Goal: Task Accomplishment & Management: Complete application form

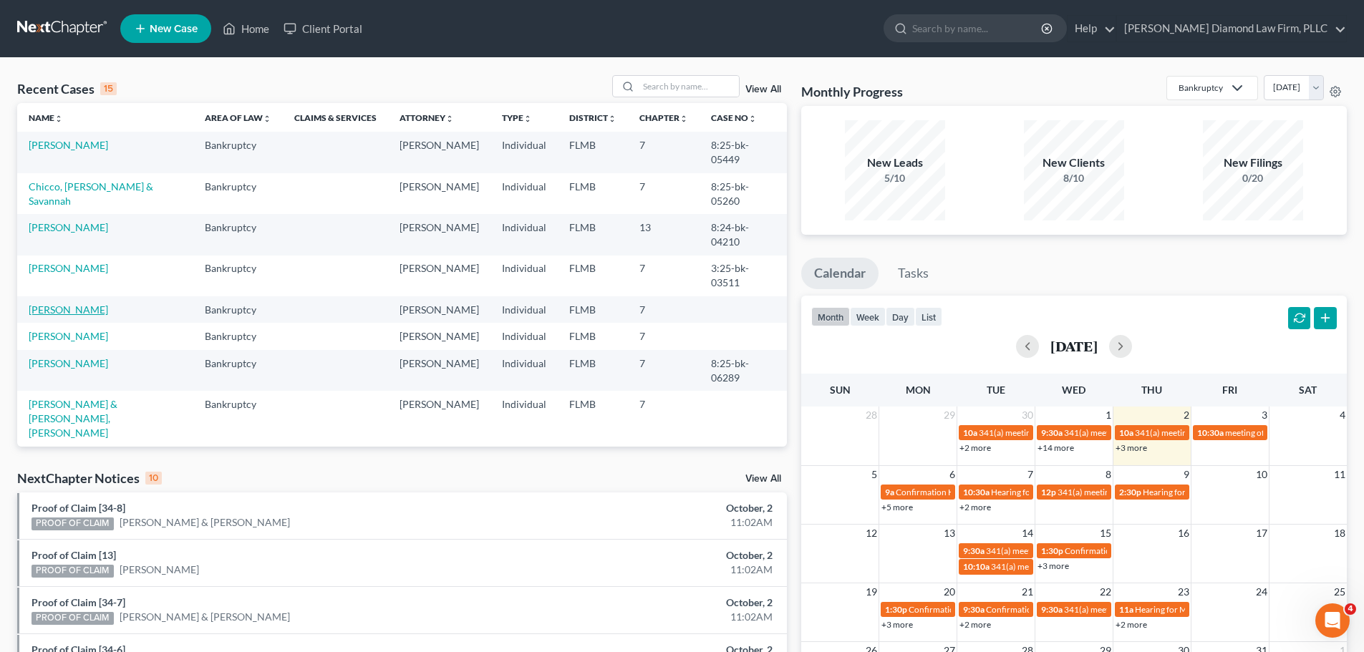
click at [80, 310] on link "[PERSON_NAME]" at bounding box center [68, 310] width 79 height 12
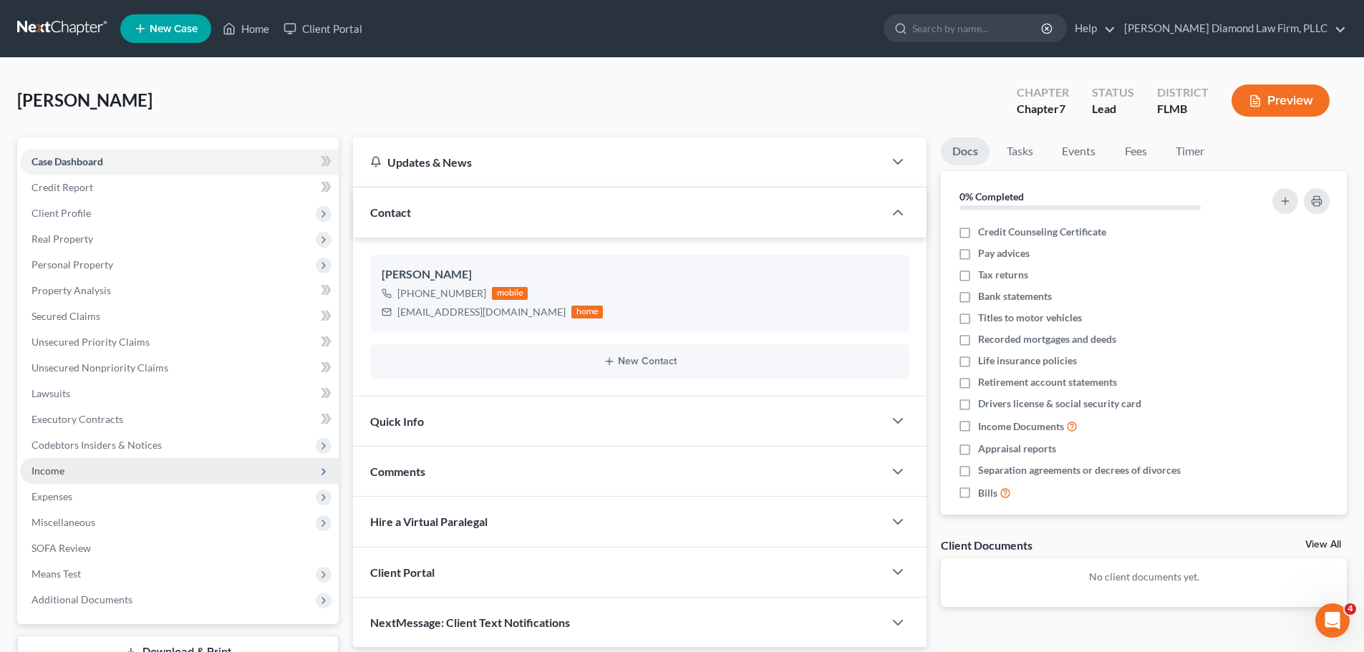
click at [116, 476] on span "Income" at bounding box center [179, 471] width 319 height 26
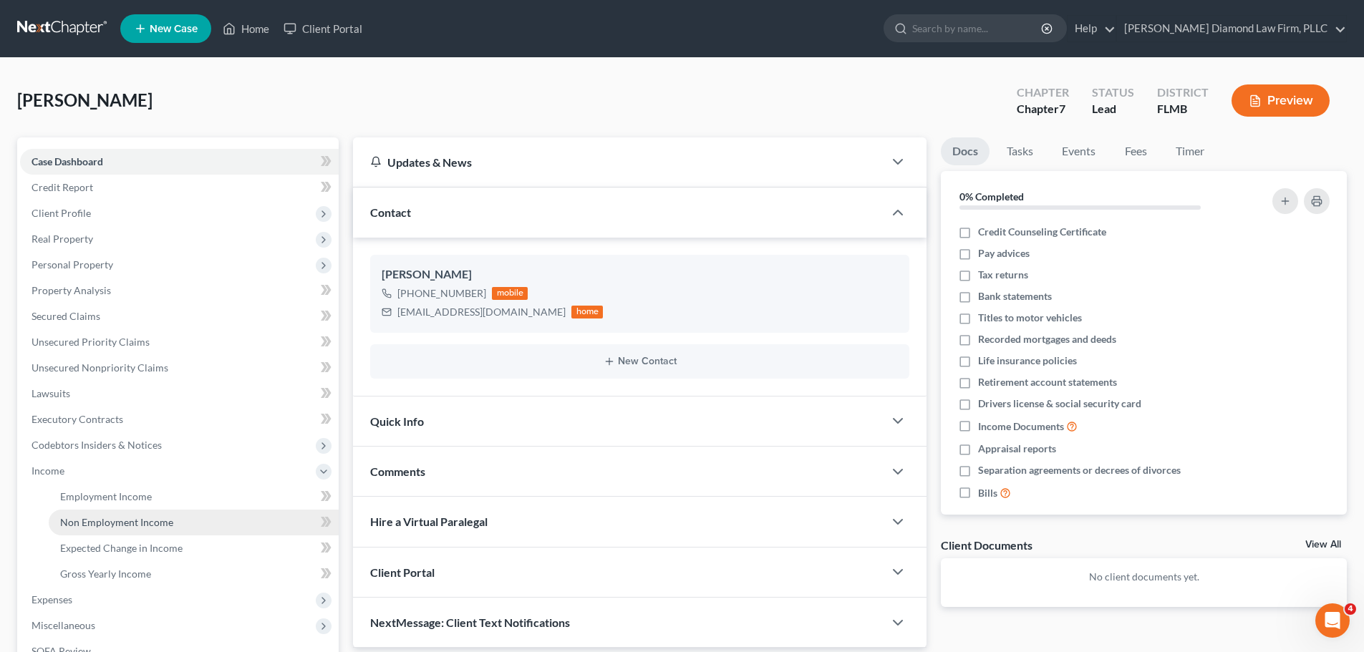
click at [125, 527] on span "Non Employment Income" at bounding box center [116, 522] width 113 height 12
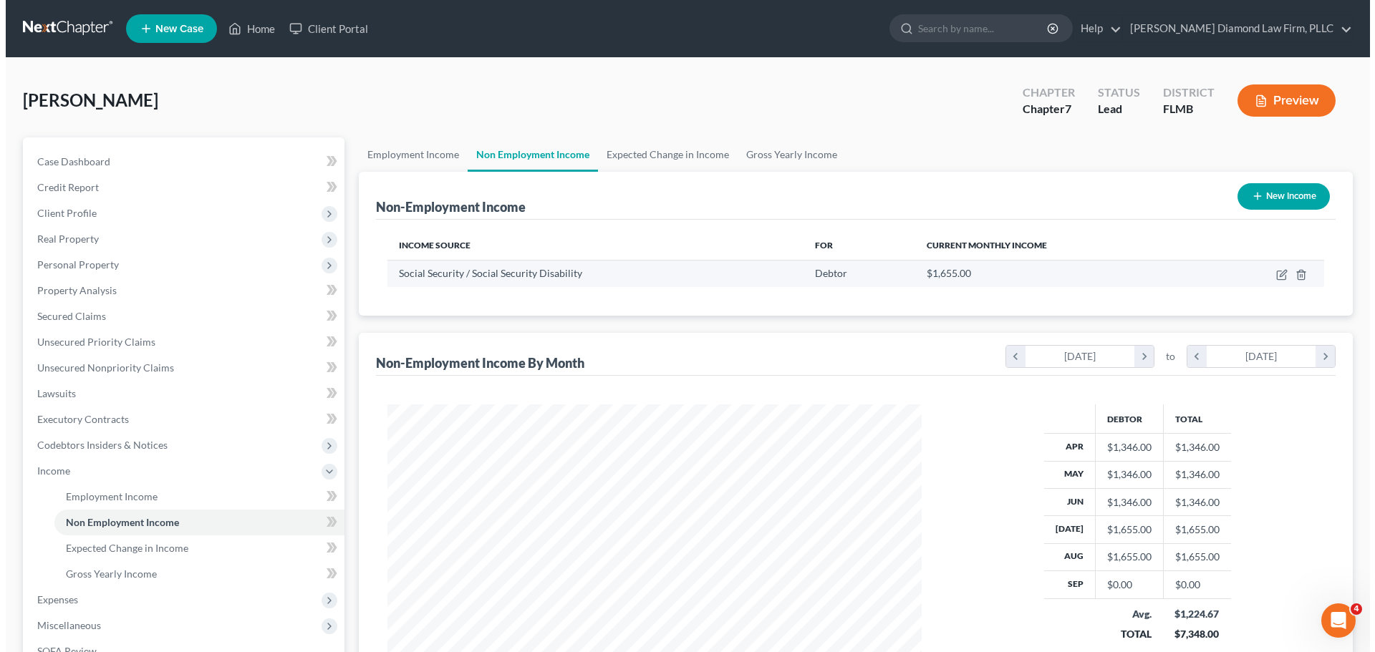
scroll to position [267, 563]
click at [1272, 277] on icon "button" at bounding box center [1275, 275] width 9 height 9
select select "4"
select select "0"
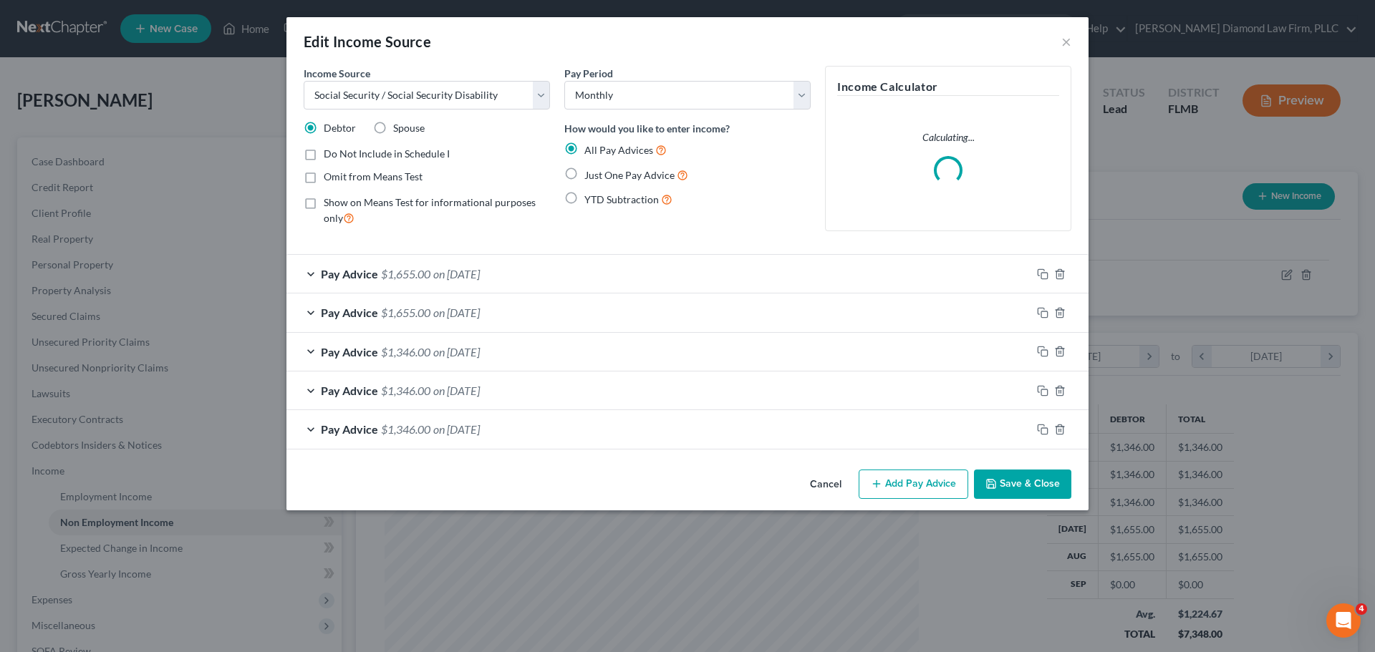
scroll to position [269, 568]
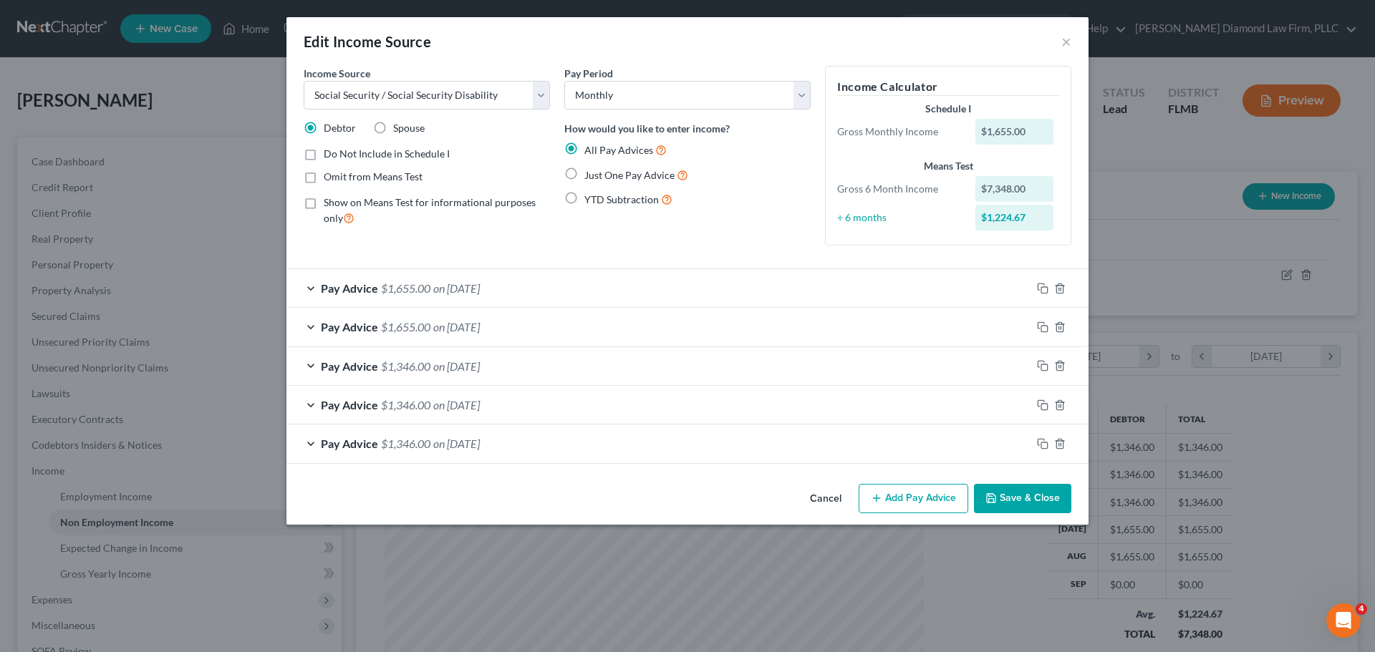
drag, startPoint x: 465, startPoint y: 356, endPoint x: 451, endPoint y: 377, distance: 24.8
click at [465, 358] on div "Pay Advice $1,346.00 on 06/17/2025" at bounding box center [658, 366] width 745 height 38
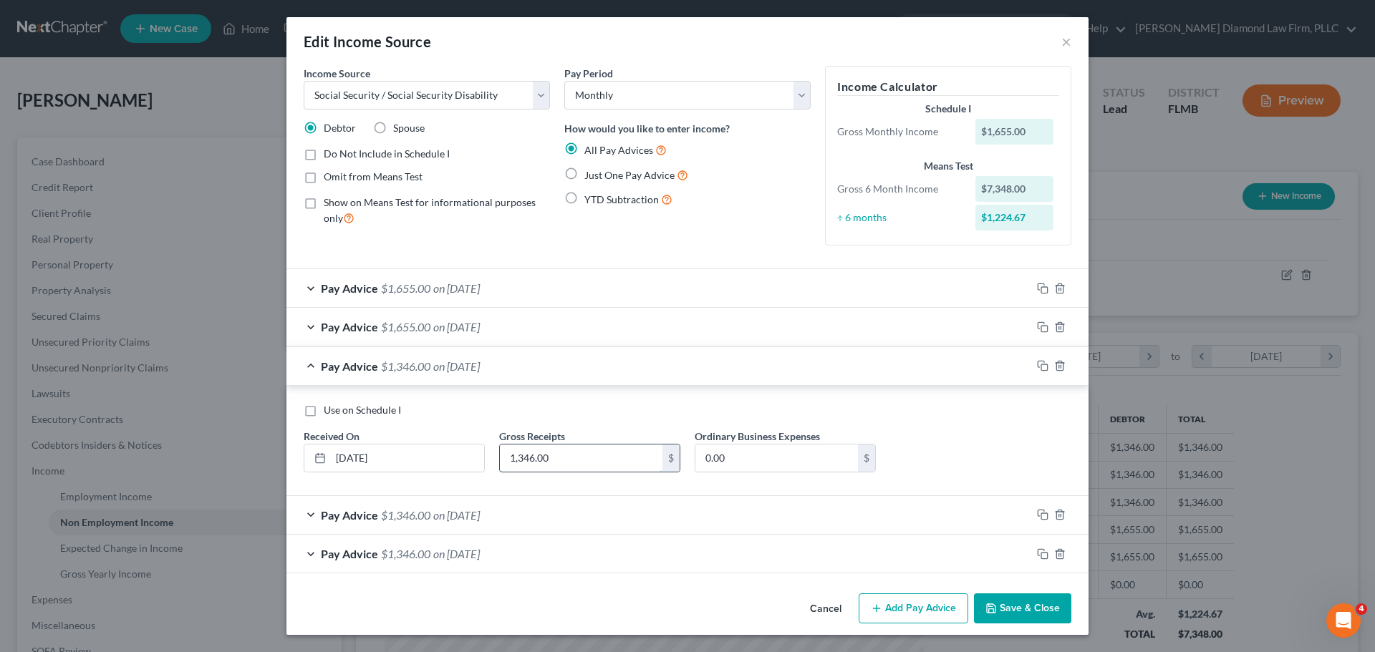
click at [565, 460] on input "1,346.00" at bounding box center [581, 458] width 163 height 27
type input "2,692"
click at [518, 509] on div "Pay Advice $1,346.00 on 05/20/2025" at bounding box center [658, 515] width 745 height 38
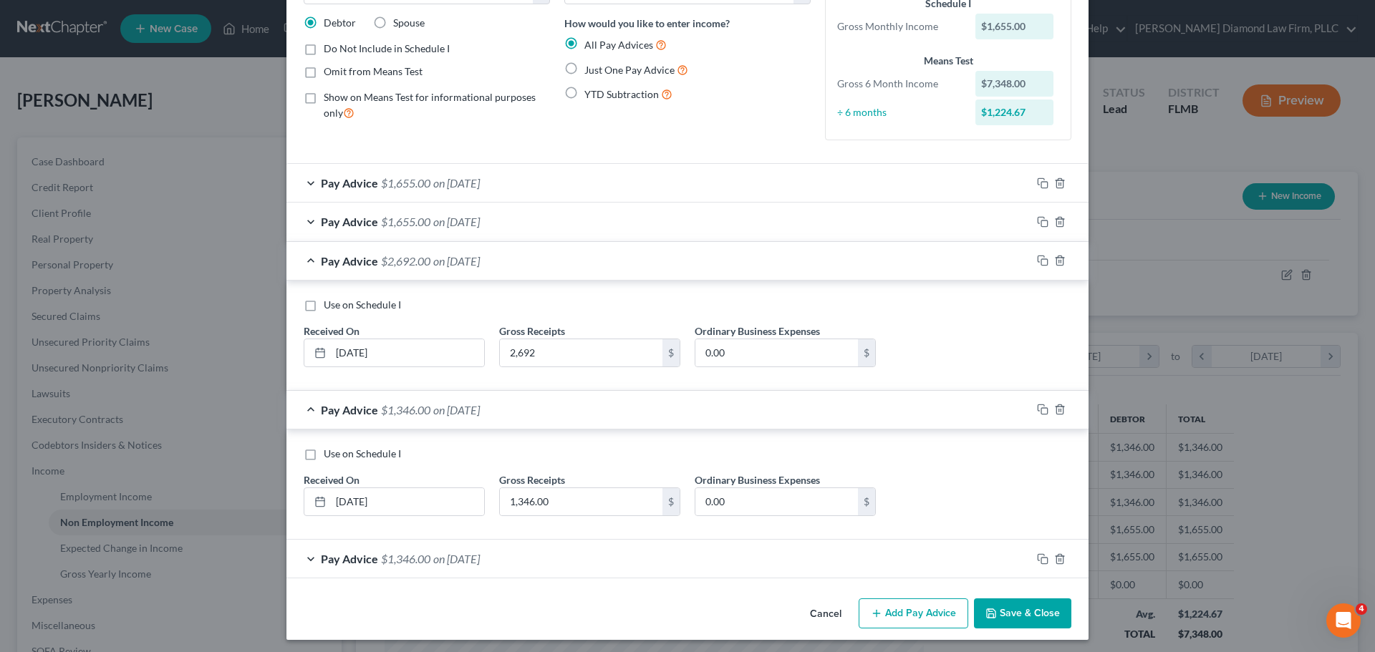
scroll to position [110, 0]
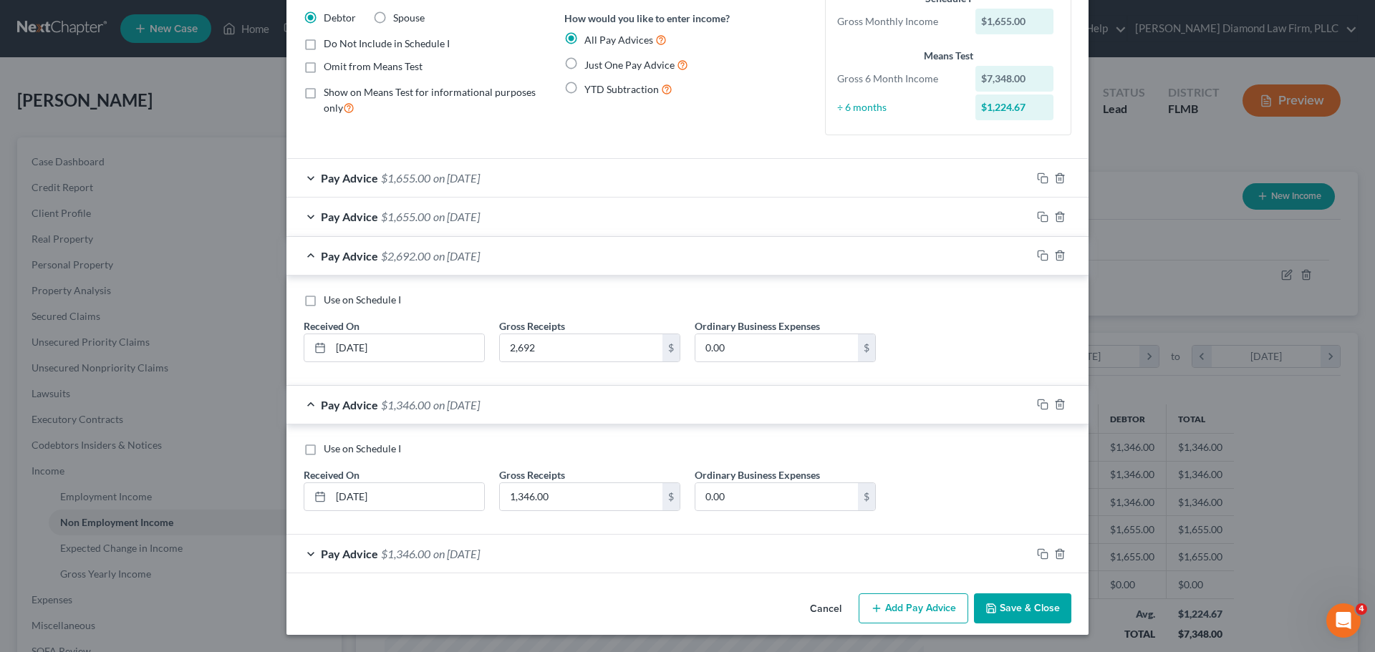
click at [538, 482] on label "Gross Receipts" at bounding box center [532, 475] width 66 height 15
click at [543, 488] on input "1,346.00" at bounding box center [581, 496] width 163 height 27
type input "2,692"
click at [521, 557] on div "Pay Advice $1,346.00 on 04/15/2025" at bounding box center [658, 554] width 745 height 38
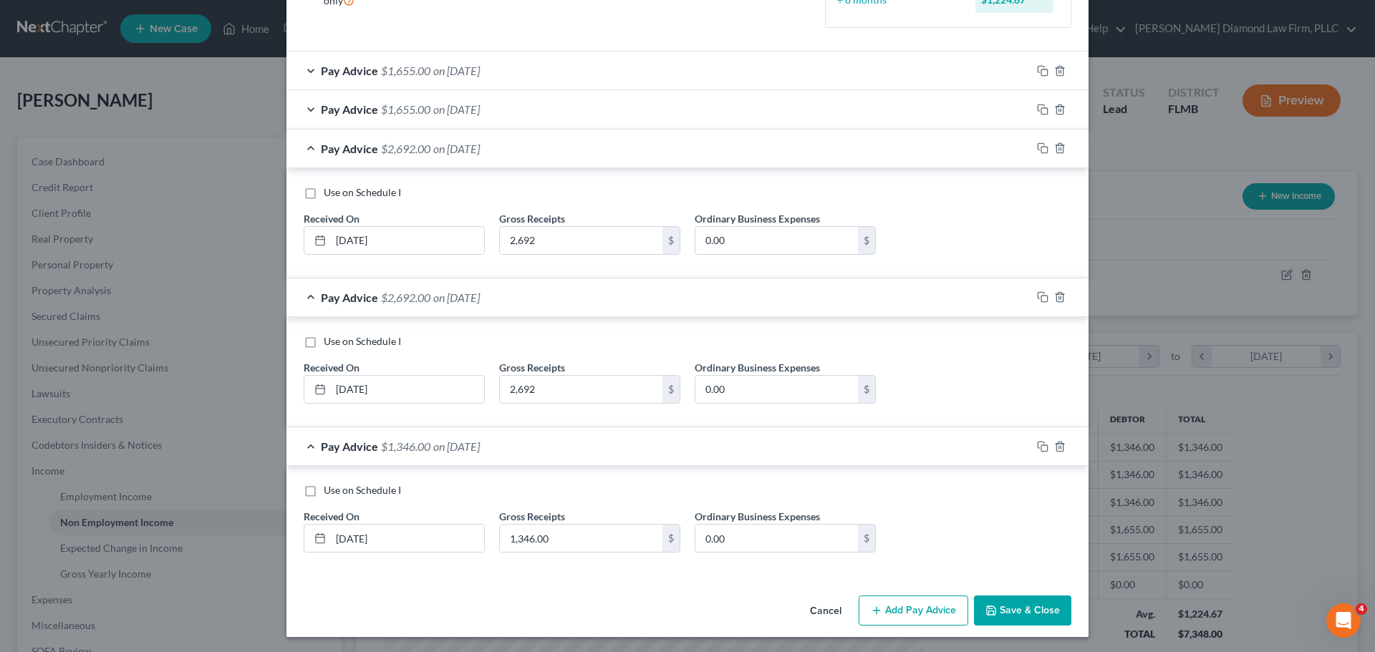
scroll to position [220, 0]
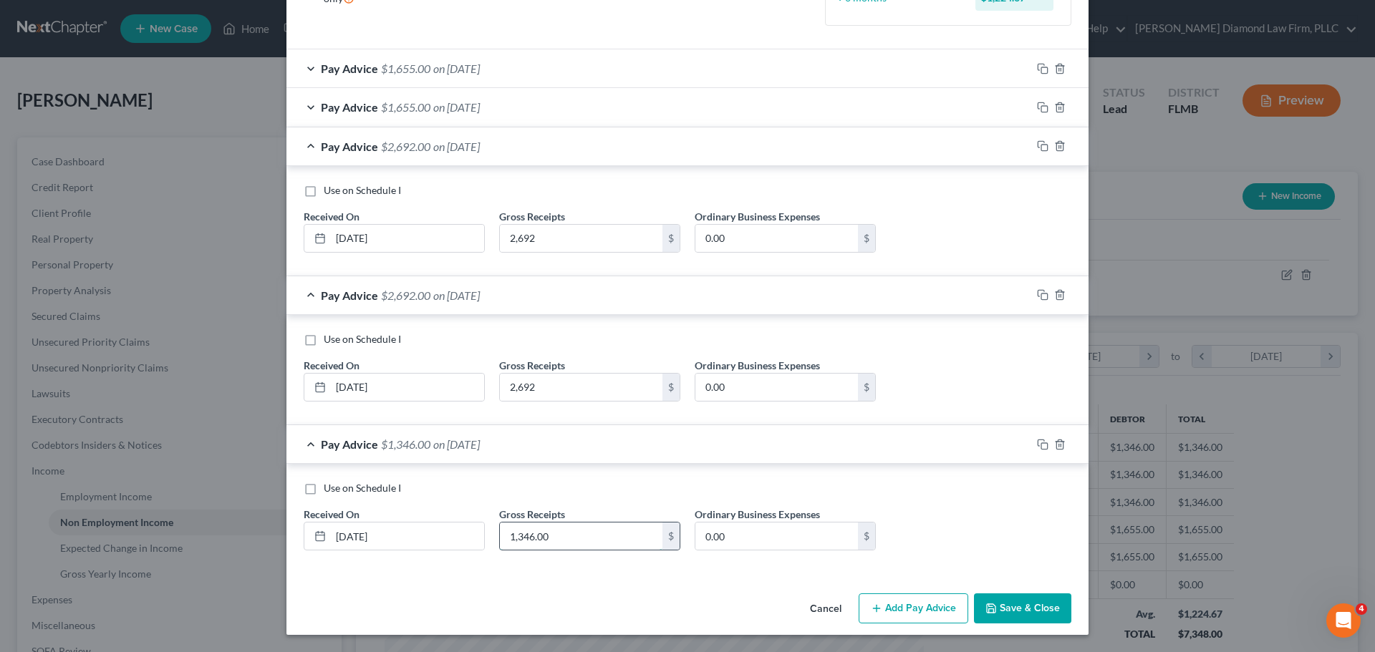
click at [533, 536] on input "1,346.00" at bounding box center [581, 536] width 163 height 27
type input "2,692"
click at [563, 63] on div "Pay Advice $1,655.00 on 08/19/2025" at bounding box center [658, 68] width 745 height 38
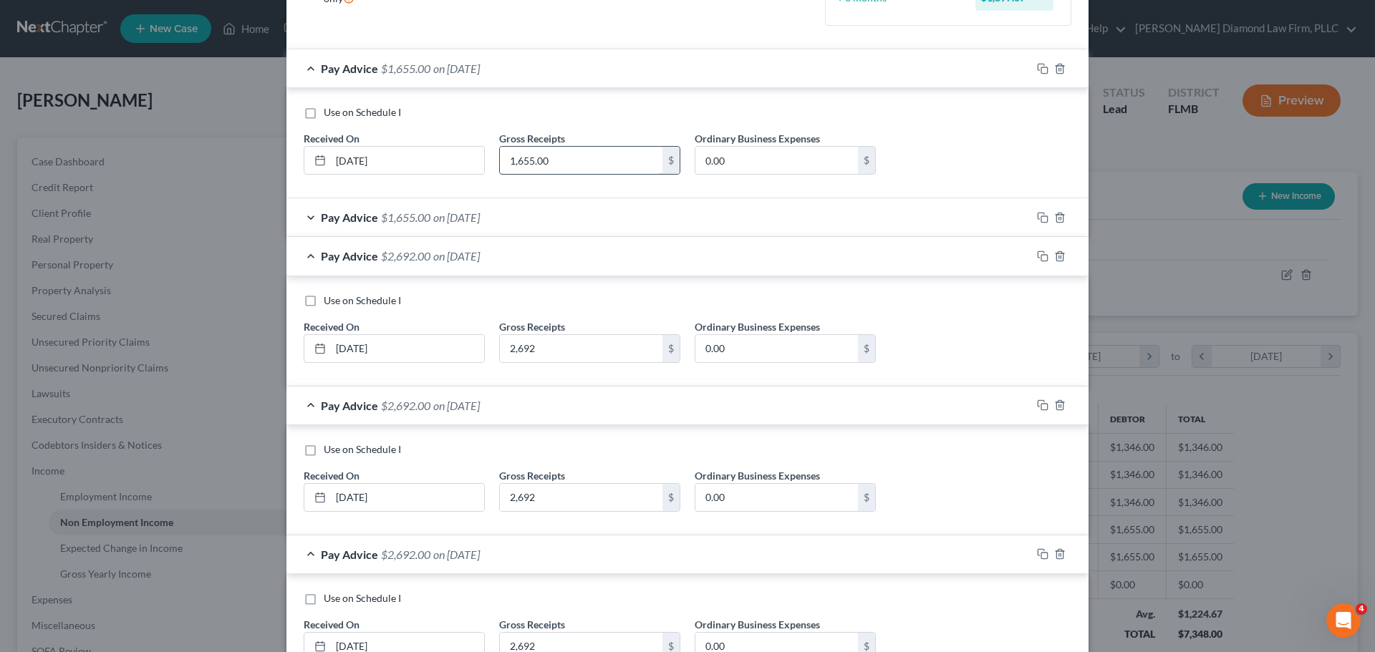
click at [532, 154] on input "1,655.00" at bounding box center [581, 160] width 163 height 27
type input "3,310"
click at [506, 221] on div "Pay Advice $1,655.00 on 07/15/2025" at bounding box center [658, 217] width 745 height 38
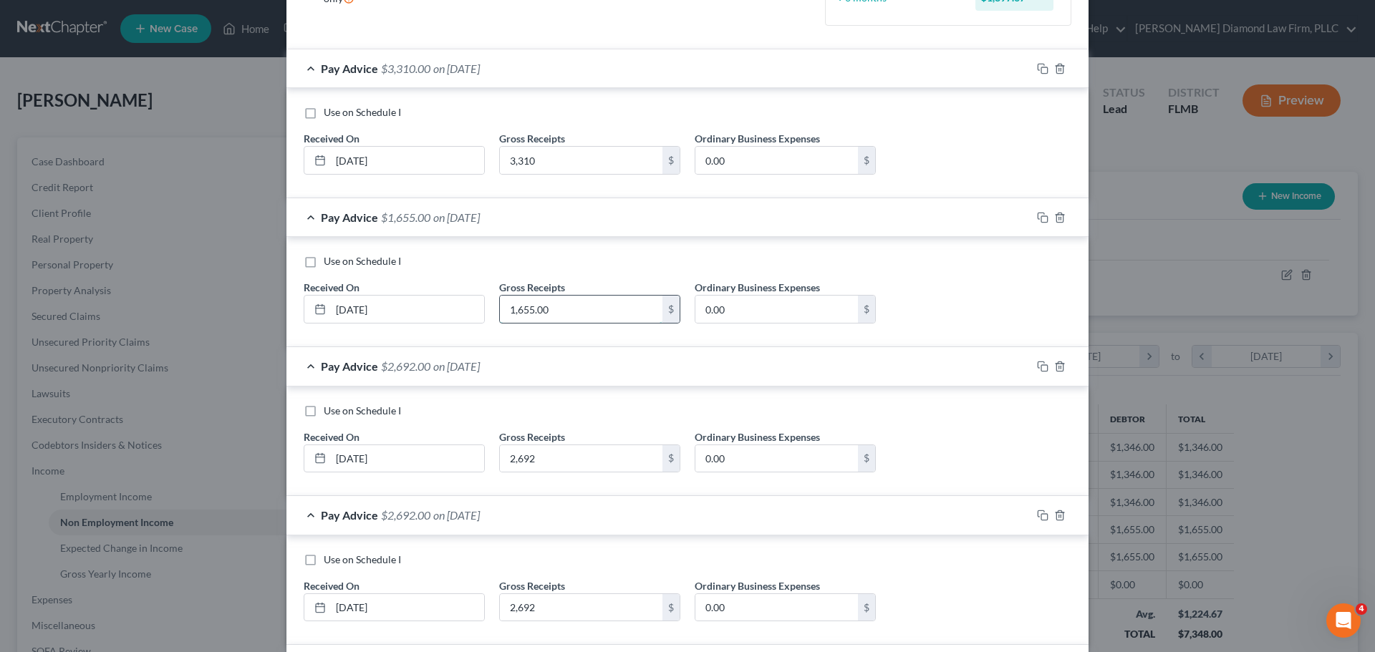
click at [602, 306] on input "1,655.00" at bounding box center [581, 309] width 163 height 27
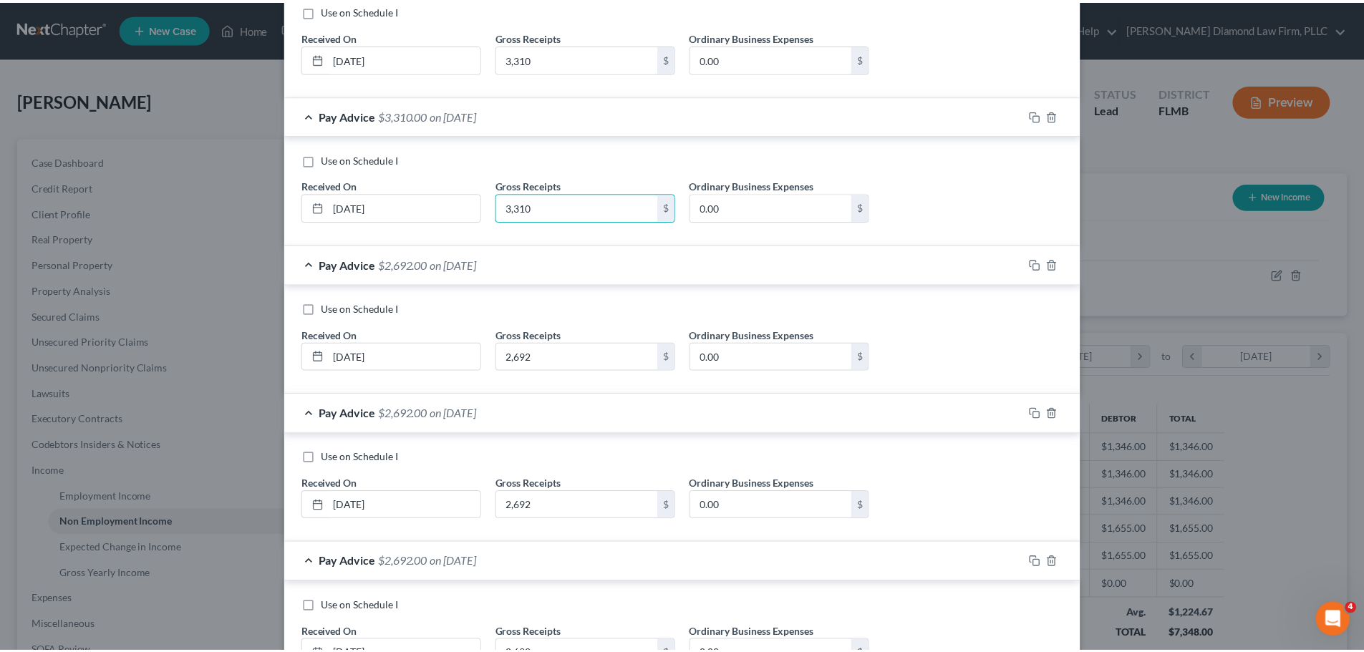
scroll to position [440, 0]
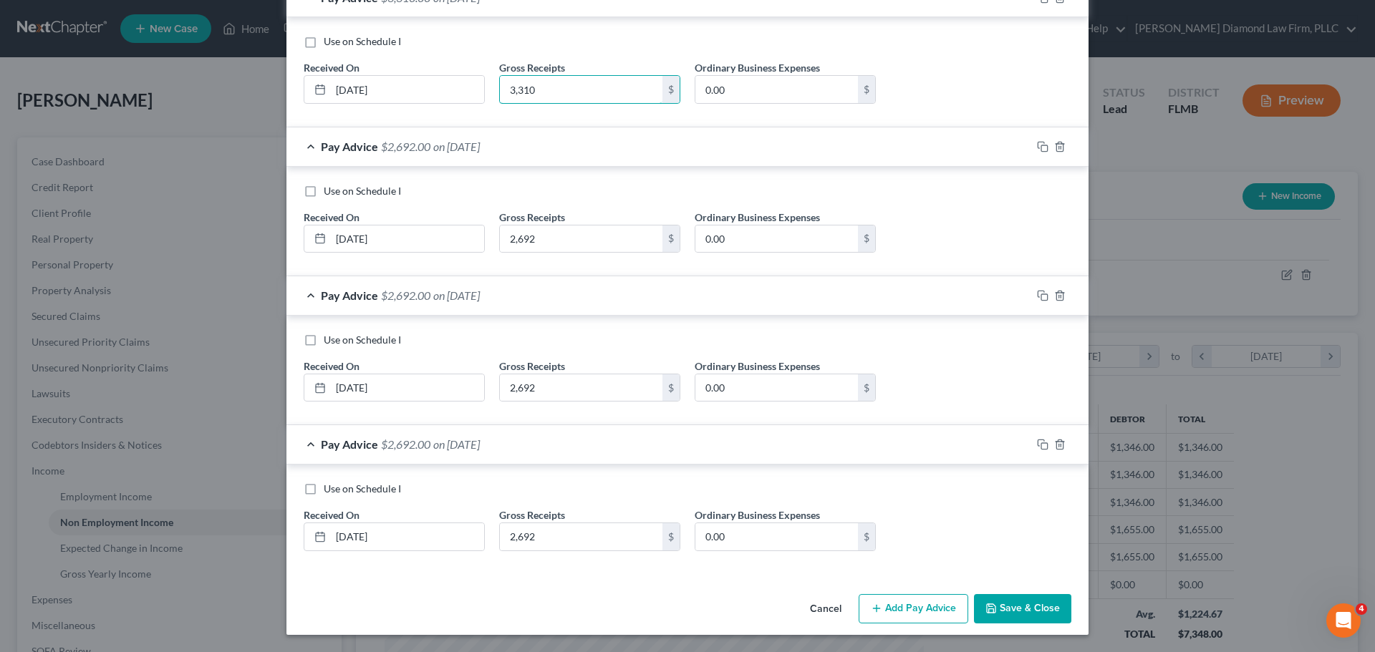
type input "3,310"
click at [1018, 612] on button "Save & Close" at bounding box center [1022, 609] width 97 height 30
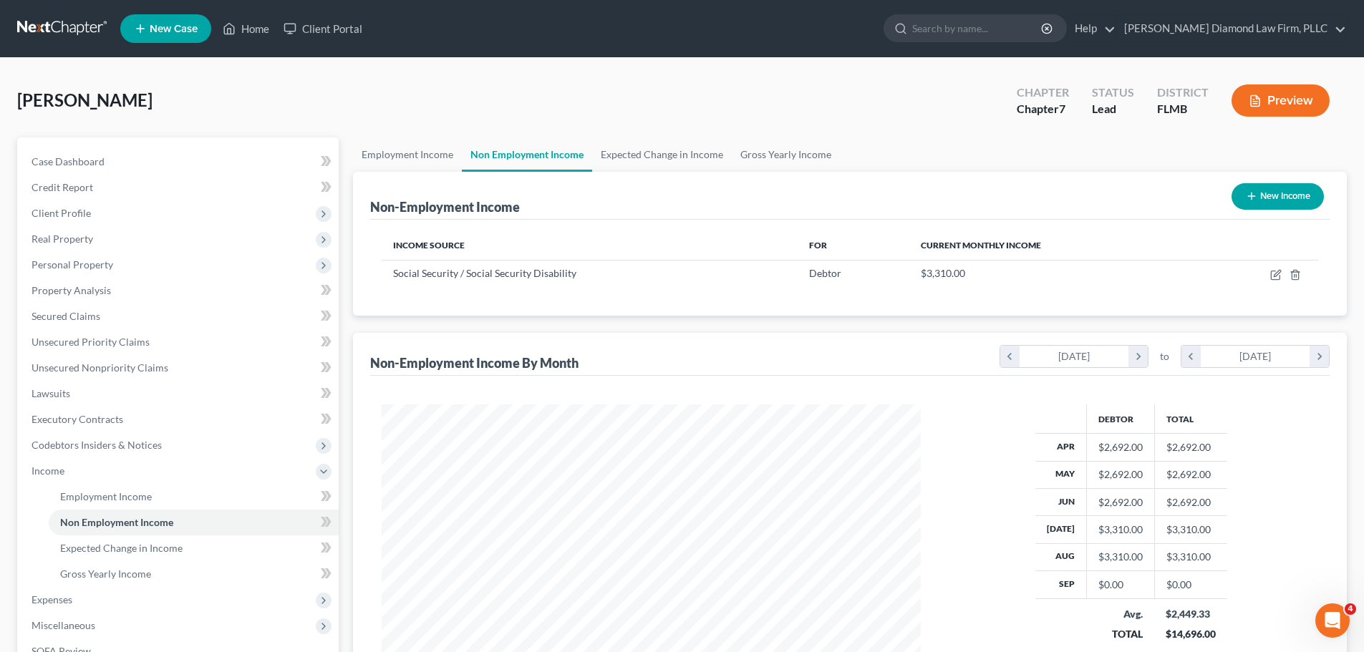
scroll to position [715670, 715374]
click at [660, 155] on link "Expected Change in Income" at bounding box center [662, 154] width 140 height 34
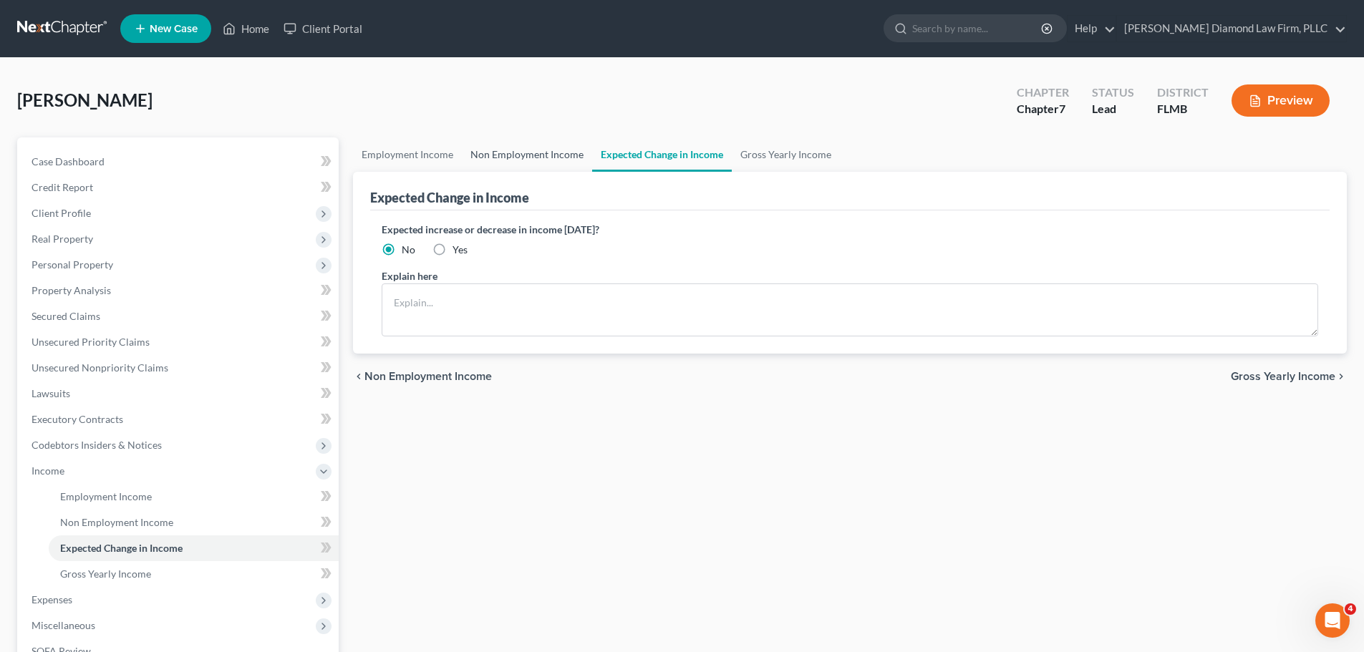
click at [486, 142] on link "Non Employment Income" at bounding box center [527, 154] width 130 height 34
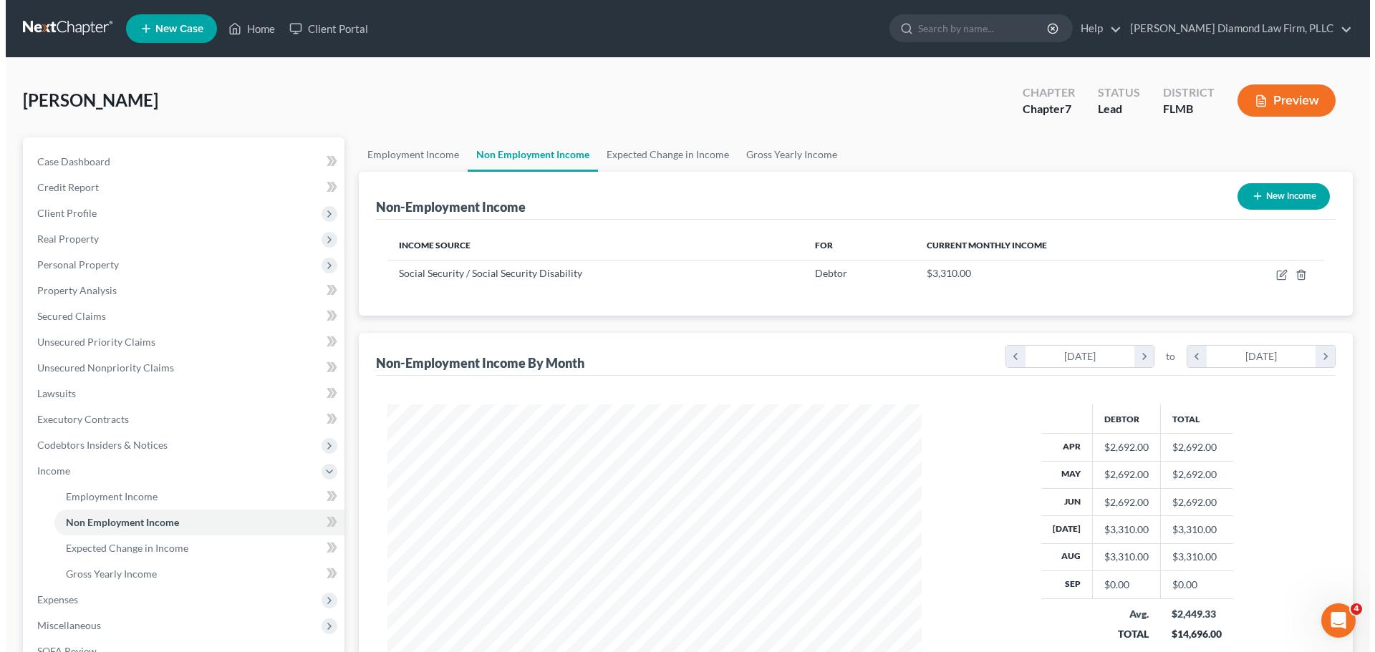
scroll to position [267, 563]
click at [1251, 203] on button "New Income" at bounding box center [1277, 196] width 92 height 26
select select "0"
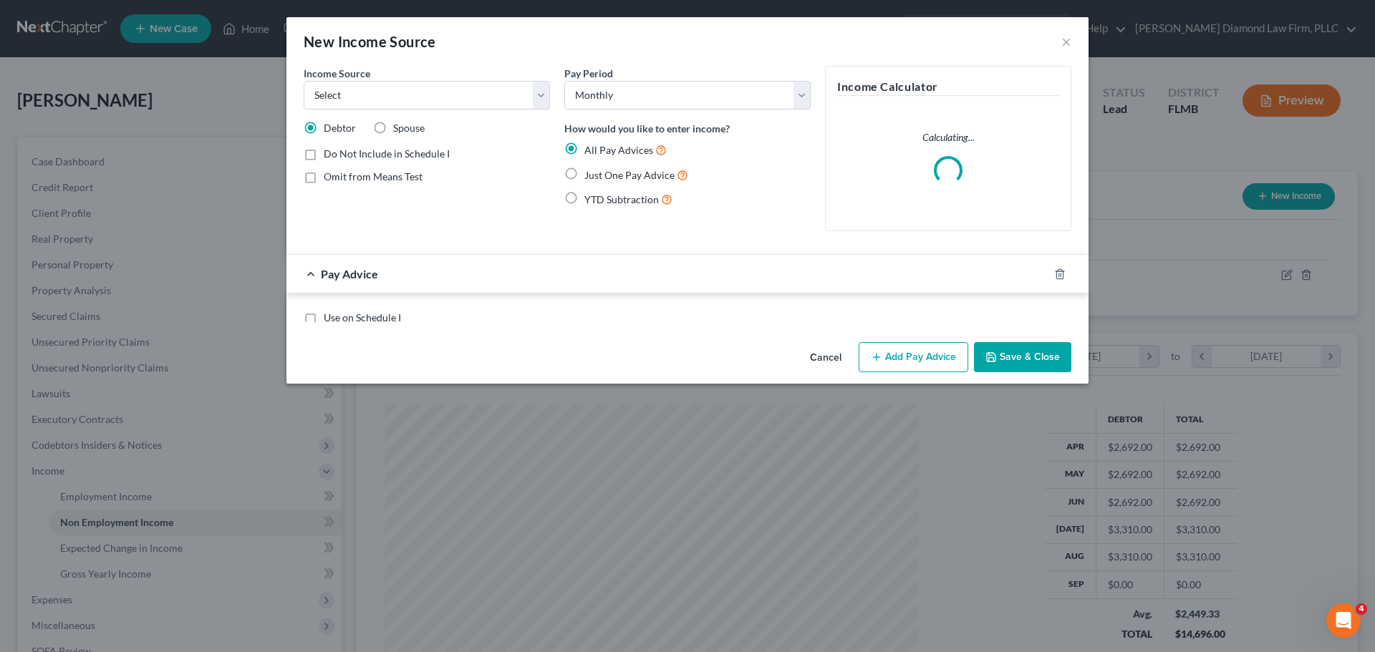
scroll to position [269, 568]
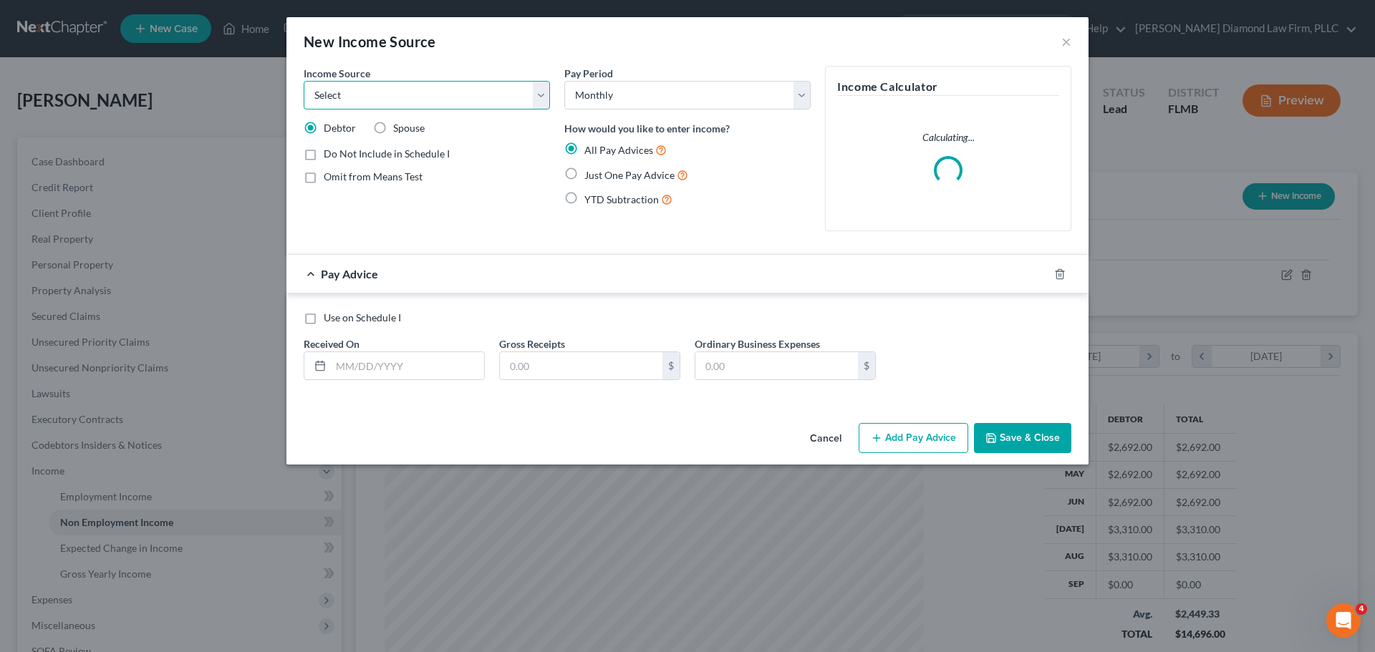
click at [463, 88] on select "Select Unemployment Disability (from employer) Pension Retirement Social Securi…" at bounding box center [427, 95] width 246 height 29
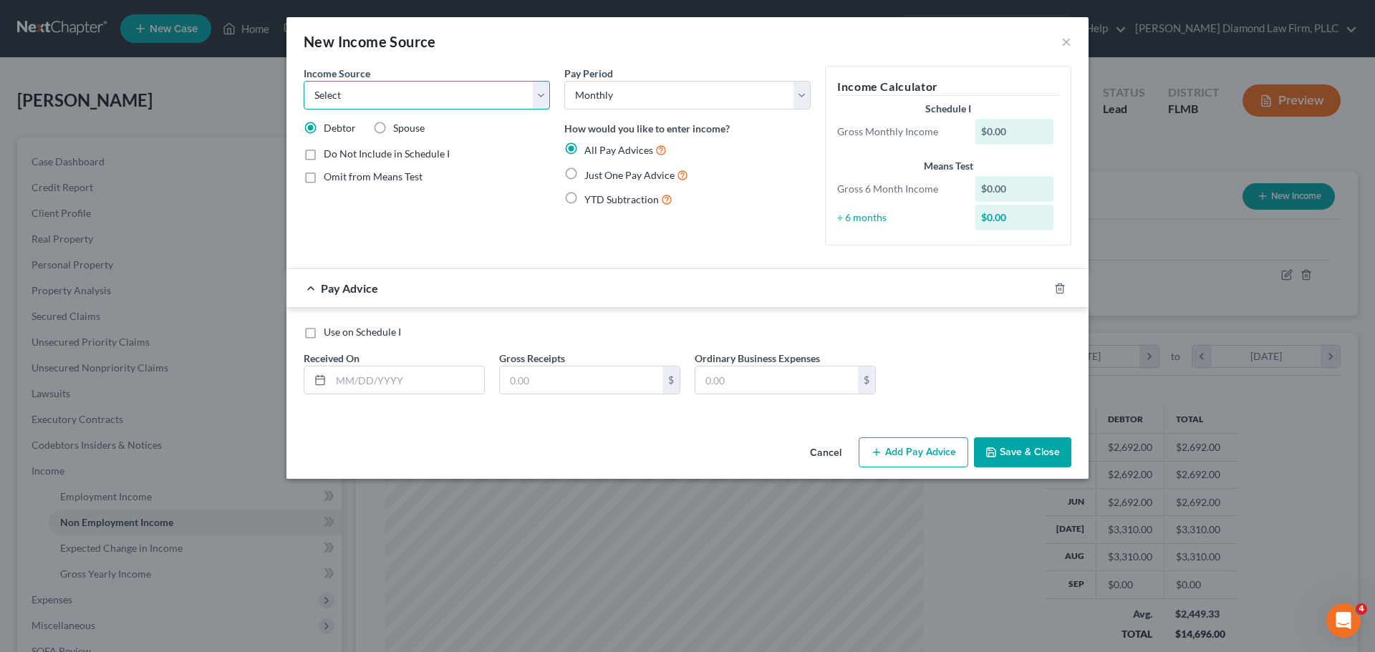
select select "13"
click at [304, 81] on select "Select Unemployment Disability (from employer) Pension Retirement Social Securi…" at bounding box center [427, 95] width 246 height 29
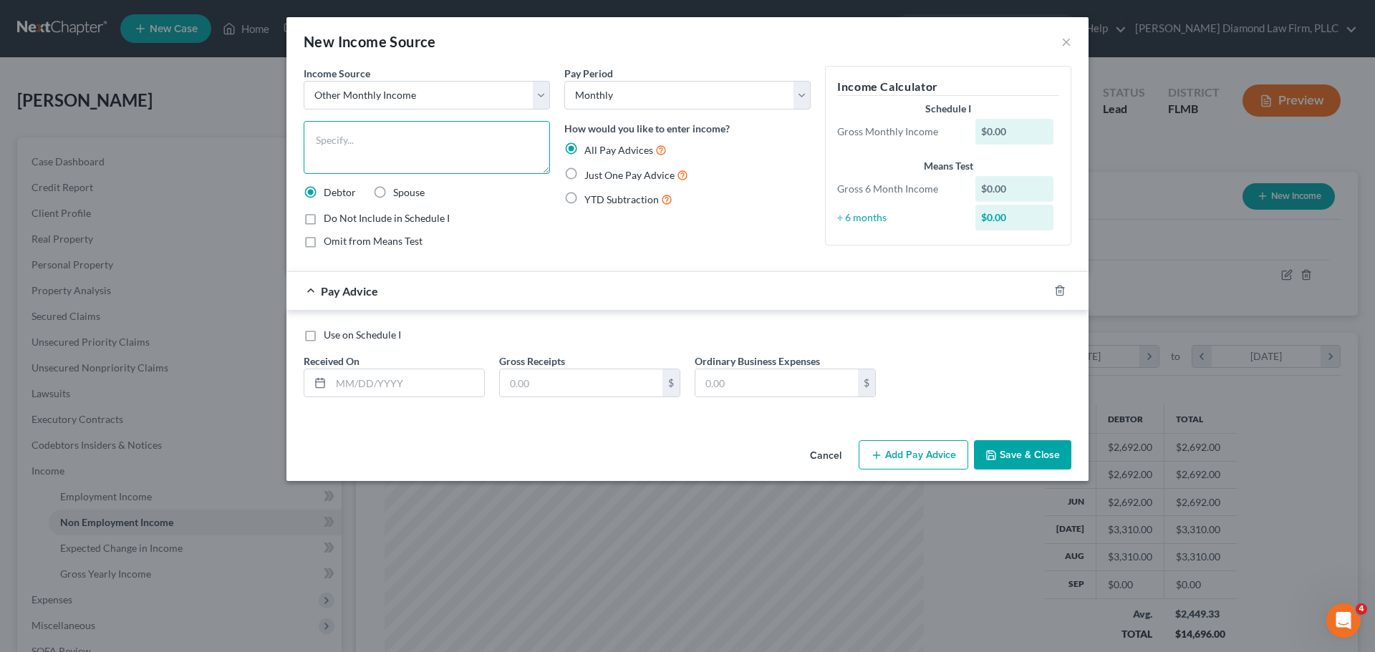
click at [379, 142] on textarea at bounding box center [427, 147] width 246 height 53
click at [405, 154] on textarea "To enrich screen reader interactions, please activate Accessibility in Grammarl…" at bounding box center [427, 147] width 246 height 53
type textarea "Worker's comp death benefits"
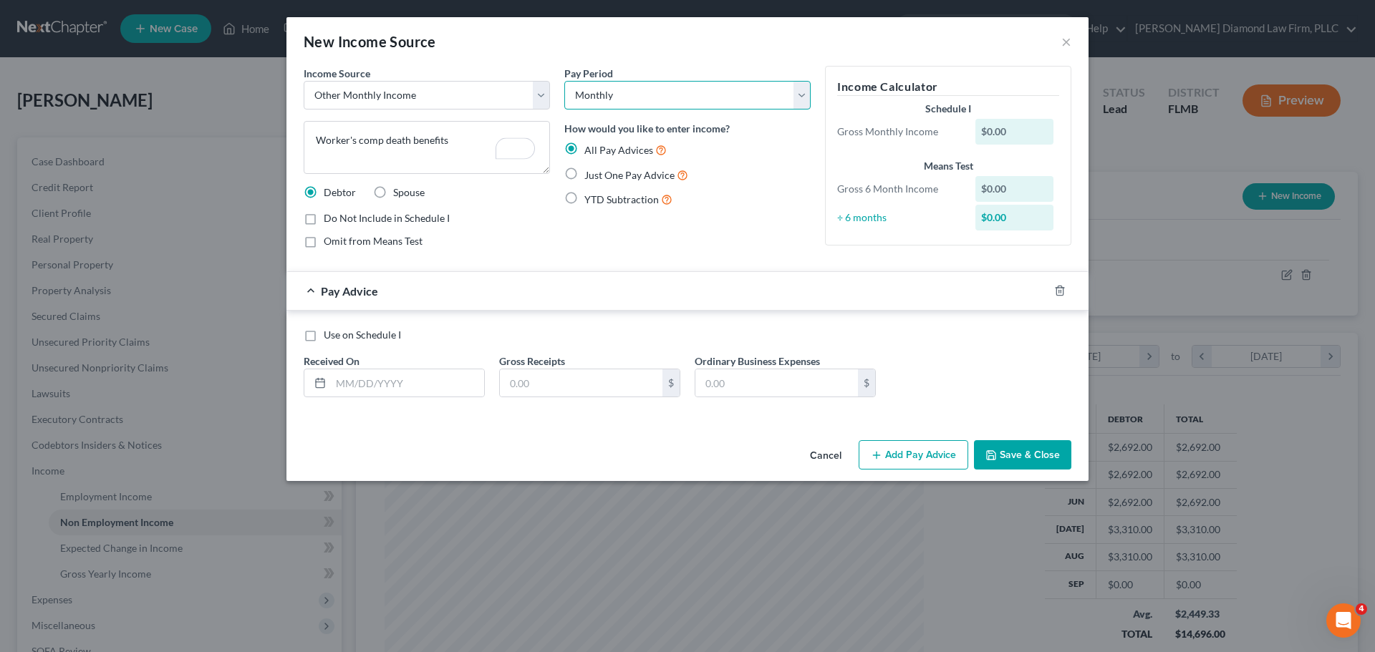
click at [625, 102] on select "Select Monthly Twice Monthly Every Other Week Weekly" at bounding box center [687, 95] width 246 height 29
select select "3"
click at [564, 81] on select "Select Monthly Twice Monthly Every Other Week Weekly" at bounding box center [687, 95] width 246 height 29
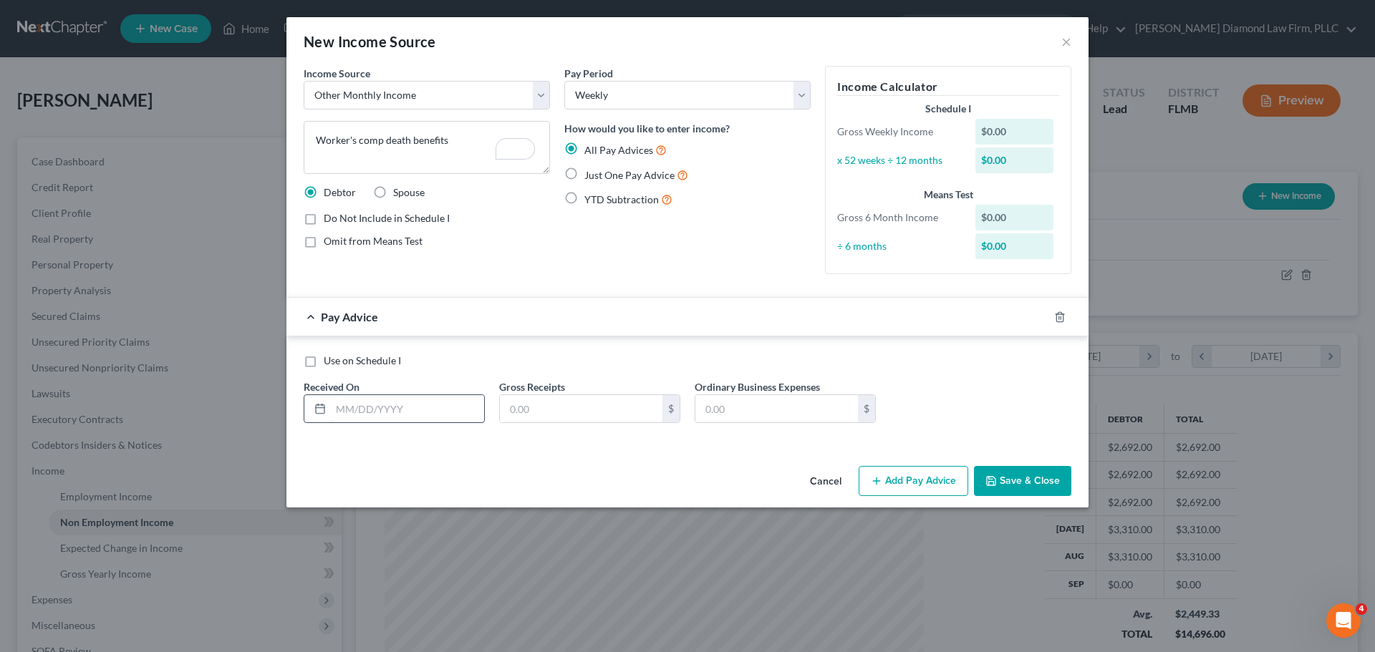
click at [442, 397] on input "text" at bounding box center [407, 408] width 153 height 27
type input "04/02/2025"
type input "531.25"
click at [1045, 316] on icon "button" at bounding box center [1042, 316] width 11 height 11
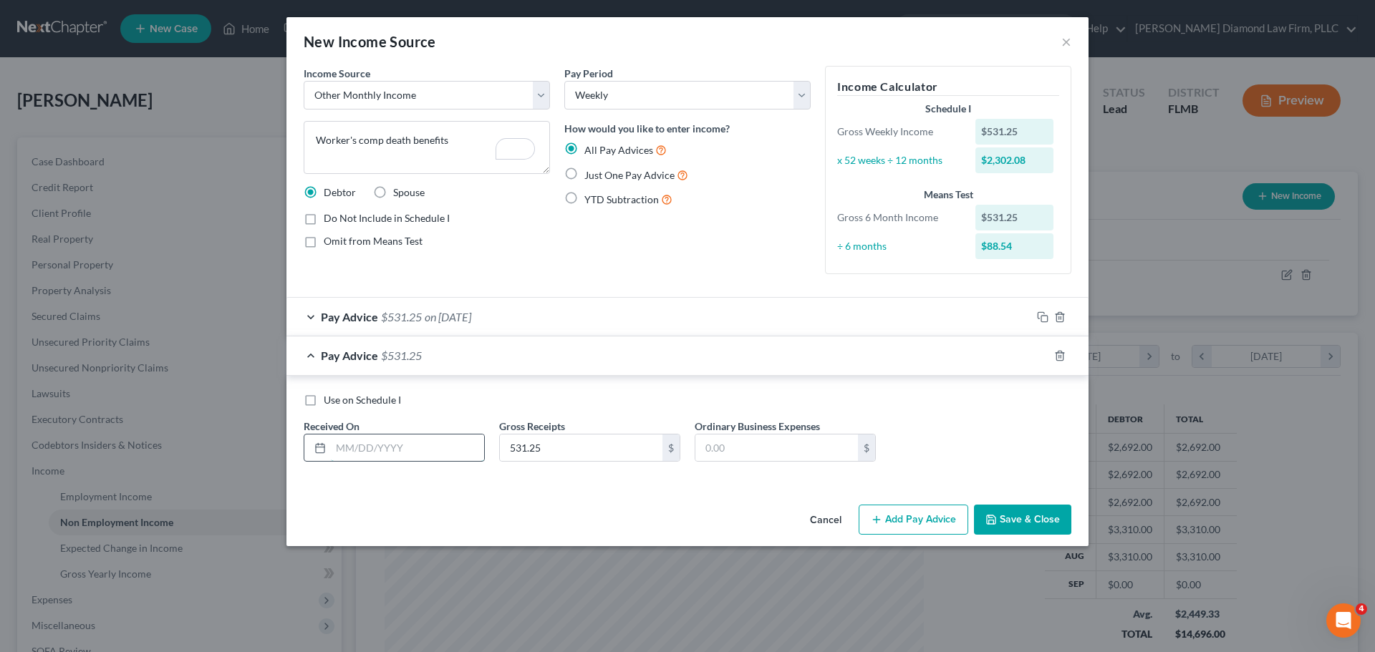
click at [368, 453] on input "text" at bounding box center [407, 448] width 153 height 27
type input "04/09/2025"
click at [1040, 357] on icon "button" at bounding box center [1042, 355] width 11 height 11
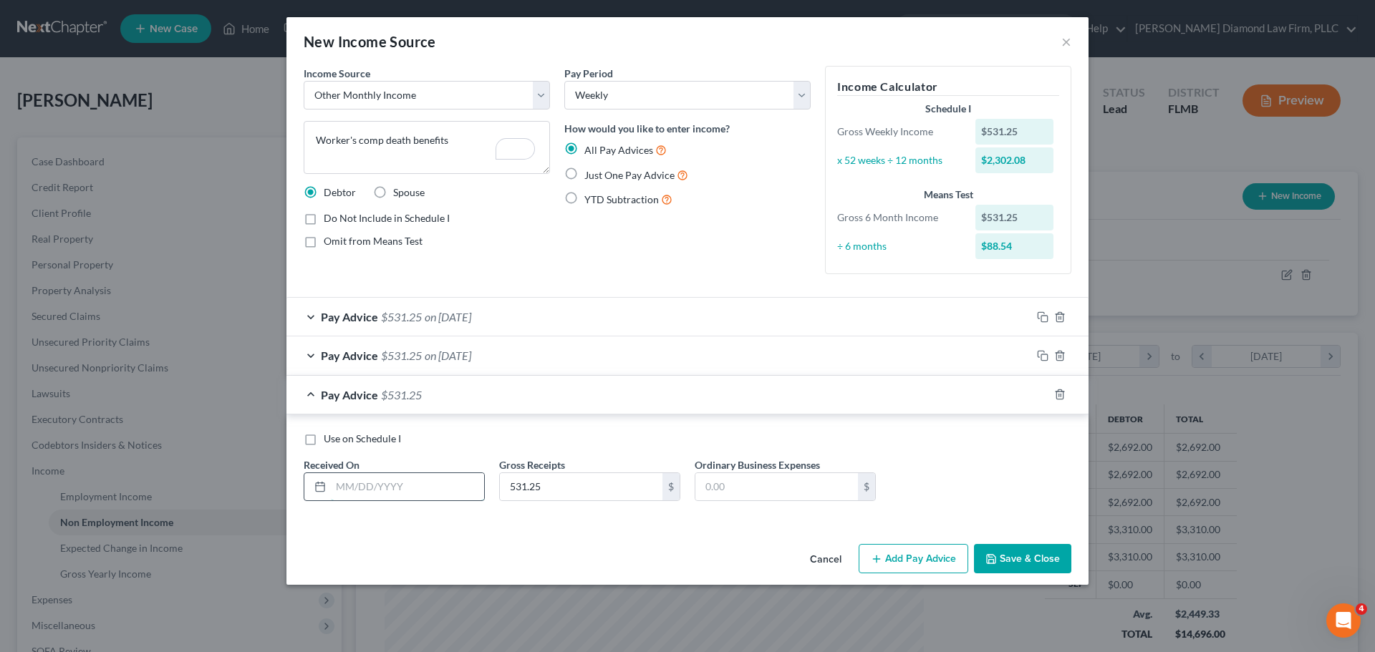
click at [432, 484] on input "text" at bounding box center [407, 486] width 153 height 27
type input "04/16/2025"
click at [1038, 391] on icon "button" at bounding box center [1040, 393] width 6 height 6
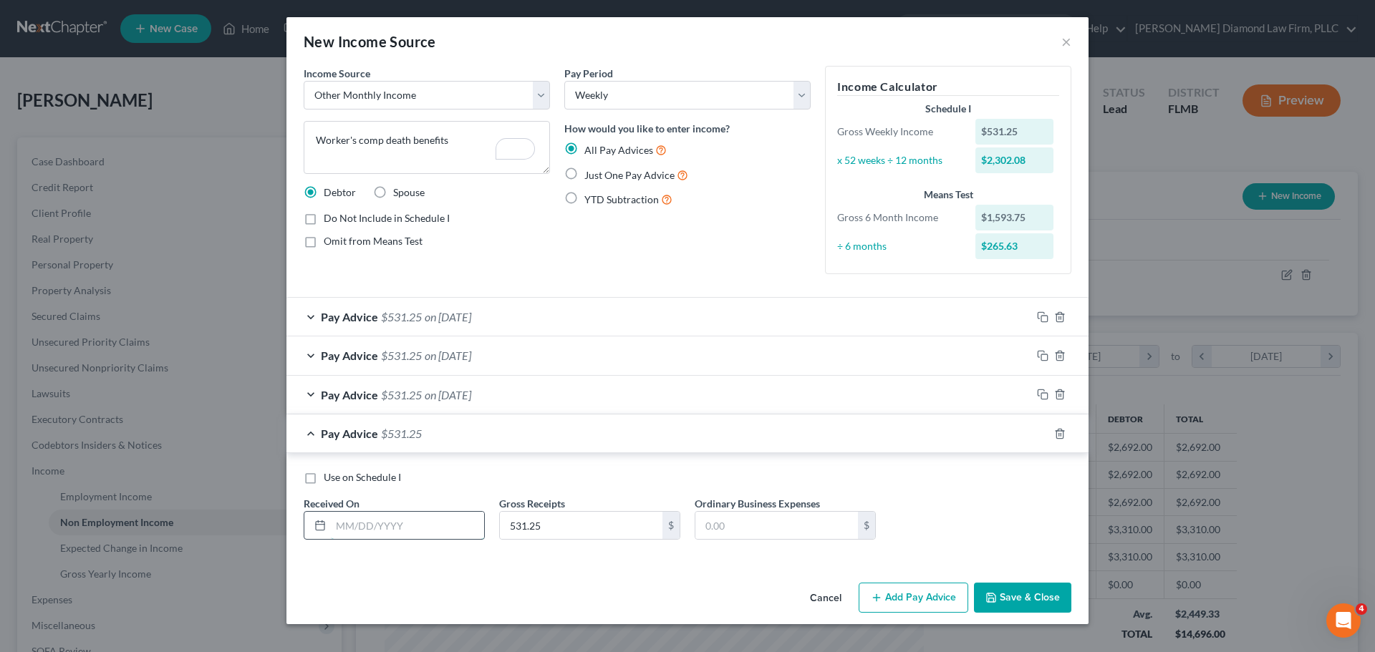
click at [441, 513] on input "text" at bounding box center [407, 525] width 153 height 27
click at [429, 519] on input "text" at bounding box center [407, 525] width 153 height 27
type input "04/23/2025"
click at [1042, 436] on icon "button" at bounding box center [1042, 433] width 11 height 11
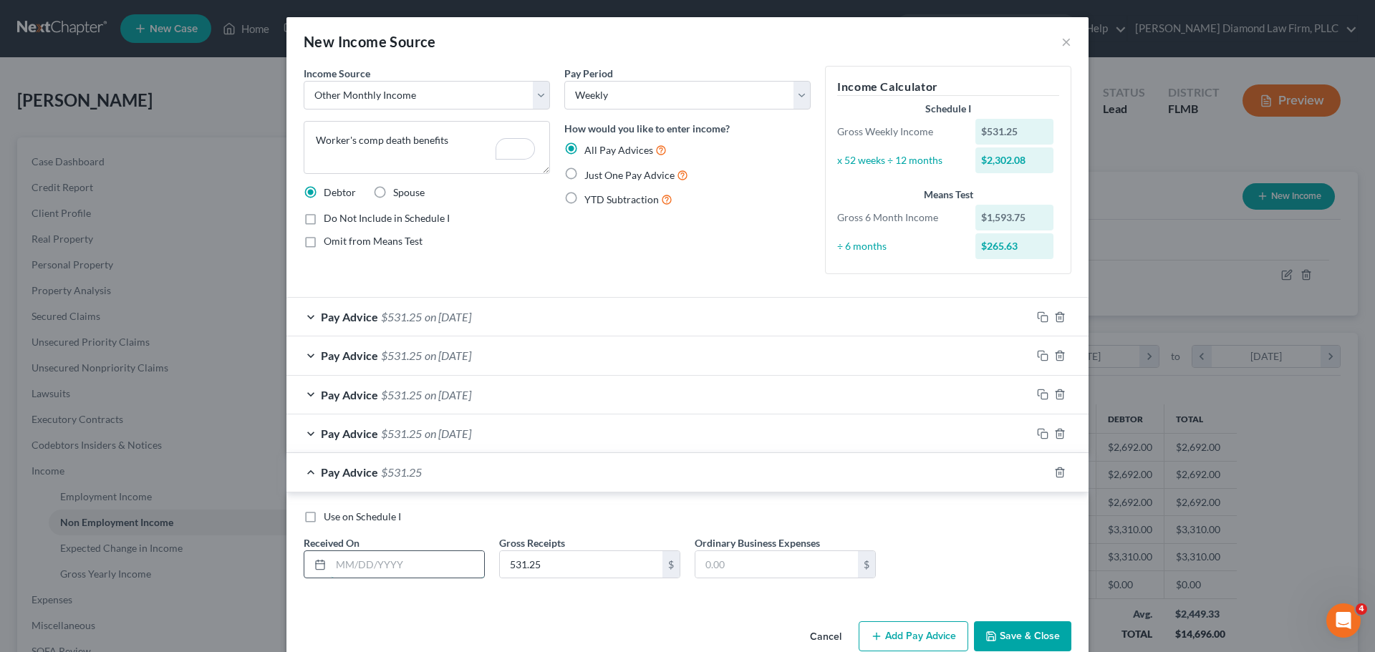
click at [407, 577] on input "text" at bounding box center [407, 564] width 153 height 27
type input "04/30/2025"
click at [1037, 469] on icon "button" at bounding box center [1042, 472] width 11 height 11
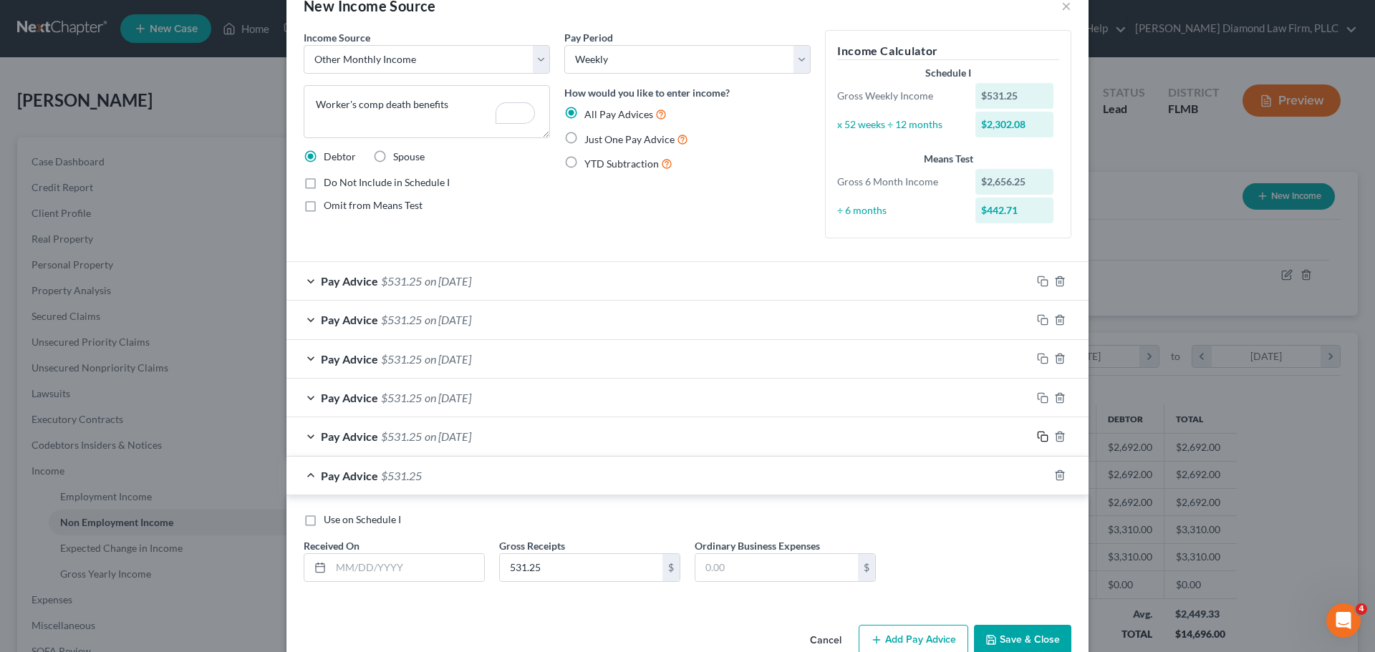
scroll to position [67, 0]
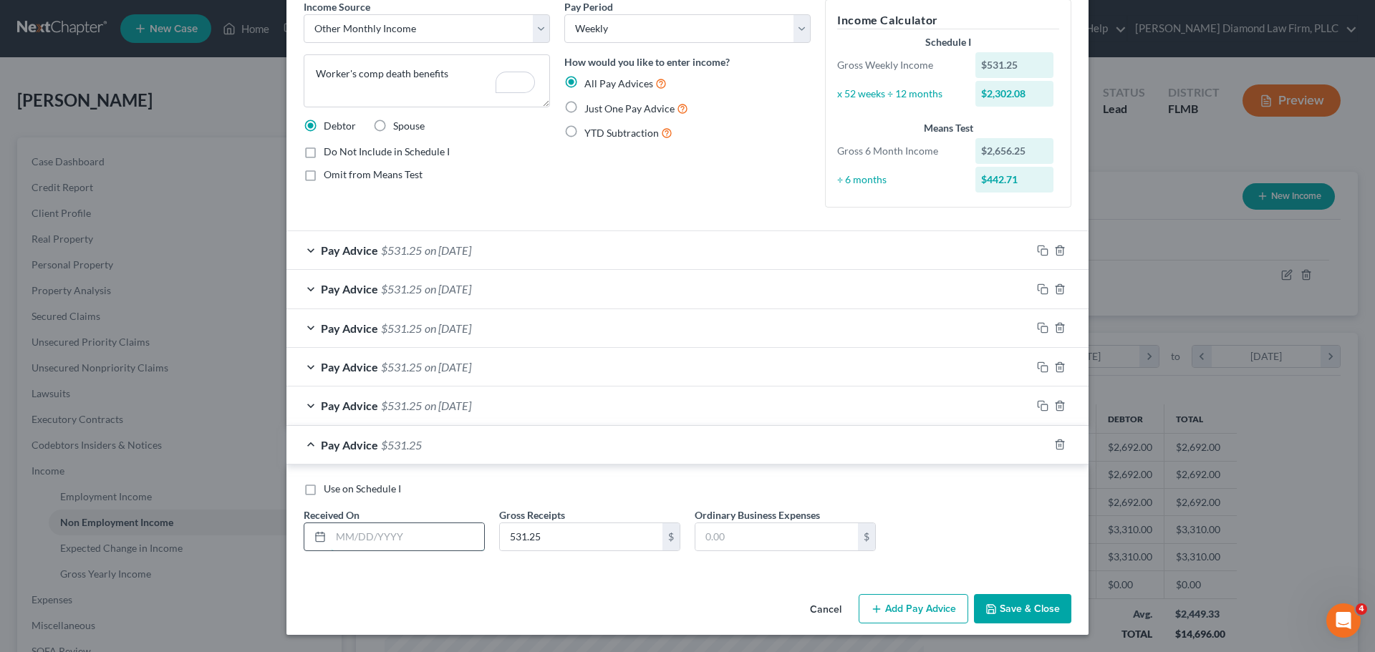
click at [400, 525] on input "text" at bounding box center [407, 536] width 153 height 27
type input "05/07/2025"
click at [1038, 447] on icon "button" at bounding box center [1042, 444] width 11 height 11
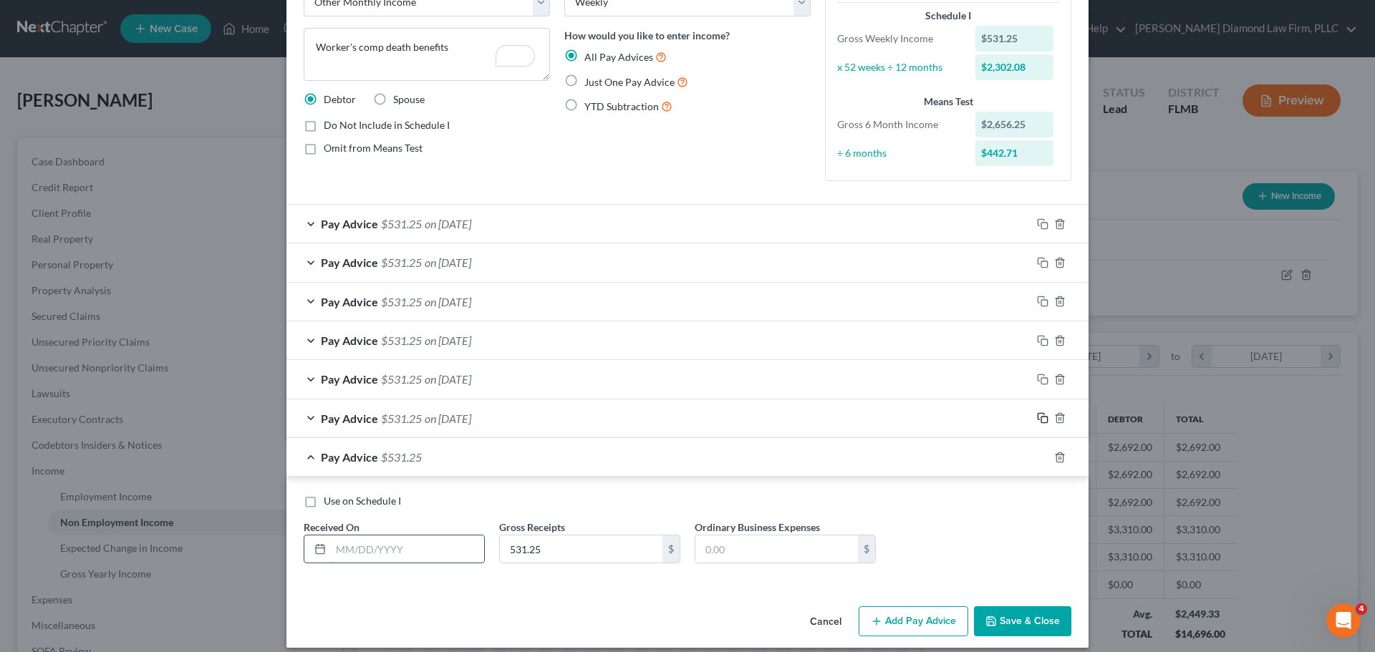
scroll to position [106, 0]
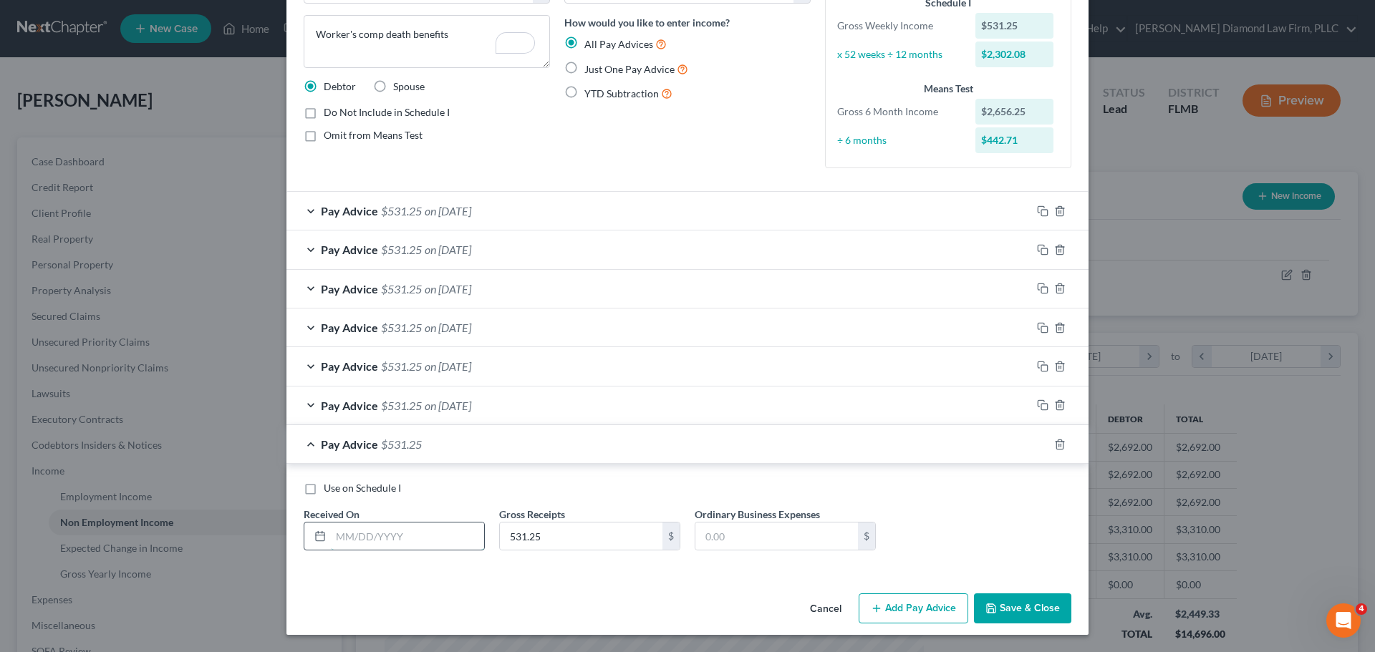
click at [427, 526] on input "text" at bounding box center [407, 536] width 153 height 27
type input "05/14/2025"
click at [1037, 444] on icon "button" at bounding box center [1042, 444] width 11 height 11
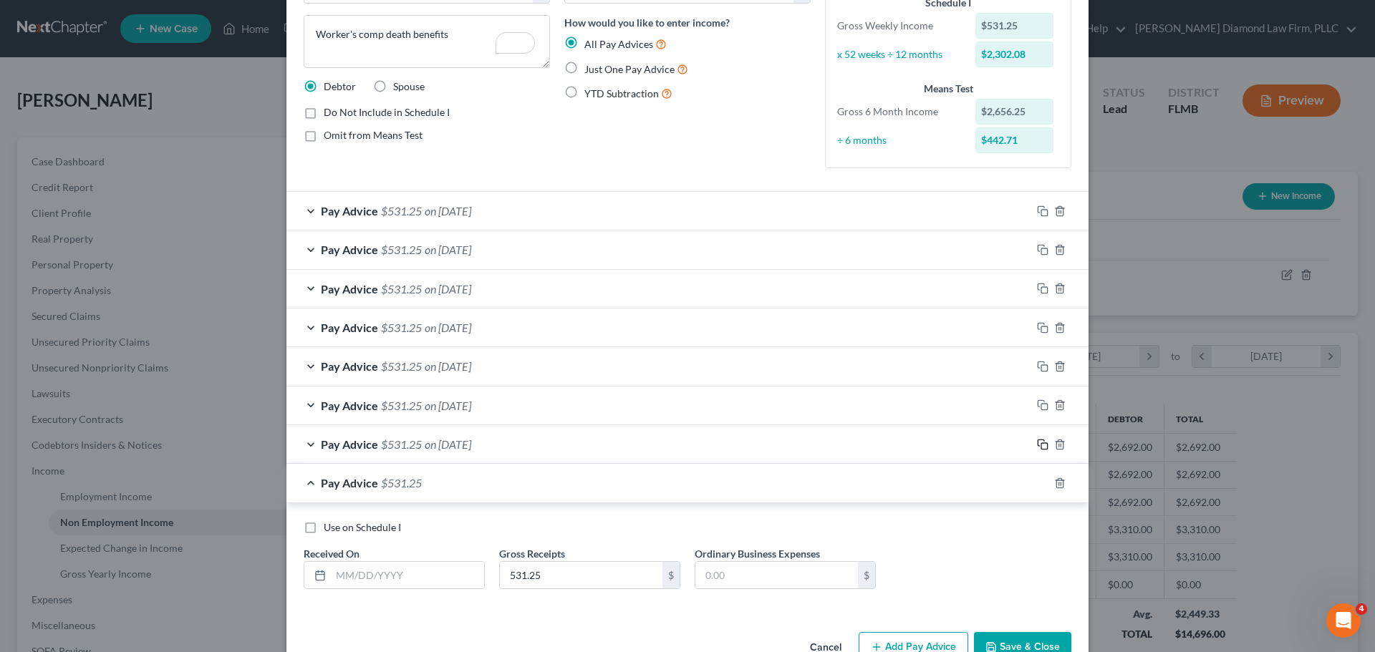
scroll to position [145, 0]
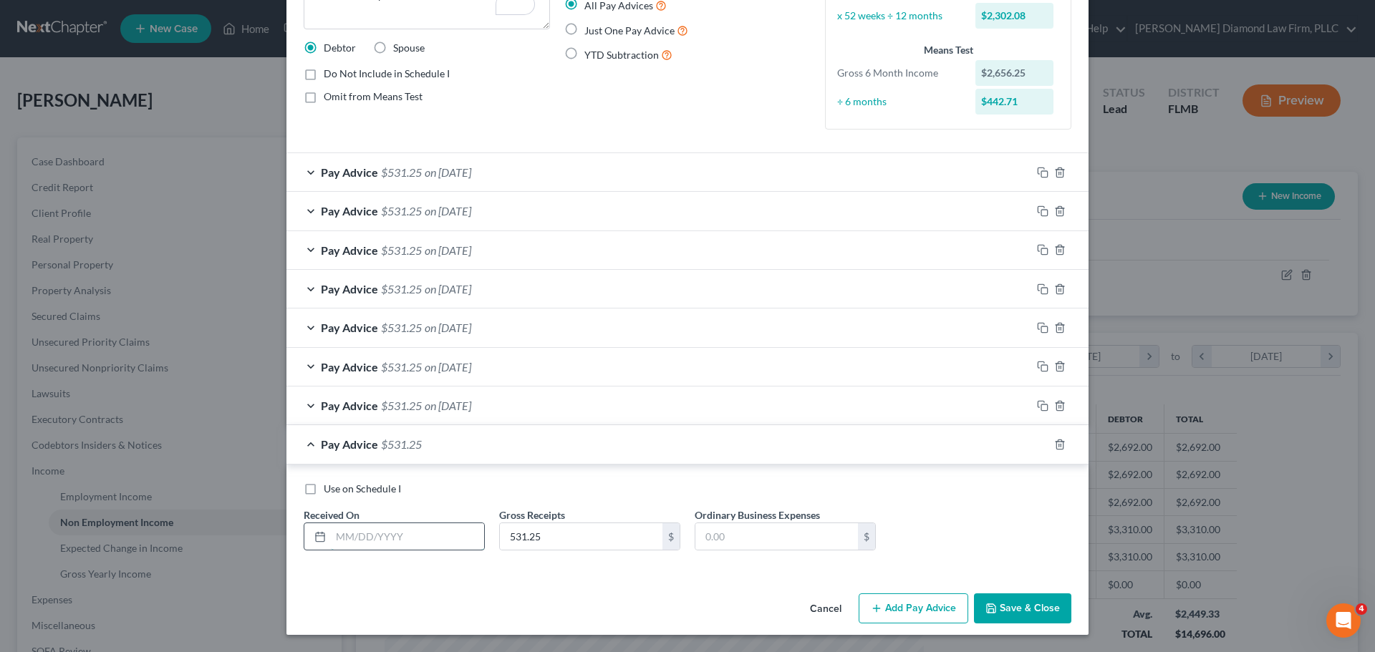
click at [424, 546] on input "text" at bounding box center [407, 536] width 153 height 27
type input "05/14/2025"
click at [1037, 443] on icon "button" at bounding box center [1042, 444] width 11 height 11
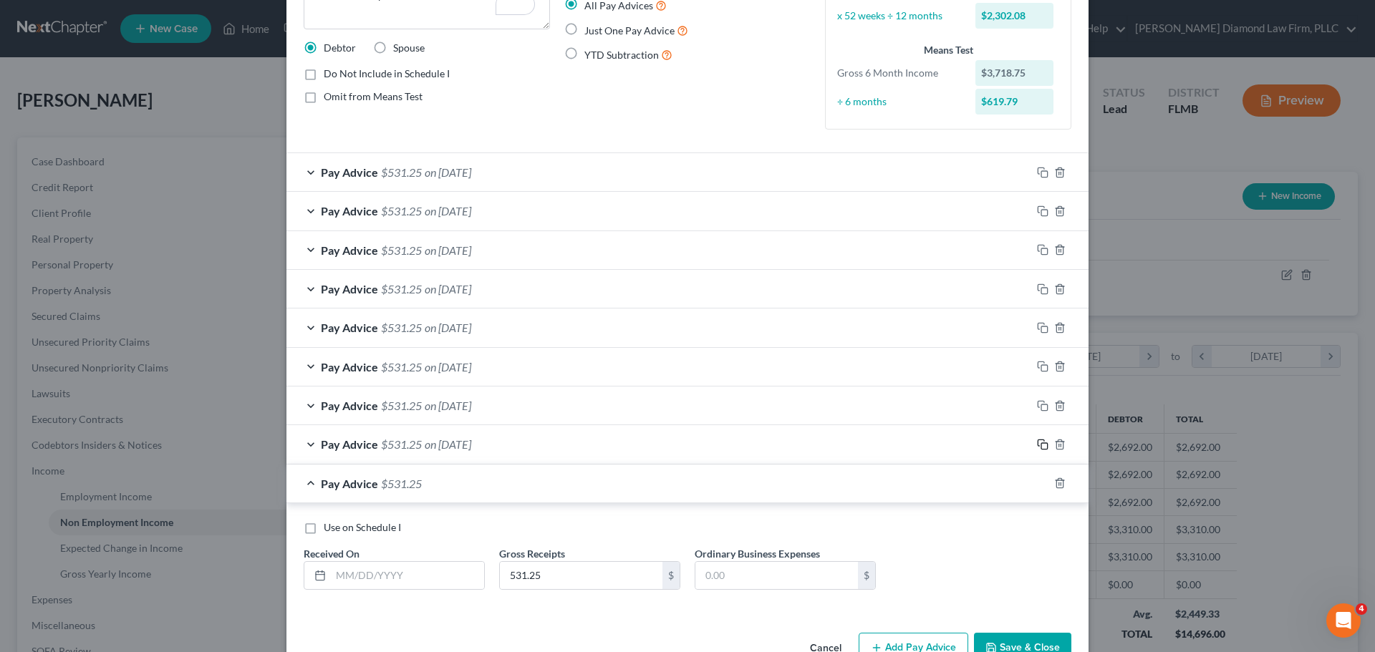
scroll to position [183, 0]
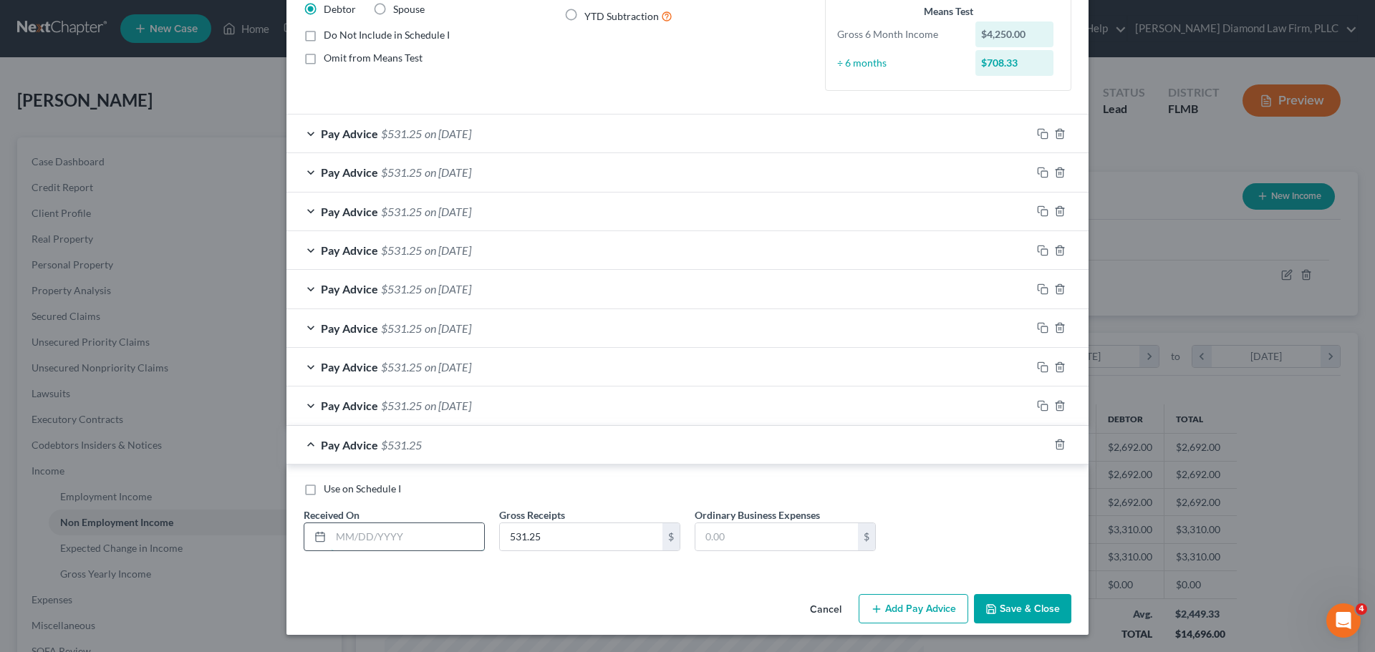
click at [410, 535] on input "text" at bounding box center [407, 536] width 153 height 27
type input "05/21/2025"
click at [1037, 446] on icon "button" at bounding box center [1040, 443] width 6 height 6
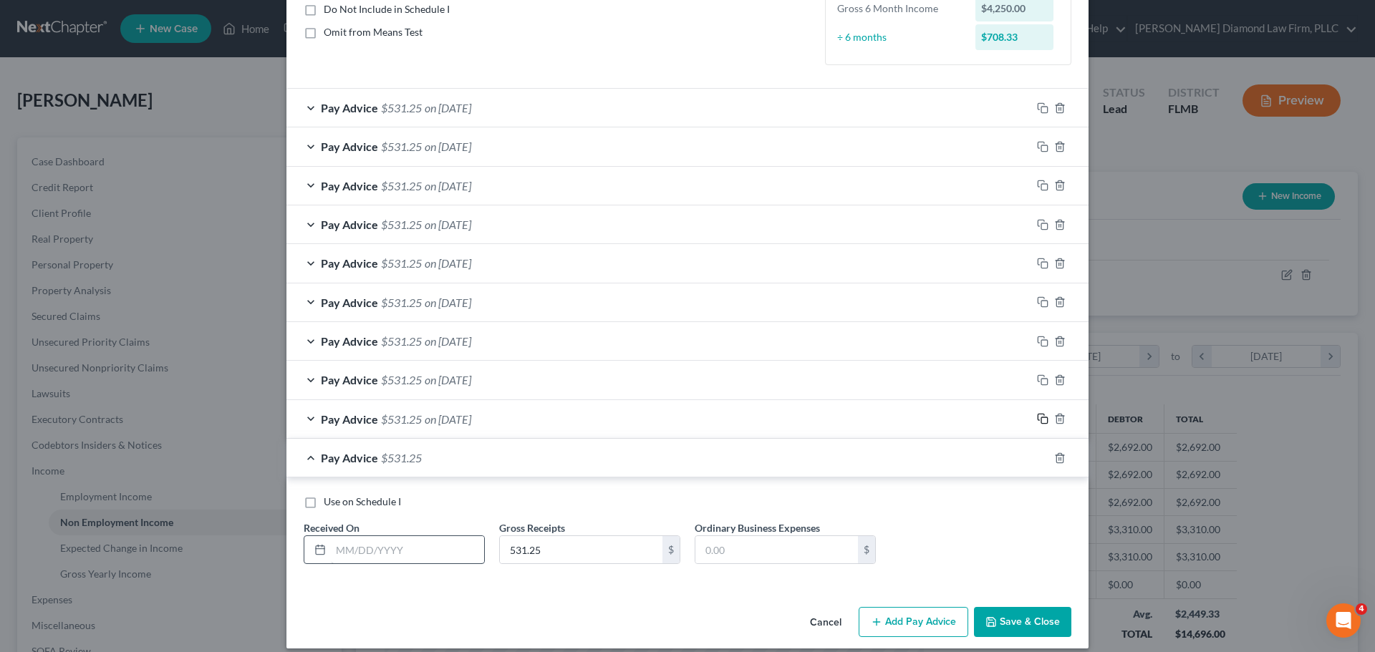
scroll to position [223, 0]
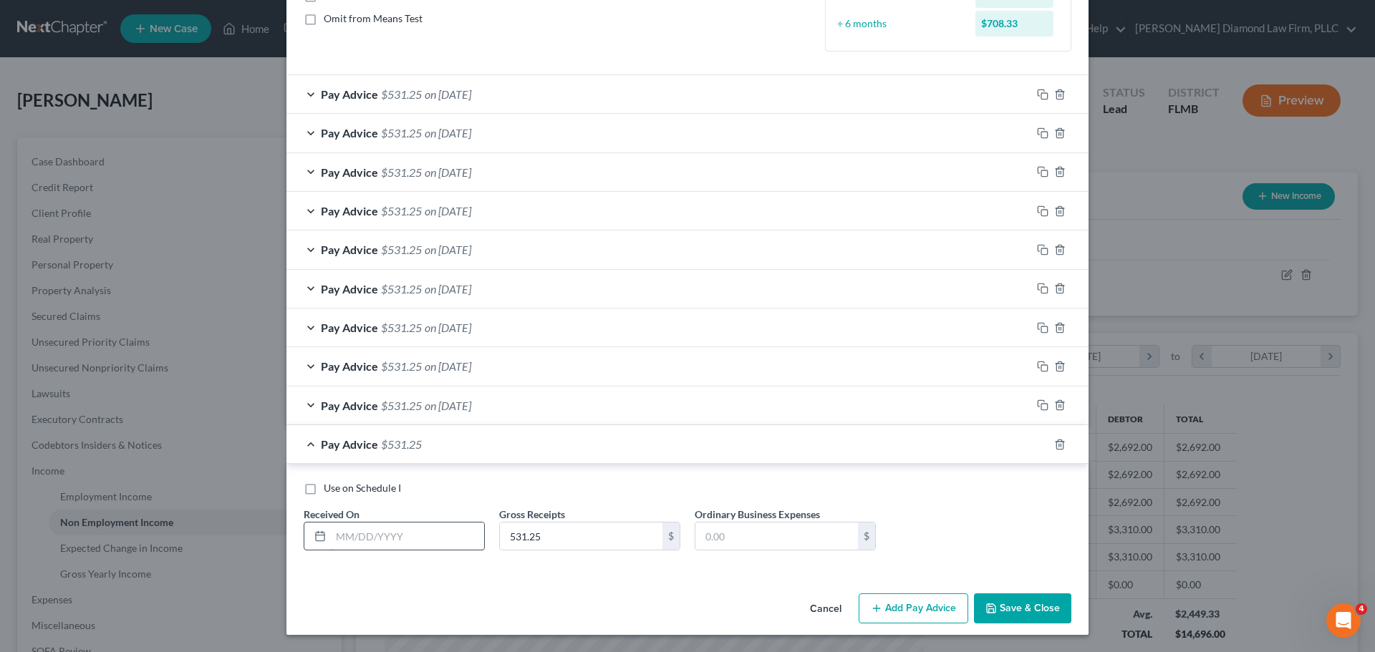
click at [420, 544] on input "text" at bounding box center [407, 536] width 153 height 27
type input "05/28/2025"
click at [1037, 442] on icon "button" at bounding box center [1040, 443] width 6 height 6
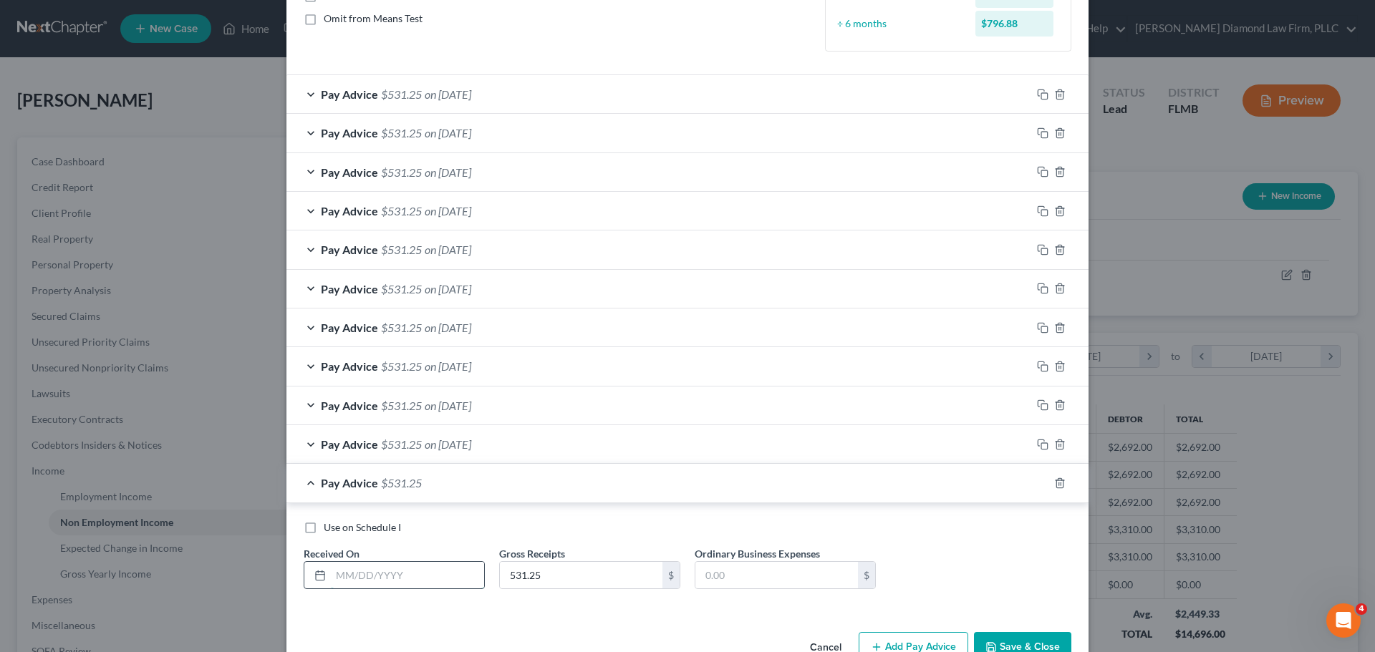
click at [398, 583] on input "text" at bounding box center [407, 575] width 153 height 27
type input "06/04/2025"
click at [1037, 481] on icon "button" at bounding box center [1042, 483] width 11 height 11
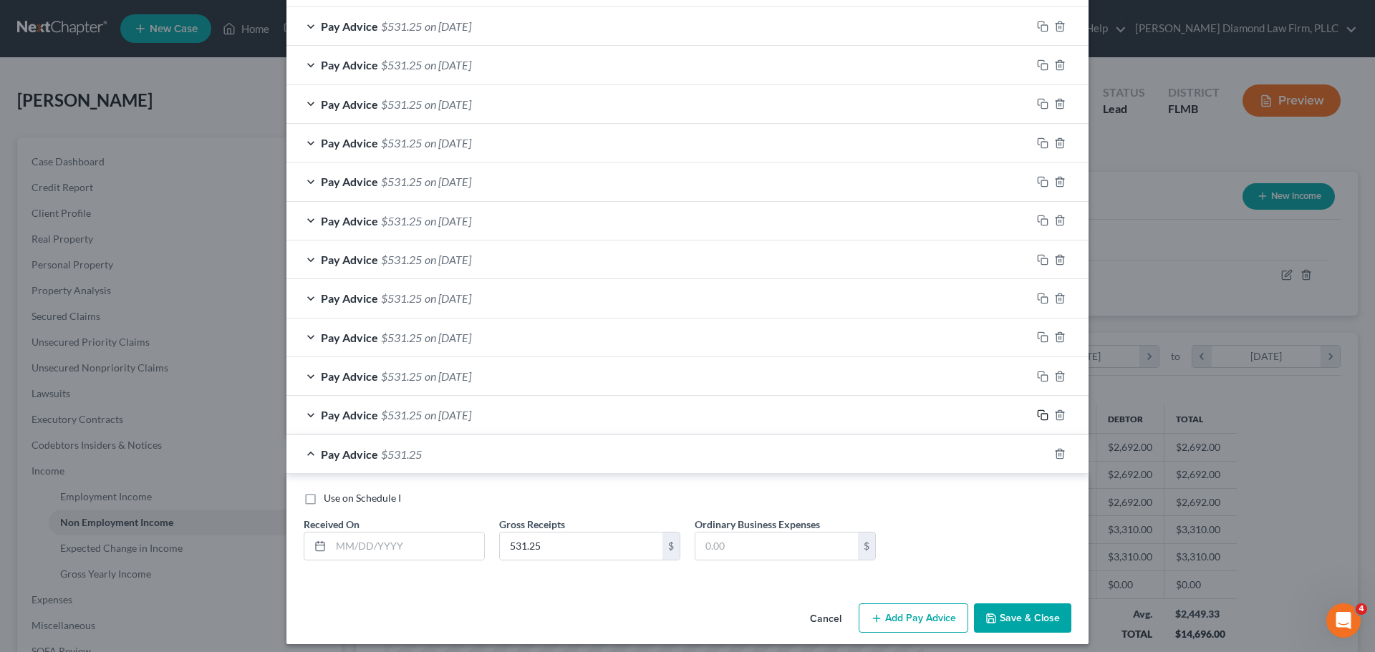
scroll to position [300, 0]
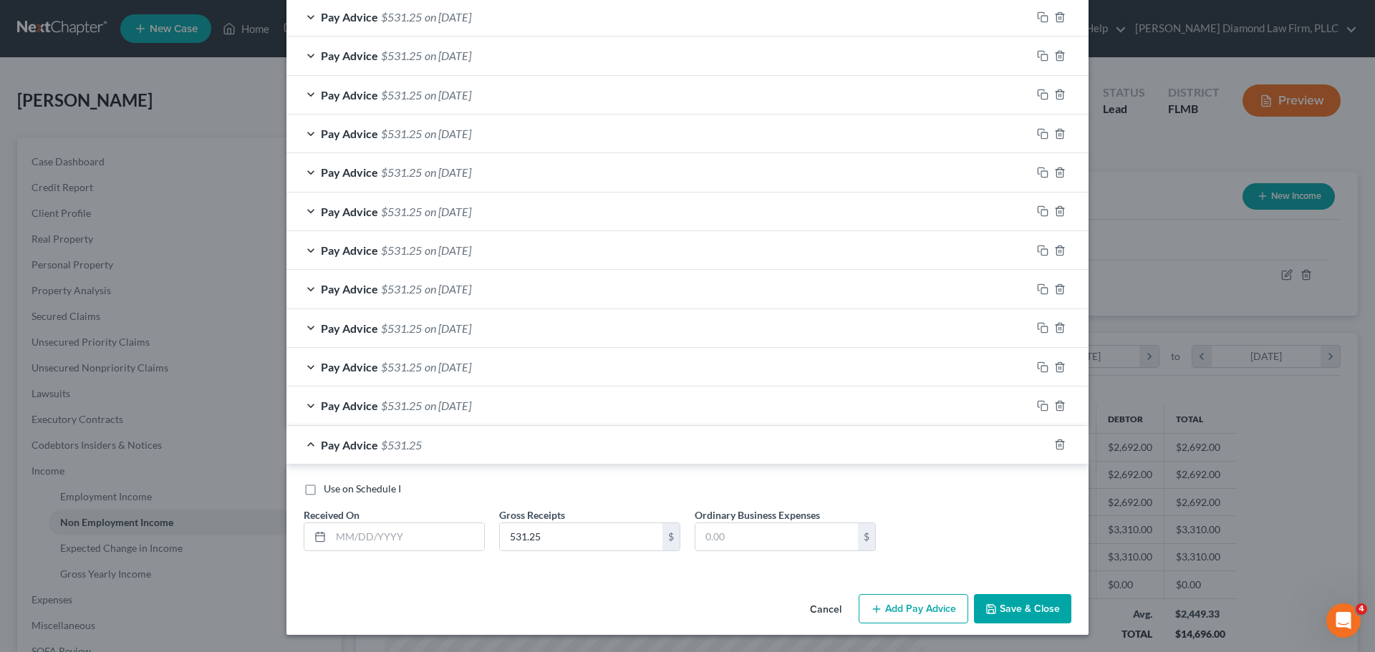
click at [424, 551] on div "Use on Schedule I Received On * Gross Receipts 531.25 $ Ordinary Business Expen…" at bounding box center [687, 522] width 782 height 81
click at [420, 542] on input "text" at bounding box center [407, 536] width 153 height 27
type input "06/11/2025"
click at [1037, 444] on icon "button" at bounding box center [1042, 444] width 11 height 11
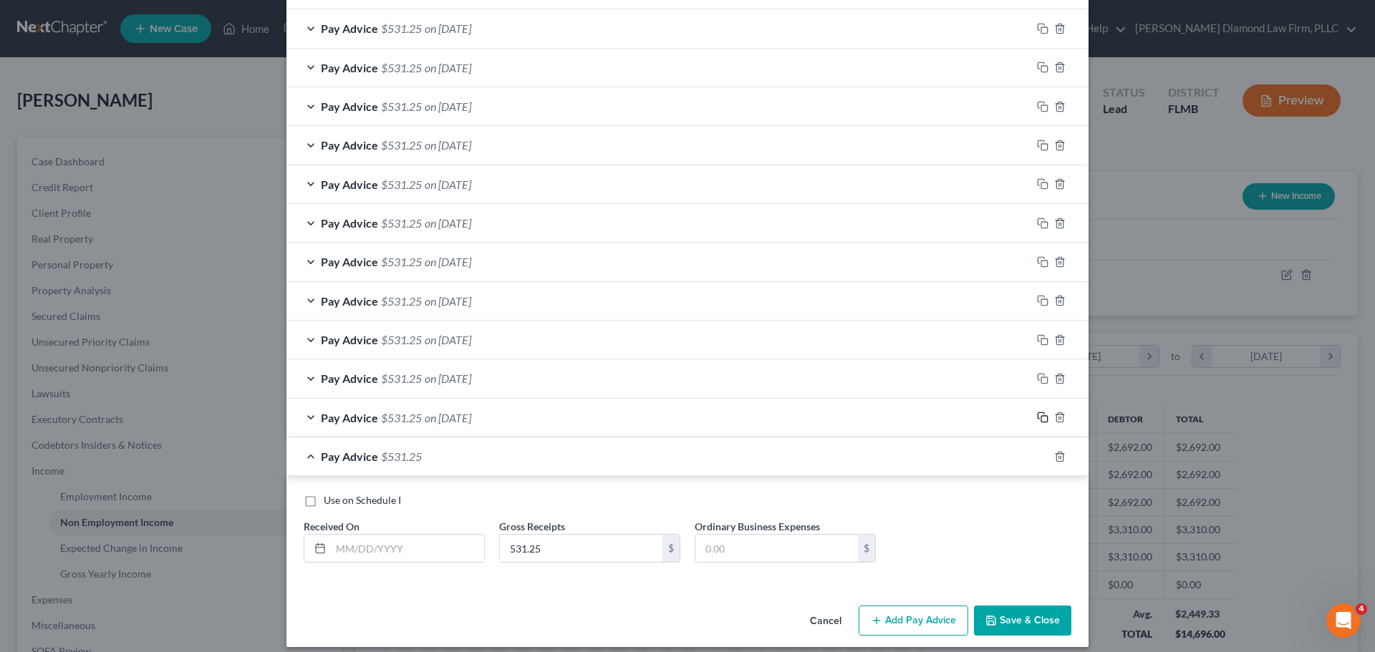
scroll to position [339, 0]
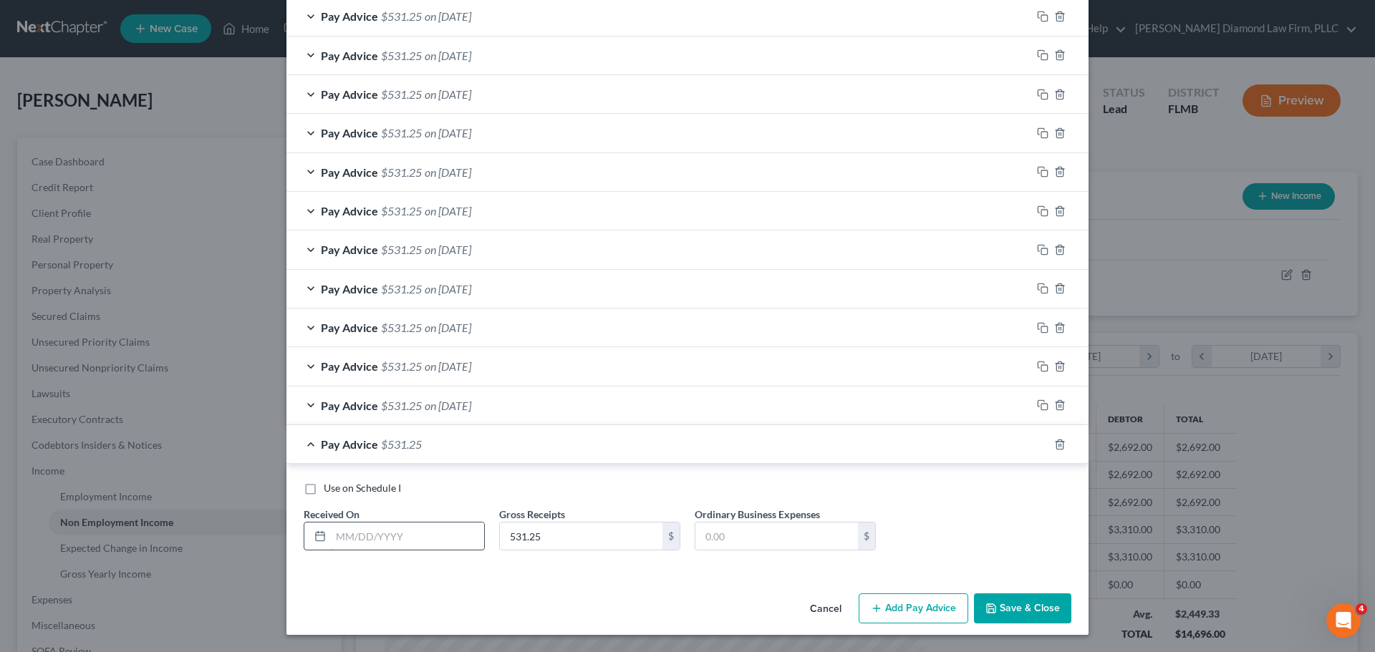
click at [399, 538] on input "text" at bounding box center [407, 536] width 153 height 27
type input "06/18/2025"
click at [1037, 447] on icon "button" at bounding box center [1042, 444] width 11 height 11
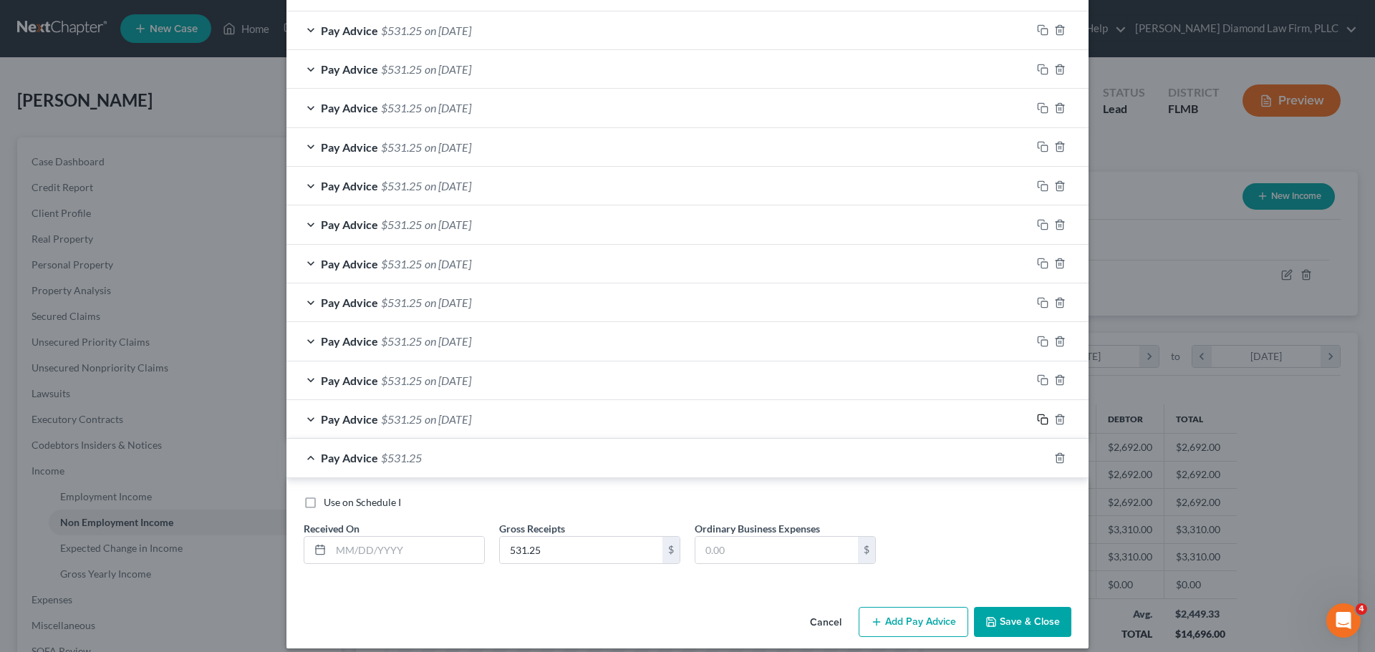
scroll to position [378, 0]
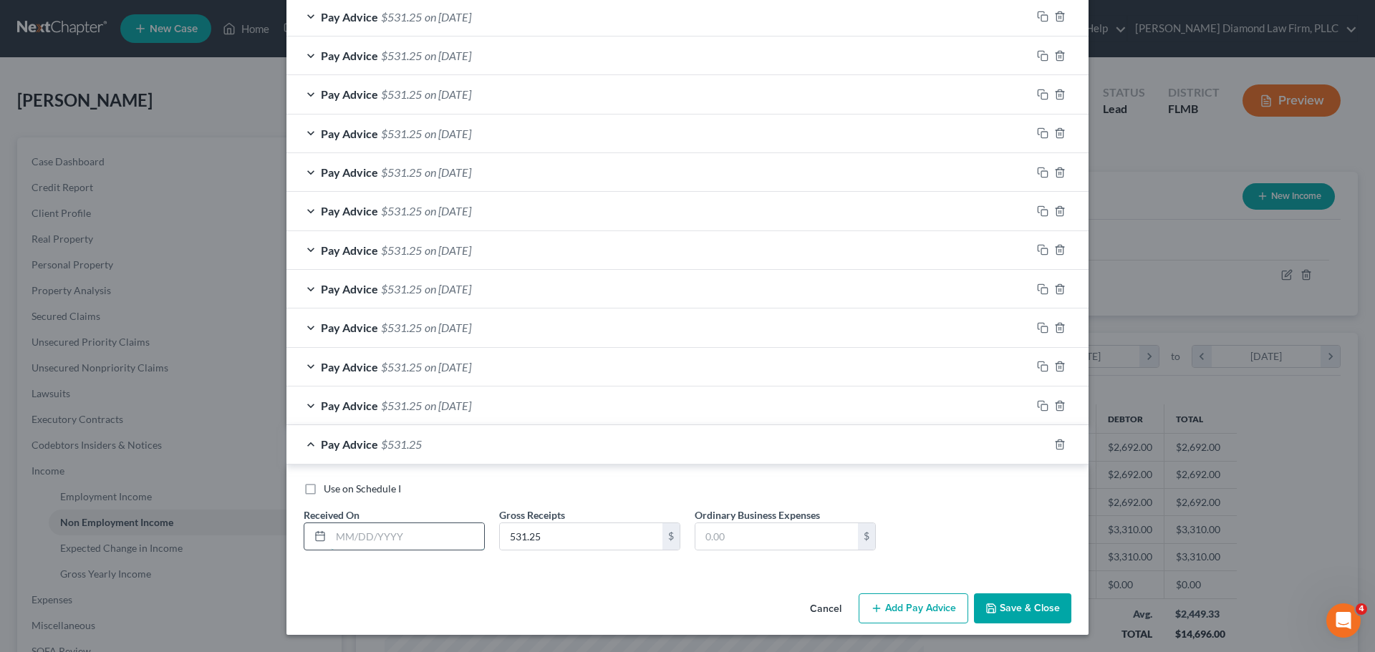
click at [424, 541] on input "text" at bounding box center [407, 536] width 153 height 27
type input "06/25/2025"
click at [1037, 447] on icon "button" at bounding box center [1042, 444] width 11 height 11
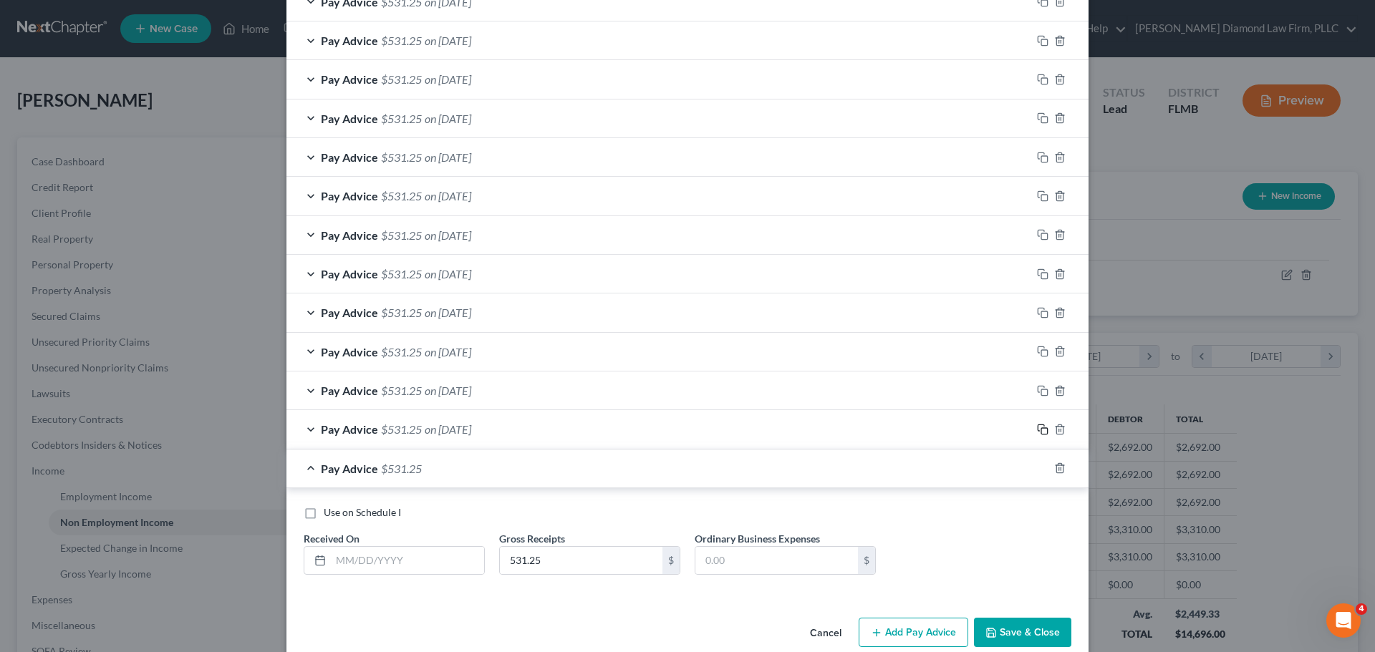
scroll to position [417, 0]
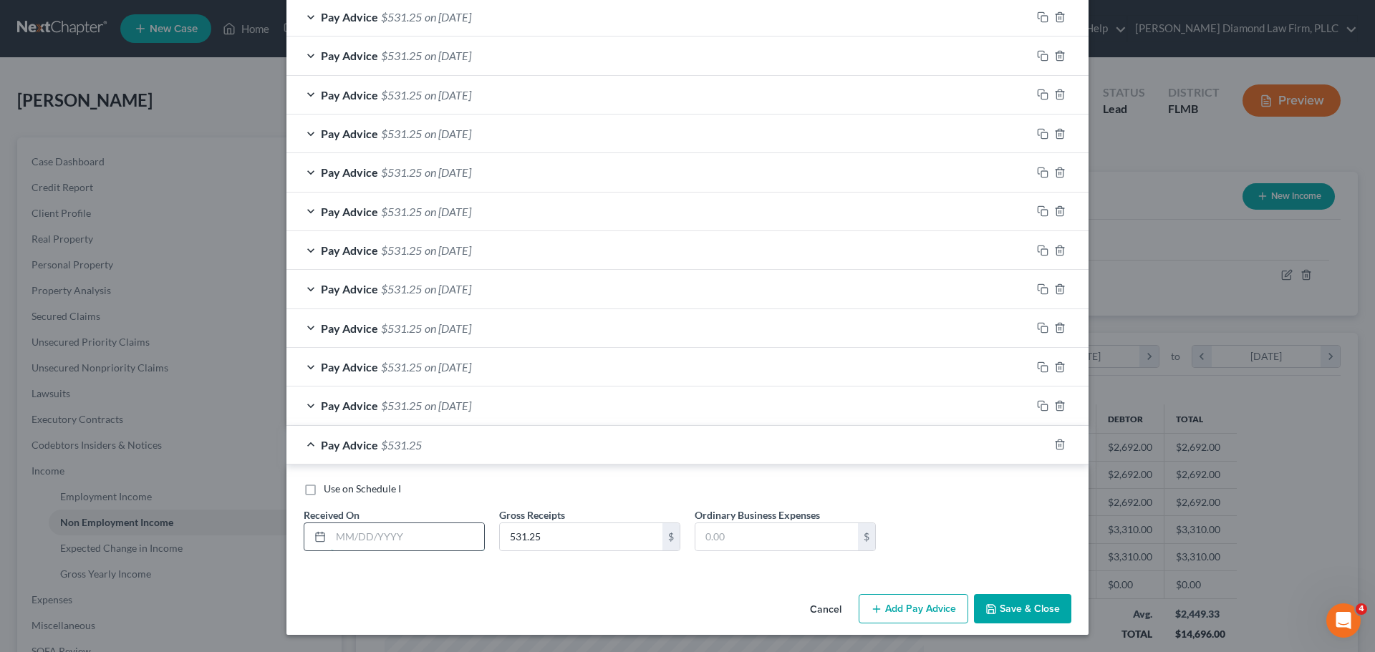
click at [364, 537] on input "text" at bounding box center [407, 536] width 153 height 27
type input "07/02/2025"
click at [1037, 446] on icon "button" at bounding box center [1040, 443] width 6 height 6
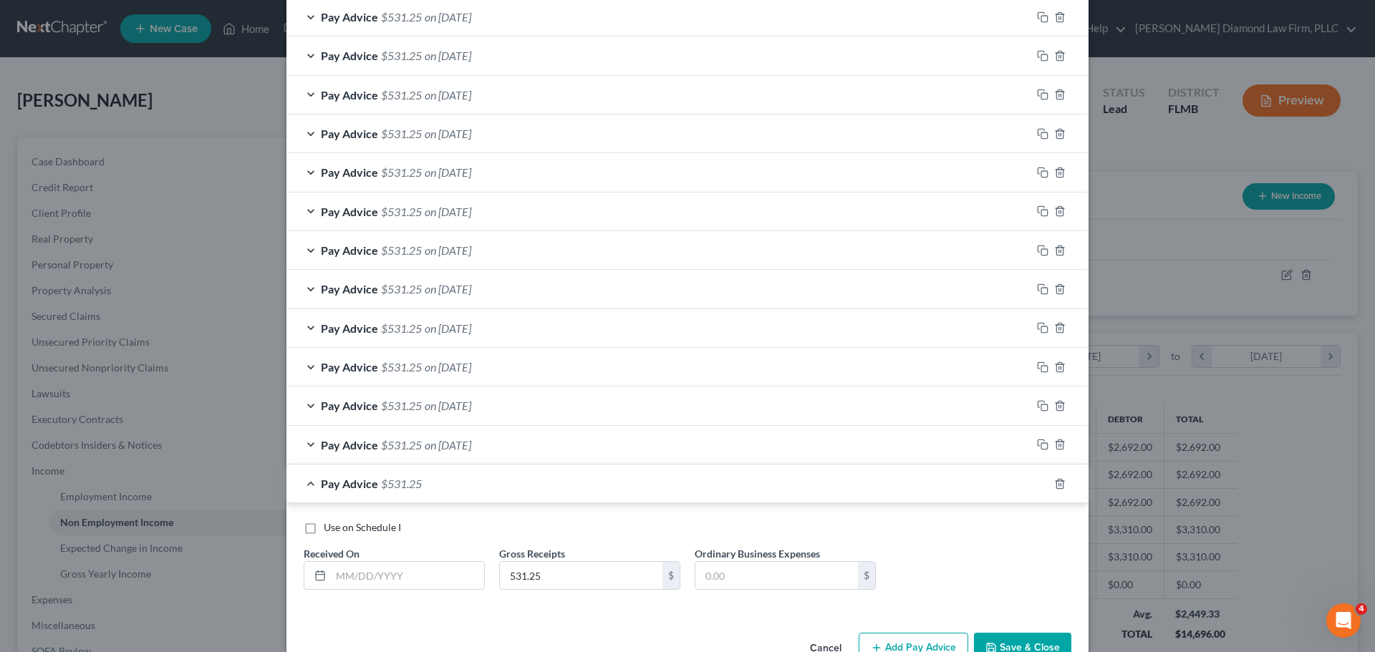
click at [403, 560] on div "Received On *" at bounding box center [393, 568] width 195 height 44
click at [403, 573] on input "text" at bounding box center [407, 575] width 153 height 27
type input "07/09/2025"
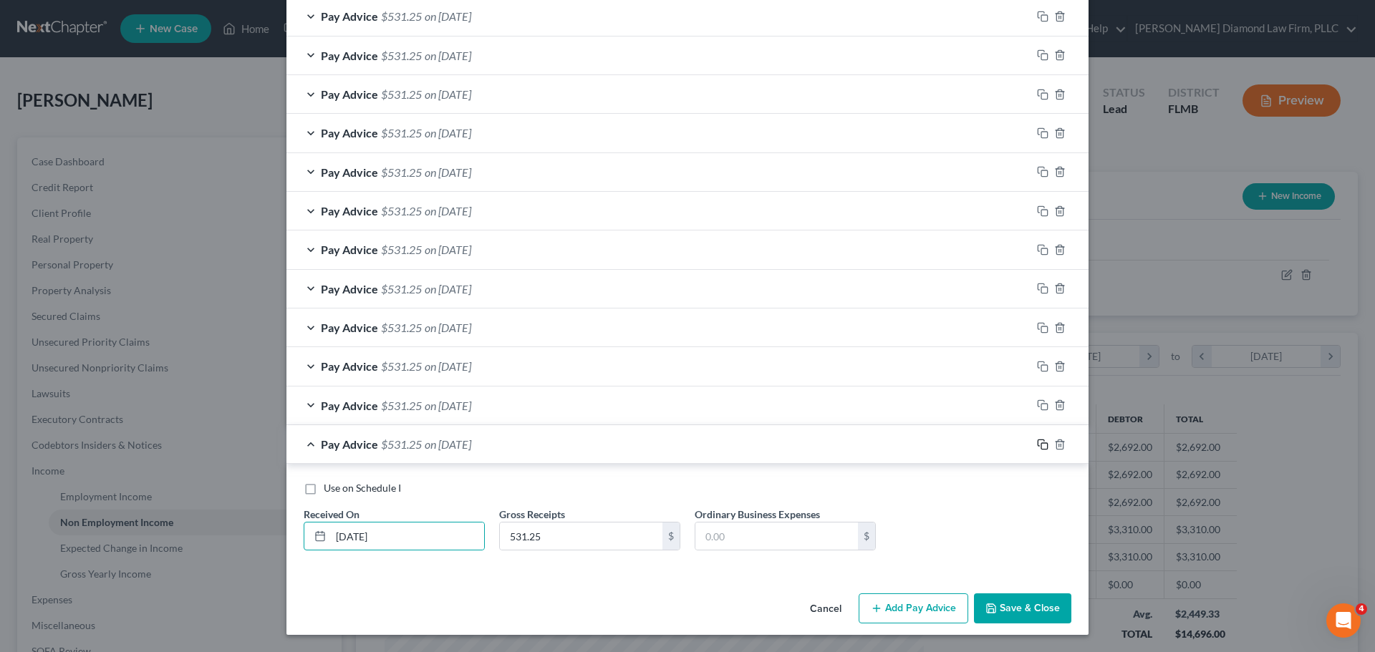
click at [1037, 450] on icon "button" at bounding box center [1042, 444] width 11 height 11
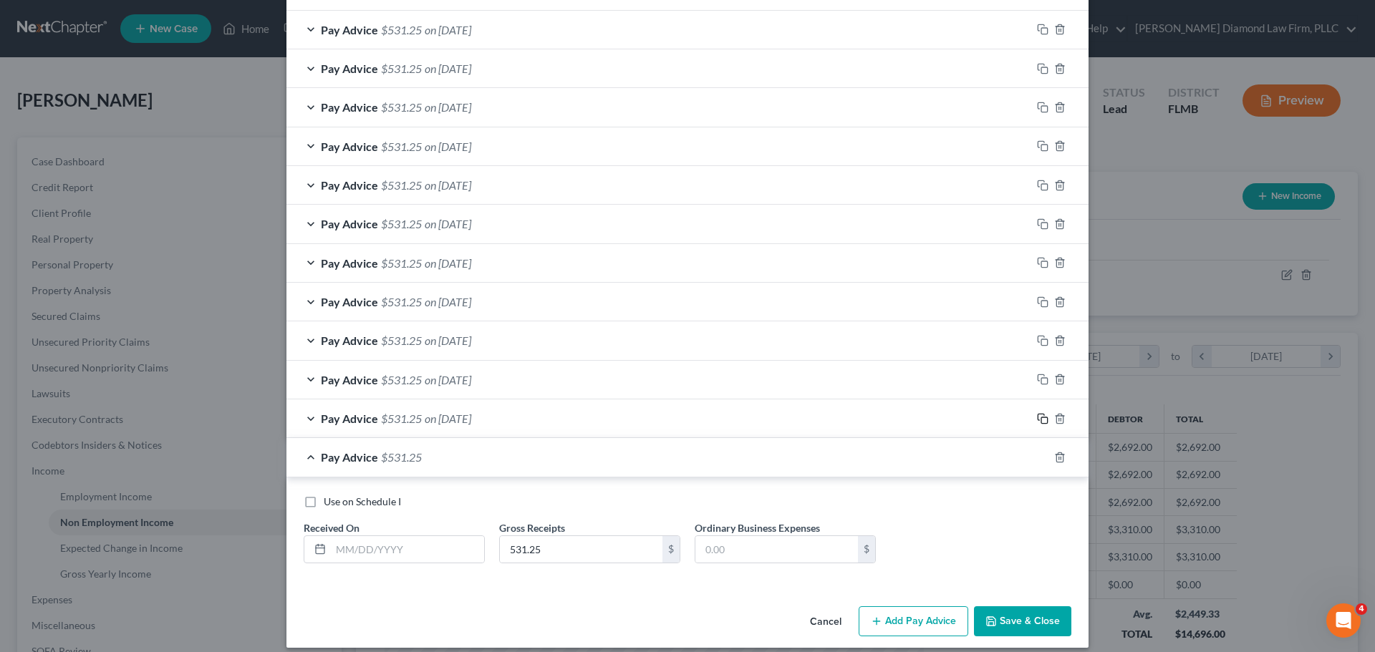
scroll to position [495, 0]
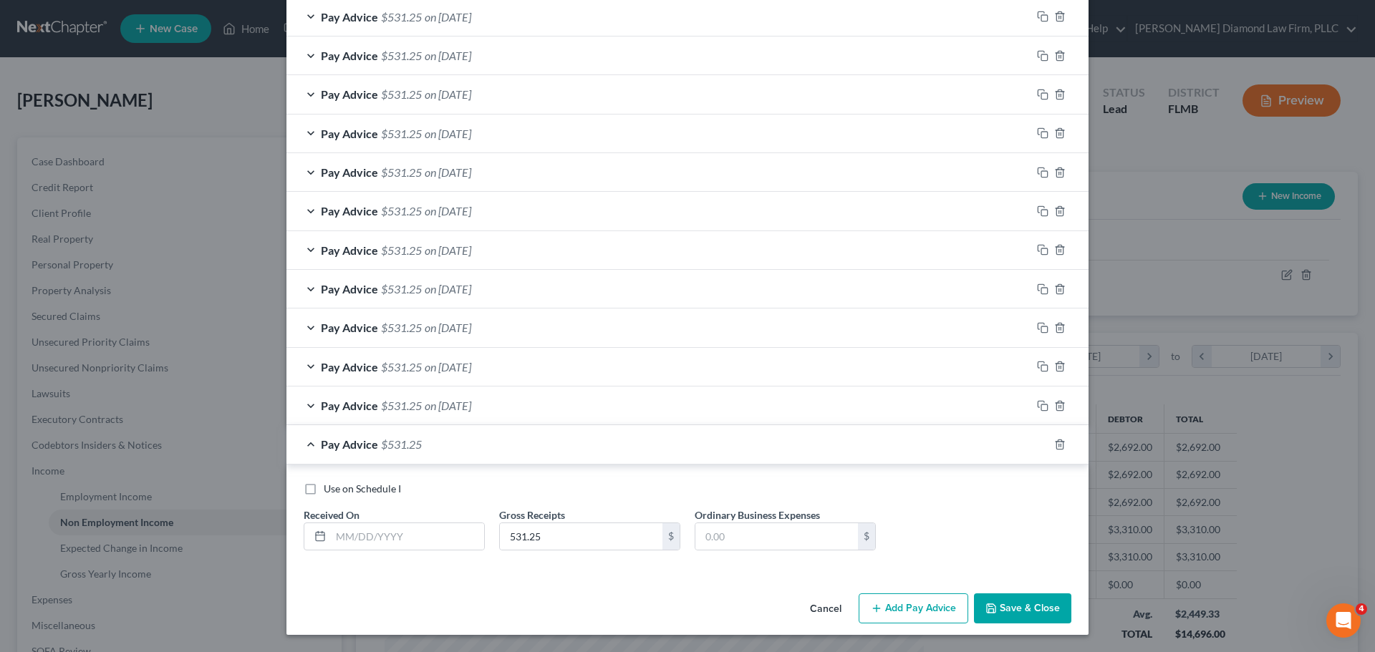
click at [404, 553] on div "Use on Schedule I Received On * Gross Receipts 531.25 $ Ordinary Business Expen…" at bounding box center [687, 522] width 782 height 81
click at [405, 543] on input "text" at bounding box center [407, 536] width 153 height 27
type input "[DATE]"
click at [1037, 447] on icon "button" at bounding box center [1042, 444] width 11 height 11
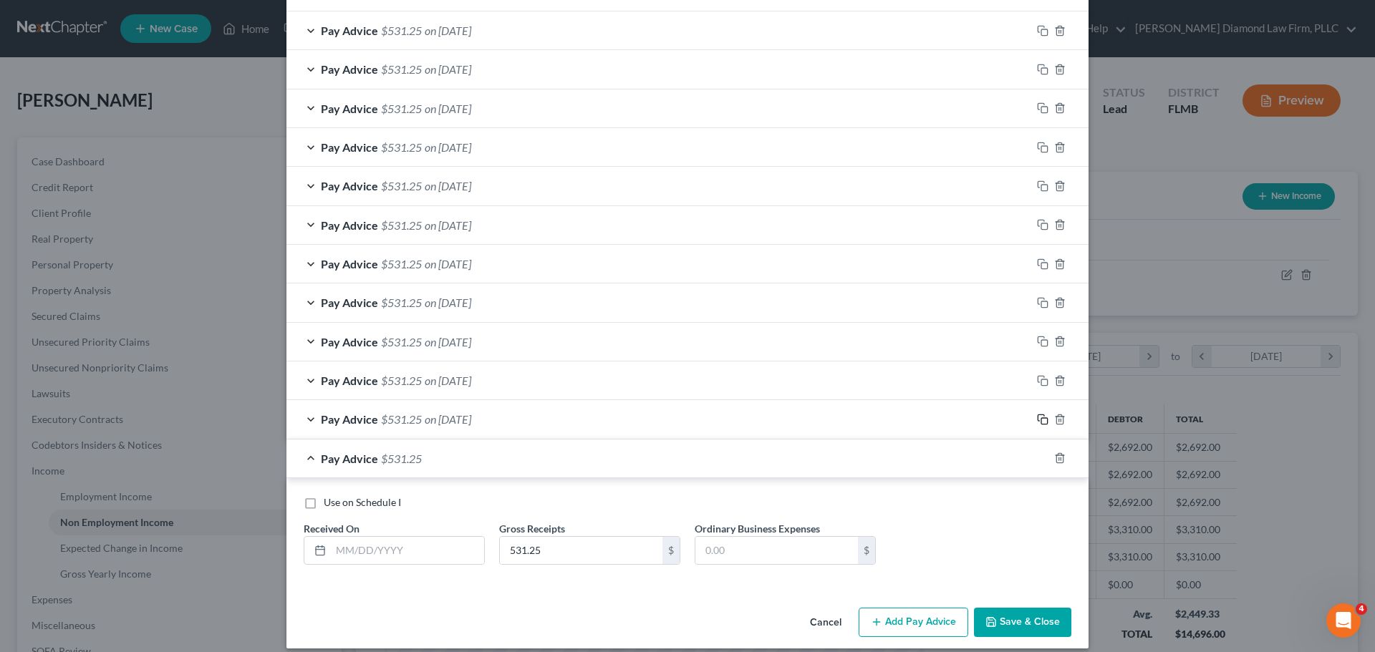
scroll to position [533, 0]
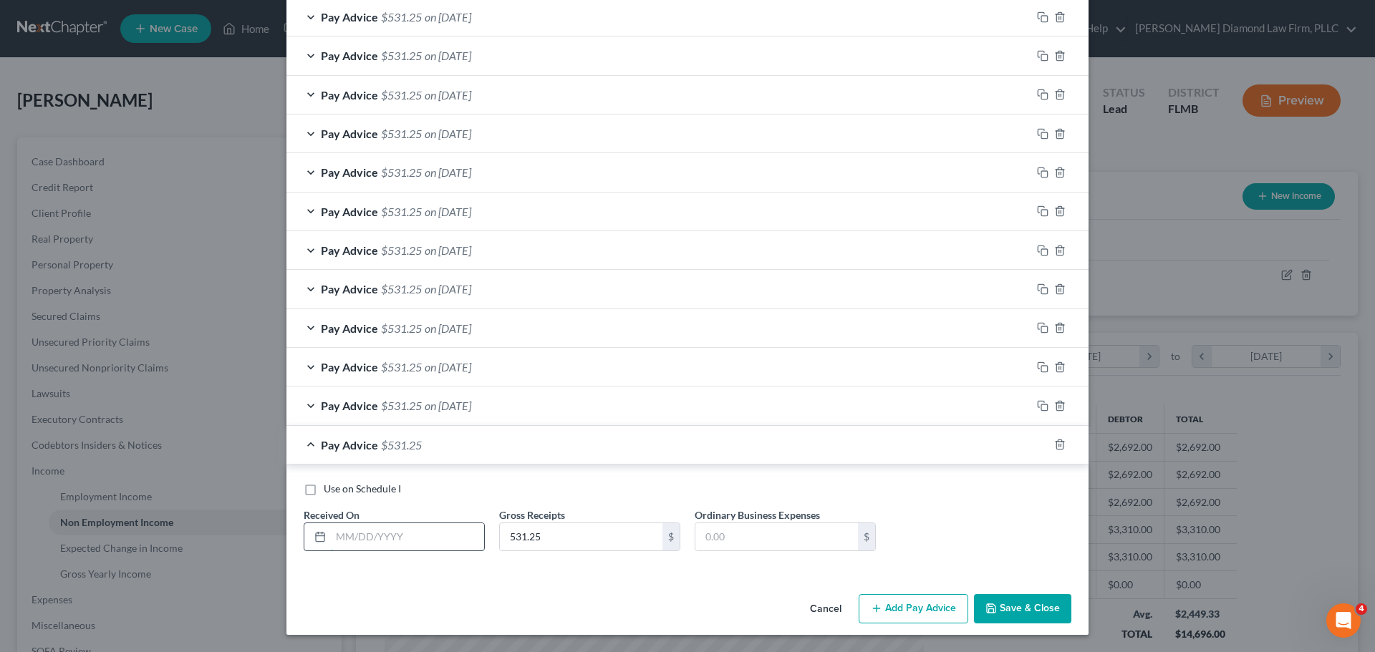
drag, startPoint x: 432, startPoint y: 533, endPoint x: 450, endPoint y: 535, distance: 18.7
click at [432, 533] on input "text" at bounding box center [407, 536] width 153 height 27
type input "07/23/2025"
click at [1037, 441] on icon "button" at bounding box center [1042, 444] width 11 height 11
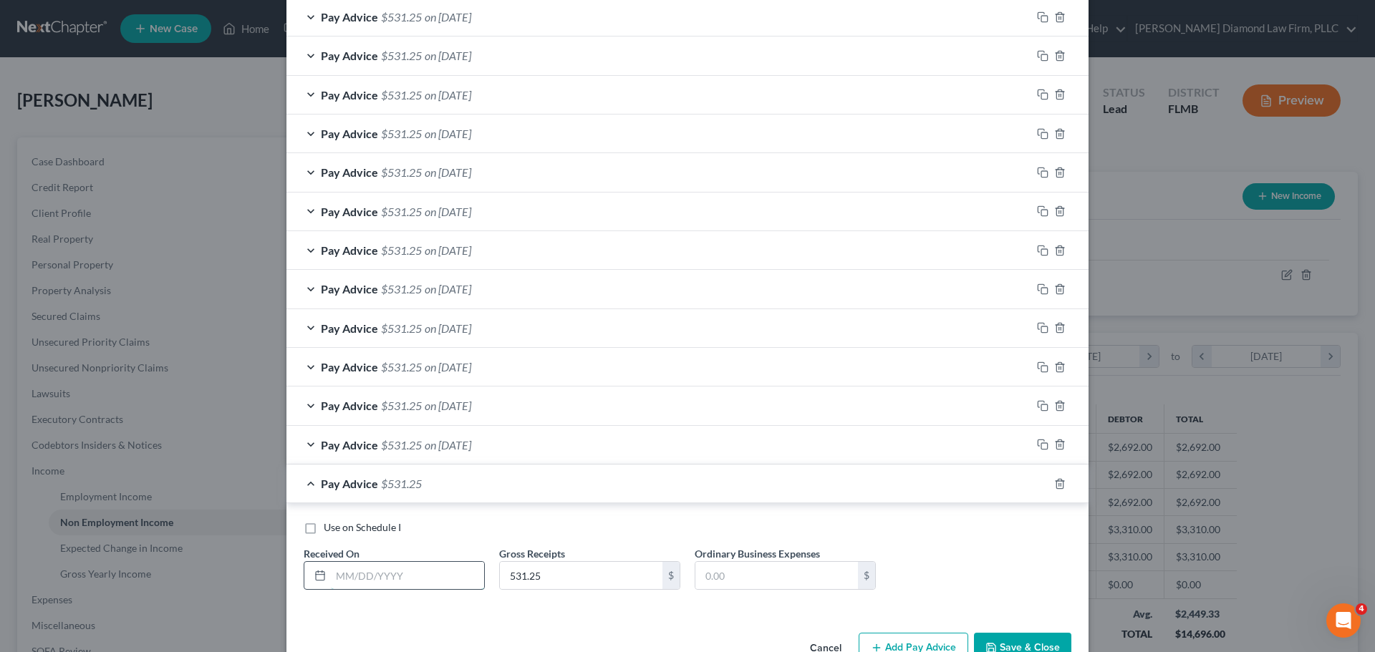
click at [426, 582] on input "text" at bounding box center [407, 575] width 153 height 27
type input "07/30/2025"
click at [1041, 483] on rect "button" at bounding box center [1044, 486] width 6 height 6
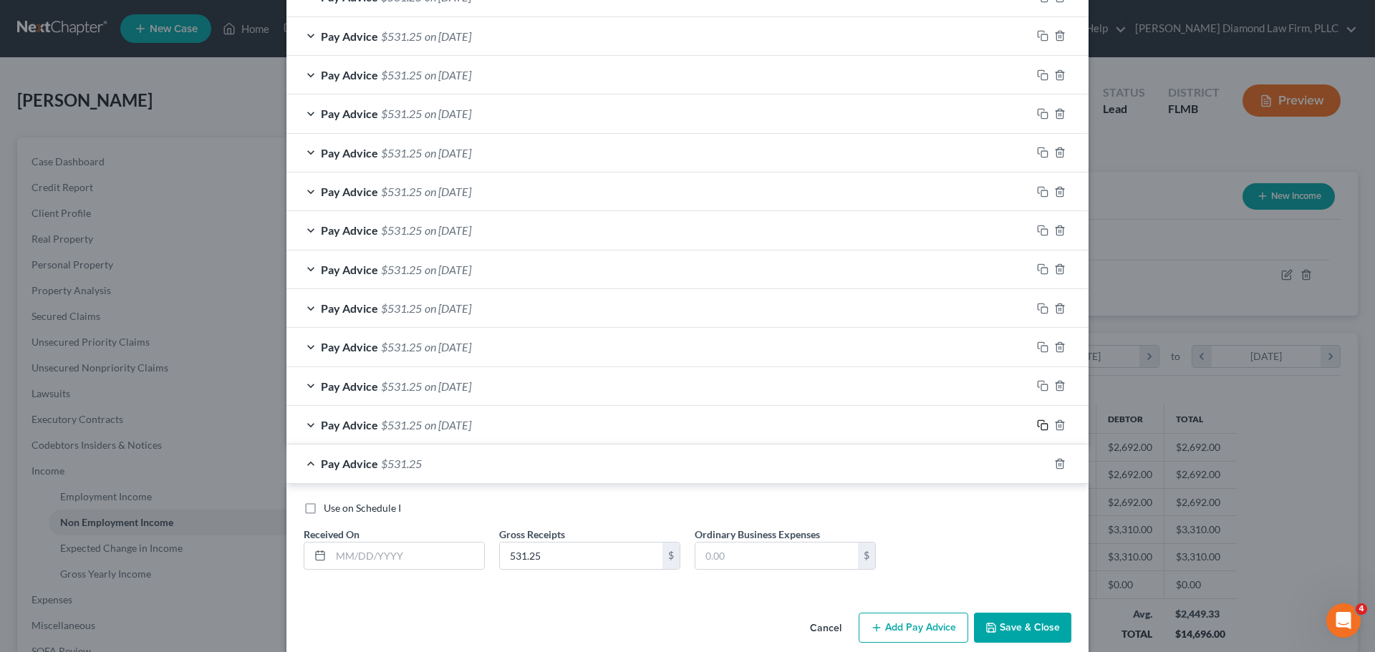
scroll to position [611, 0]
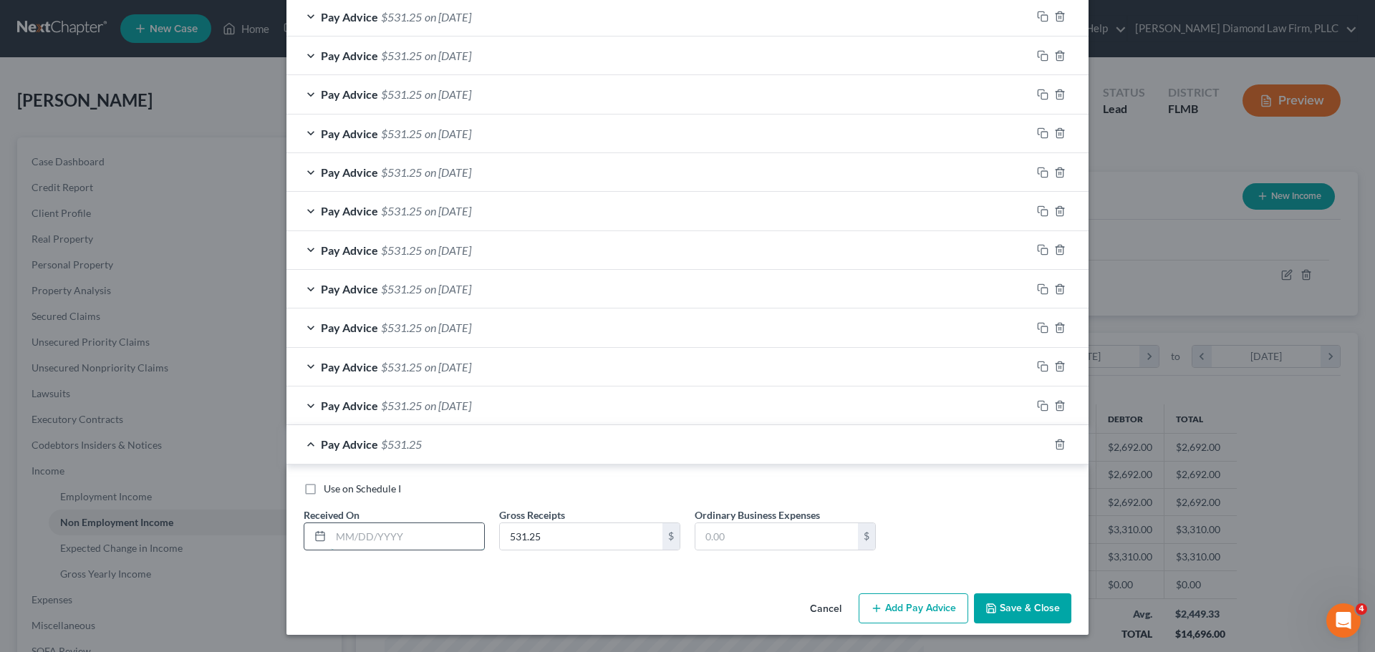
click at [396, 538] on input "text" at bounding box center [407, 536] width 153 height 27
type input "08/06/2025"
click at [1037, 446] on icon "button" at bounding box center [1042, 444] width 11 height 11
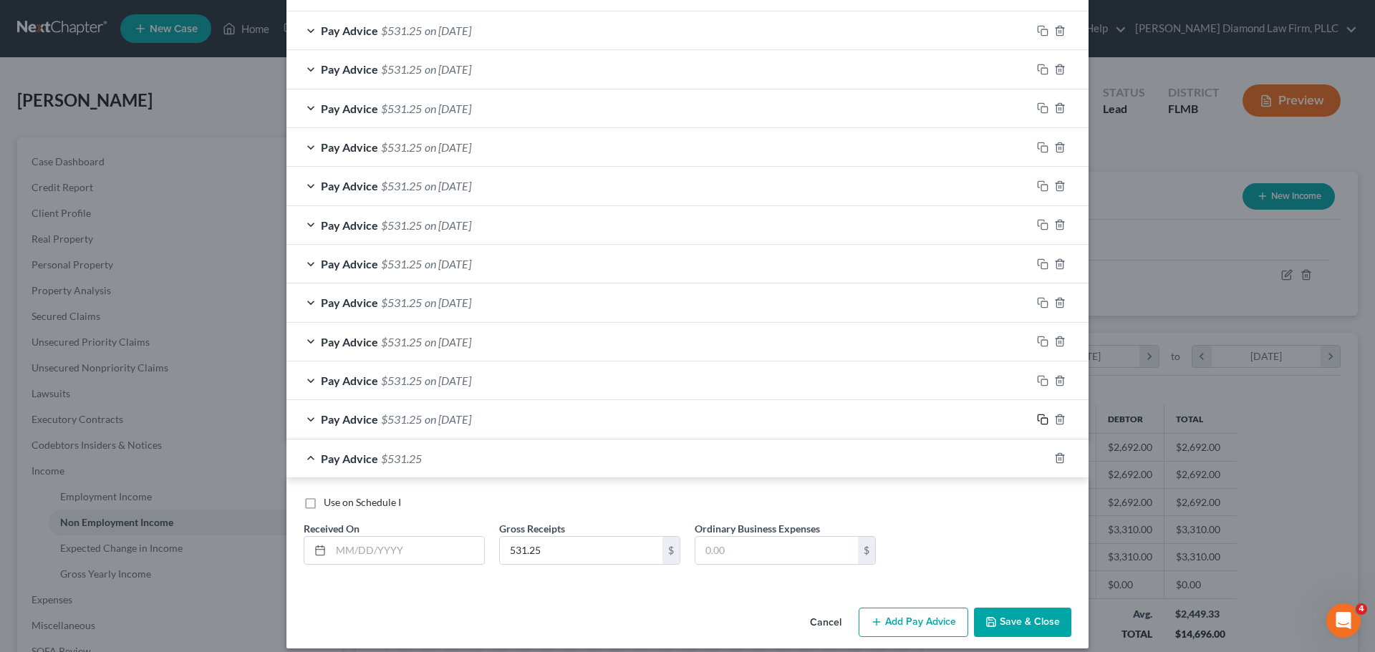
scroll to position [650, 0]
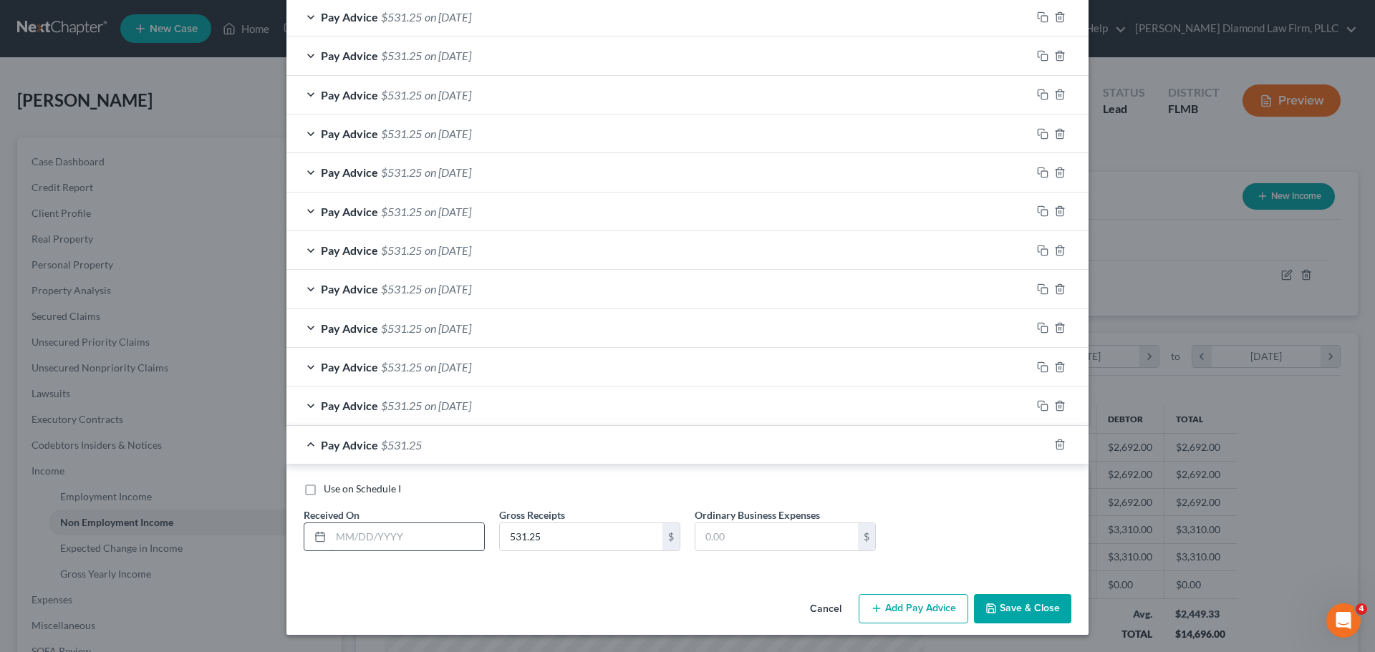
click at [412, 540] on input "text" at bounding box center [407, 536] width 153 height 27
type input "08/13/2025"
click at [1041, 444] on rect "button" at bounding box center [1044, 446] width 6 height 6
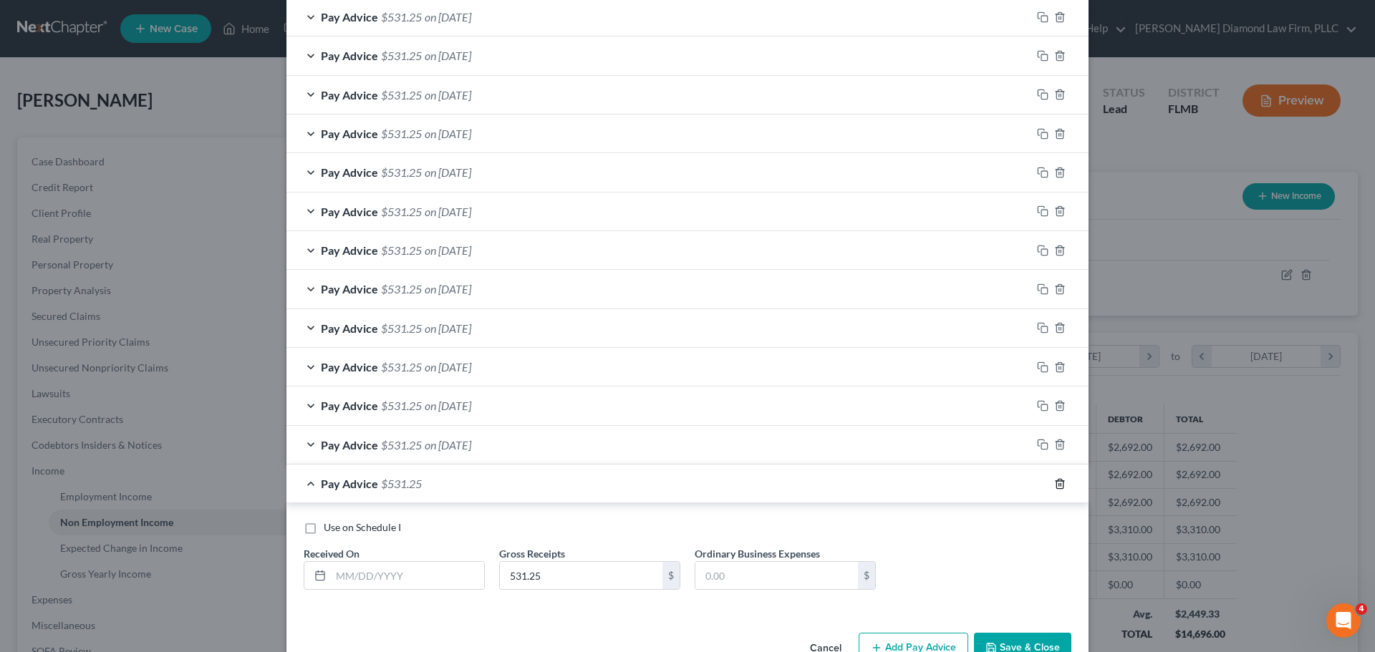
click at [1058, 489] on icon "button" at bounding box center [1059, 483] width 11 height 11
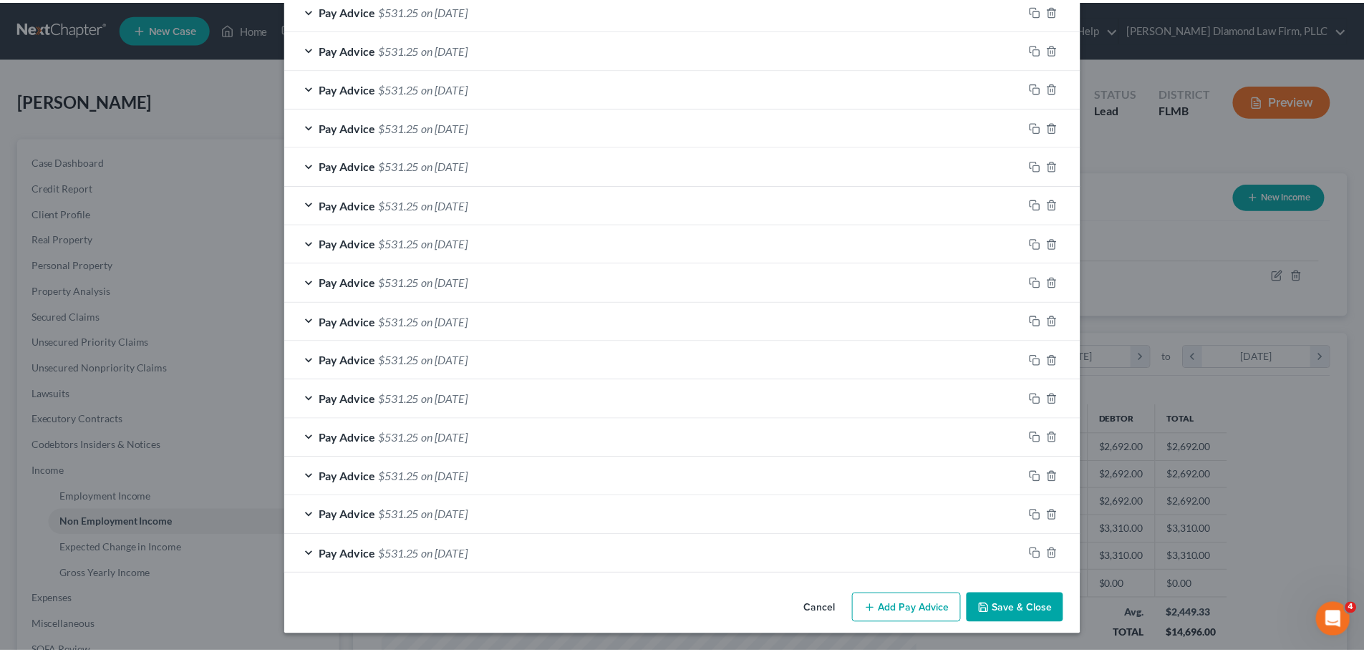
scroll to position [541, 0]
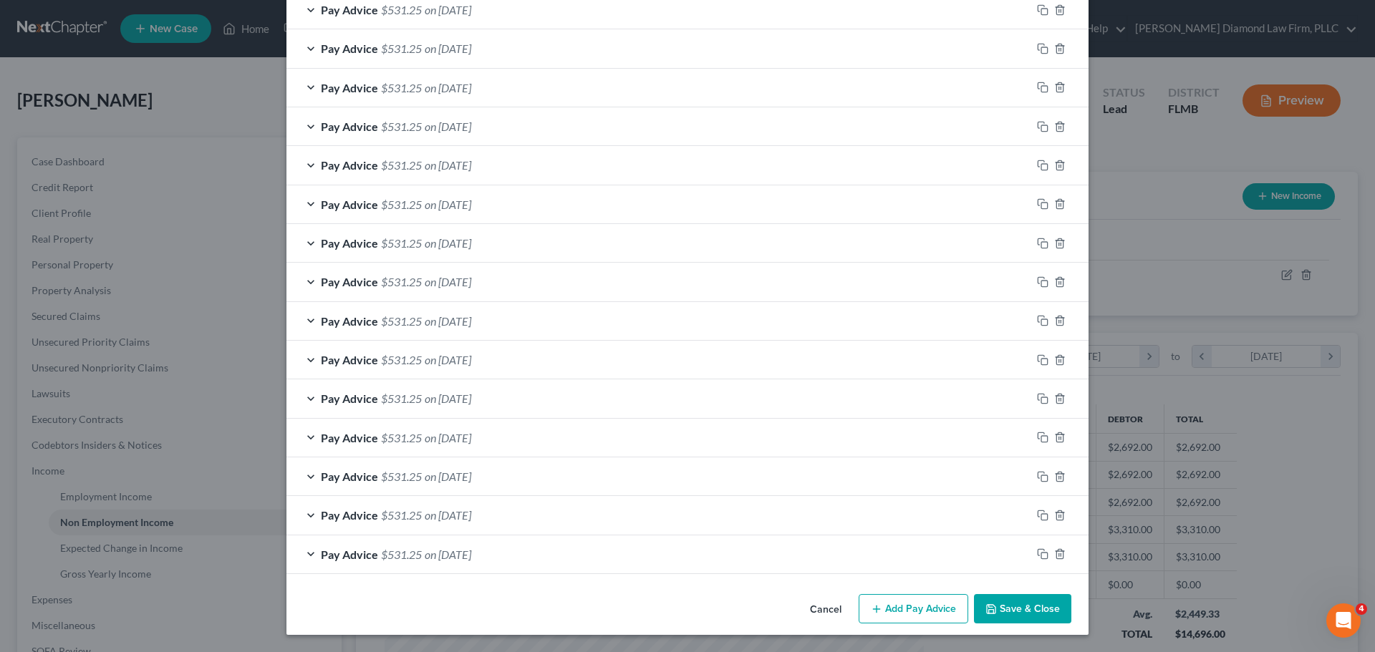
click at [1032, 602] on button "Save & Close" at bounding box center [1022, 609] width 97 height 30
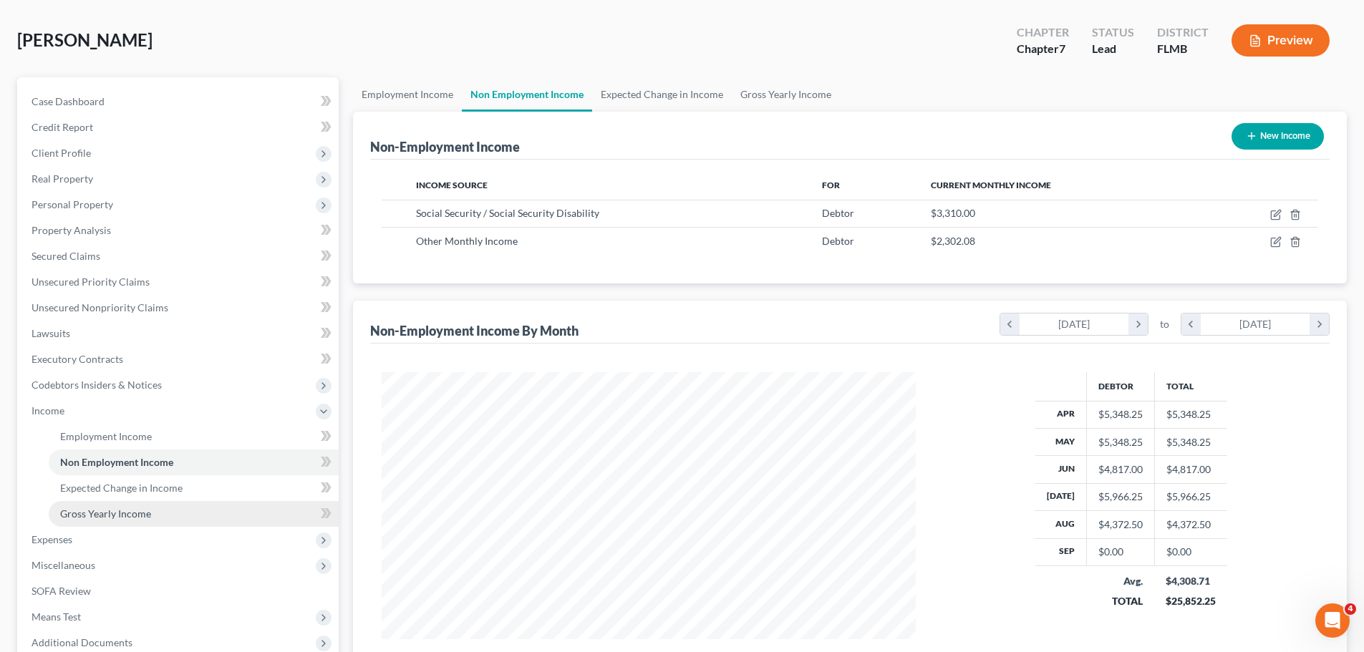
scroll to position [143, 0]
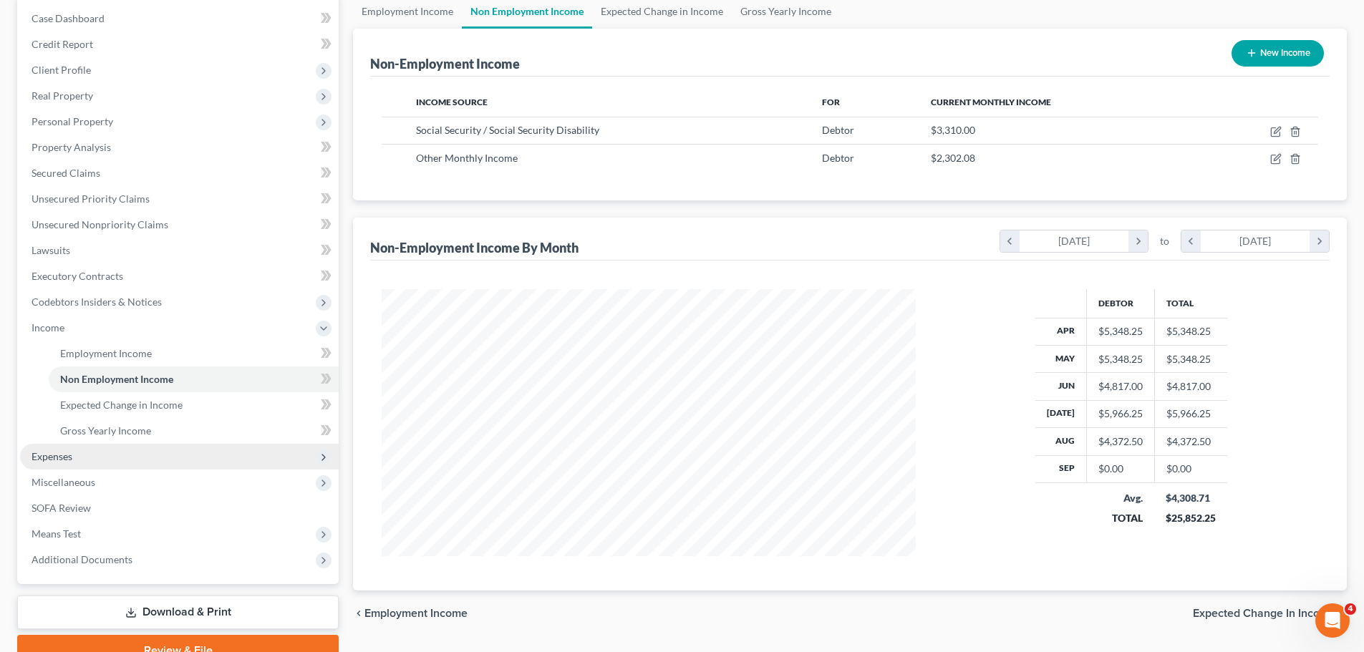
click at [127, 452] on span "Expenses" at bounding box center [179, 457] width 319 height 26
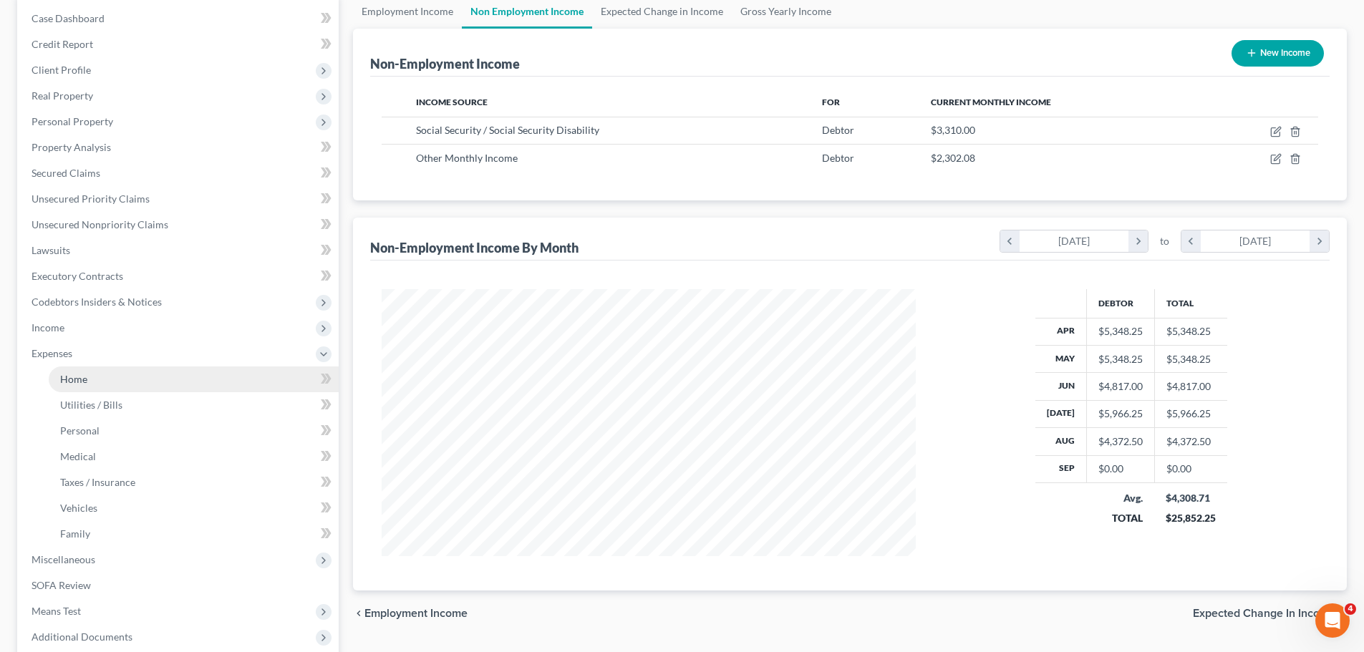
click at [94, 379] on link "Home" at bounding box center [194, 380] width 290 height 26
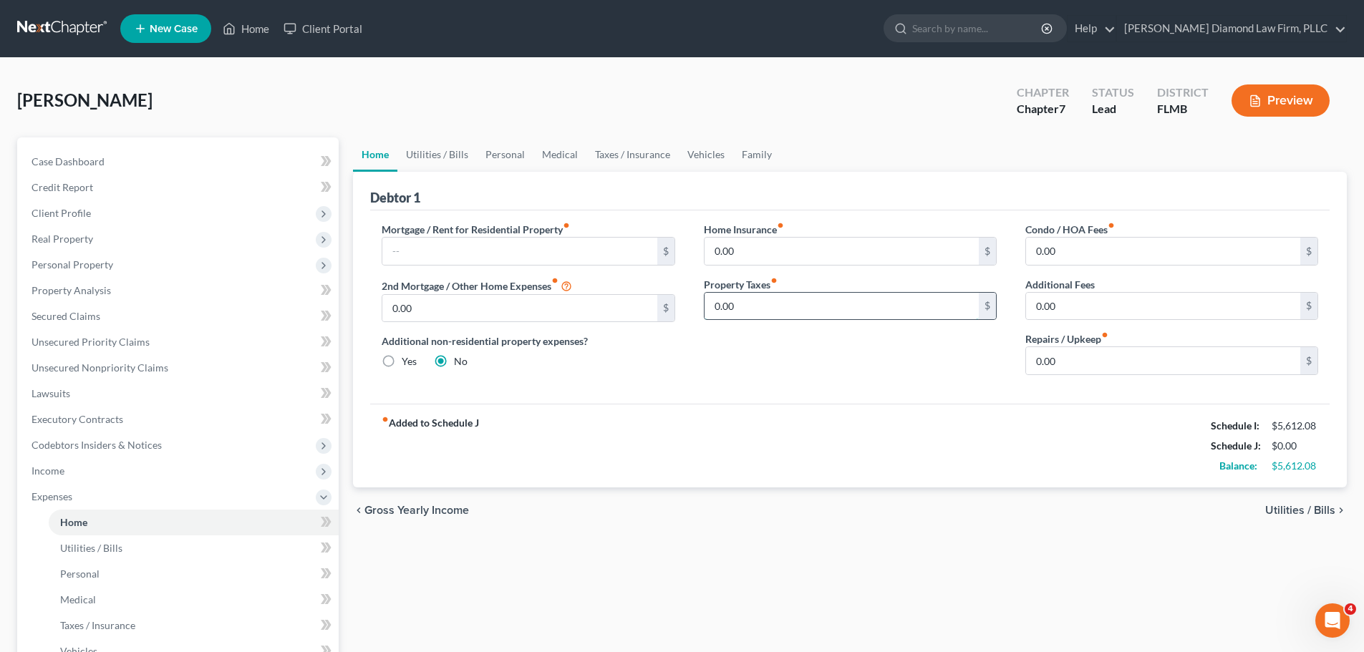
click at [818, 316] on input "0.00" at bounding box center [841, 306] width 274 height 27
type input "350"
click at [1105, 352] on input "0.00" at bounding box center [1163, 360] width 274 height 27
type input "100"
click at [1115, 247] on input "0.00" at bounding box center [1163, 251] width 274 height 27
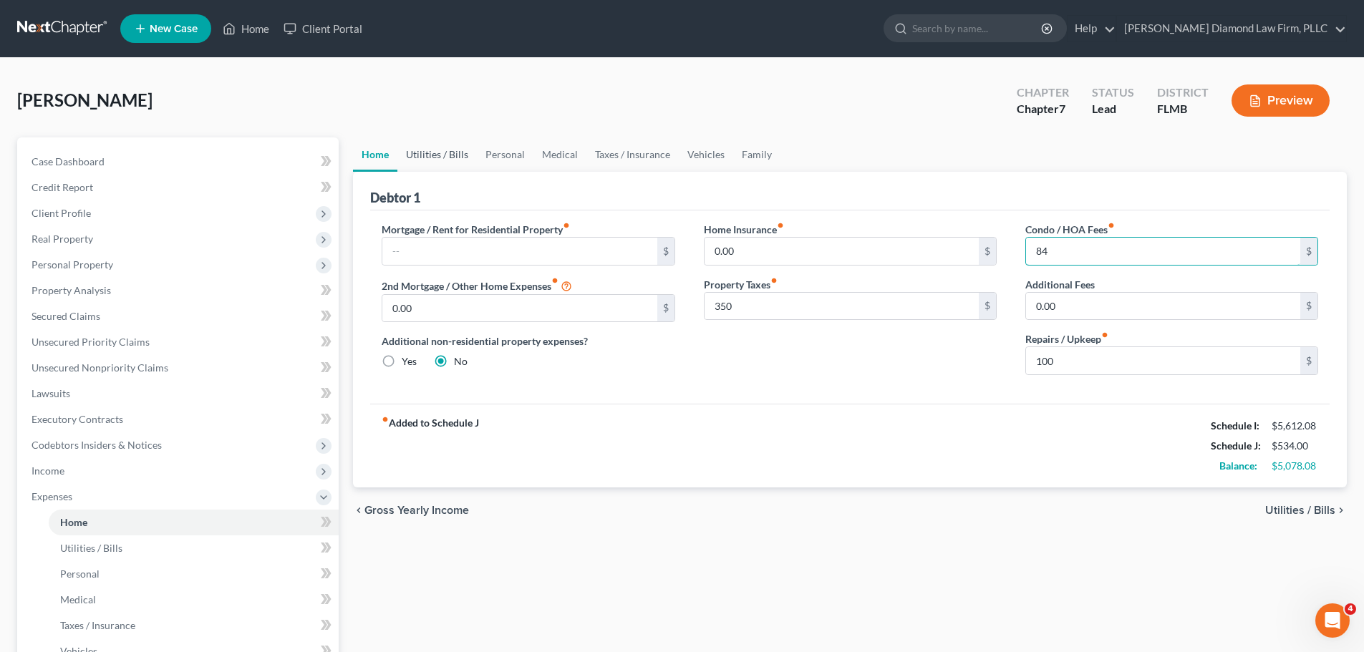
type input "84"
click at [449, 146] on link "Utilities / Bills" at bounding box center [436, 154] width 79 height 34
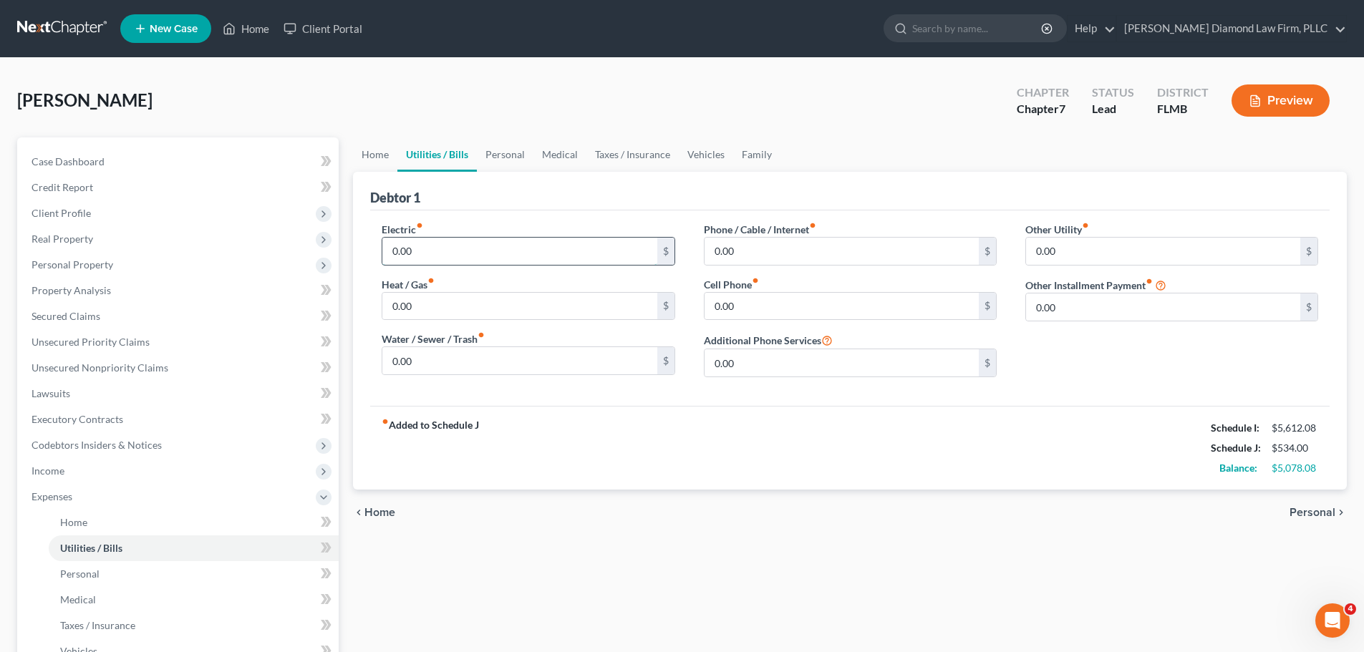
click at [478, 256] on input "0.00" at bounding box center [519, 251] width 274 height 27
type input "350"
click at [520, 354] on input "0.00" at bounding box center [519, 360] width 274 height 27
type input "150"
click at [776, 253] on input "0.00" at bounding box center [841, 251] width 274 height 27
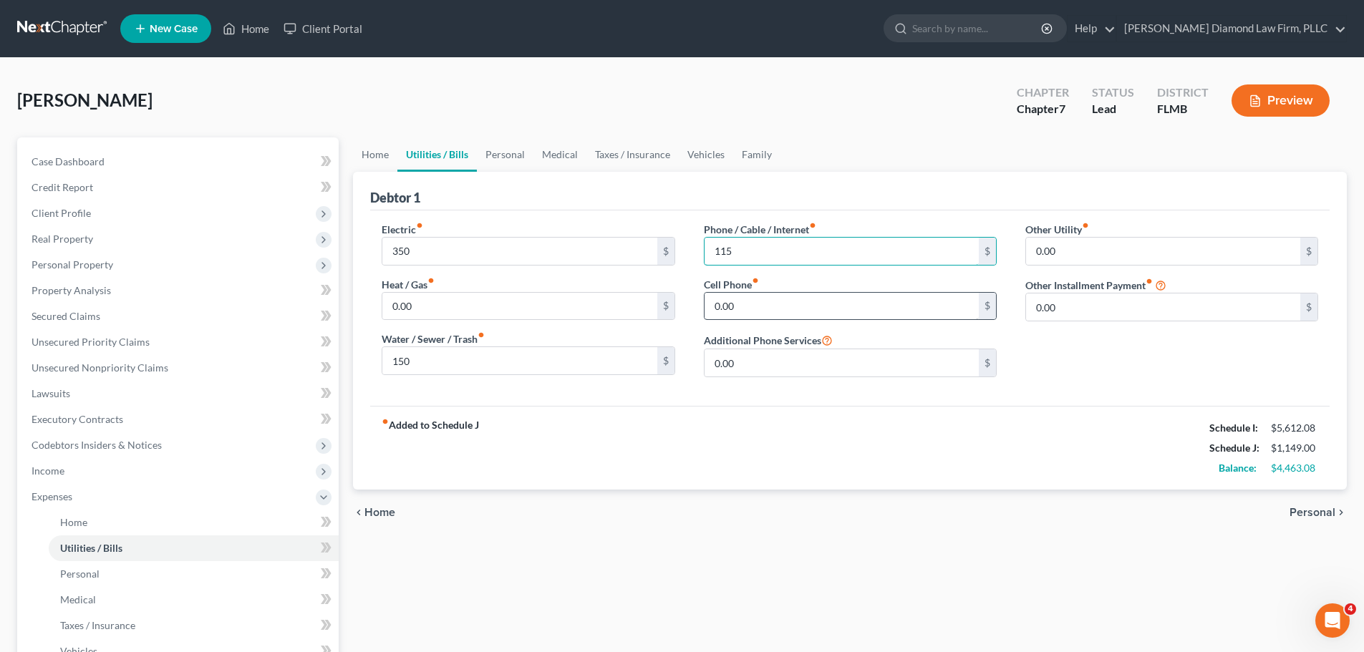
type input "115"
click at [818, 299] on input "0.00" at bounding box center [841, 306] width 274 height 27
type input "429.93"
click at [504, 151] on link "Personal" at bounding box center [505, 154] width 57 height 34
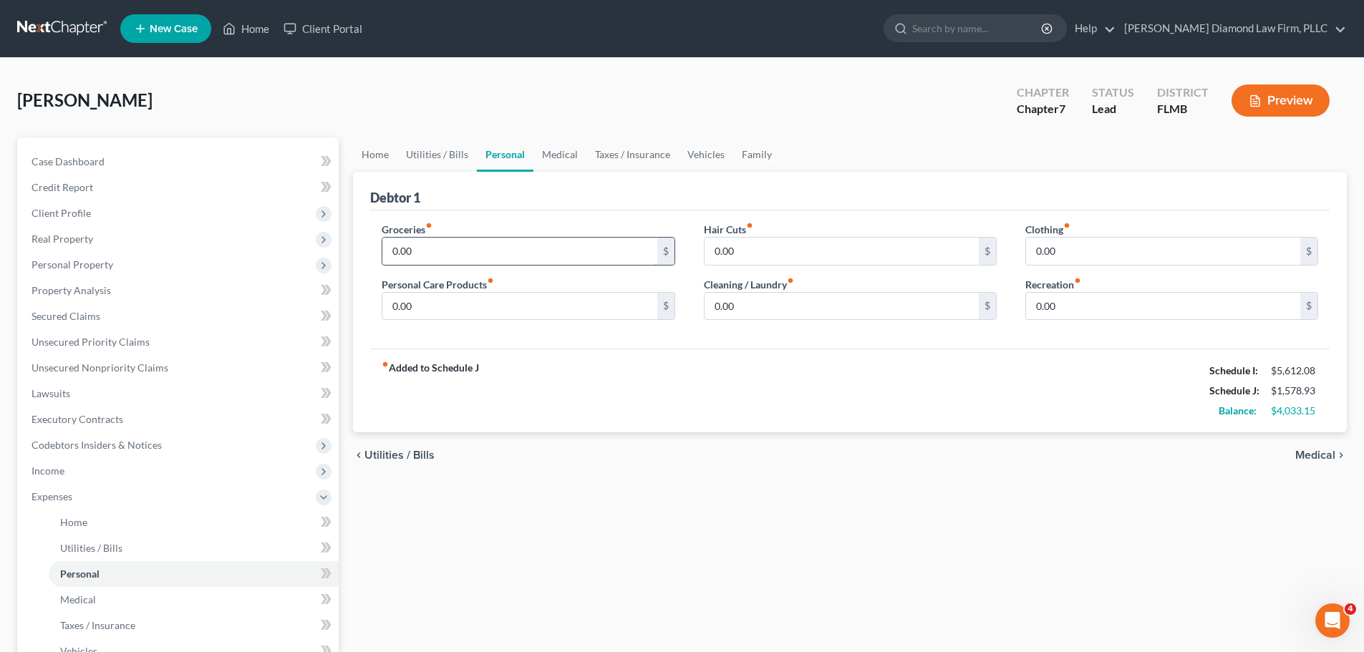
click at [538, 250] on input "0.00" at bounding box center [519, 251] width 274 height 27
type input "1,500"
click at [775, 305] on input "0.00" at bounding box center [841, 306] width 274 height 27
type input "20"
click at [1040, 257] on input "0.00" at bounding box center [1163, 251] width 274 height 27
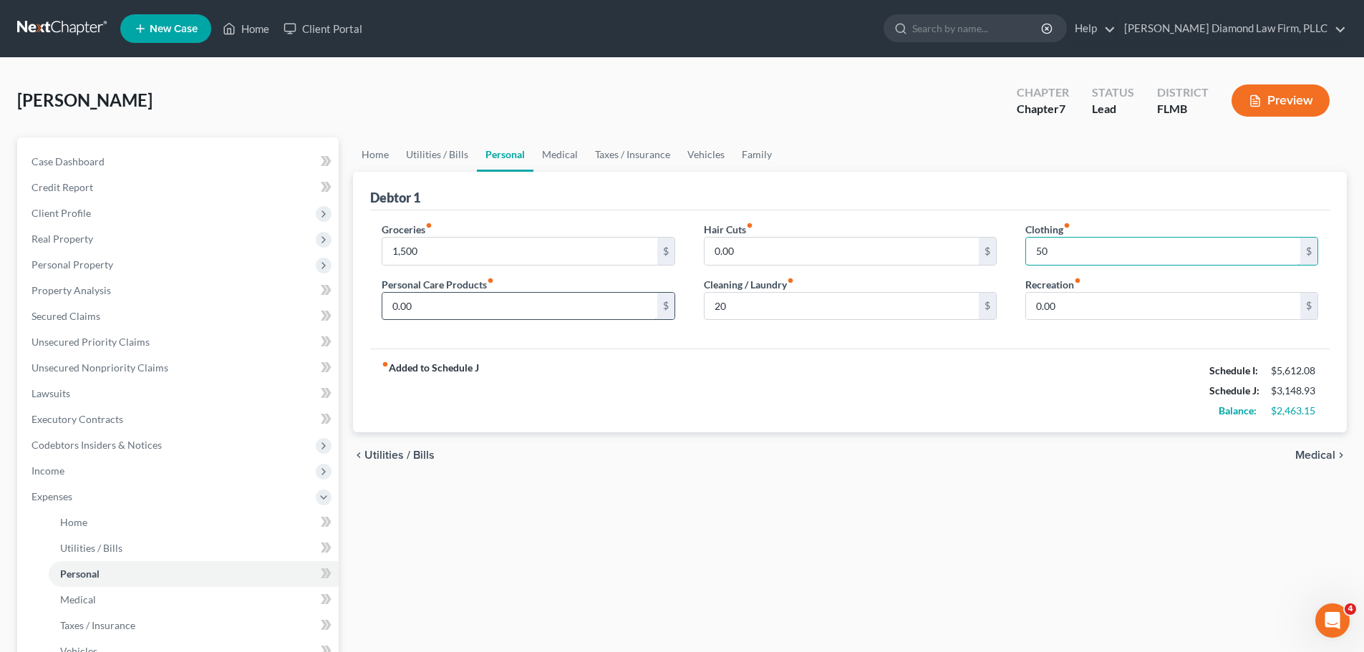
type input "50"
click at [555, 299] on input "0.00" at bounding box center [519, 306] width 274 height 27
type input "100"
click at [606, 151] on link "Taxes / Insurance" at bounding box center [632, 154] width 92 height 34
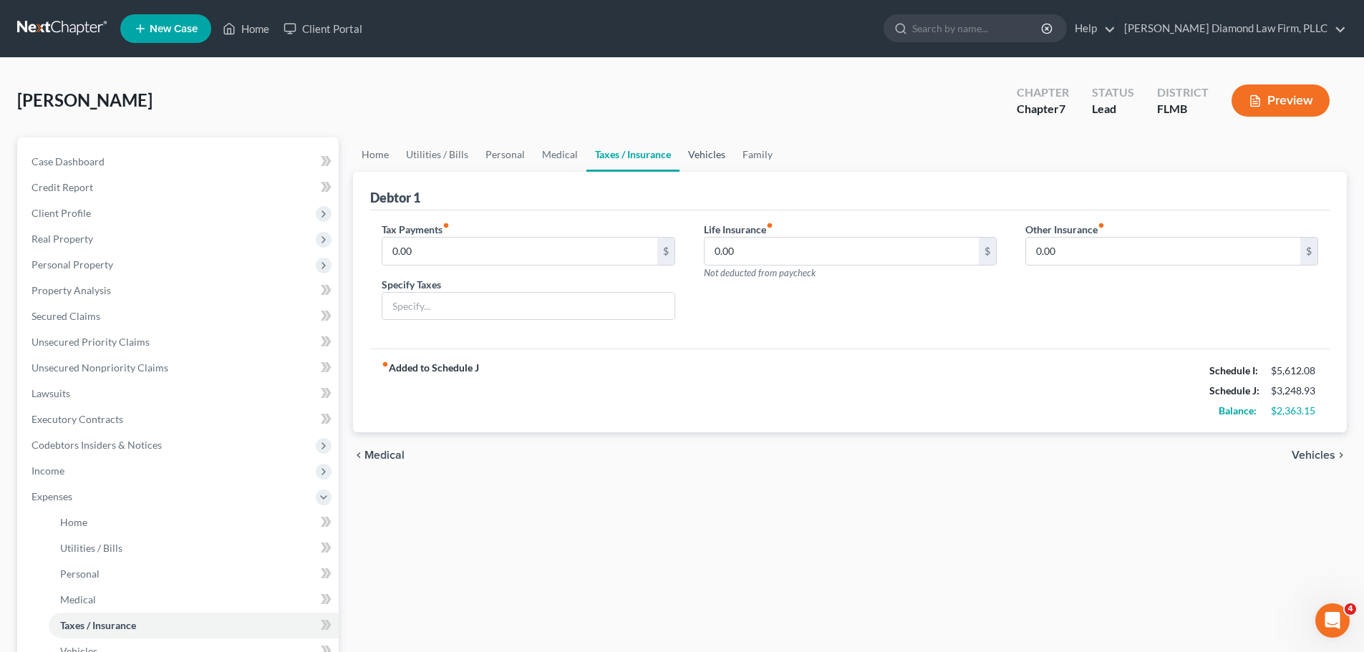
click at [717, 152] on link "Vehicles" at bounding box center [706, 154] width 54 height 34
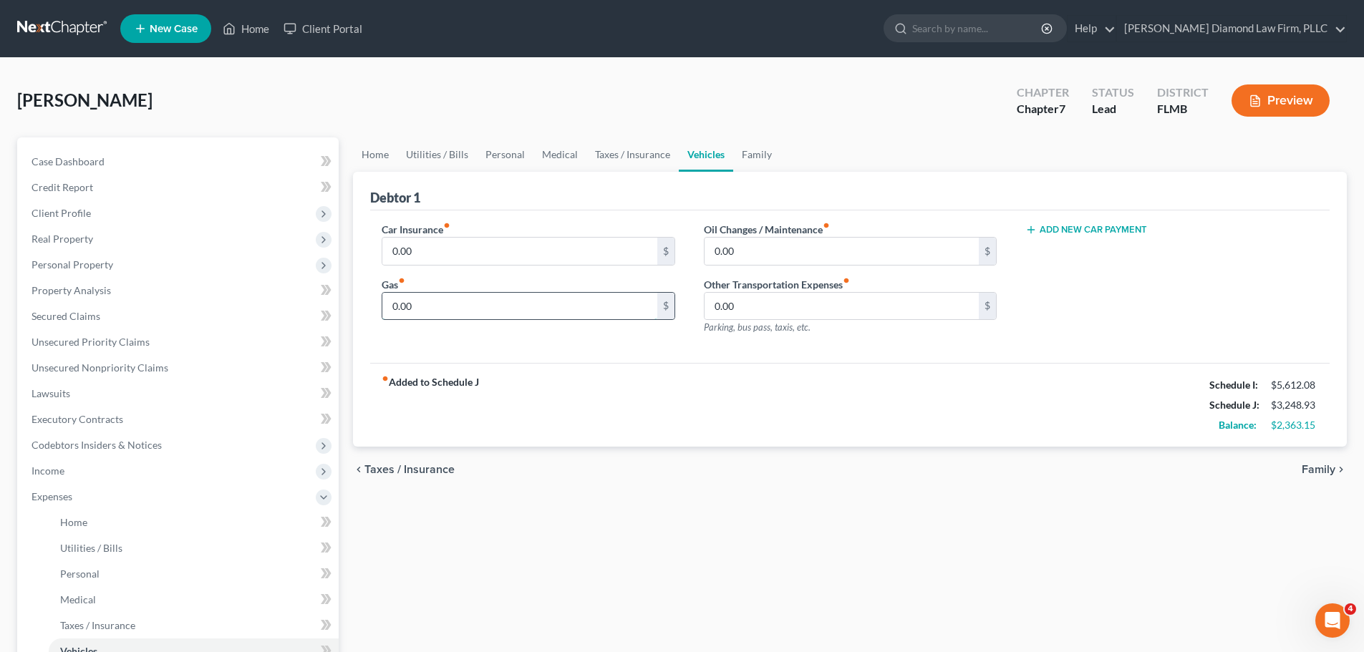
click at [604, 316] on input "0.00" at bounding box center [519, 306] width 274 height 27
type input "400"
click at [490, 161] on link "Personal" at bounding box center [505, 154] width 57 height 34
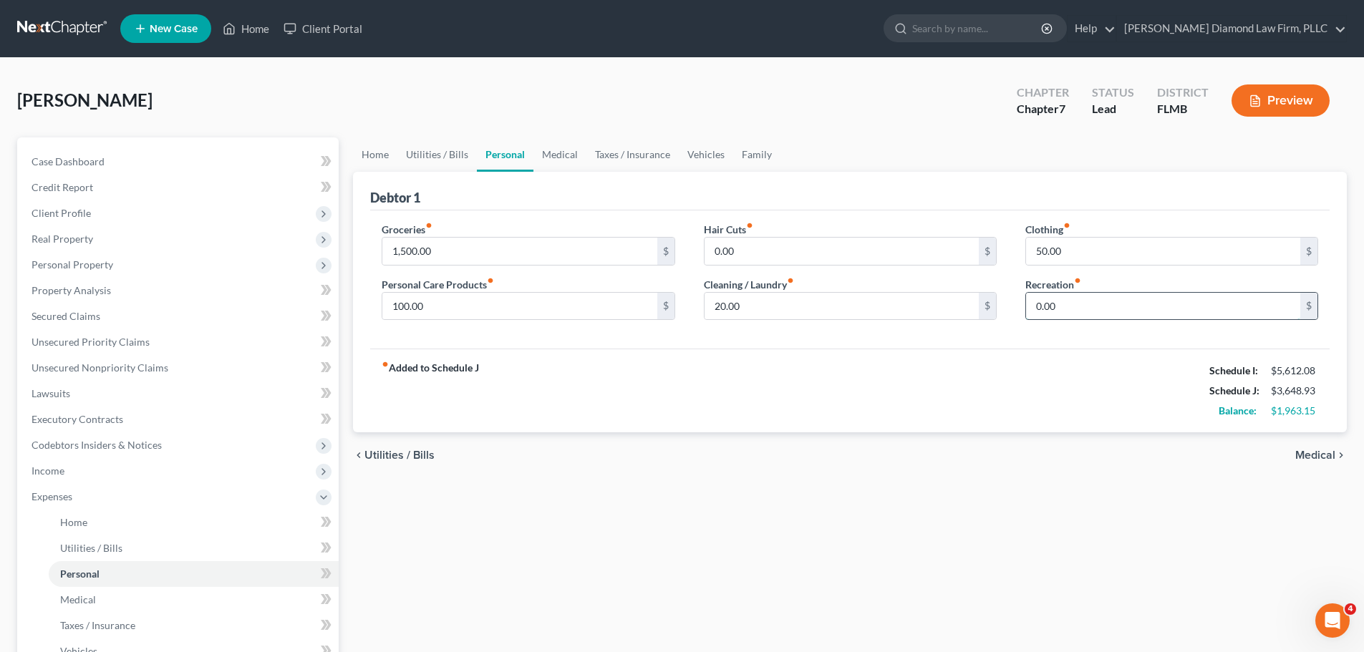
click at [1055, 310] on input "0.00" at bounding box center [1163, 306] width 274 height 27
type input "100"
click at [750, 142] on link "Family" at bounding box center [756, 154] width 47 height 34
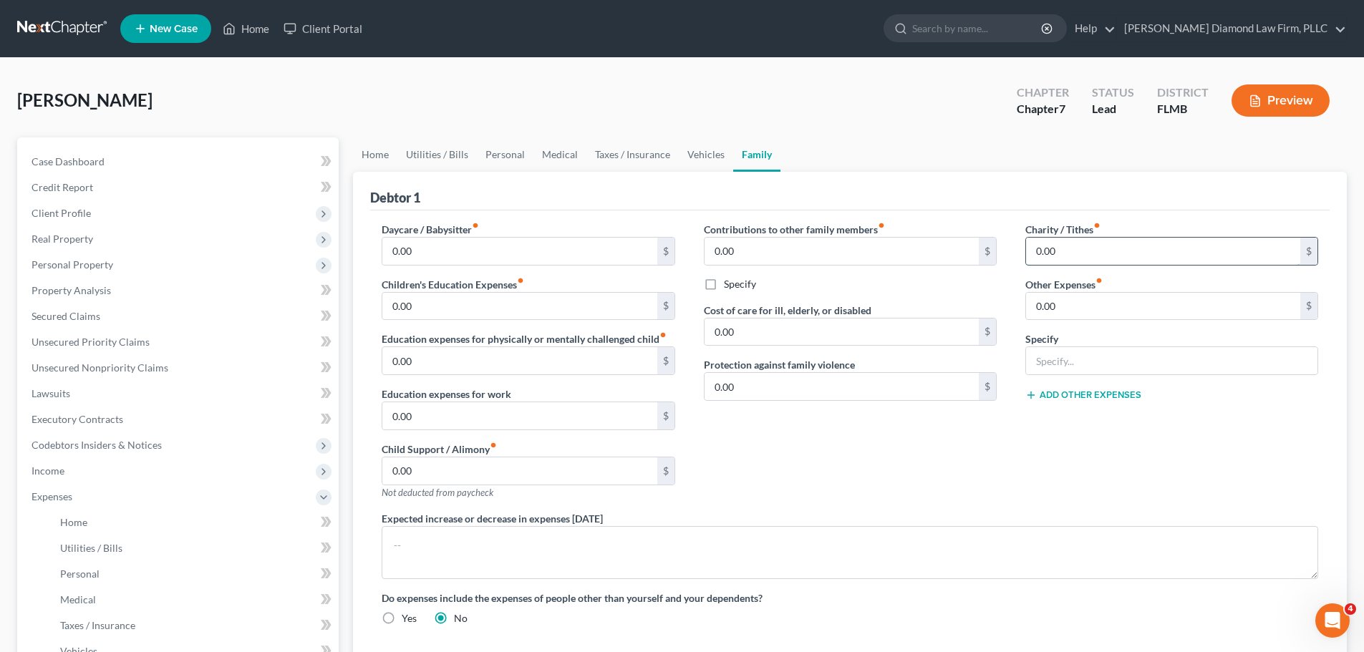
click at [1105, 262] on input "0.00" at bounding box center [1163, 251] width 274 height 27
type input "5"
click at [604, 153] on link "Taxes / Insurance" at bounding box center [632, 154] width 92 height 34
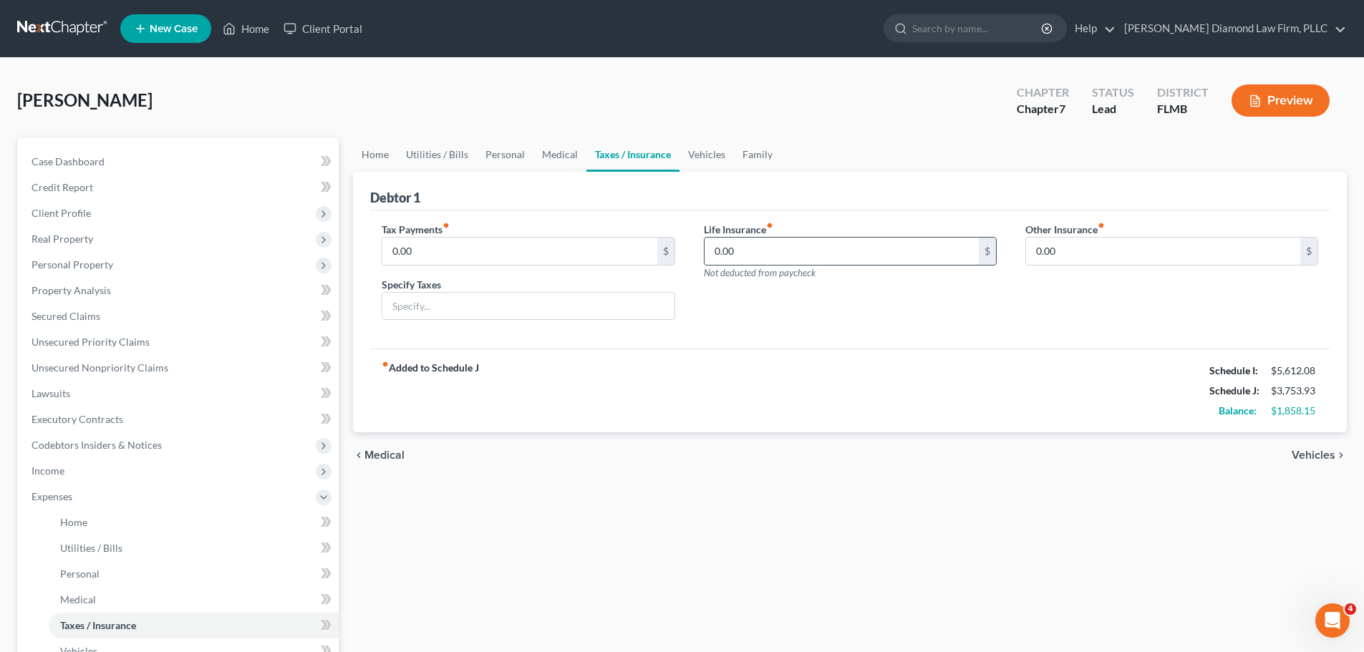
click at [743, 250] on input "0.00" at bounding box center [841, 251] width 274 height 27
type input "99"
click at [682, 149] on link "Vehicles" at bounding box center [706, 154] width 54 height 34
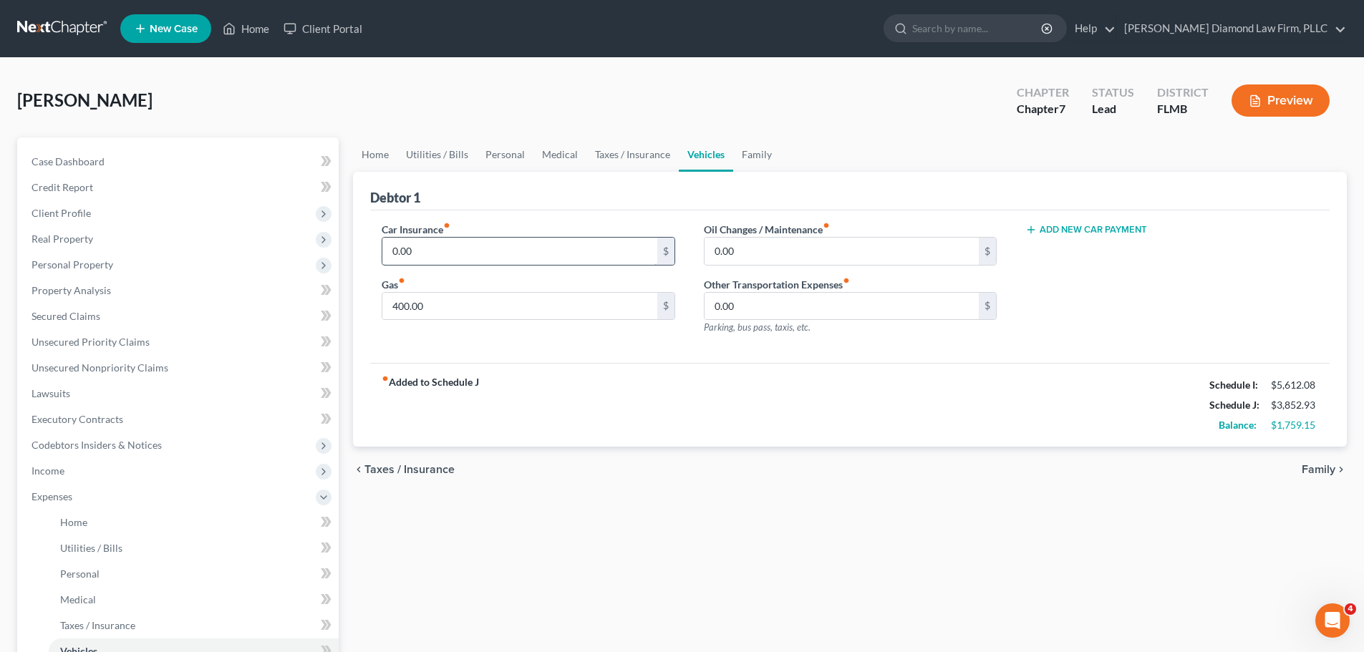
click at [456, 261] on input "0.00" at bounding box center [519, 251] width 274 height 27
type input "259.79"
click at [751, 155] on link "Family" at bounding box center [756, 154] width 47 height 34
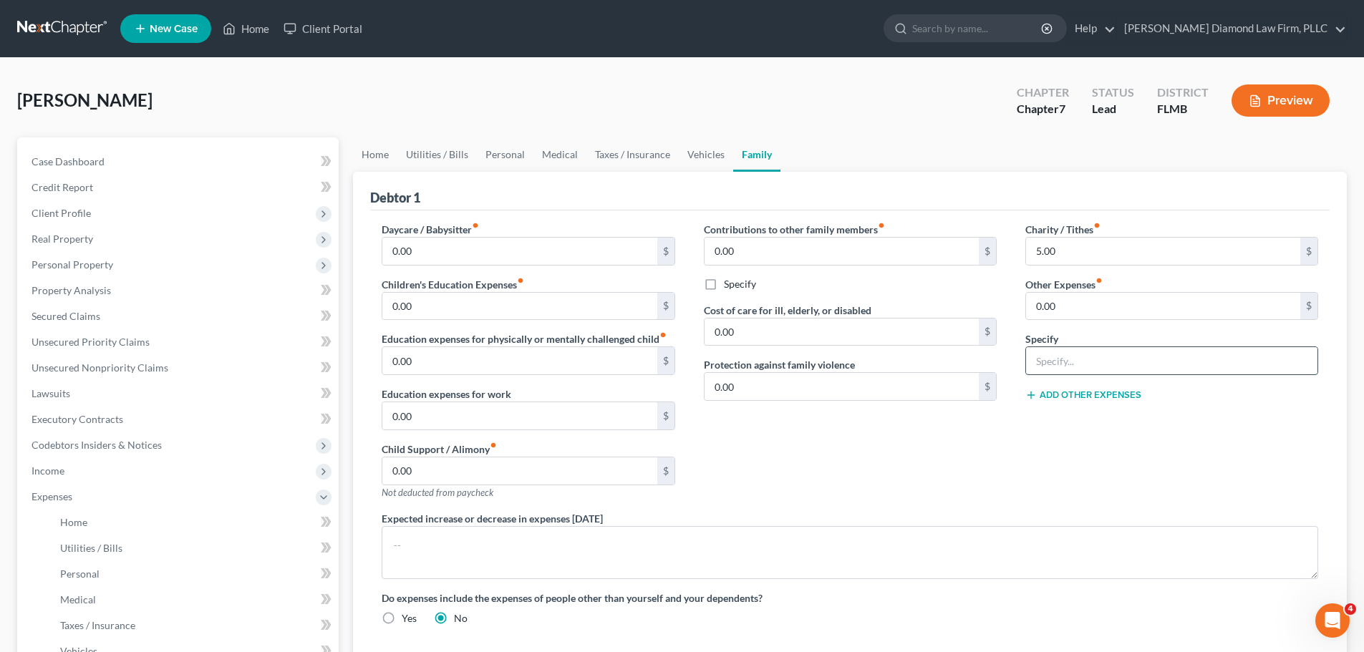
click at [1080, 355] on input "text" at bounding box center [1171, 360] width 291 height 27
click at [1088, 290] on label "Other Expenses fiber_manual_record" at bounding box center [1063, 284] width 77 height 15
click at [1088, 306] on input "0.00" at bounding box center [1163, 306] width 274 height 27
type input "75"
click at [1092, 356] on input "text" at bounding box center [1171, 360] width 291 height 27
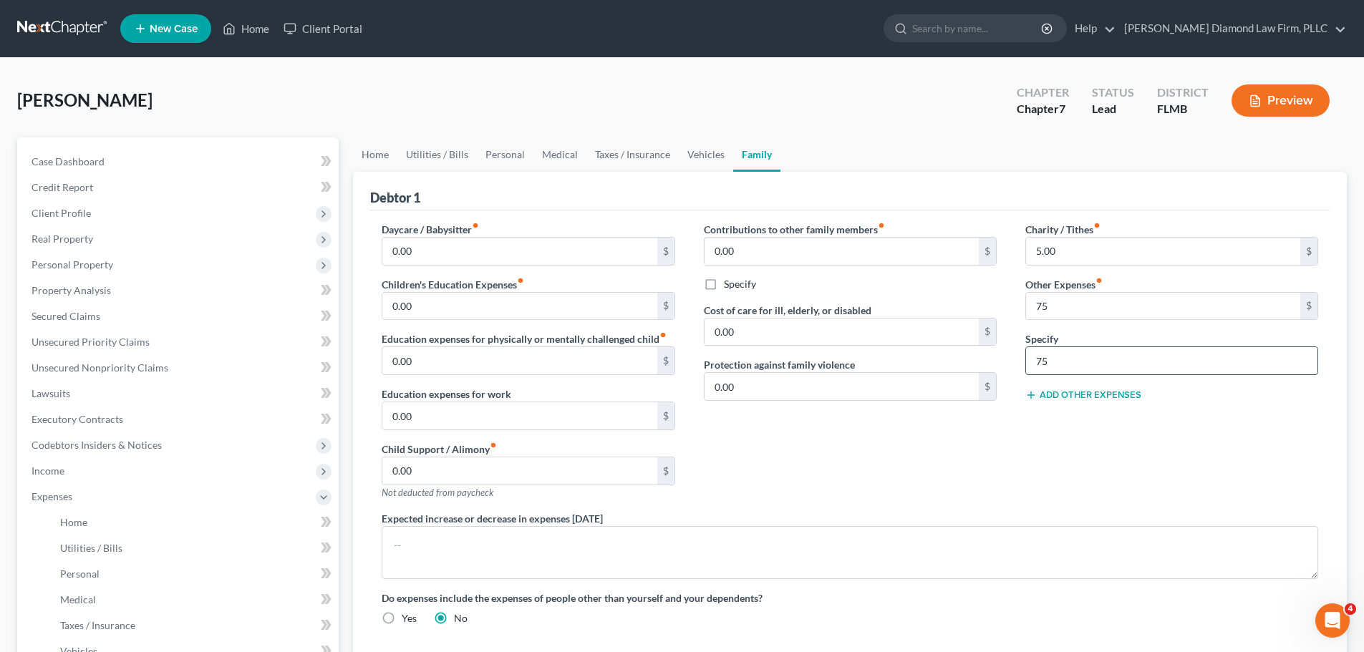
type input "7"
type input "Pet expenses"
click at [1087, 399] on button "Add Other Expenses" at bounding box center [1083, 394] width 116 height 11
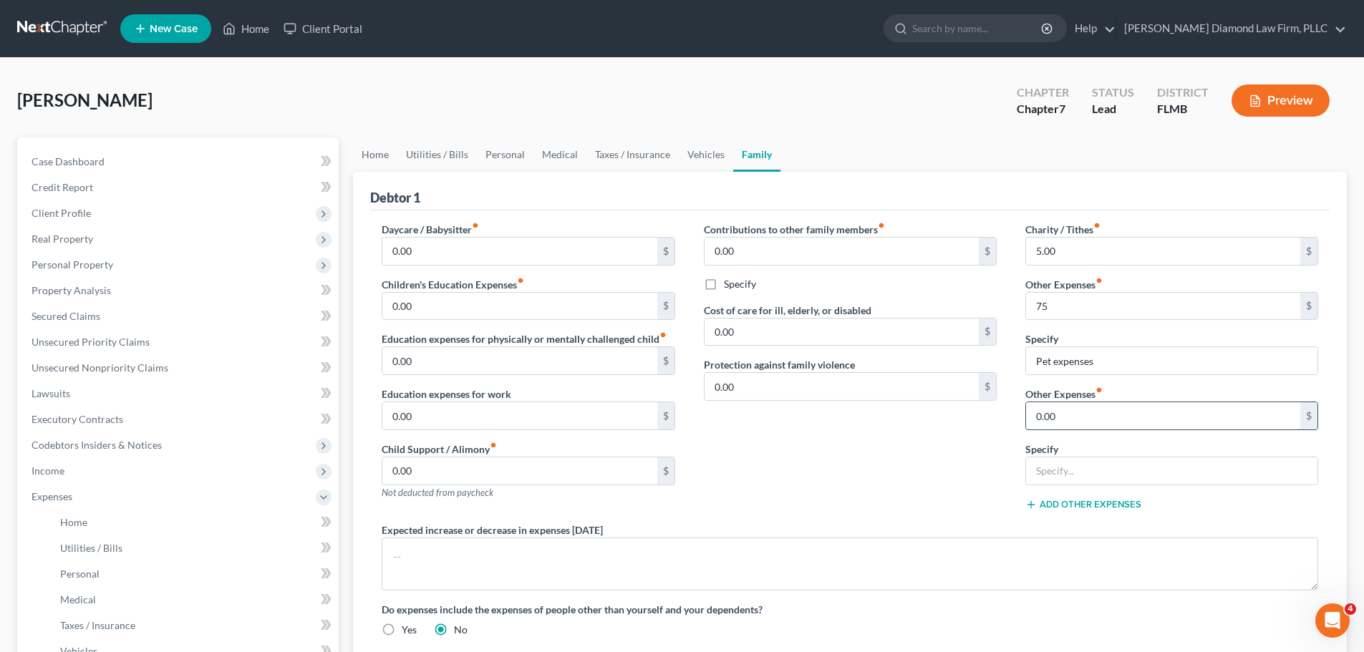
click at [1085, 403] on input "0.00" at bounding box center [1163, 415] width 274 height 27
type input "675"
click at [1094, 466] on input "text" at bounding box center [1171, 470] width 291 height 27
type input "credit card & loan payments"
click at [375, 152] on link "Home" at bounding box center [375, 154] width 44 height 34
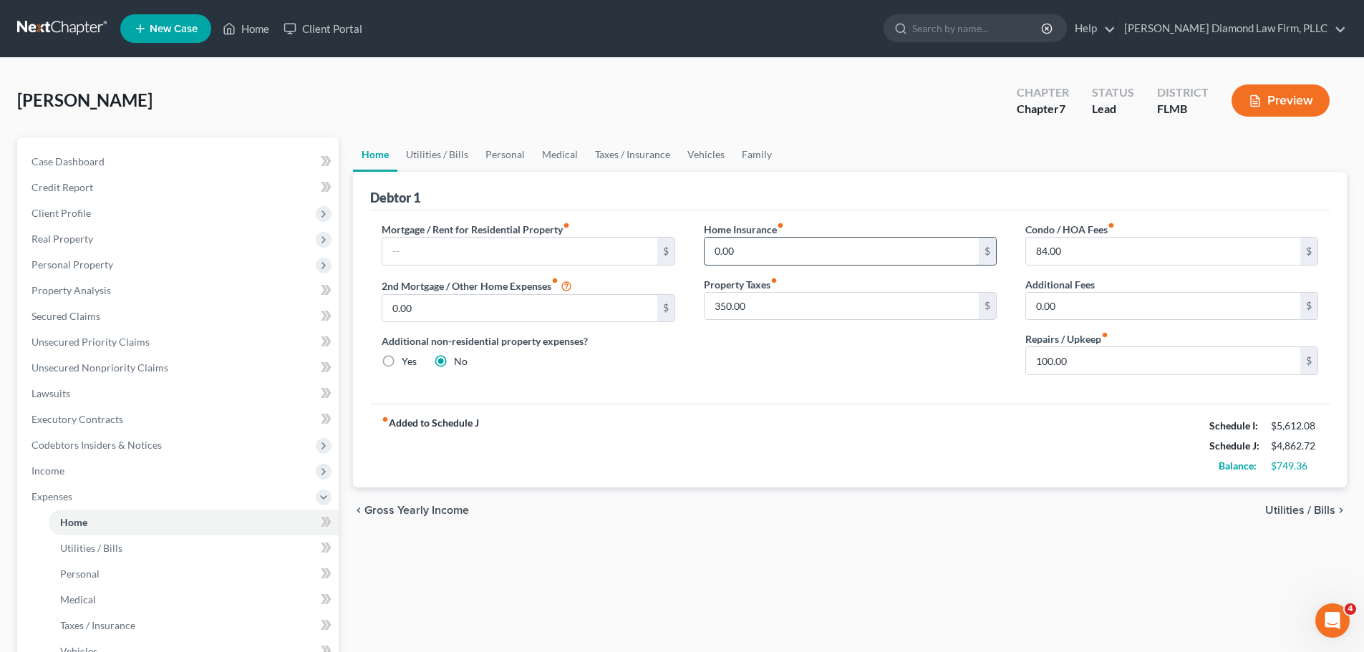
click at [868, 259] on input "0.00" at bounding box center [841, 251] width 274 height 27
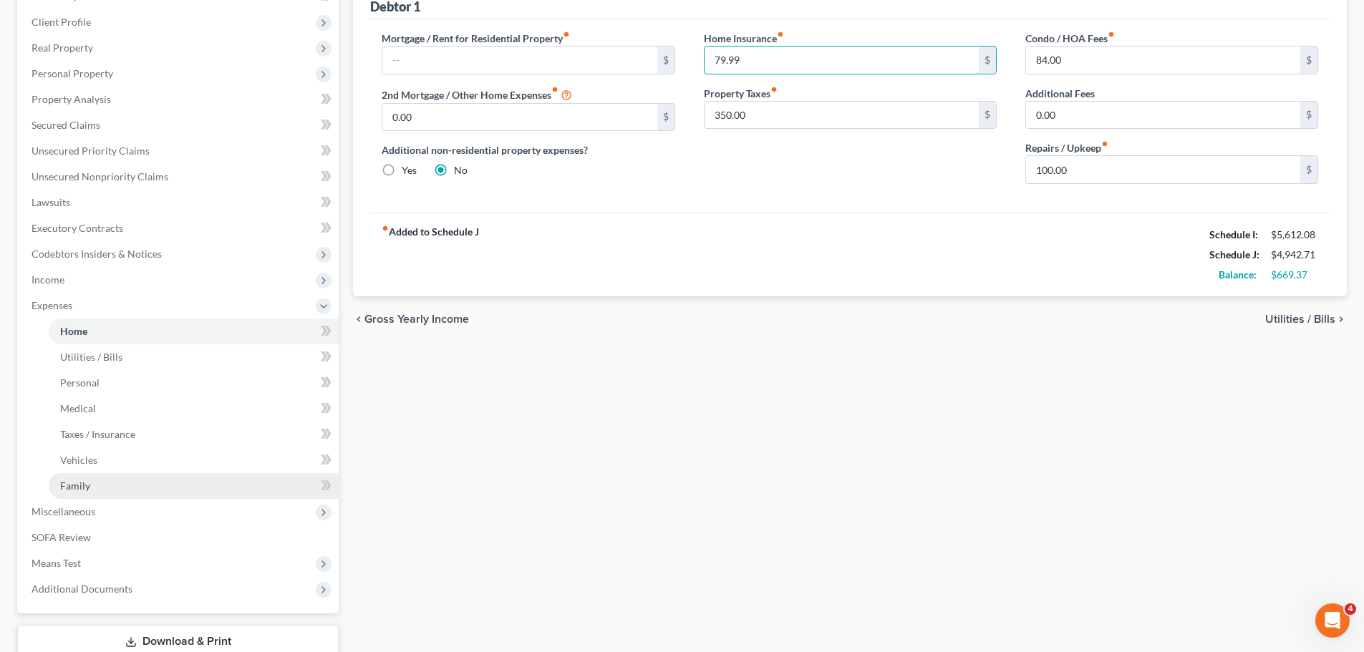
scroll to position [215, 0]
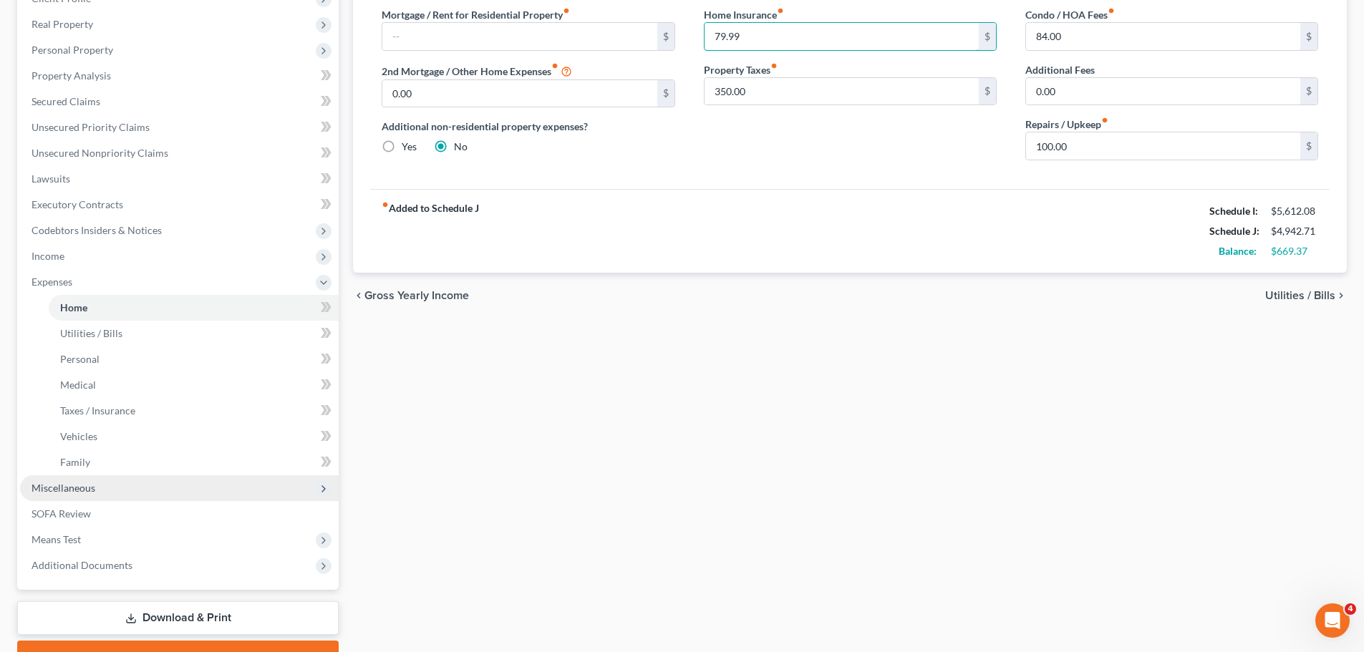
type input "79.99"
click at [68, 487] on span "Miscellaneous" at bounding box center [64, 488] width 64 height 12
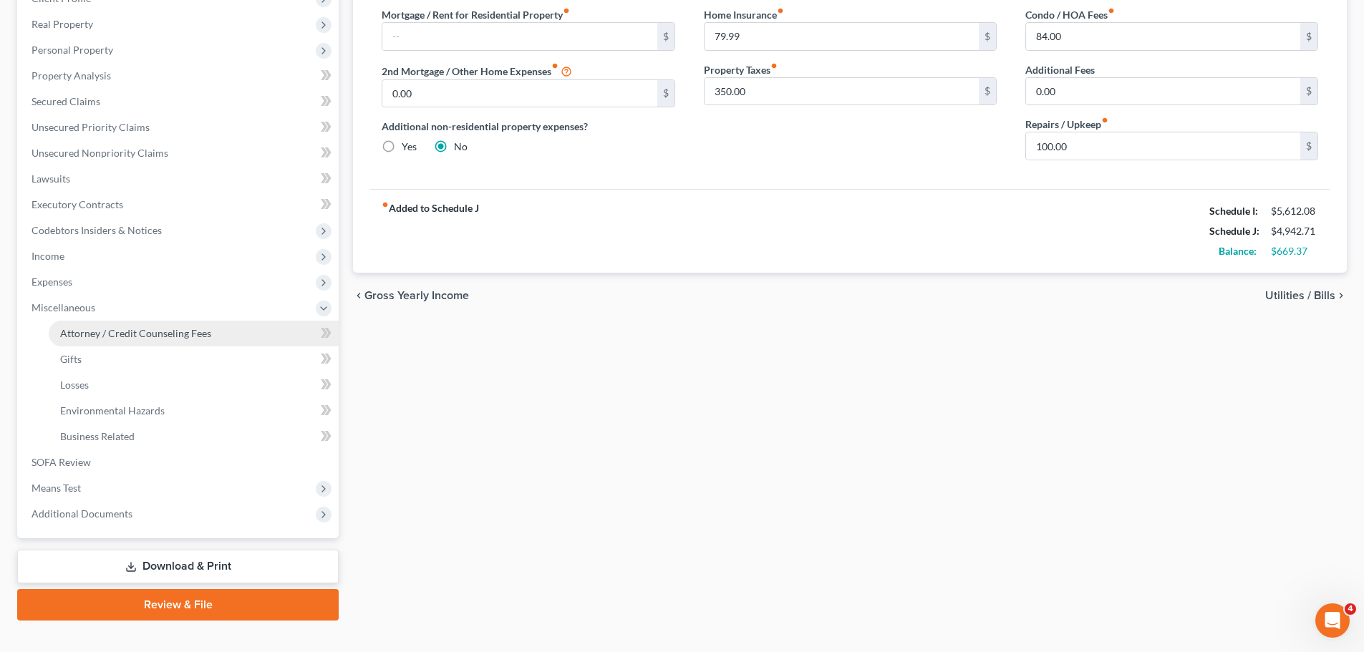
click at [110, 337] on span "Attorney / Credit Counseling Fees" at bounding box center [135, 333] width 151 height 12
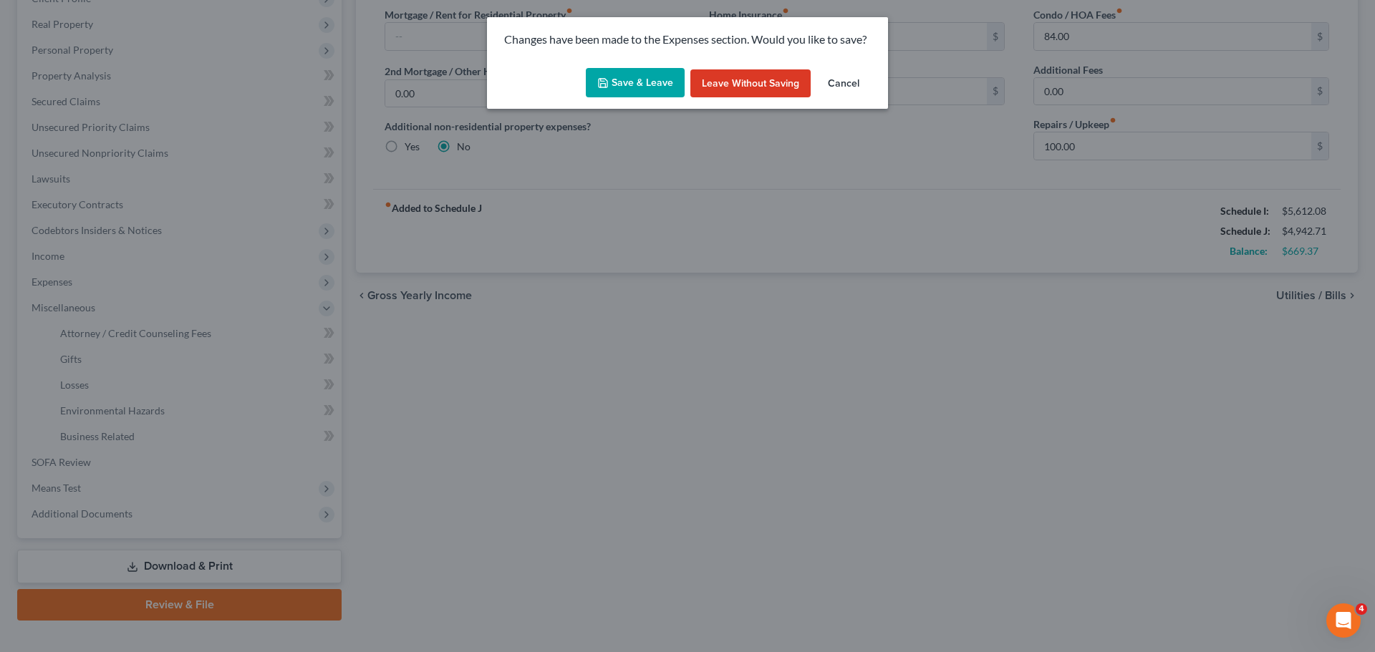
click at [641, 82] on button "Save & Leave" at bounding box center [635, 83] width 99 height 30
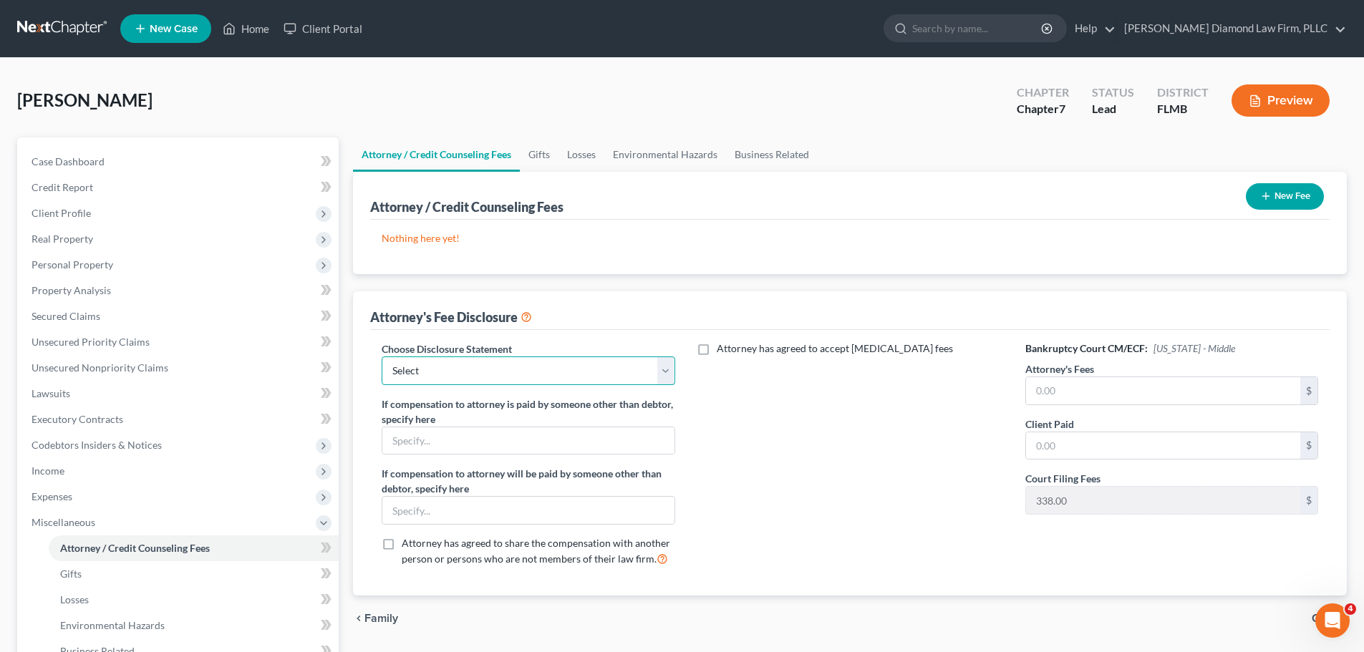
click at [541, 367] on select "Select Blundo Chapter 13 monitoring fees Attorney Fee" at bounding box center [528, 371] width 293 height 29
select select "2"
click at [382, 357] on select "Select Blundo Chapter 13 monitoring fees Attorney Fee" at bounding box center [528, 371] width 293 height 29
click at [75, 271] on span "Personal Property" at bounding box center [179, 265] width 319 height 26
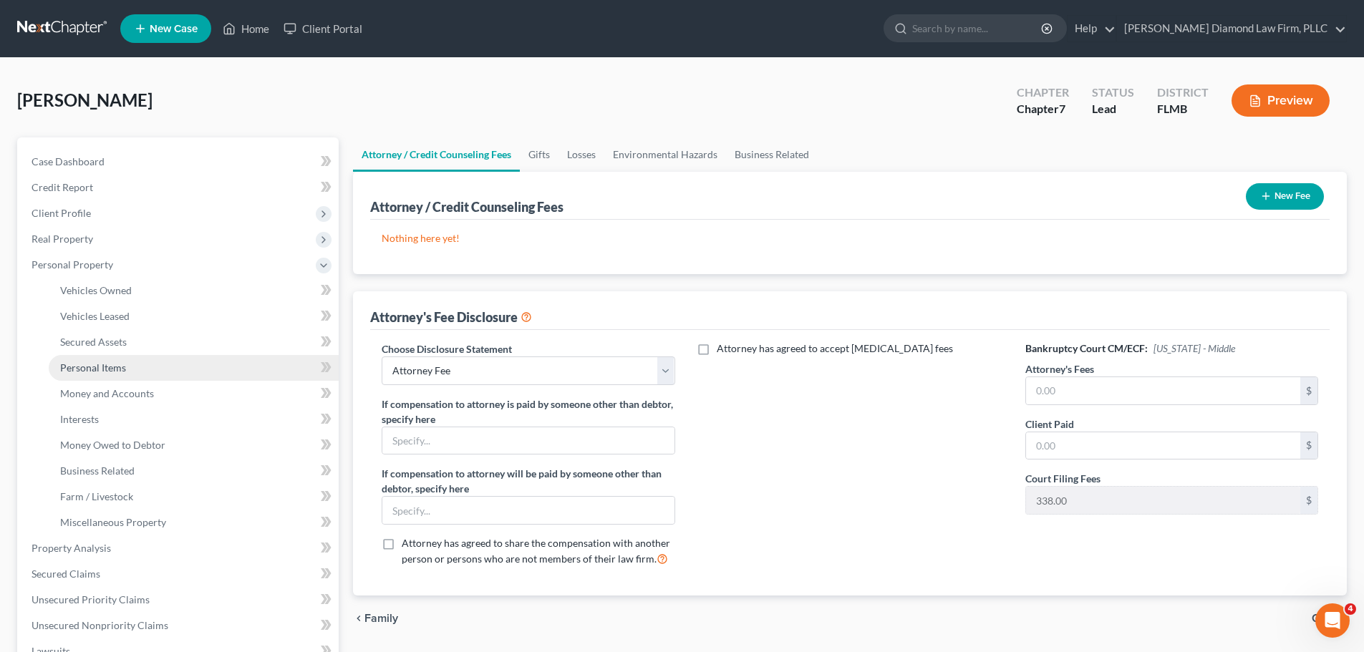
click at [92, 363] on span "Personal Items" at bounding box center [93, 368] width 66 height 12
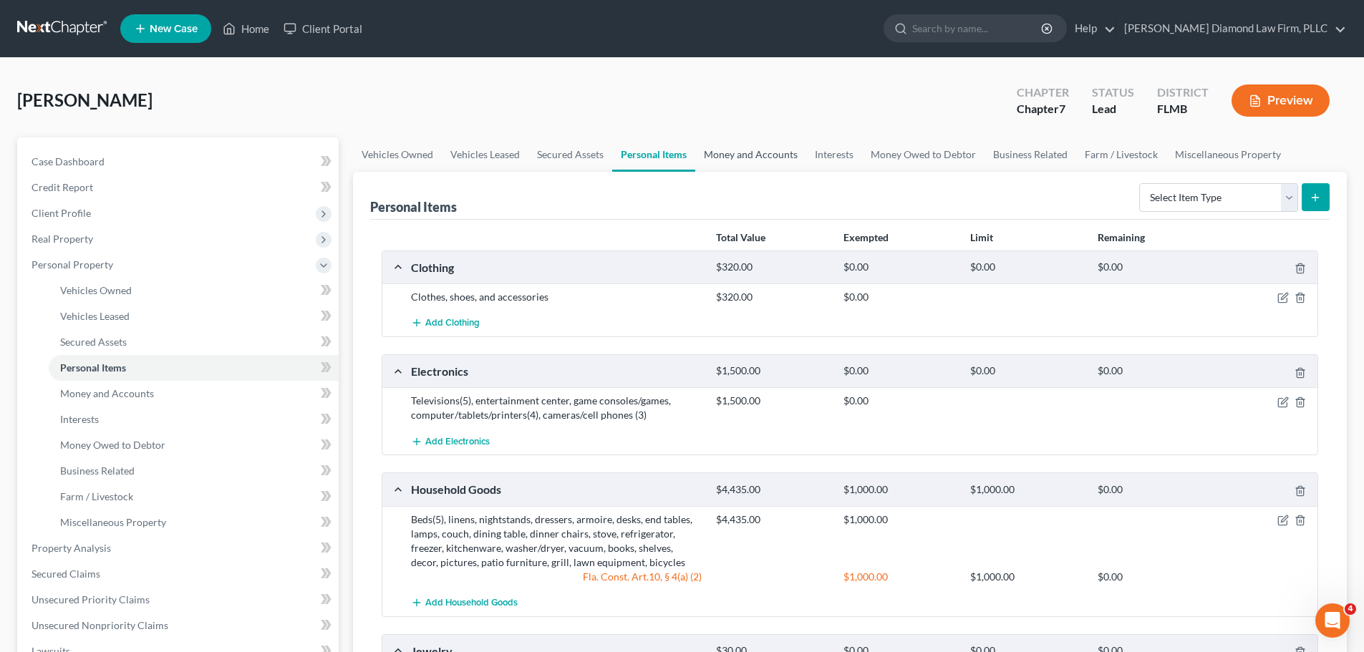
click at [730, 155] on link "Money and Accounts" at bounding box center [750, 154] width 111 height 34
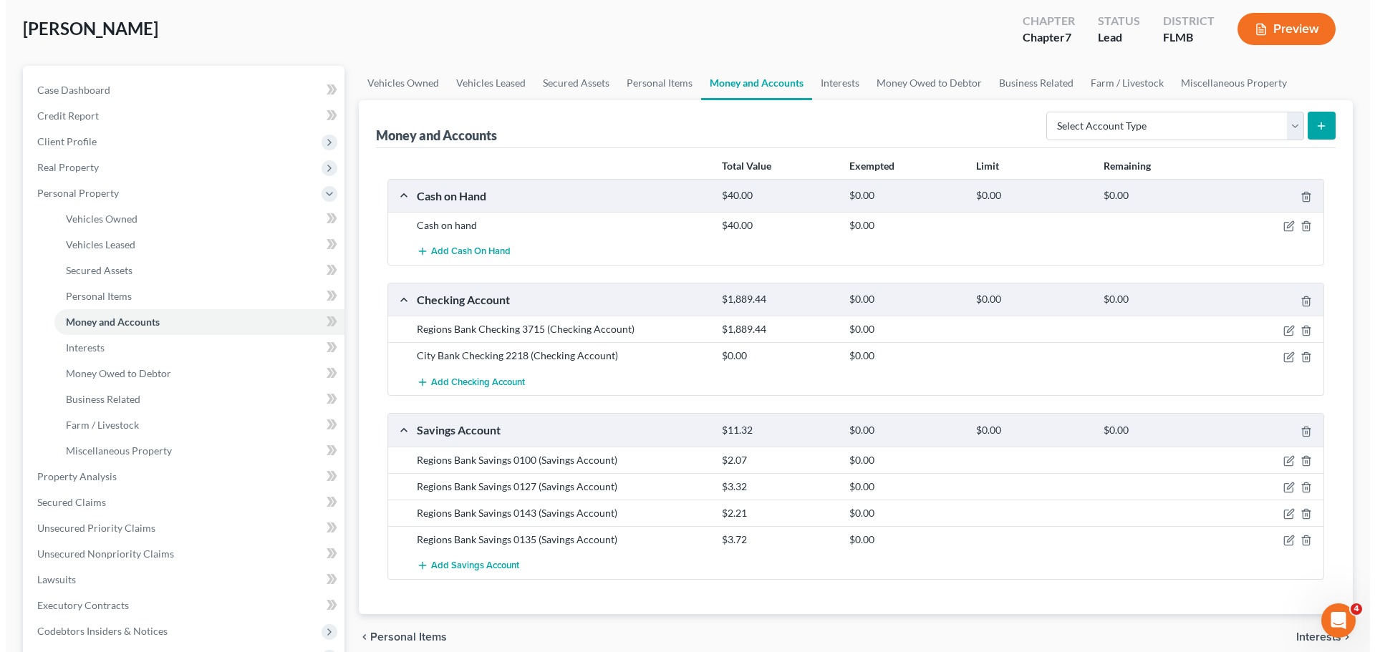
scroll to position [143, 0]
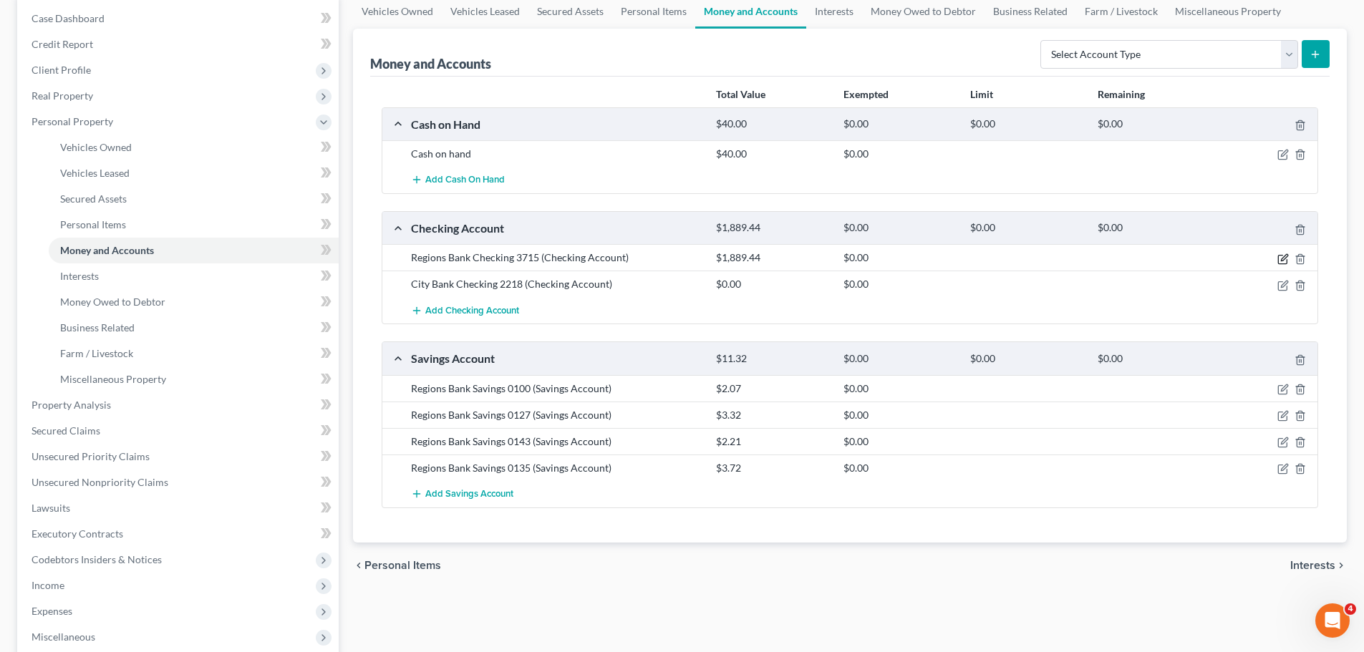
click at [1279, 261] on icon "button" at bounding box center [1282, 258] width 11 height 11
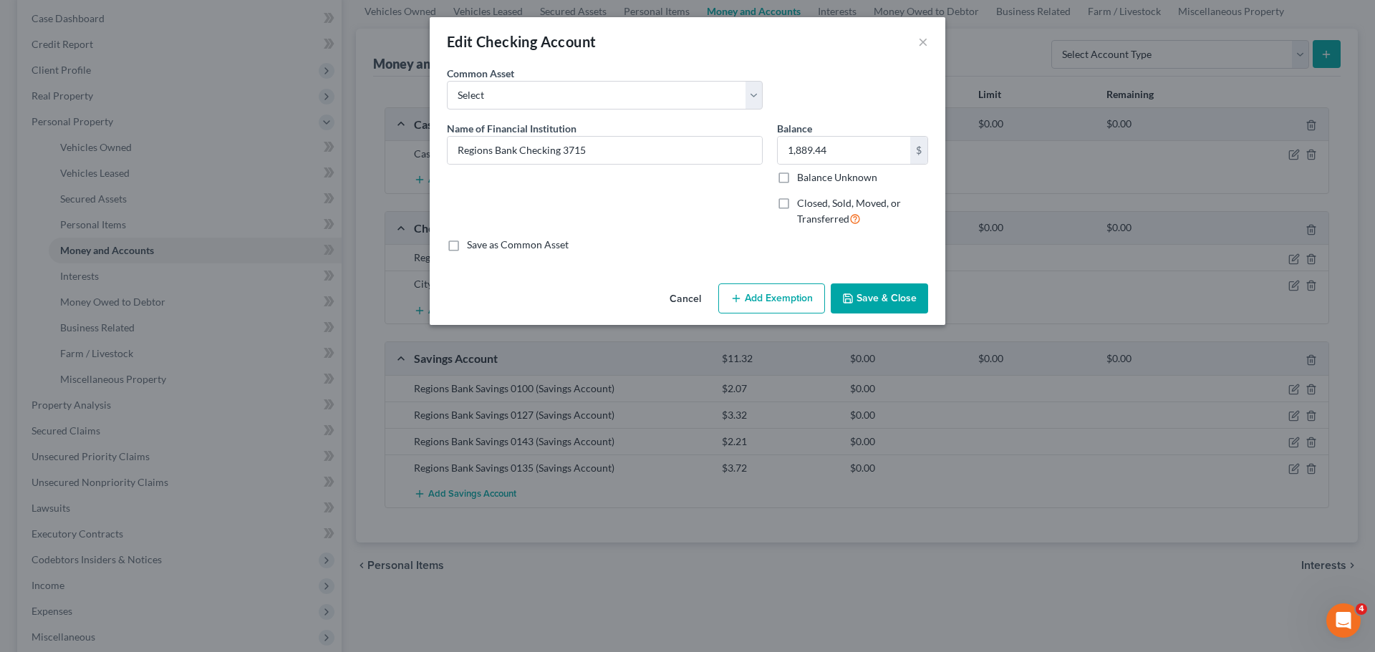
click at [761, 287] on button "Add Exemption" at bounding box center [771, 299] width 107 height 30
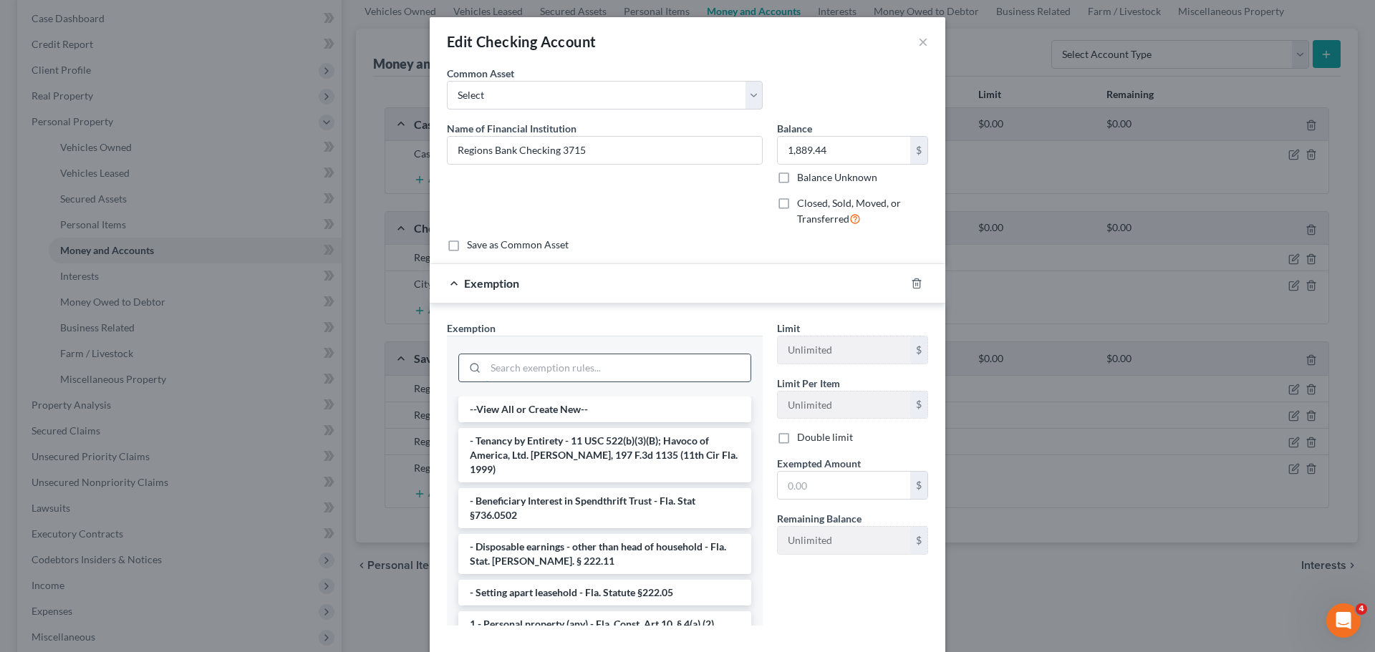
click at [582, 362] on input "search" at bounding box center [617, 367] width 265 height 27
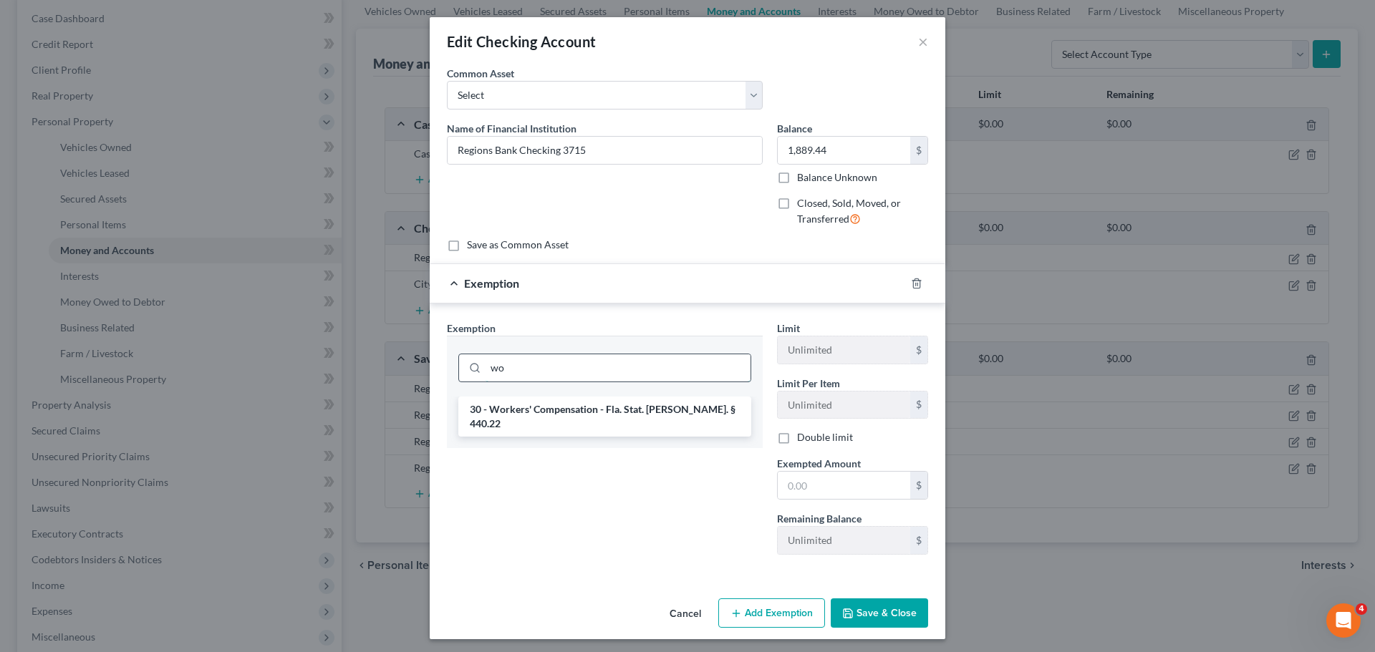
type input "w"
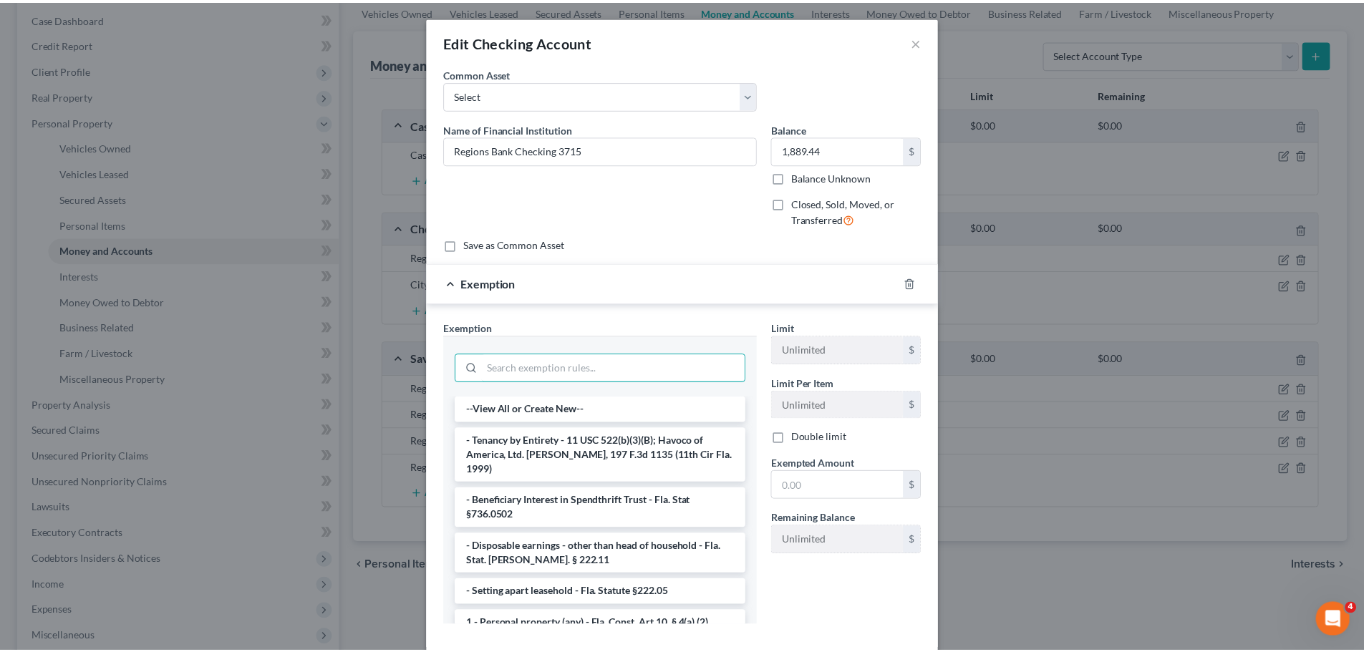
scroll to position [72, 0]
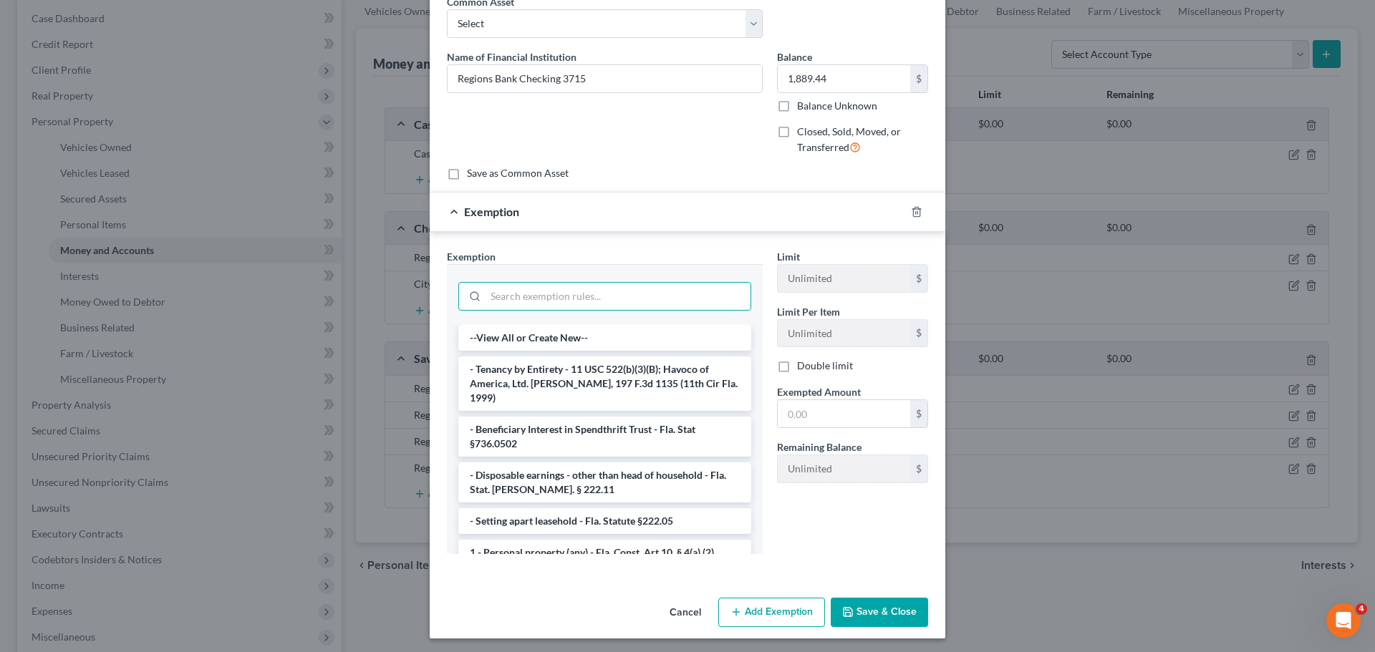
click at [689, 611] on button "Cancel" at bounding box center [685, 613] width 54 height 29
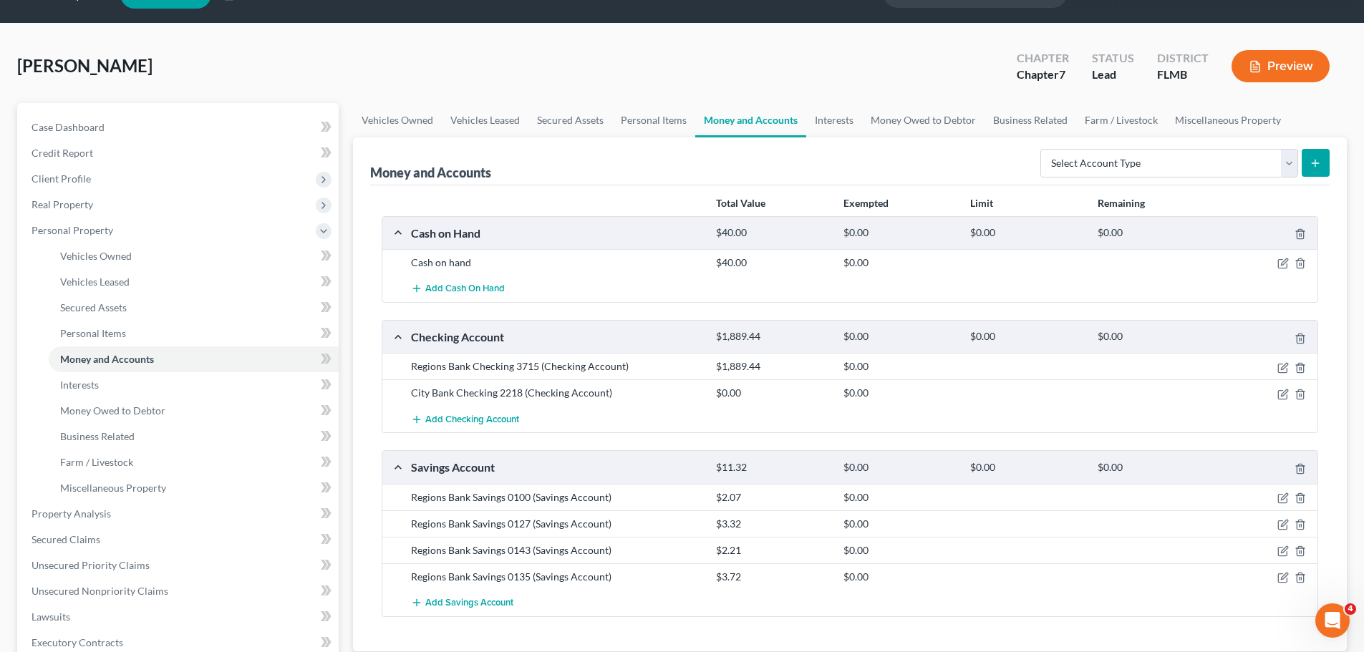
scroll to position [0, 0]
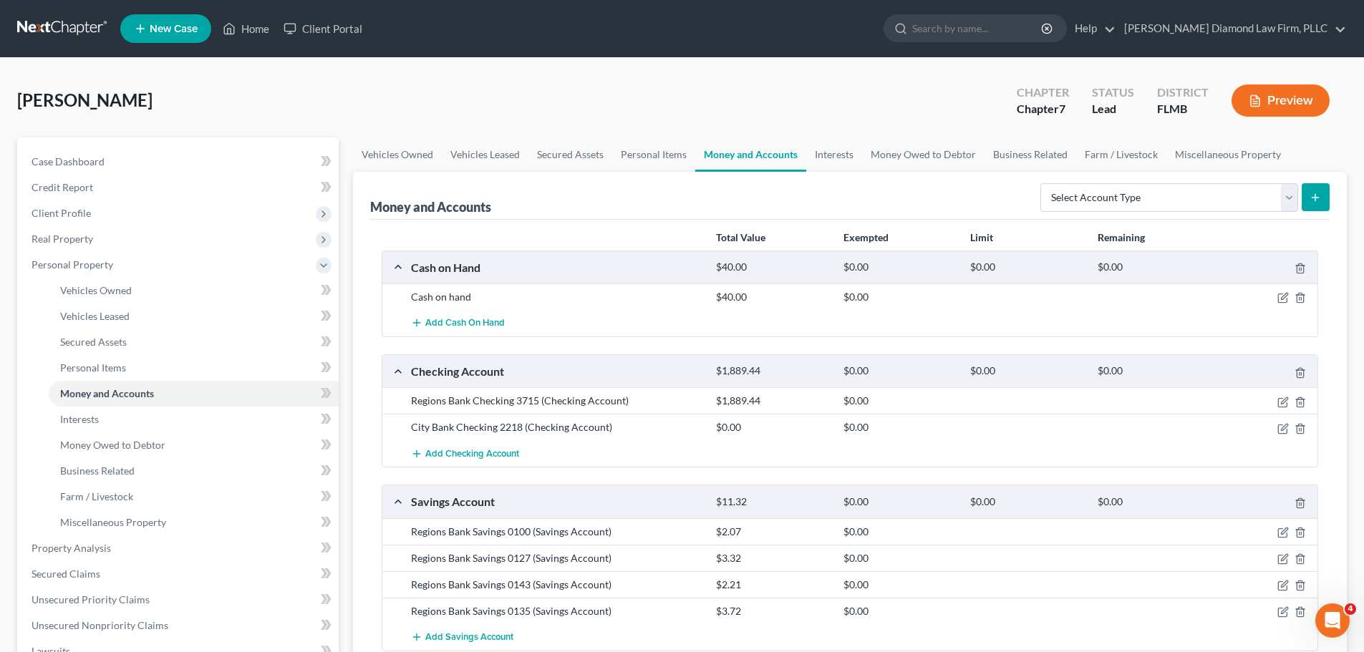
click at [55, 19] on link at bounding box center [63, 29] width 92 height 26
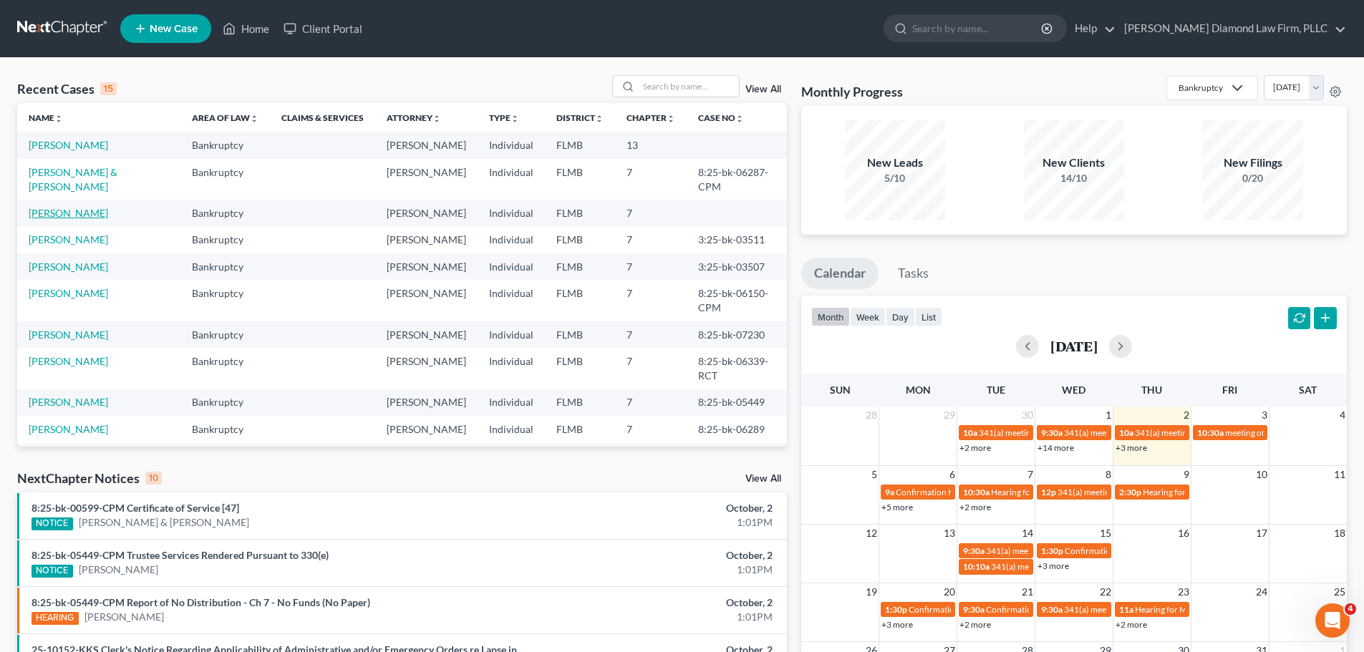
click at [72, 219] on link "[PERSON_NAME]" at bounding box center [68, 213] width 79 height 12
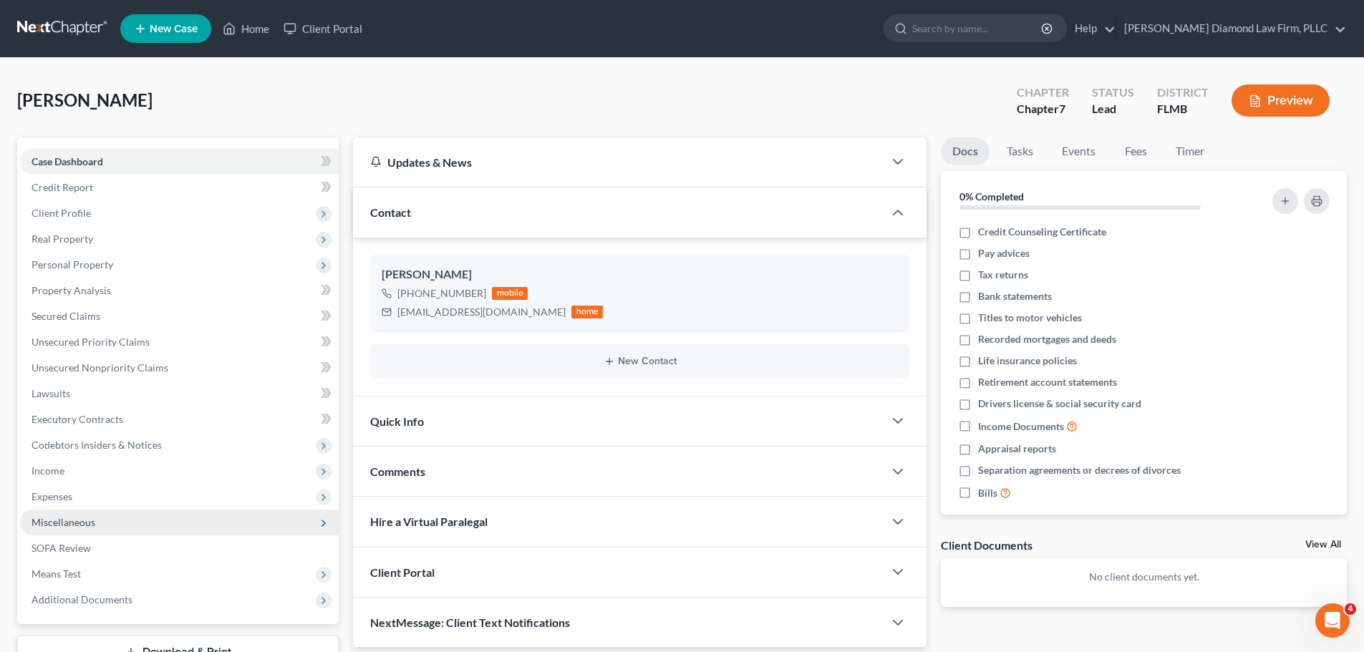
click at [102, 518] on span "Miscellaneous" at bounding box center [179, 523] width 319 height 26
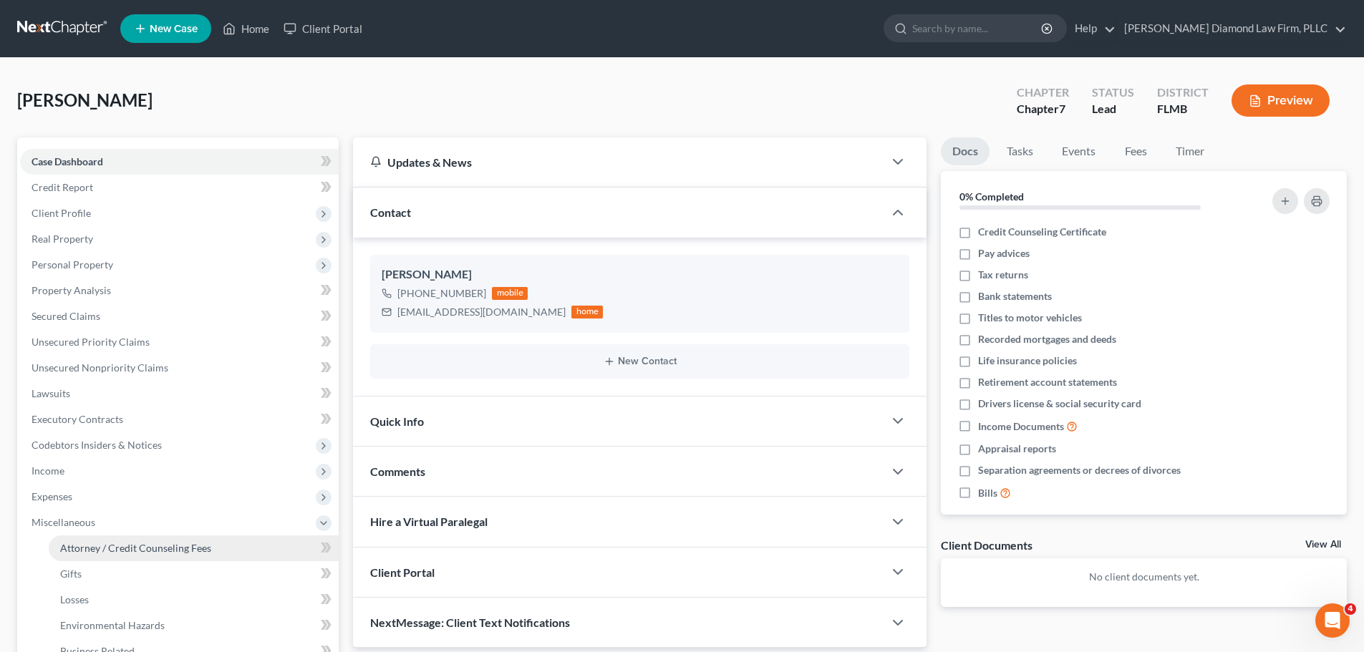
click at [84, 548] on span "Attorney / Credit Counseling Fees" at bounding box center [135, 548] width 151 height 12
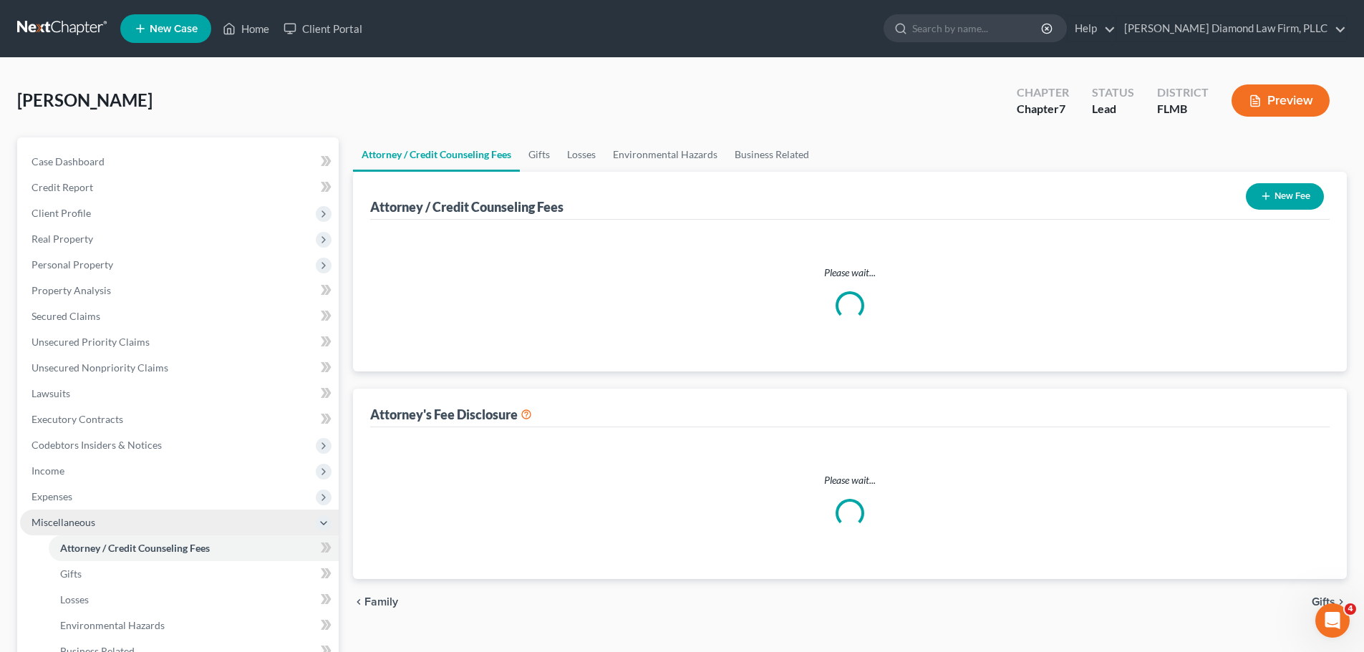
select select "2"
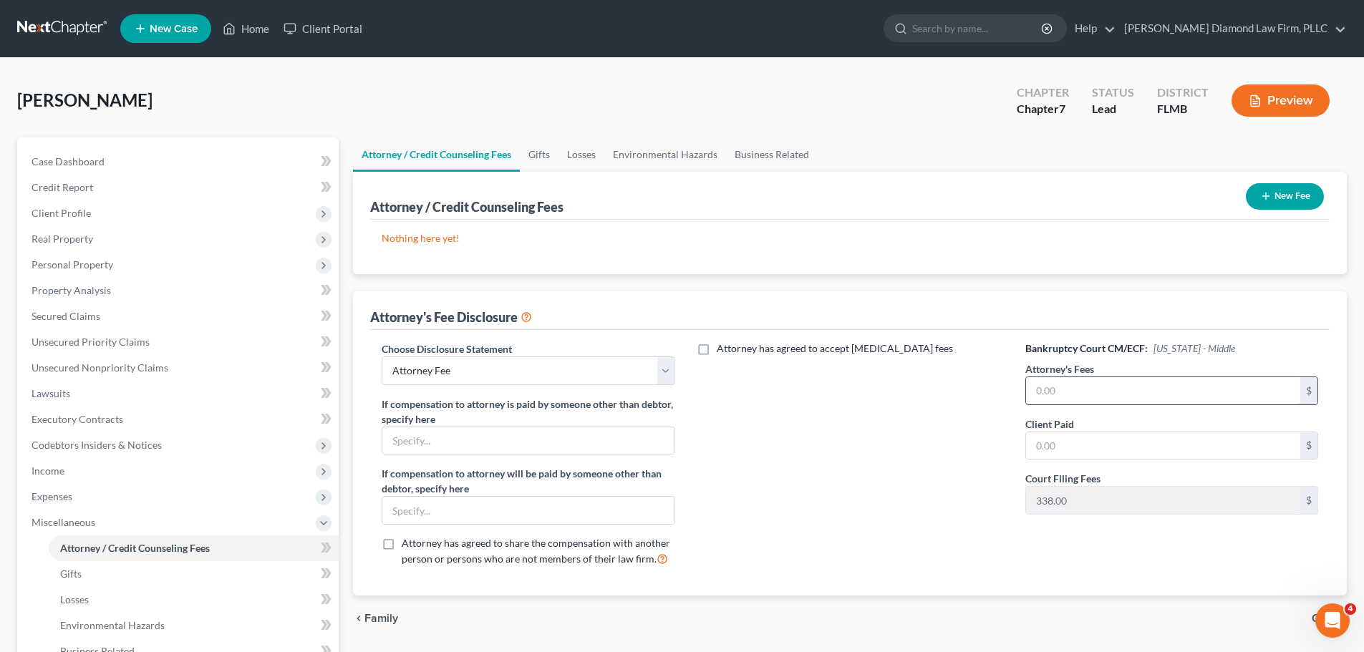
click at [1128, 399] on input "text" at bounding box center [1163, 390] width 274 height 27
type input "1,857"
click at [1090, 437] on input "text" at bounding box center [1163, 445] width 274 height 27
type input "1,857"
click at [1306, 198] on button "New Fee" at bounding box center [1285, 196] width 78 height 26
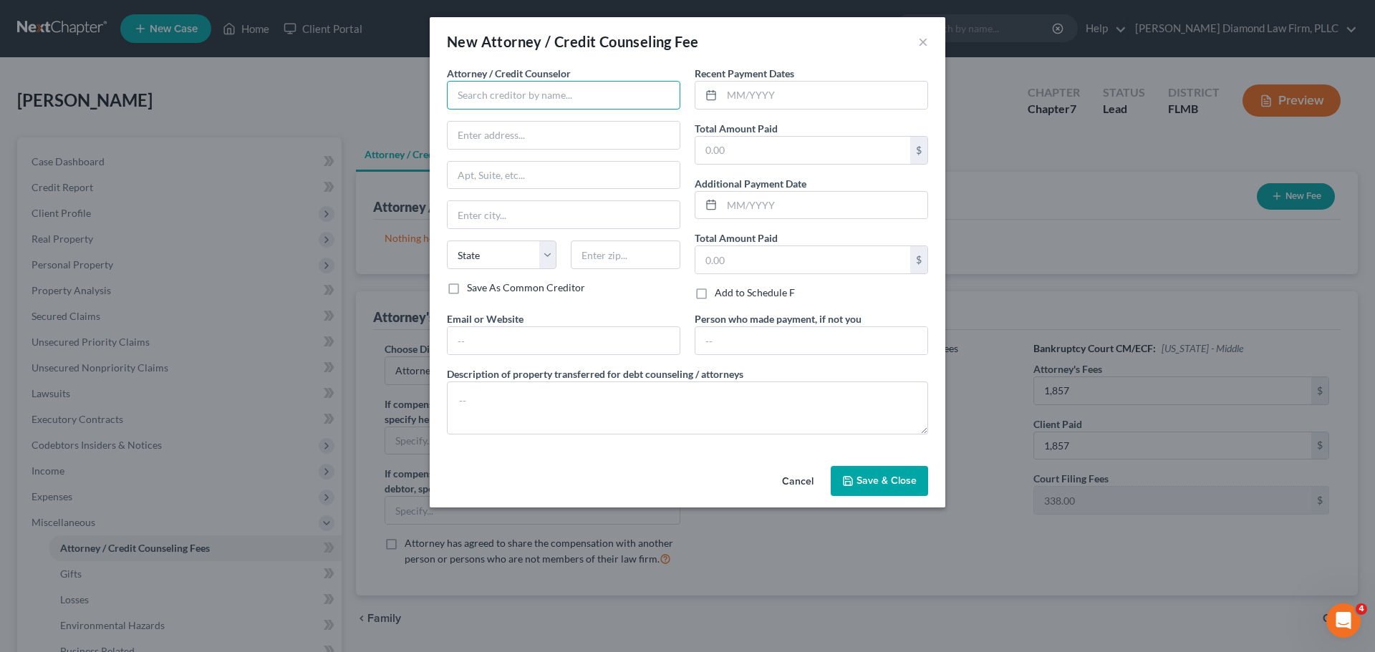
click at [525, 89] on input "text" at bounding box center [563, 95] width 233 height 29
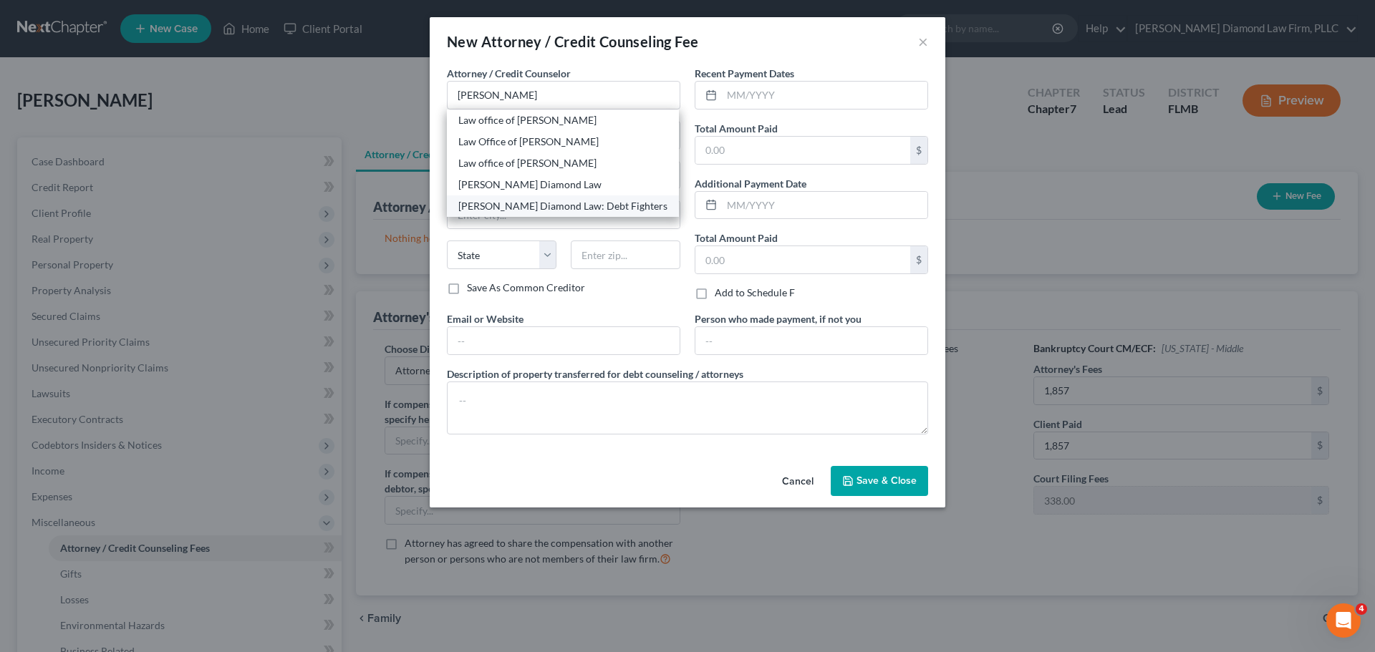
click at [518, 213] on div "[PERSON_NAME] Diamond Law: Debt Fighters" at bounding box center [562, 206] width 209 height 14
type input "[PERSON_NAME] Diamond Law: Debt Fighters"
type input "[STREET_ADDRESS]"
type input "Unit 108"
type input "Clearwater"
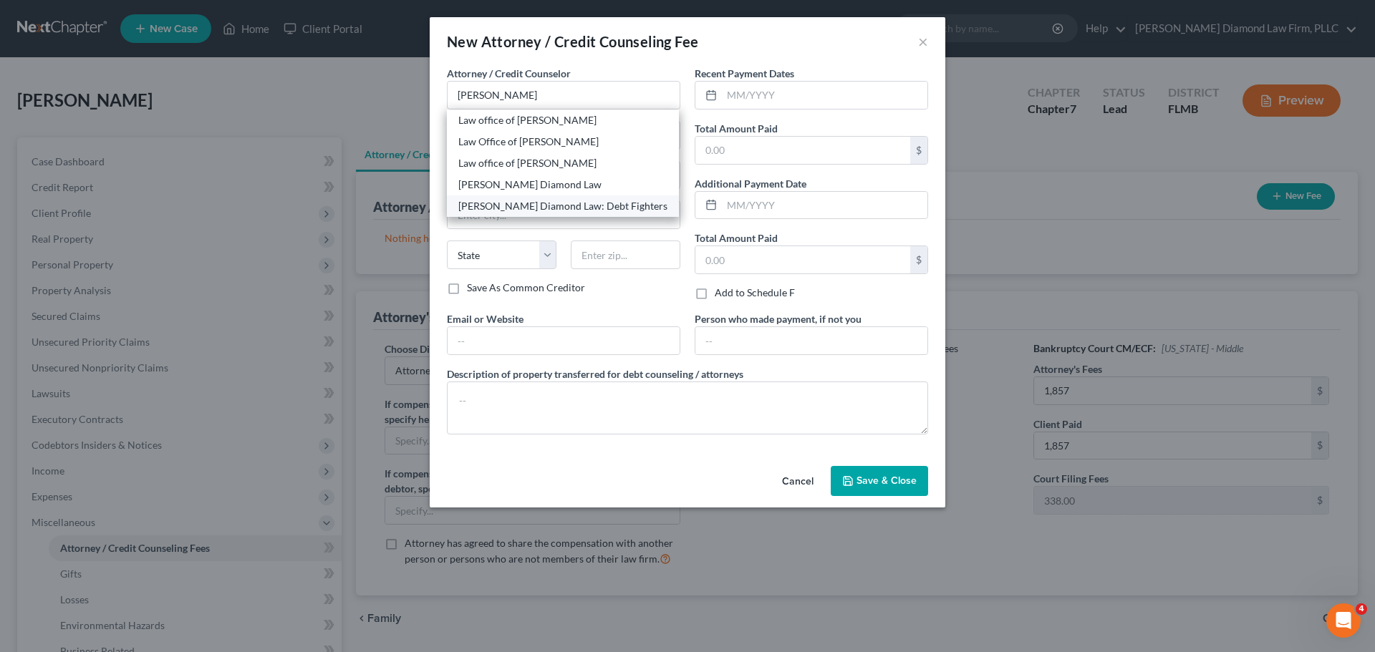
select select "9"
type input "33761"
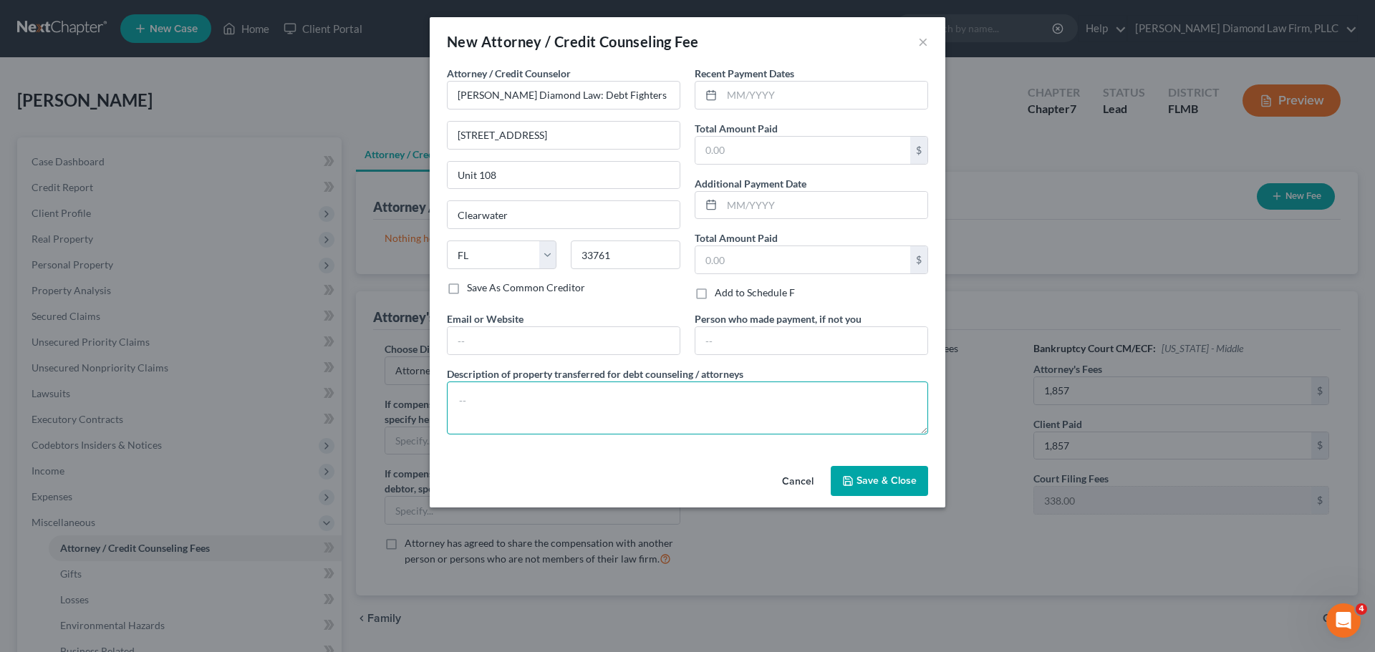
click at [537, 405] on textarea at bounding box center [687, 408] width 481 height 53
type textarea "Attorney costs and court filing fees for this bankruptcy."
click at [793, 97] on input "text" at bounding box center [824, 95] width 205 height 27
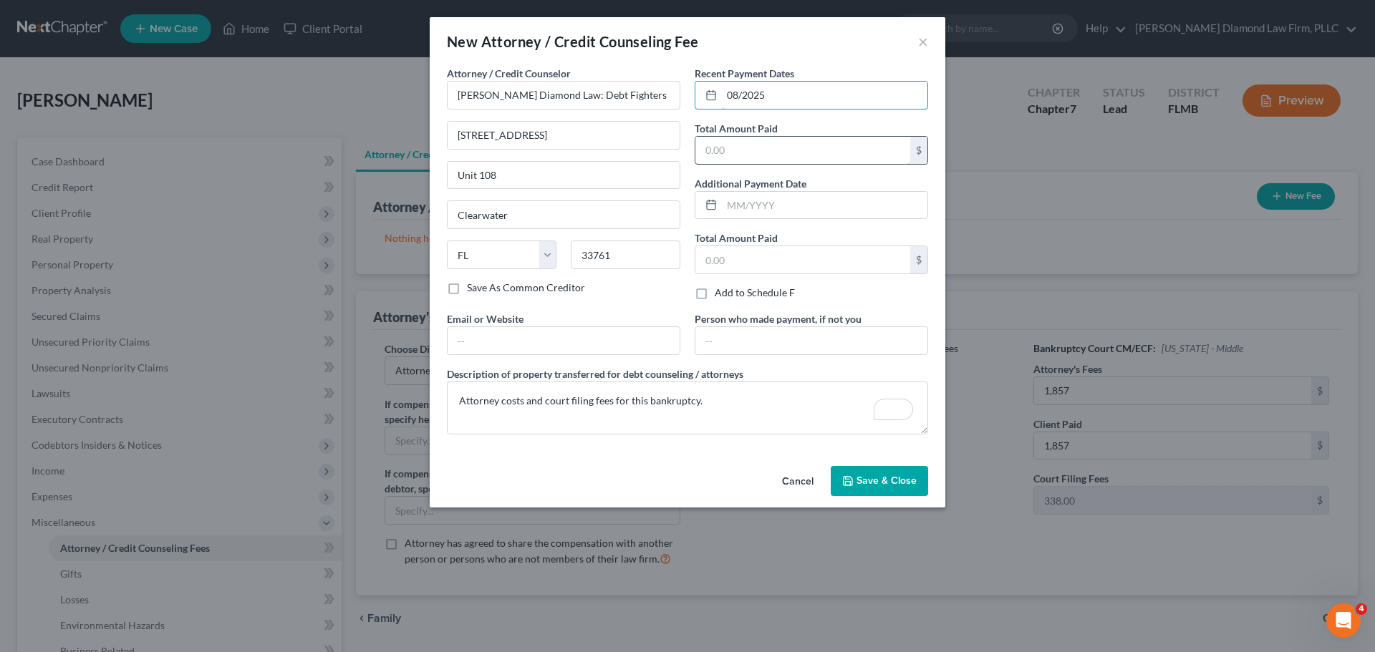
type input "08/2025"
click at [756, 150] on input "text" at bounding box center [802, 150] width 215 height 27
type input "2,195"
click at [874, 485] on span "Save & Close" at bounding box center [886, 481] width 60 height 12
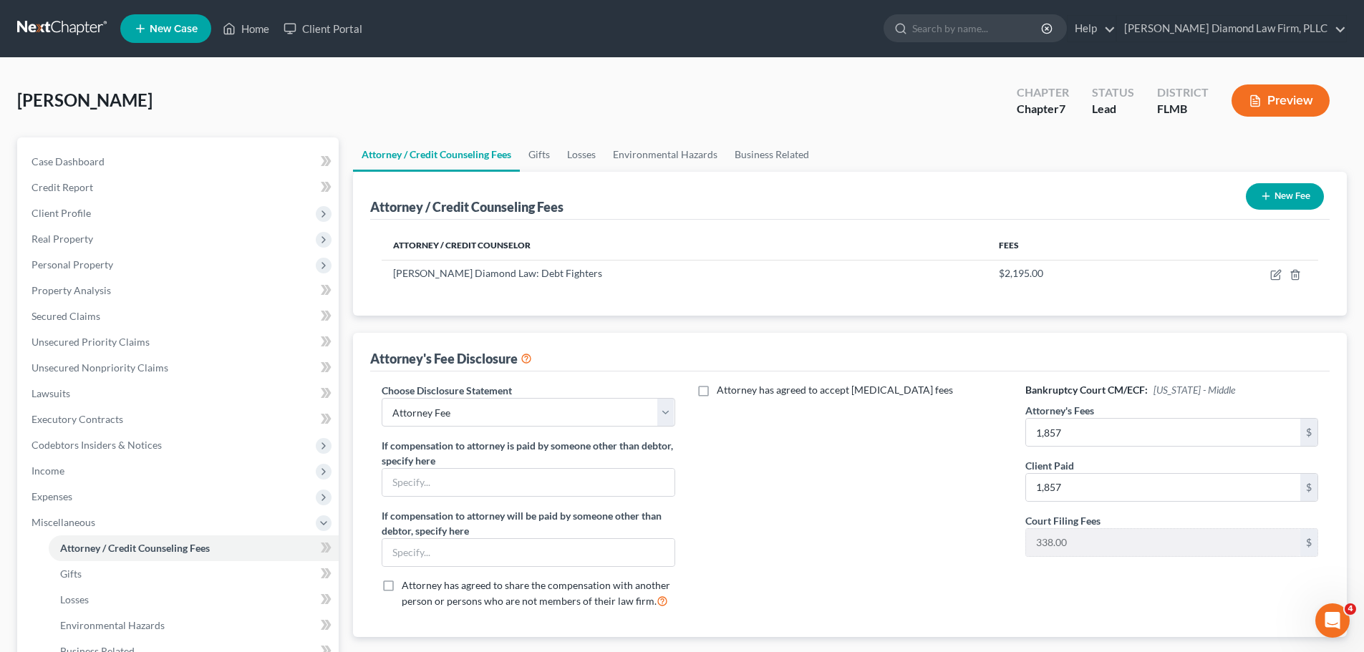
click at [1289, 198] on button "New Fee" at bounding box center [1285, 196] width 78 height 26
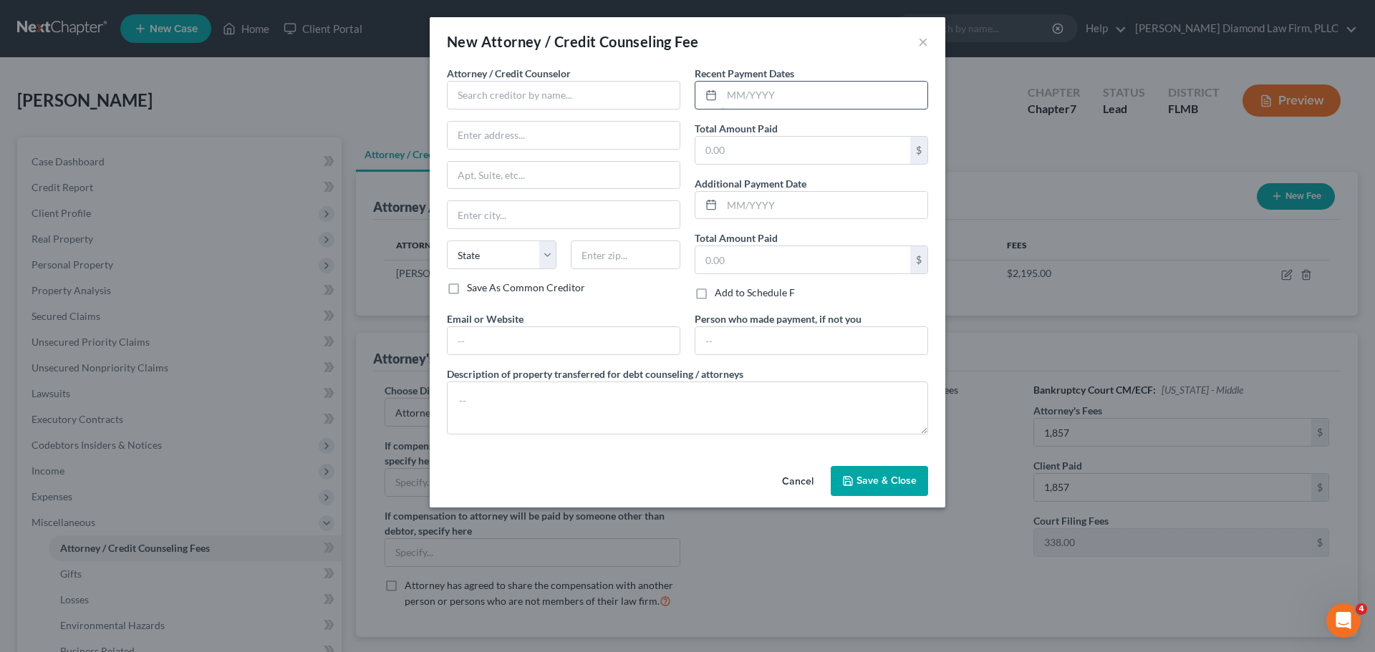
click at [751, 92] on input "text" at bounding box center [824, 95] width 205 height 27
type input "07/2025"
type input "30.48"
click at [602, 98] on input "text" at bounding box center [563, 95] width 233 height 29
type input "c"
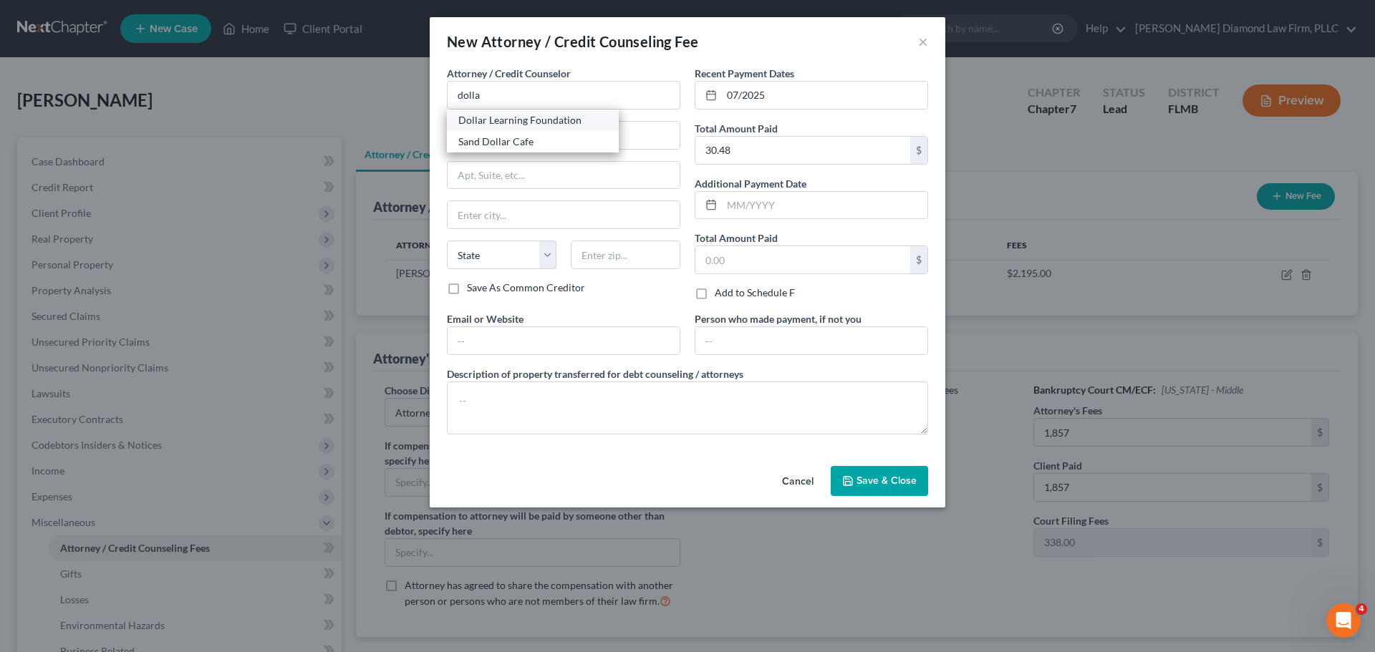
click at [532, 117] on div "Dollar Learning Foundation" at bounding box center [532, 120] width 149 height 14
type input "Dollar Learning Foundation"
type input "[STREET_ADDRESS]"
type input "PMB #001"
type input "[GEOGRAPHIC_DATA]"
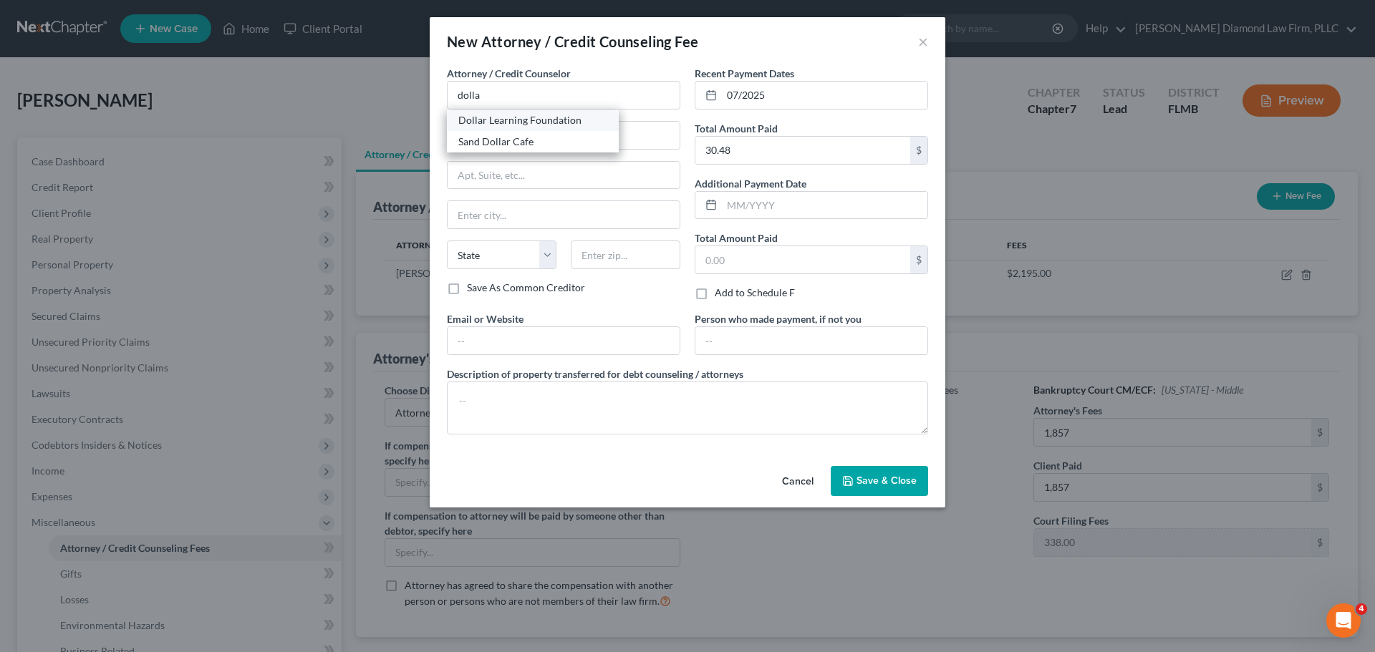
select select "4"
type input "91367"
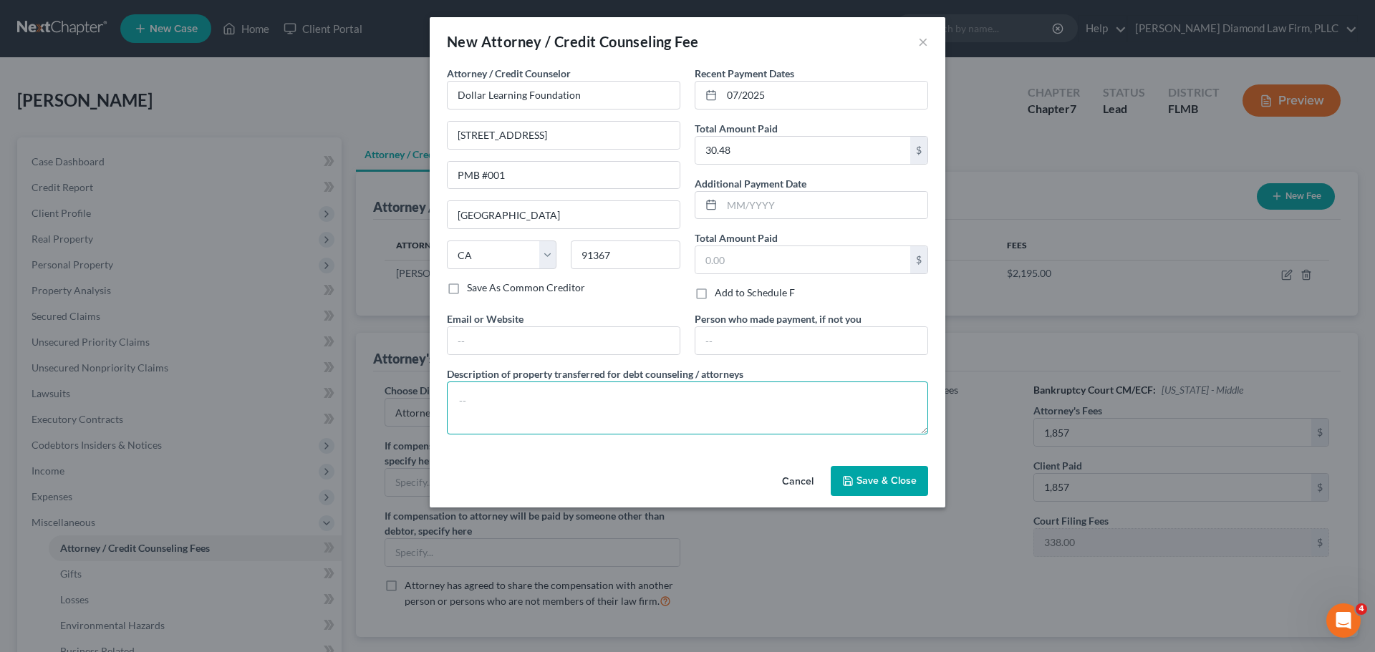
click at [552, 401] on textarea at bounding box center [687, 408] width 481 height 53
type textarea "Credit counseling course"
click at [890, 477] on span "Save & Close" at bounding box center [886, 481] width 60 height 12
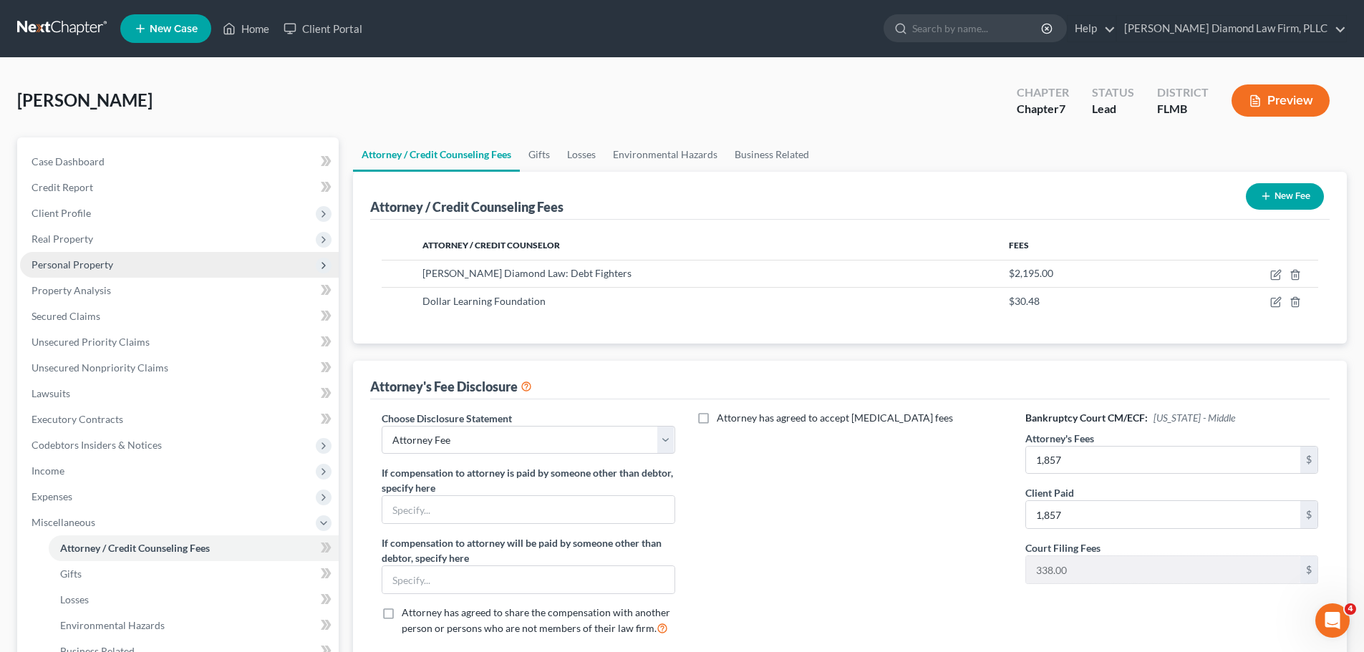
click at [117, 272] on span "Personal Property" at bounding box center [179, 265] width 319 height 26
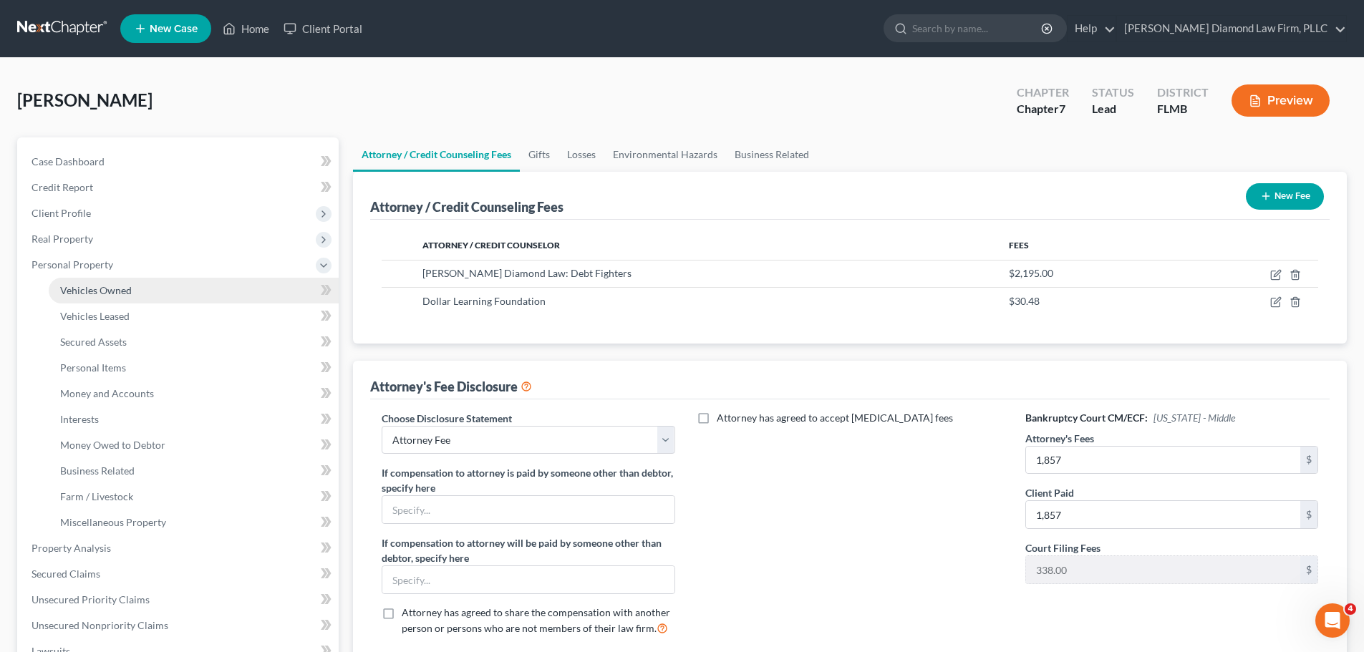
click at [118, 299] on link "Vehicles Owned" at bounding box center [194, 291] width 290 height 26
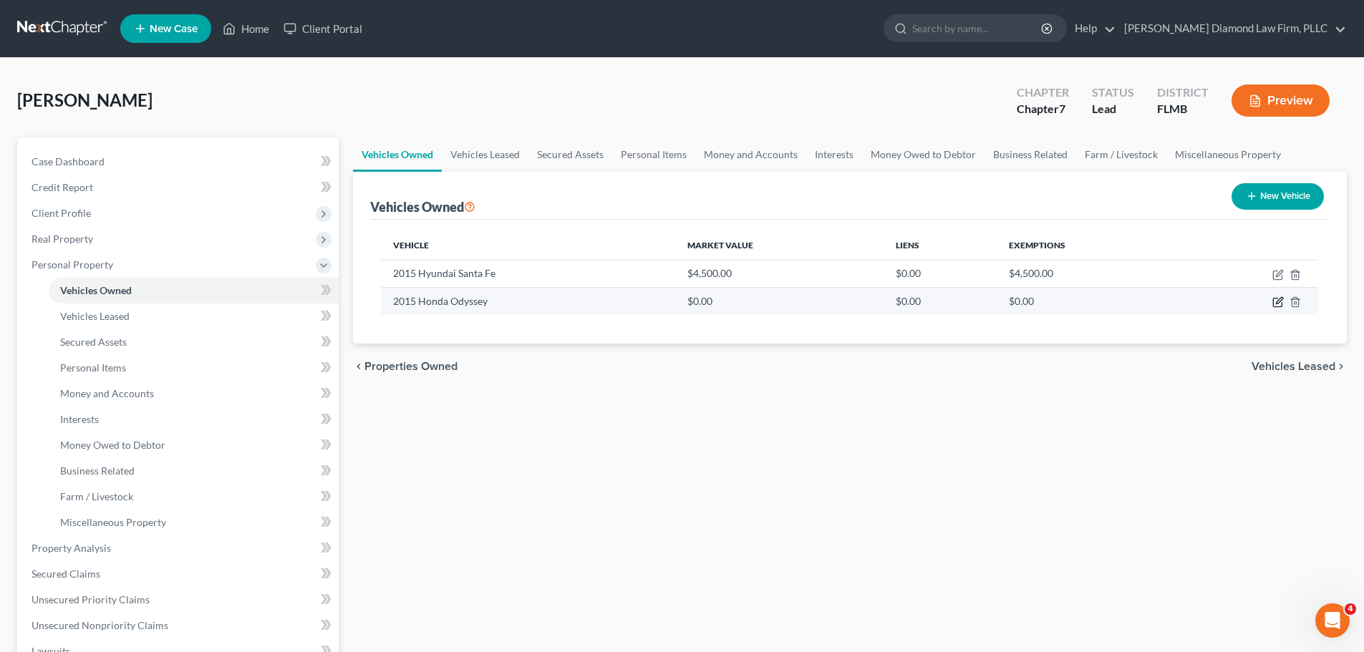
click at [1274, 304] on icon "button" at bounding box center [1277, 301] width 11 height 11
select select "0"
select select "11"
select select "4"
select select "0"
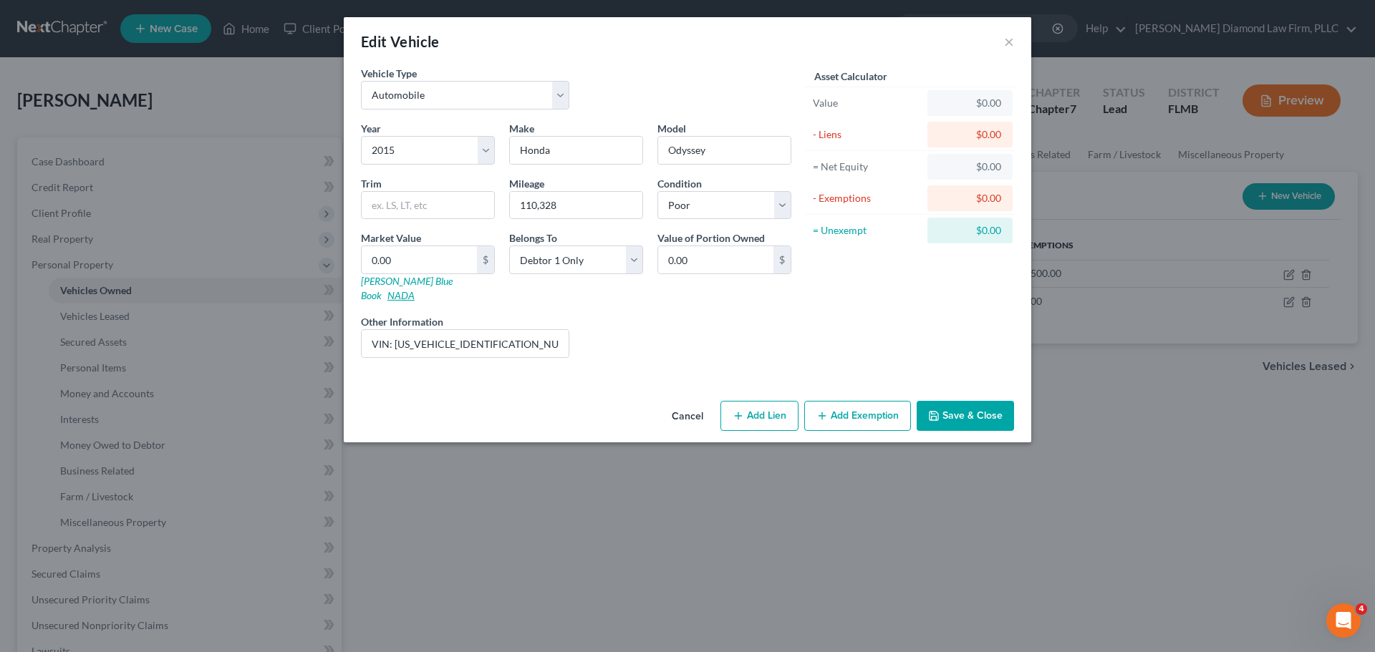
click at [415, 289] on link "NADA" at bounding box center [400, 295] width 27 height 12
click at [949, 401] on button "Save & Close" at bounding box center [964, 416] width 97 height 30
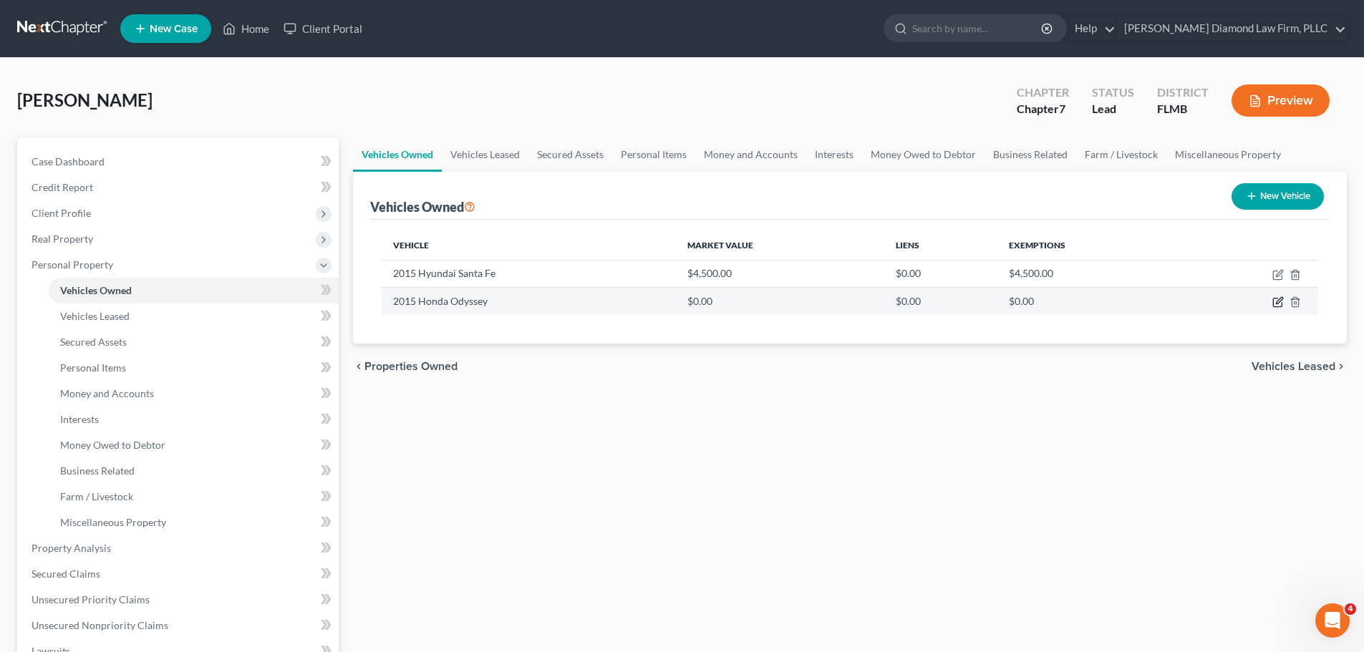
click at [1280, 298] on icon "button" at bounding box center [1277, 301] width 11 height 11
select select "0"
select select "11"
select select "4"
select select "0"
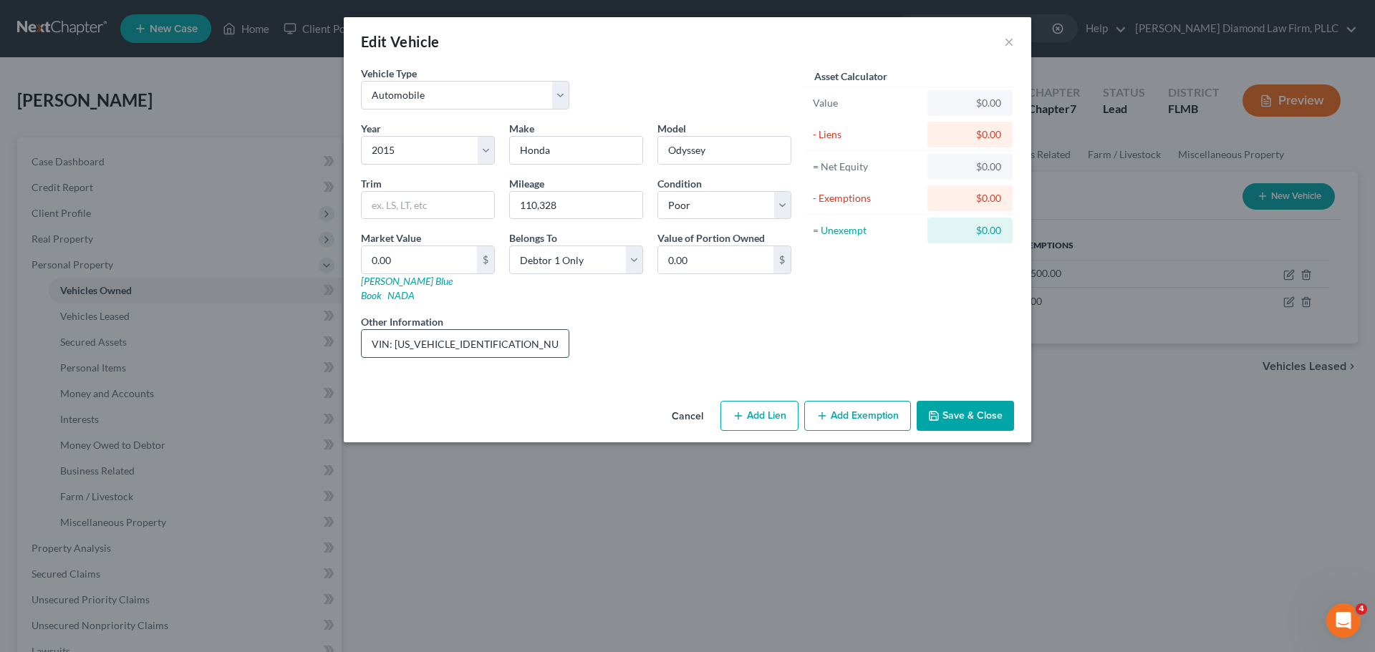
drag, startPoint x: 393, startPoint y: 332, endPoint x: 497, endPoint y: 329, distance: 103.9
click at [497, 330] on input "VIN: 5FNRL5H97FB021677; vehicle does not run" at bounding box center [465, 343] width 207 height 27
click at [533, 330] on input "VIN: 5FNRL5H97FB021677; vehicle does not run" at bounding box center [465, 343] width 207 height 27
click at [942, 401] on button "Save & Close" at bounding box center [964, 416] width 97 height 30
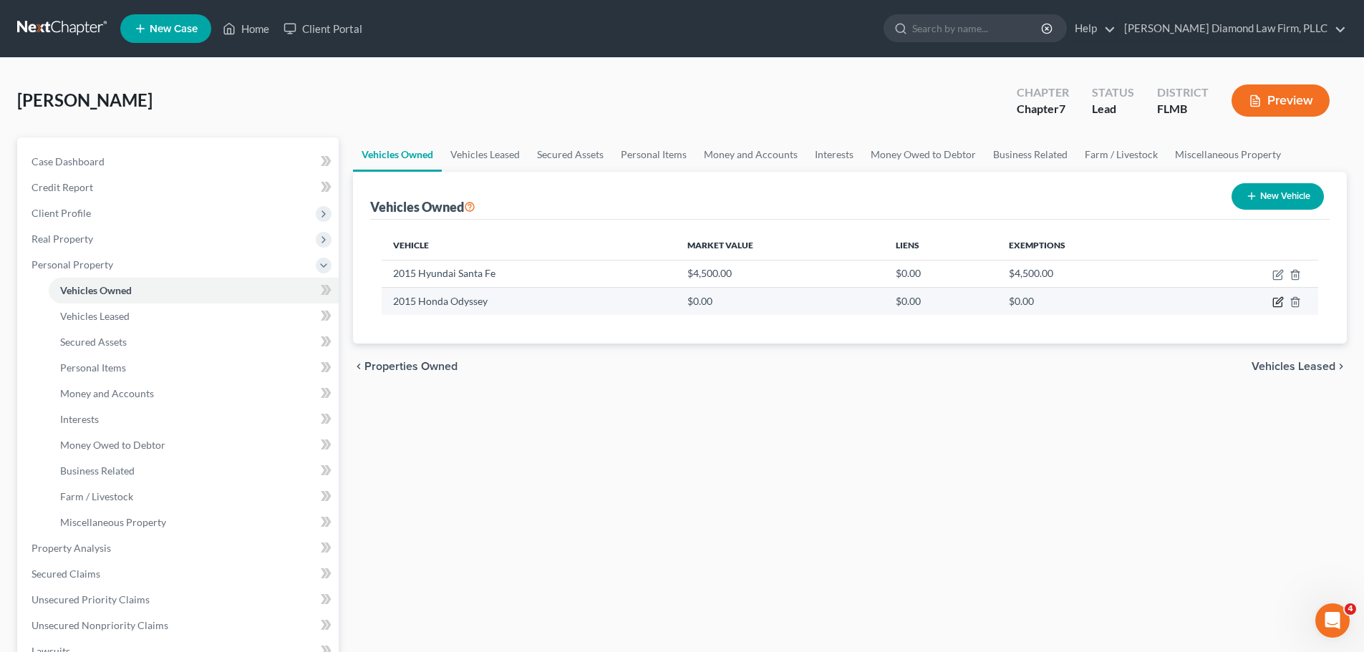
click at [1274, 303] on icon "button" at bounding box center [1277, 303] width 9 height 9
select select "0"
select select "11"
select select "4"
select select "0"
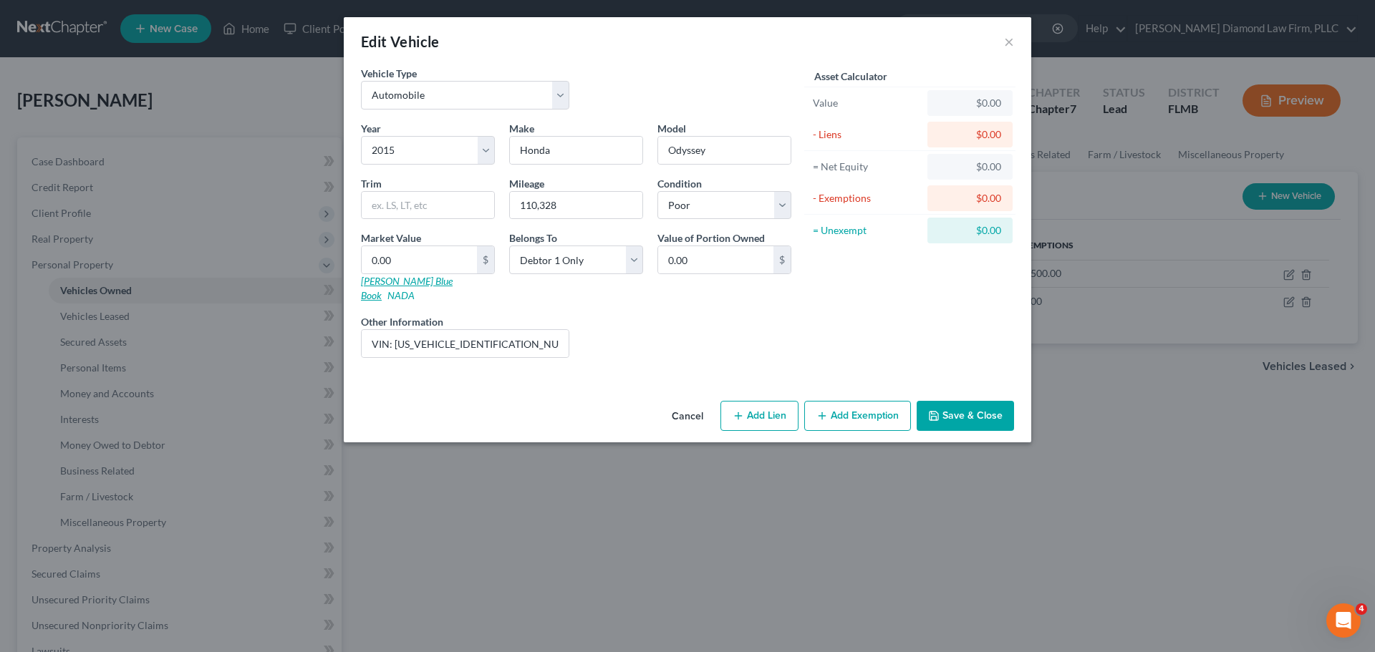
click at [369, 277] on link "Kelly Blue Book" at bounding box center [407, 288] width 92 height 26
drag, startPoint x: 556, startPoint y: 208, endPoint x: 516, endPoint y: 207, distance: 40.1
click at [516, 207] on input "110,328" at bounding box center [576, 205] width 132 height 27
click at [961, 404] on button "Save & Close" at bounding box center [964, 416] width 97 height 30
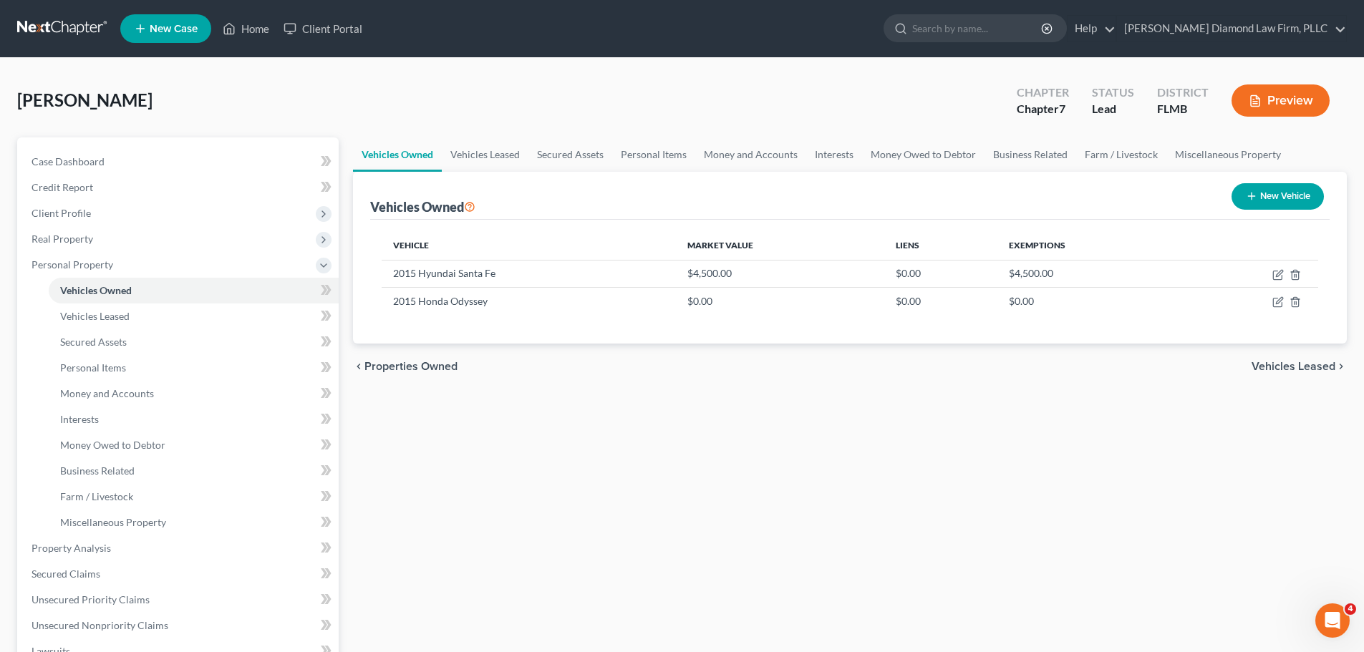
click at [51, 21] on link at bounding box center [63, 29] width 92 height 26
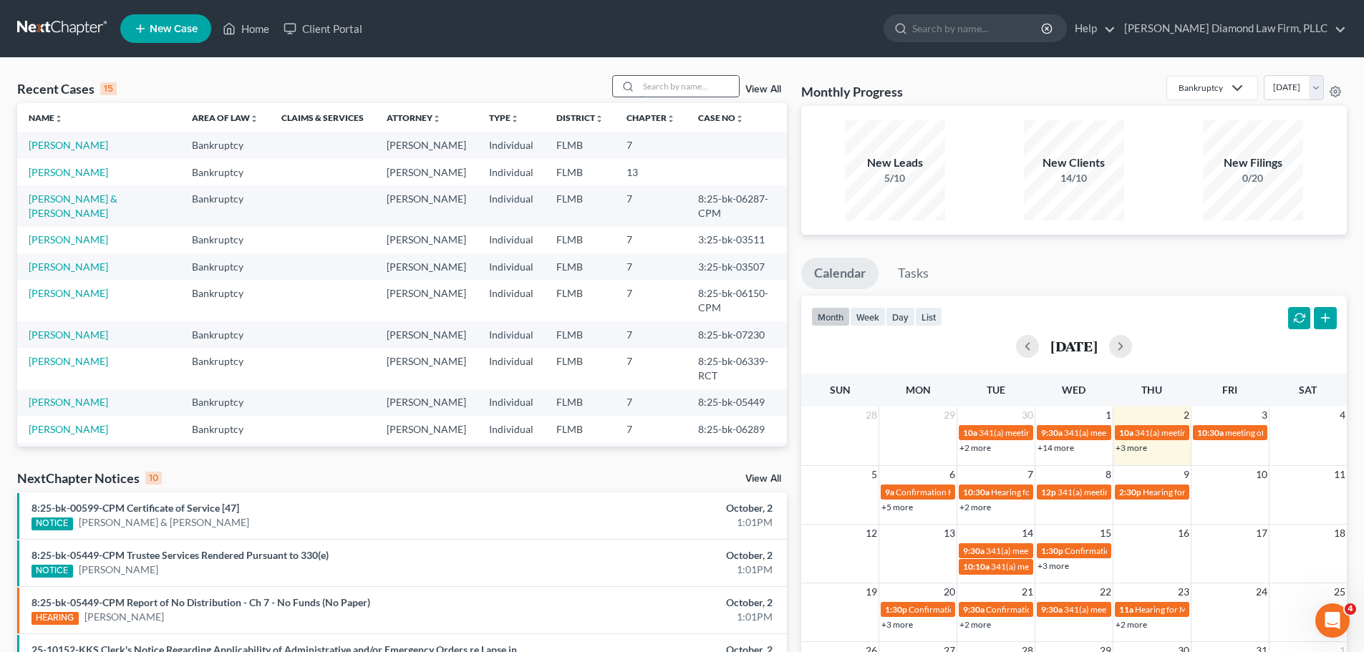
click at [662, 90] on input "search" at bounding box center [689, 86] width 100 height 21
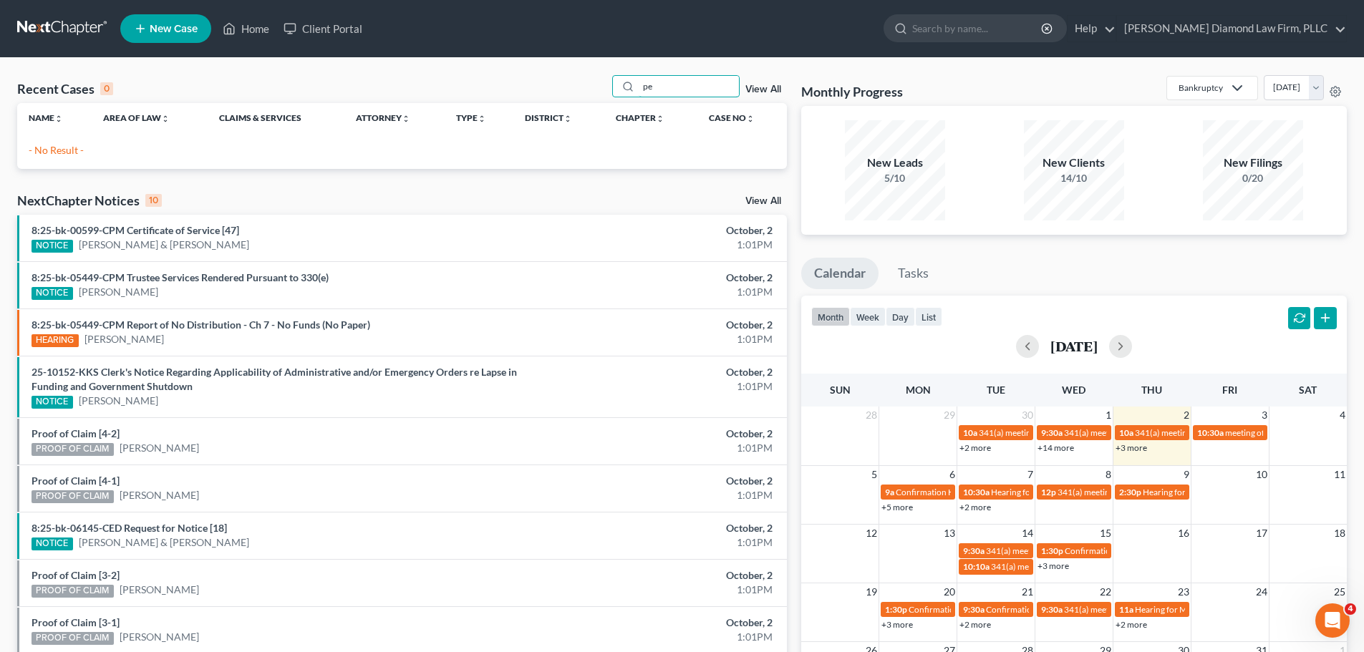
type input "p"
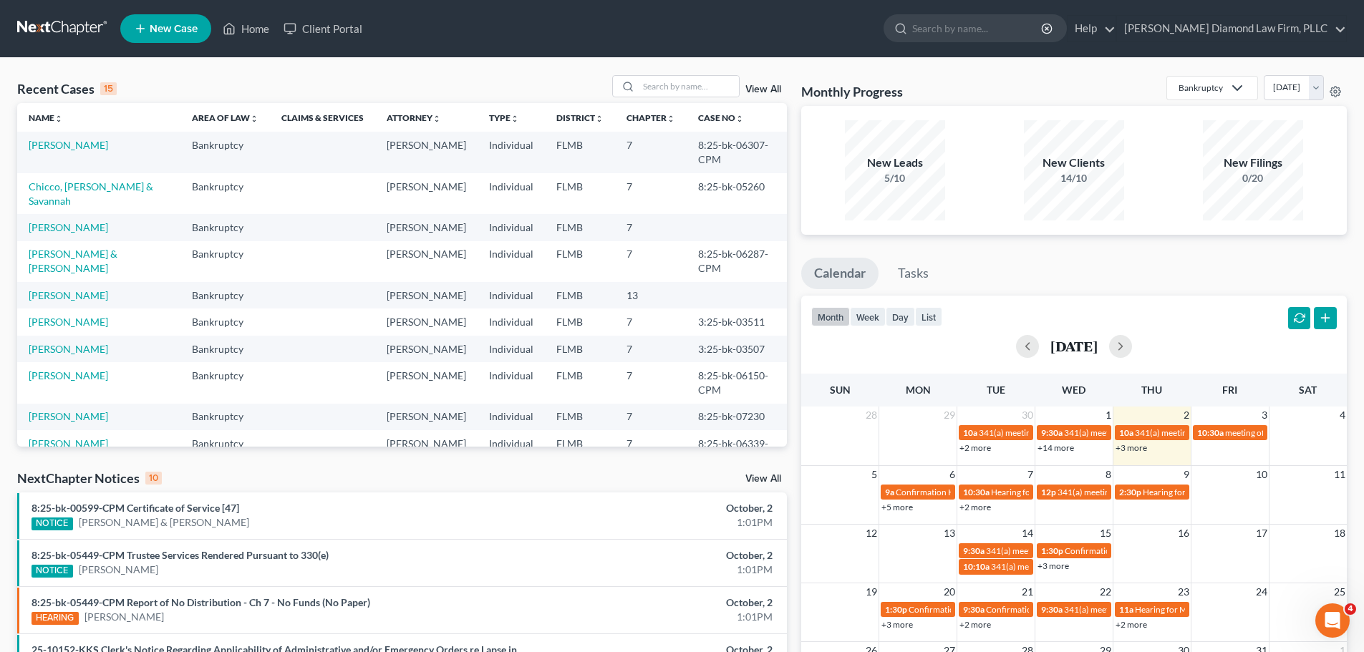
click at [168, 40] on link "New Case" at bounding box center [165, 28] width 91 height 29
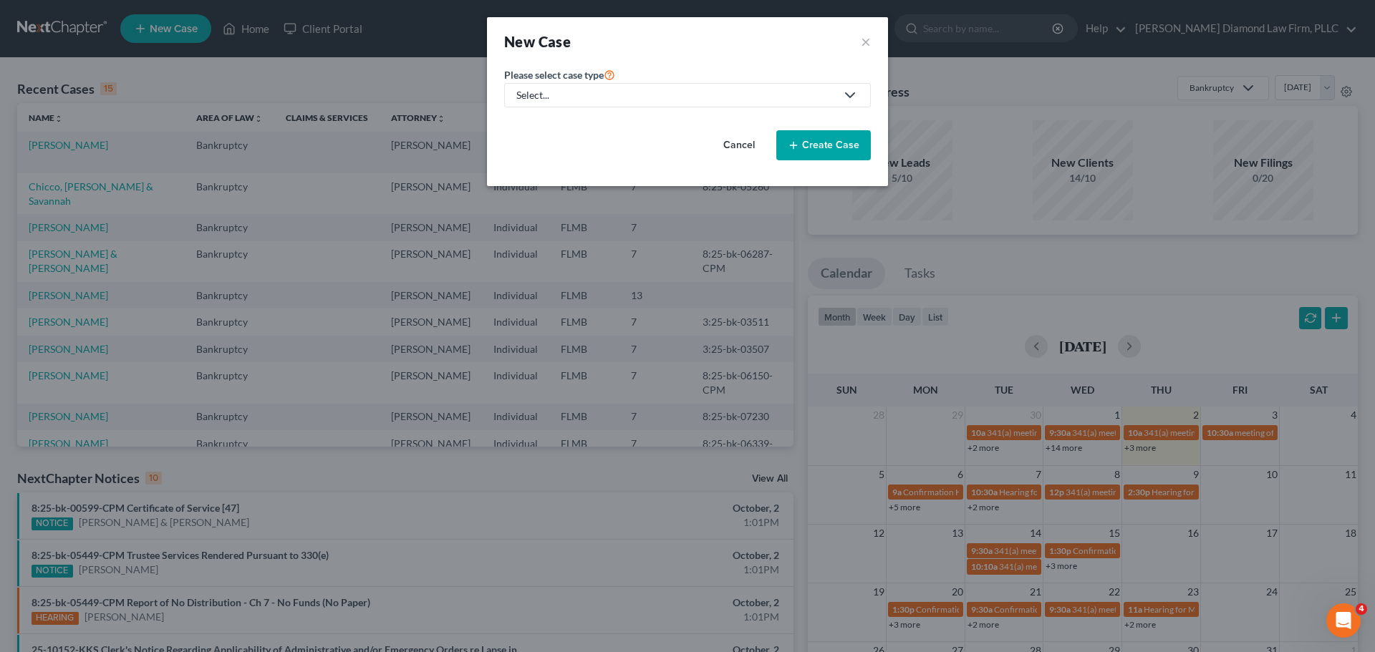
click at [543, 95] on div "Select..." at bounding box center [675, 95] width 319 height 14
click at [546, 122] on div "Bankruptcy" at bounding box center [547, 124] width 59 height 14
select select "15"
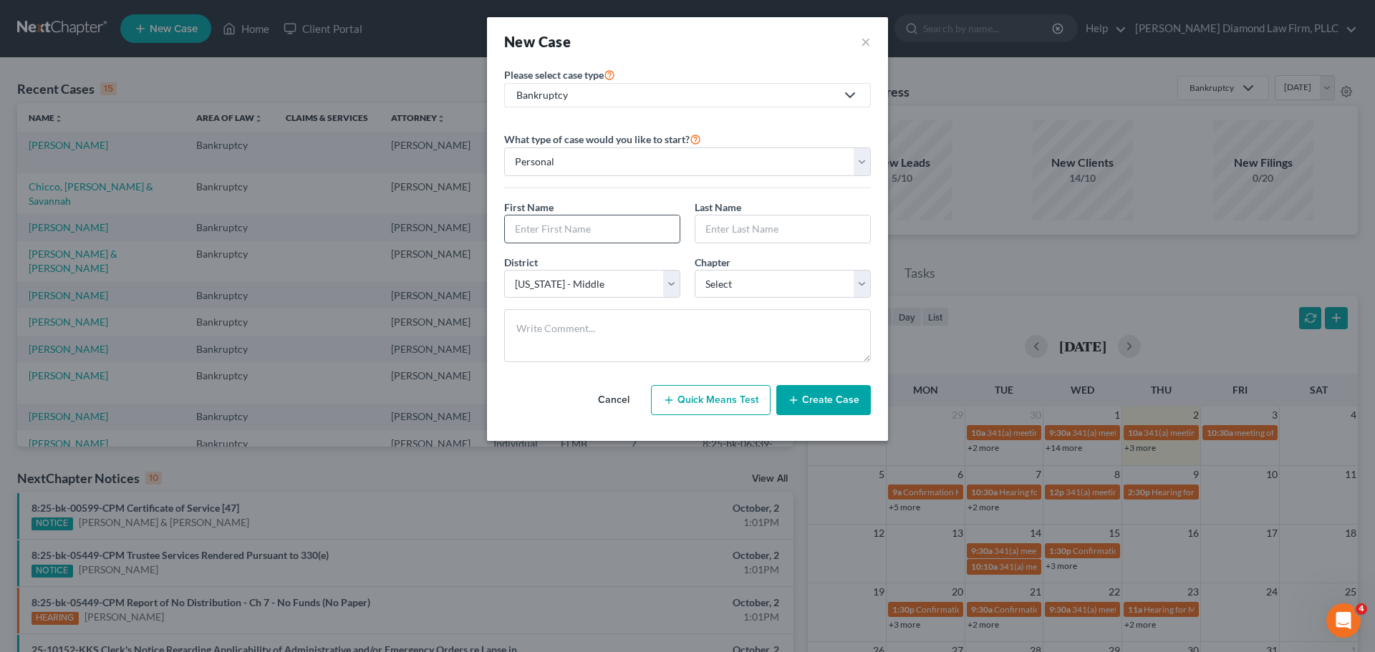
click at [570, 239] on input "text" at bounding box center [592, 228] width 175 height 27
type input "Roselyn"
type input "Peach"
click at [735, 273] on select "Select 7 11 12 13" at bounding box center [782, 284] width 176 height 29
select select "0"
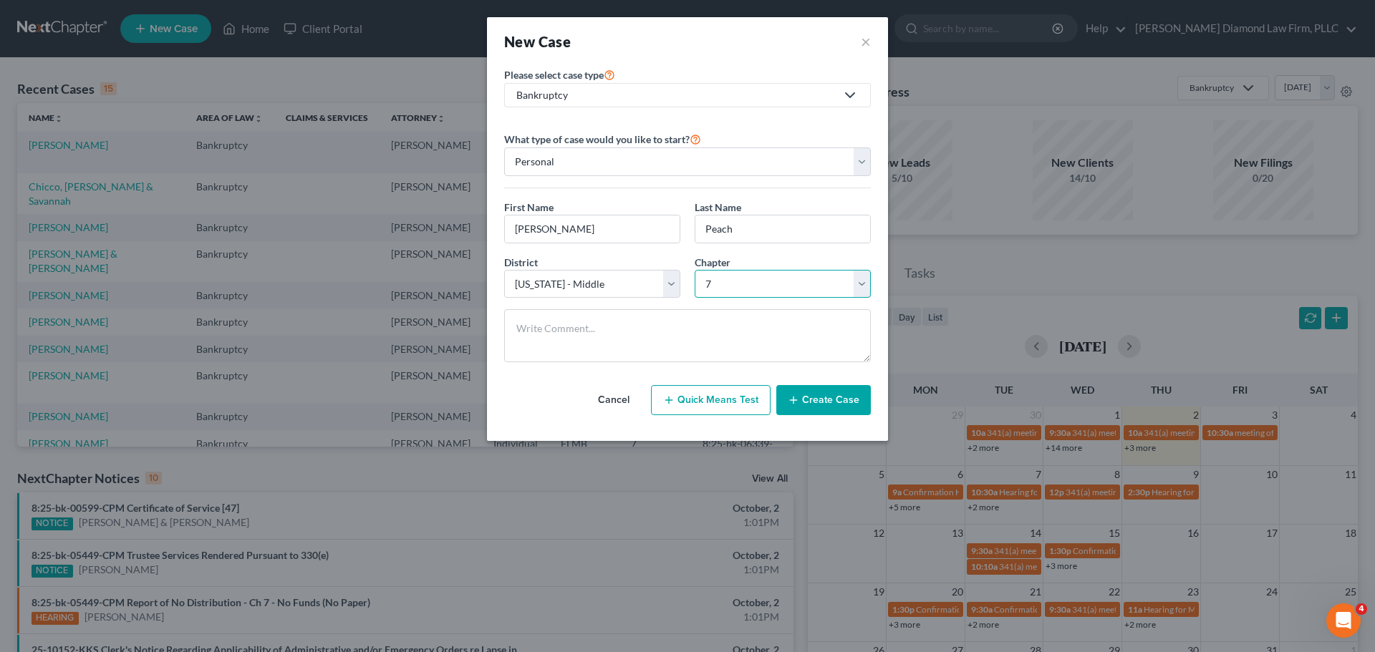
click at [694, 270] on select "Select 7 11 12 13" at bounding box center [782, 284] width 176 height 29
click at [818, 392] on button "Create Case" at bounding box center [823, 400] width 95 height 30
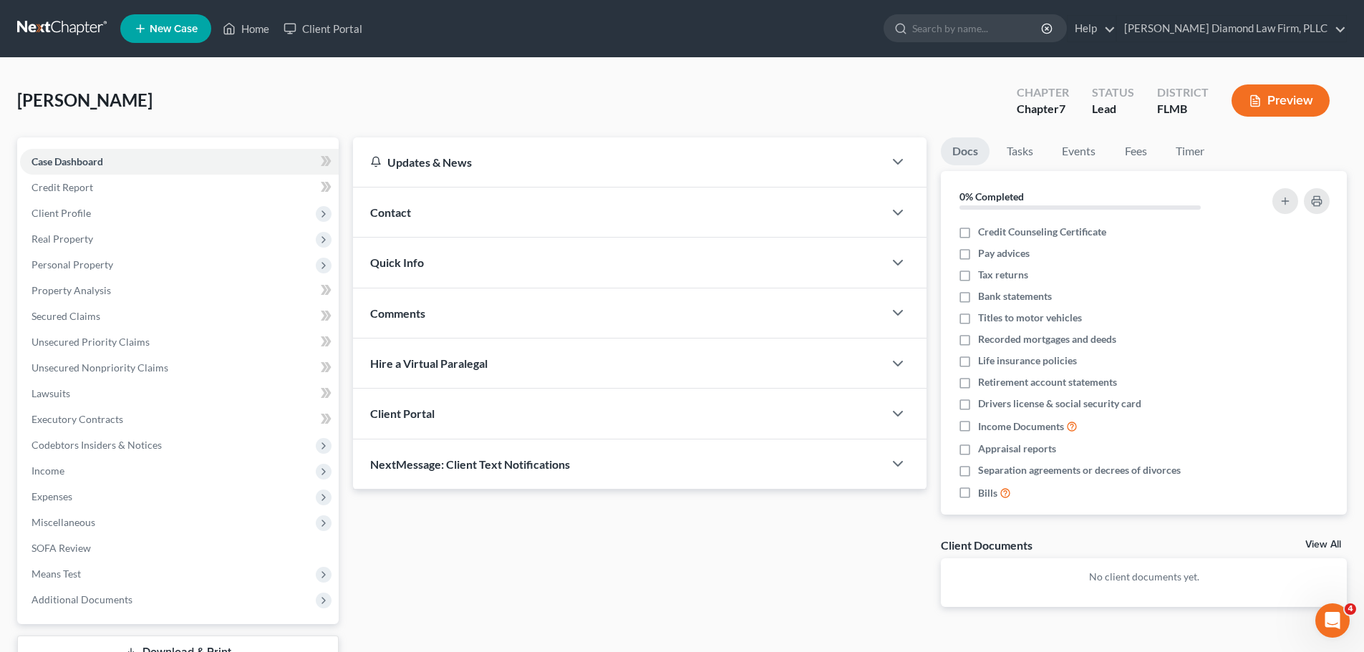
click at [500, 214] on div "Contact" at bounding box center [618, 212] width 531 height 49
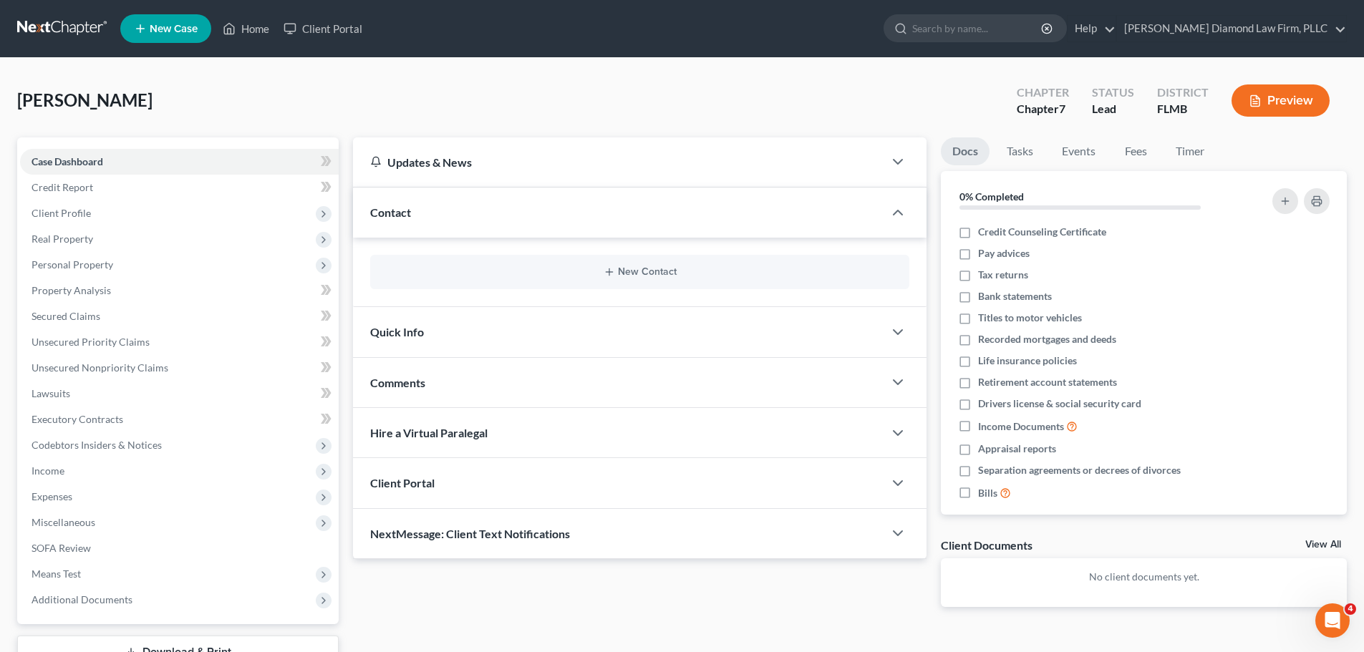
click at [551, 279] on div "New Contact" at bounding box center [639, 272] width 539 height 34
click at [615, 273] on icon "button" at bounding box center [609, 271] width 11 height 11
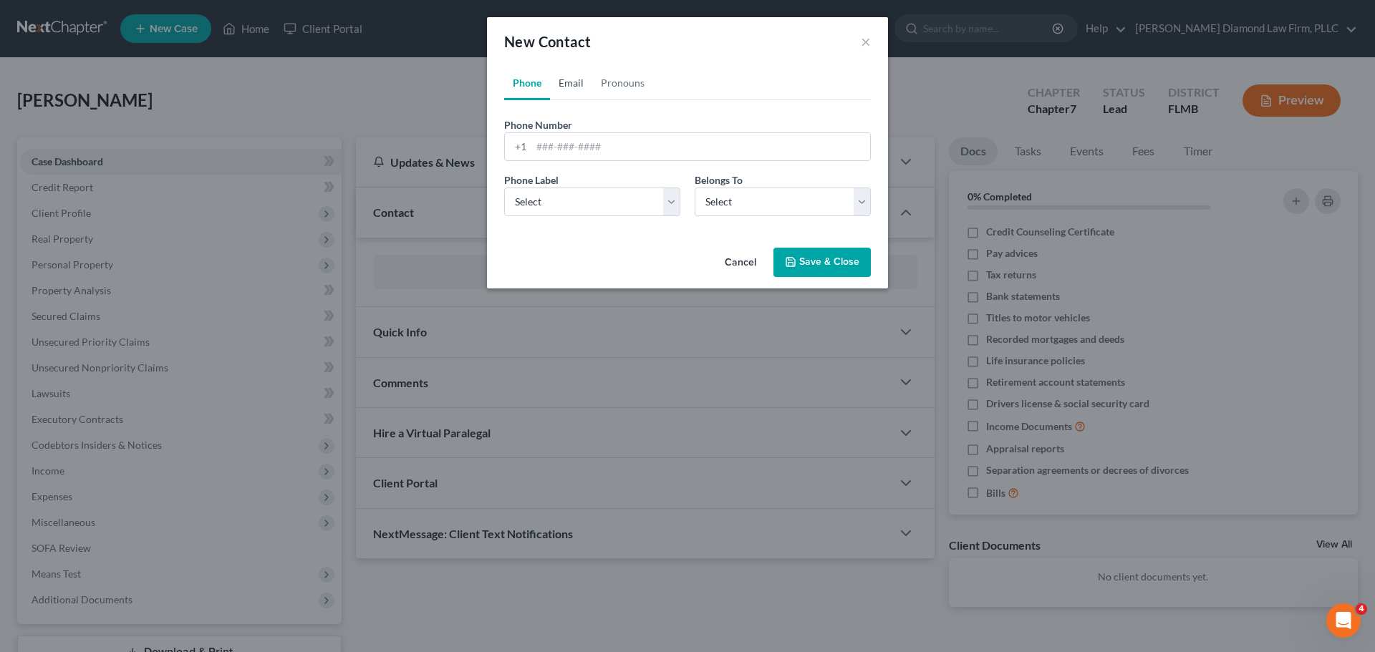
click at [571, 78] on link "Email" at bounding box center [571, 83] width 42 height 34
click at [614, 142] on input "email" at bounding box center [700, 146] width 339 height 27
paste input "rosieb413@outlook.com"
type input "rosieb413@outlook.com"
click at [595, 189] on select "Select Home Work Other" at bounding box center [592, 202] width 176 height 29
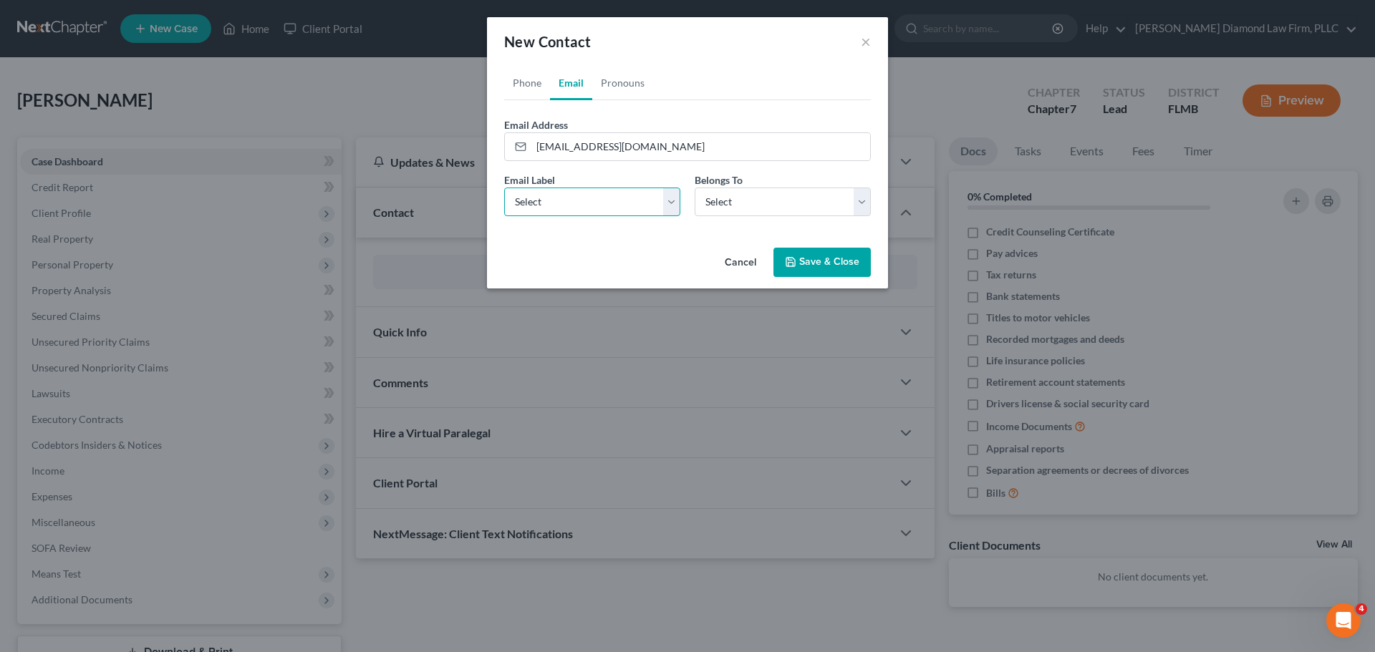
select select "0"
click at [504, 188] on select "Select Home Work Other" at bounding box center [592, 202] width 176 height 29
click at [746, 205] on select "Select Client Other" at bounding box center [782, 202] width 176 height 29
select select "0"
click at [694, 188] on select "Select Client Other" at bounding box center [782, 202] width 176 height 29
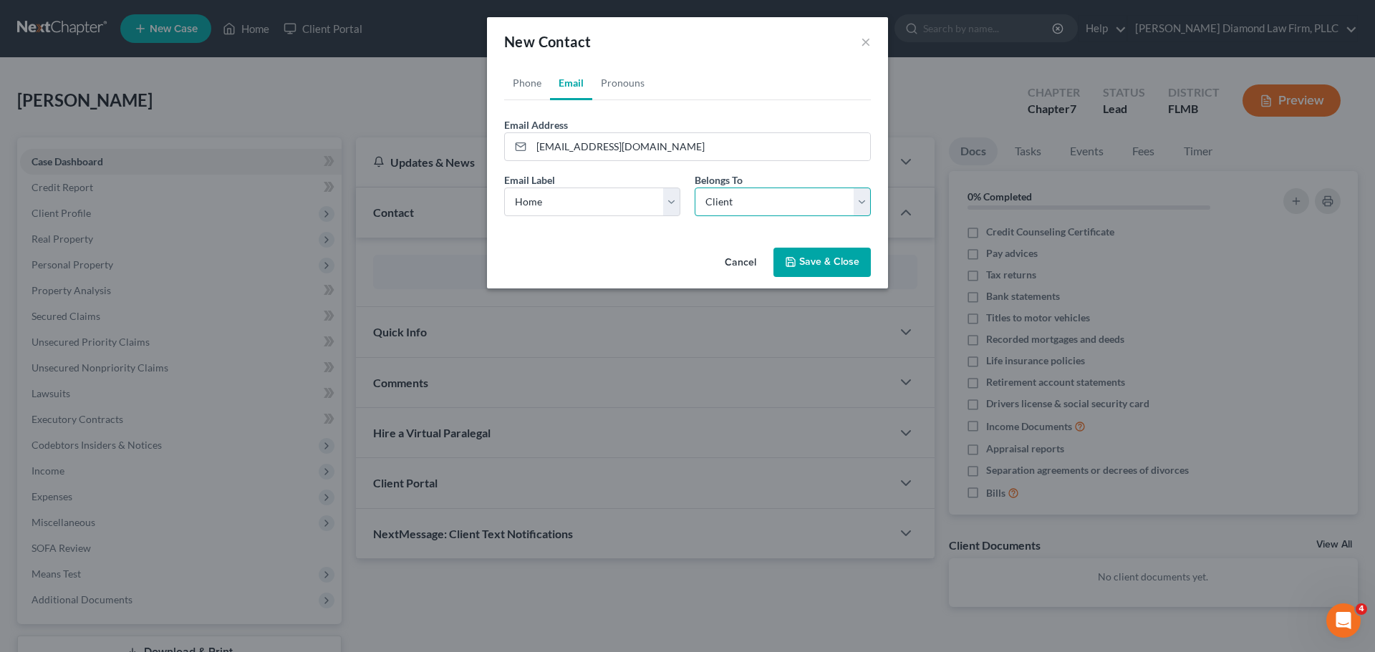
select select "0"
click at [528, 74] on link "Phone" at bounding box center [527, 83] width 46 height 34
click at [586, 145] on input "tel" at bounding box center [700, 146] width 339 height 27
paste input "+12604377580"
click at [548, 145] on input "+12604377580" at bounding box center [700, 146] width 339 height 27
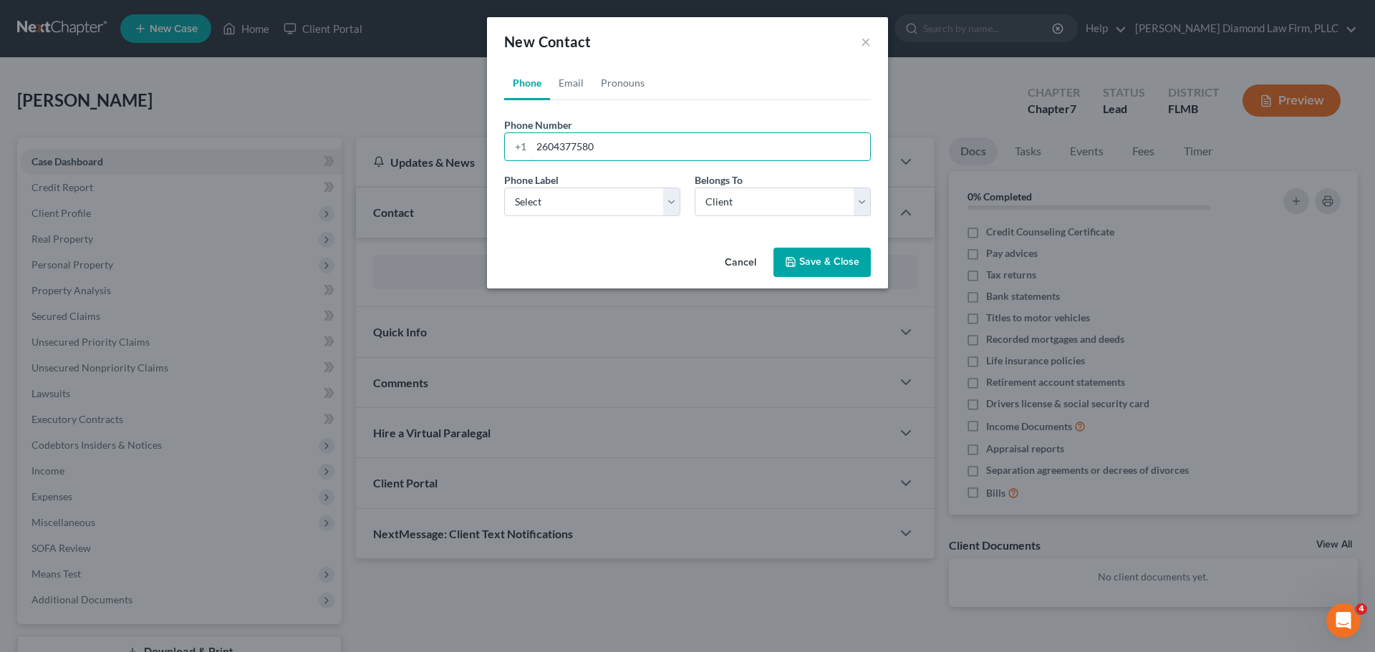
type input "2604377580"
click at [828, 242] on div "Cancel Save & Close" at bounding box center [687, 265] width 401 height 47
click at [825, 268] on button "Save & Close" at bounding box center [821, 263] width 97 height 30
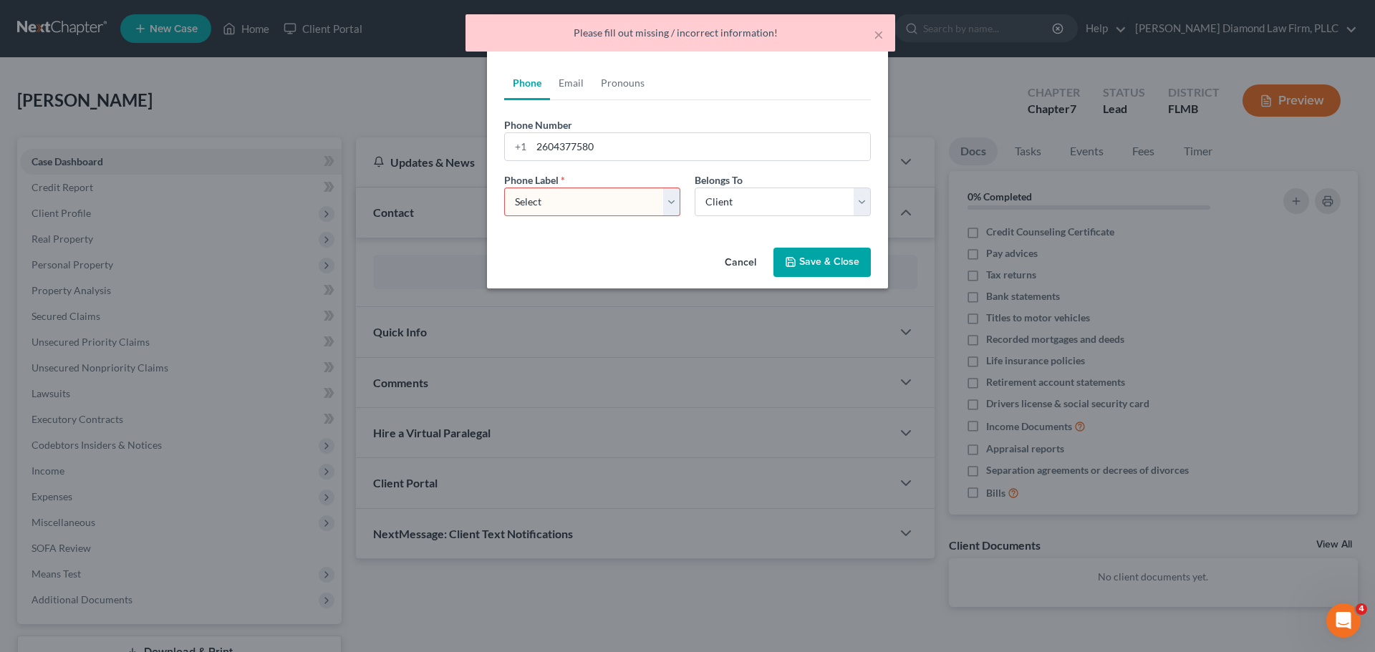
click at [626, 208] on select "Select Mobile Home Work Other" at bounding box center [592, 202] width 176 height 29
select select "0"
click at [504, 188] on select "Select Mobile Home Work Other" at bounding box center [592, 202] width 176 height 29
click at [817, 256] on button "Save & Close" at bounding box center [821, 263] width 97 height 30
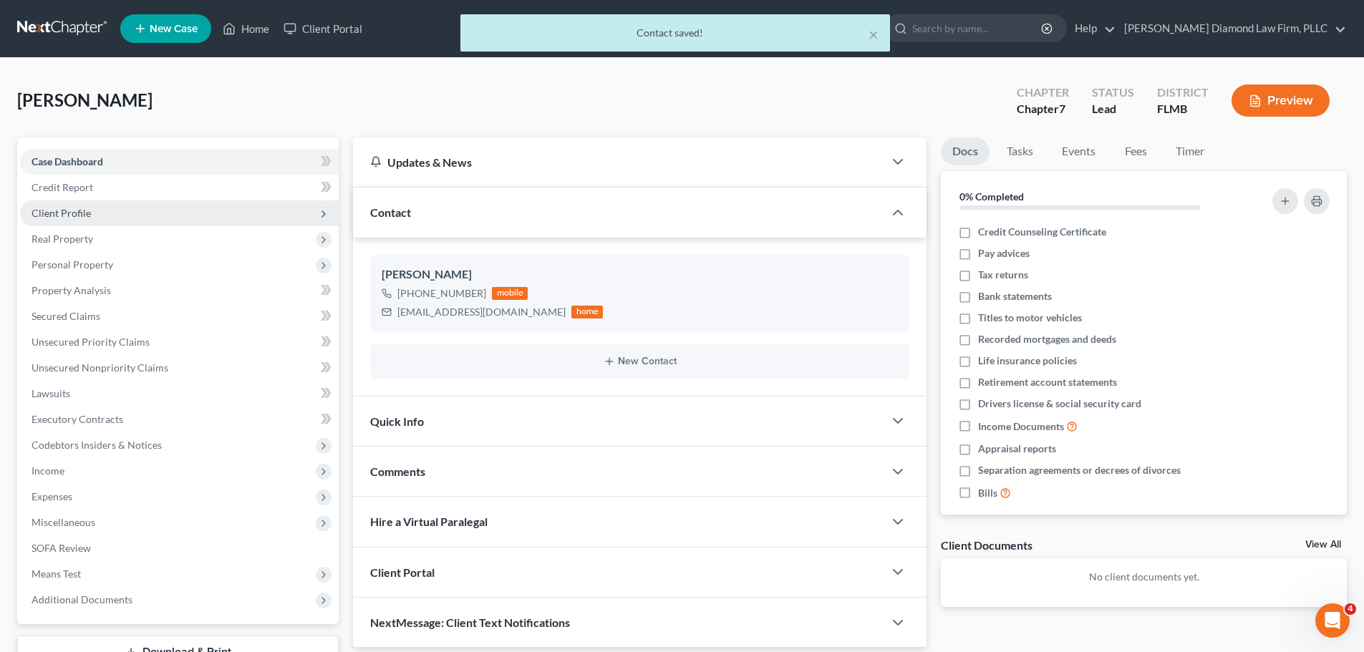
click at [99, 216] on span "Client Profile" at bounding box center [179, 213] width 319 height 26
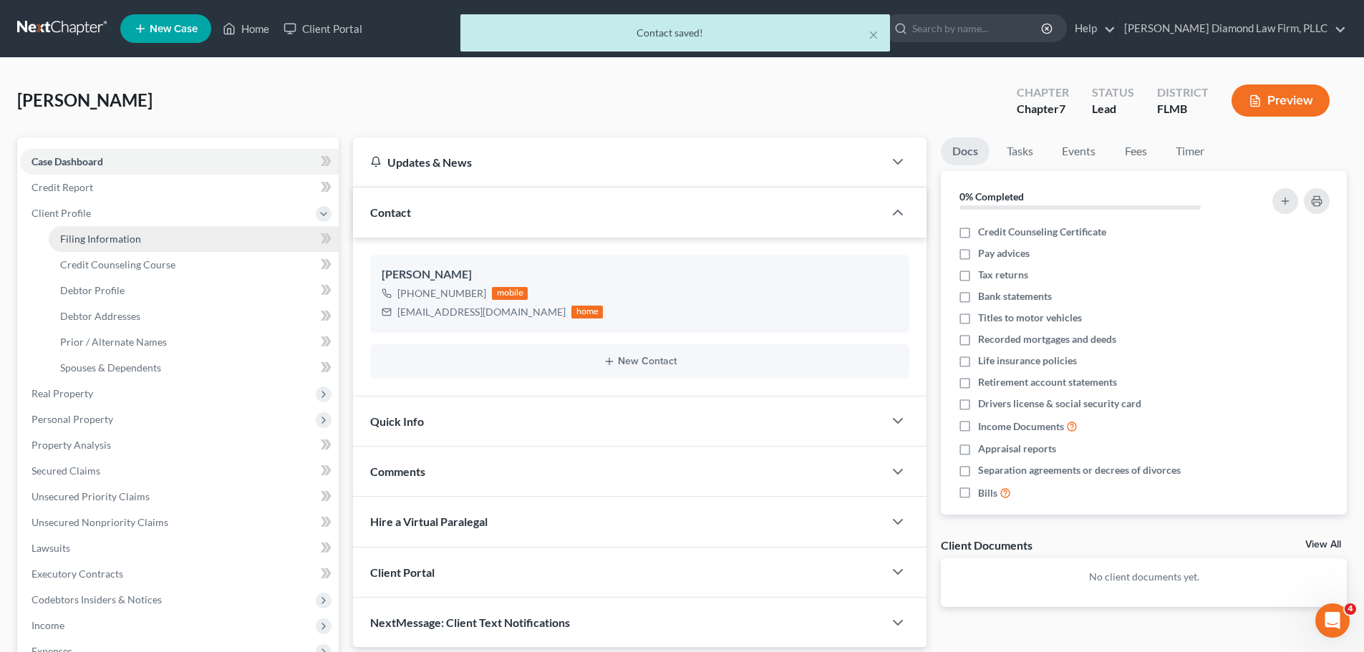
click at [97, 241] on span "Filing Information" at bounding box center [100, 239] width 81 height 12
select select "1"
select select "0"
select select "15"
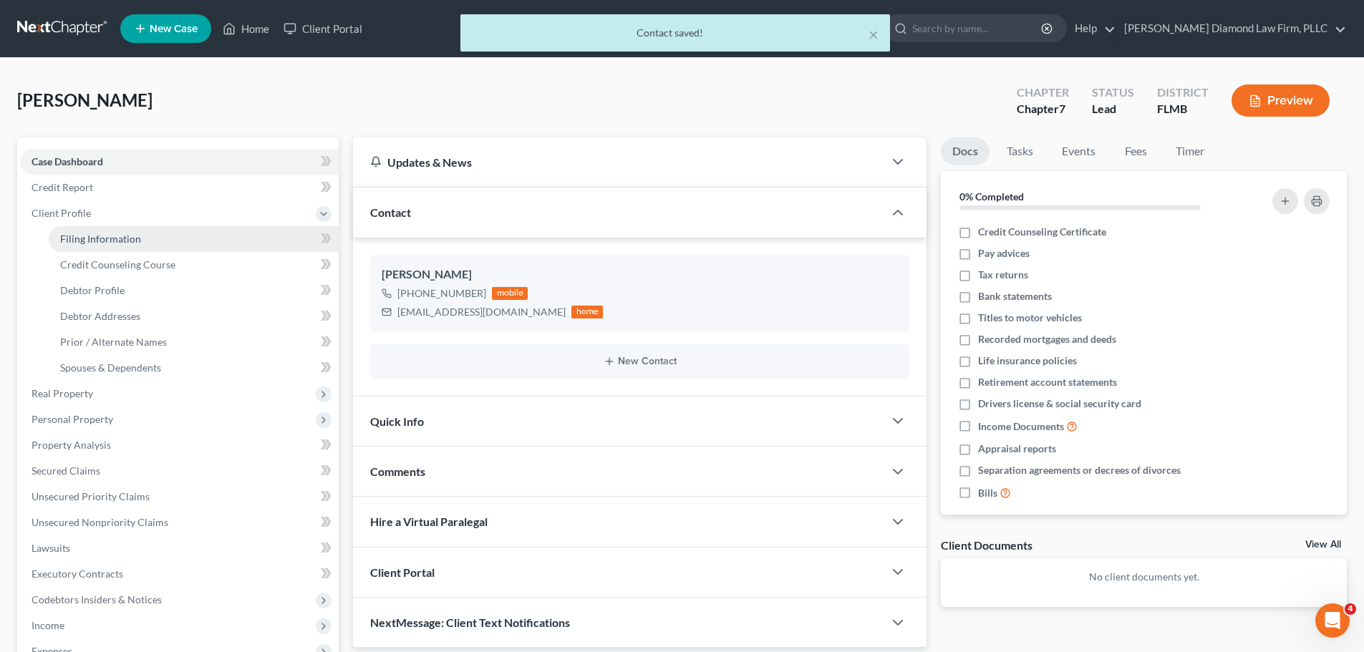
select select "9"
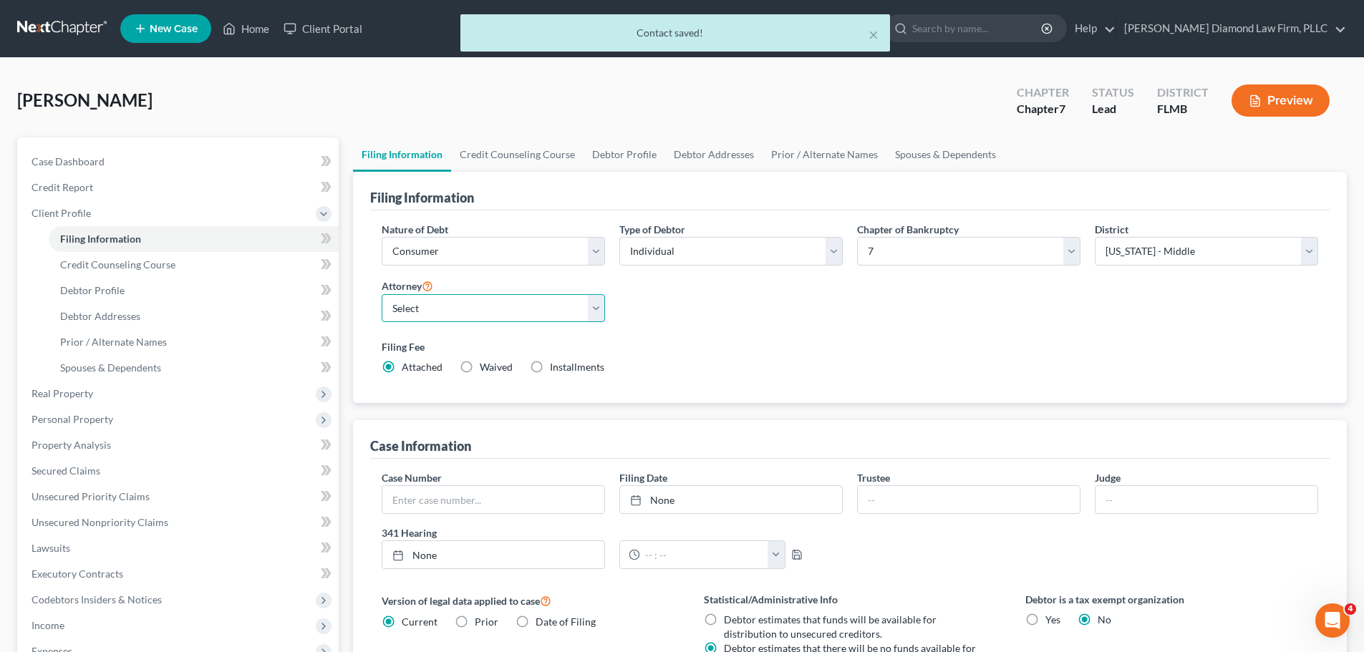
click at [449, 301] on select "Select Michael Ziegler - FLMB Michael Ziegler - FLSB Michael Ziegler - FLNB" at bounding box center [493, 308] width 223 height 29
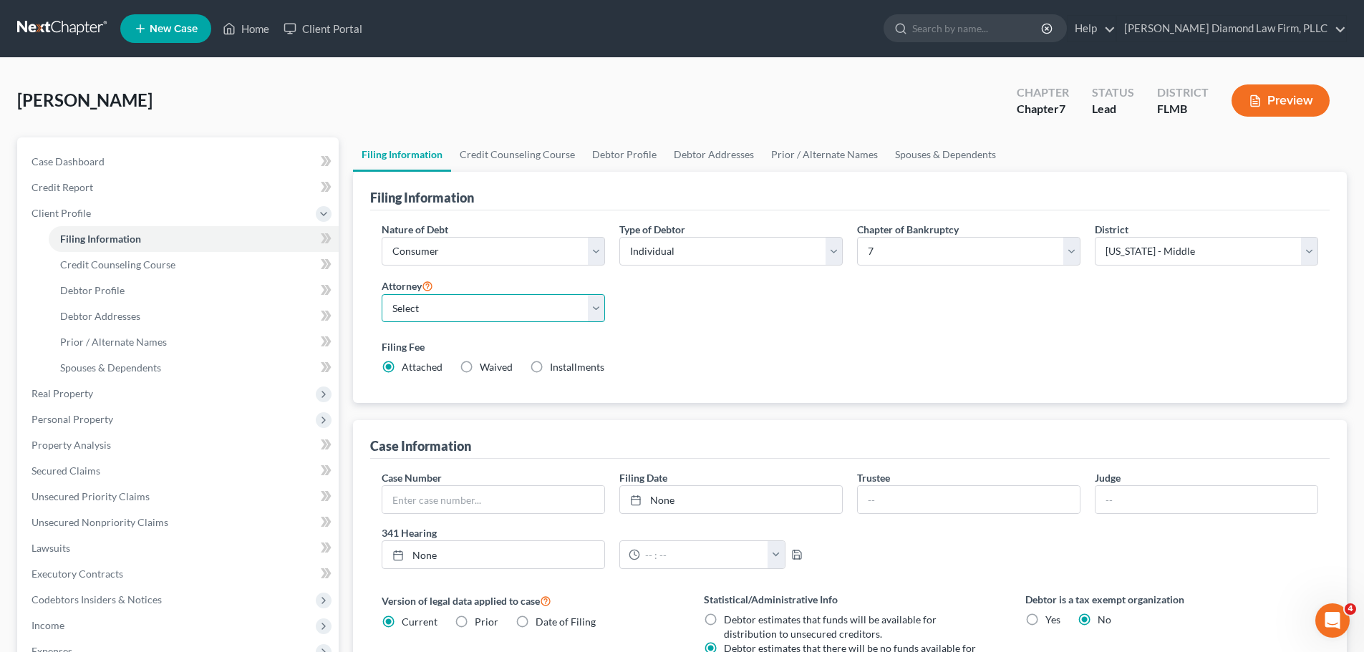
select select "0"
click at [382, 294] on select "Select Michael Ziegler - FLMB Michael Ziegler - FLSB Michael Ziegler - FLNB" at bounding box center [493, 308] width 223 height 29
click at [495, 160] on link "Credit Counseling Course" at bounding box center [517, 154] width 132 height 34
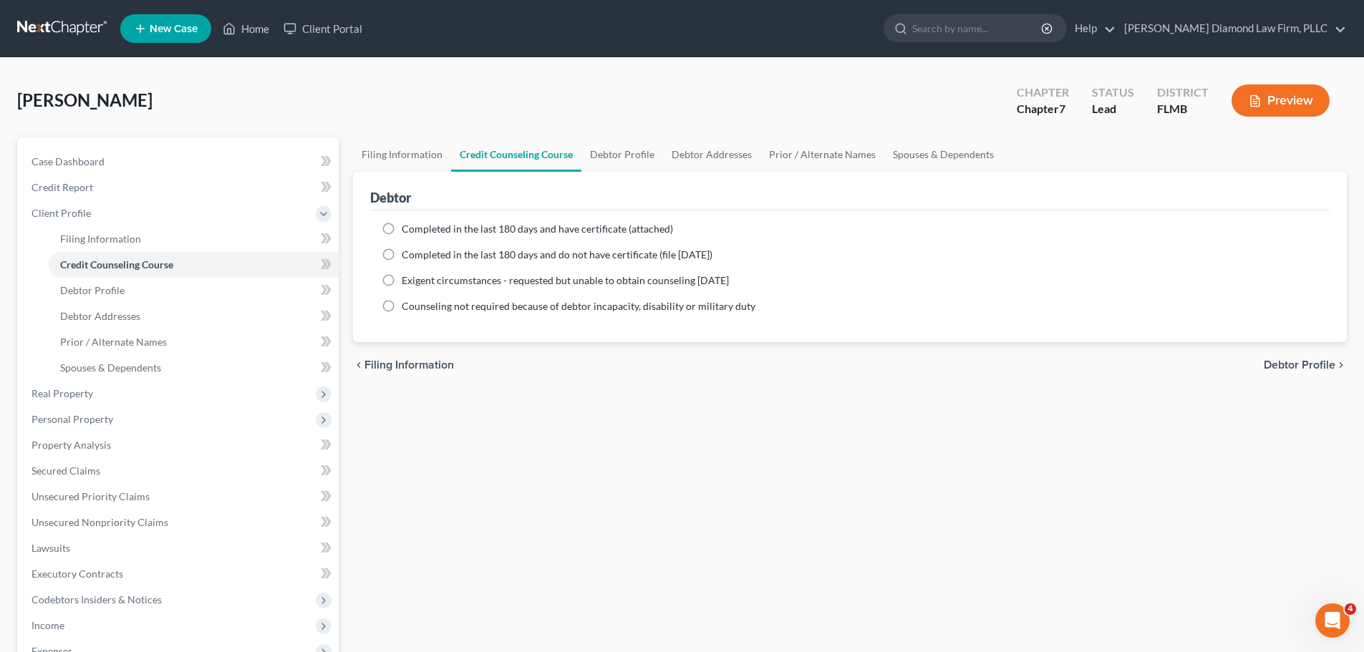
click at [508, 231] on span "Completed in the last 180 days and have certificate (attached)" at bounding box center [537, 229] width 271 height 12
click at [417, 231] on input "Completed in the last 180 days and have certificate (attached)" at bounding box center [411, 226] width 9 height 9
radio input "true"
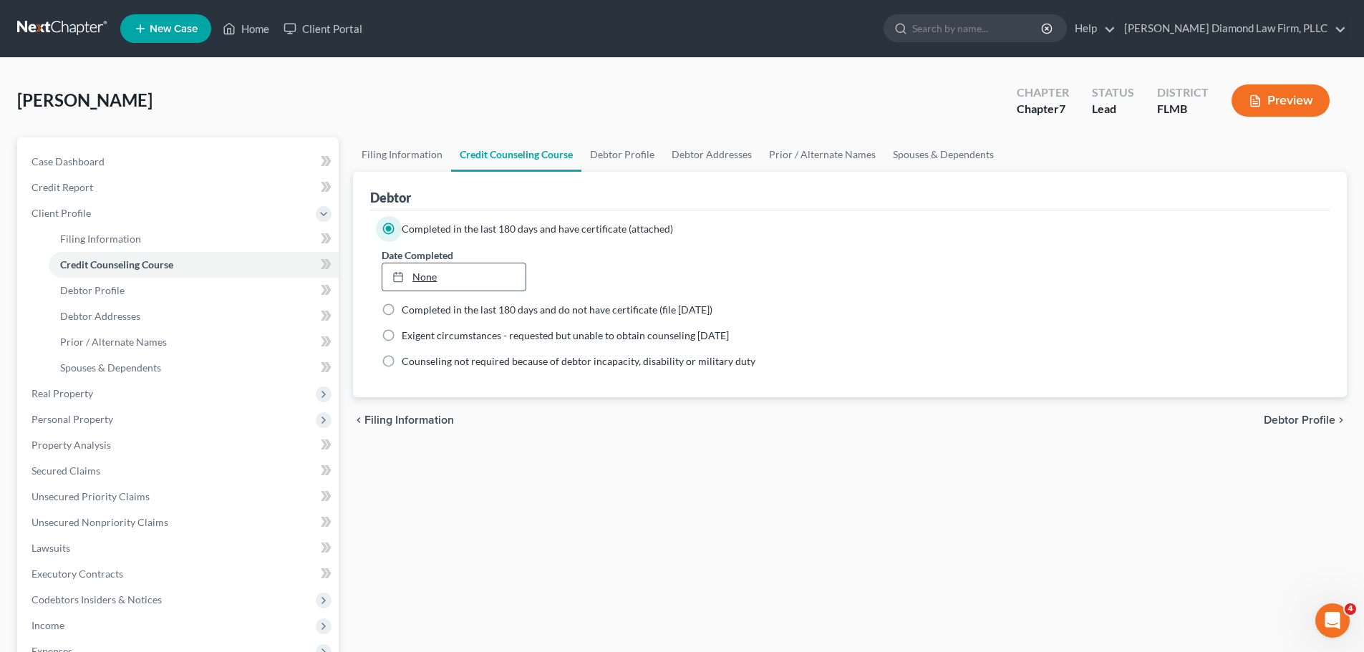
click at [498, 281] on link "None" at bounding box center [453, 276] width 142 height 27
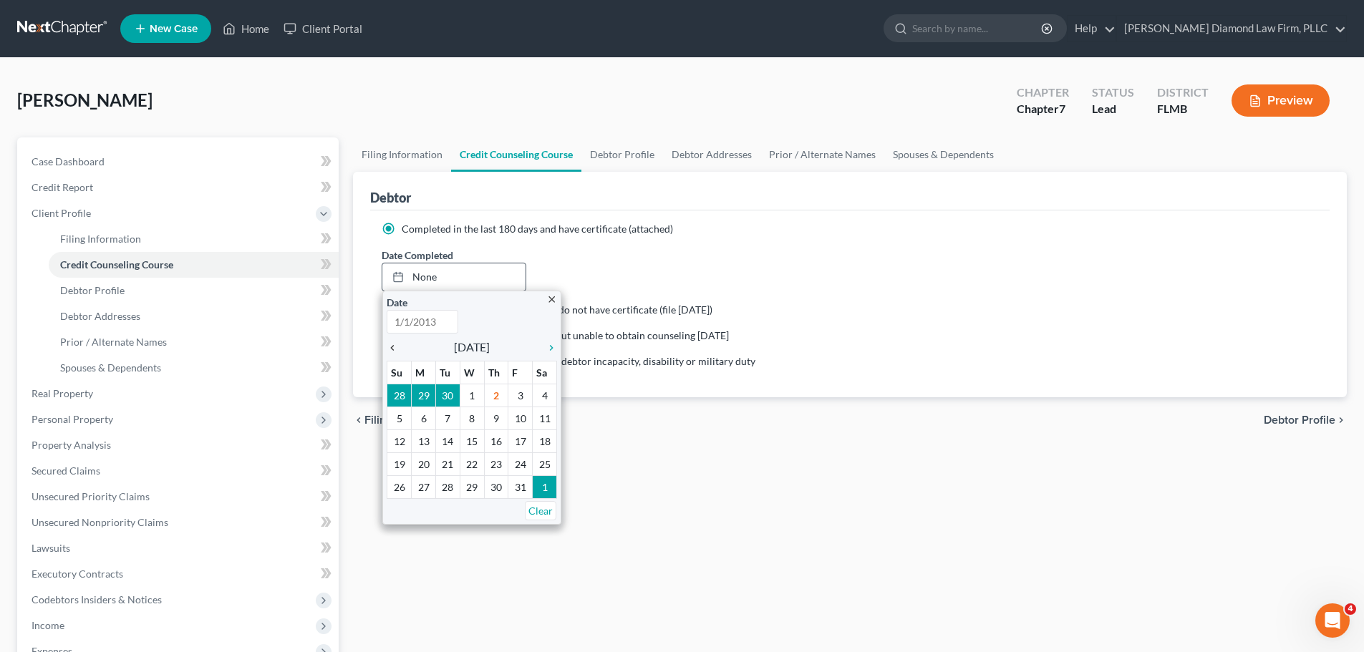
click at [394, 346] on icon "chevron_left" at bounding box center [396, 347] width 19 height 11
type input "10/2/2025"
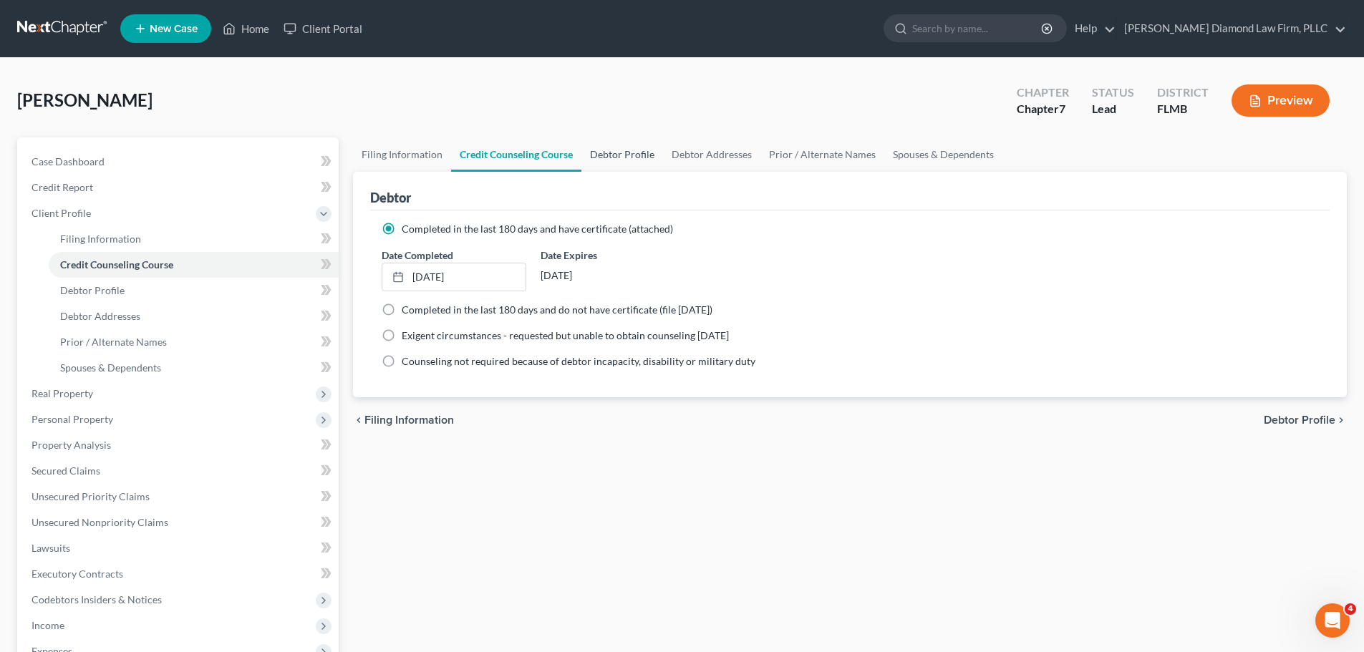
click at [625, 170] on link "Debtor Profile" at bounding box center [622, 154] width 82 height 34
select select "0"
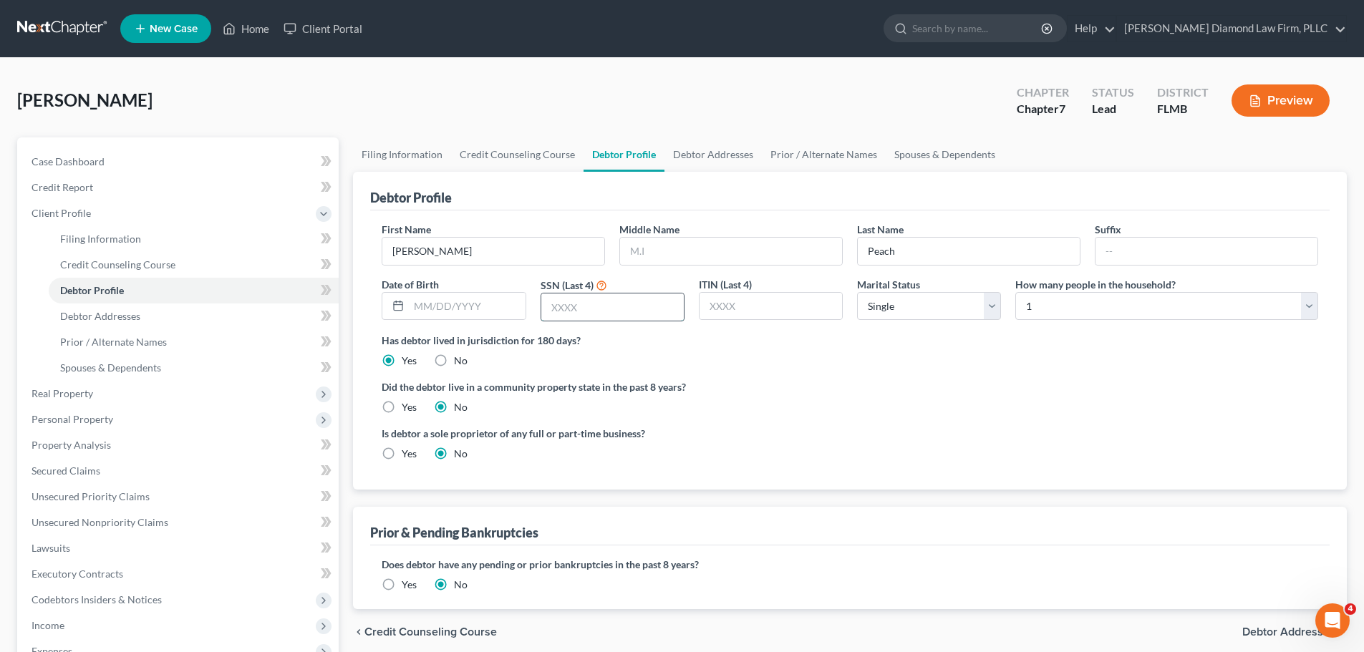
click at [606, 297] on input "text" at bounding box center [612, 307] width 142 height 27
type input "5772"
drag, startPoint x: 758, startPoint y: 252, endPoint x: 765, endPoint y: 257, distance: 8.2
click at [758, 252] on input "text" at bounding box center [731, 251] width 222 height 27
type input "Dianna"
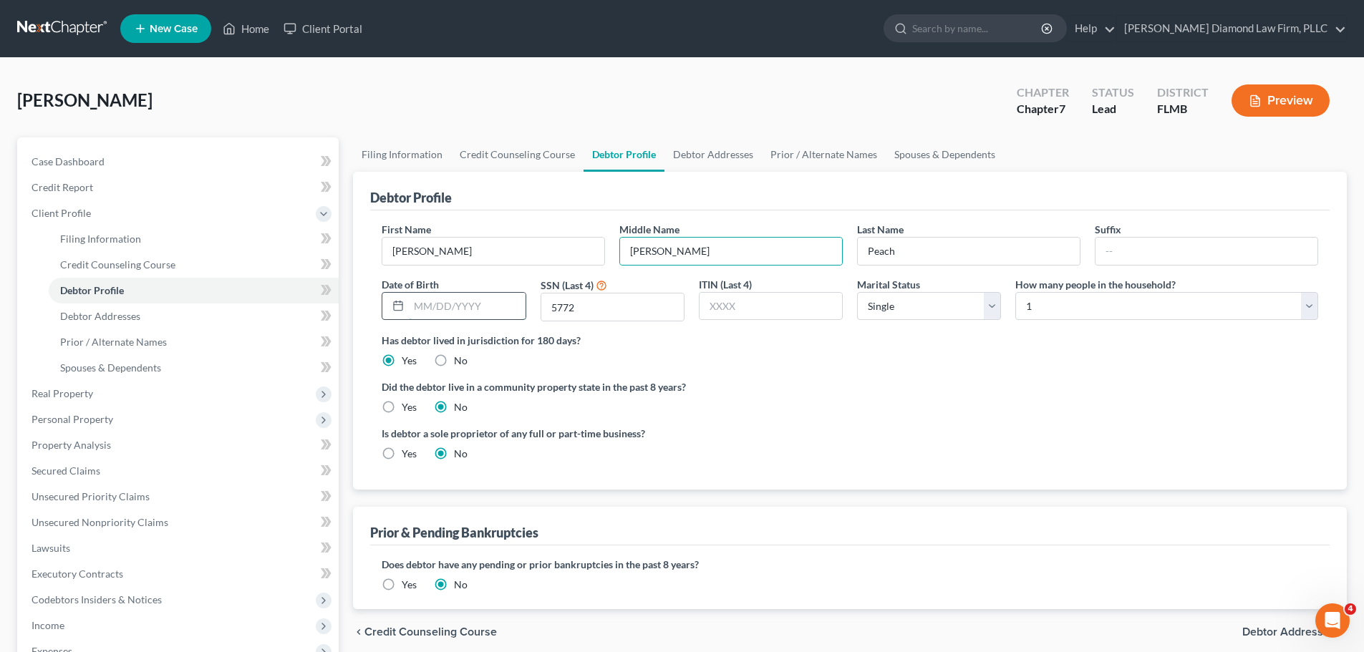
click at [465, 318] on input "text" at bounding box center [467, 306] width 116 height 27
type input "04/13/1946"
click at [697, 157] on link "Debtor Addresses" at bounding box center [712, 154] width 97 height 34
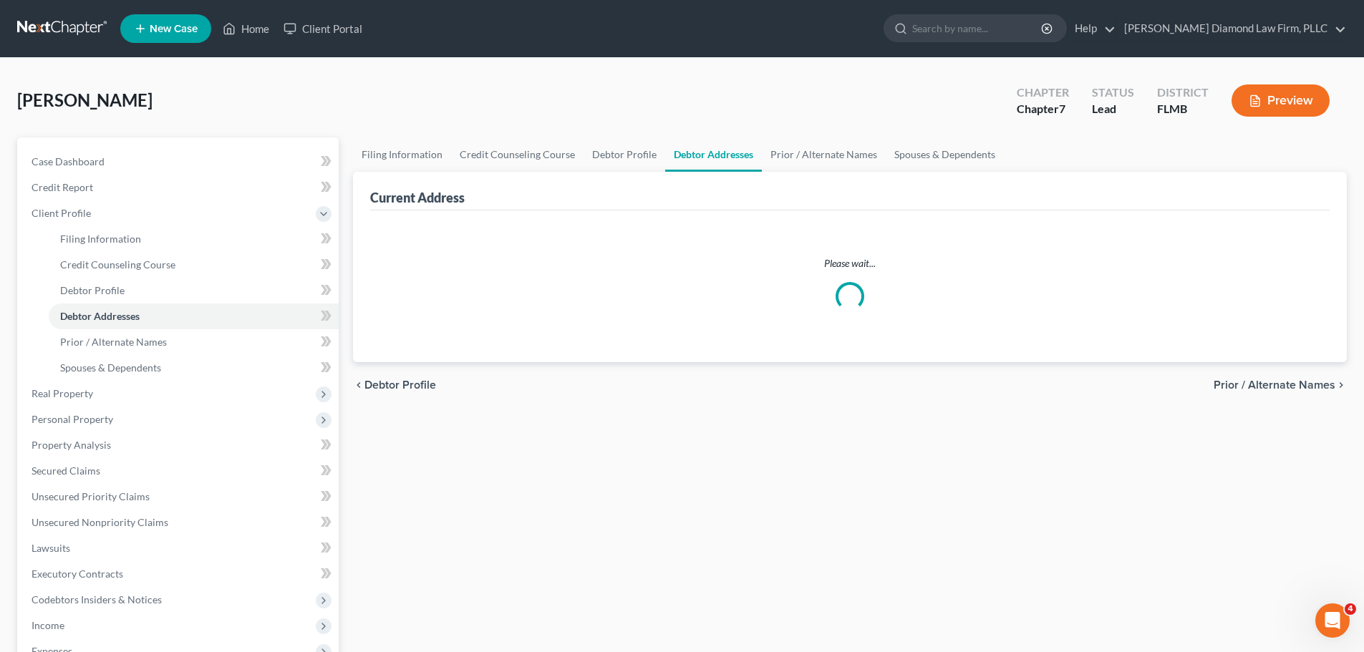
select select "0"
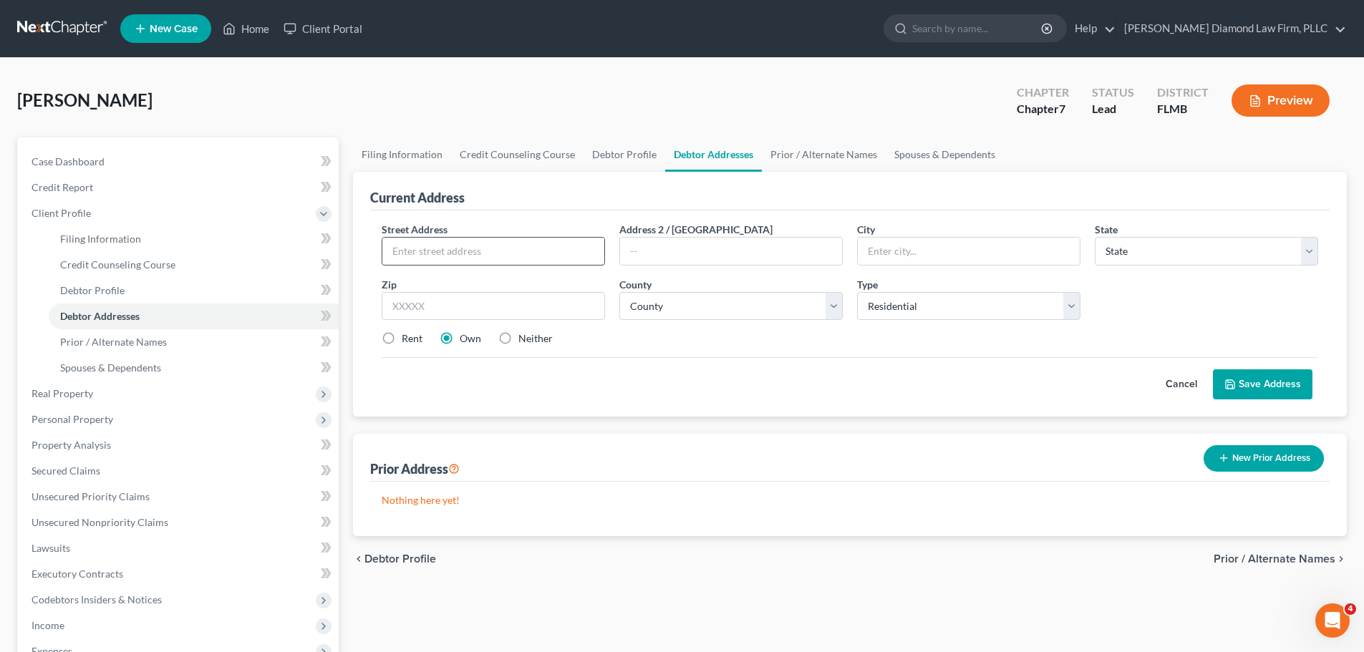
click at [501, 256] on input "text" at bounding box center [493, 251] width 222 height 27
click at [443, 258] on input "14812" at bounding box center [493, 251] width 222 height 27
type input "14812 Feather Cove Lane"
type input "Clearwater"
select select "9"
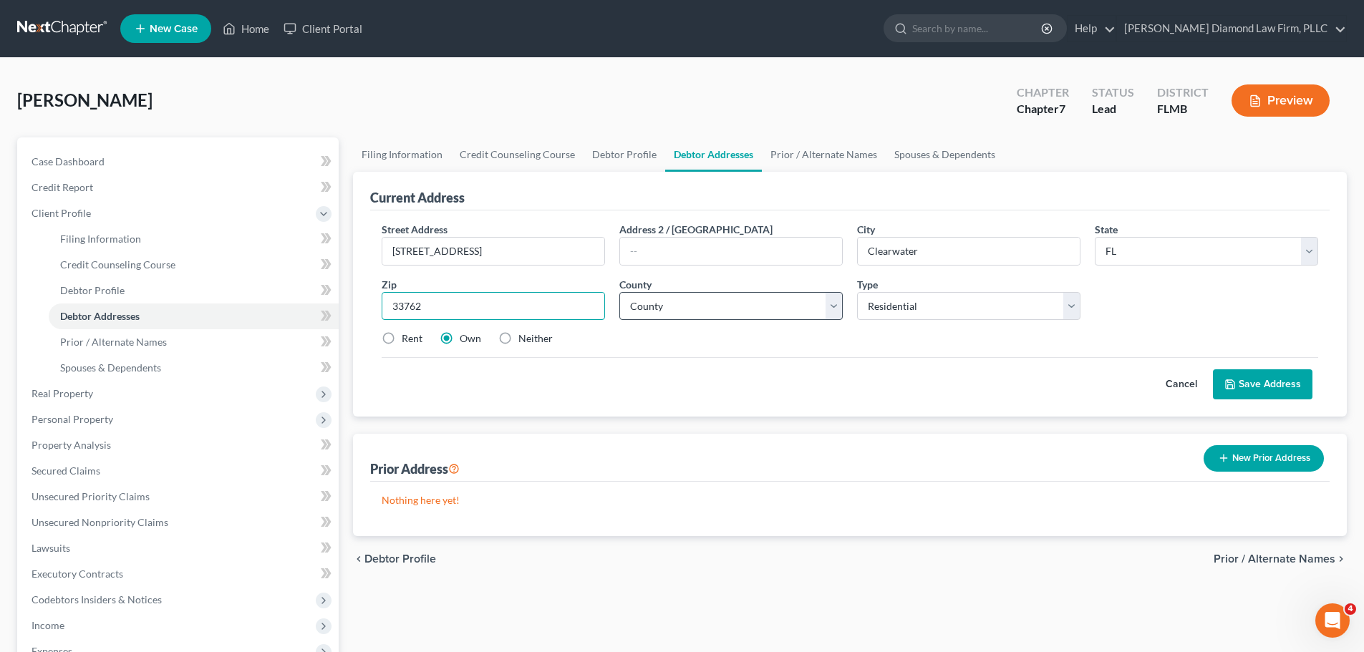
type input "33762"
click at [757, 299] on select "County Alachua County Baker County Bay County Bradford County Brevard County Br…" at bounding box center [730, 306] width 223 height 29
select select "51"
click at [619, 292] on select "County Alachua County Baker County Bay County Bradford County Brevard County Br…" at bounding box center [730, 306] width 223 height 29
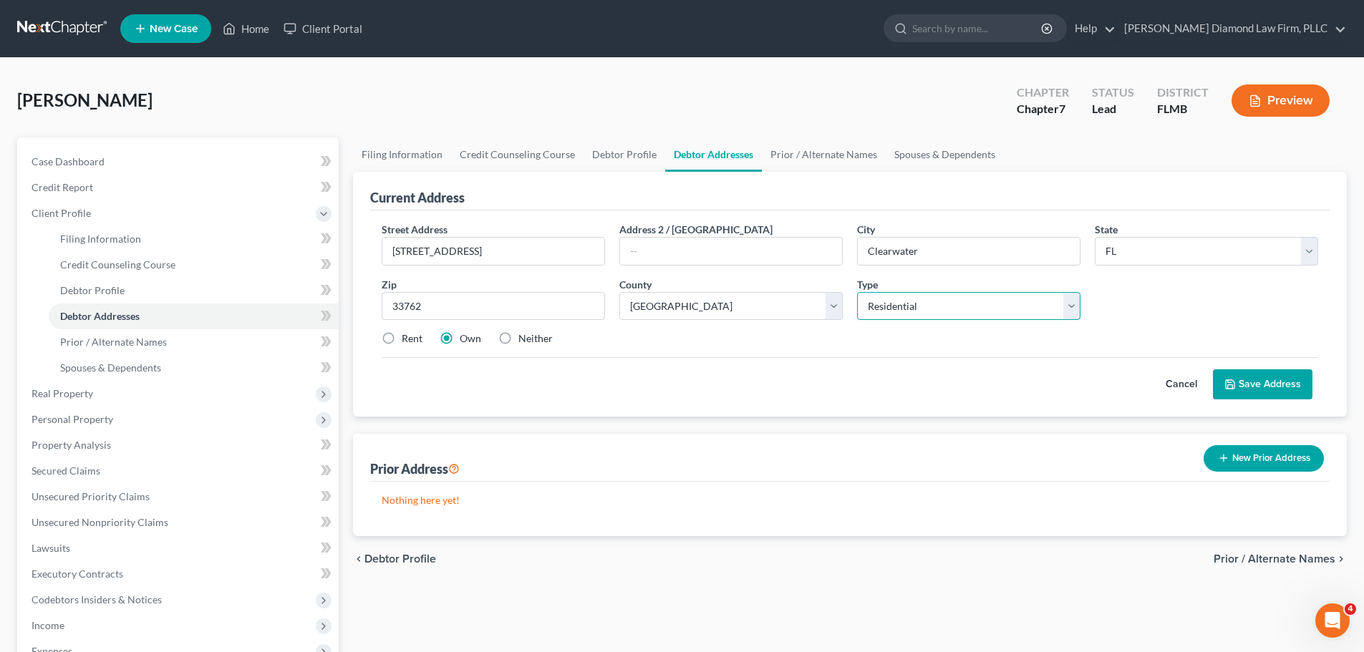
click at [967, 306] on select "Select Residential Mailing Rental Business" at bounding box center [968, 306] width 223 height 29
click at [520, 342] on label "Neither" at bounding box center [535, 338] width 34 height 14
click at [524, 341] on input "Neither" at bounding box center [528, 335] width 9 height 9
radio input "true"
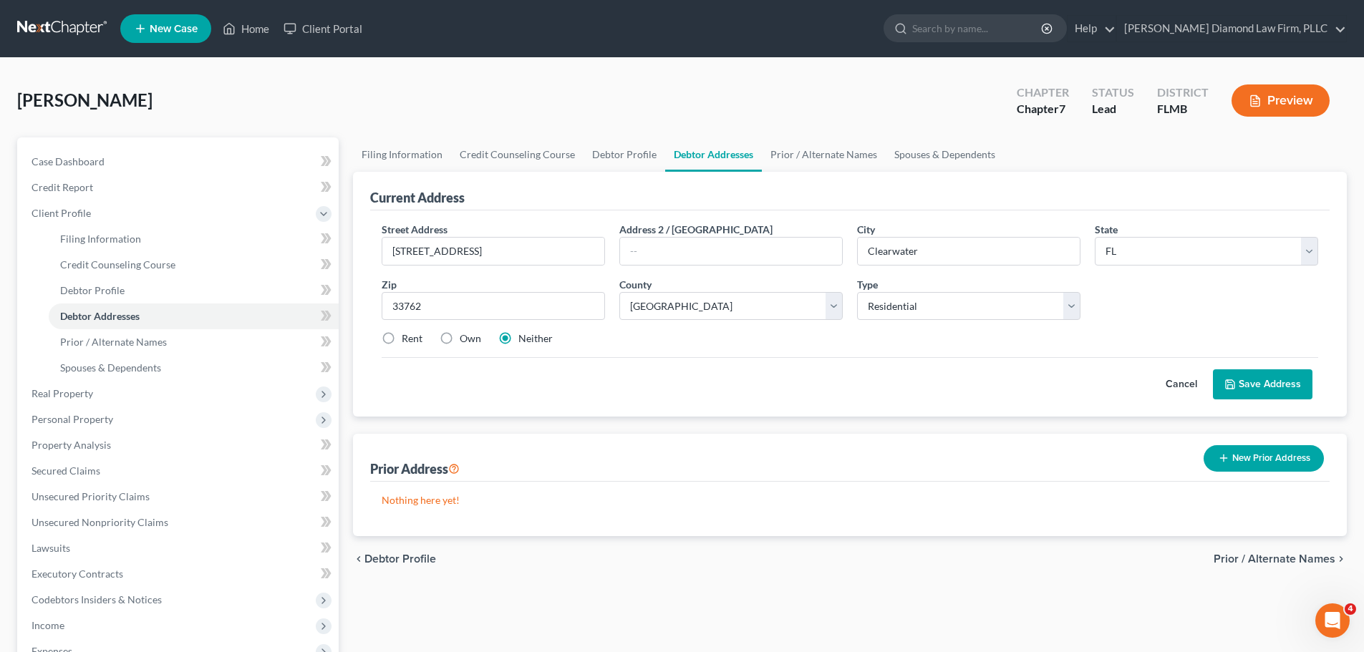
click at [1254, 392] on button "Save Address" at bounding box center [1263, 384] width 100 height 30
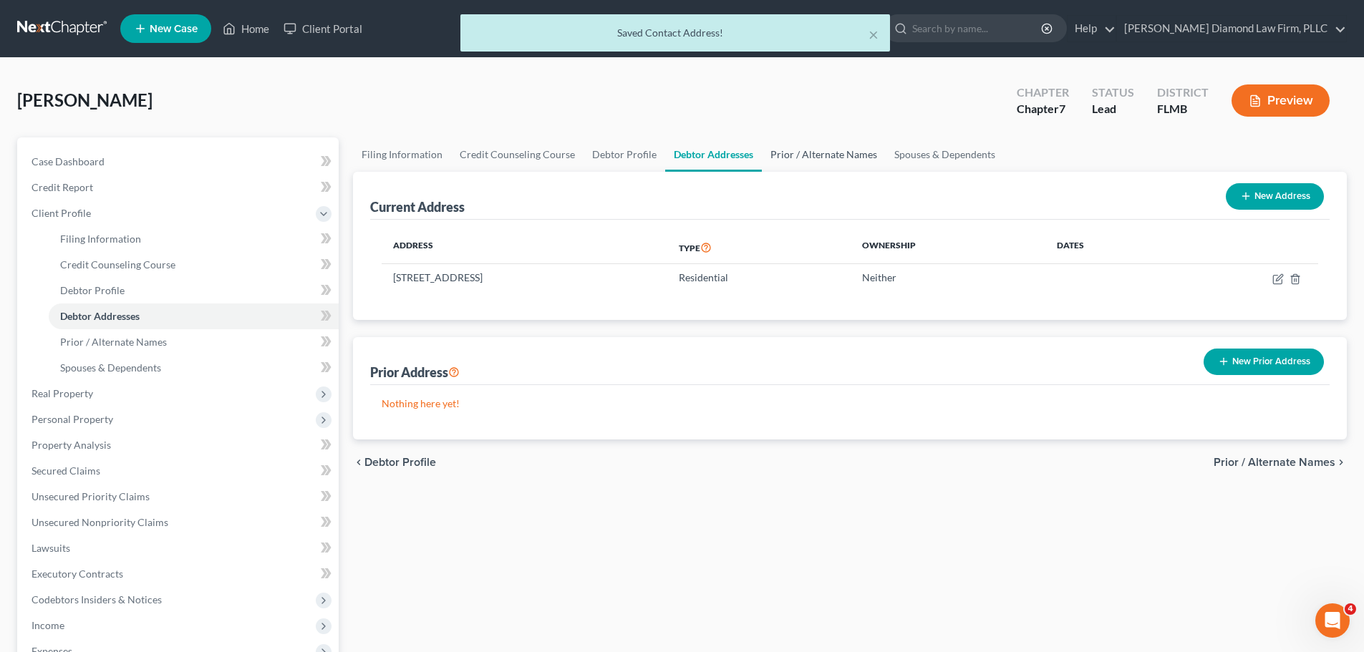
click at [778, 152] on link "Prior / Alternate Names" at bounding box center [824, 154] width 124 height 34
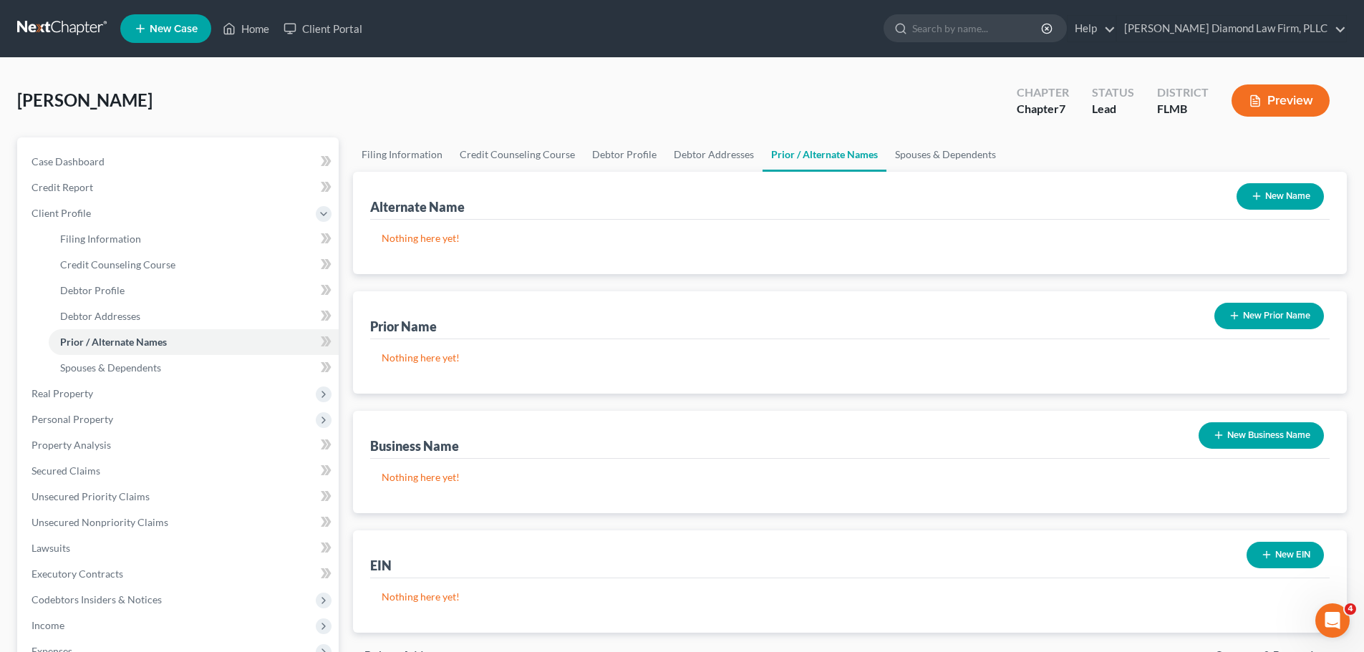
click at [1282, 306] on button "New Prior Name" at bounding box center [1269, 316] width 110 height 26
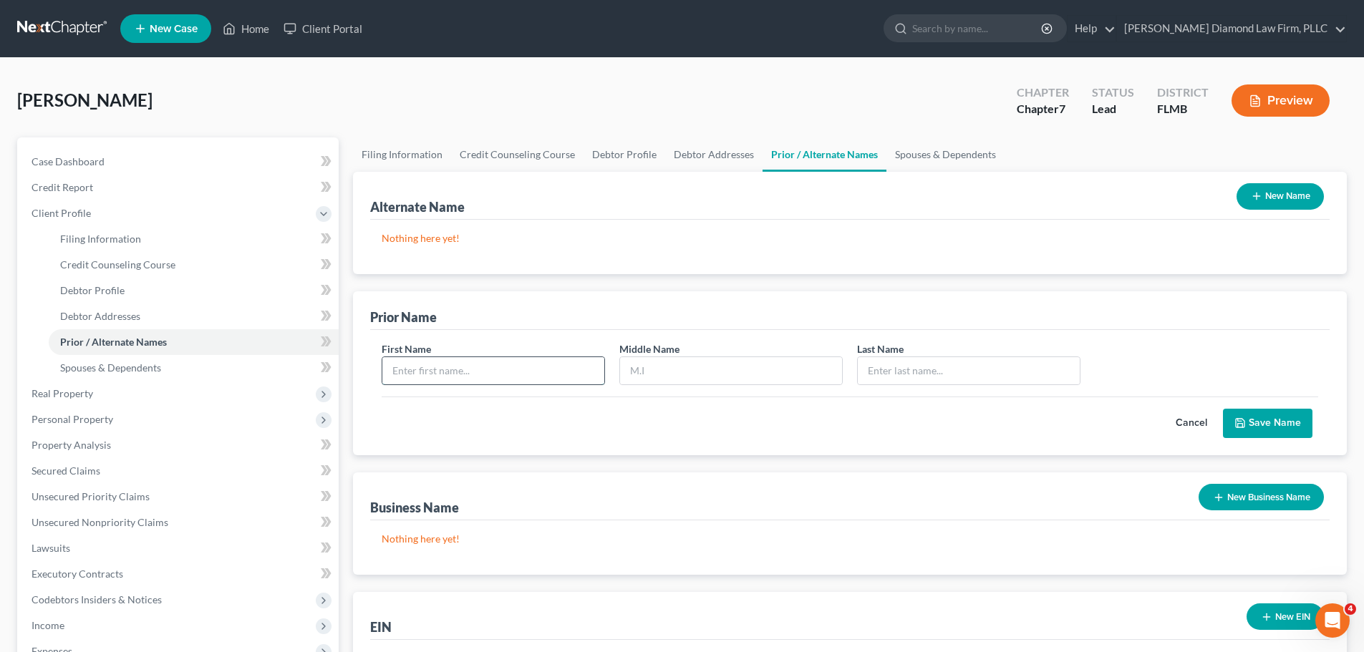
click at [463, 368] on input "text" at bounding box center [493, 370] width 222 height 27
type input "Roselyn"
type input "Bolinger"
click at [1252, 425] on button "Save Name" at bounding box center [1267, 424] width 89 height 30
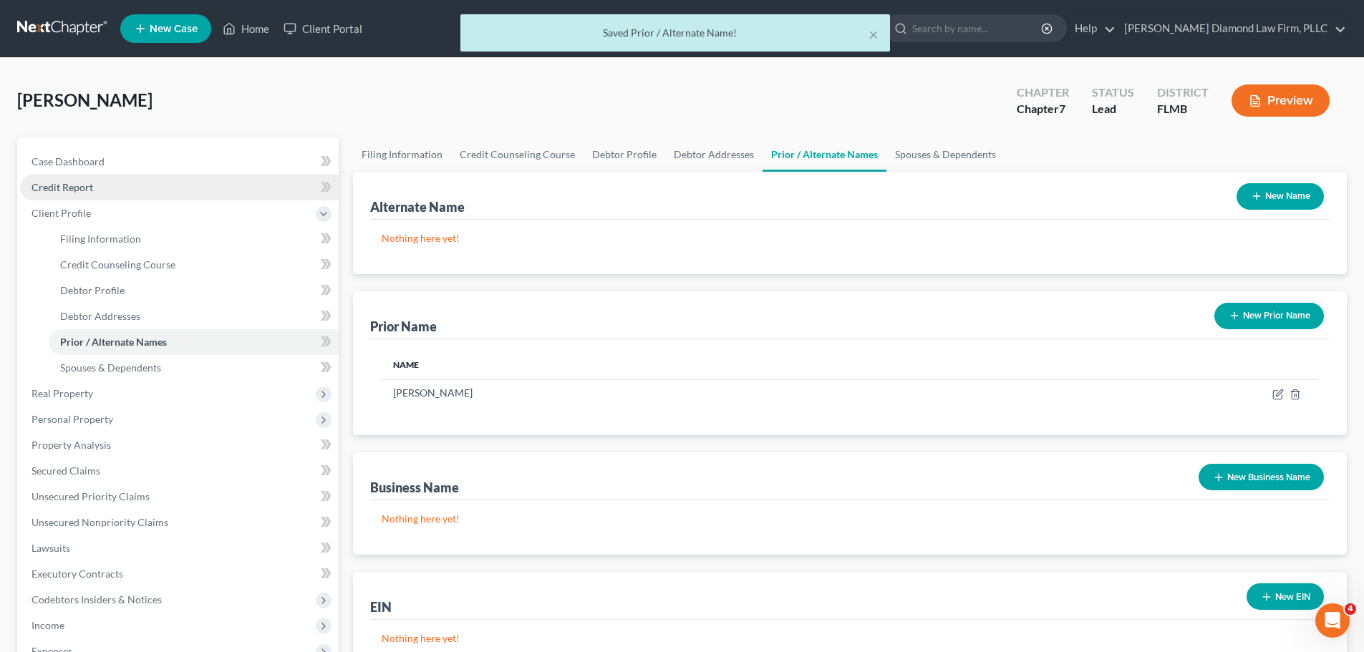
click at [88, 183] on span "Credit Report" at bounding box center [63, 187] width 62 height 12
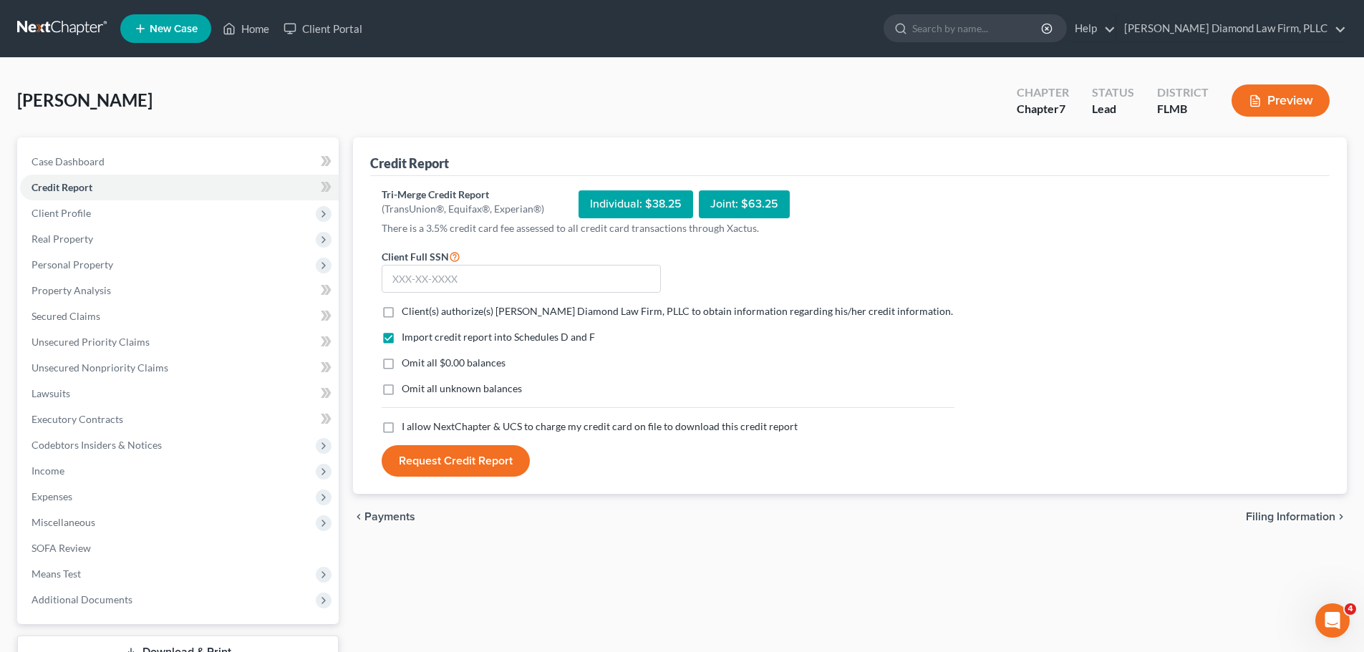
drag, startPoint x: 442, startPoint y: 315, endPoint x: 437, endPoint y: 331, distance: 17.2
click at [442, 315] on span "Client(s) authorize(s) Ziegler Diamond Law Firm, PLLC to obtain information reg…" at bounding box center [677, 311] width 551 height 12
click at [417, 314] on input "Client(s) authorize(s) Ziegler Diamond Law Firm, PLLC to obtain information reg…" at bounding box center [411, 308] width 9 height 9
checkbox input "true"
click at [414, 432] on span "I allow NextChapter & UCS to charge my credit card on file to download this cre…" at bounding box center [600, 426] width 396 height 12
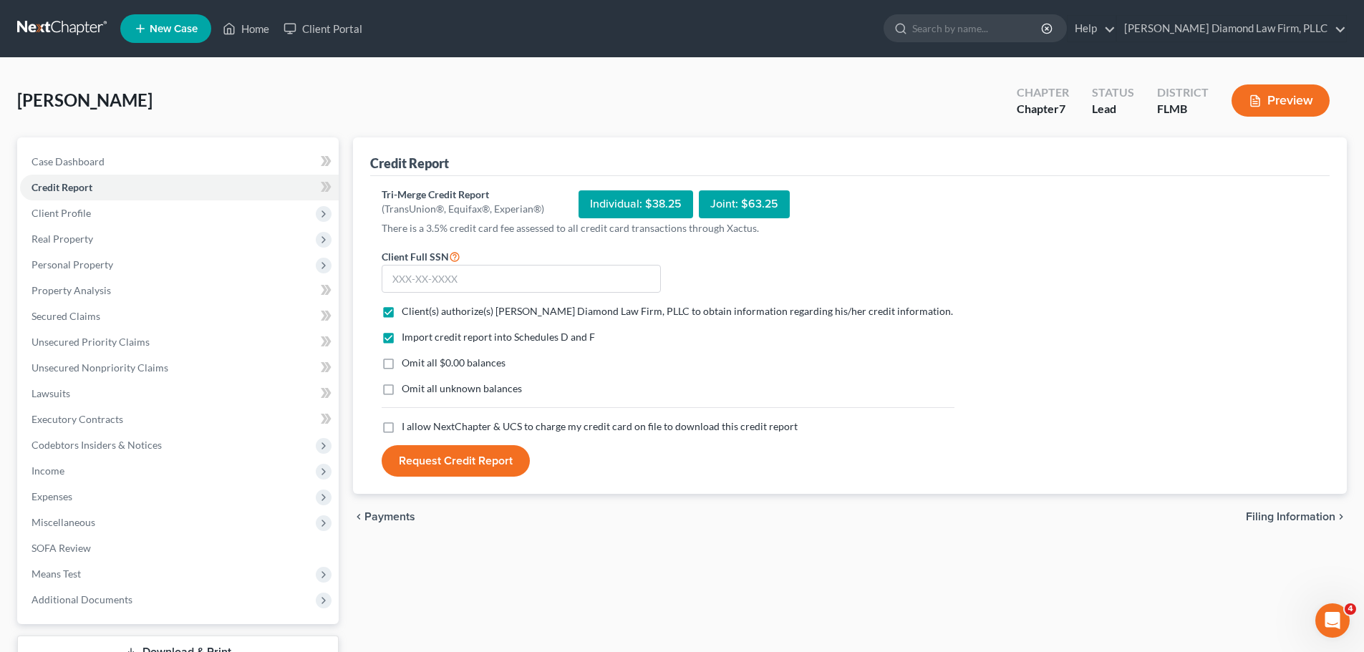
click at [414, 429] on input "I allow NextChapter & UCS to charge my credit card on file to download this cre…" at bounding box center [411, 424] width 9 height 9
checkbox input "true"
click at [438, 280] on input "text" at bounding box center [521, 279] width 279 height 29
type input "309-52-5772"
click at [495, 459] on button "Request Credit Report" at bounding box center [456, 461] width 148 height 32
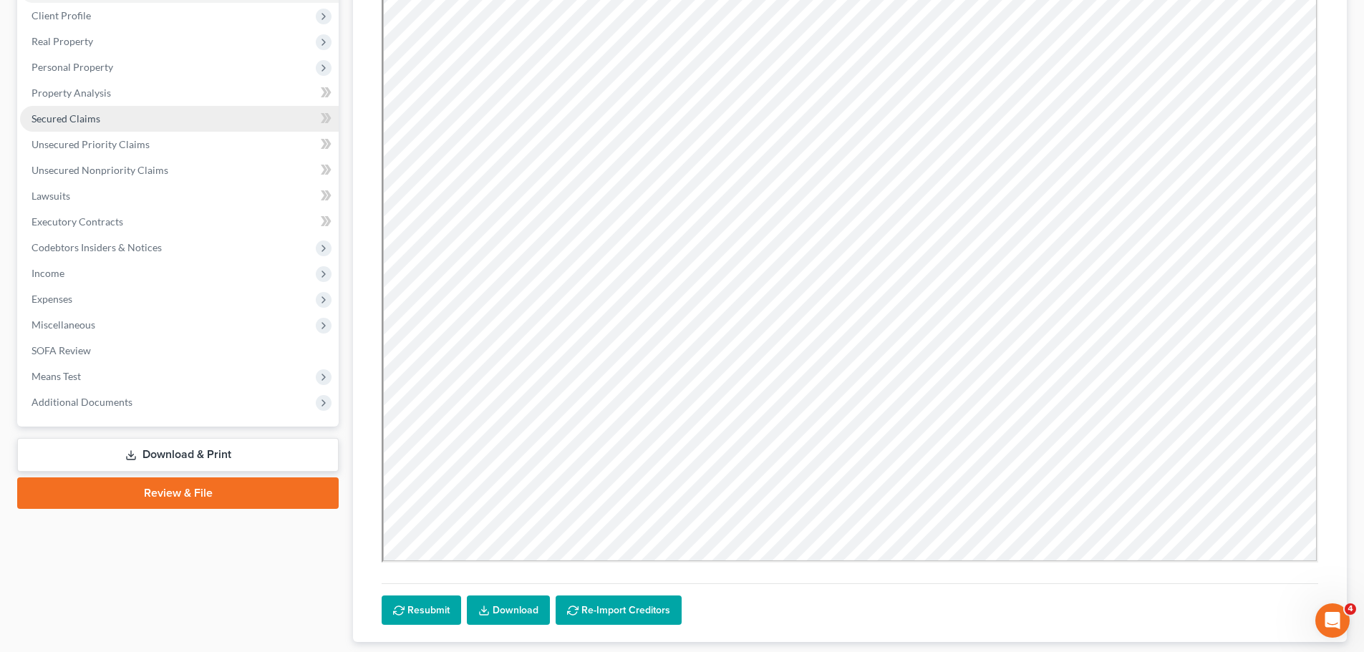
scroll to position [72, 0]
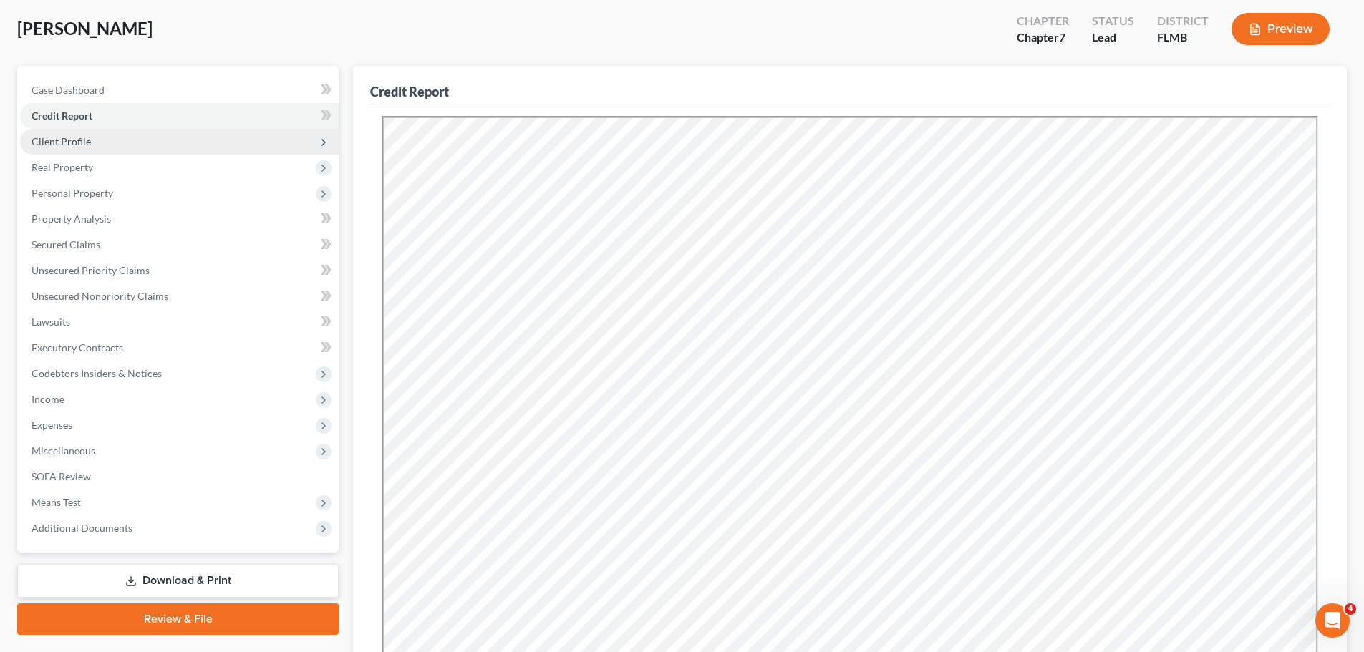
click at [86, 134] on span "Client Profile" at bounding box center [179, 142] width 319 height 26
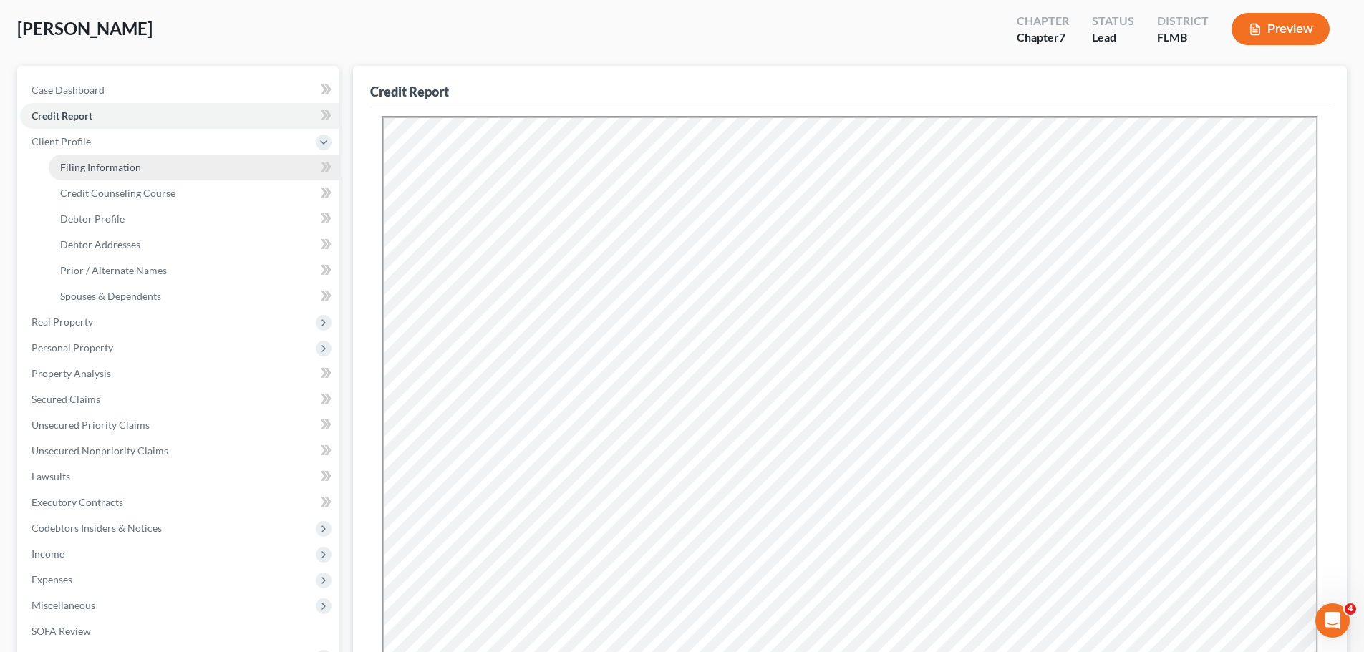
click at [80, 166] on span "Filing Information" at bounding box center [100, 167] width 81 height 12
select select "1"
select select "0"
select select "15"
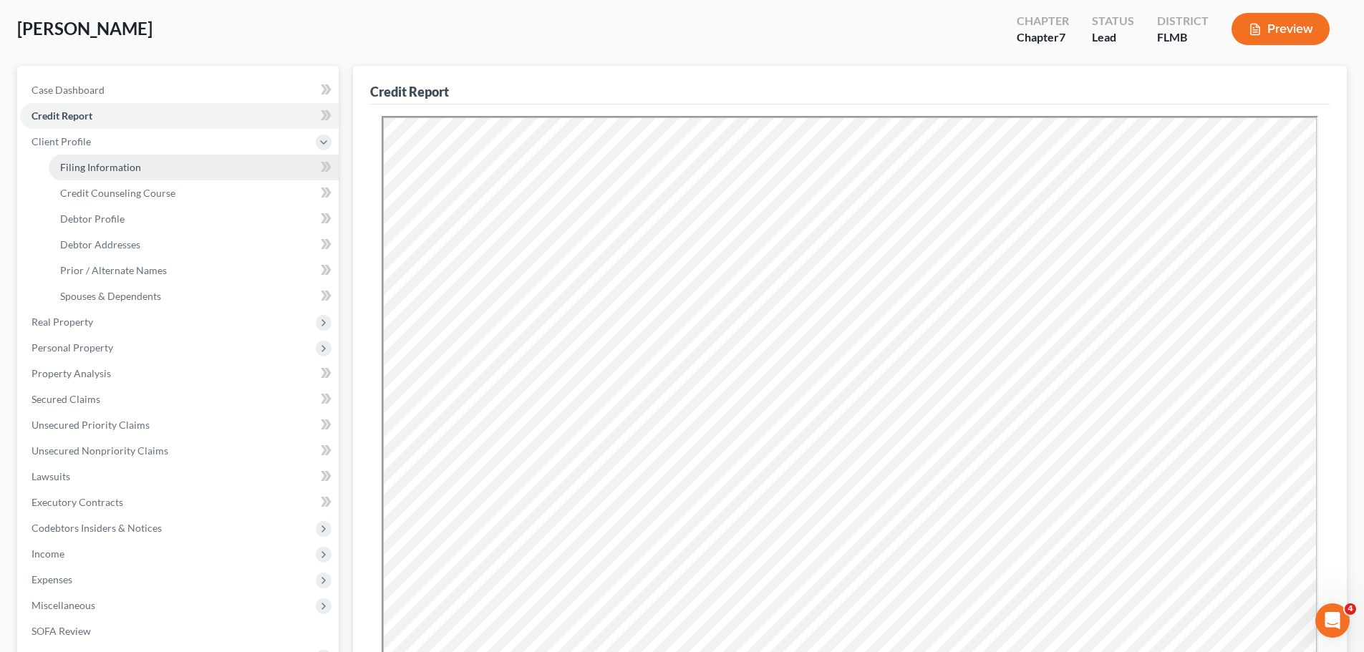
select select "0"
select select "9"
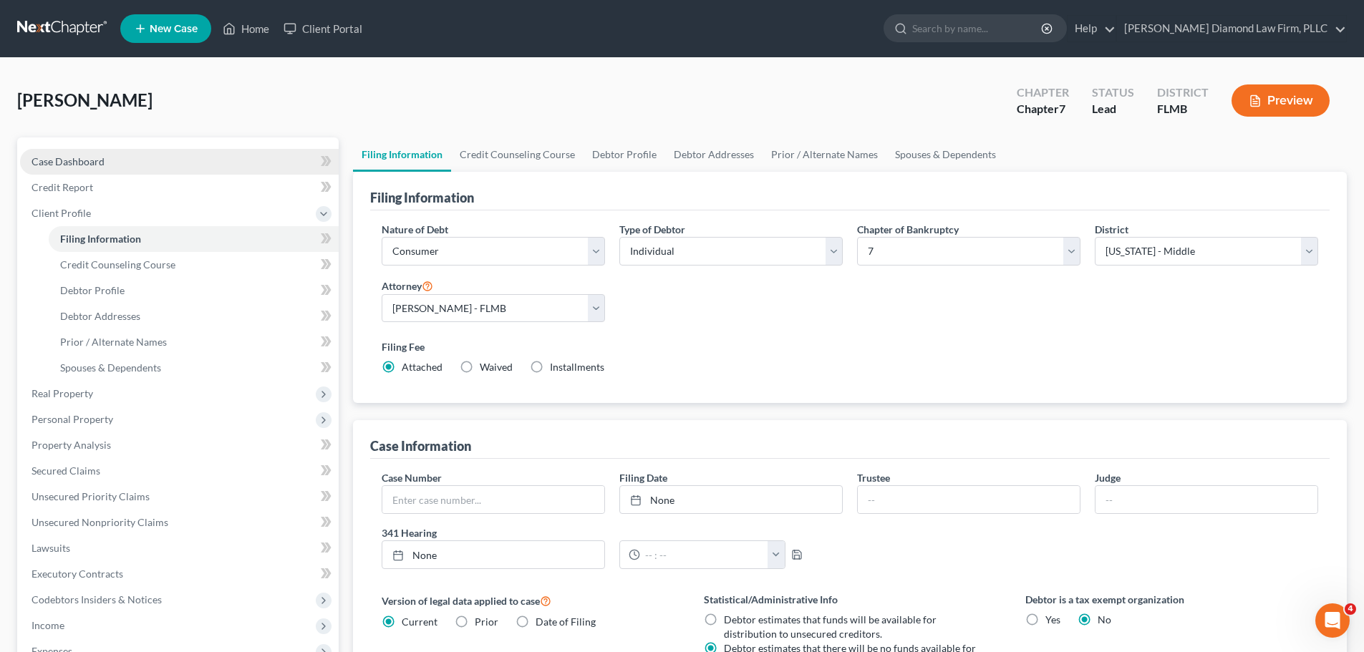
scroll to position [72, 0]
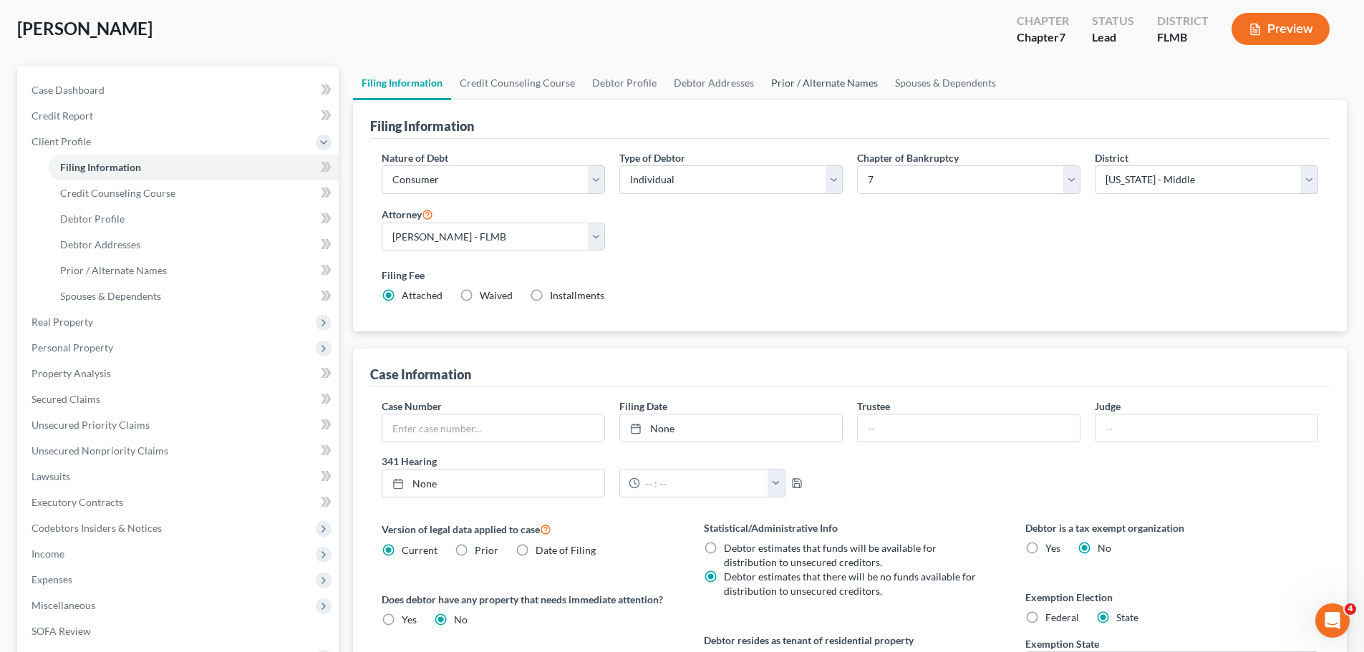
click at [764, 84] on link "Prior / Alternate Names" at bounding box center [824, 83] width 124 height 34
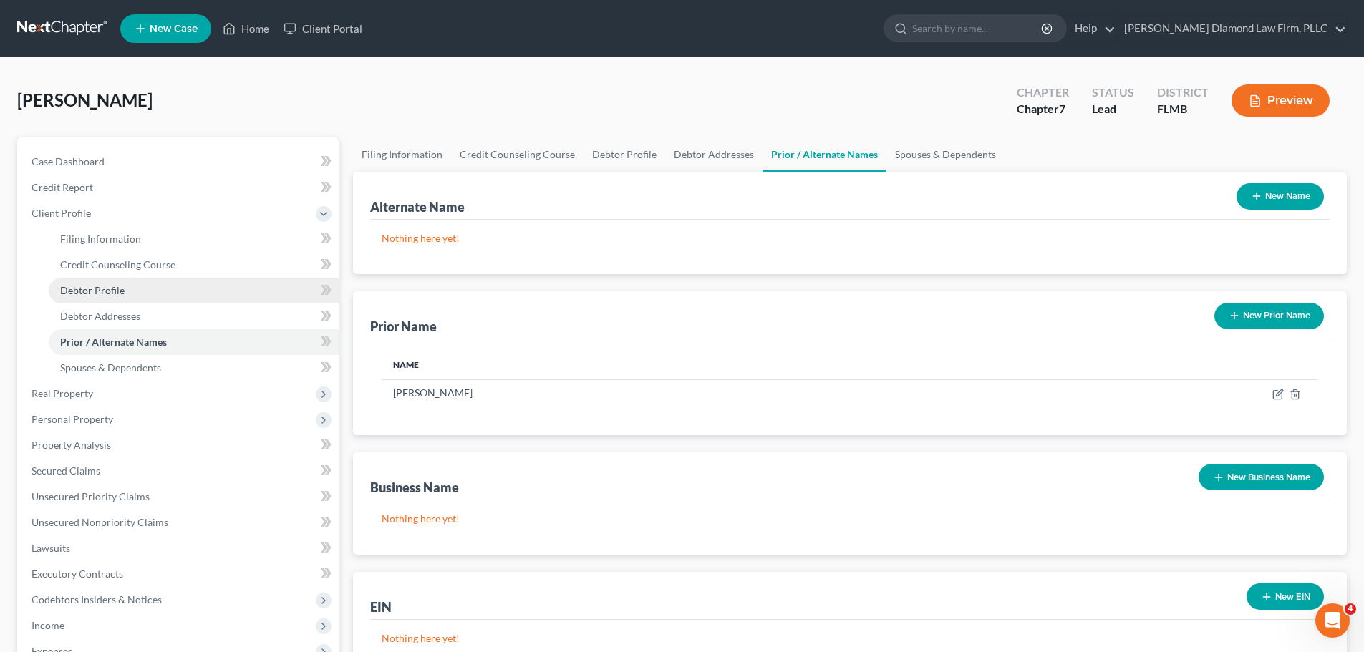
scroll to position [72, 0]
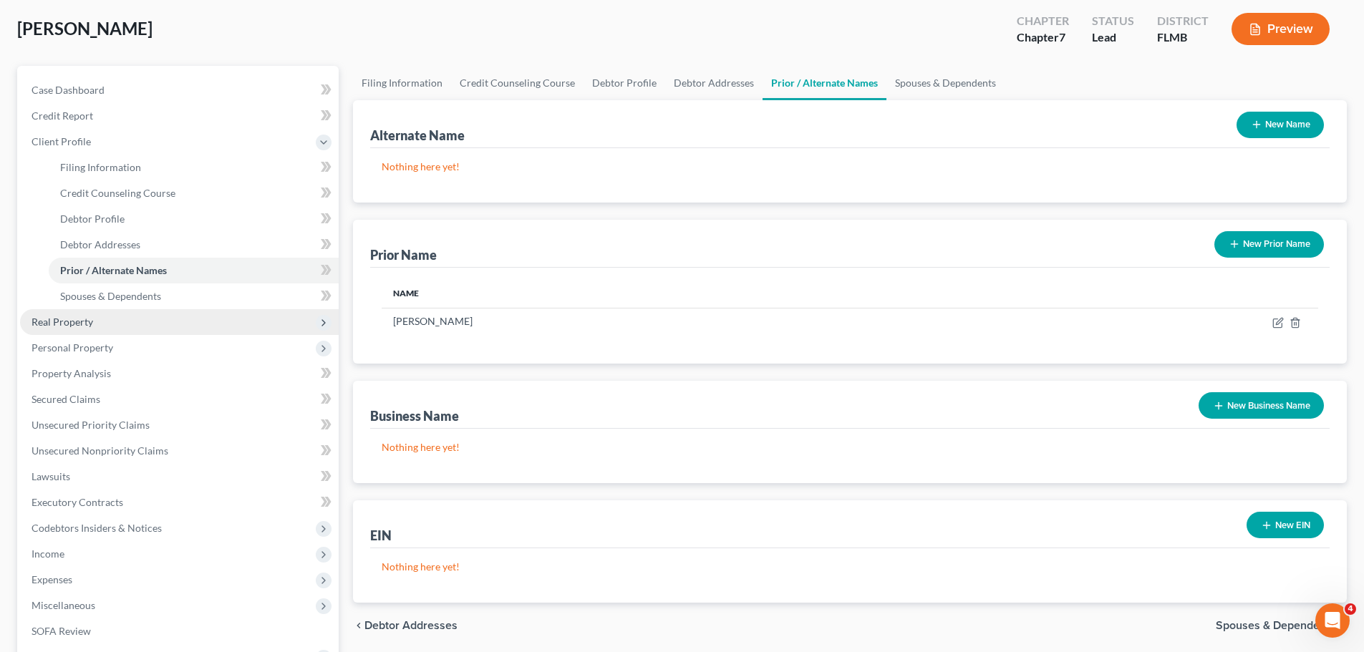
click at [107, 324] on span "Real Property" at bounding box center [179, 322] width 319 height 26
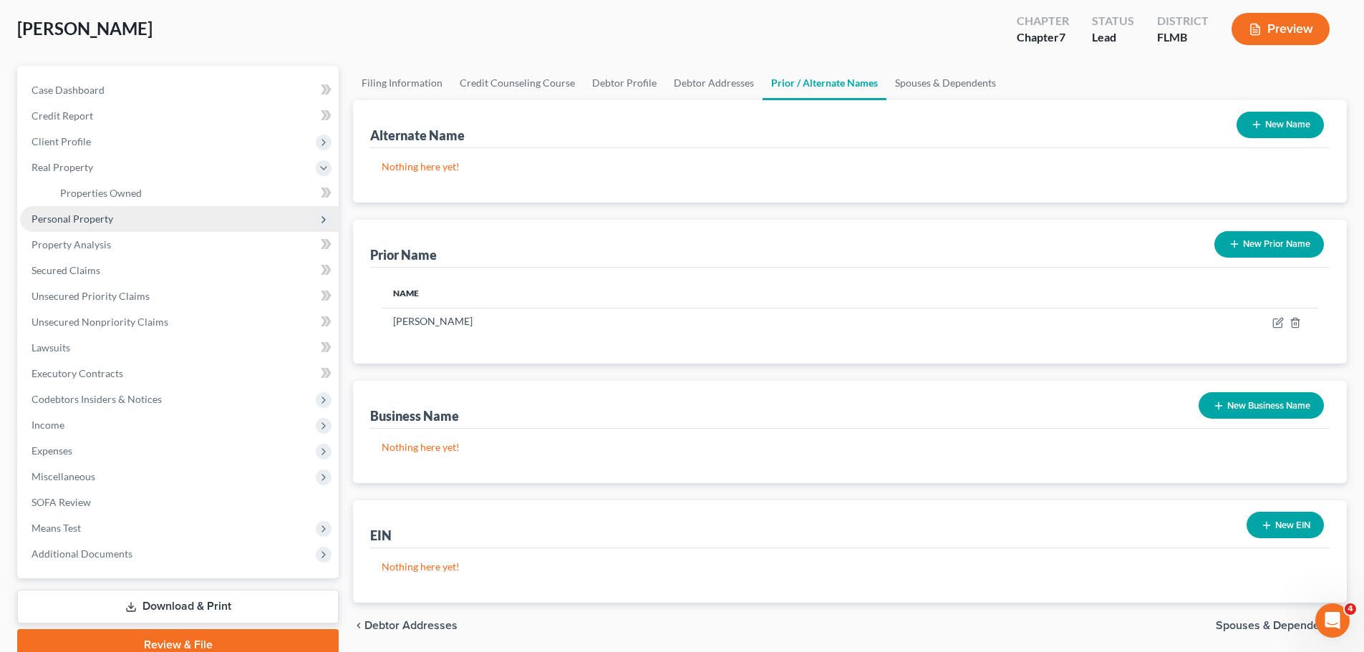
click at [93, 209] on span "Personal Property" at bounding box center [179, 219] width 319 height 26
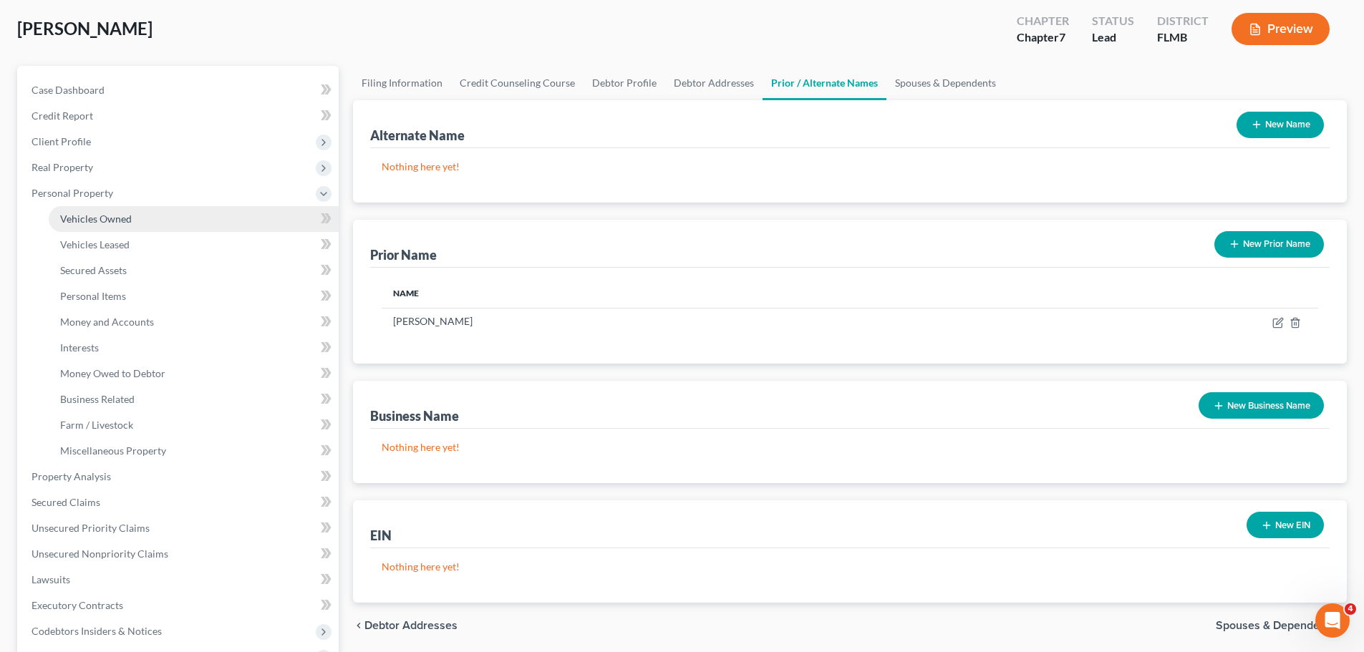
click at [89, 227] on link "Vehicles Owned" at bounding box center [194, 219] width 290 height 26
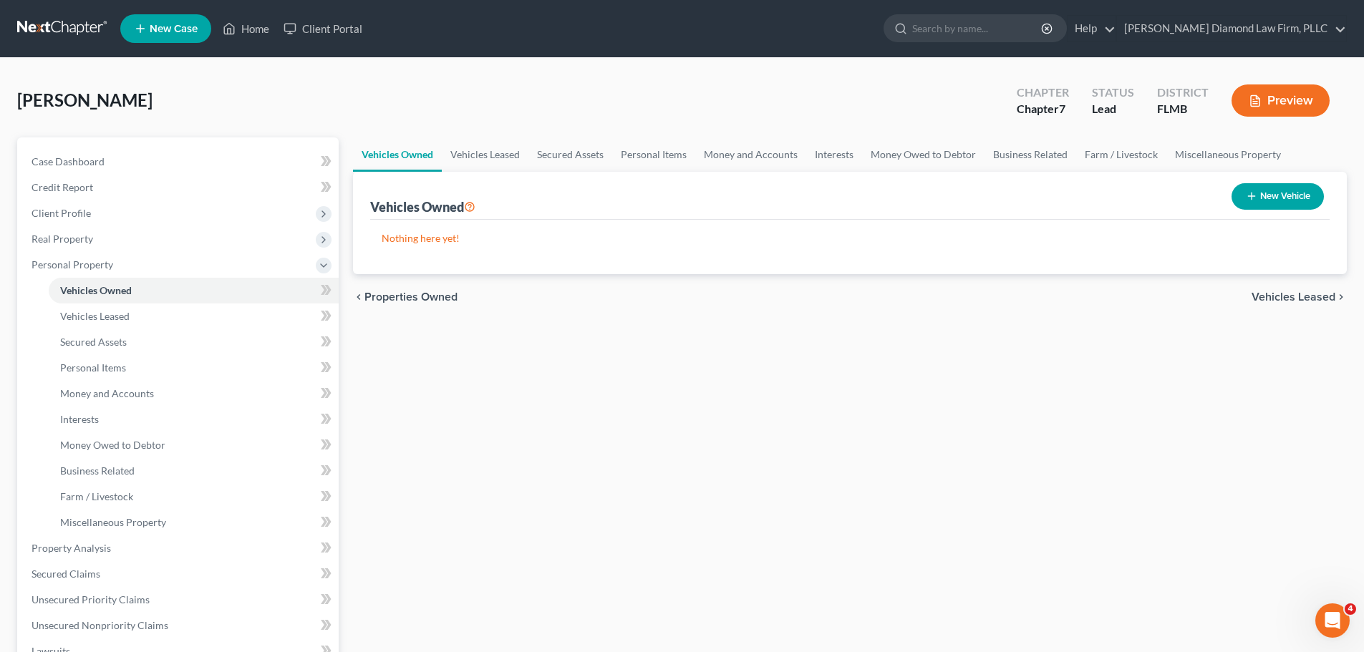
click at [476, 136] on div "Peach, Roselyn Upgraded Chapter Chapter 7 Status Lead District FLMB Preview" at bounding box center [681, 106] width 1329 height 62
click at [476, 155] on link "Vehicles Leased" at bounding box center [485, 154] width 87 height 34
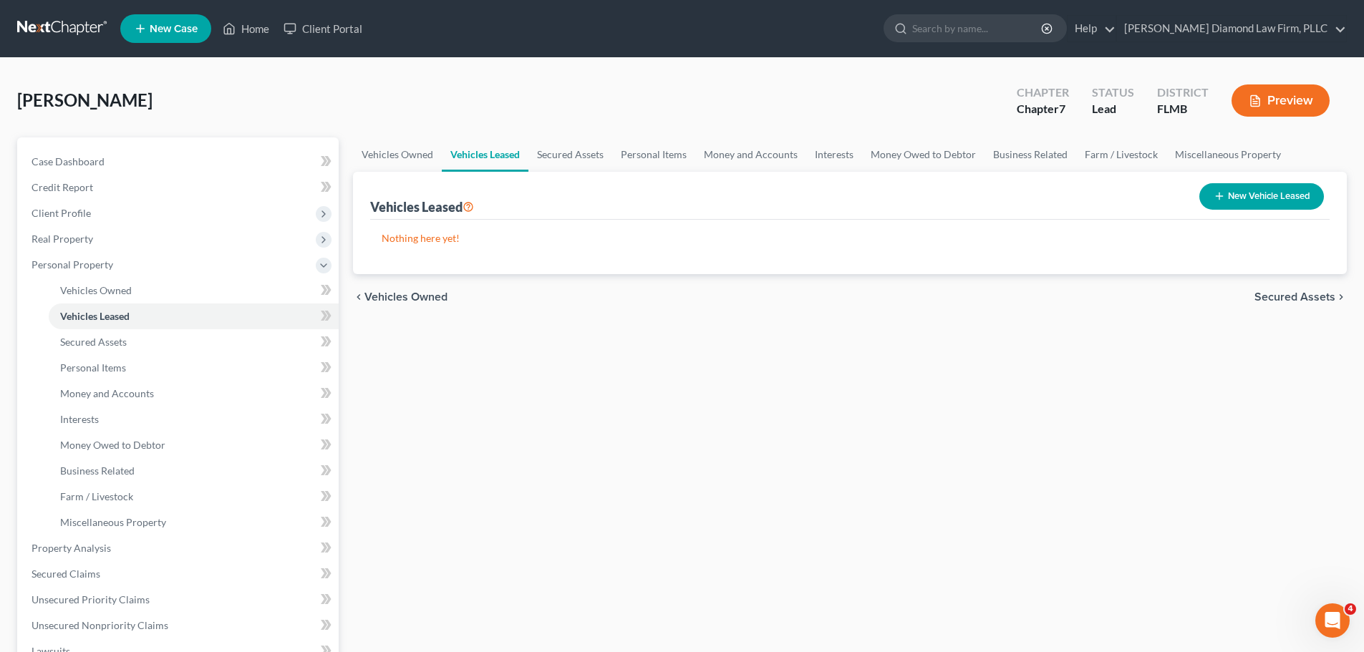
click at [1268, 204] on button "New Vehicle Leased" at bounding box center [1261, 196] width 125 height 26
select select "0"
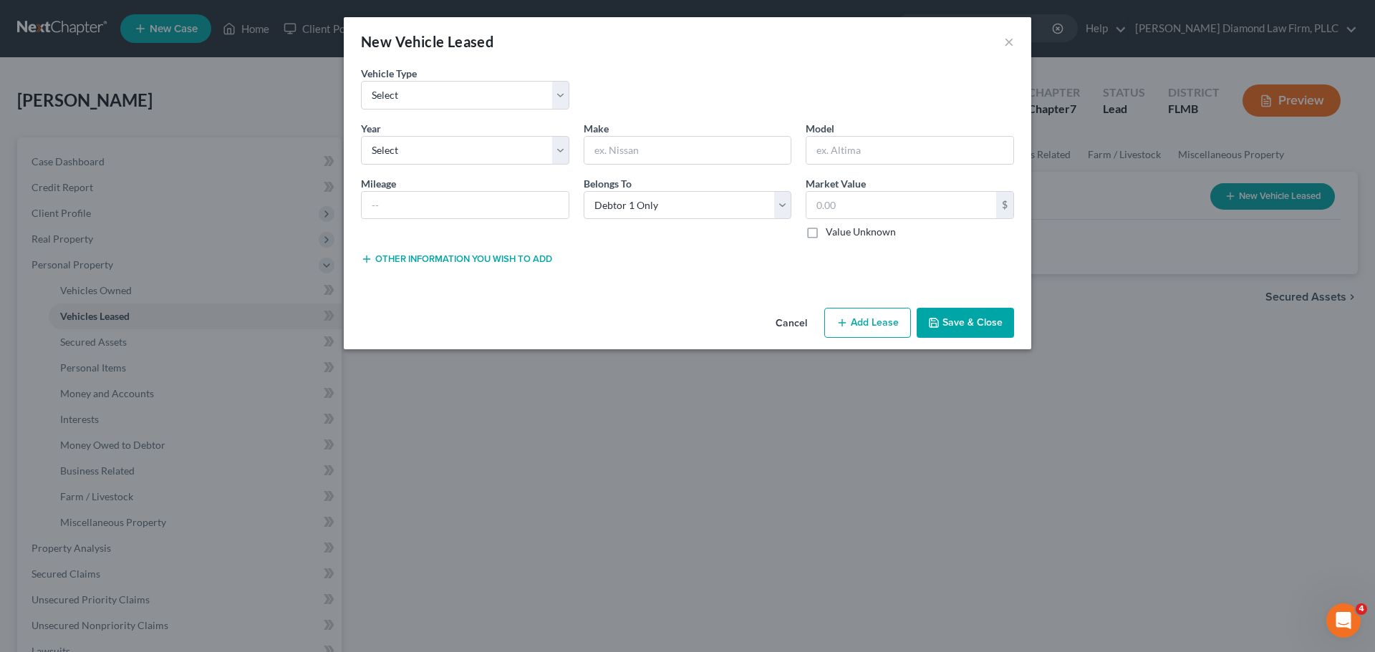
click at [486, 110] on div "Vehicle Type * Select Automobile Truck Trailer Watercraft Aircraft Motor Home A…" at bounding box center [687, 93] width 667 height 55
click at [485, 100] on select "Select Automobile Truck Trailer Watercraft Aircraft Motor Home Atv Other Vehicle" at bounding box center [465, 95] width 208 height 29
select select "0"
click at [361, 81] on select "Select Automobile Truck Trailer Watercraft Aircraft Motor Home Atv Other Vehicle" at bounding box center [465, 95] width 208 height 29
click at [466, 144] on select "Select 2026 2025 2024 2023 2022 2021 2020 2019 2018 2017 2016 2015 2014 2013 20…" at bounding box center [465, 150] width 208 height 29
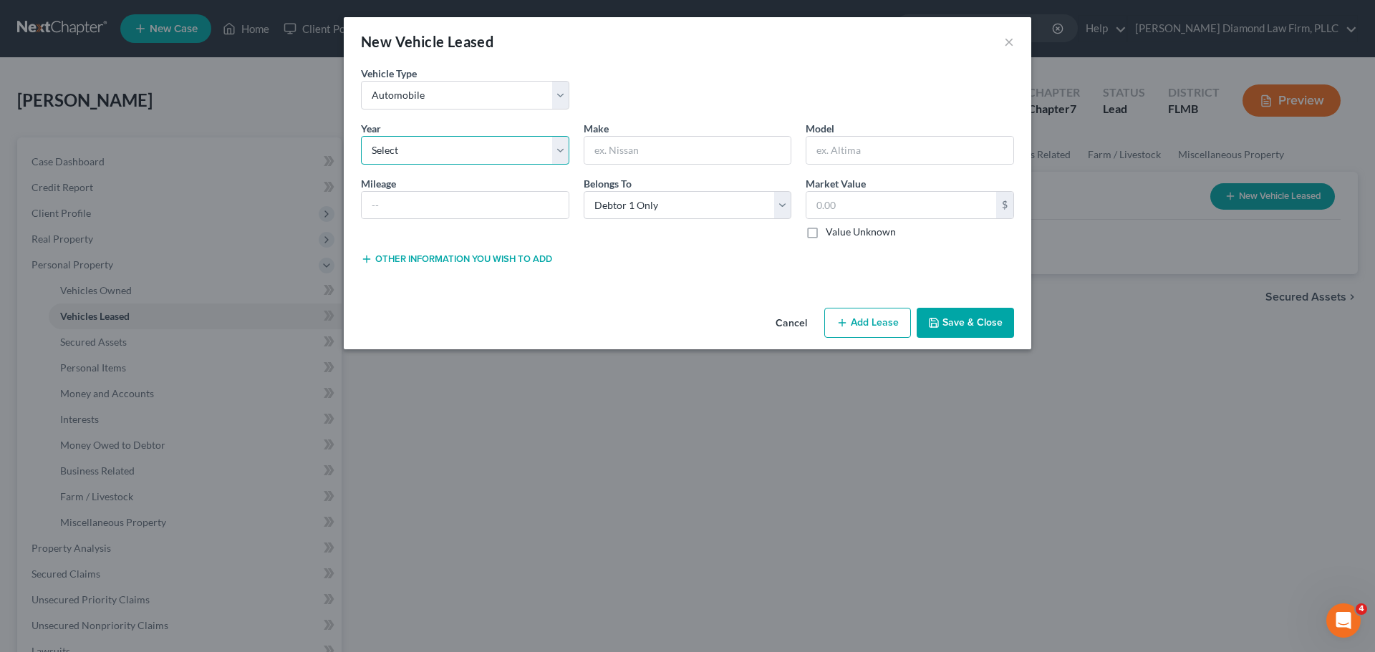
click at [466, 144] on select "Select 2026 2025 2024 2023 2022 2021 2020 2019 2018 2017 2016 2015 2014 2013 20…" at bounding box center [465, 150] width 208 height 29
click at [471, 142] on select "Select 2026 2025 2024 2023 2022 2021 2020 2019 2018 2017 2016 2015 2014 2013 20…" at bounding box center [465, 150] width 208 height 29
select select "2"
click at [361, 136] on select "Select 2026 2025 2024 2023 2022 2021 2020 2019 2018 2017 2016 2015 2014 2013 20…" at bounding box center [465, 150] width 208 height 29
click at [631, 150] on input "text" at bounding box center [687, 150] width 207 height 27
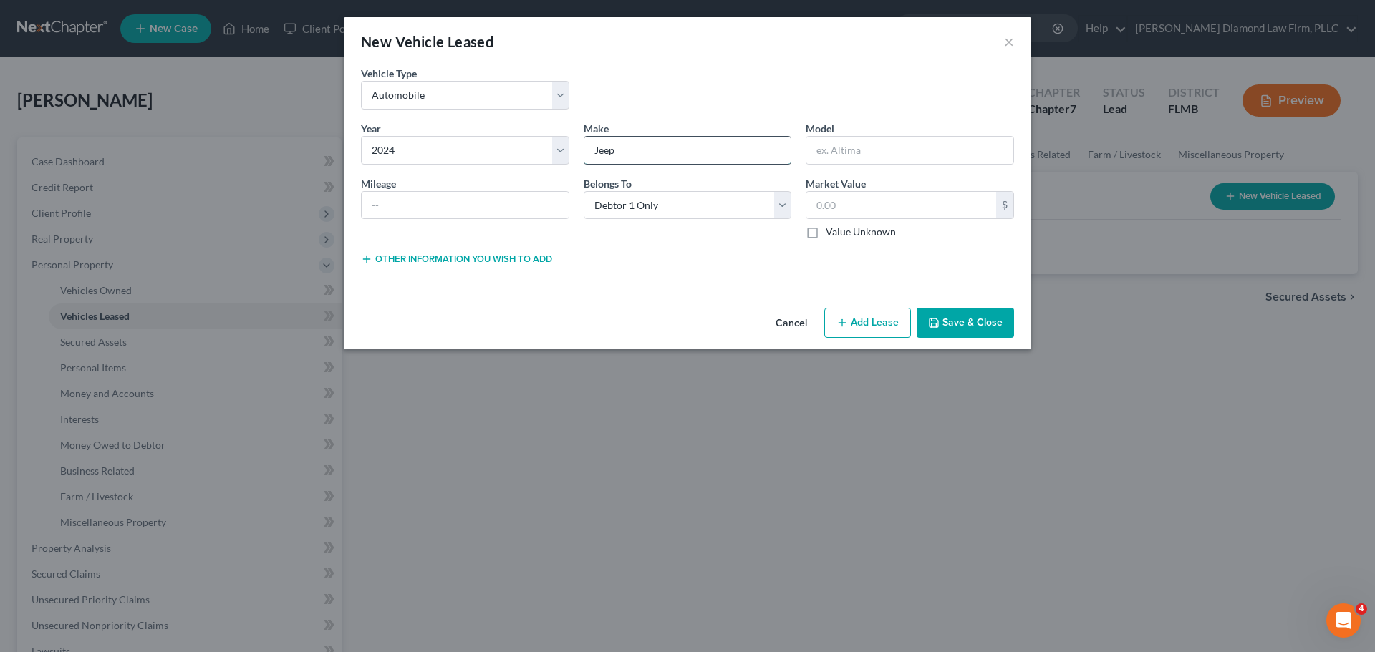
type input "Jeep"
type input "Compass"
click at [874, 205] on input "text" at bounding box center [901, 205] width 190 height 27
drag, startPoint x: 884, startPoint y: 209, endPoint x: 808, endPoint y: 215, distance: 76.1
click at [808, 215] on input "17,000" at bounding box center [901, 205] width 190 height 27
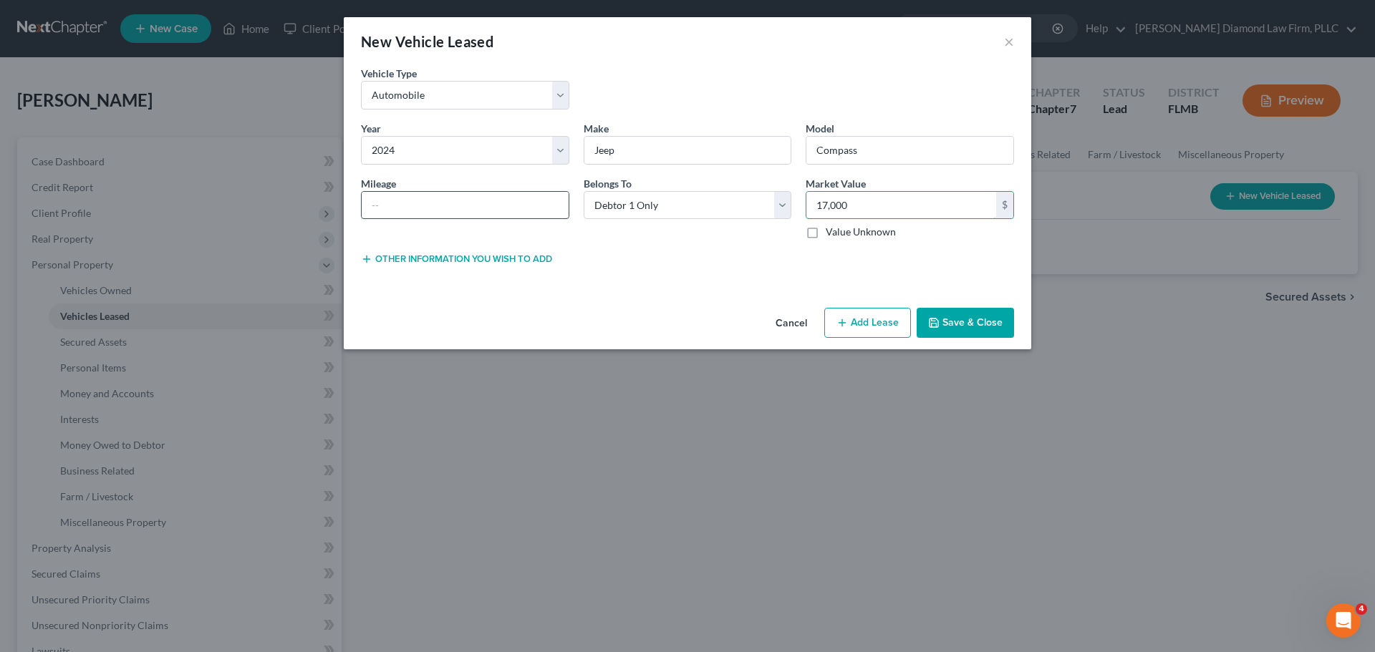
type input "17,000"
click at [482, 207] on input "text" at bounding box center [465, 205] width 207 height 27
paste input "17,000"
type input "17,000"
click at [486, 264] on button "Other information you wish to add" at bounding box center [456, 258] width 191 height 11
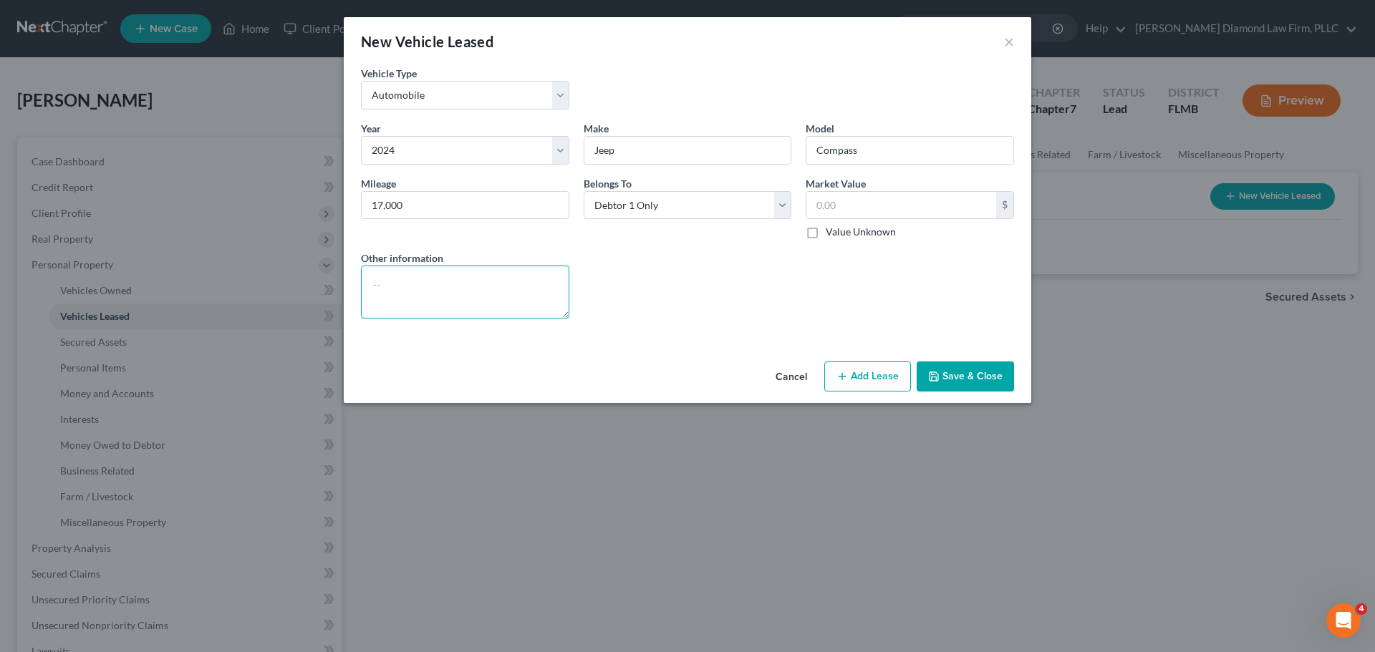
click at [455, 291] on textarea at bounding box center [465, 292] width 208 height 53
click at [428, 284] on textarea "VIN:" at bounding box center [465, 292] width 208 height 53
drag, startPoint x: 501, startPoint y: 282, endPoint x: 396, endPoint y: 301, distance: 107.0
click at [396, 301] on textarea "VIN: 3C4NJDCN8RT139696" at bounding box center [465, 292] width 208 height 53
type textarea "VIN: 3C4NJDCN8RT139696"
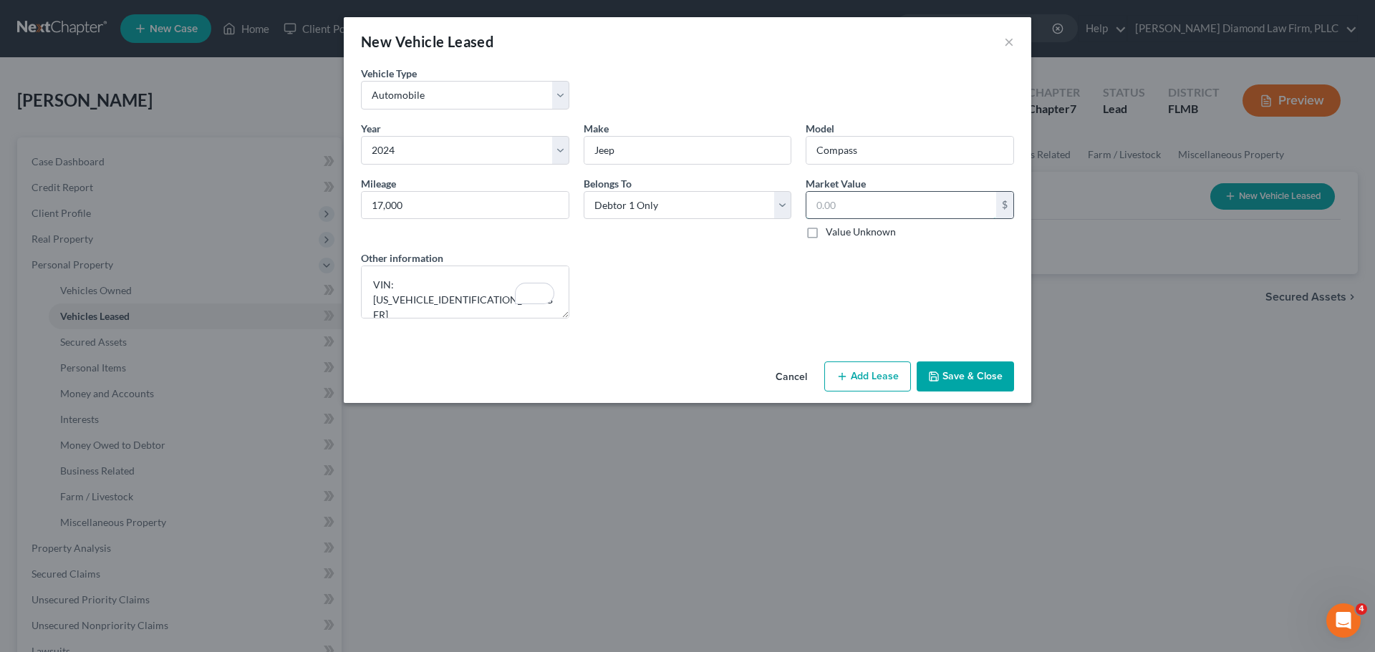
click at [820, 208] on input "text" at bounding box center [901, 205] width 190 height 27
click at [862, 198] on input "29,132" at bounding box center [901, 205] width 190 height 27
click at [856, 203] on input "29,132" at bounding box center [901, 205] width 190 height 27
type input "29,130"
click at [850, 382] on button "Add Lease" at bounding box center [867, 377] width 87 height 30
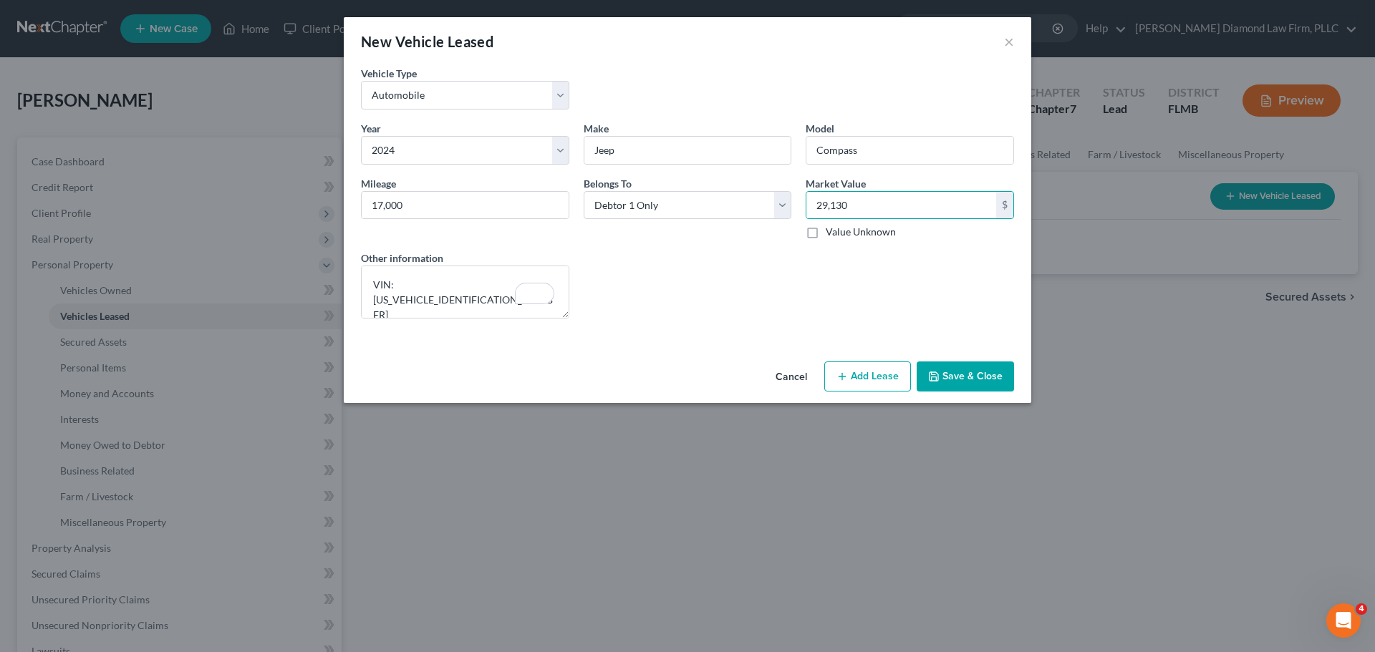
select select "0"
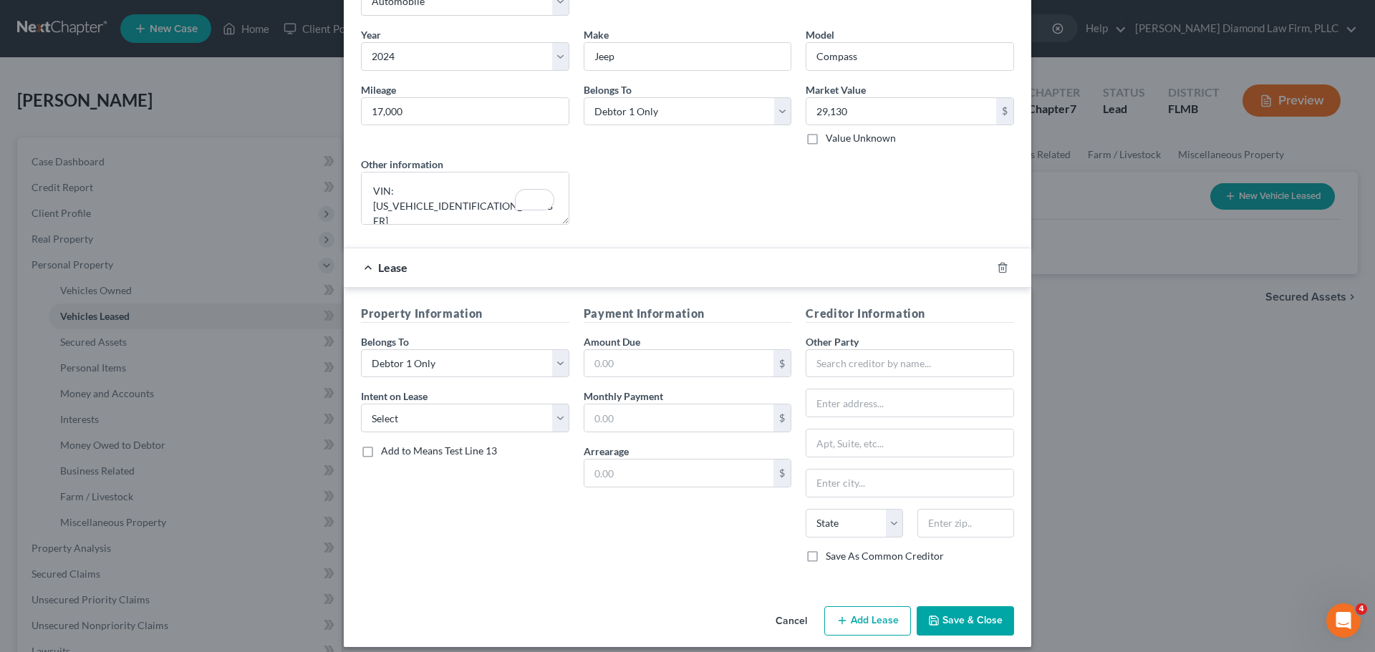
scroll to position [106, 0]
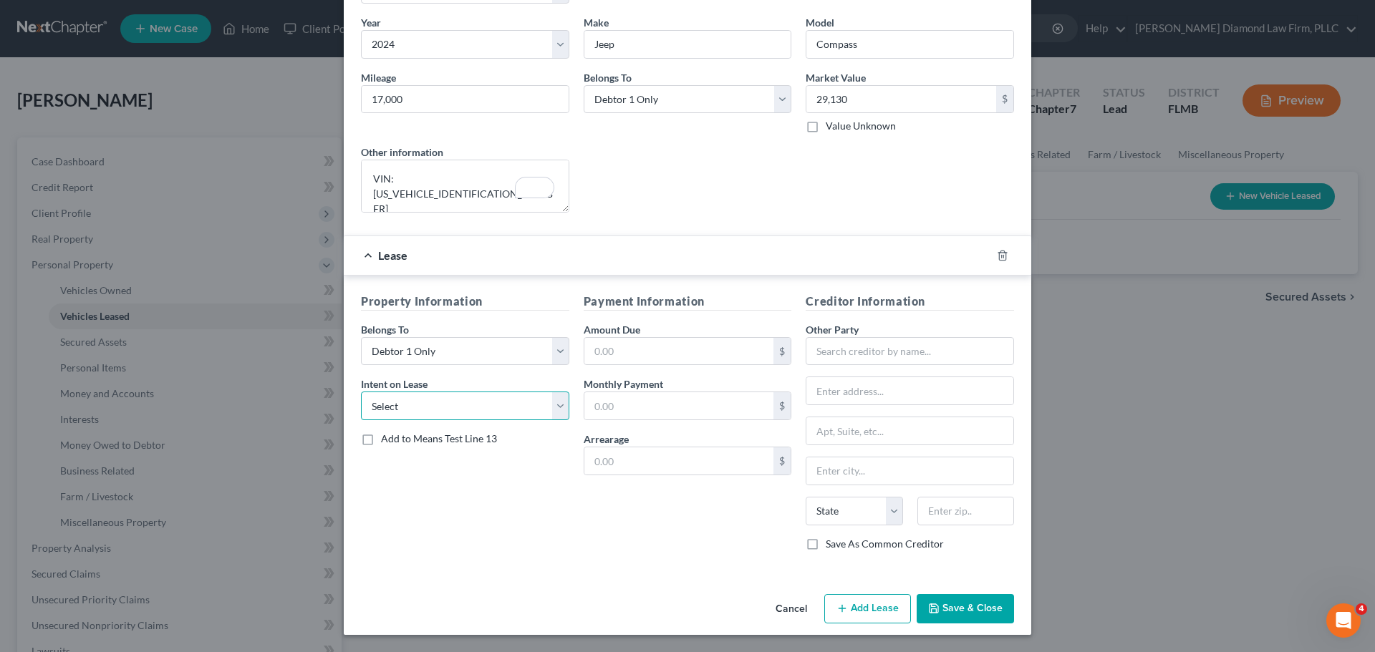
click at [462, 408] on select "Select None Assume Reject" at bounding box center [465, 406] width 208 height 29
select select "1"
click at [361, 392] on select "Select None Assume Reject" at bounding box center [465, 406] width 208 height 29
click at [641, 402] on input "text" at bounding box center [679, 405] width 190 height 27
click at [670, 411] on input "text" at bounding box center [679, 405] width 190 height 27
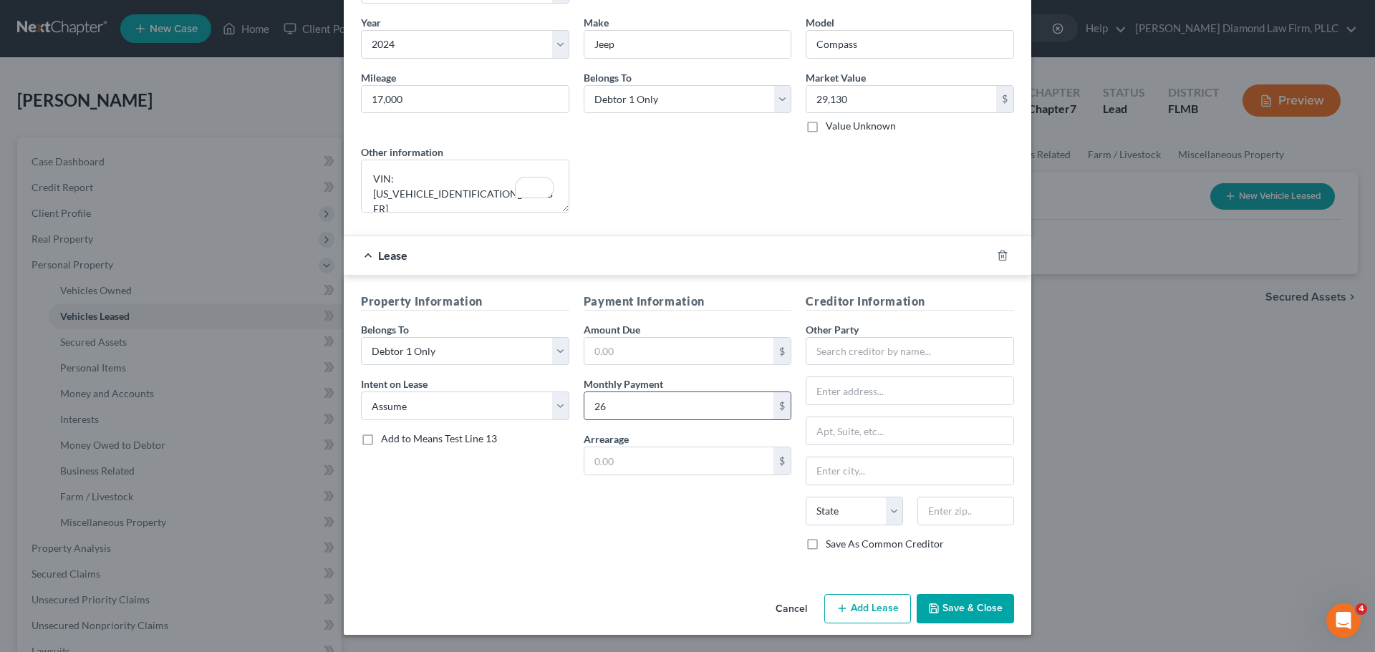
type input "2"
type input "426.03"
click at [838, 354] on input "text" at bounding box center [909, 351] width 208 height 29
type input "o"
type input "O'Daniel Motor Sales Inc"
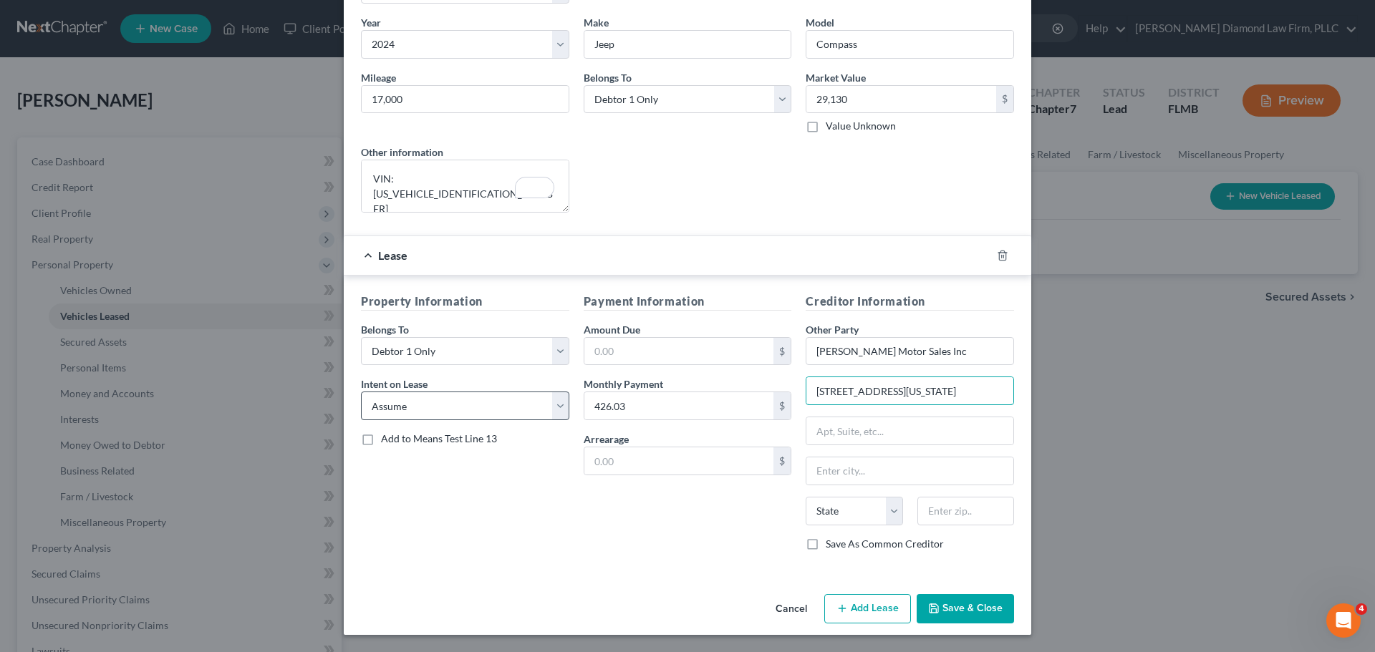
type input "5611 Illinois Rd"
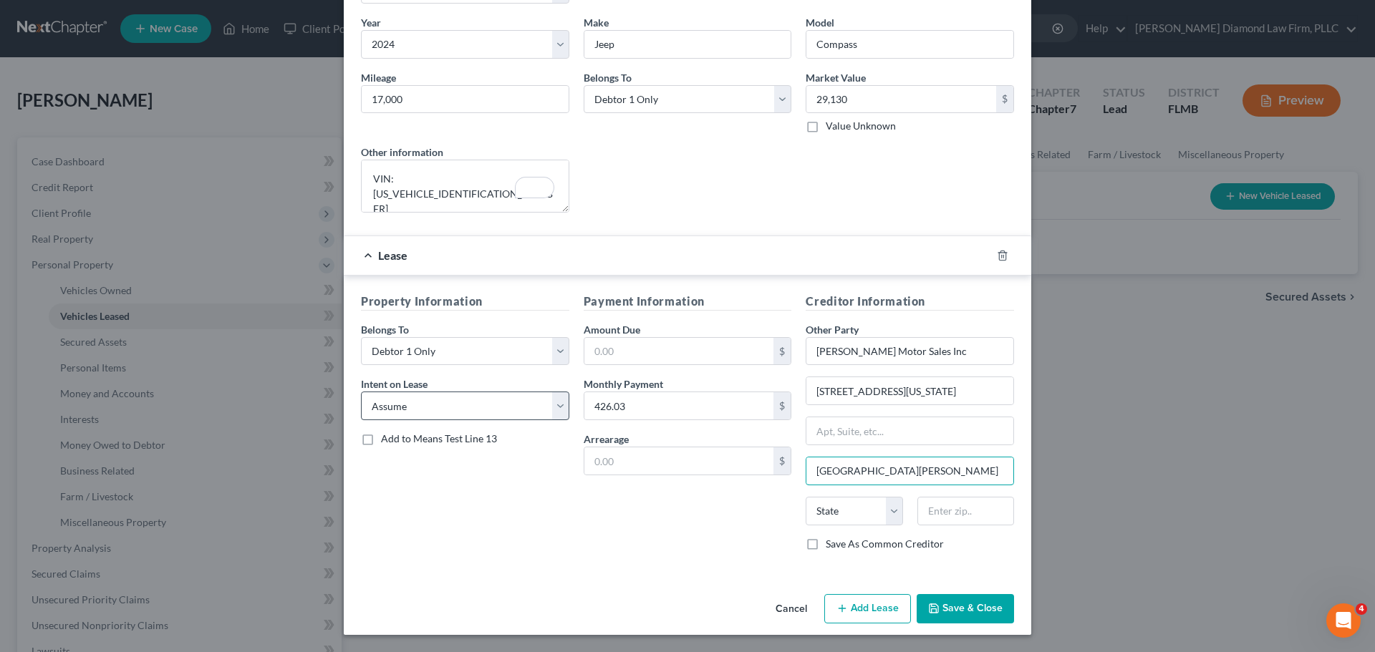
type input "Fort Wayne"
select select "15"
type input "3"
type input "6"
type input "46804"
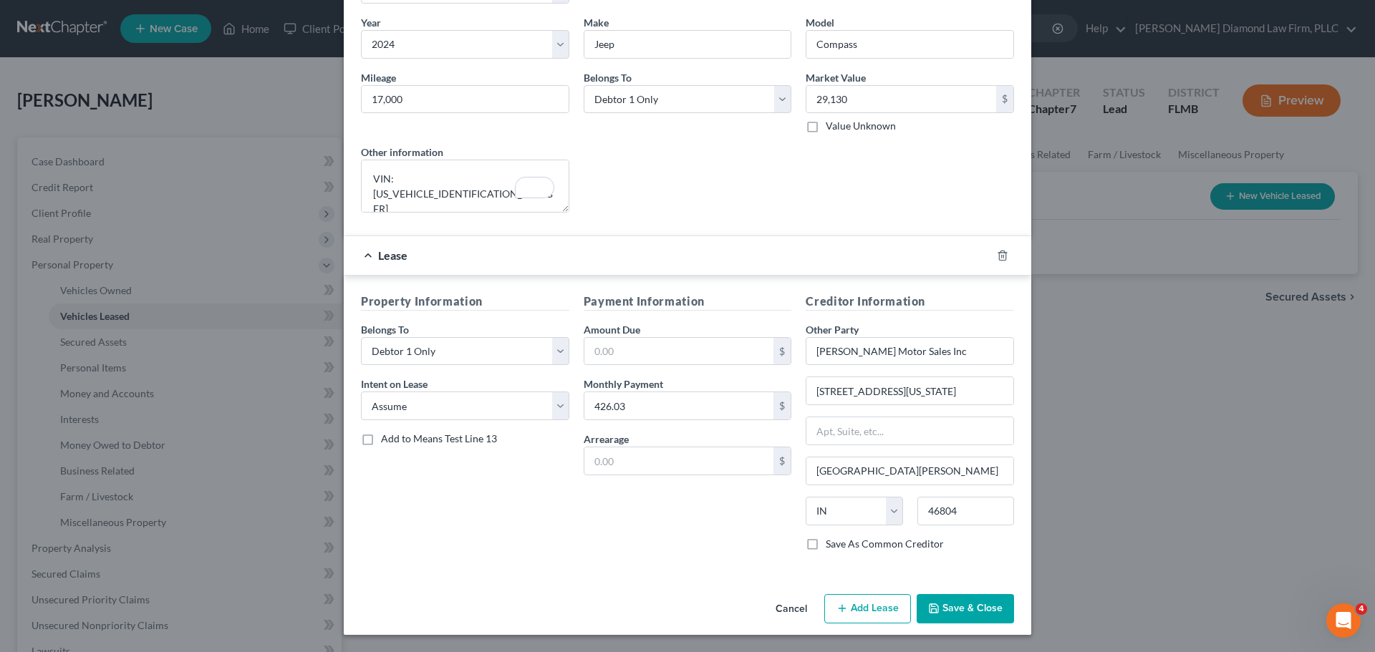
click at [972, 617] on button "Save & Close" at bounding box center [964, 609] width 97 height 30
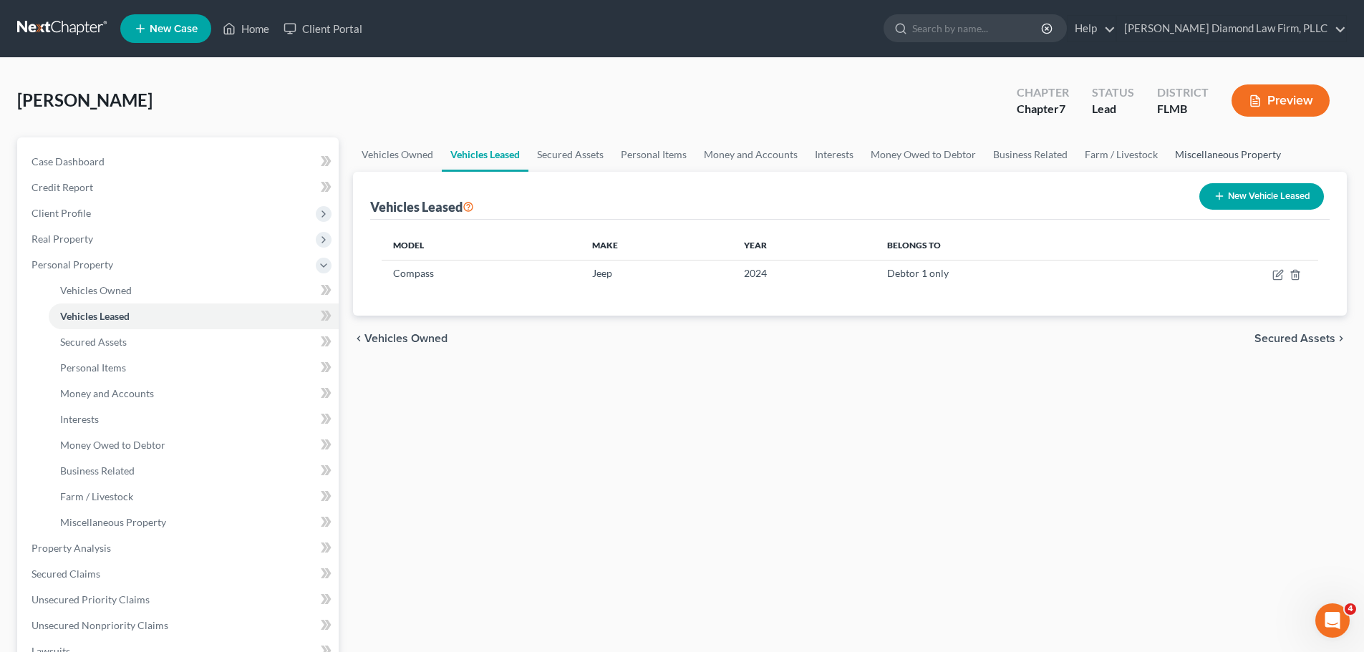
click at [1269, 161] on link "Miscellaneous Property" at bounding box center [1227, 154] width 123 height 34
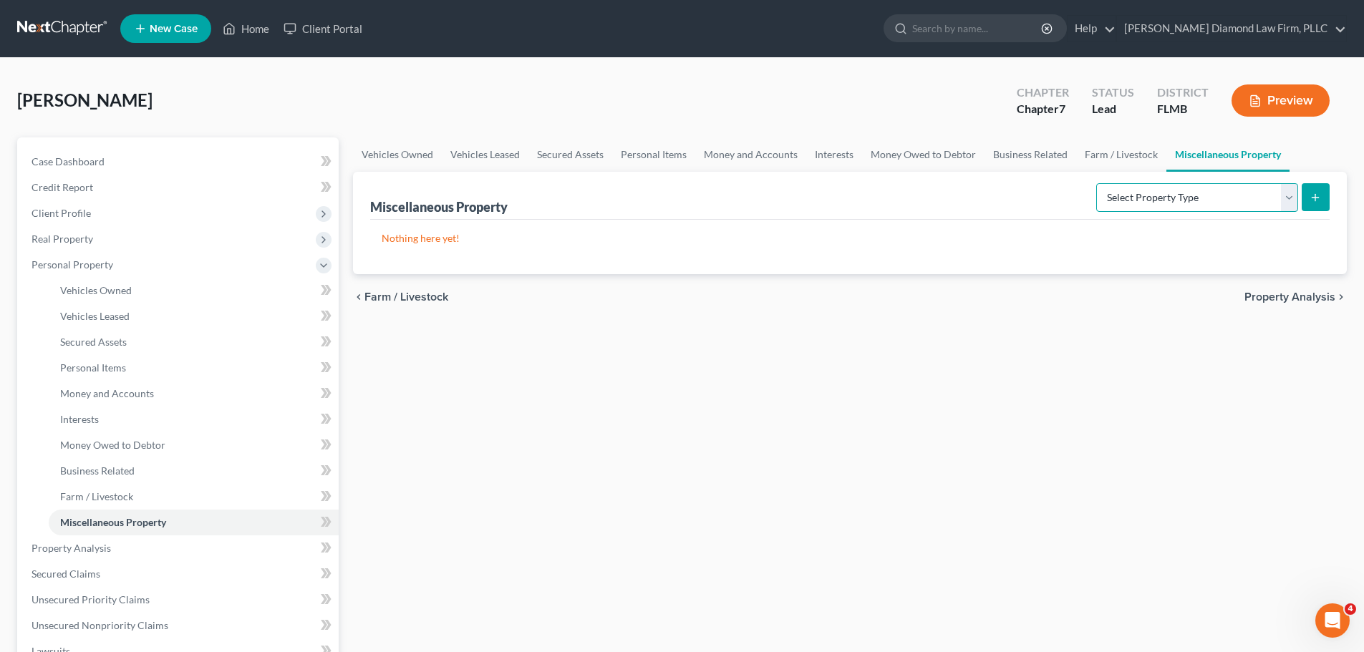
click at [1216, 206] on select "Select Property Type Assigned for Creditor Benefit Within 1 Year Holding for An…" at bounding box center [1197, 197] width 202 height 29
select select "transferred"
click at [1096, 183] on select "Select Property Type Assigned for Creditor Benefit Within 1 Year Holding for An…" at bounding box center [1197, 197] width 202 height 29
click at [1314, 202] on icon "submit" at bounding box center [1314, 197] width 11 height 11
select select "Ordinary (within 2 years)"
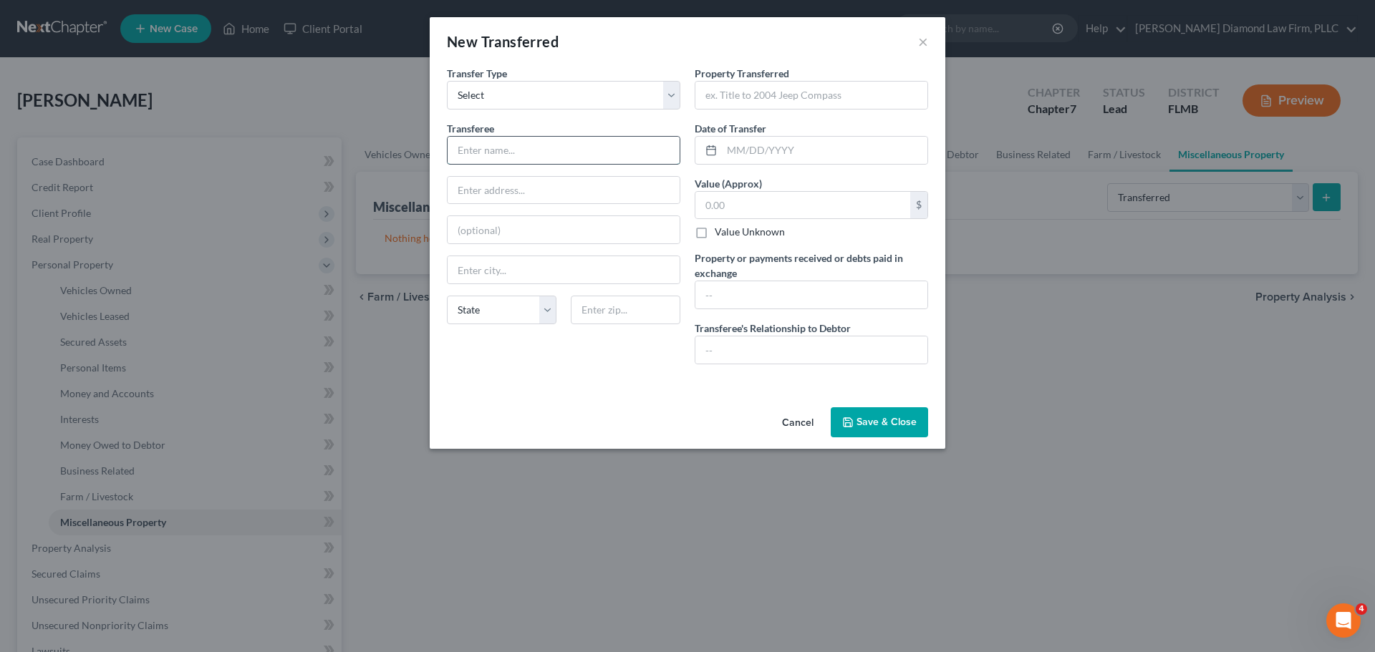
click at [511, 152] on input "text" at bounding box center [563, 150] width 232 height 27
type input "[PERSON_NAME] Motor Sales Inc"
type input "5611 Illinois Rd"
type input "Fort Wayne"
select select "15"
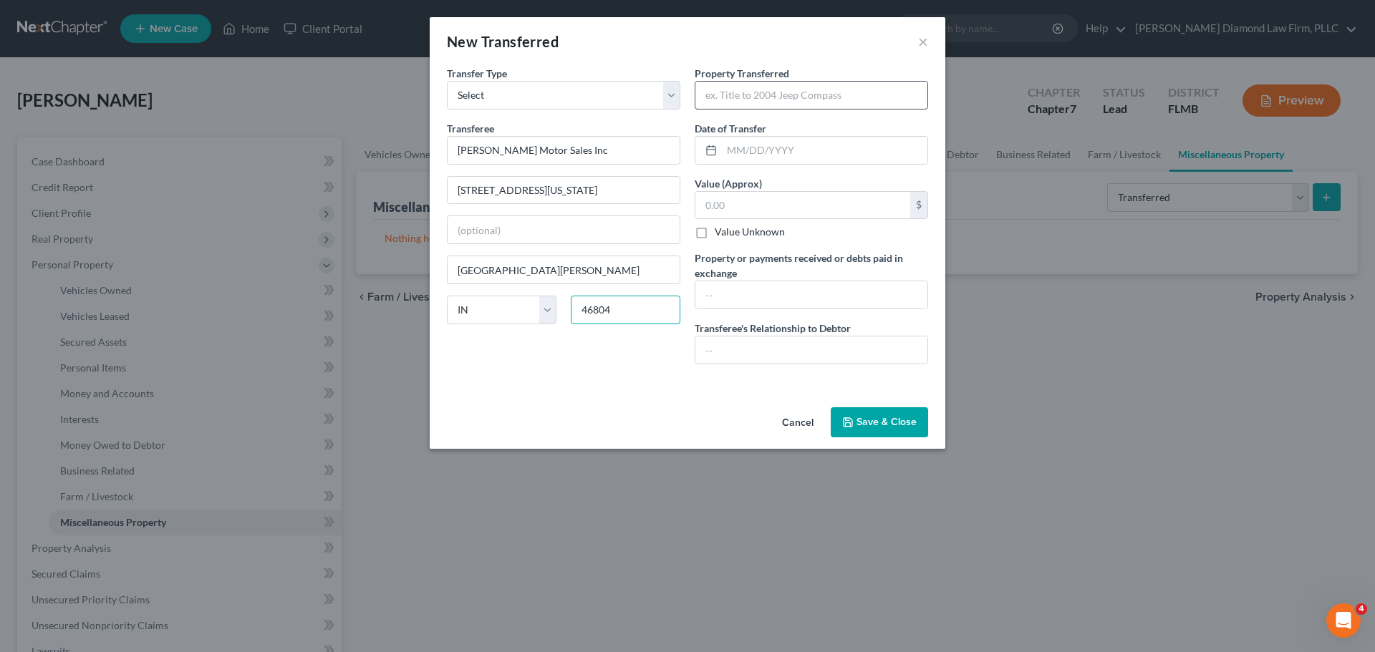
type input "46804"
click at [764, 101] on input "text" at bounding box center [811, 95] width 232 height 27
type input "2019 Jeep Cherokee"
type input "04/30/2024"
click at [754, 218] on input "text" at bounding box center [802, 205] width 215 height 27
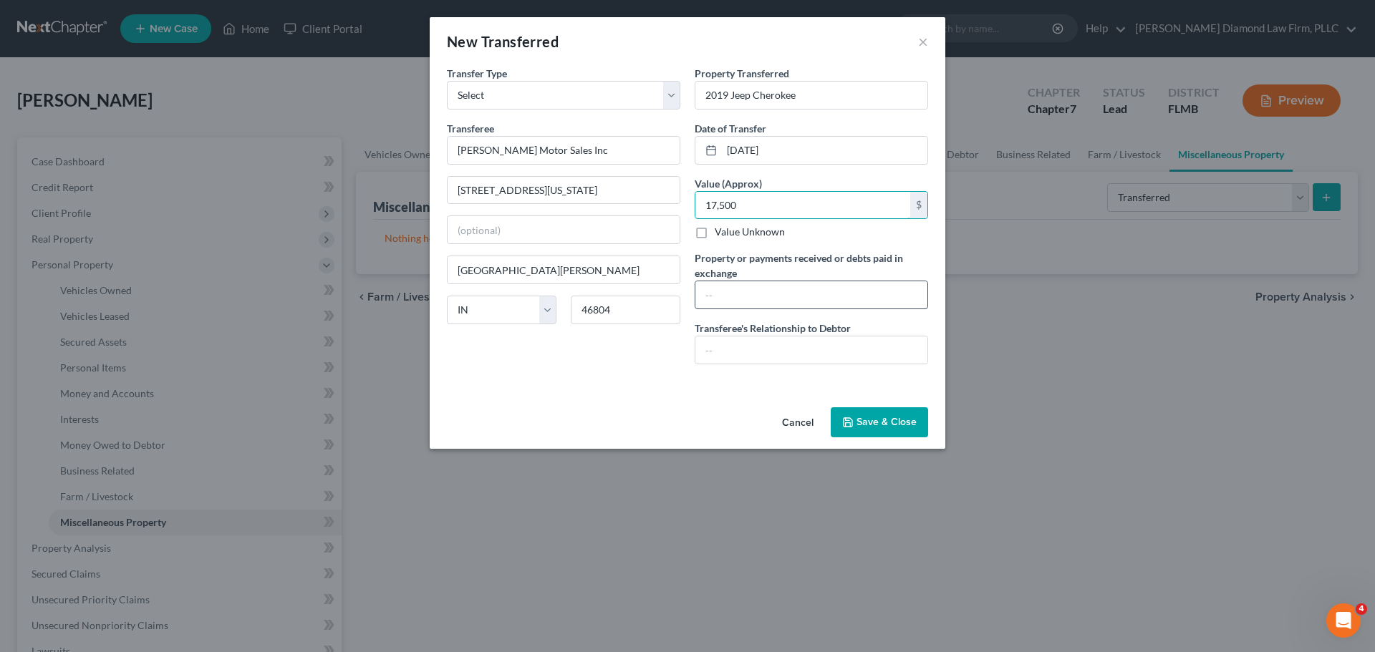
type input "17,500"
click at [786, 294] on input "text" at bounding box center [811, 294] width 232 height 27
type input "2024 Jeep Compass"
type input "Lessor"
click at [870, 422] on button "Save & Close" at bounding box center [878, 422] width 97 height 30
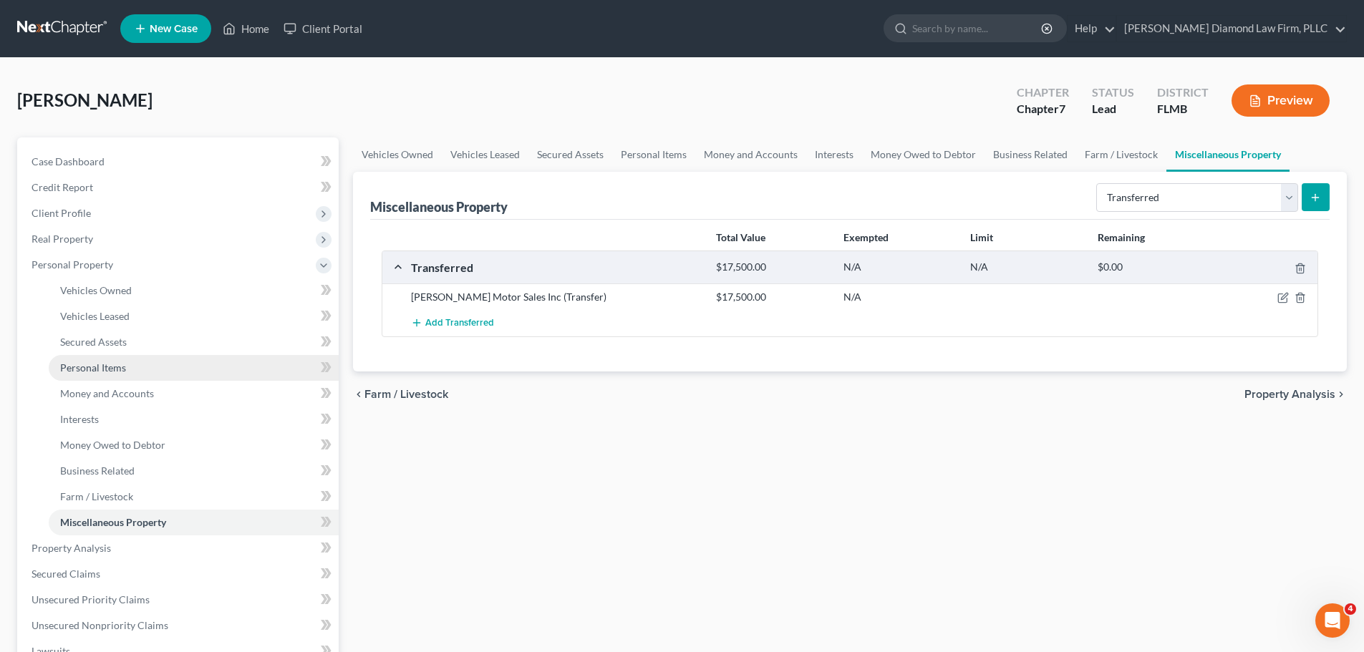
click at [132, 358] on link "Personal Items" at bounding box center [194, 368] width 290 height 26
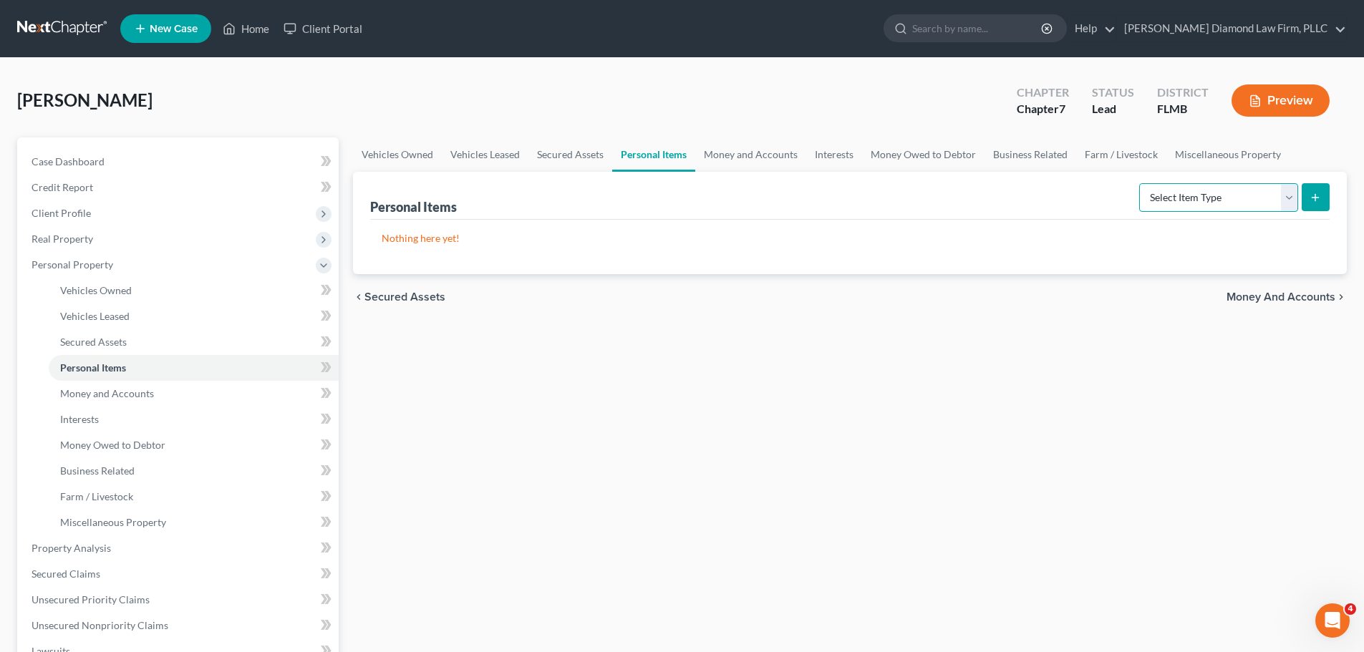
click at [1167, 200] on select "Select Item Type Clothing Collectibles Of Value Electronics Firearms Household …" at bounding box center [1218, 197] width 159 height 29
select select "electronics"
click at [1140, 183] on select "Select Item Type Clothing Collectibles Of Value Electronics Firearms Household …" at bounding box center [1218, 197] width 159 height 29
click at [1314, 206] on button "submit" at bounding box center [1316, 197] width 28 height 28
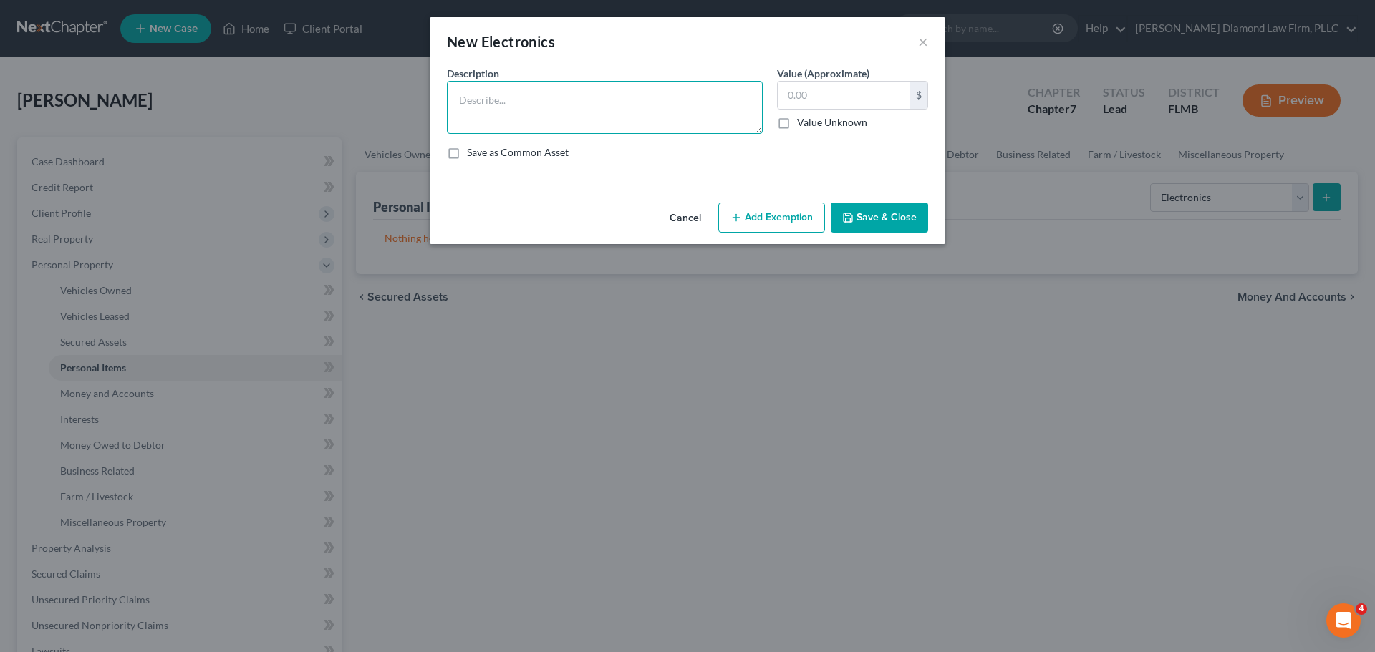
click at [575, 104] on textarea at bounding box center [605, 107] width 316 height 53
type textarea "Televisions, entertainment center, blu-ray player, speakers, music/movies, comp…"
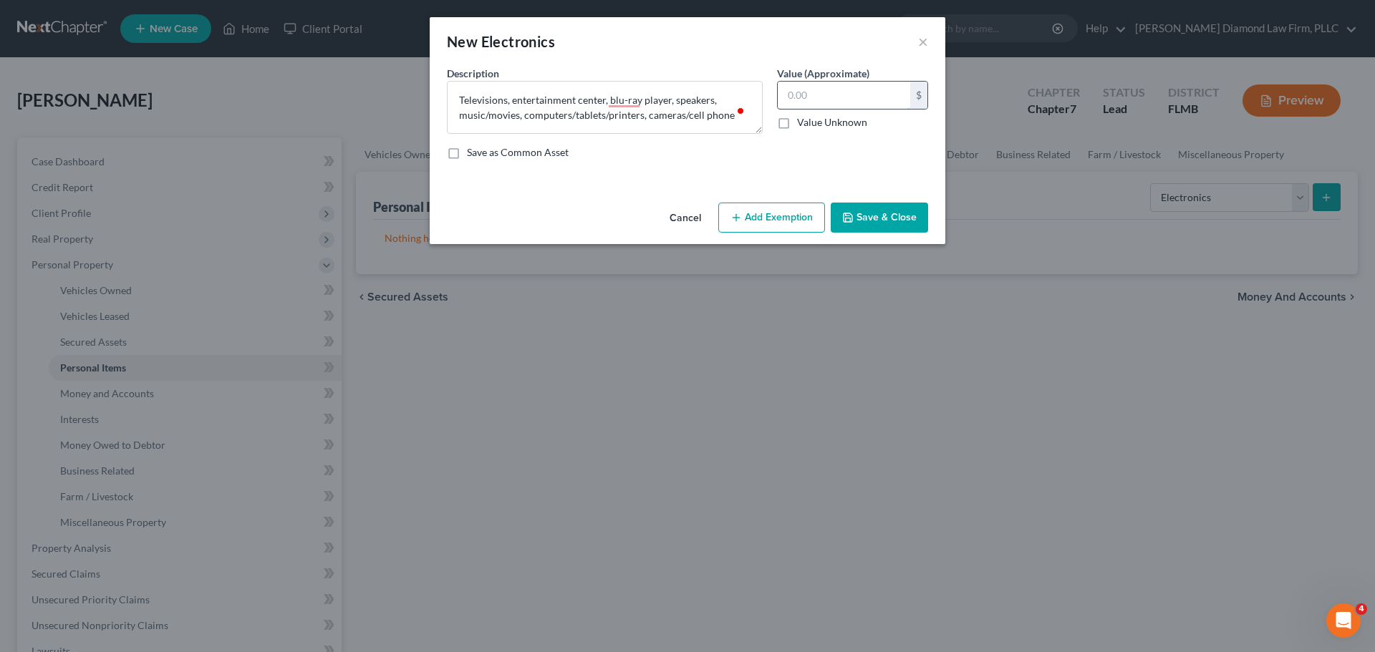
click at [809, 95] on input "text" at bounding box center [844, 95] width 132 height 27
type input "305"
click at [893, 219] on button "Save & Close" at bounding box center [878, 218] width 97 height 30
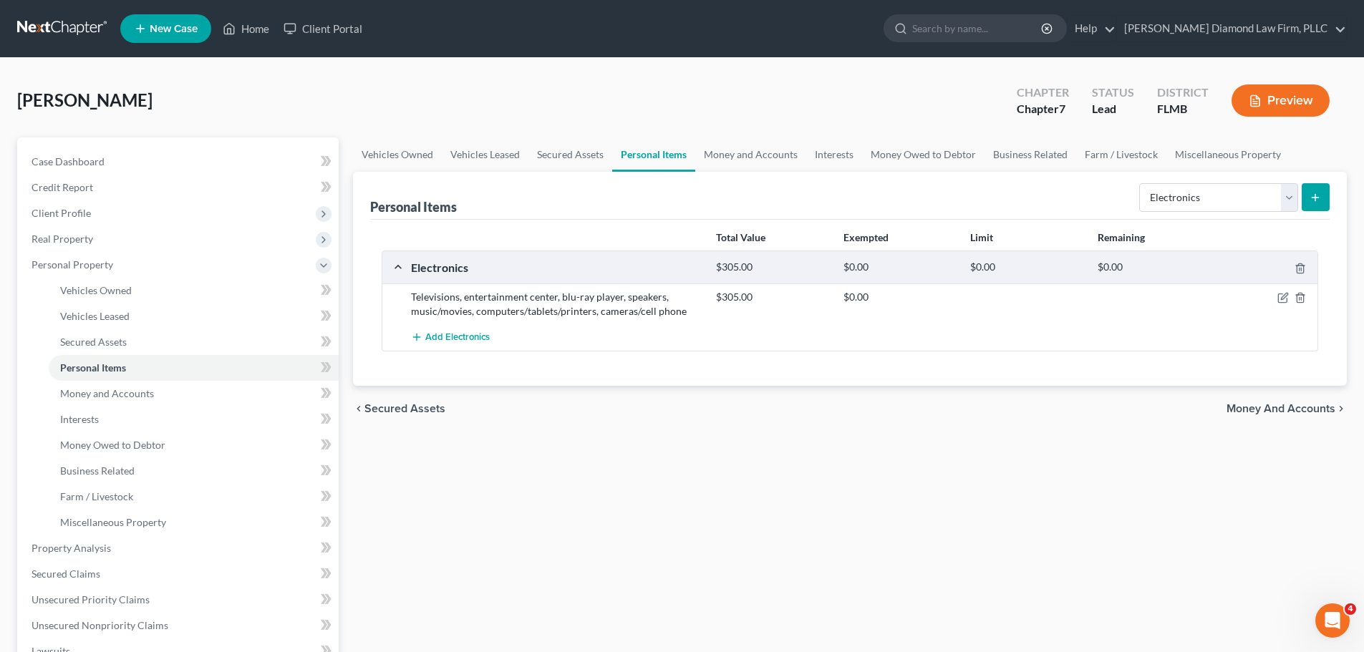
click at [1140, 209] on div "Select Item Type Clothing Collectibles Of Value Electronics Firearms Household …" at bounding box center [1231, 197] width 196 height 38
drag, startPoint x: 1159, startPoint y: 202, endPoint x: 1165, endPoint y: 210, distance: 10.3
click at [1159, 202] on select "Select Item Type Clothing Collectibles Of Value Electronics Firearms Household …" at bounding box center [1218, 197] width 159 height 29
select select "household_goods"
click at [1140, 183] on select "Select Item Type Clothing Collectibles Of Value Electronics Firearms Household …" at bounding box center [1218, 197] width 159 height 29
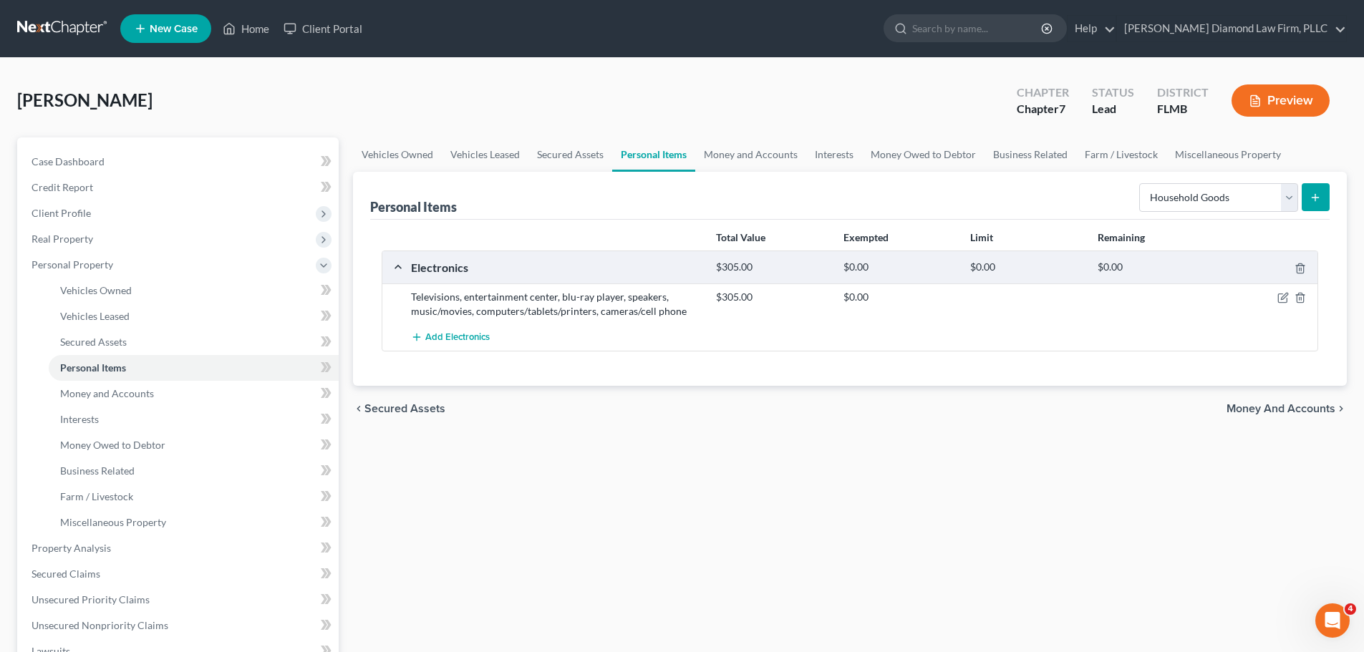
click at [1307, 201] on button "submit" at bounding box center [1316, 197] width 28 height 28
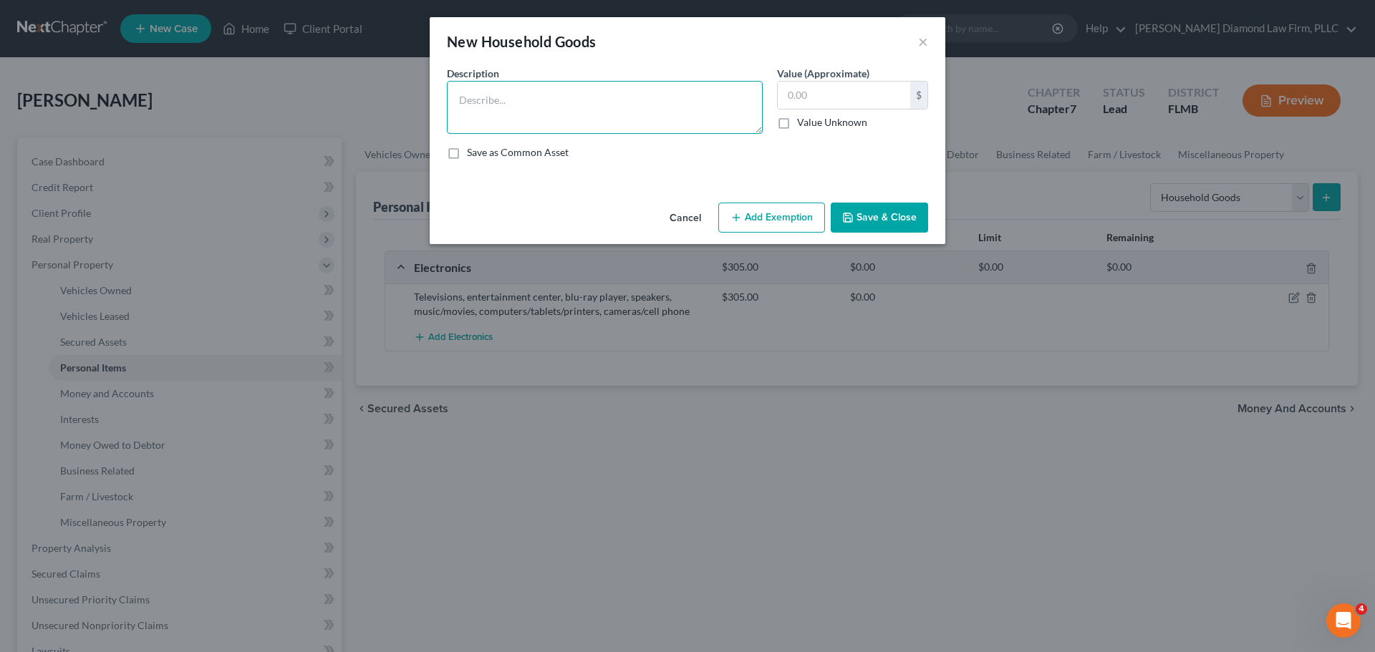
click at [595, 115] on textarea at bounding box center [605, 107] width 316 height 53
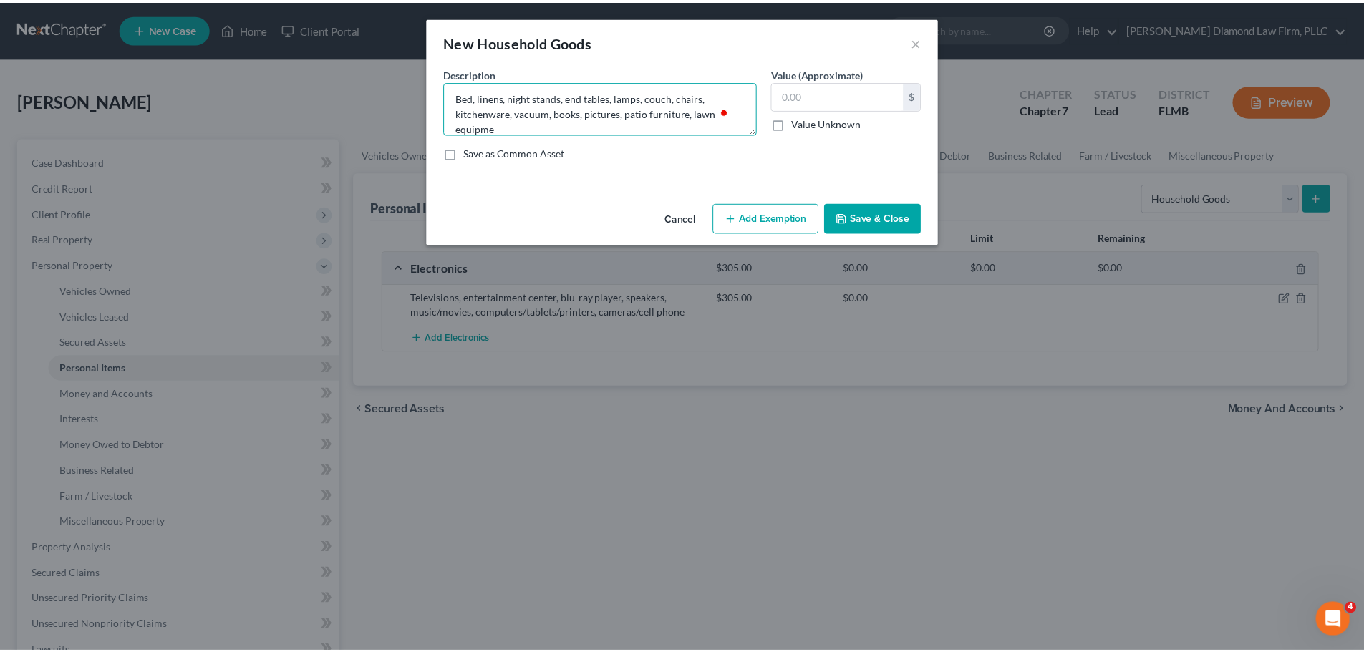
scroll to position [3, 0]
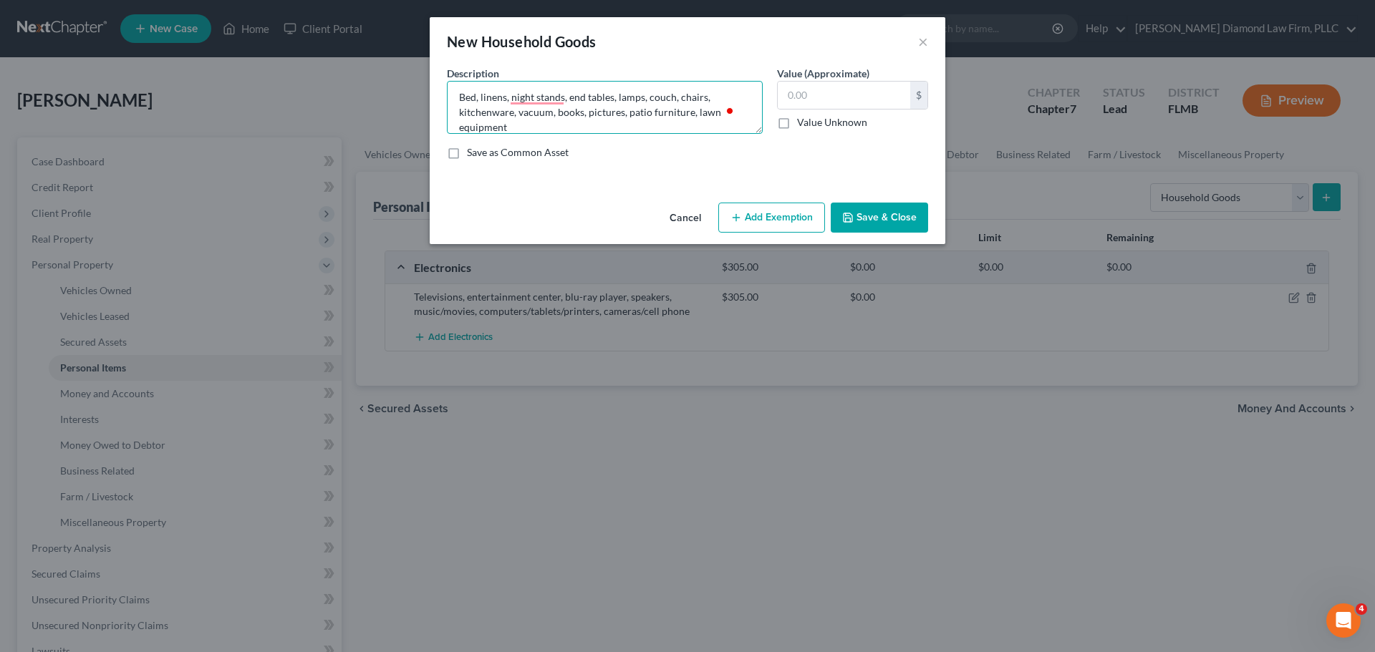
type textarea "Bed, linens, night stands, end tables, lamps, couch, chairs, kitchenware, vacuu…"
click at [810, 97] on input "text" at bounding box center [844, 95] width 132 height 27
type input "2"
type input "895"
click at [863, 209] on button "Save & Close" at bounding box center [878, 218] width 97 height 30
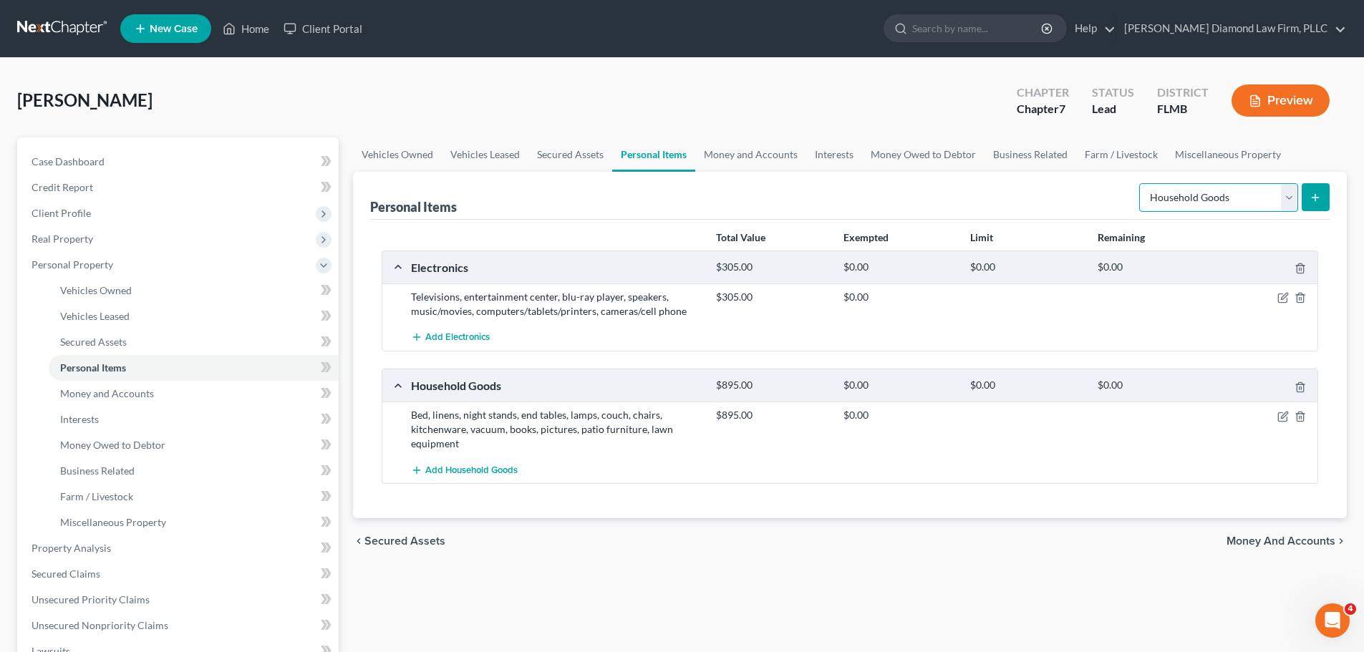
click at [1227, 193] on select "Select Item Type Clothing Collectibles Of Value Electronics Firearms Household …" at bounding box center [1218, 197] width 159 height 29
select select "clothing"
click at [1140, 183] on select "Select Item Type Clothing Collectibles Of Value Electronics Firearms Household …" at bounding box center [1218, 197] width 159 height 29
click at [1321, 200] on icon "submit" at bounding box center [1314, 197] width 11 height 11
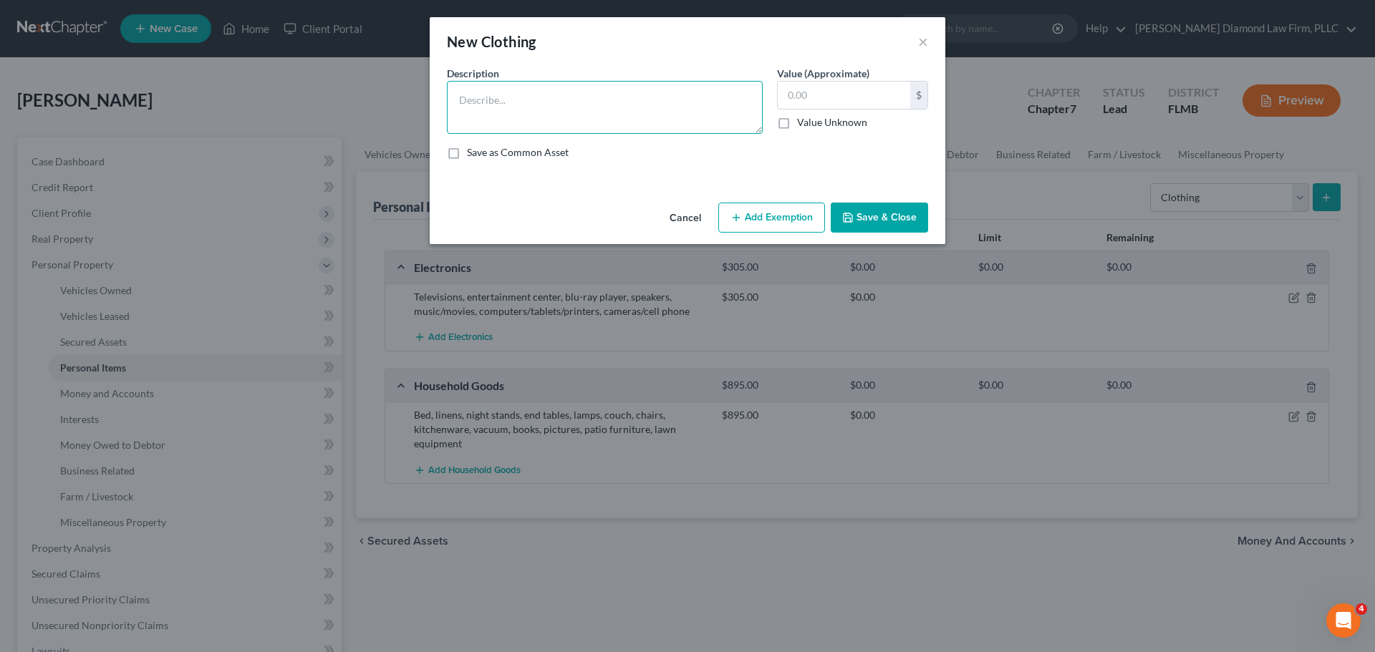
click at [533, 105] on textarea at bounding box center [605, 107] width 316 height 53
type textarea "Clothes, shoes, and accessories"
click at [826, 90] on input "text" at bounding box center [844, 95] width 132 height 27
type input "305"
click at [856, 202] on div "Cancel Add Exemption Save & Close" at bounding box center [687, 220] width 515 height 47
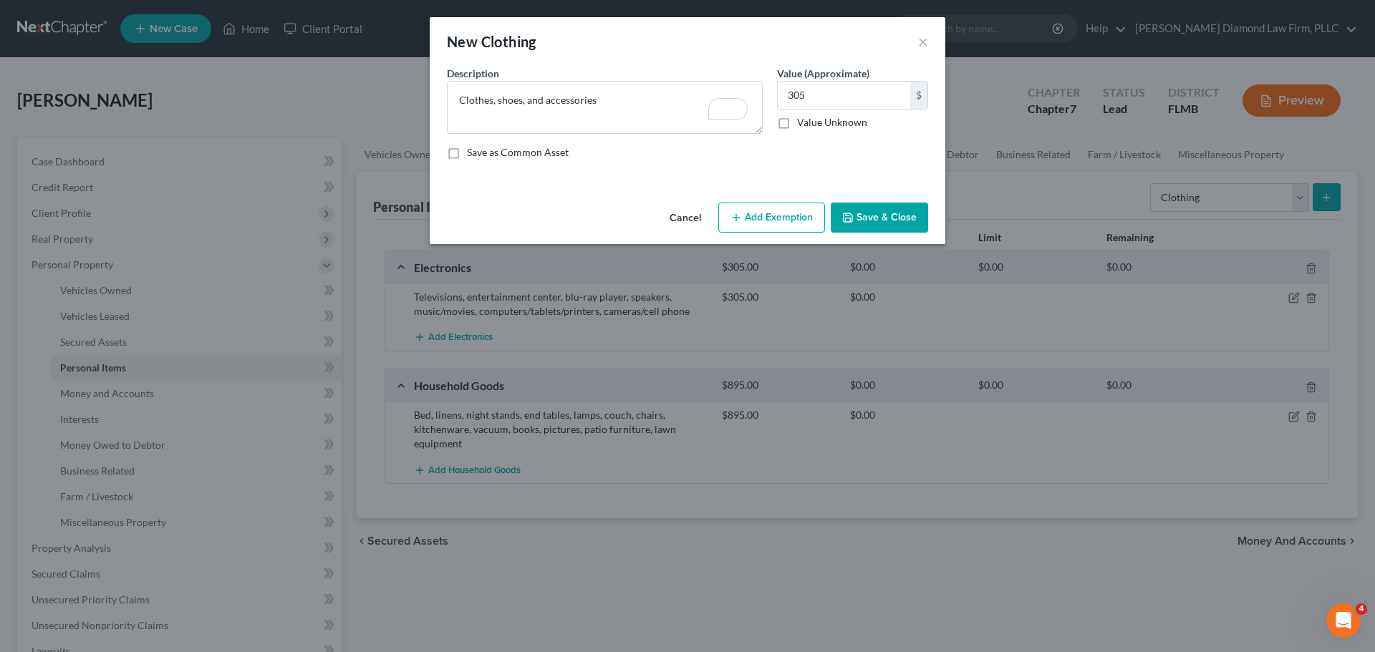
click at [861, 215] on button "Save & Close" at bounding box center [878, 218] width 97 height 30
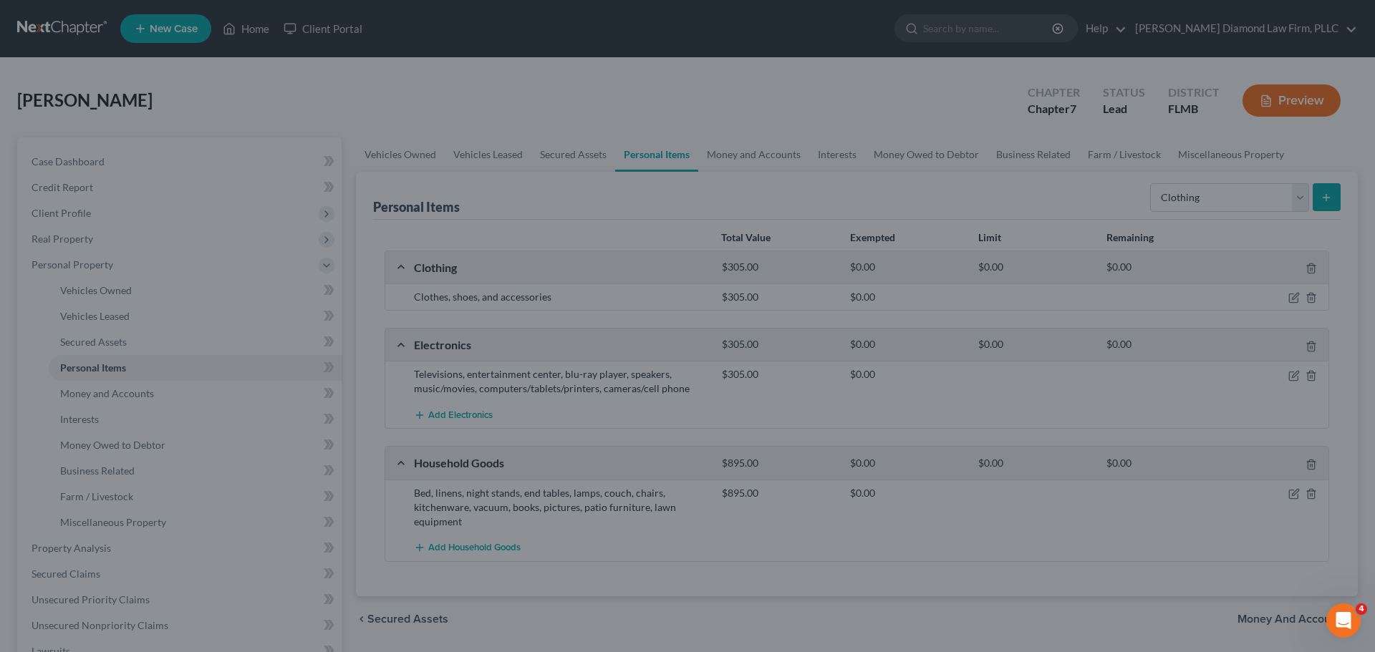
click at [1206, 200] on div at bounding box center [687, 326] width 1375 height 652
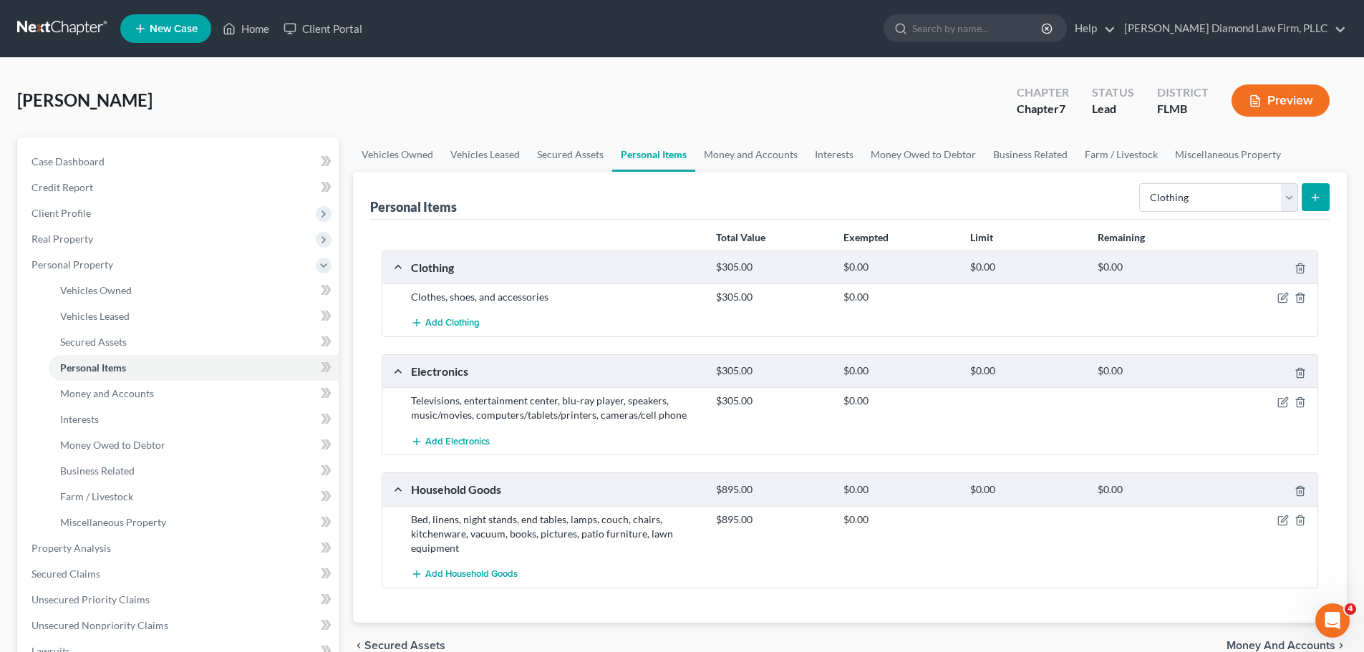
click at [1206, 212] on form "Select Item Type Clothing Collectibles Of Value Electronics Firearms Household …" at bounding box center [1234, 197] width 190 height 29
click at [1206, 207] on select "Select Item Type Clothing Collectibles Of Value Electronics Firearms Household …" at bounding box center [1218, 197] width 159 height 29
select select "jewelry"
click at [1140, 183] on select "Select Item Type Clothing Collectibles Of Value Electronics Firearms Household …" at bounding box center [1218, 197] width 159 height 29
click at [1309, 203] on button "submit" at bounding box center [1316, 197] width 28 height 28
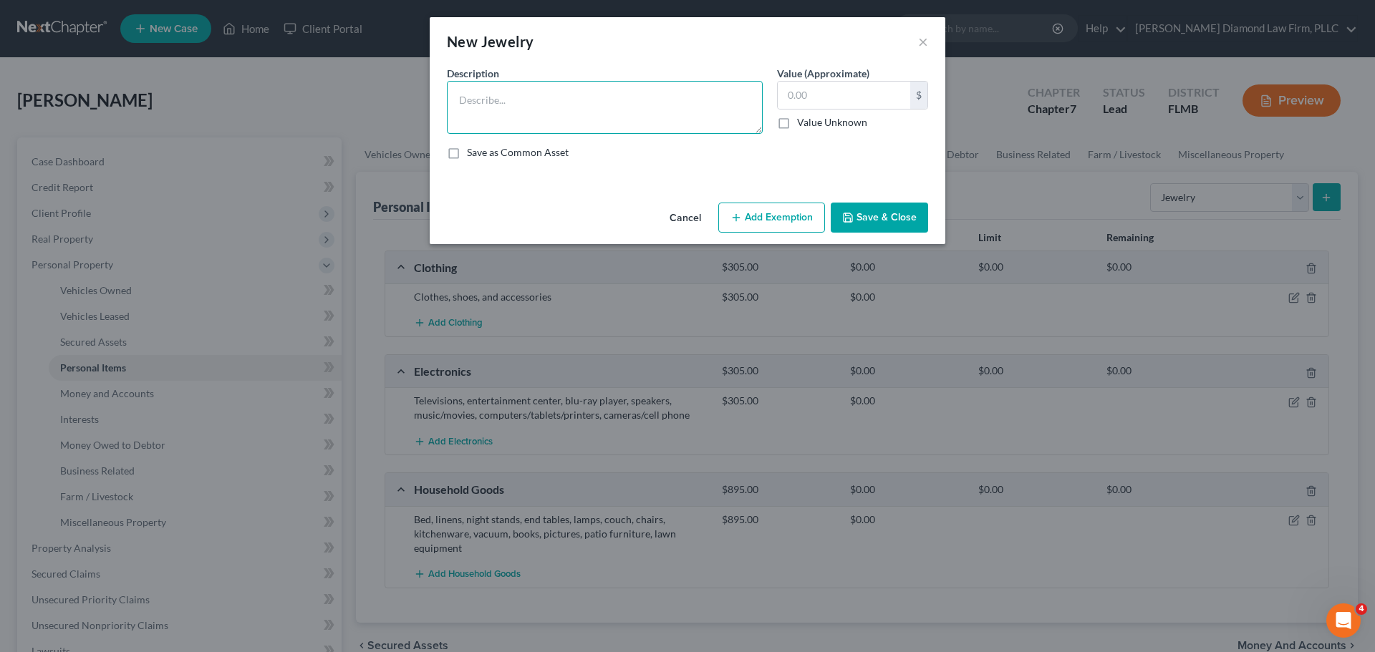
click at [576, 116] on textarea at bounding box center [605, 107] width 316 height 53
type textarea "Costume Jewelry"
click at [871, 107] on input "text" at bounding box center [844, 95] width 132 height 27
type input "50"
click at [890, 203] on button "Save & Close" at bounding box center [878, 218] width 97 height 30
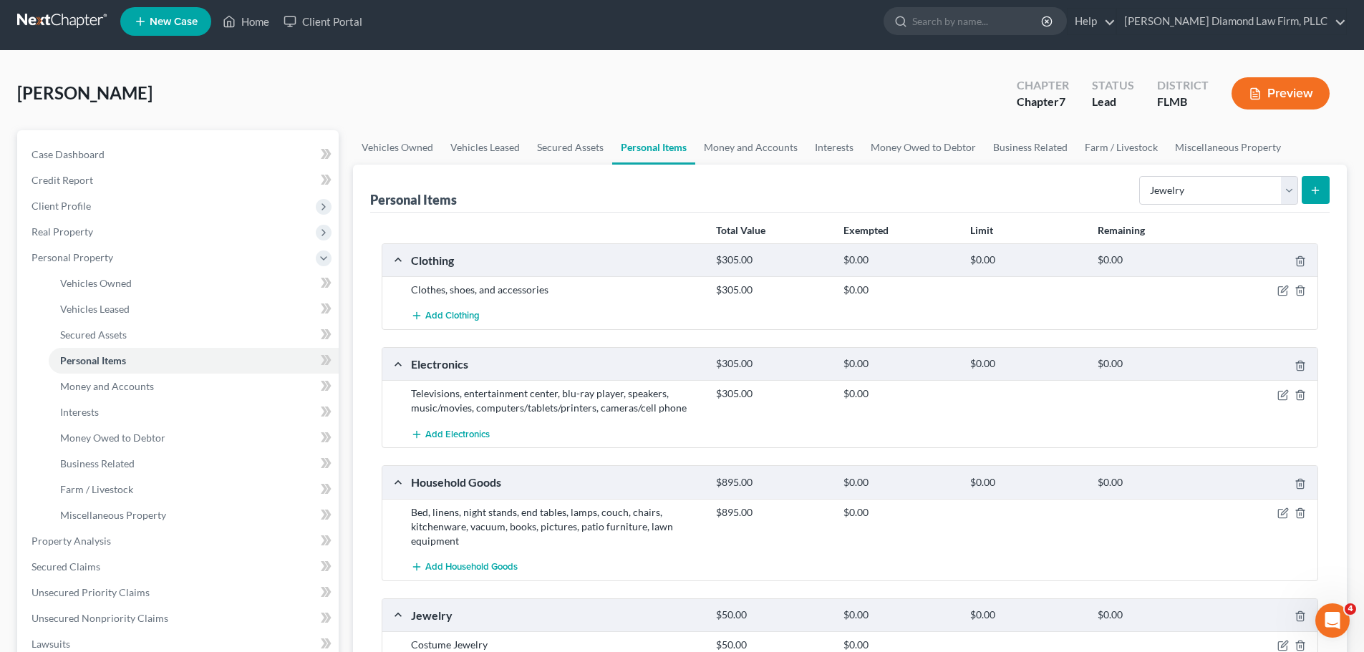
scroll to position [0, 0]
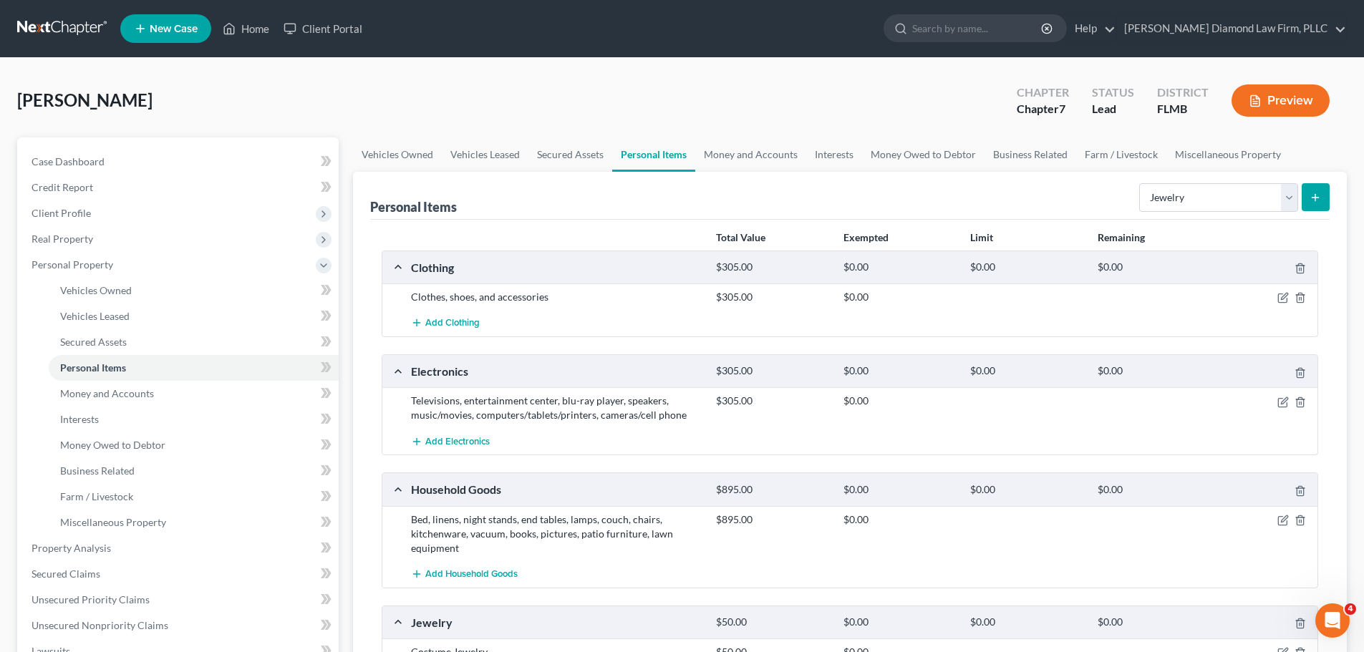
click at [72, 30] on link at bounding box center [63, 29] width 92 height 26
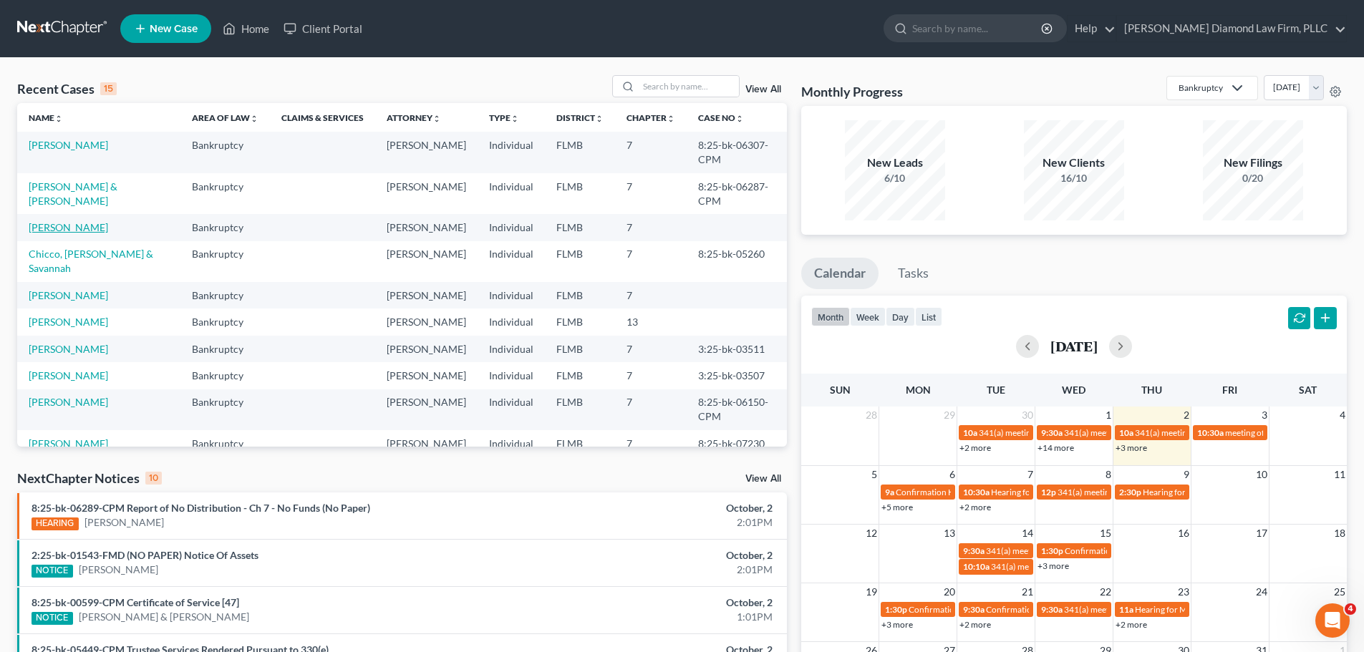
click at [54, 221] on link "[PERSON_NAME]" at bounding box center [68, 227] width 79 height 12
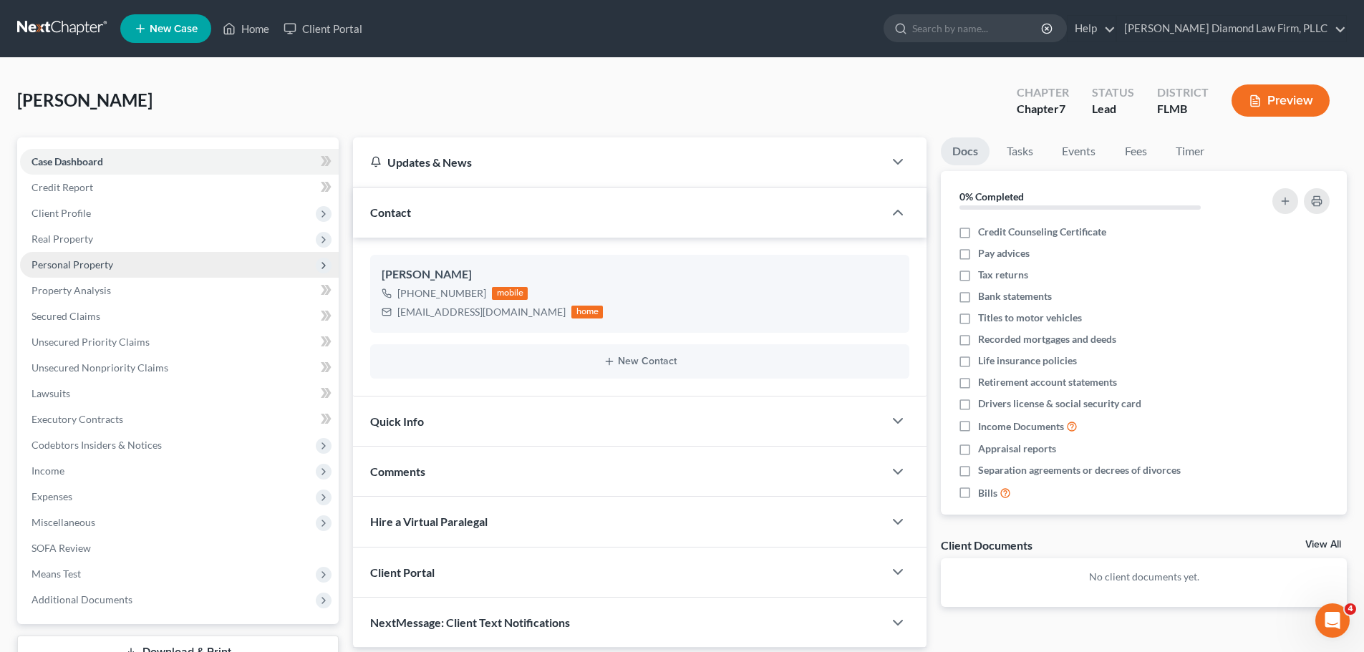
click at [78, 268] on span "Personal Property" at bounding box center [73, 264] width 82 height 12
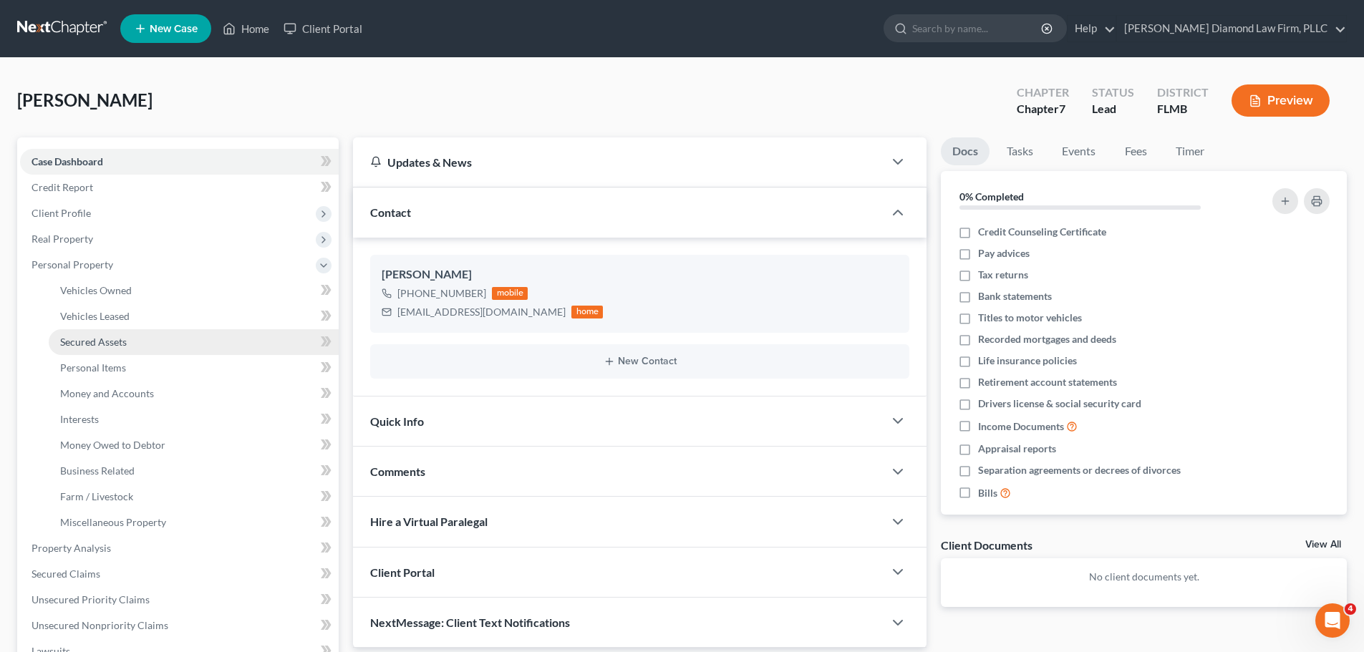
click at [88, 345] on span "Secured Assets" at bounding box center [93, 342] width 67 height 12
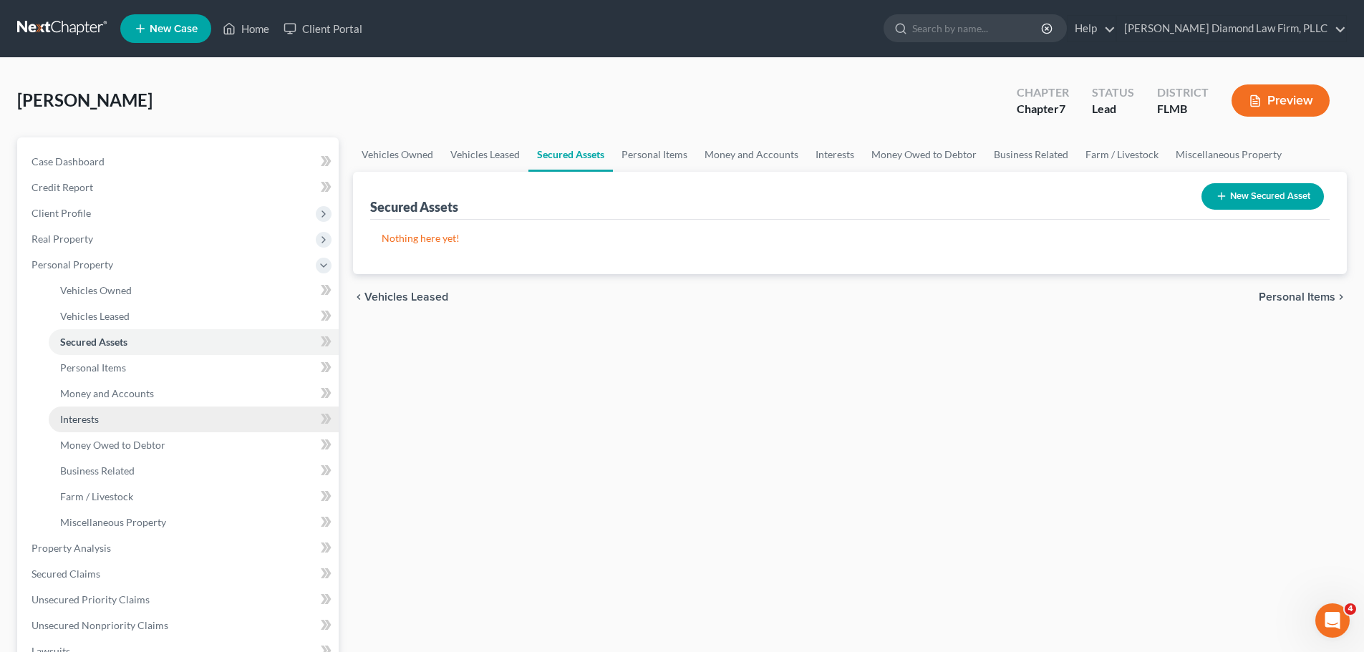
click at [105, 407] on link "Interests" at bounding box center [194, 420] width 290 height 26
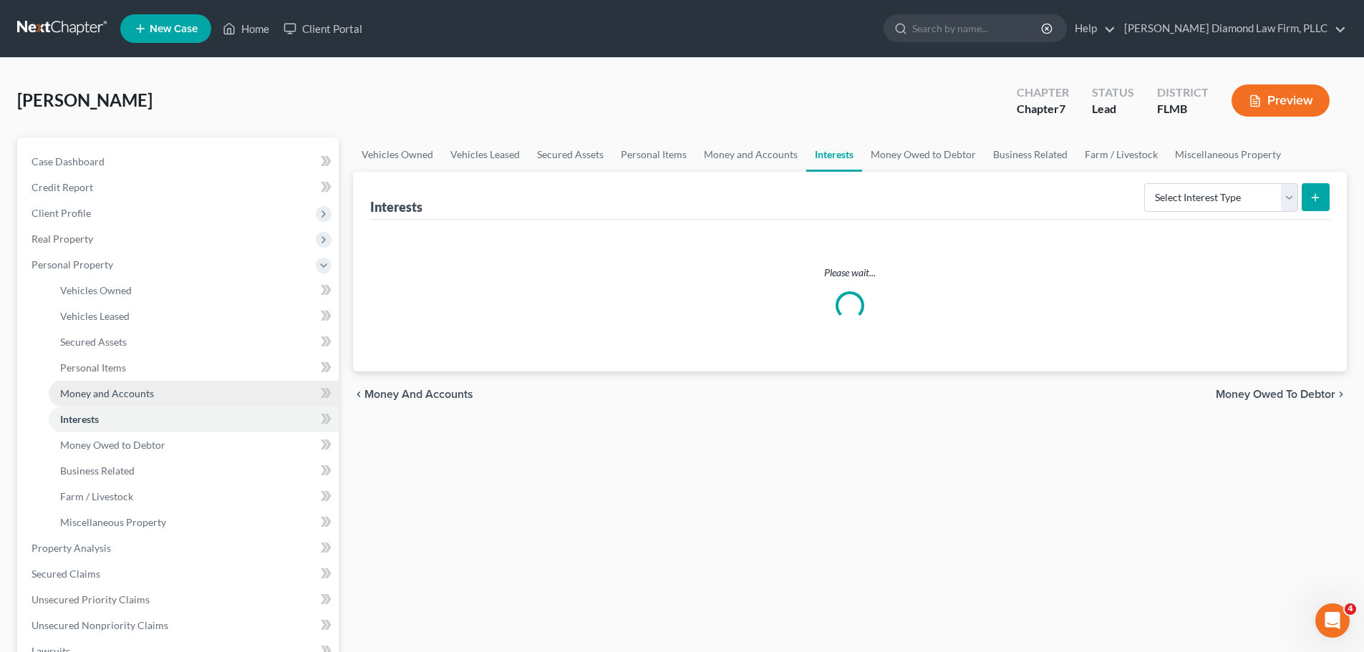
click at [104, 391] on span "Money and Accounts" at bounding box center [107, 393] width 94 height 12
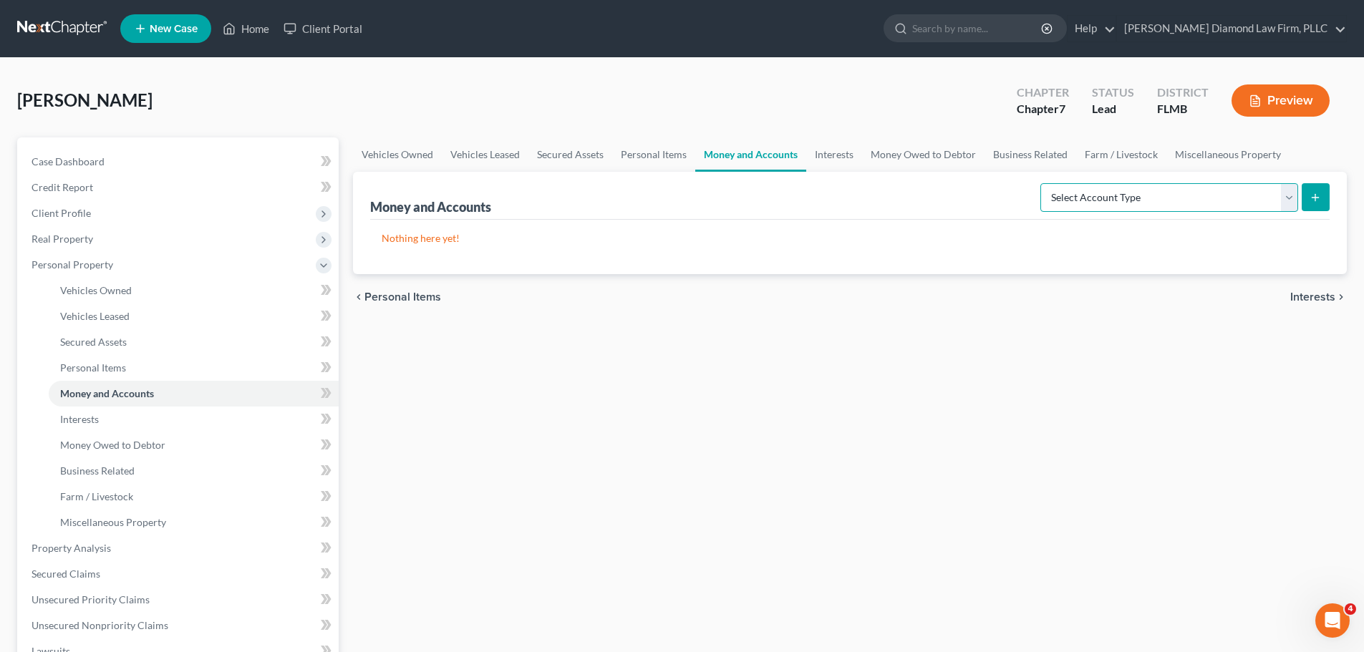
click at [1132, 194] on select "Select Account Type Brokerage Cash on Hand Certificates of Deposit Checking Acc…" at bounding box center [1169, 197] width 258 height 29
click at [1043, 183] on select "Select Account Type Brokerage Cash on Hand Certificates of Deposit Checking Acc…" at bounding box center [1169, 197] width 258 height 29
click at [1138, 207] on select "Select Account Type Brokerage Cash on Hand Certificates of Deposit Checking Acc…" at bounding box center [1169, 197] width 258 height 29
click at [1043, 183] on select "Select Account Type Brokerage Cash on Hand Certificates of Deposit Checking Acc…" at bounding box center [1169, 197] width 258 height 29
click at [1131, 208] on select "Select Account Type Brokerage Cash on Hand Certificates of Deposit Checking Acc…" at bounding box center [1169, 197] width 258 height 29
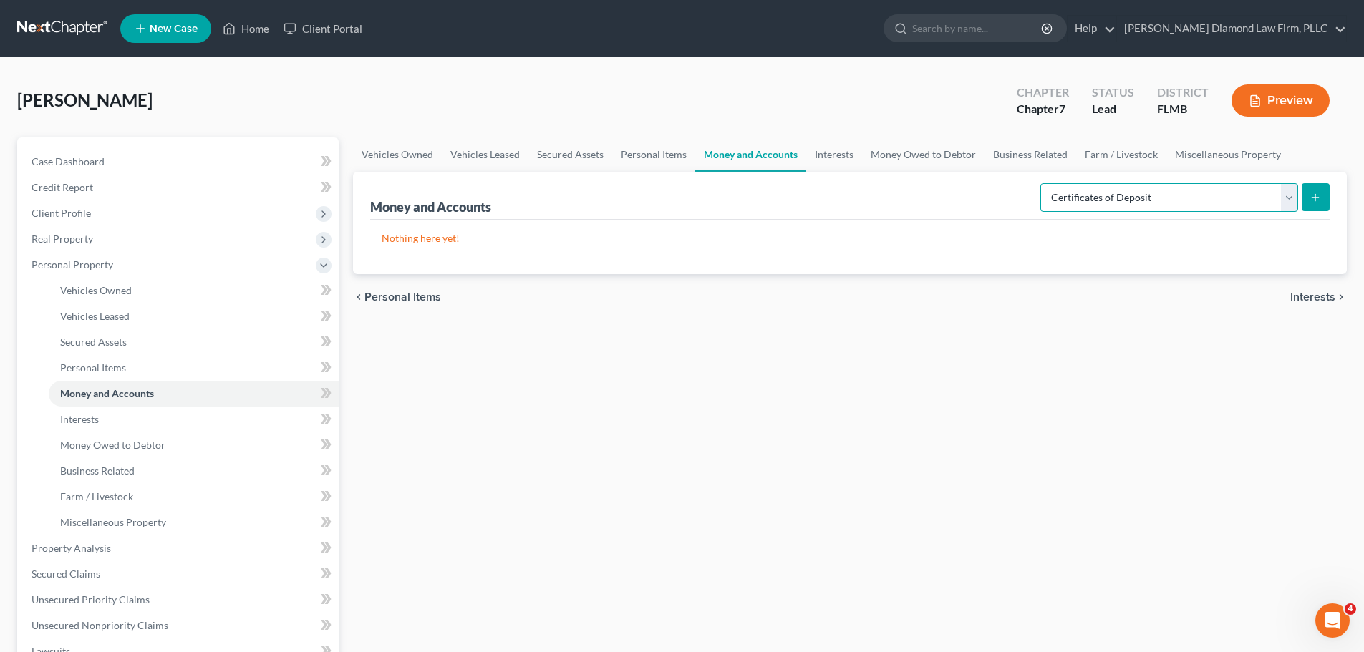
select select "checking"
click at [1043, 183] on select "Select Account Type Brokerage Cash on Hand Certificates of Deposit Checking Acc…" at bounding box center [1169, 197] width 258 height 29
click at [1322, 191] on button "submit" at bounding box center [1316, 197] width 28 height 28
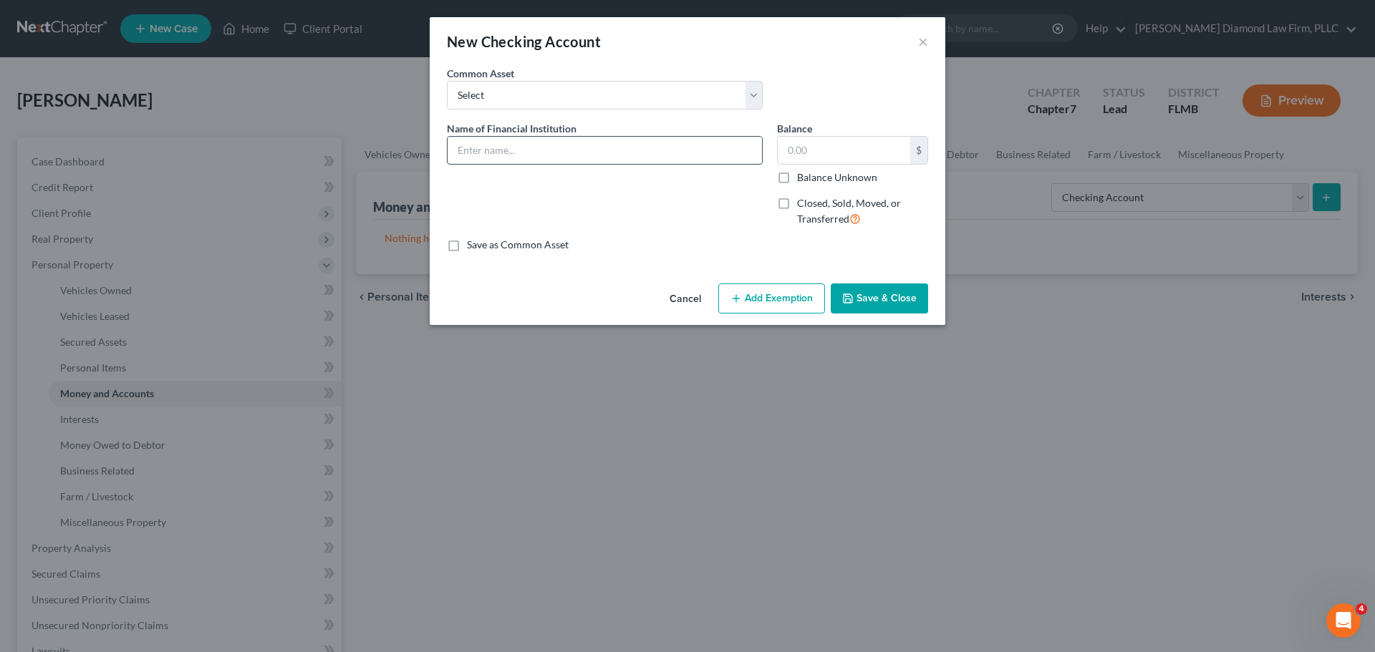
click at [476, 155] on input "text" at bounding box center [604, 150] width 314 height 27
click at [518, 102] on select "Select Chase Bank Achieva Truist Regions Truist Navy Federal CU Bank of America…" at bounding box center [605, 95] width 316 height 29
select select "13"
click at [447, 81] on select "Select Chase Bank Achieva Truist Regions Truist Navy Federal CU Bank of America…" at bounding box center [605, 95] width 316 height 29
click at [577, 83] on select "Select Chase Bank Achieva Truist Regions Truist Navy Federal CU Bank of America…" at bounding box center [605, 95] width 316 height 29
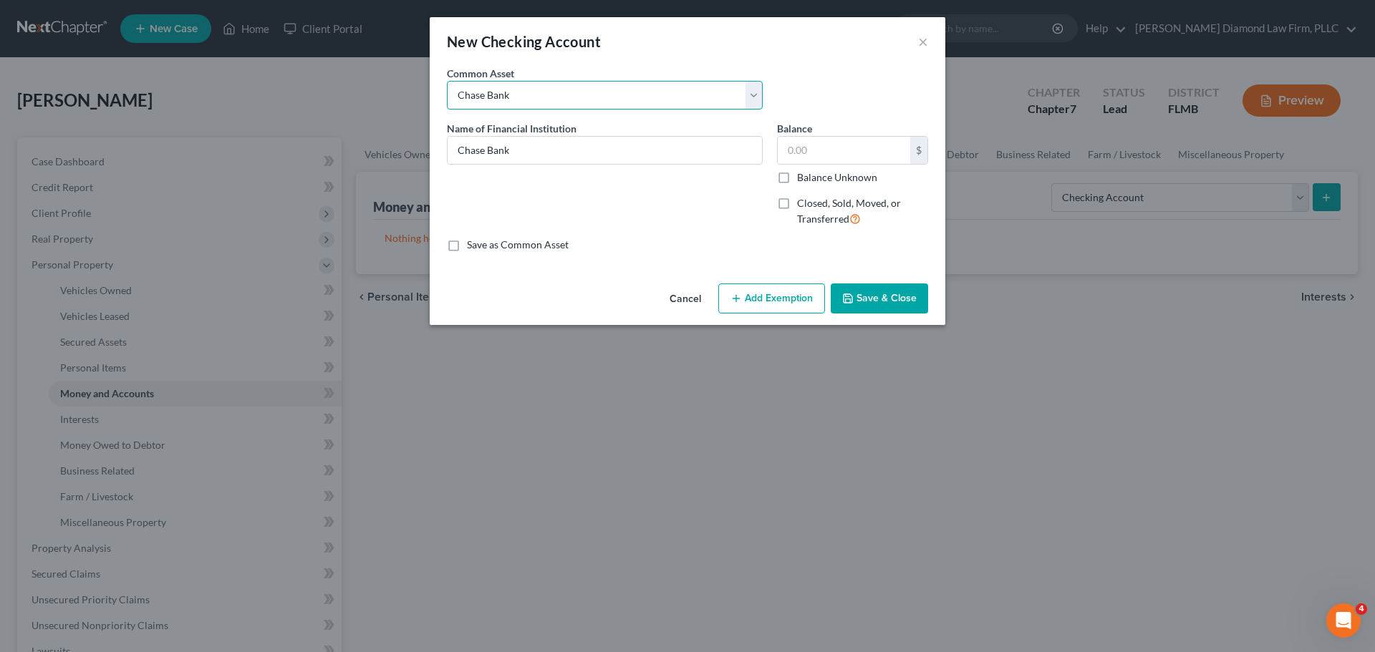
drag, startPoint x: 577, startPoint y: 83, endPoint x: 567, endPoint y: 104, distance: 23.1
click at [577, 83] on select "Select Chase Bank Achieva Truist Regions Truist Navy Federal CU Bank of America…" at bounding box center [605, 95] width 316 height 29
drag, startPoint x: 534, startPoint y: 153, endPoint x: 440, endPoint y: 155, distance: 94.5
click at [440, 155] on div "Name of Financial Institution * Chase Bank" at bounding box center [605, 179] width 330 height 117
click at [493, 150] on input "First MErchants Bank" at bounding box center [604, 150] width 314 height 27
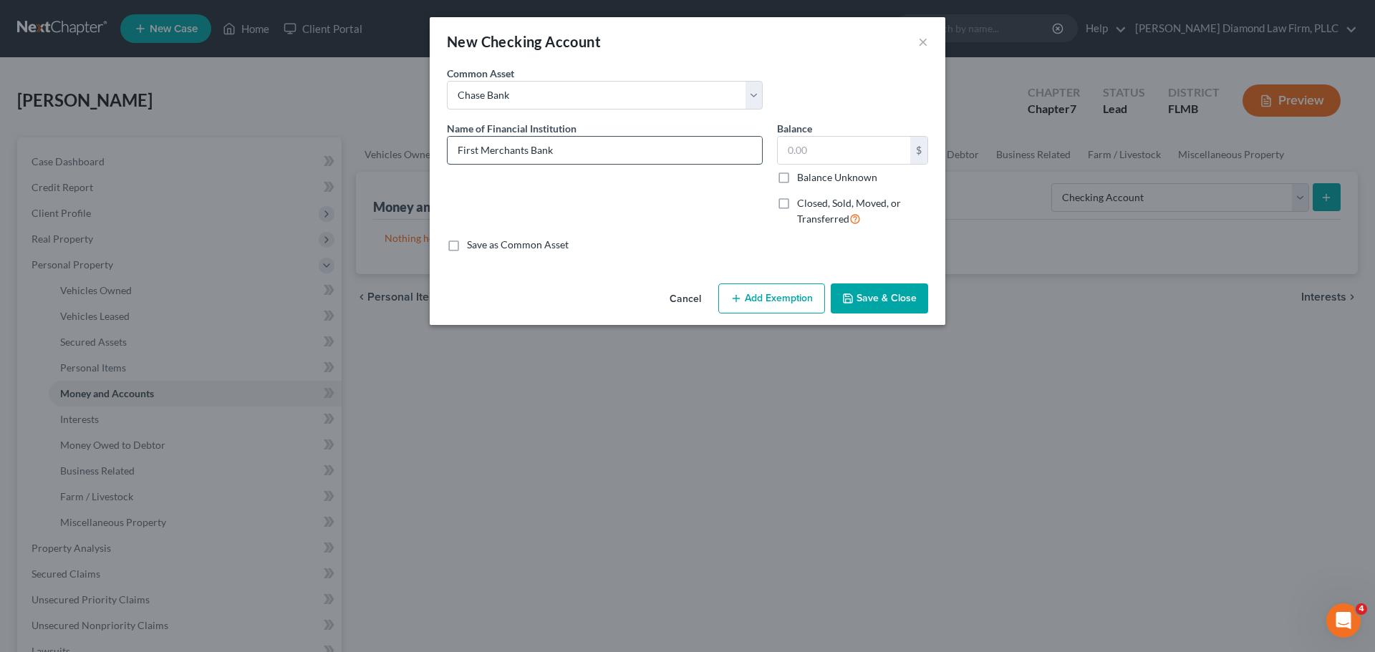
type input "First Merchants Bank"
click at [820, 197] on span "Closed, Sold, Moved, or Transferred" at bounding box center [849, 211] width 104 height 28
click at [812, 196] on input "Closed, Sold, Moved, or Transferred" at bounding box center [807, 200] width 9 height 9
checkbox input "true"
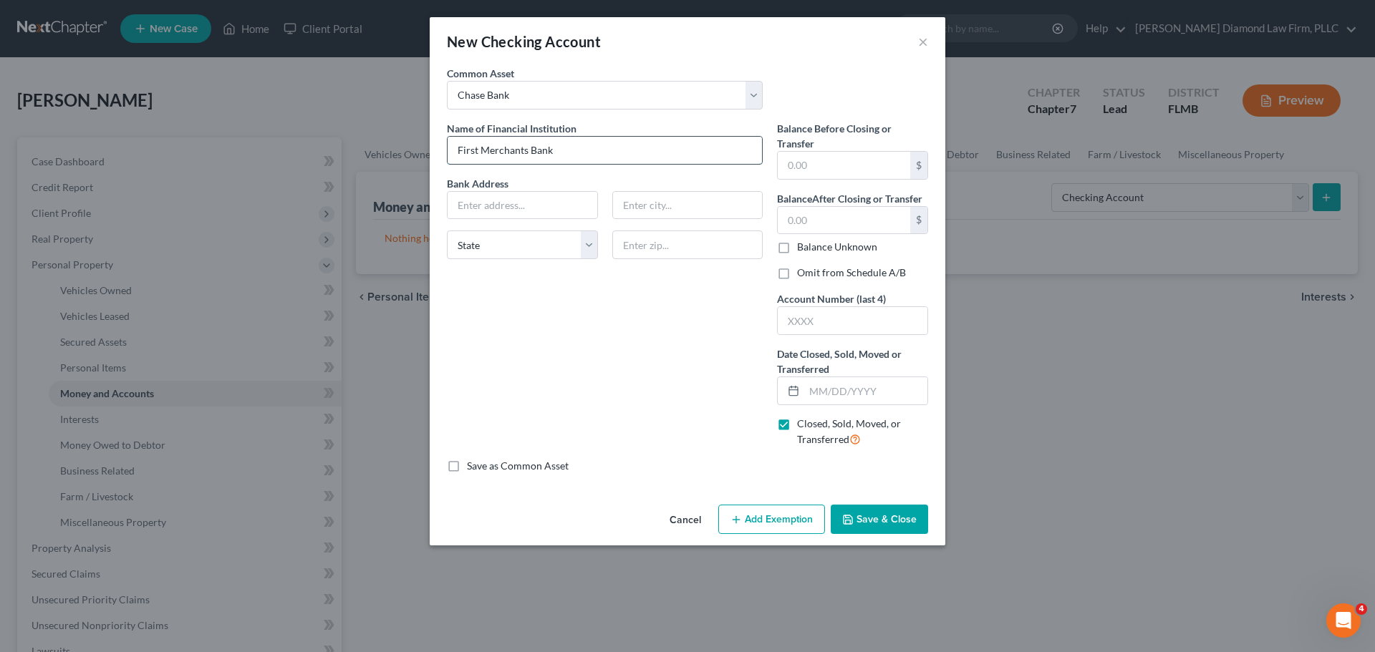
click at [571, 145] on input "First Merchants Bank" at bounding box center [604, 150] width 314 height 27
type input "First Merchants Bank 9311"
click at [525, 198] on input "text" at bounding box center [522, 205] width 150 height 27
type input "PO Box 792"
type input "Muncie"
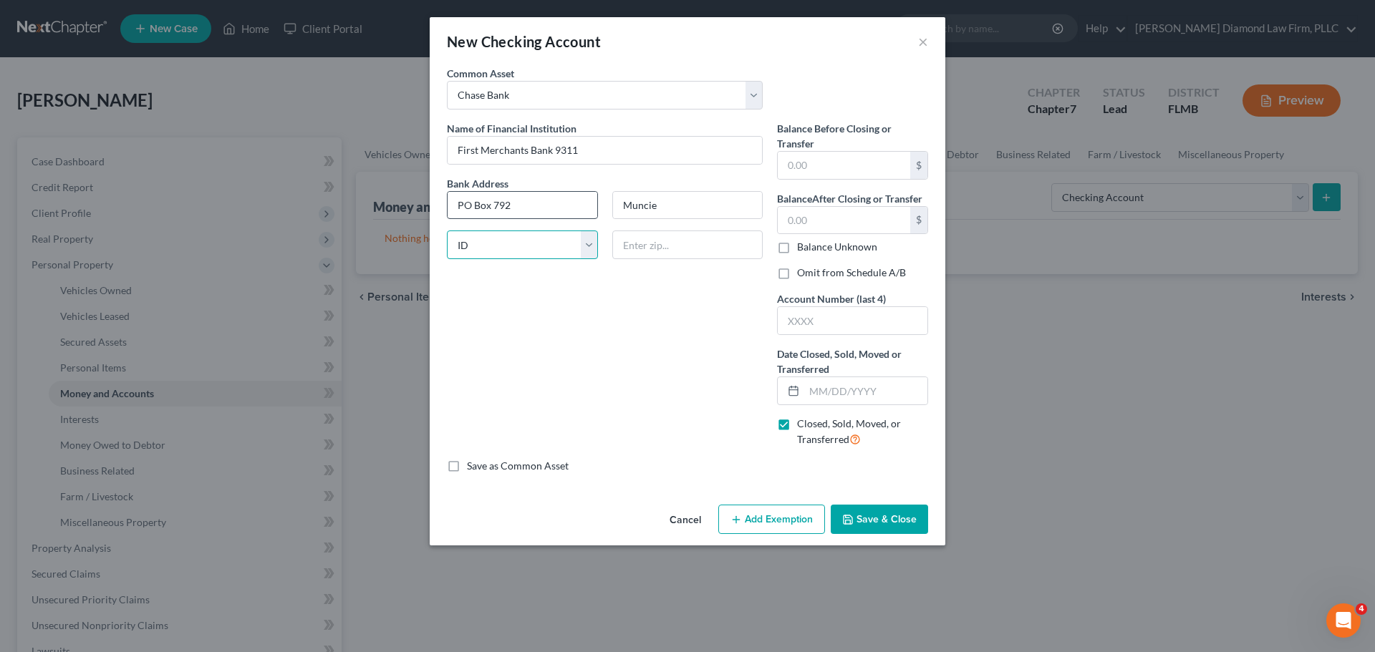
select select "15"
type input "47308"
click at [830, 218] on input "text" at bounding box center [844, 220] width 132 height 27
type input "0"
click at [816, 278] on label "Omit from Schedule A/B" at bounding box center [851, 273] width 109 height 14
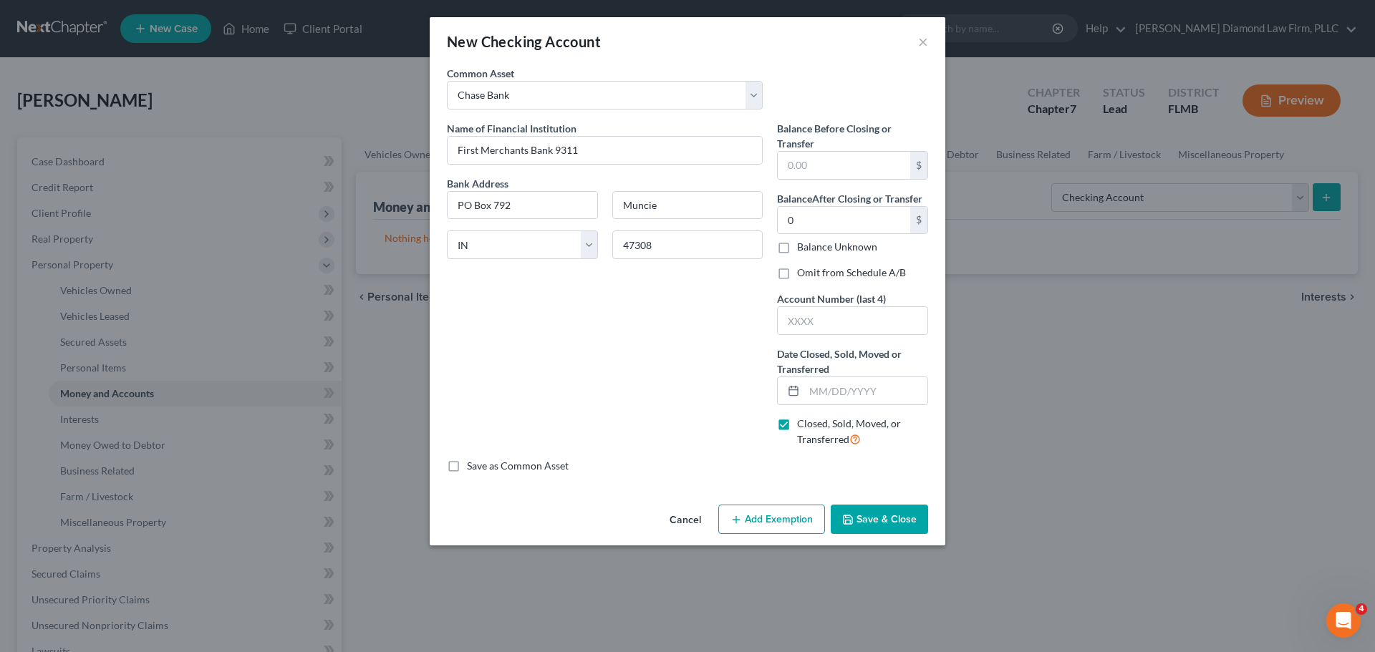
click at [812, 275] on input "Omit from Schedule A/B" at bounding box center [807, 270] width 9 height 9
checkbox input "true"
click at [830, 318] on input "text" at bounding box center [853, 320] width 150 height 27
type input "9311"
type input "02/19/2025"
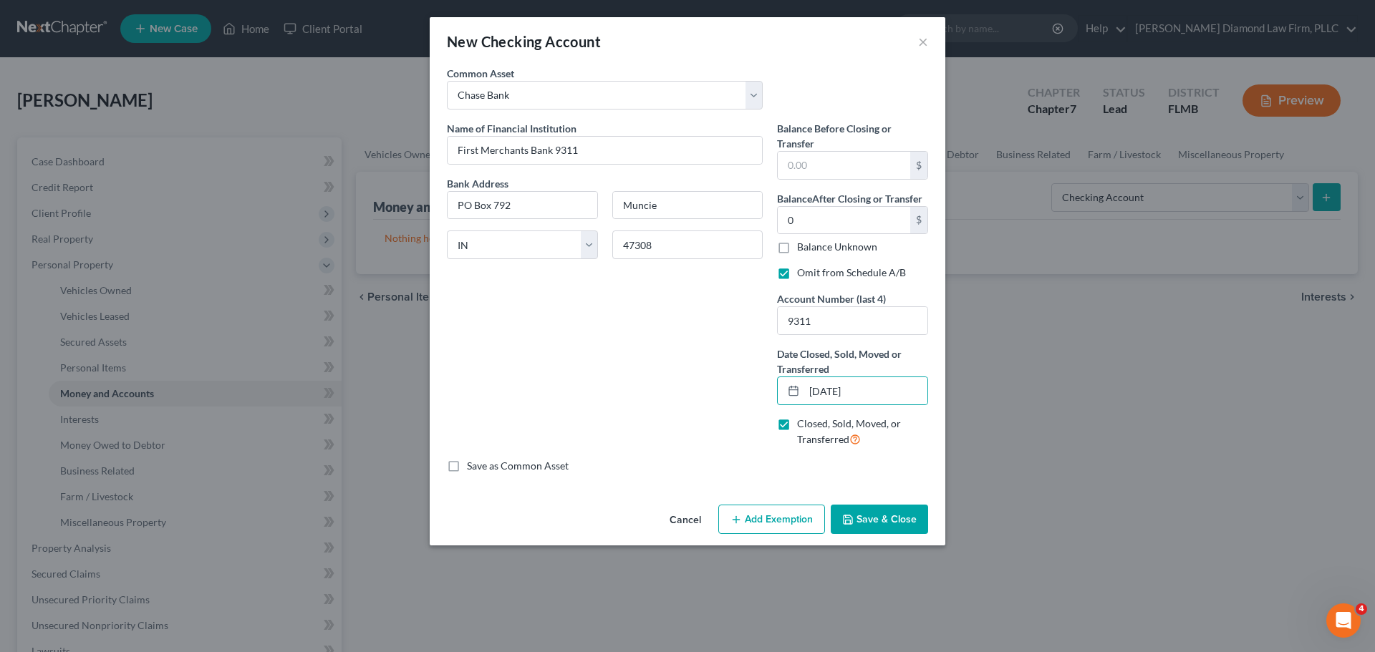
click at [884, 519] on button "Save & Close" at bounding box center [878, 520] width 97 height 30
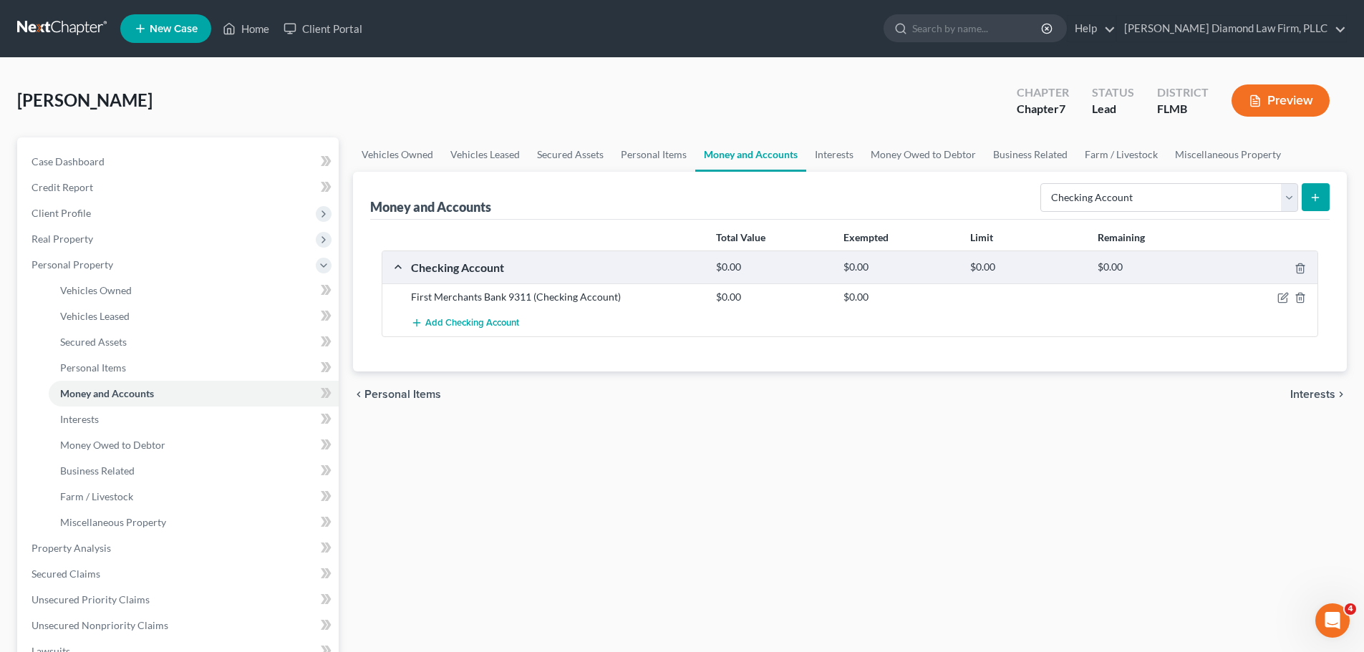
click at [1310, 190] on button "submit" at bounding box center [1316, 197] width 28 height 28
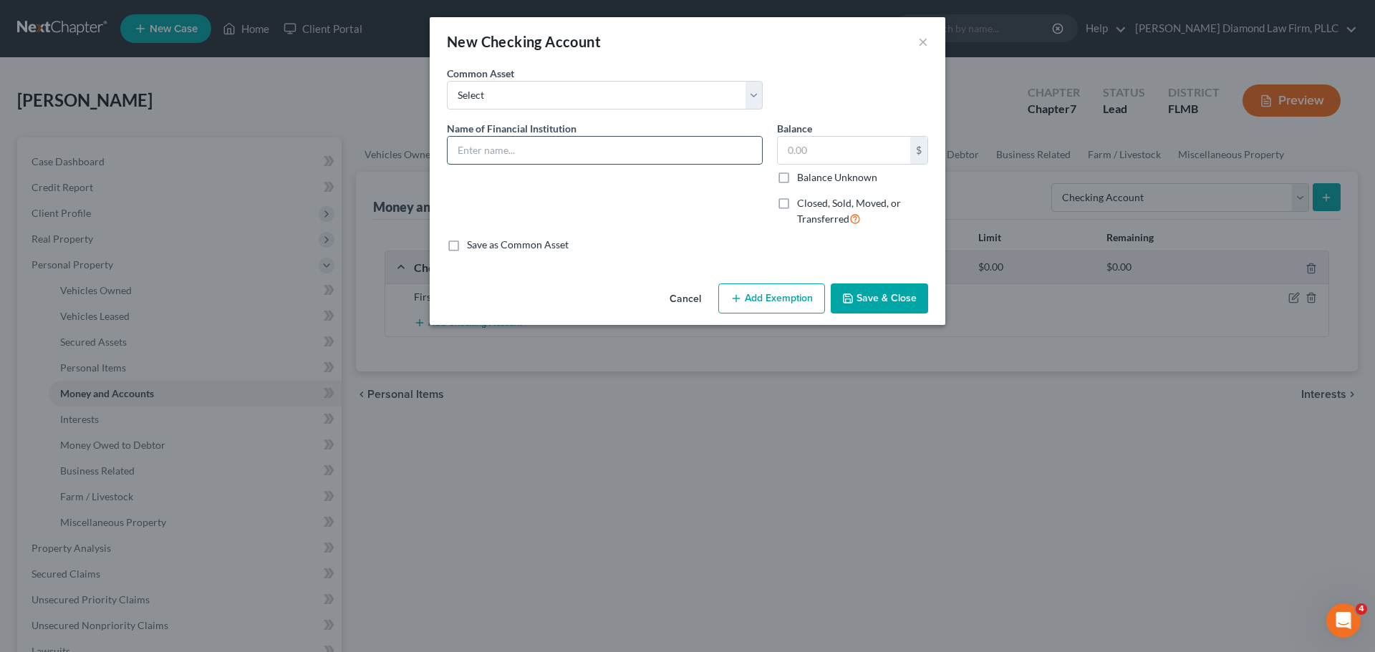
click at [592, 148] on input "text" at bounding box center [604, 150] width 314 height 27
type input "Chase Bank Checking 3521"
click at [787, 141] on input "text" at bounding box center [844, 150] width 132 height 27
type input "2,056.24"
click at [788, 303] on button "Add Exemption" at bounding box center [771, 299] width 107 height 30
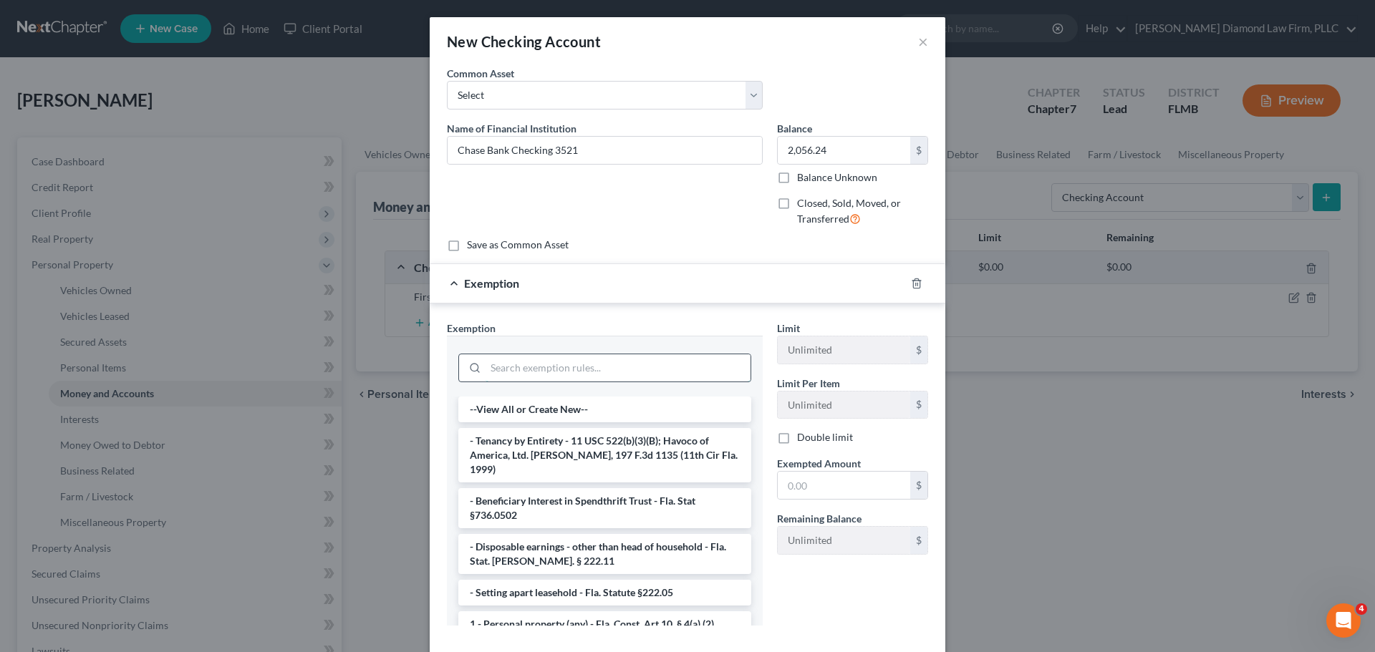
click at [538, 379] on input "search" at bounding box center [617, 367] width 265 height 27
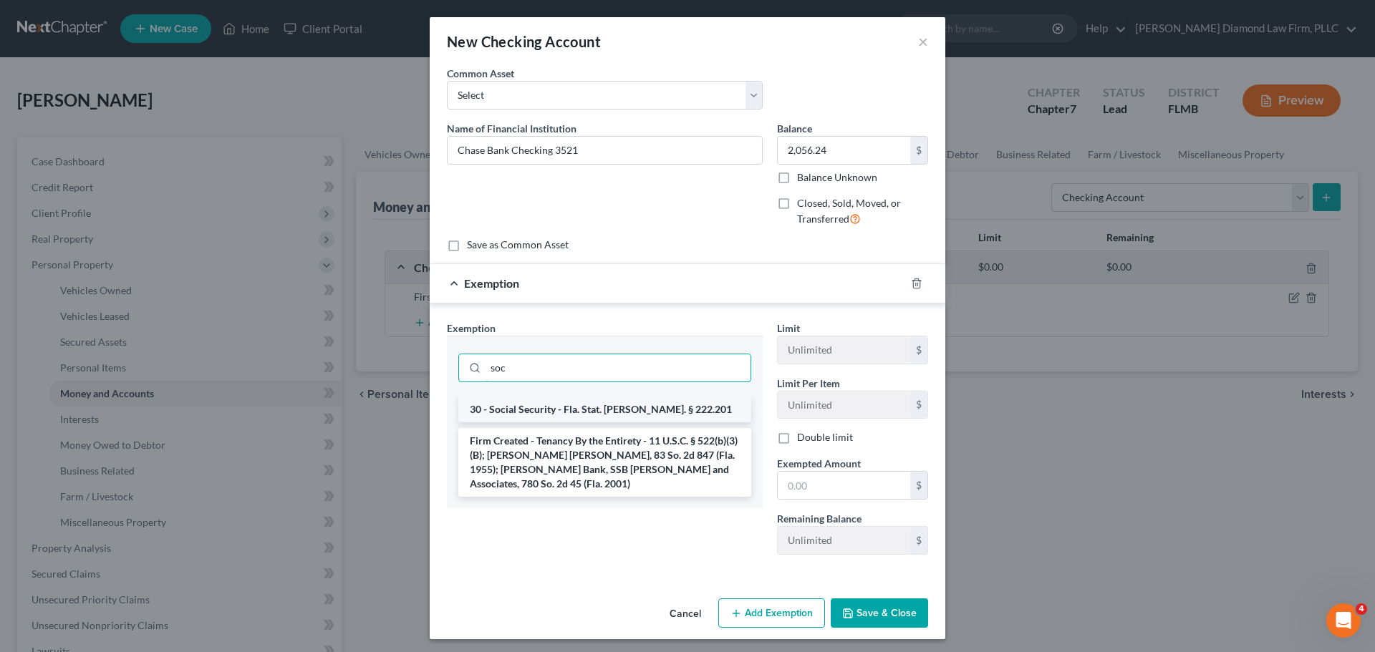
type input "soc"
click at [568, 402] on li "30 - Social Security - Fla. Stat. Ann. § 222.201" at bounding box center [604, 410] width 293 height 26
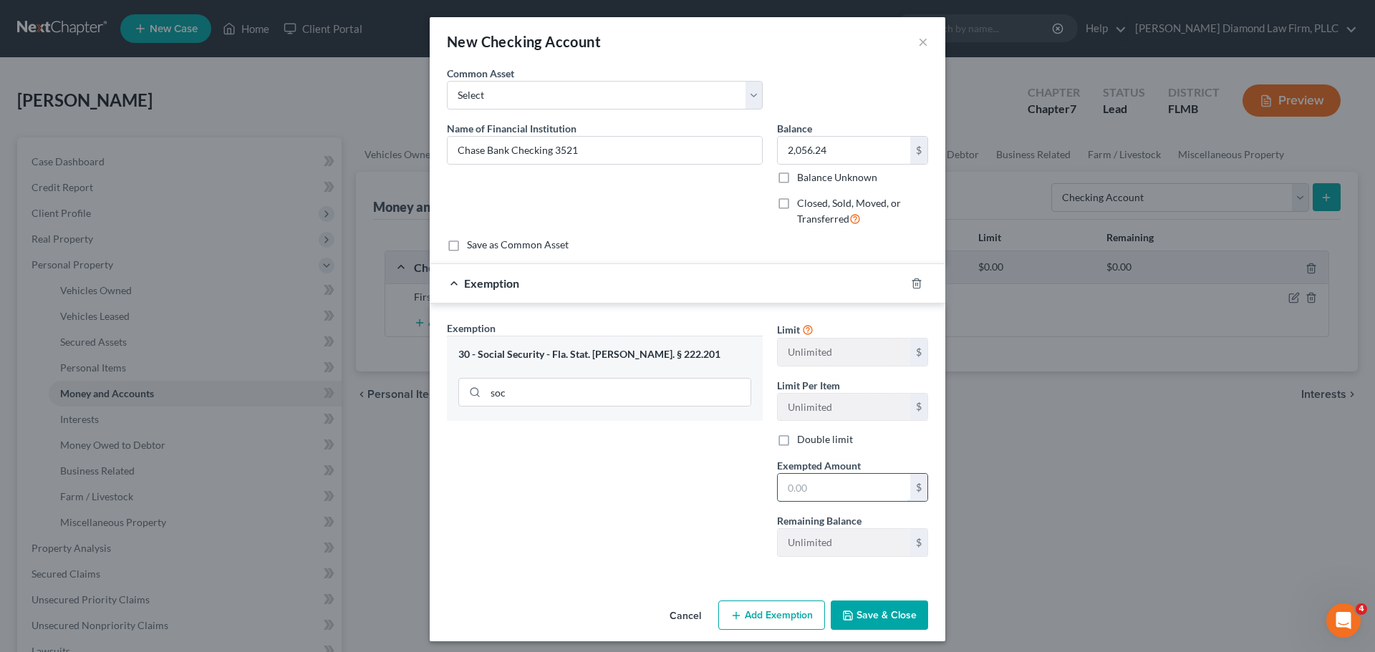
click at [807, 483] on input "text" at bounding box center [844, 487] width 132 height 27
type input "2,056.24"
click at [846, 611] on icon "button" at bounding box center [847, 615] width 9 height 9
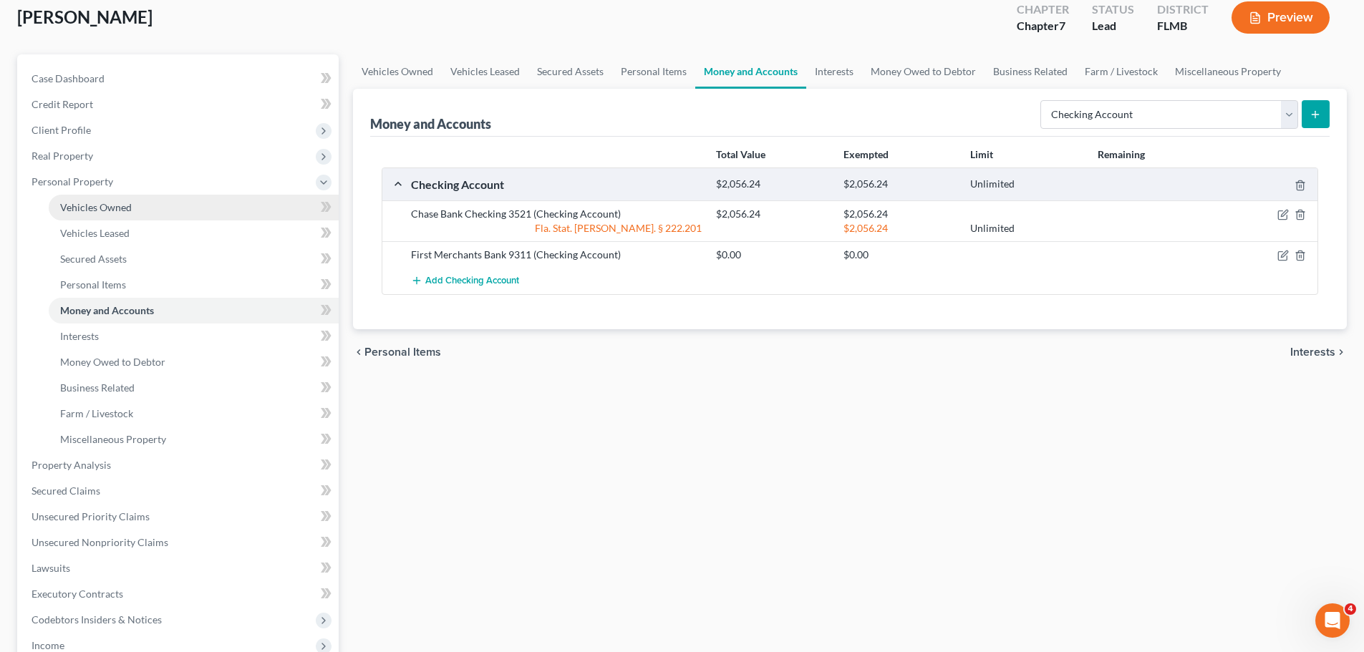
scroll to position [286, 0]
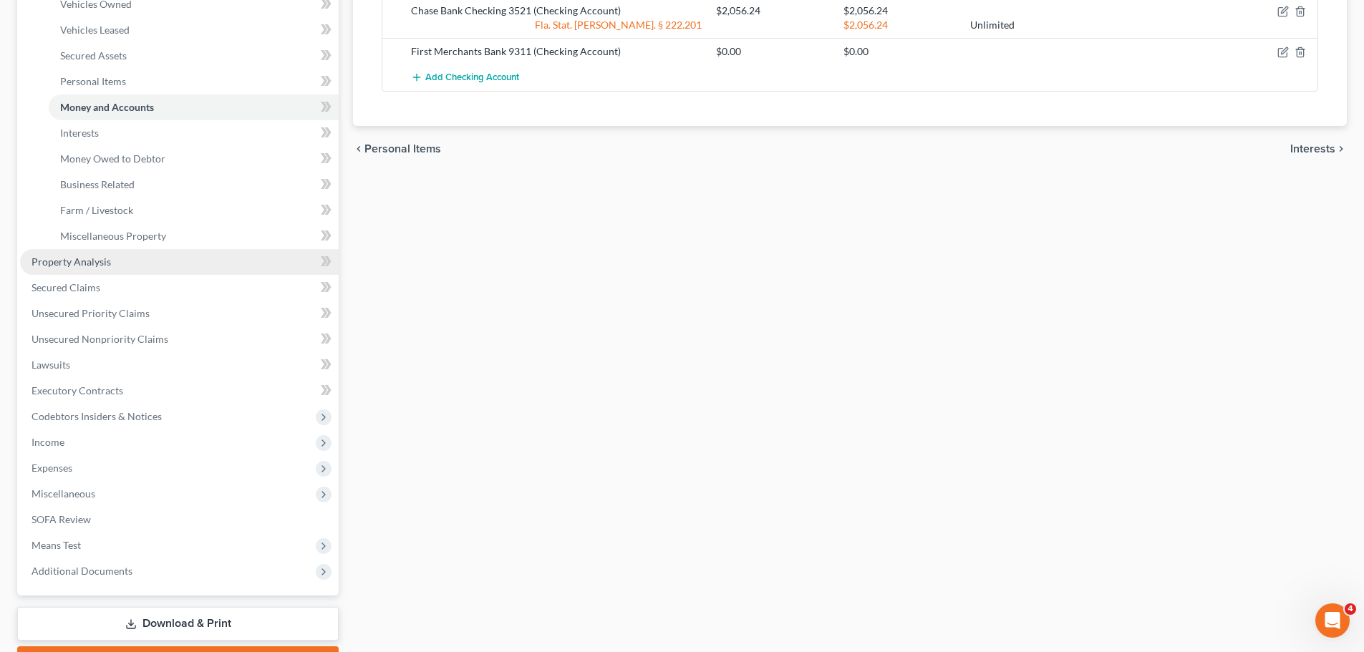
click at [108, 261] on span "Property Analysis" at bounding box center [71, 262] width 79 height 12
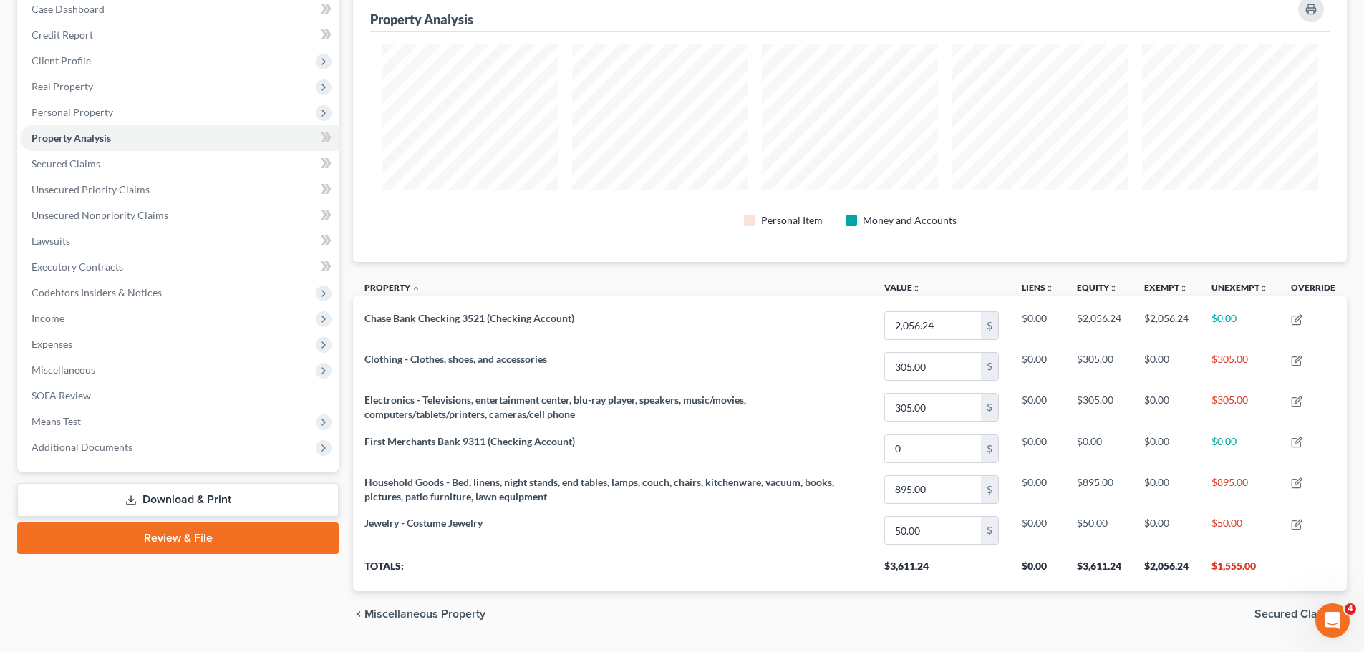
scroll to position [120, 0]
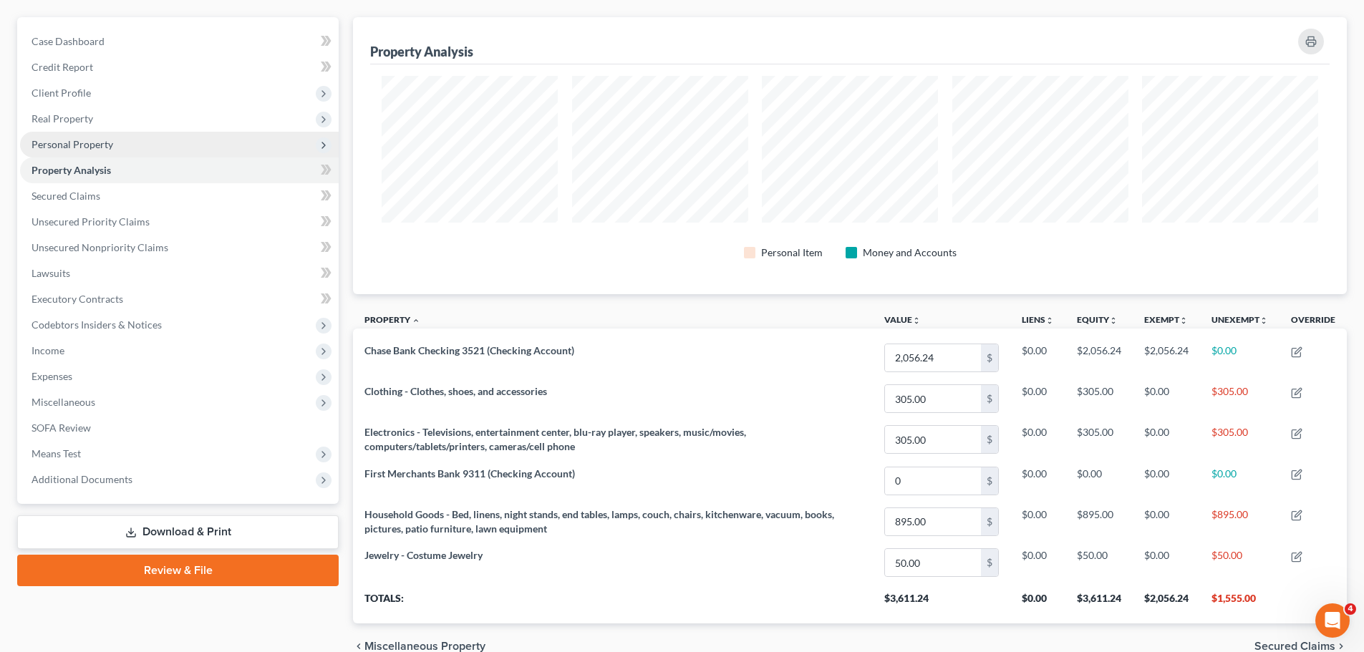
click at [114, 147] on span "Personal Property" at bounding box center [179, 145] width 319 height 26
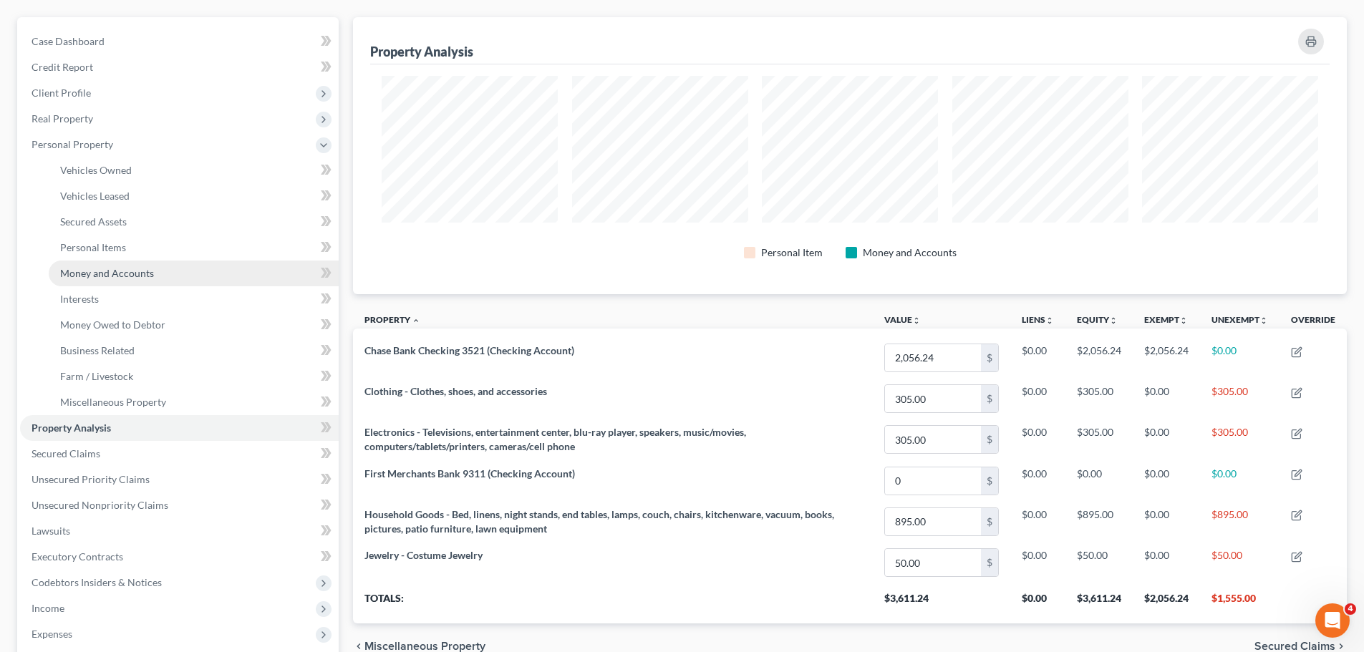
click at [123, 267] on span "Money and Accounts" at bounding box center [107, 273] width 94 height 12
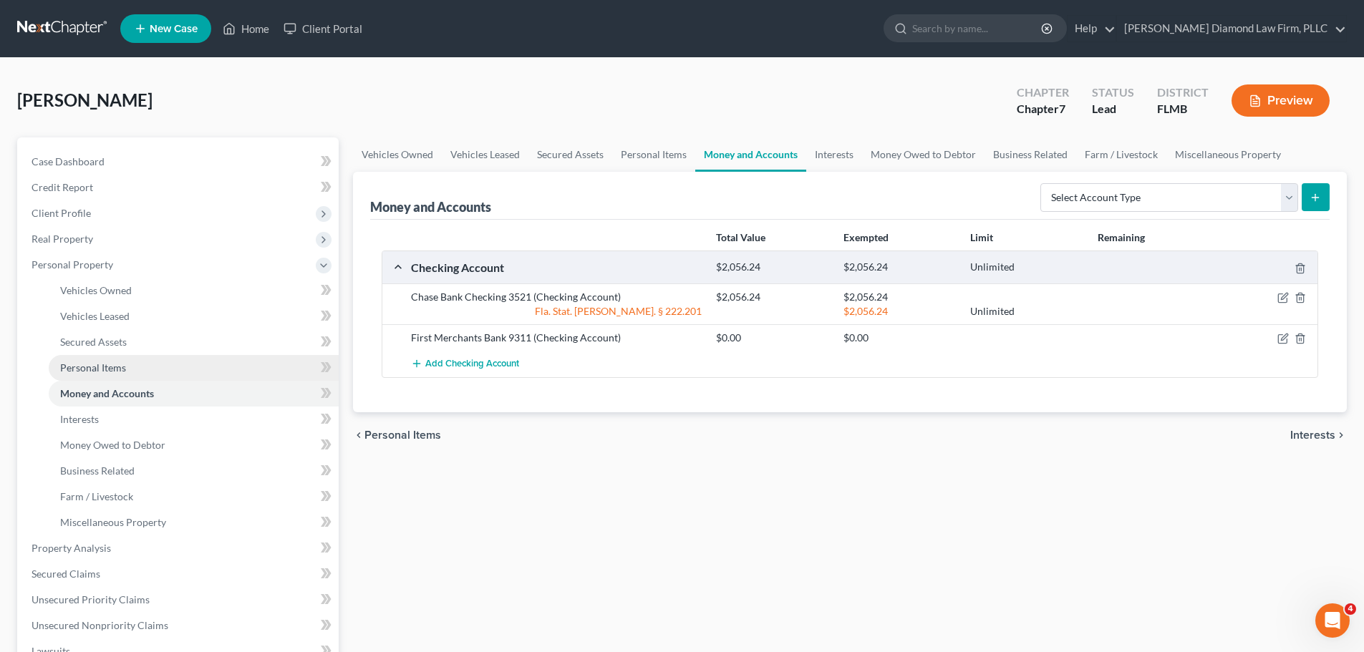
click at [109, 360] on link "Personal Items" at bounding box center [194, 368] width 290 height 26
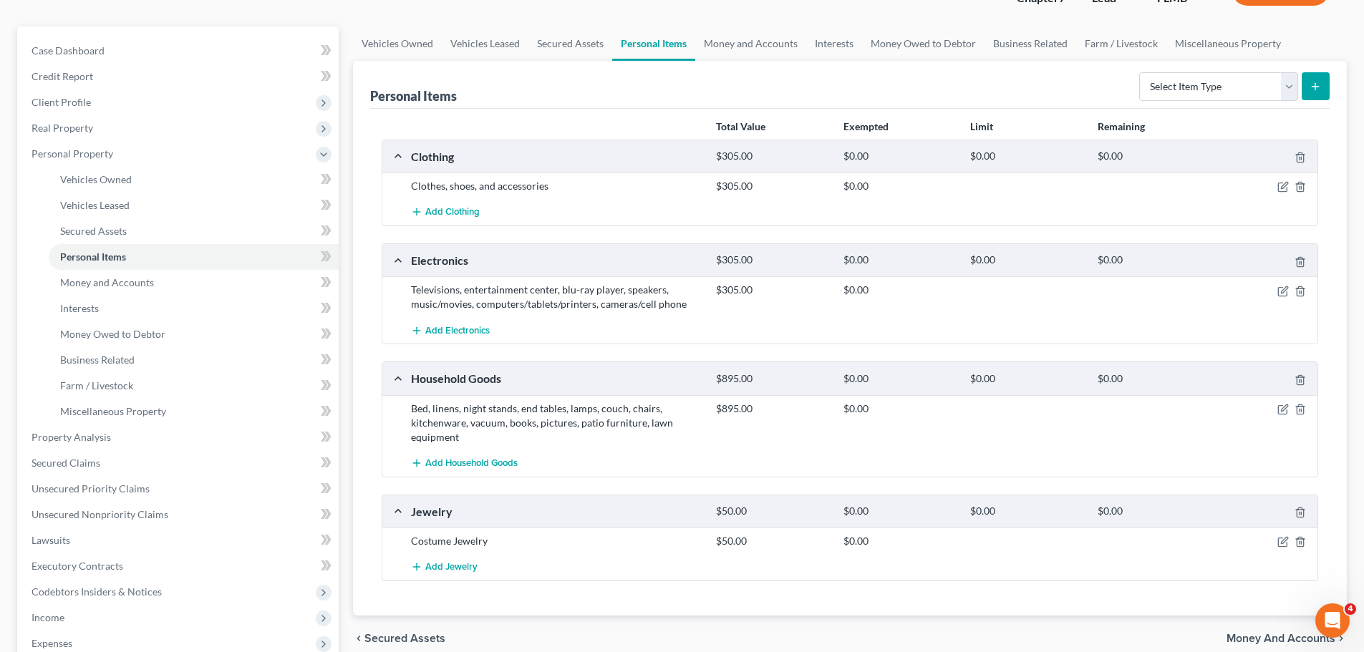
scroll to position [143, 0]
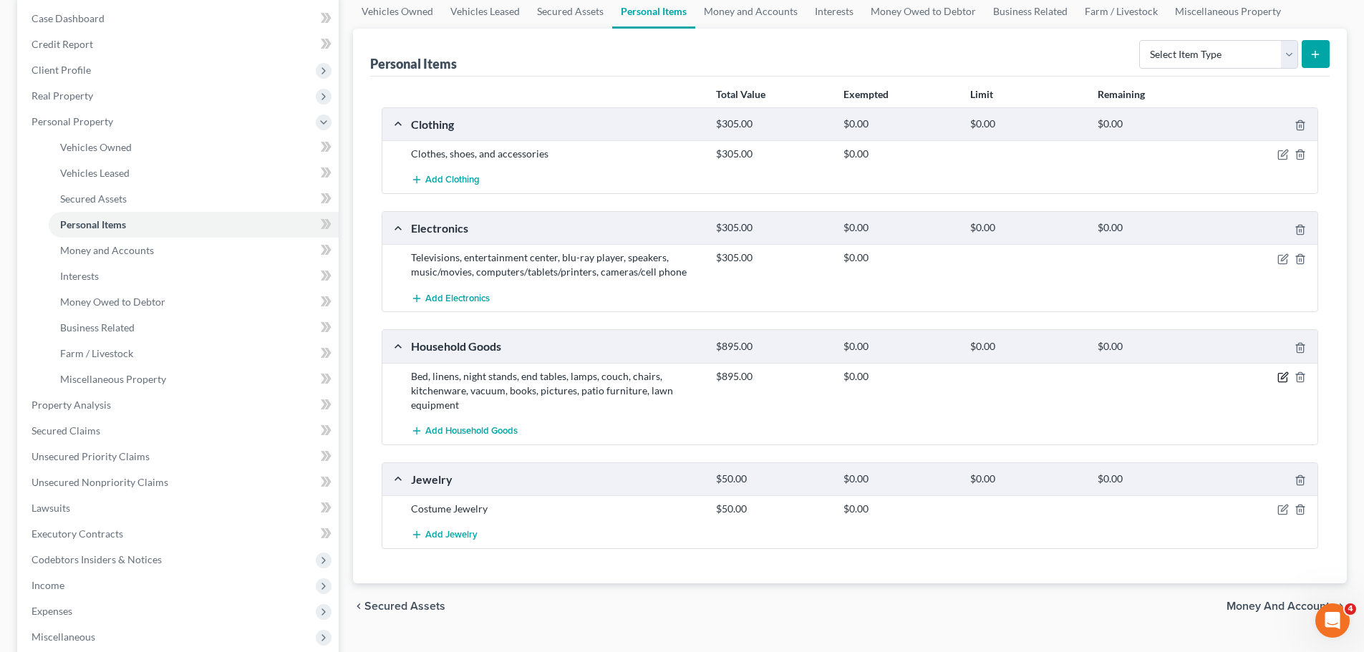
click at [1282, 372] on icon "button" at bounding box center [1282, 377] width 11 height 11
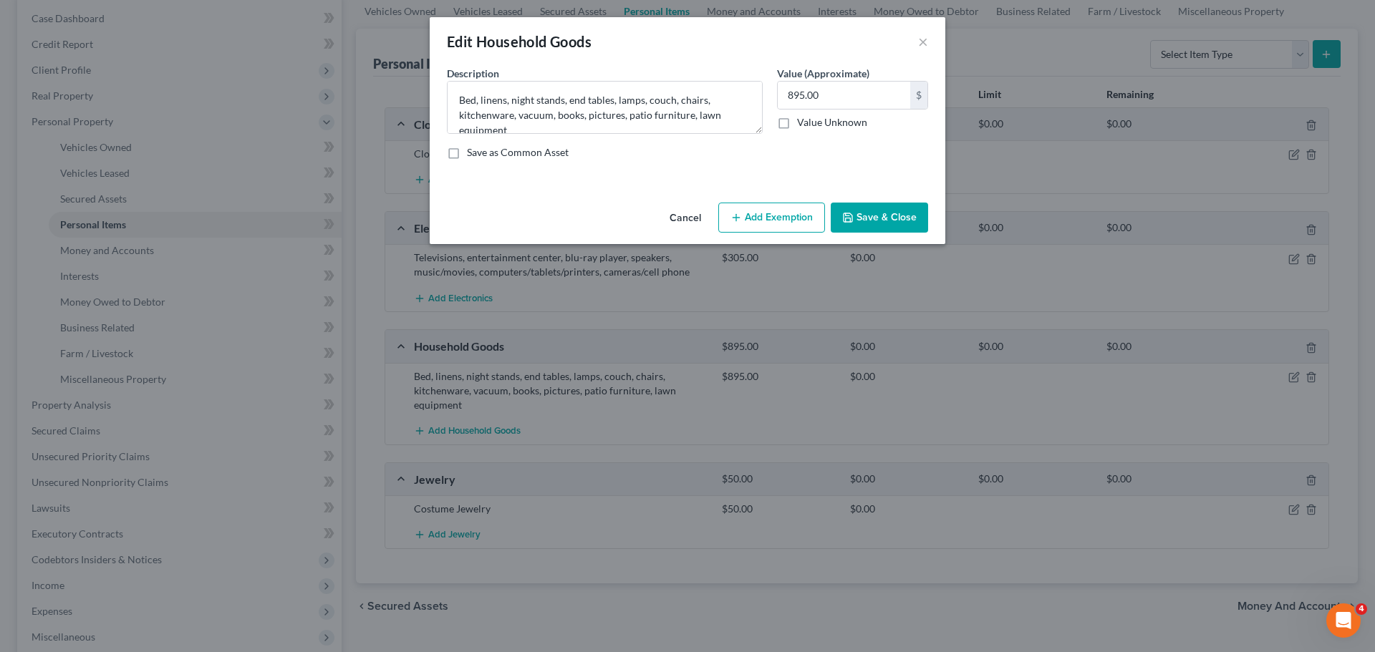
click at [776, 216] on button "Add Exemption" at bounding box center [771, 218] width 107 height 30
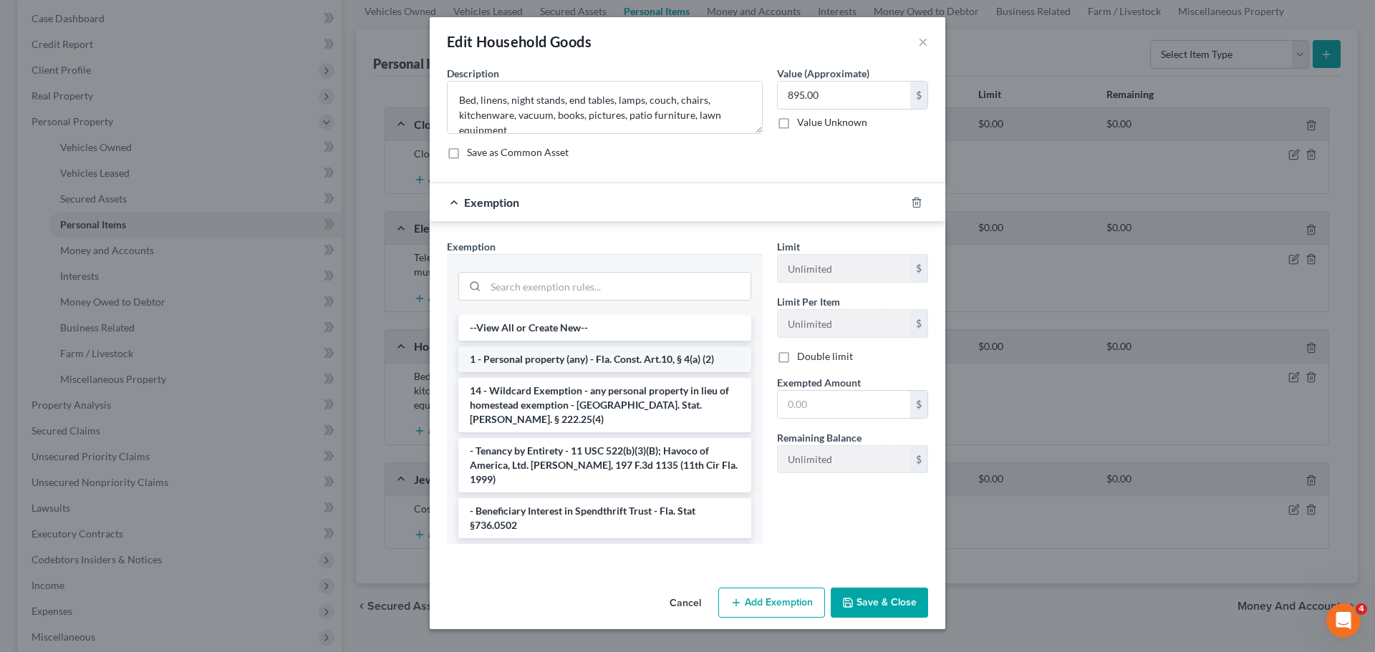
click at [582, 361] on li "1 - Personal property (any) - Fla. Const. Art.10, § 4(a) (2)" at bounding box center [604, 360] width 293 height 26
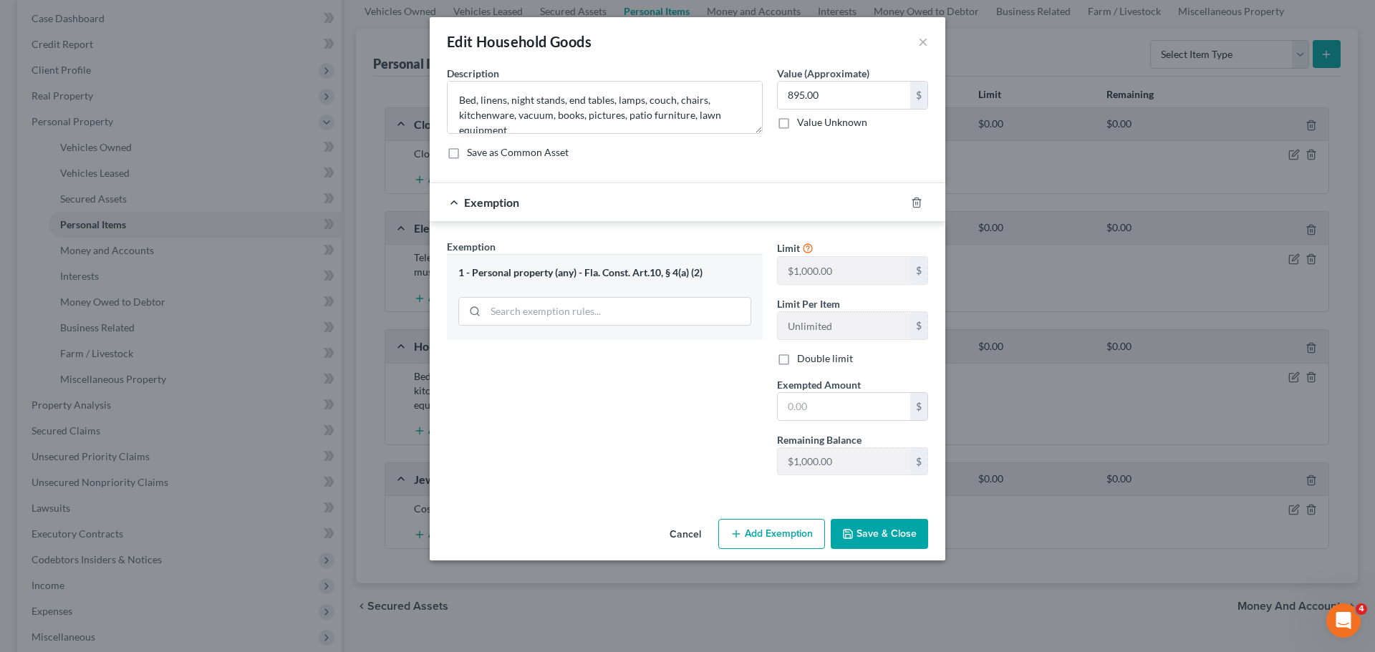
click at [871, 421] on div "Limit $1,000.00 $ Limit Per Item Unlimited $ Double limit Exempted Amount * $ R…" at bounding box center [852, 363] width 165 height 248
click at [867, 411] on input "text" at bounding box center [844, 406] width 132 height 27
type input "895"
click at [890, 532] on button "Save & Close" at bounding box center [878, 534] width 97 height 30
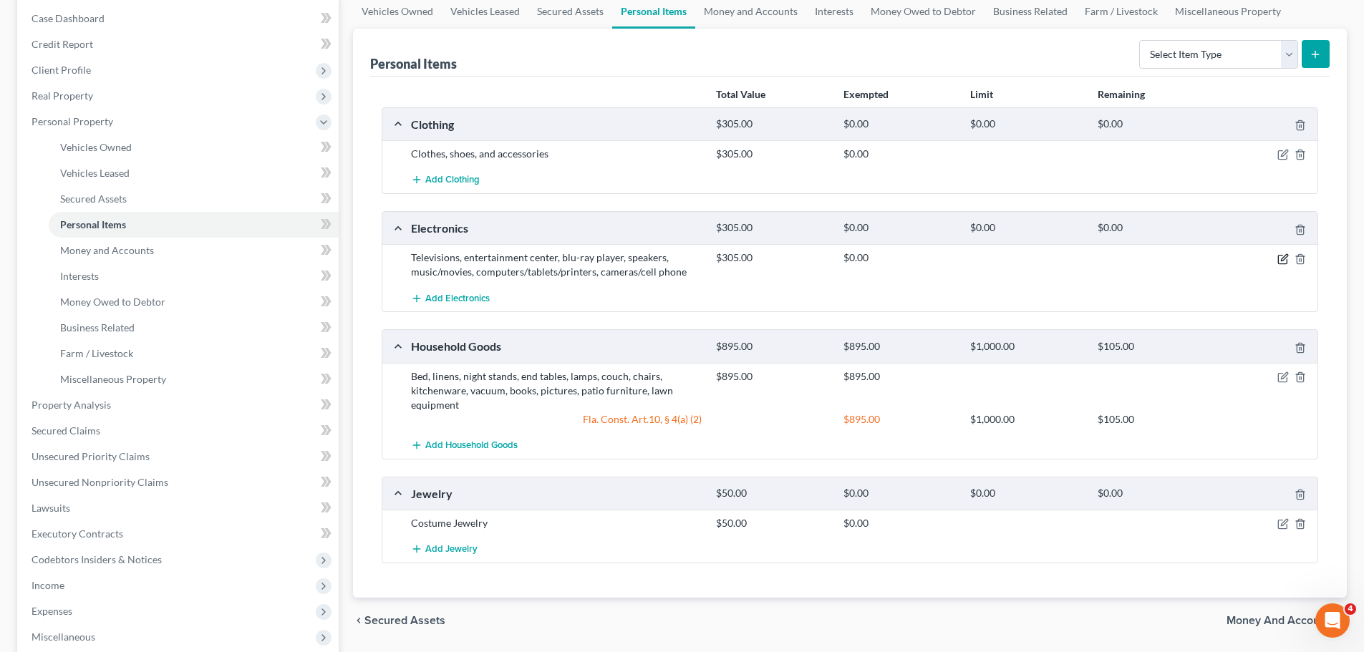
click at [1284, 258] on icon "button" at bounding box center [1282, 258] width 11 height 11
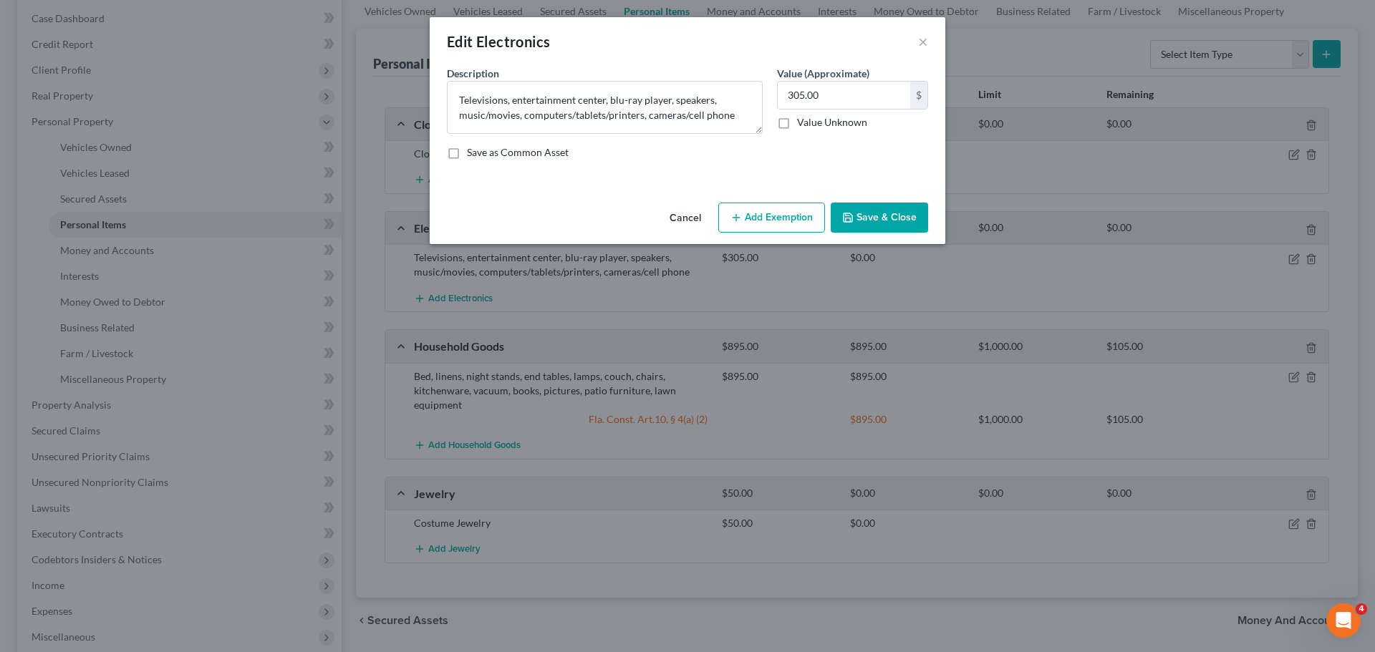
click at [774, 218] on button "Add Exemption" at bounding box center [771, 218] width 107 height 30
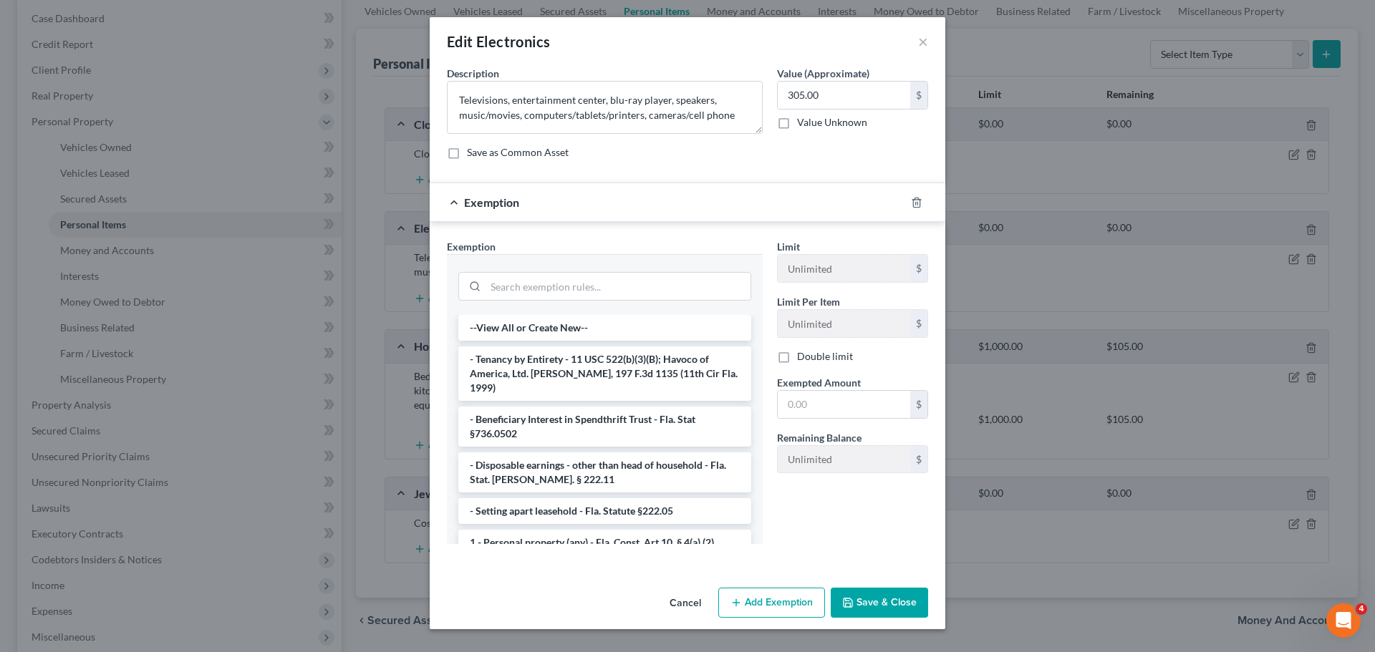
click at [669, 599] on button "Cancel" at bounding box center [685, 603] width 54 height 29
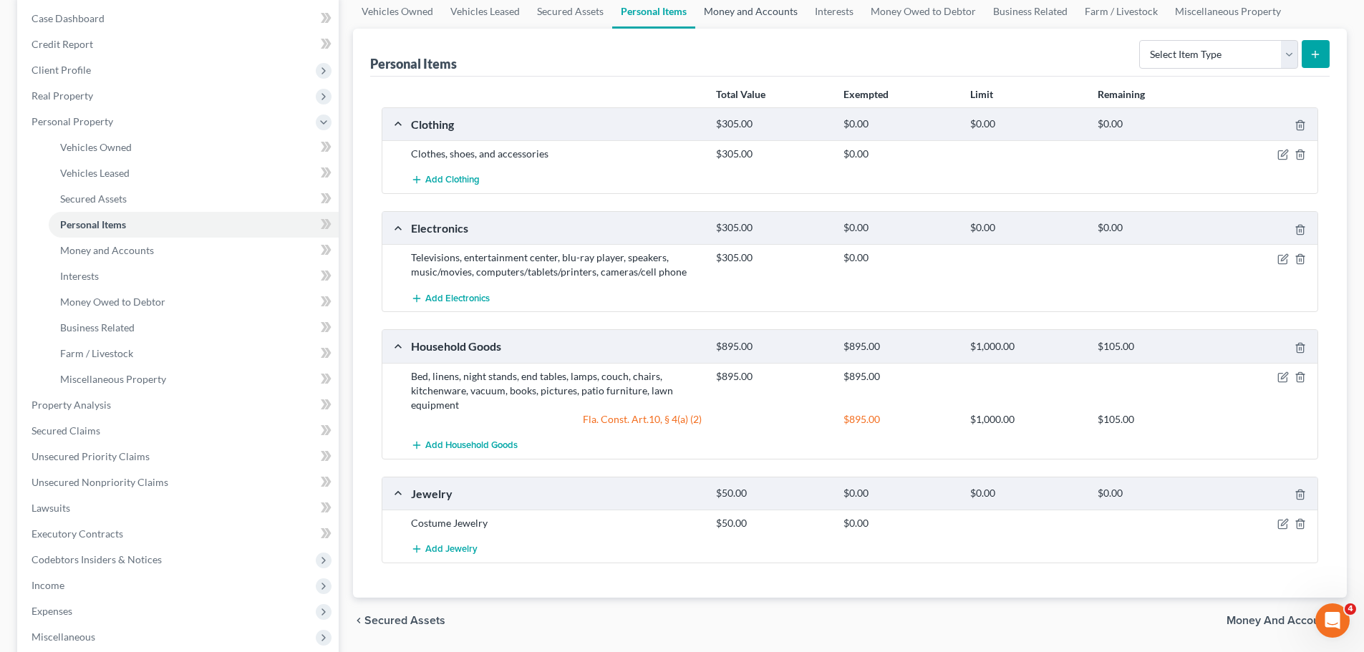
click at [715, 12] on link "Money and Accounts" at bounding box center [750, 11] width 111 height 34
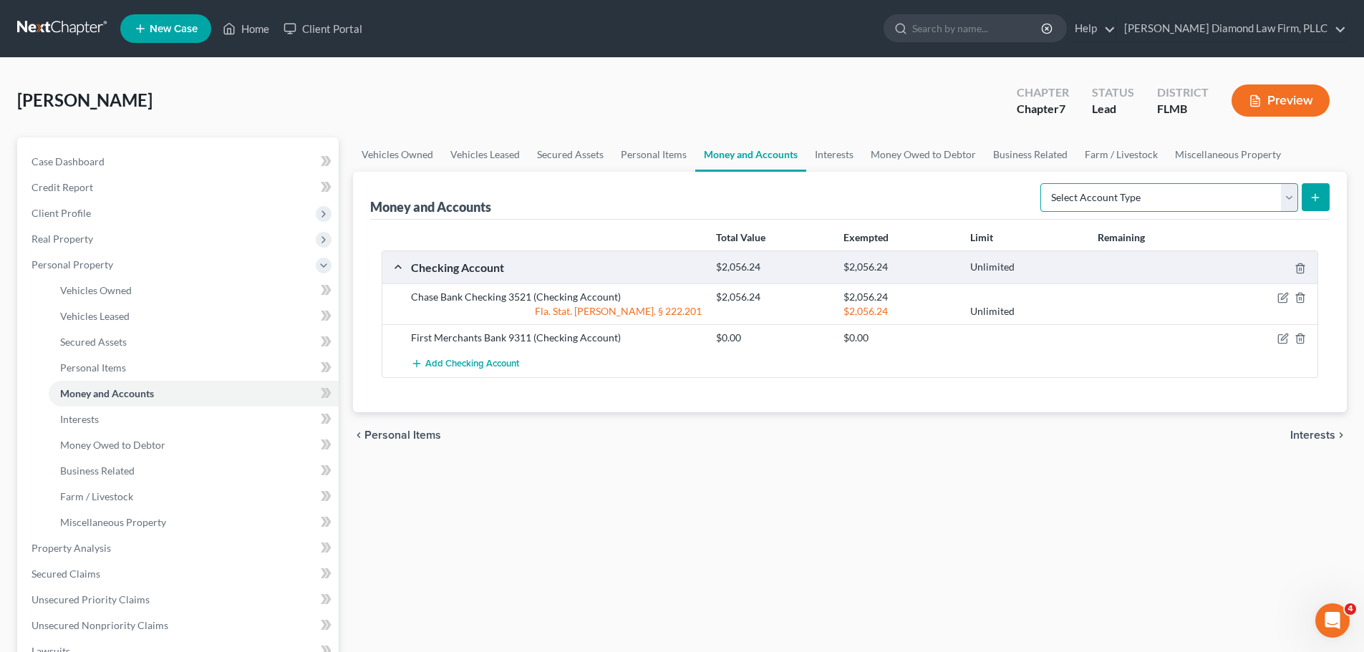
click at [1052, 192] on select "Select Account Type Brokerage Cash on Hand Certificates of Deposit Checking Acc…" at bounding box center [1169, 197] width 258 height 29
select select "cash_on_hand"
click at [1043, 183] on select "Select Account Type Brokerage Cash on Hand Certificates of Deposit Checking Acc…" at bounding box center [1169, 197] width 258 height 29
click at [1312, 205] on button "submit" at bounding box center [1316, 197] width 28 height 28
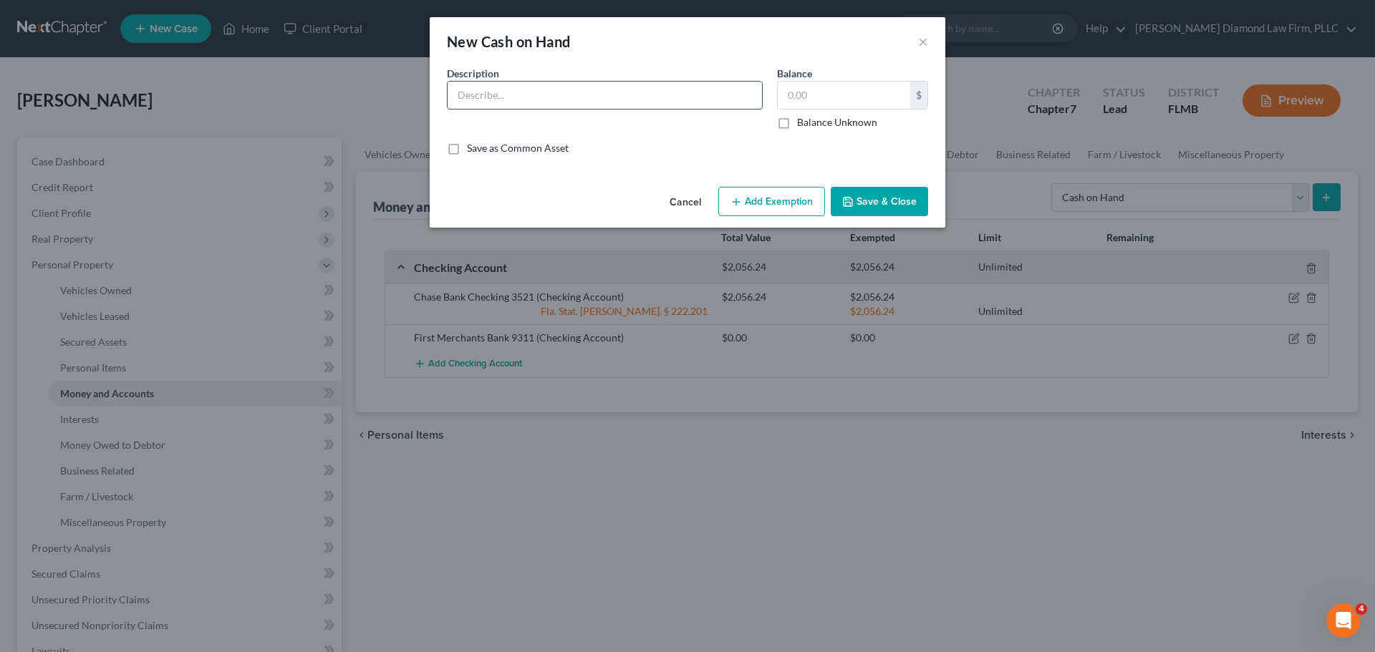
click at [531, 88] on input "text" at bounding box center [604, 95] width 314 height 27
type input "Cash on hand"
click at [797, 86] on input "text" at bounding box center [844, 95] width 132 height 27
type input "400"
click at [861, 205] on button "Save & Close" at bounding box center [878, 202] width 97 height 30
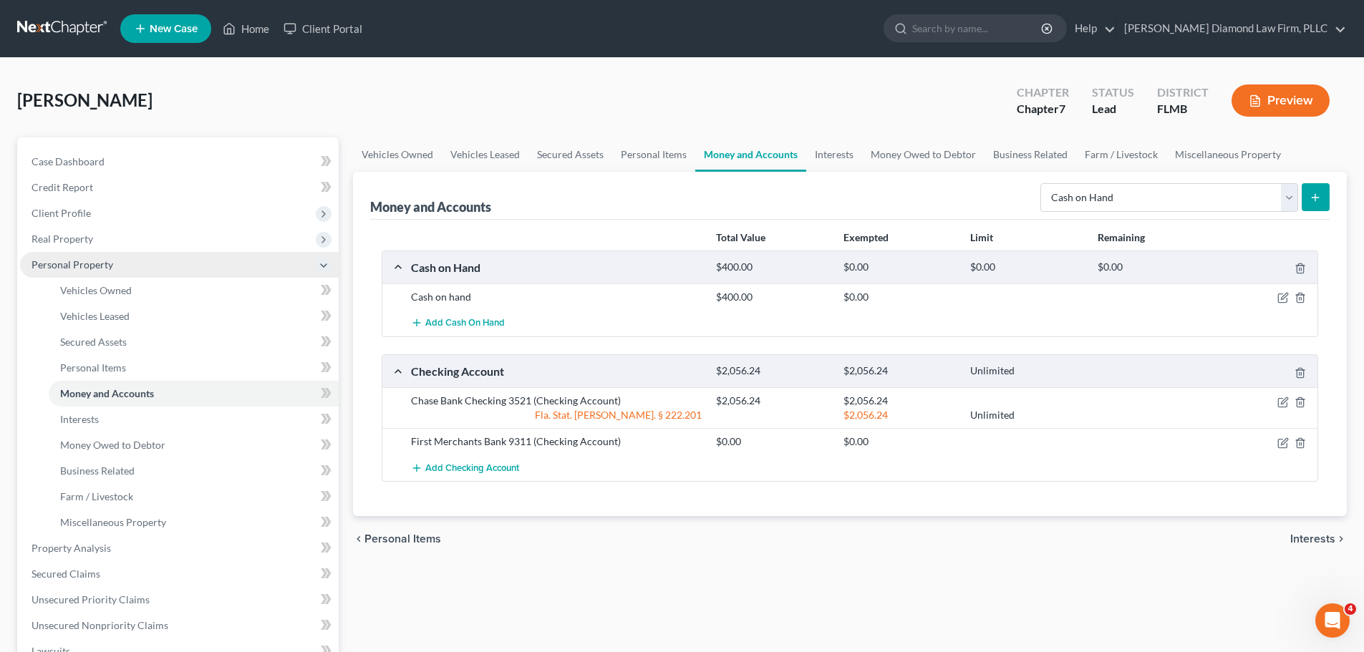
scroll to position [143, 0]
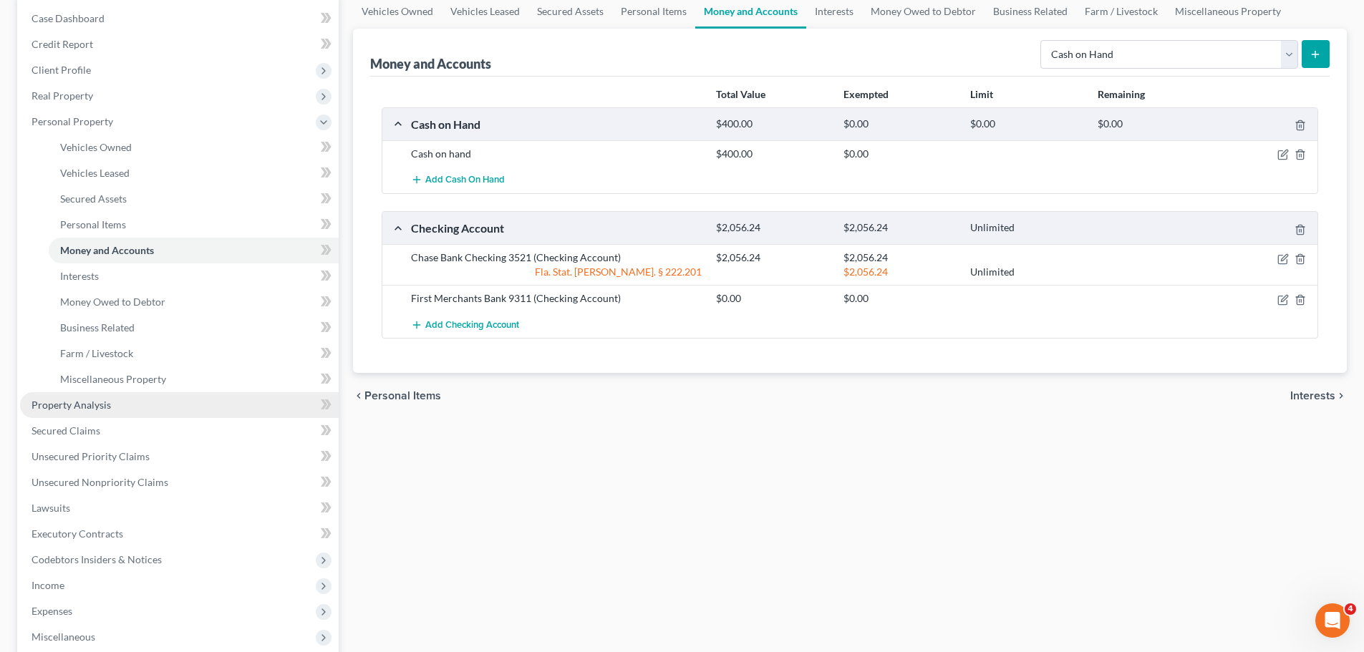
click at [142, 395] on link "Property Analysis" at bounding box center [179, 405] width 319 height 26
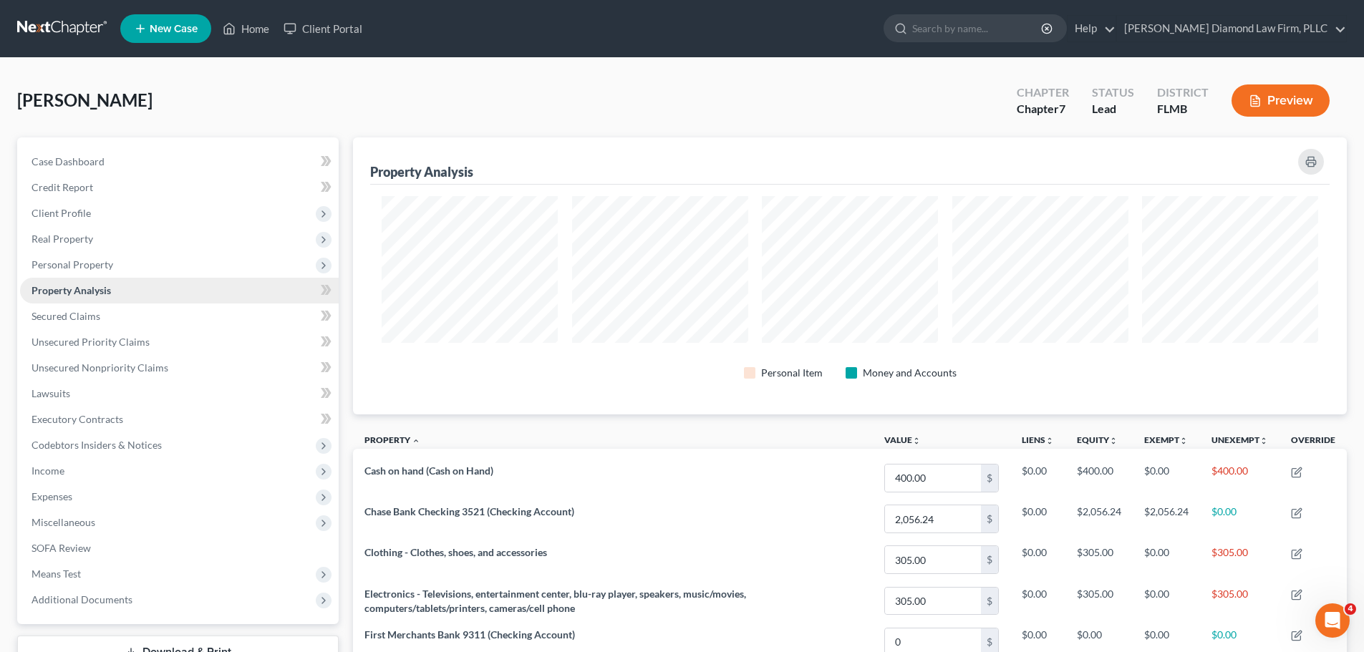
scroll to position [277, 994]
click at [111, 346] on span "Unsecured Priority Claims" at bounding box center [91, 342] width 118 height 12
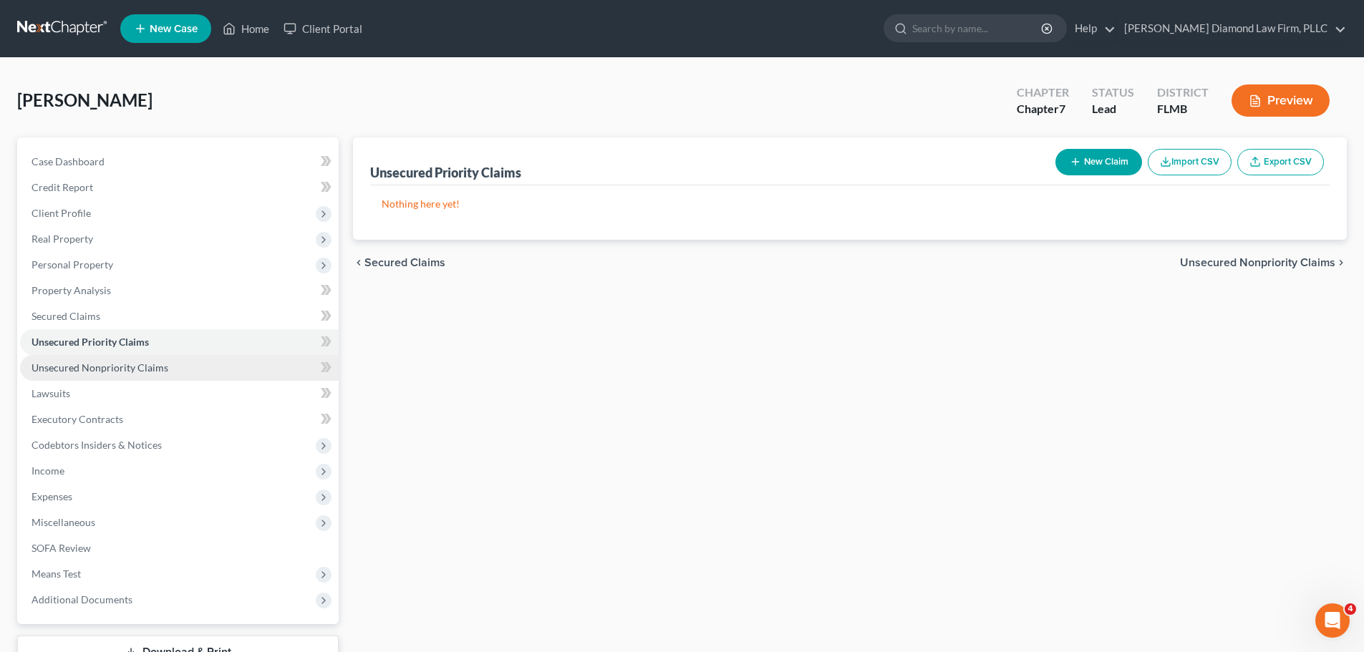
click at [105, 370] on span "Unsecured Nonpriority Claims" at bounding box center [100, 368] width 137 height 12
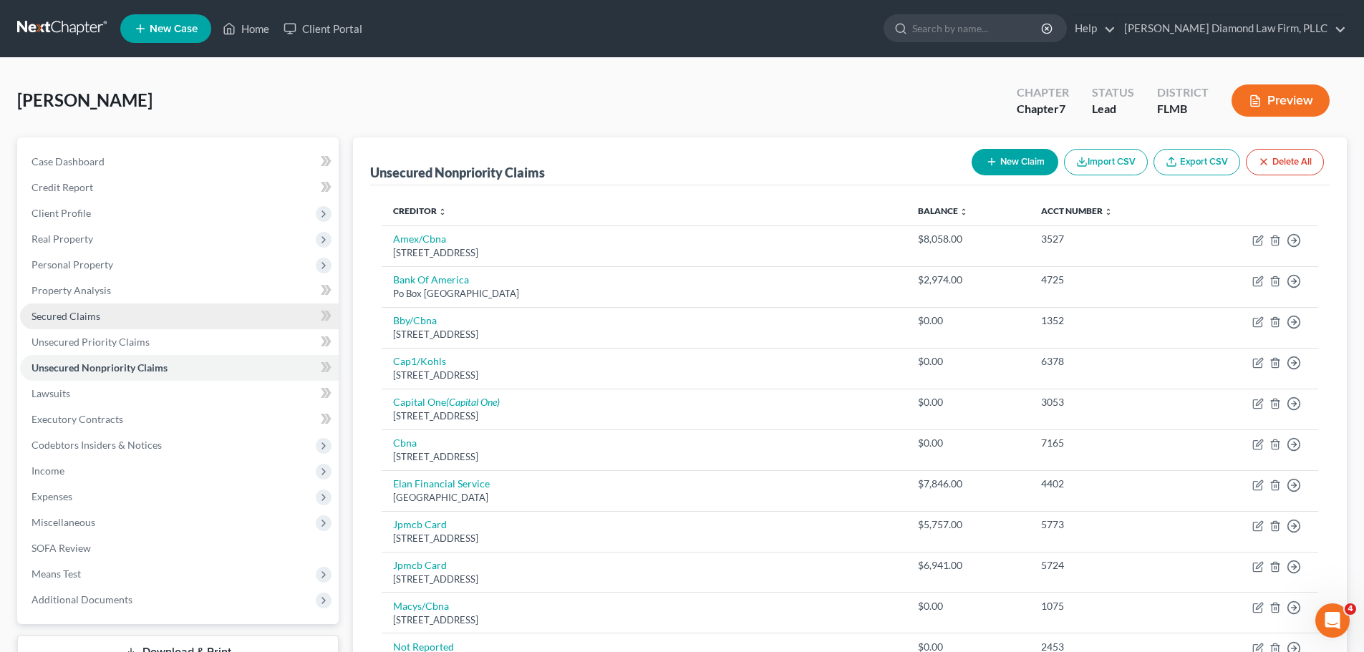
click at [112, 304] on link "Secured Claims" at bounding box center [179, 317] width 319 height 26
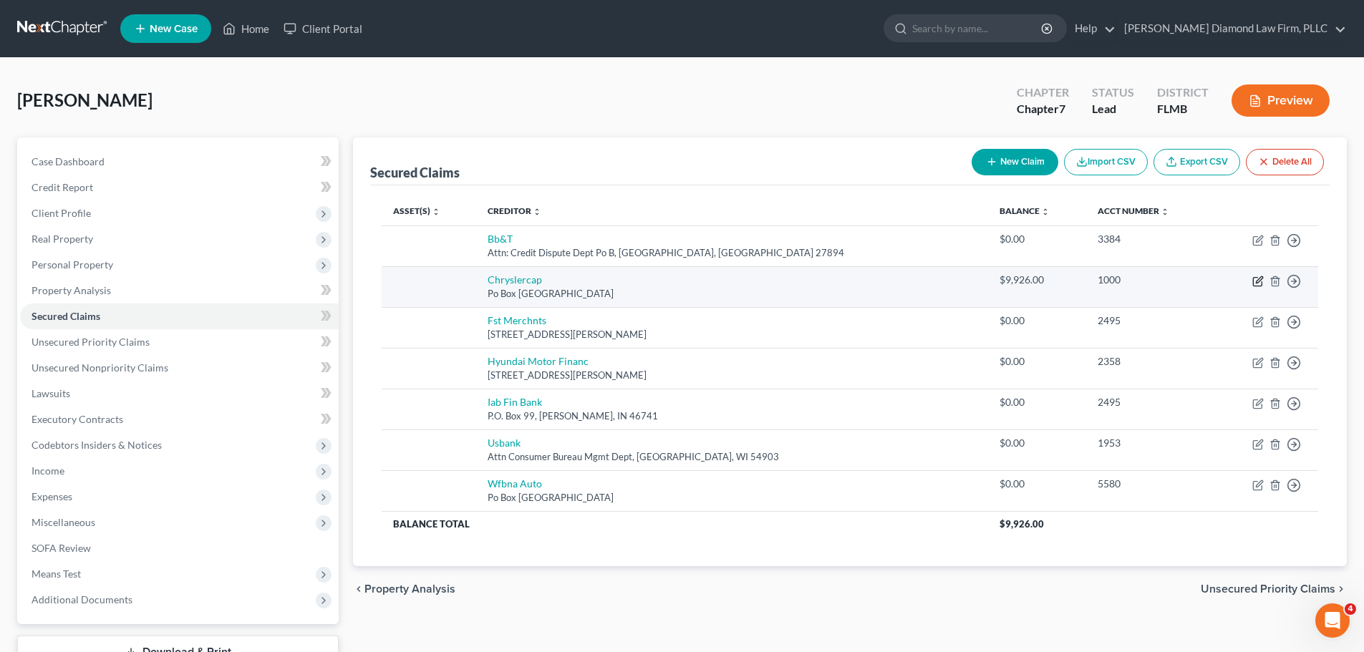
click at [1253, 281] on icon "button" at bounding box center [1257, 282] width 9 height 9
select select "45"
select select "0"
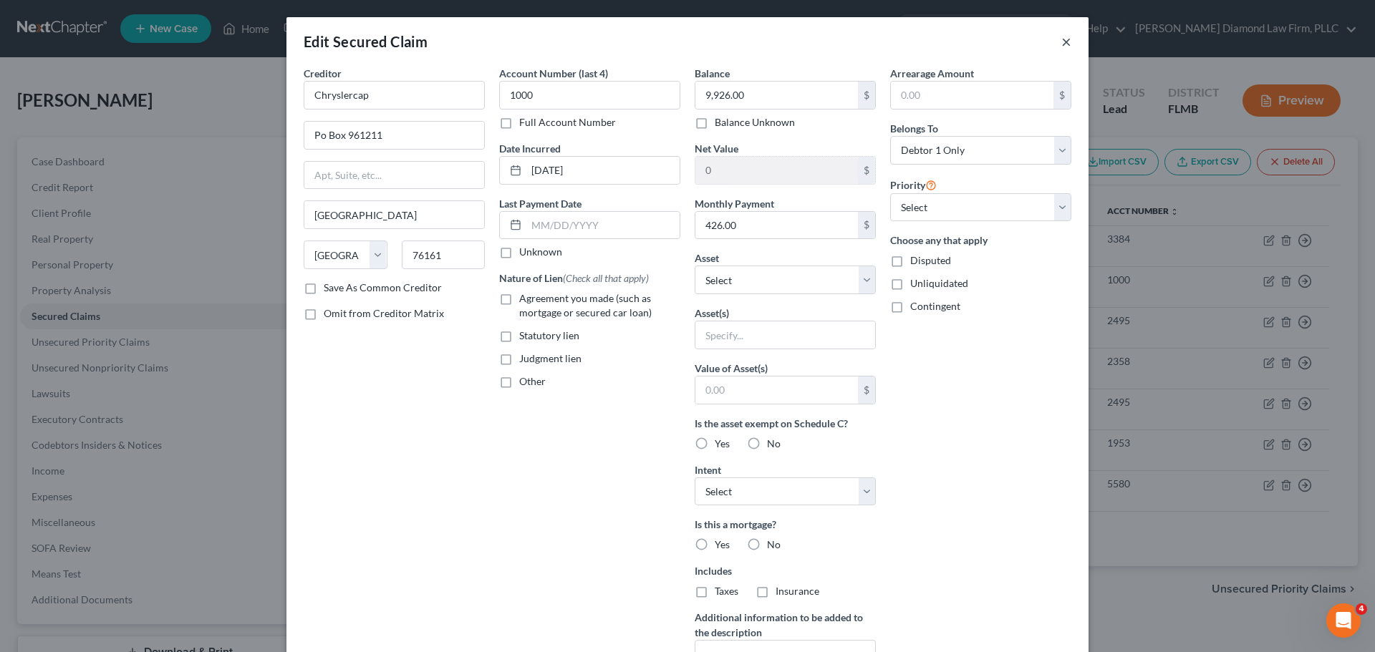
click at [1061, 49] on button "×" at bounding box center [1066, 41] width 10 height 17
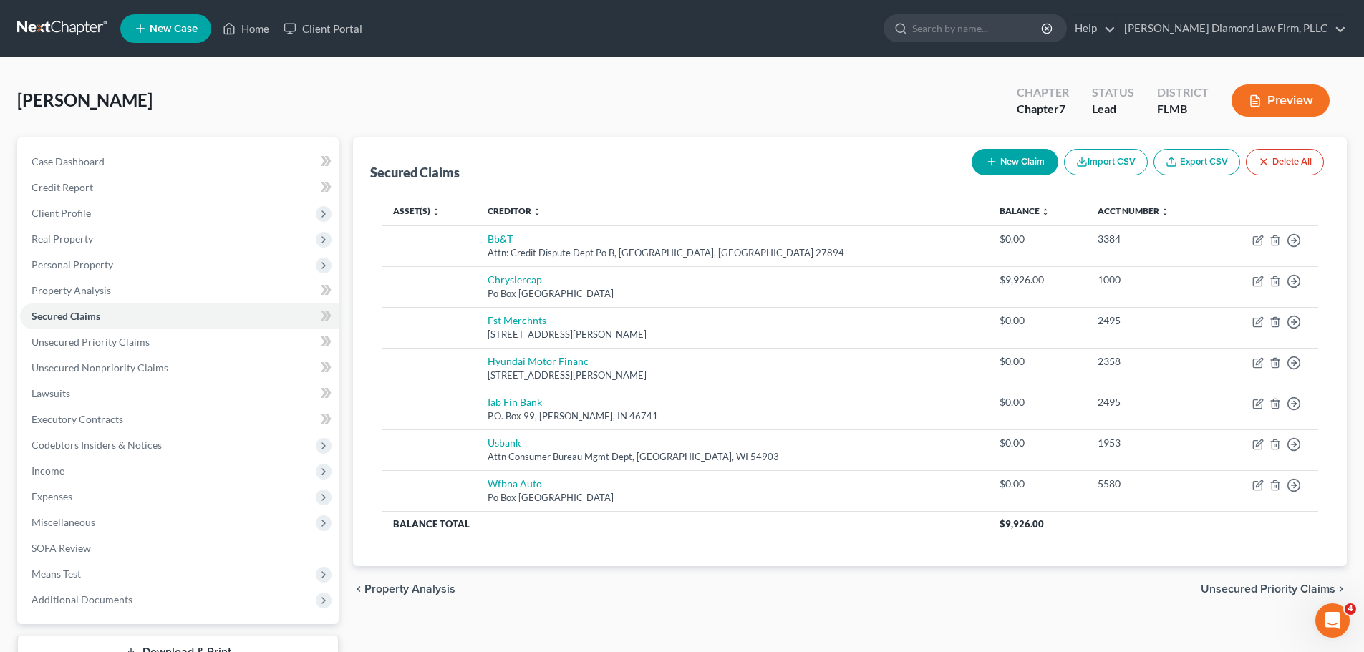
click at [48, 22] on link at bounding box center [63, 29] width 92 height 26
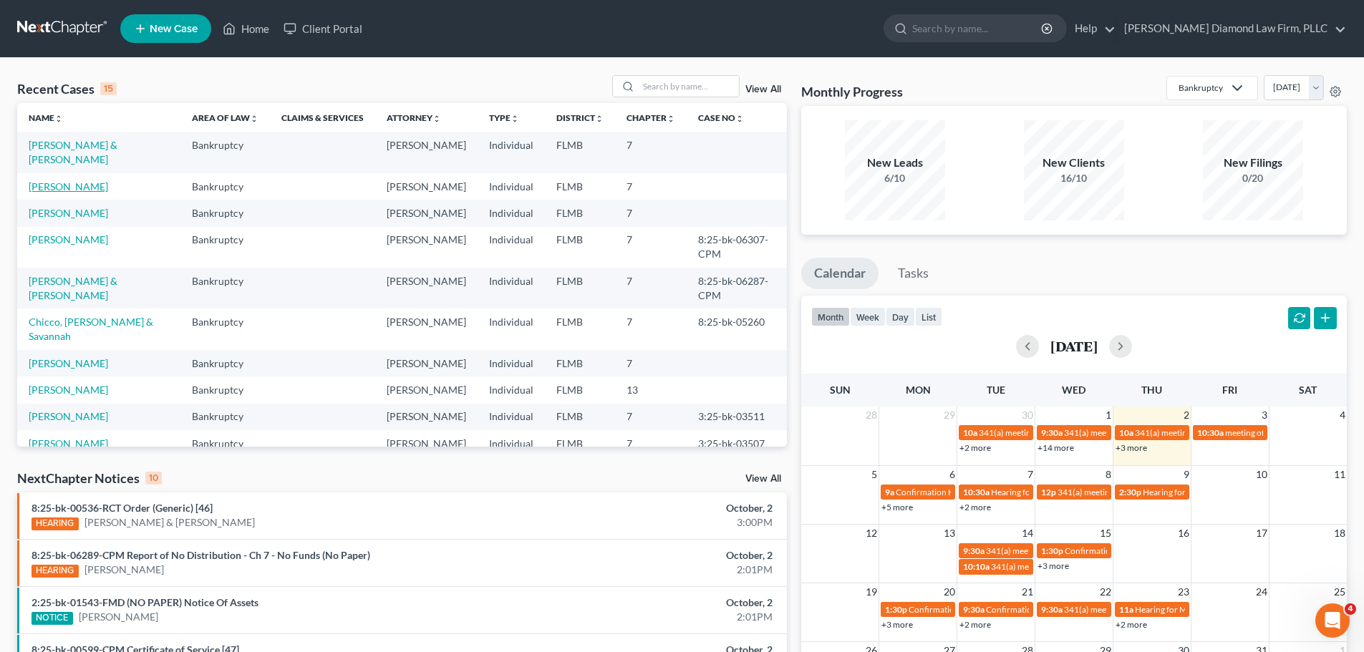
drag, startPoint x: 74, startPoint y: 176, endPoint x: 98, endPoint y: 173, distance: 23.9
click at [74, 180] on link "[PERSON_NAME]" at bounding box center [68, 186] width 79 height 12
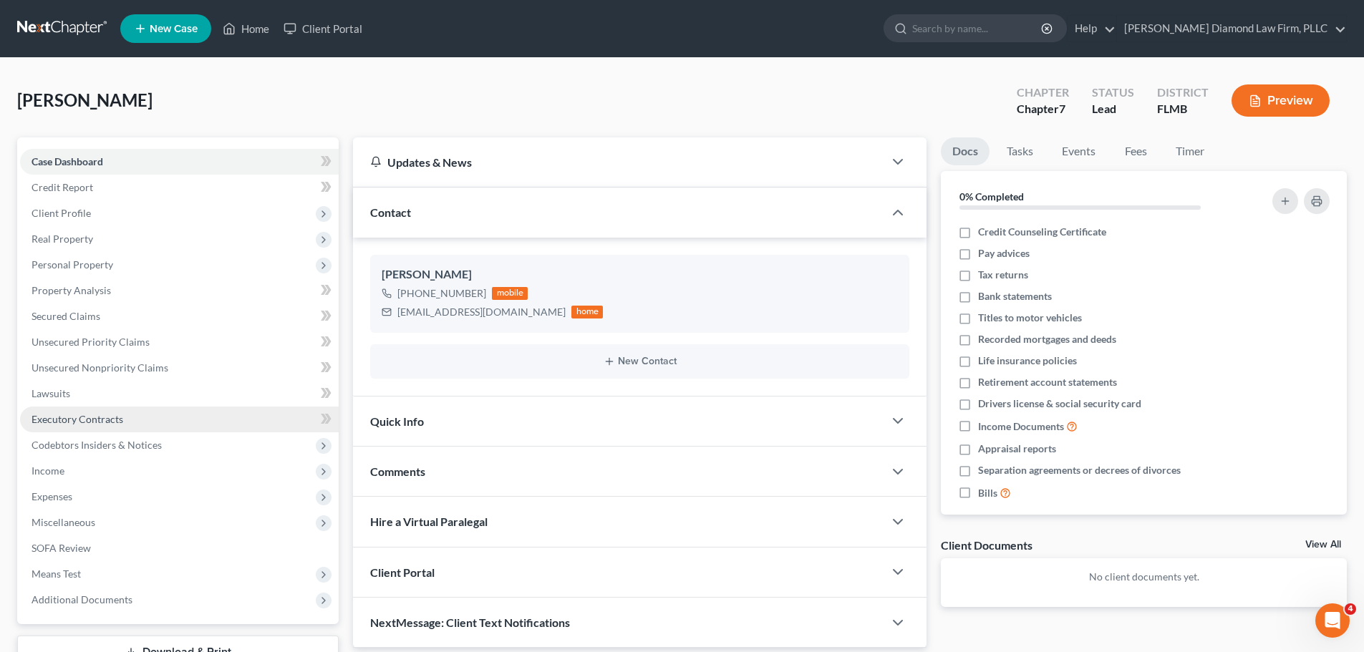
click at [120, 425] on span "Executory Contracts" at bounding box center [78, 419] width 92 height 12
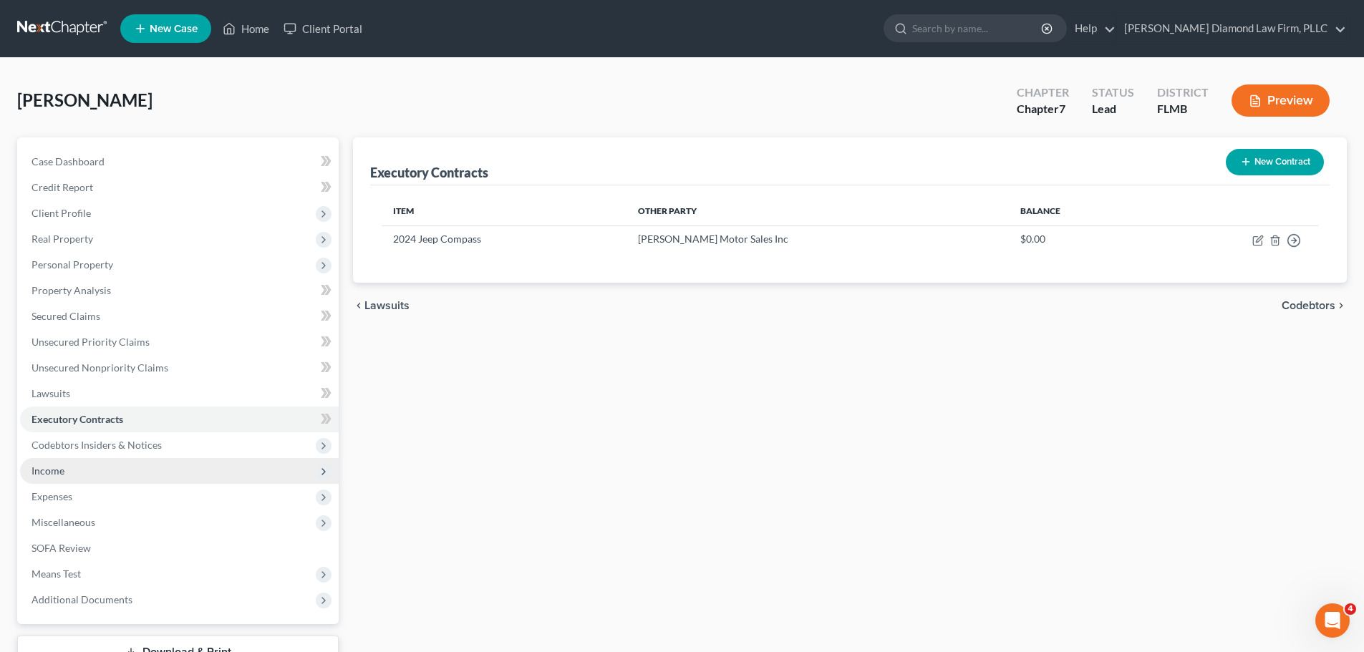
click at [89, 477] on span "Income" at bounding box center [179, 471] width 319 height 26
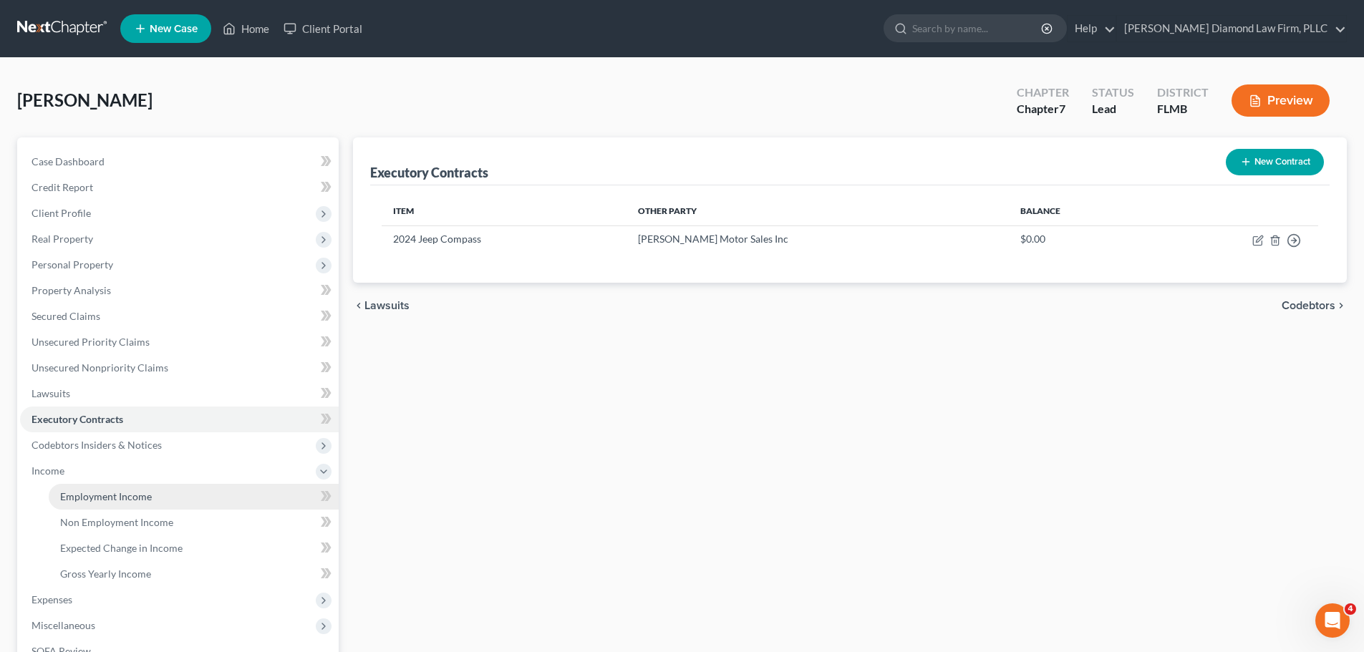
click at [90, 495] on span "Employment Income" at bounding box center [106, 496] width 92 height 12
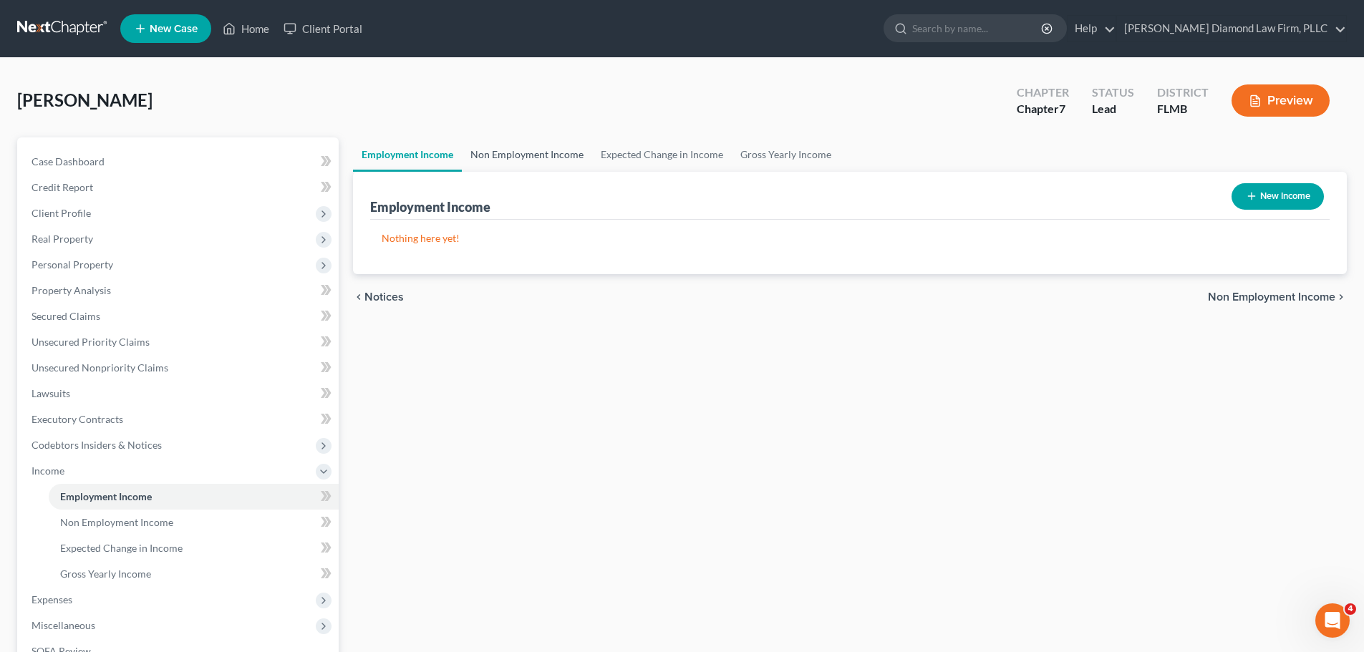
click at [529, 157] on link "Non Employment Income" at bounding box center [527, 154] width 130 height 34
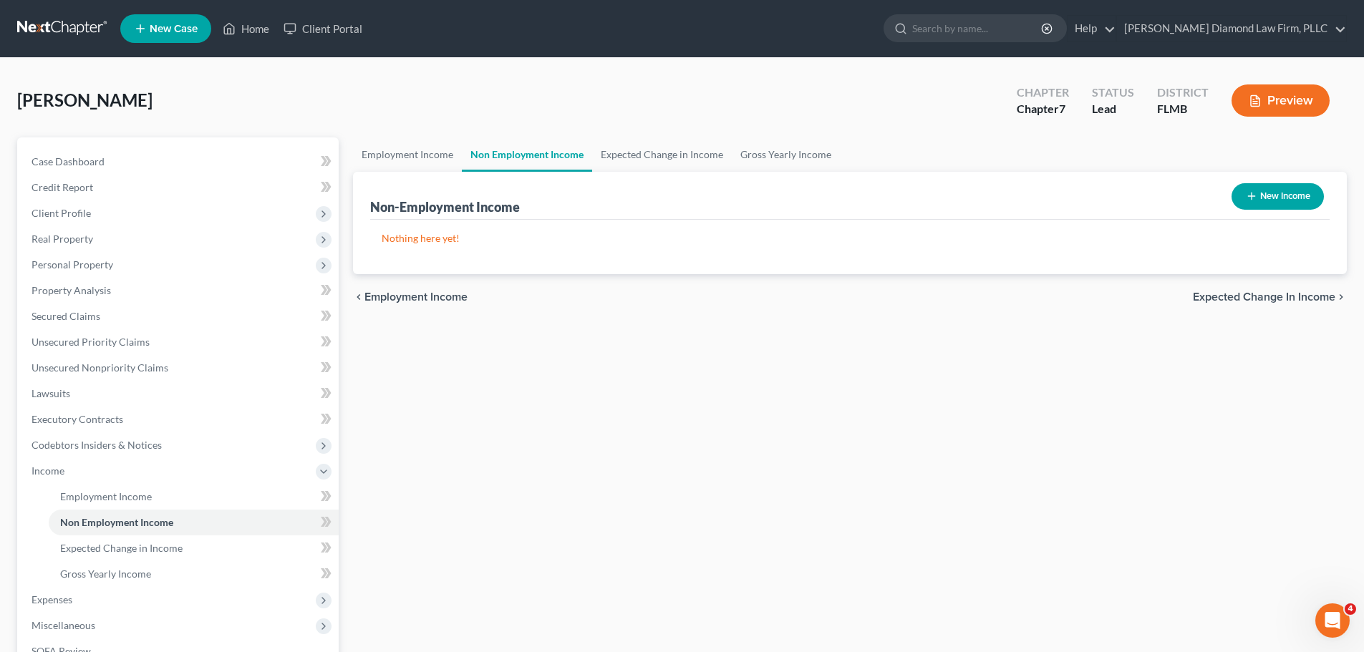
click at [1277, 193] on button "New Income" at bounding box center [1277, 196] width 92 height 26
select select "0"
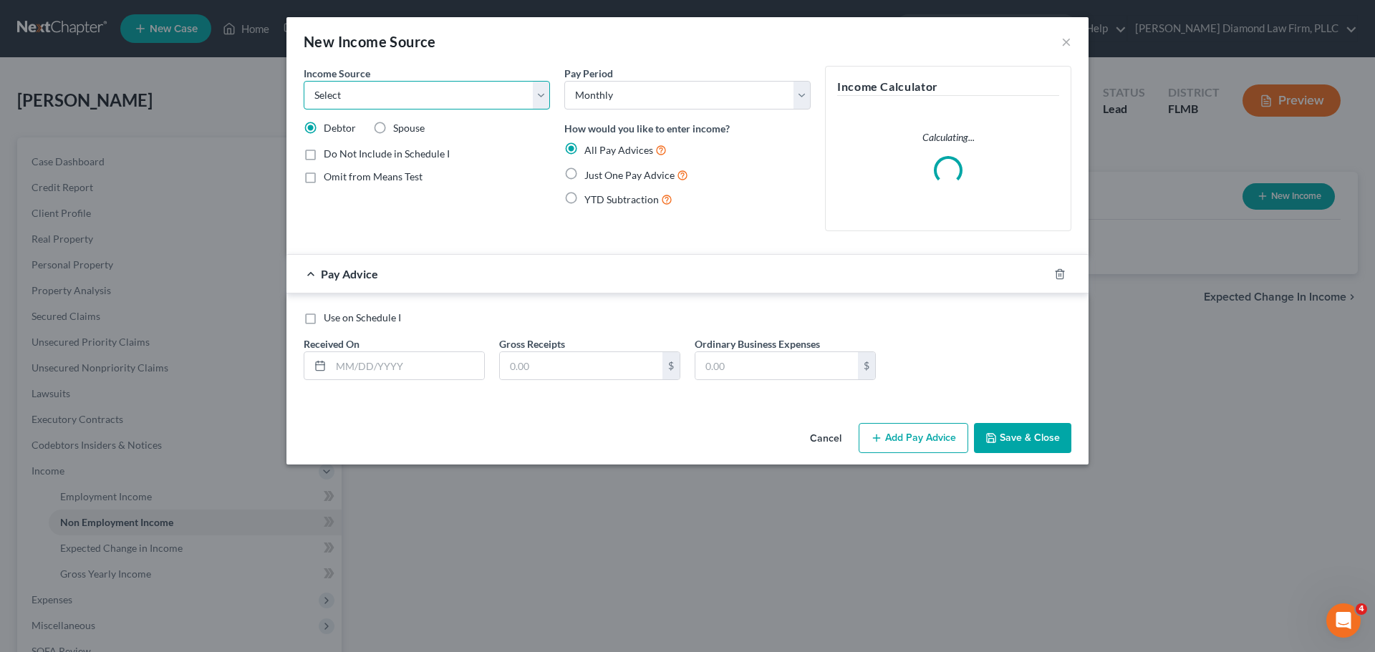
click at [430, 86] on select "Select Unemployment Disability (from employer) Pension Retirement Social Securi…" at bounding box center [427, 95] width 246 height 29
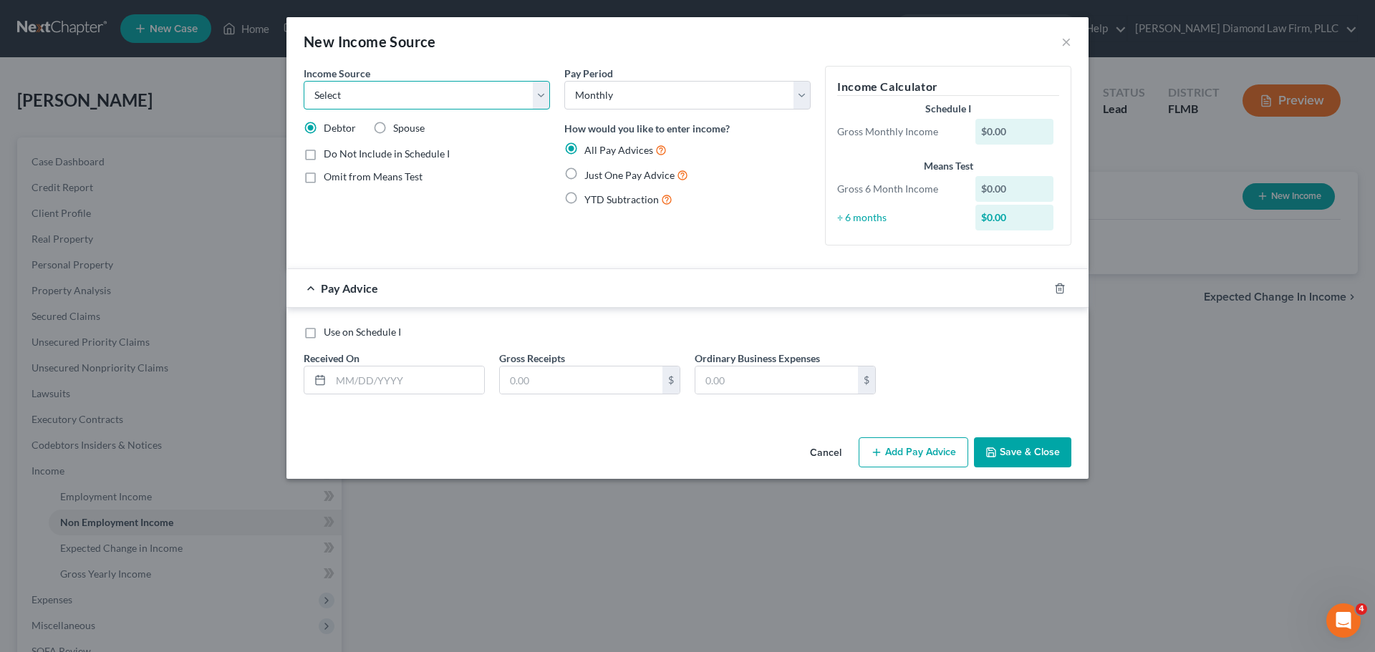
select select "4"
click at [304, 81] on select "Select Unemployment Disability (from employer) Pension Retirement Social Securi…" at bounding box center [427, 95] width 246 height 29
click at [410, 371] on input "text" at bounding box center [407, 380] width 153 height 27
type input "[DATE]"
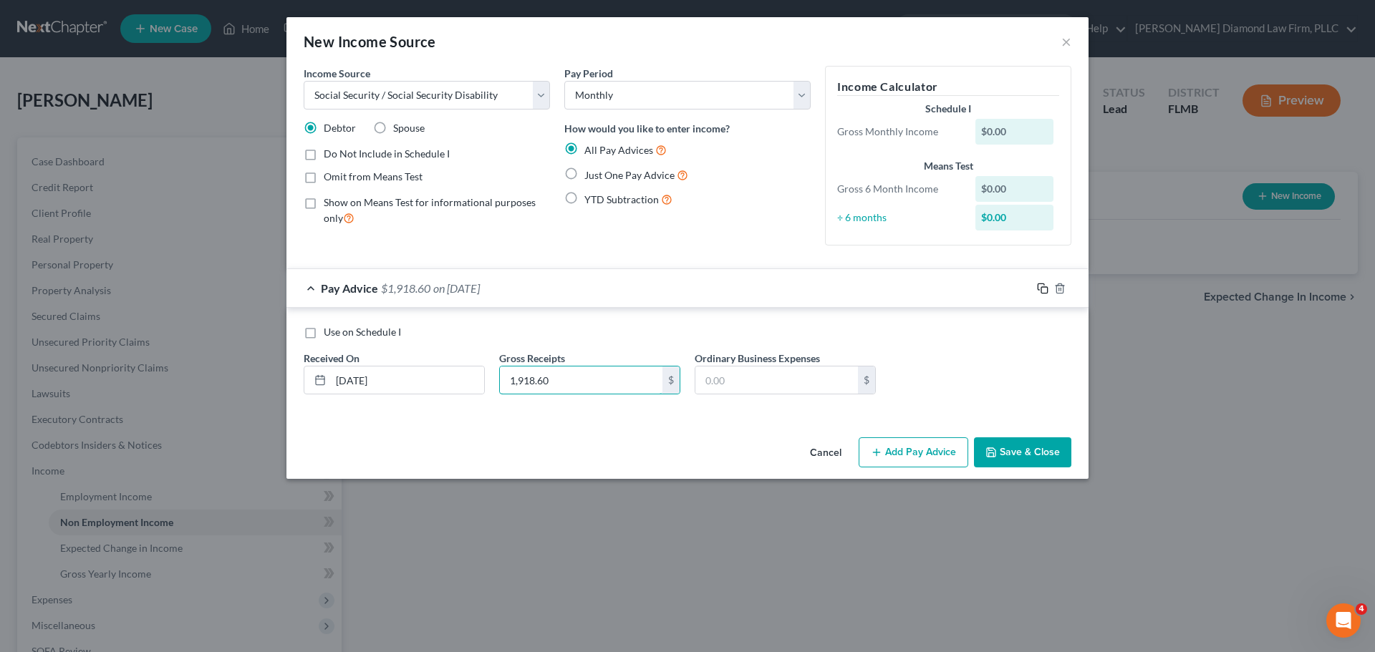
type input "1,918.60"
click at [1042, 285] on icon "button" at bounding box center [1042, 288] width 11 height 11
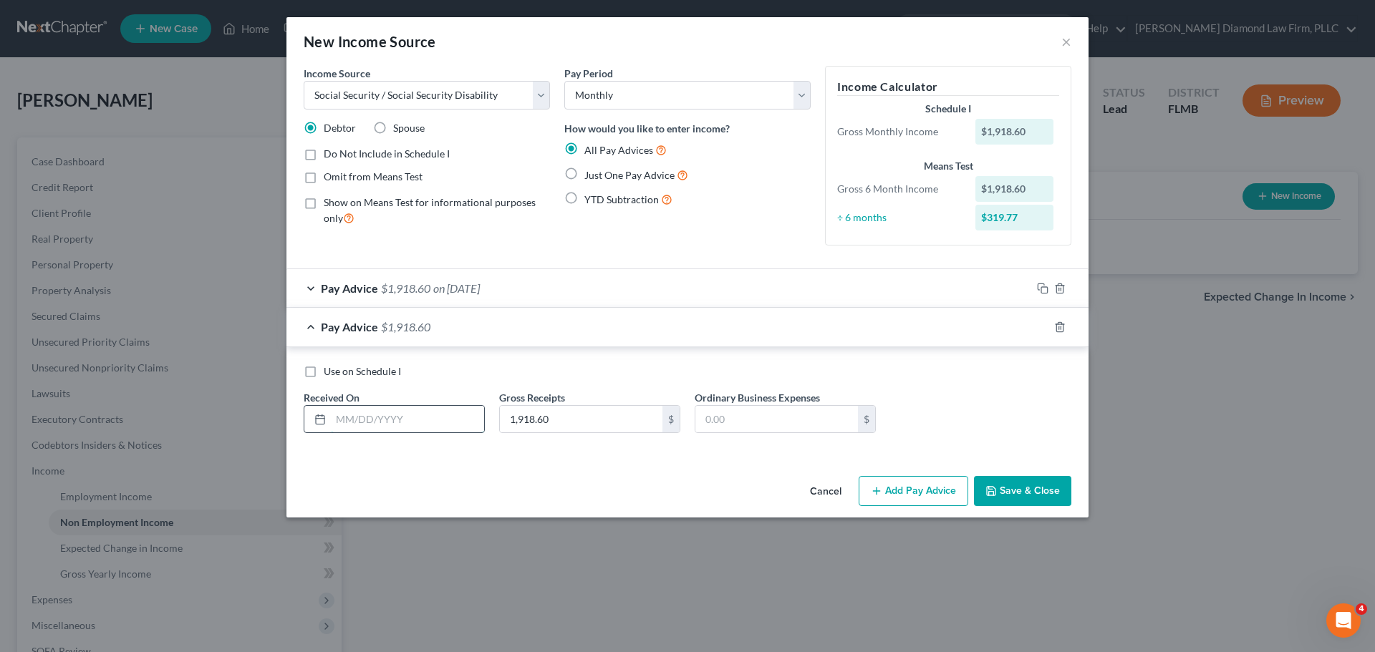
click at [442, 420] on input "text" at bounding box center [407, 419] width 153 height 27
type input "[DATE]"
click at [1044, 329] on icon "button" at bounding box center [1042, 326] width 11 height 11
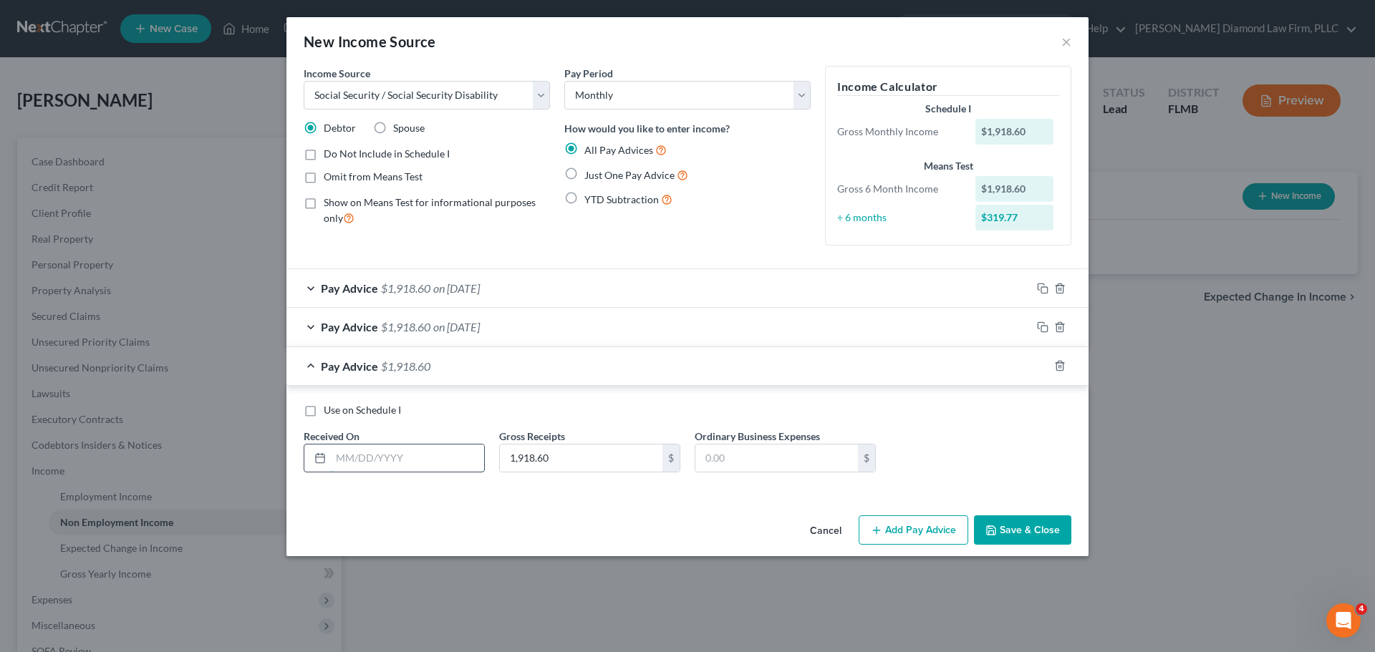
click at [428, 468] on input "text" at bounding box center [407, 458] width 153 height 27
type input "[DATE]"
click at [1042, 367] on icon "button" at bounding box center [1042, 365] width 11 height 11
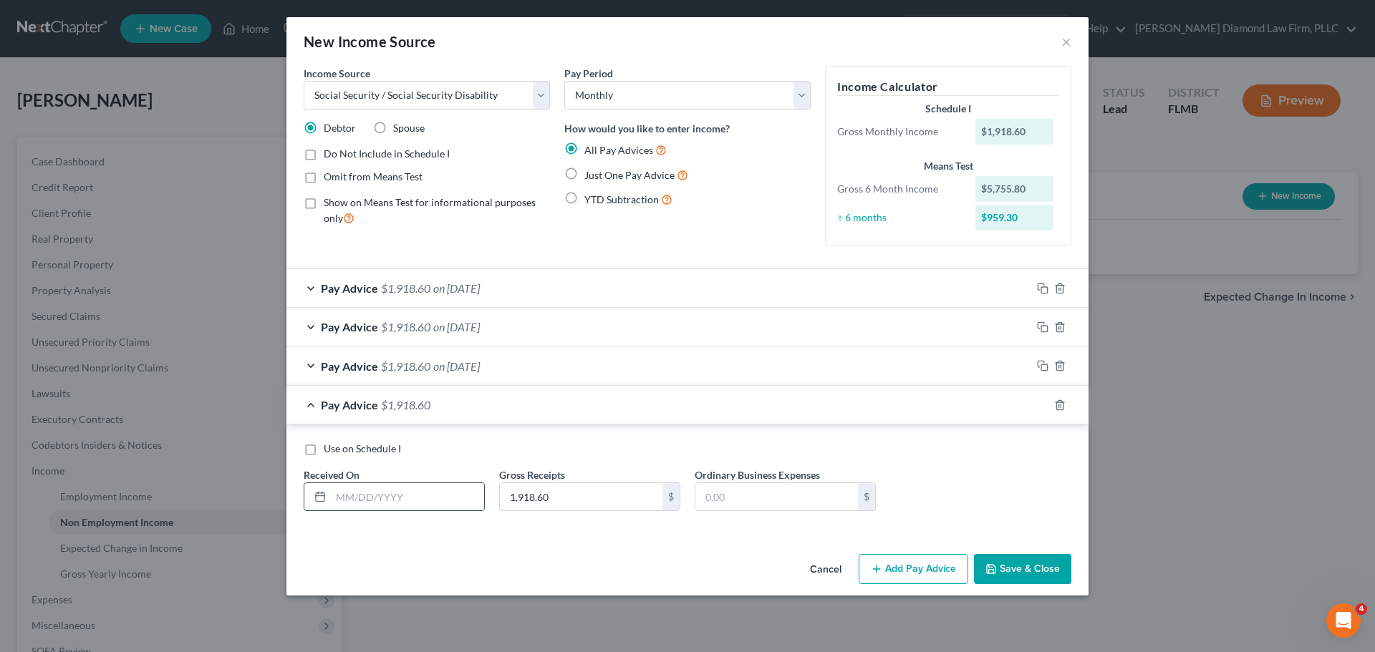
click at [395, 501] on input "text" at bounding box center [407, 496] width 153 height 27
type input "[DATE]"
click at [1040, 406] on icon "button" at bounding box center [1042, 404] width 11 height 11
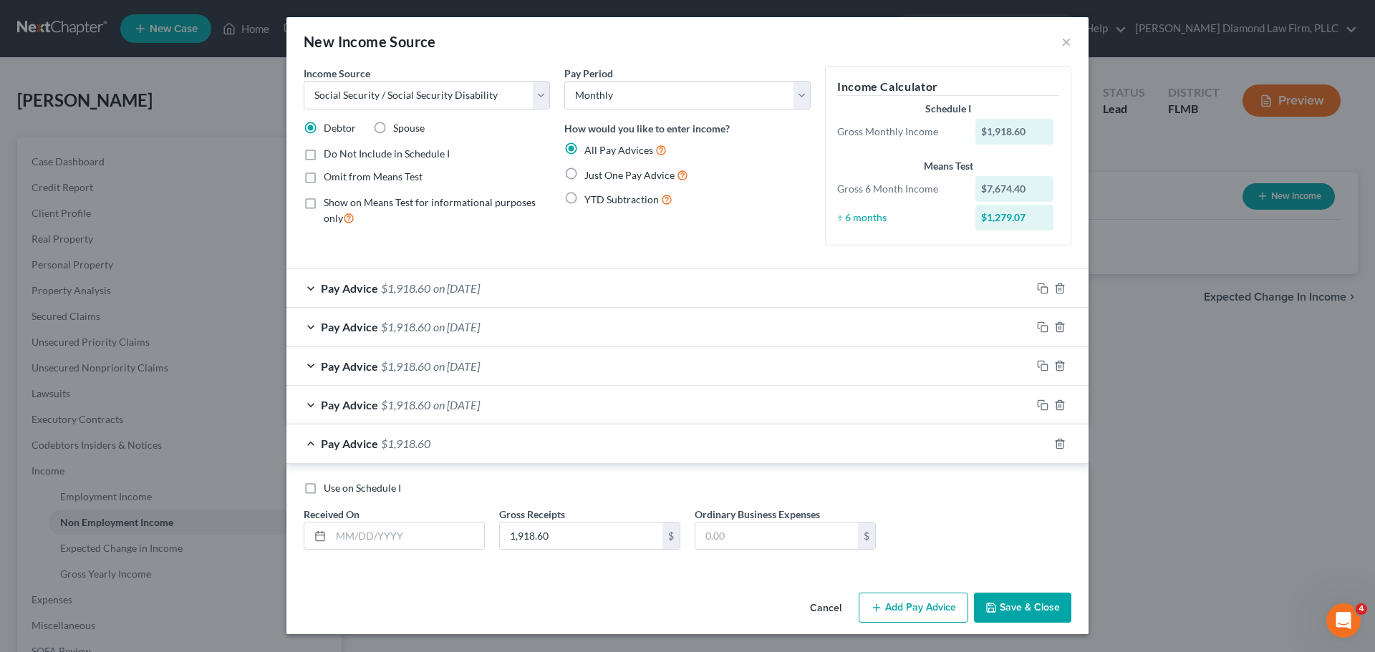
click at [405, 517] on div "Received On *" at bounding box center [393, 529] width 195 height 44
click at [407, 533] on input "text" at bounding box center [407, 536] width 153 height 27
type input "[DATE]"
click at [1041, 444] on rect "button" at bounding box center [1044, 445] width 6 height 6
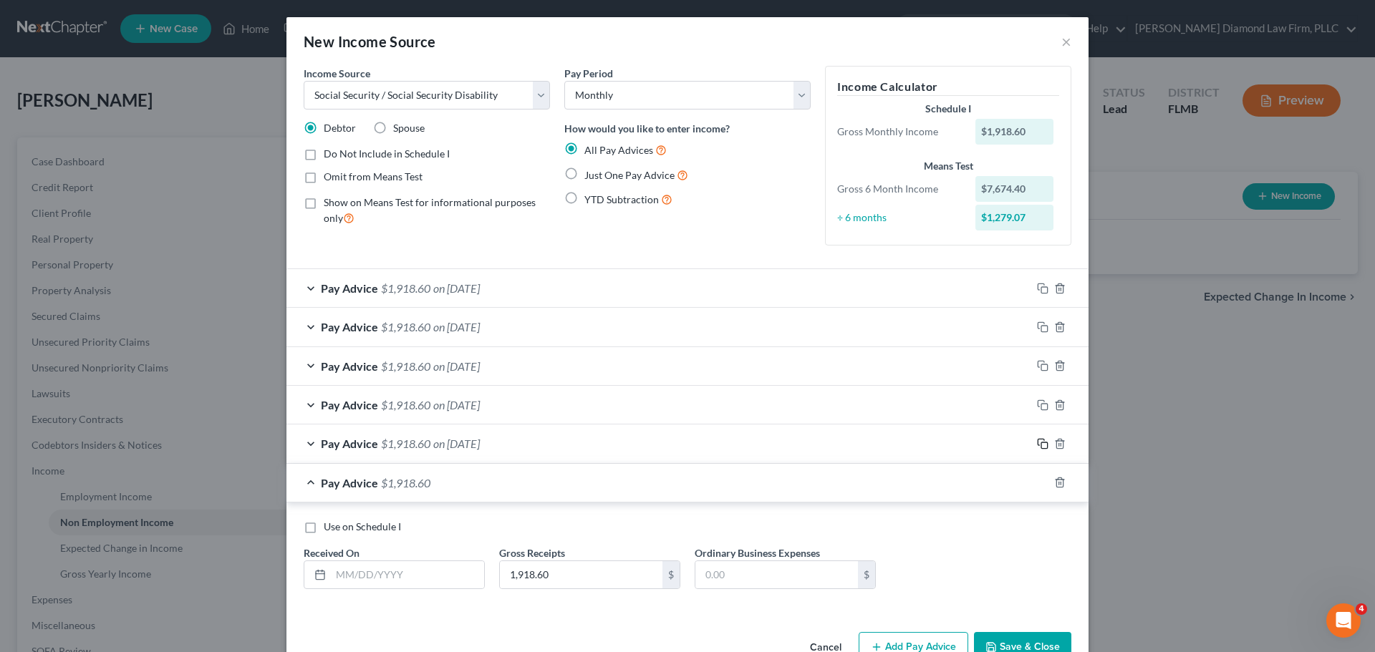
scroll to position [38, 0]
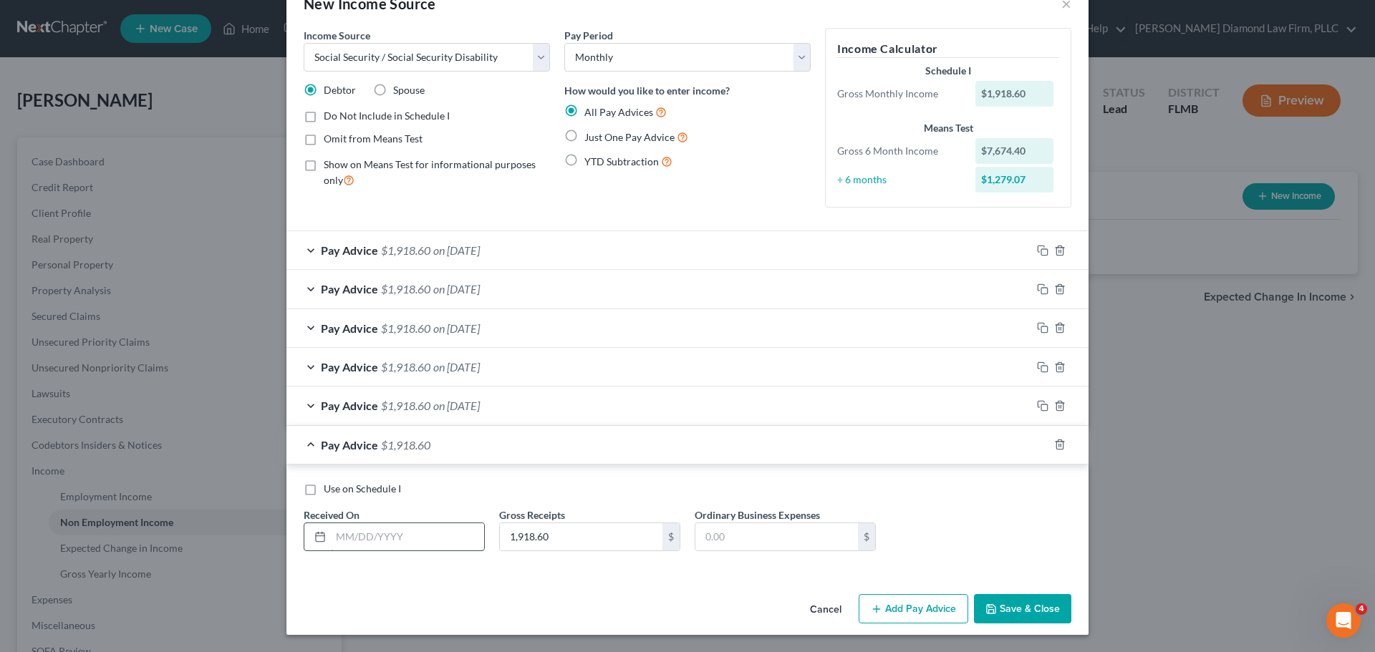
click at [411, 546] on input "text" at bounding box center [407, 536] width 153 height 27
type input "[DATE]"
click at [1014, 615] on button "Save & Close" at bounding box center [1022, 609] width 97 height 30
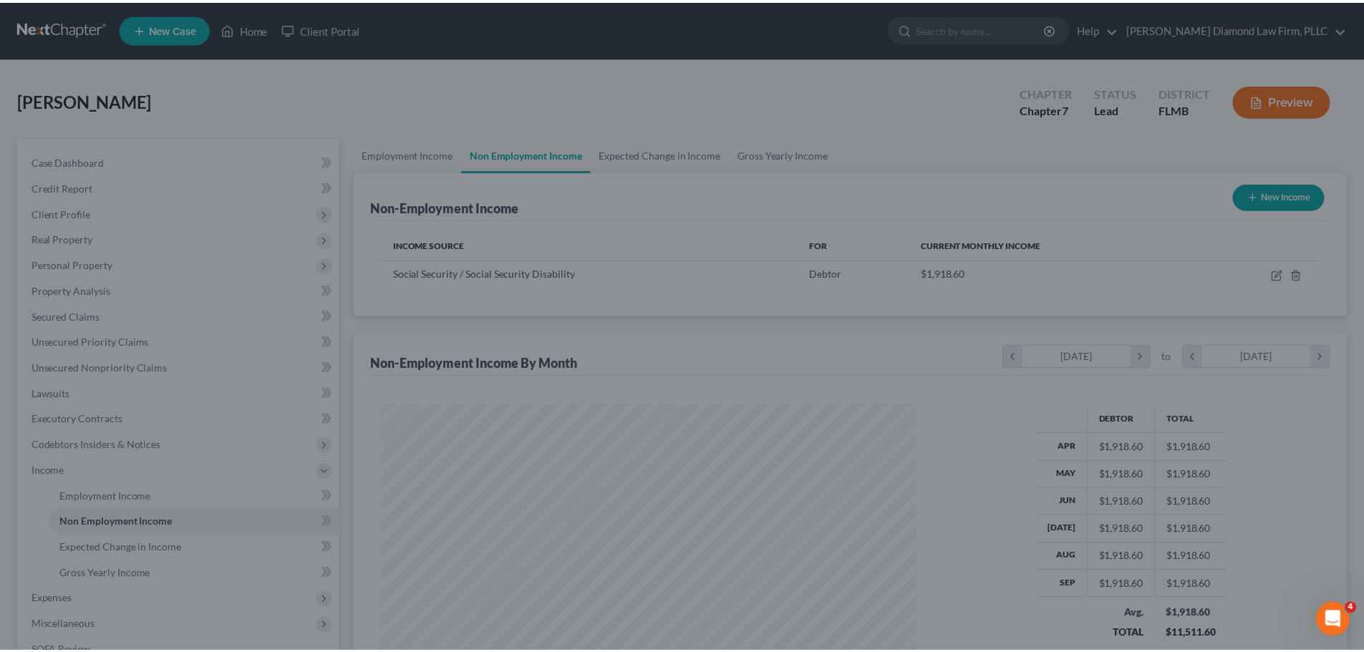
scroll to position [267, 563]
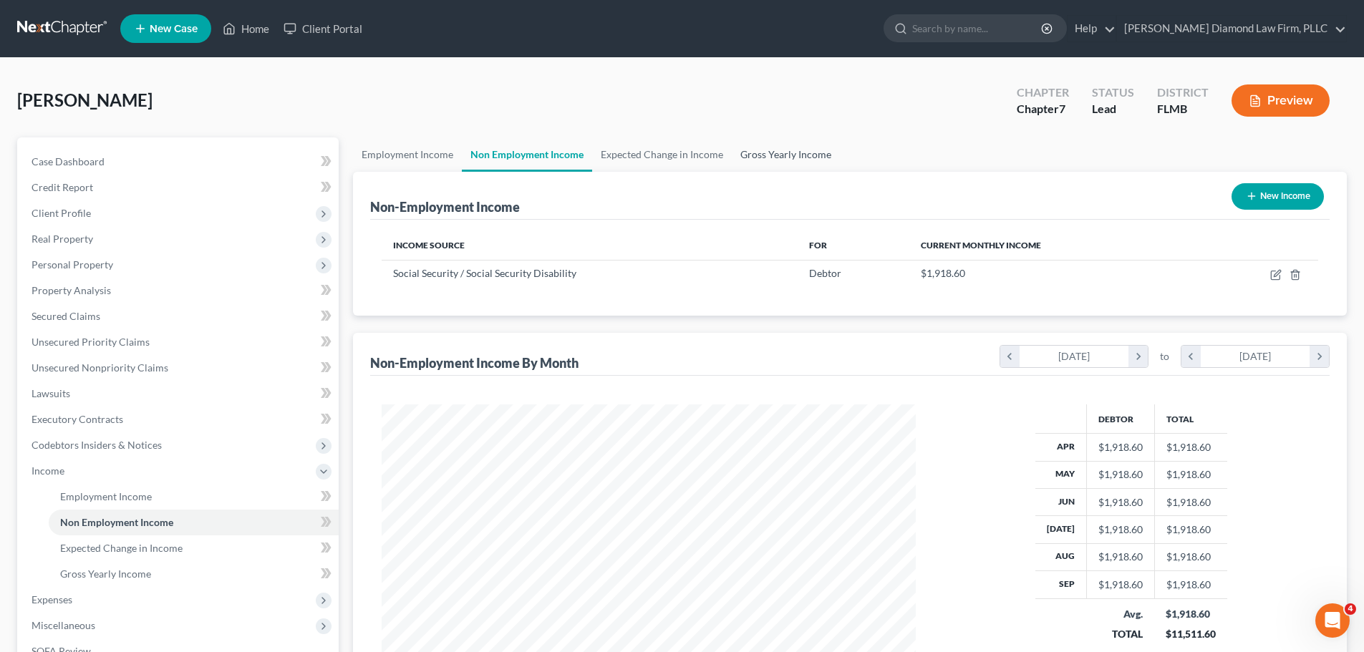
click at [793, 153] on link "Gross Yearly Income" at bounding box center [786, 154] width 108 height 34
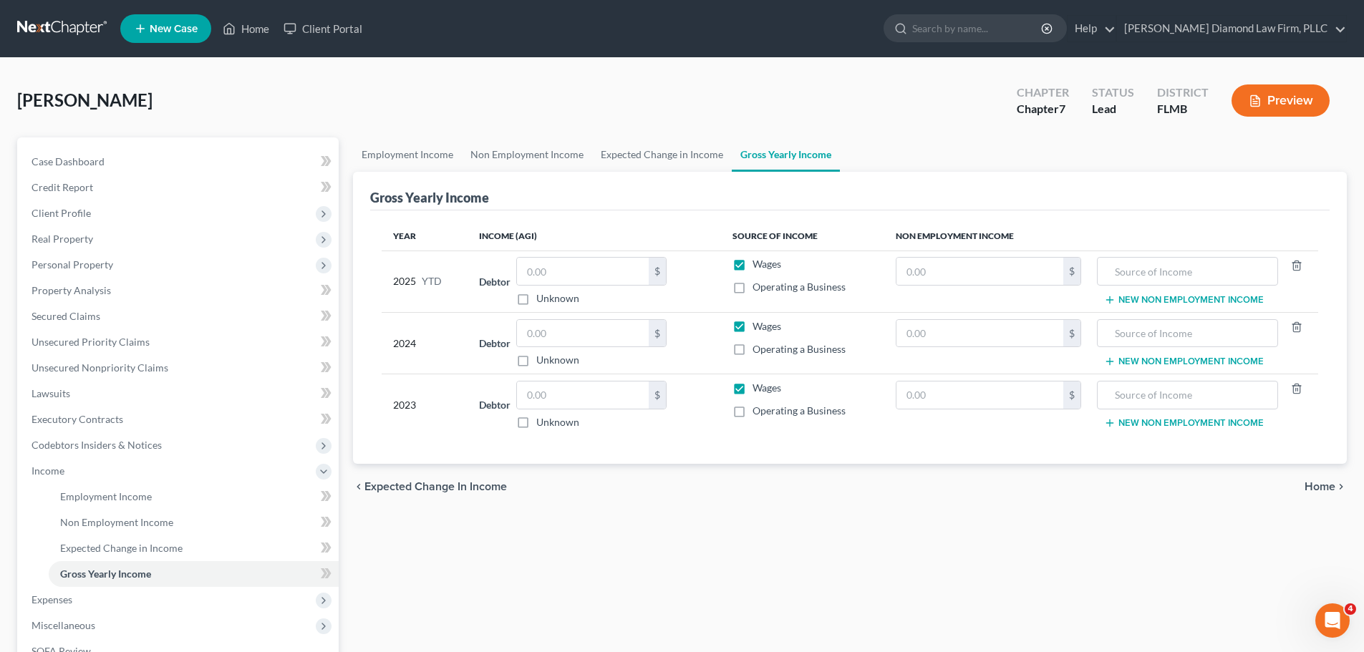
click at [570, 287] on div "$ Unknown" at bounding box center [591, 281] width 150 height 49
click at [971, 271] on input "text" at bounding box center [979, 271] width 167 height 27
drag, startPoint x: 750, startPoint y: 263, endPoint x: 746, endPoint y: 272, distance: 10.0
click at [752, 263] on label "Wages" at bounding box center [766, 264] width 29 height 14
click at [758, 263] on input "Wages" at bounding box center [762, 261] width 9 height 9
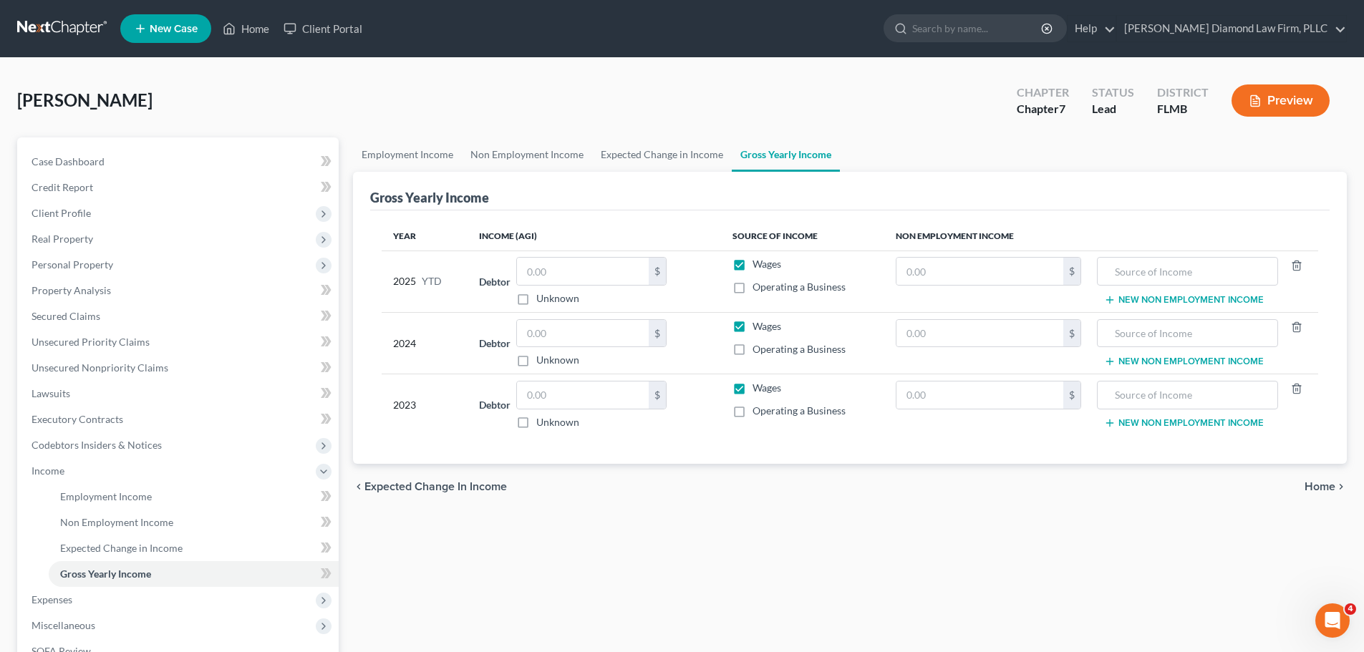
checkbox input "false"
click at [909, 285] on input "text" at bounding box center [979, 271] width 167 height 27
type input "17,267.4"
click at [1149, 273] on input "text" at bounding box center [1187, 271] width 165 height 27
type input "Social Security"
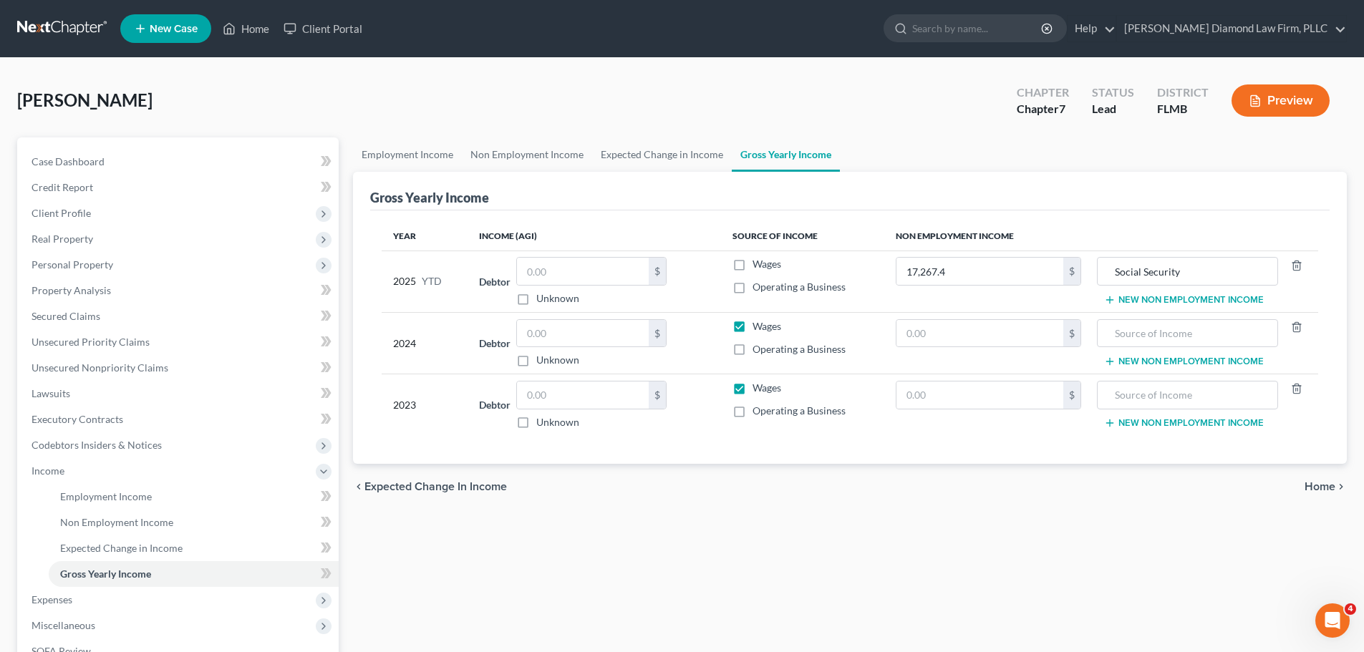
click at [1137, 294] on button "New Non Employment Income" at bounding box center [1184, 299] width 160 height 11
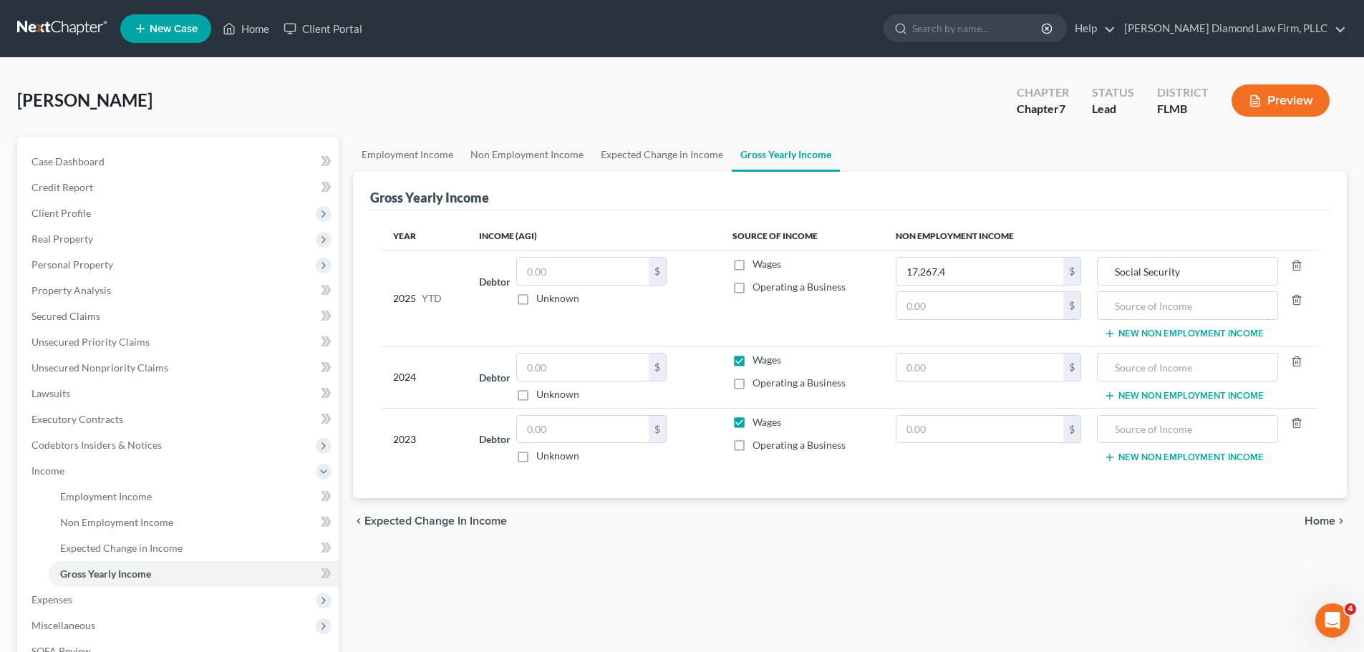
click at [1136, 307] on input "text" at bounding box center [1187, 305] width 165 height 27
type input "2024 Tax Refund"
click at [1001, 307] on input "text" at bounding box center [979, 305] width 167 height 27
type input "1,696"
click at [987, 372] on input "text" at bounding box center [979, 367] width 167 height 27
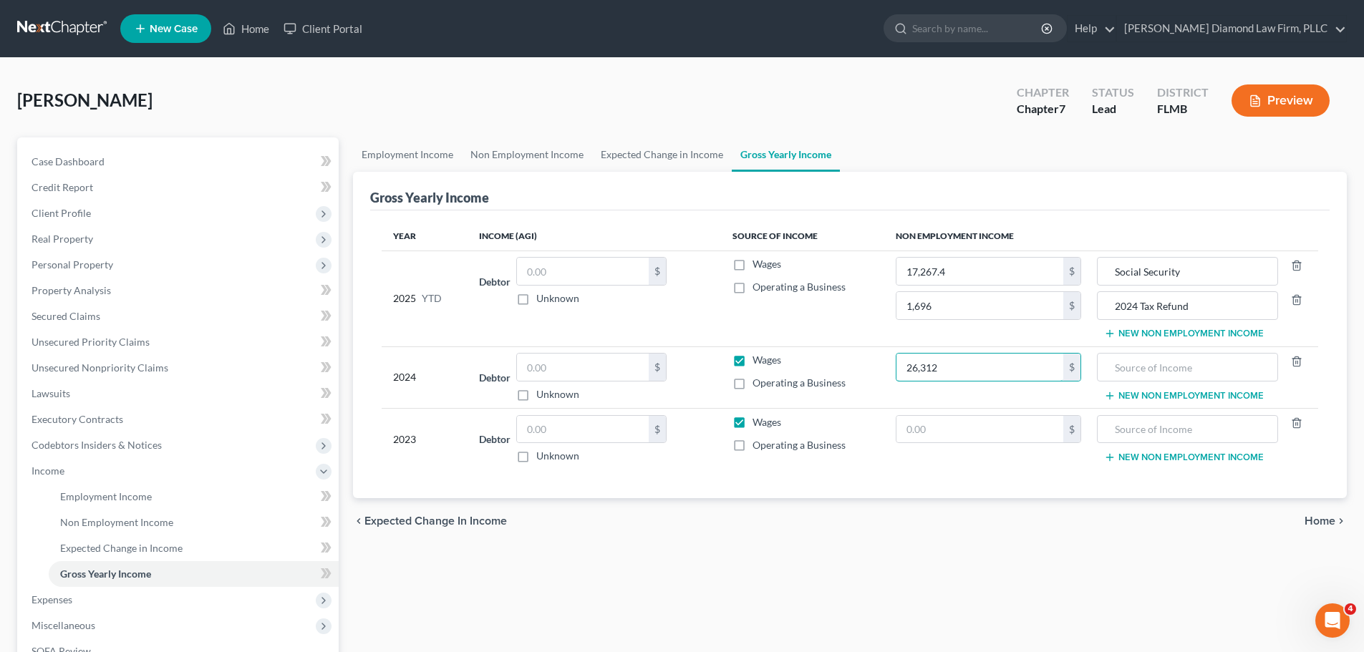
type input "26,312"
click at [968, 431] on input "text" at bounding box center [979, 429] width 167 height 27
type input "25,499"
drag, startPoint x: 1186, startPoint y: 272, endPoint x: 1113, endPoint y: 283, distance: 73.1
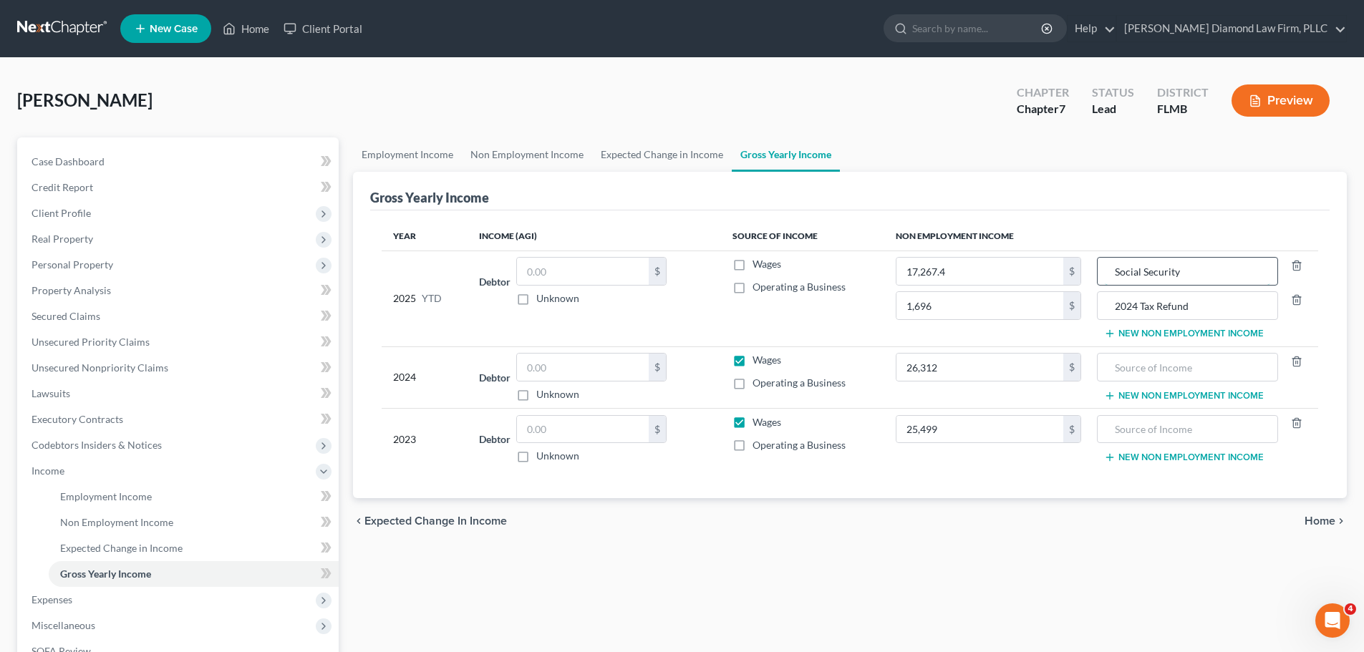
click at [1113, 283] on input "Social Security" at bounding box center [1187, 271] width 165 height 27
click at [1166, 372] on input "text" at bounding box center [1187, 367] width 165 height 27
paste input "Social Security"
type input "Social Security"
click at [1143, 432] on input "text" at bounding box center [1187, 429] width 165 height 27
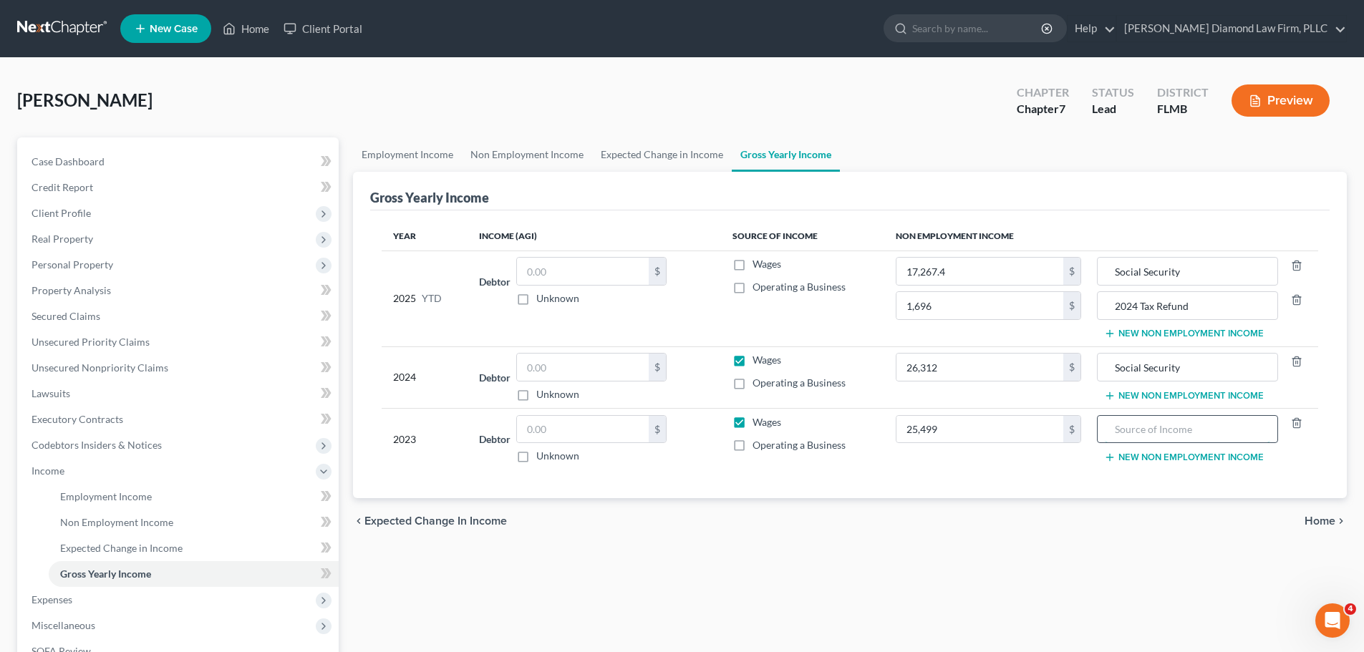
paste input "Social Security"
type input "Social Security"
click at [568, 367] on input "text" at bounding box center [583, 367] width 132 height 27
type input "67.50"
click at [528, 425] on input "text" at bounding box center [583, 429] width 132 height 27
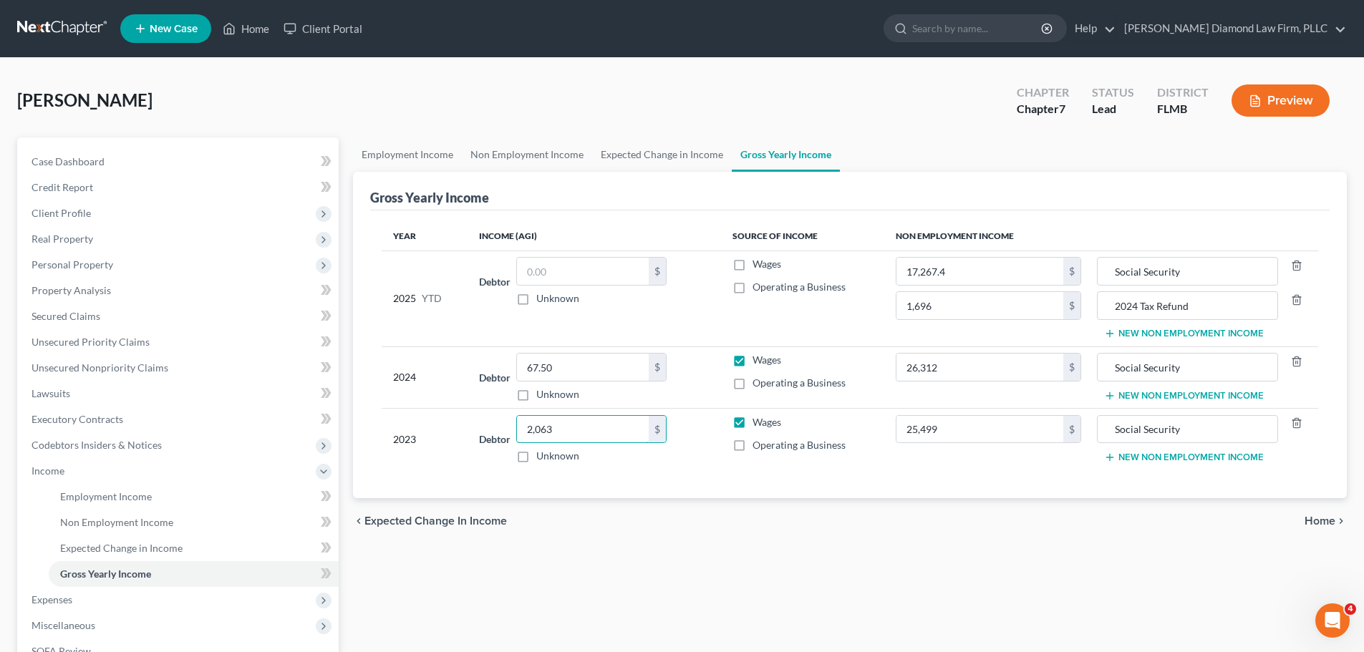
type input "2,063"
click at [487, 145] on link "Non Employment Income" at bounding box center [527, 154] width 130 height 34
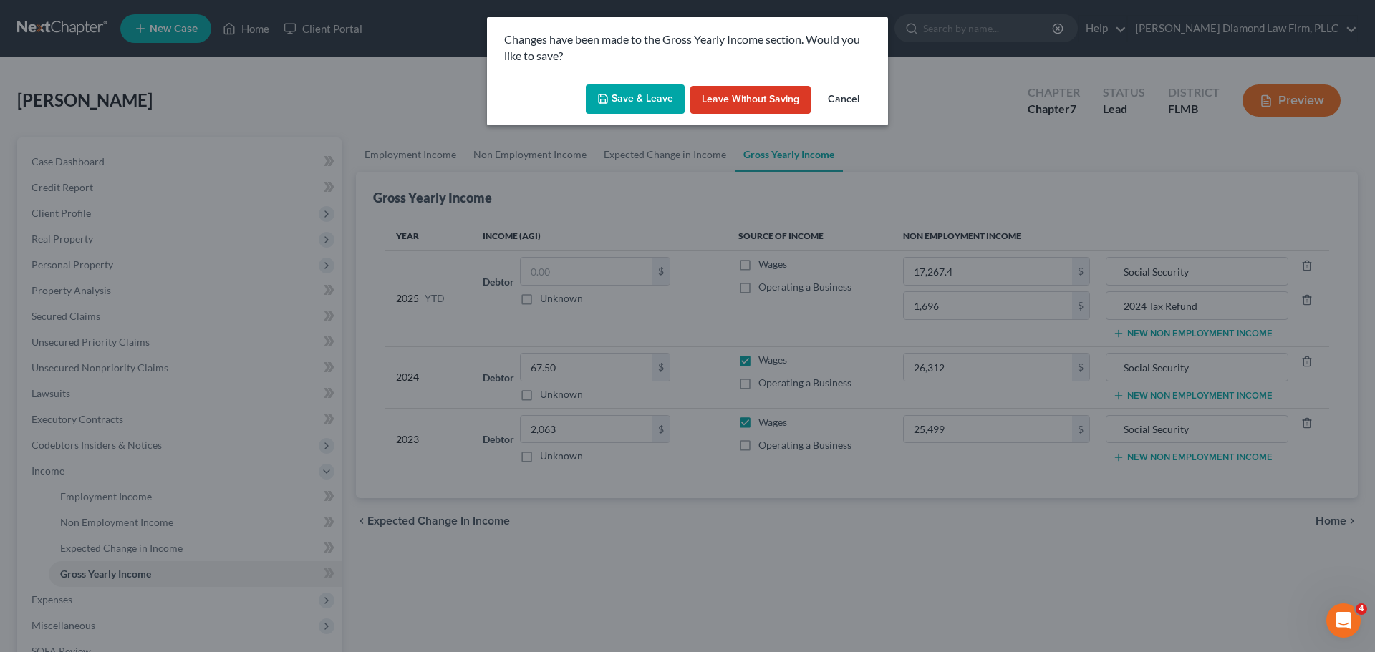
click at [634, 107] on button "Save & Leave" at bounding box center [635, 99] width 99 height 30
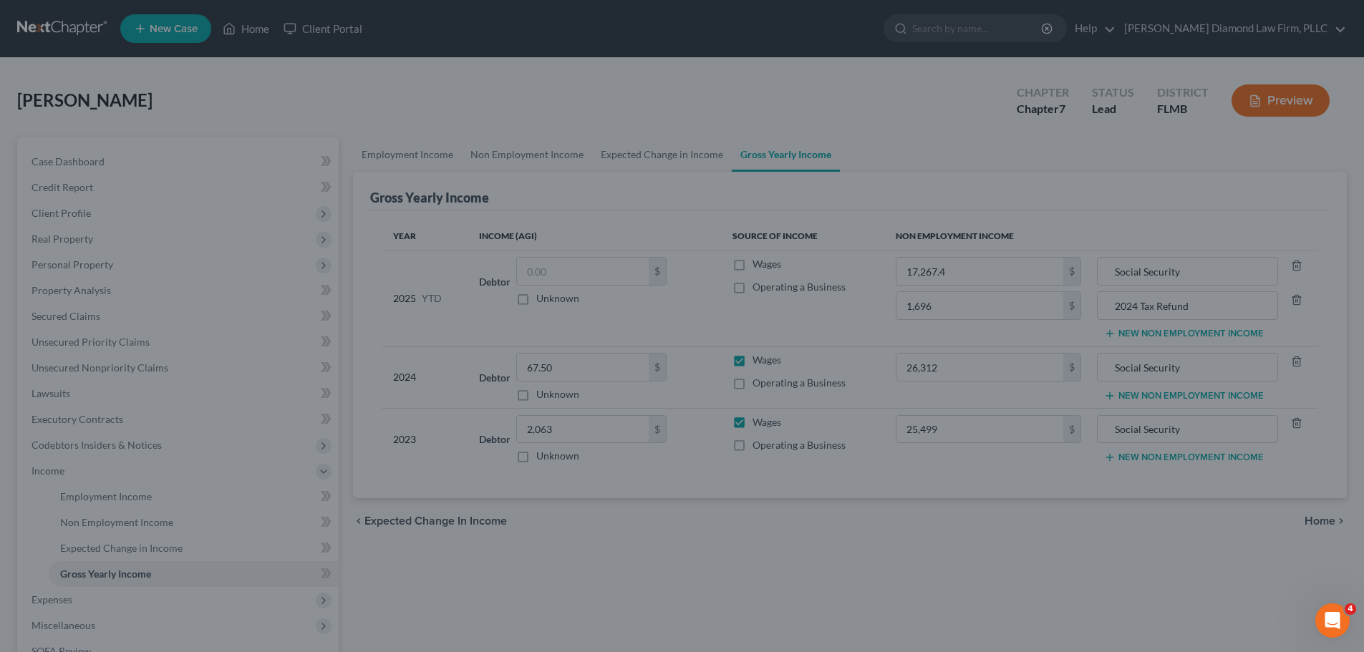
type input "1,696.00"
type input "2024 Tax Refund"
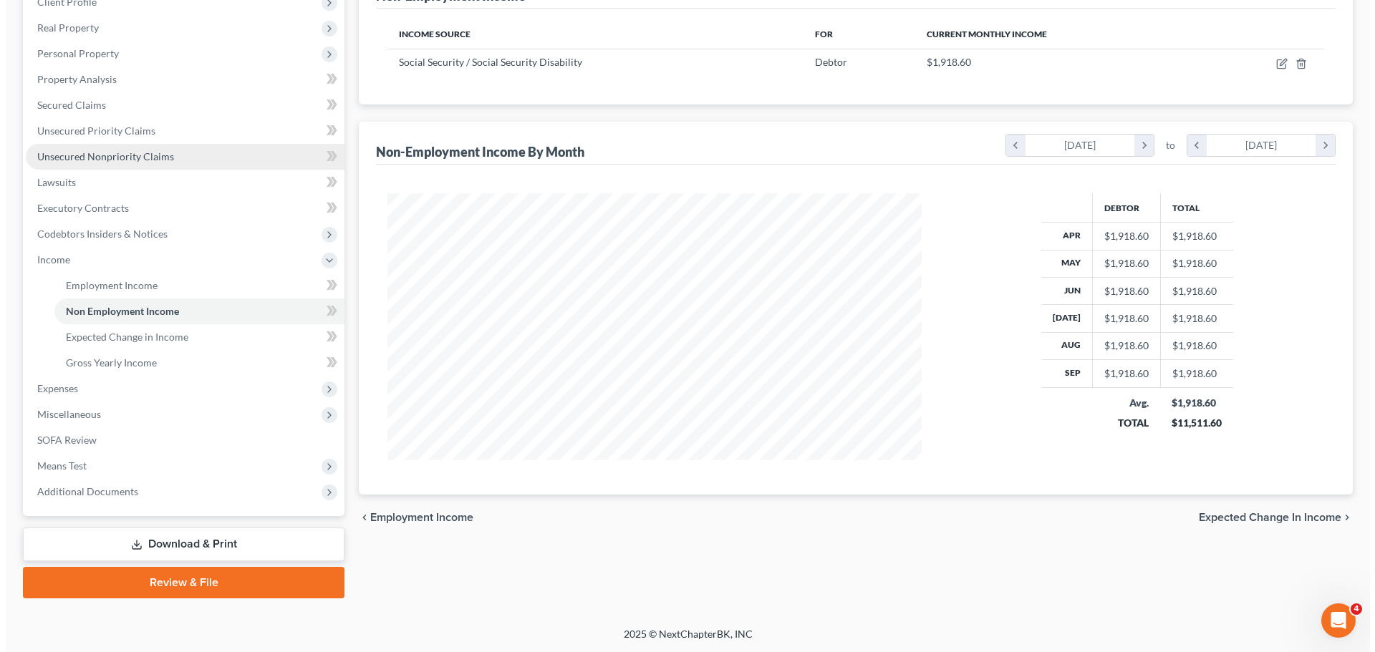
scroll to position [267, 563]
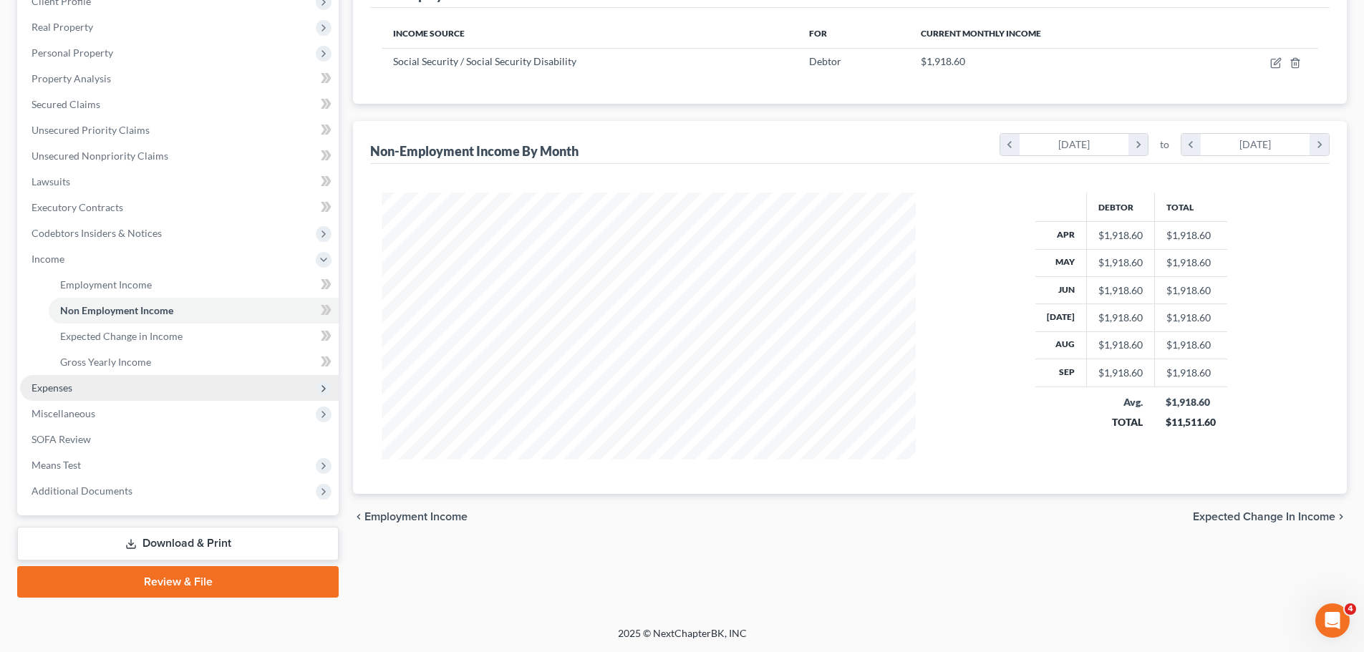
click at [122, 383] on span "Expenses" at bounding box center [179, 388] width 319 height 26
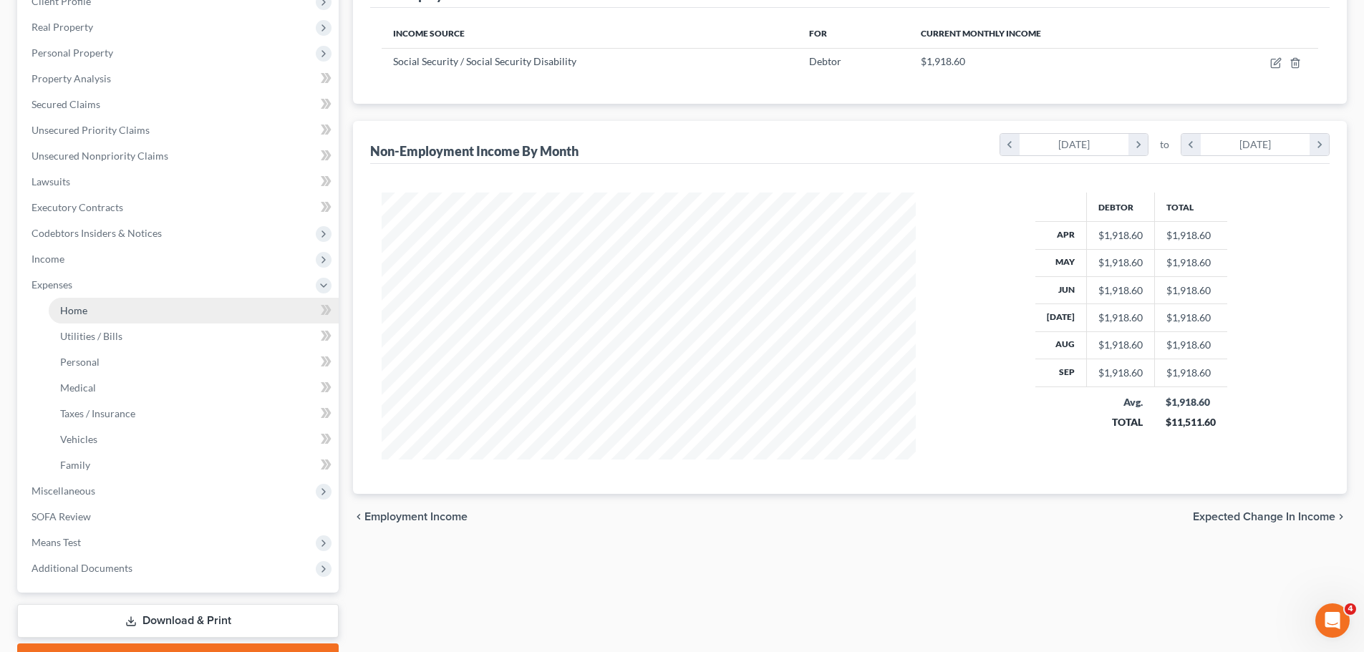
click at [109, 318] on link "Home" at bounding box center [194, 311] width 290 height 26
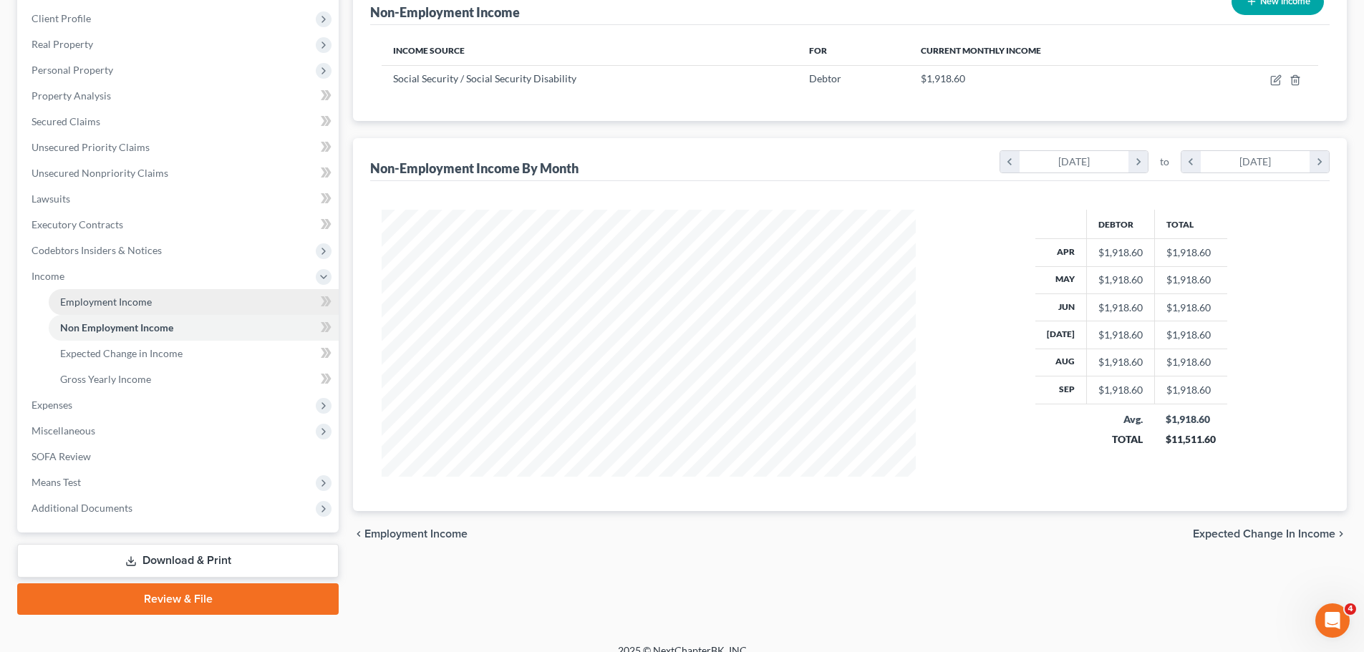
scroll to position [212, 0]
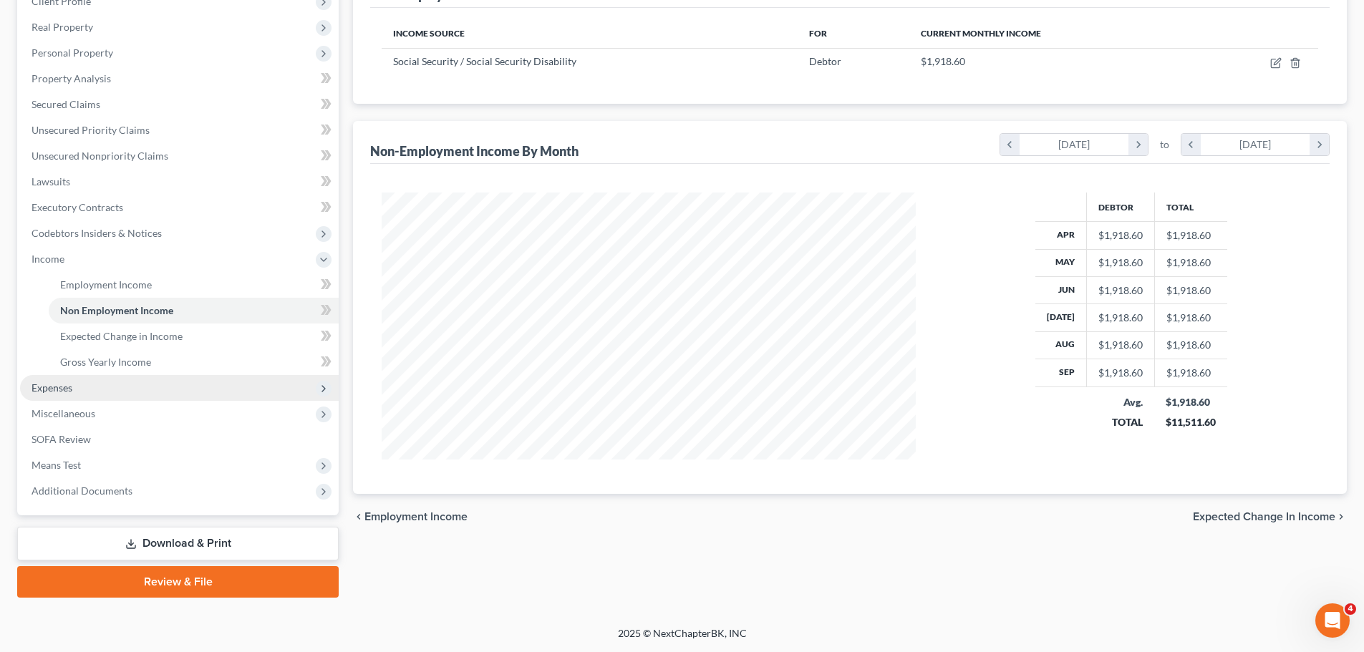
click at [107, 389] on span "Expenses" at bounding box center [179, 388] width 319 height 26
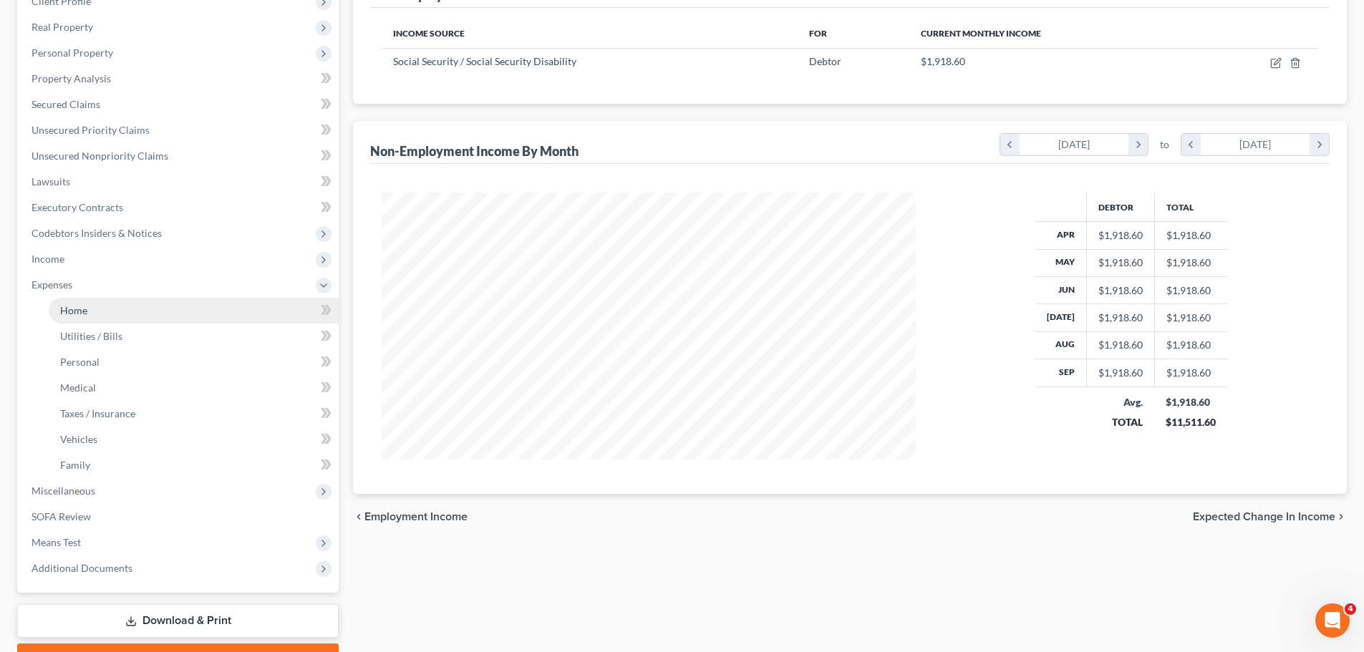
click at [76, 311] on span "Home" at bounding box center [73, 310] width 27 height 12
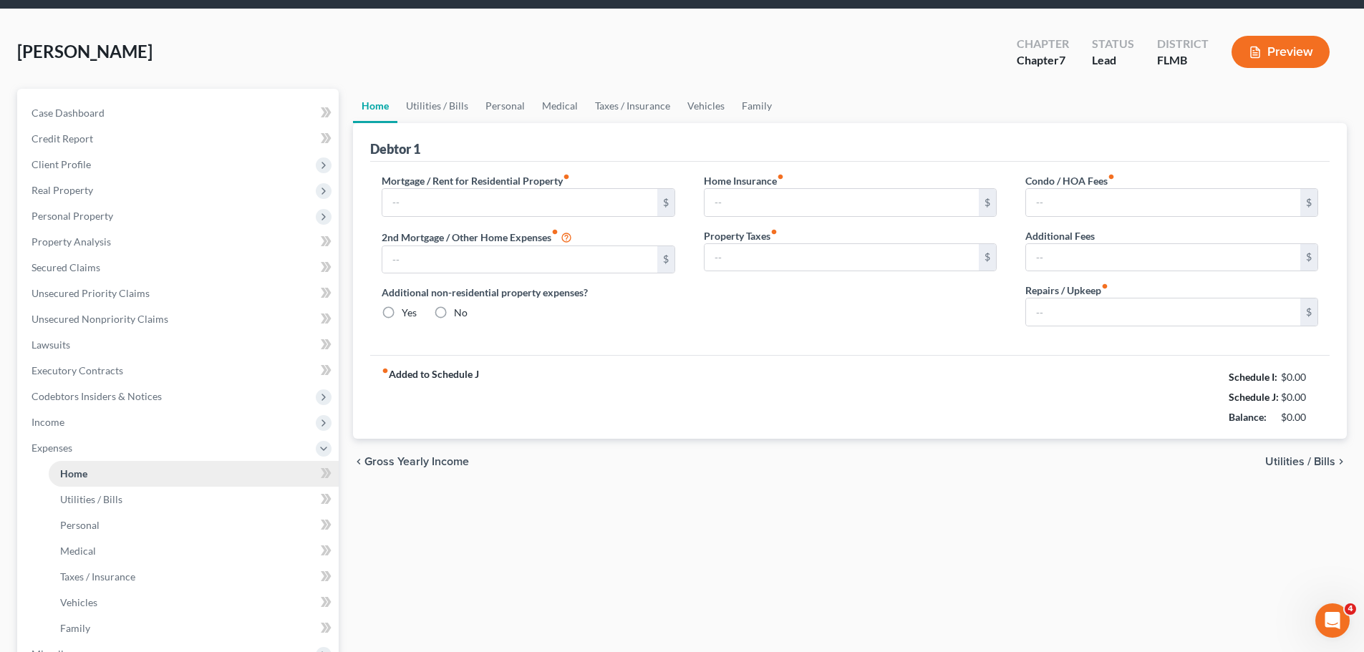
scroll to position [13, 0]
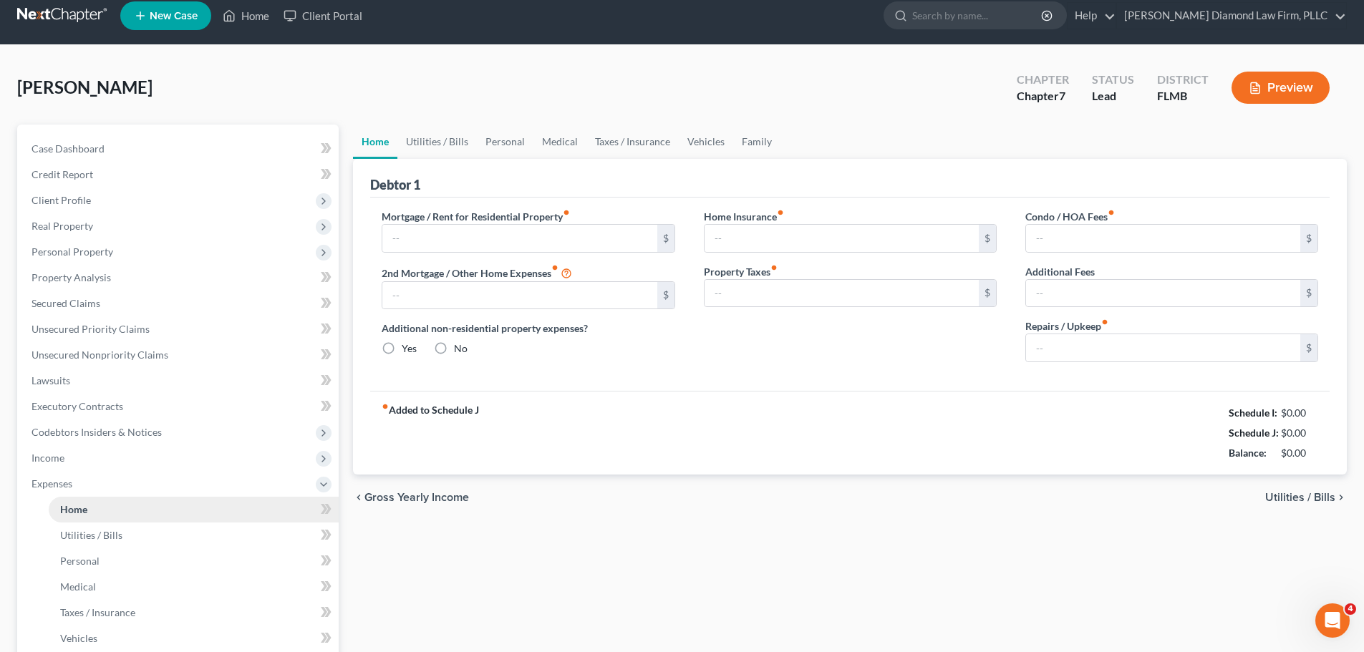
type input "0.00"
radio input "true"
type input "0.00"
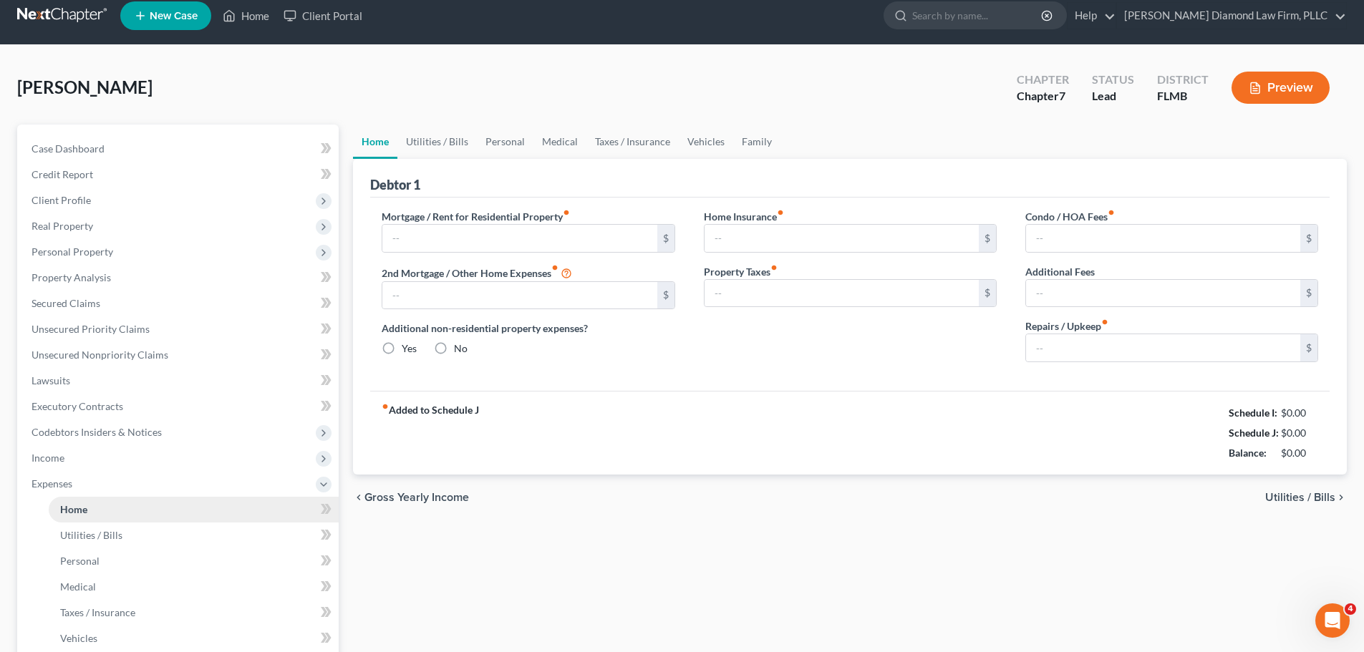
type input "0.00"
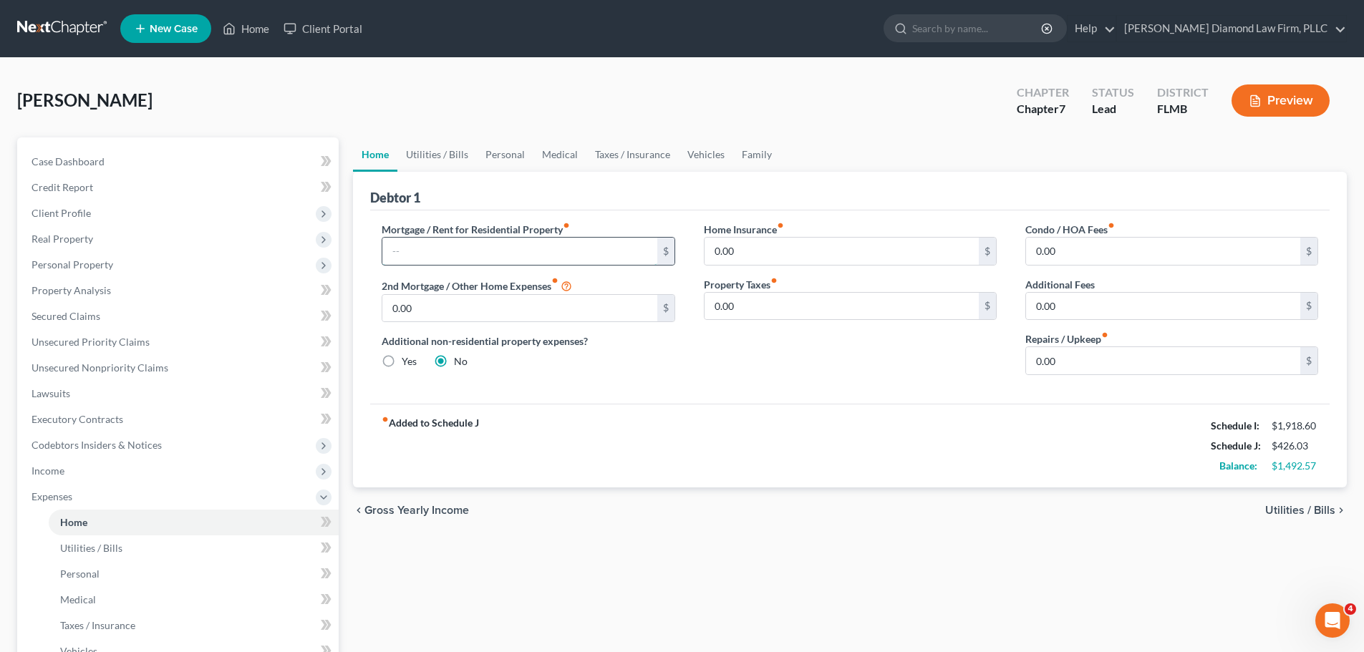
click at [471, 261] on input "text" at bounding box center [519, 251] width 274 height 27
type input "750"
click at [417, 159] on link "Utilities / Bills" at bounding box center [436, 154] width 79 height 34
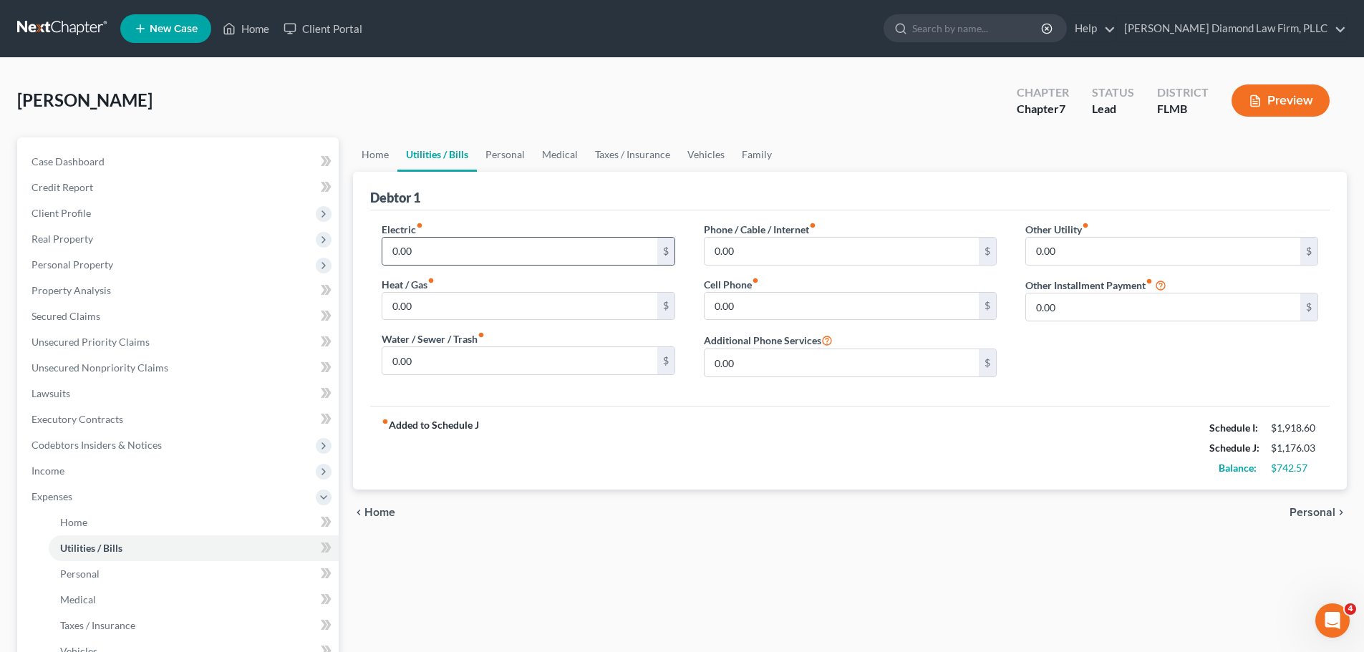
drag, startPoint x: 452, startPoint y: 228, endPoint x: 455, endPoint y: 236, distance: 8.9
click at [452, 228] on div "Electric fiber_manual_record 0.00 $" at bounding box center [528, 244] width 293 height 44
click at [455, 249] on input "0.00" at bounding box center [519, 251] width 274 height 27
type input "88"
click at [586, 377] on div "Electric fiber_manual_record 88 $ Heat / Gas fiber_manual_record 0.00 $ Water /…" at bounding box center [527, 305] width 321 height 167
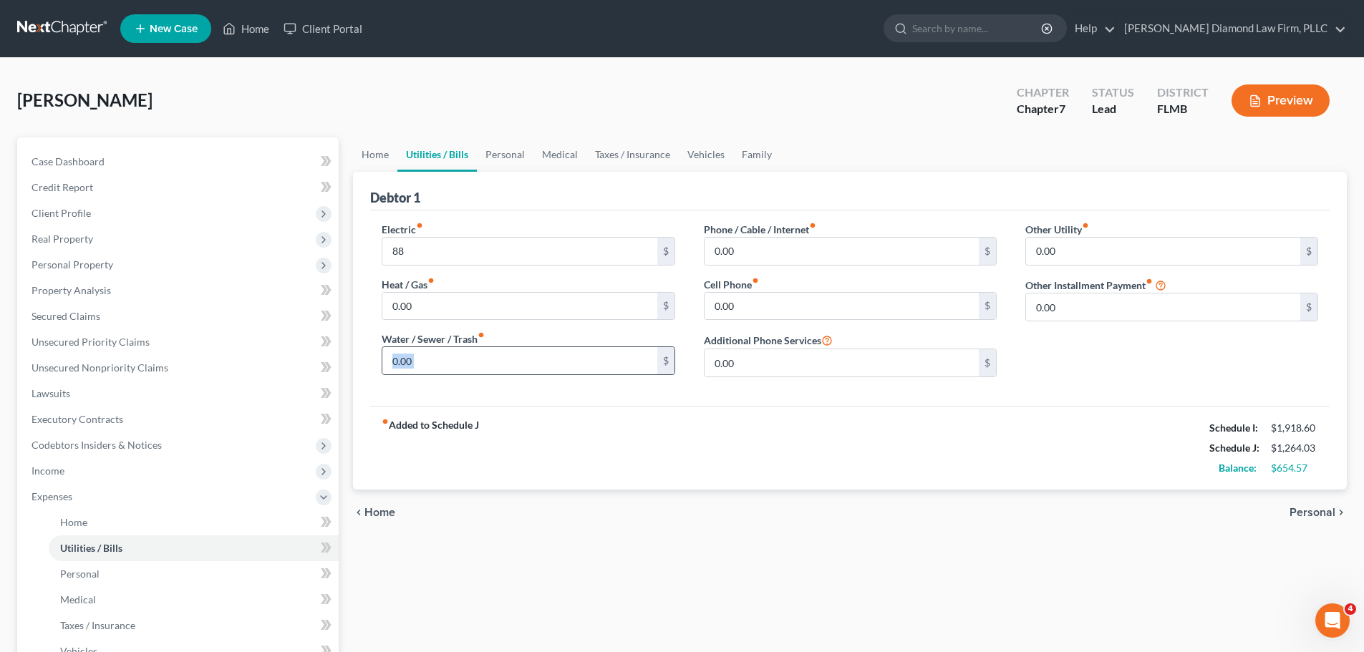
click at [586, 375] on div "0.00 $" at bounding box center [528, 361] width 293 height 29
click at [756, 294] on input "0.00" at bounding box center [841, 306] width 274 height 27
type input "10"
click at [497, 160] on link "Personal" at bounding box center [505, 154] width 57 height 34
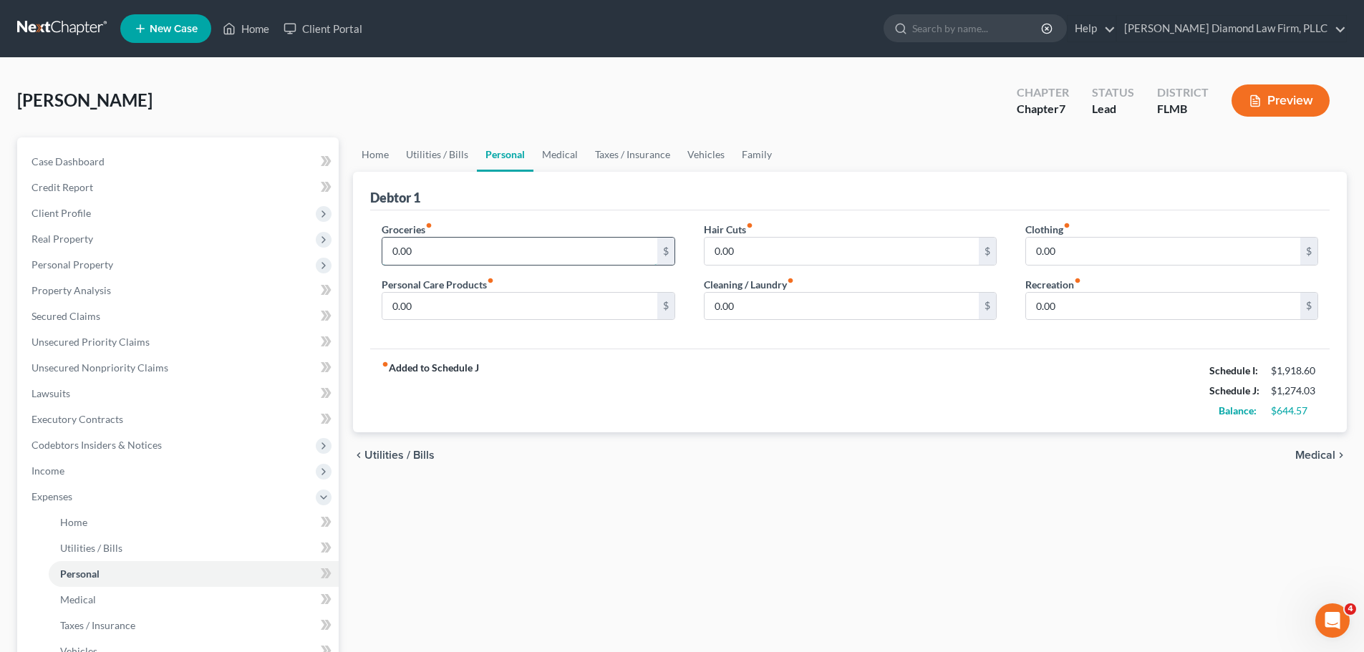
click at [469, 260] on input "0.00" at bounding box center [519, 251] width 274 height 27
type input "300"
click at [1082, 297] on input "0.00" at bounding box center [1163, 306] width 274 height 27
type input "88"
click at [1089, 245] on input "0.00" at bounding box center [1163, 251] width 274 height 27
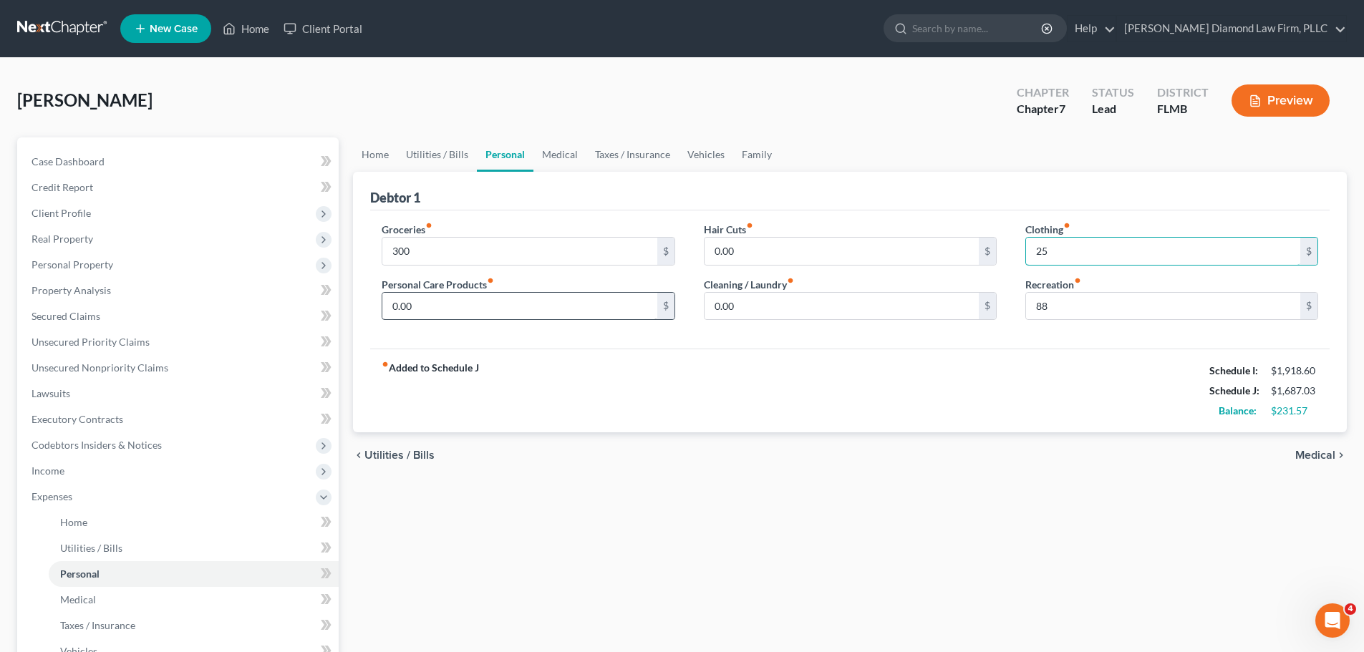
type input "25"
click at [546, 312] on input "0.00" at bounding box center [519, 306] width 274 height 27
type input "25"
click at [540, 160] on link "Medical" at bounding box center [559, 154] width 53 height 34
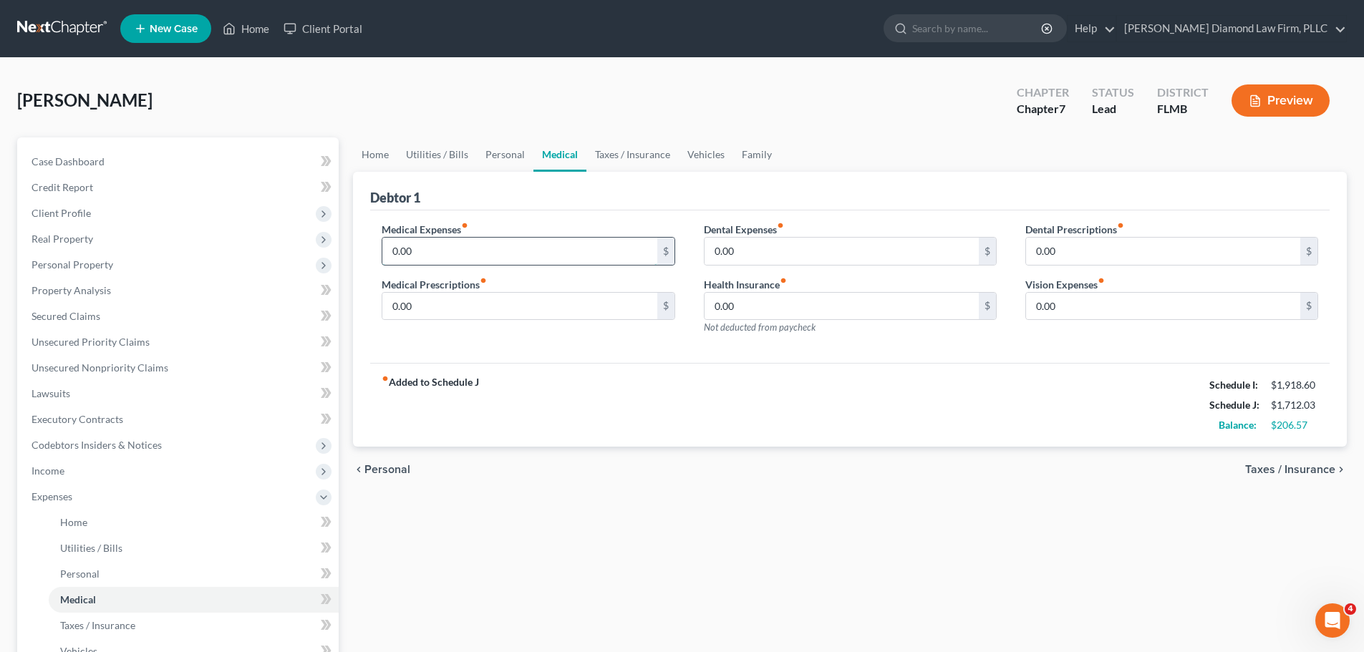
click at [498, 241] on input "0.00" at bounding box center [519, 251] width 274 height 27
type input "40"
click at [612, 156] on link "Taxes / Insurance" at bounding box center [632, 154] width 92 height 34
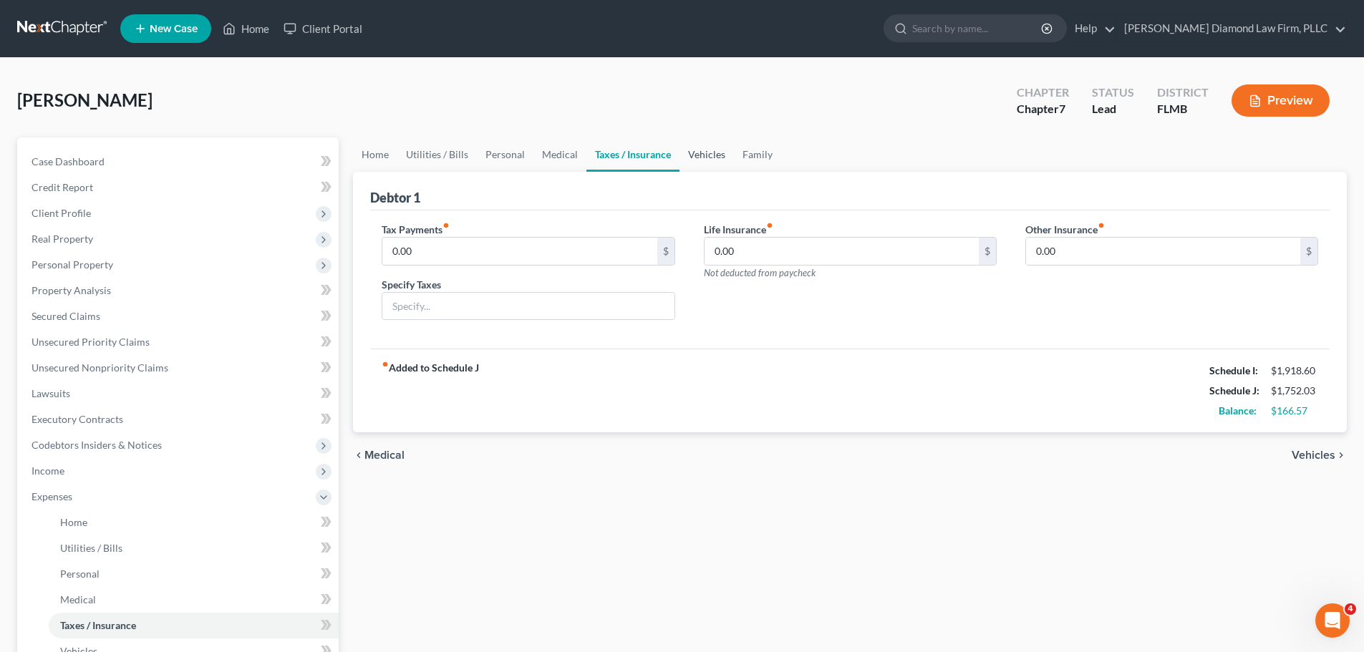
click at [693, 162] on link "Vehicles" at bounding box center [706, 154] width 54 height 34
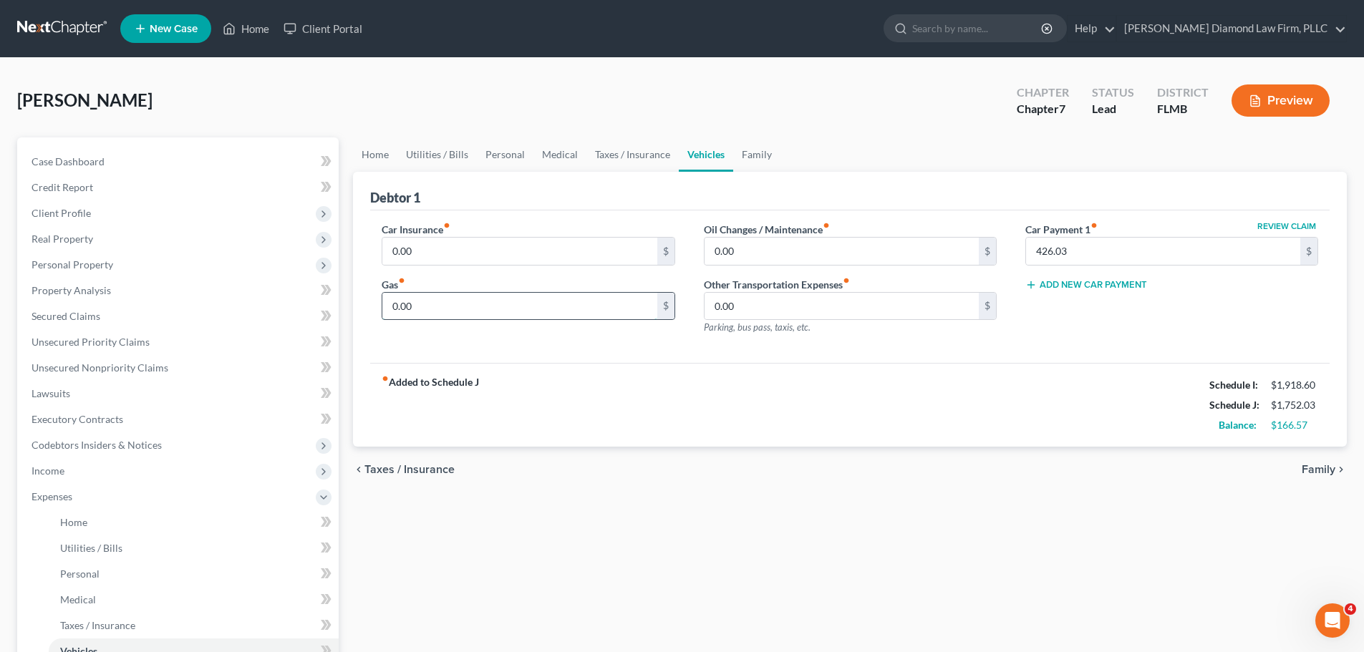
click at [575, 295] on input "0.00" at bounding box center [519, 306] width 274 height 27
type input "100"
click at [529, 253] on input "0.00" at bounding box center [519, 251] width 274 height 27
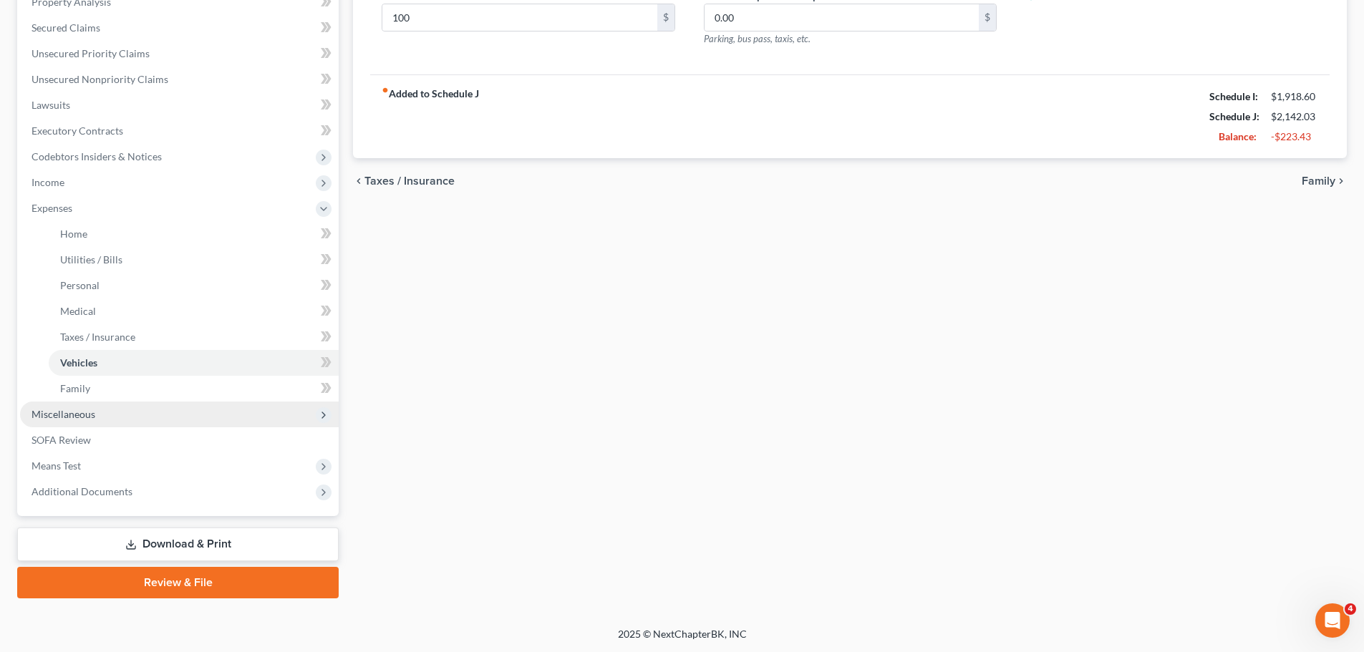
scroll to position [289, 0]
click at [135, 415] on span "Miscellaneous" at bounding box center [179, 414] width 319 height 26
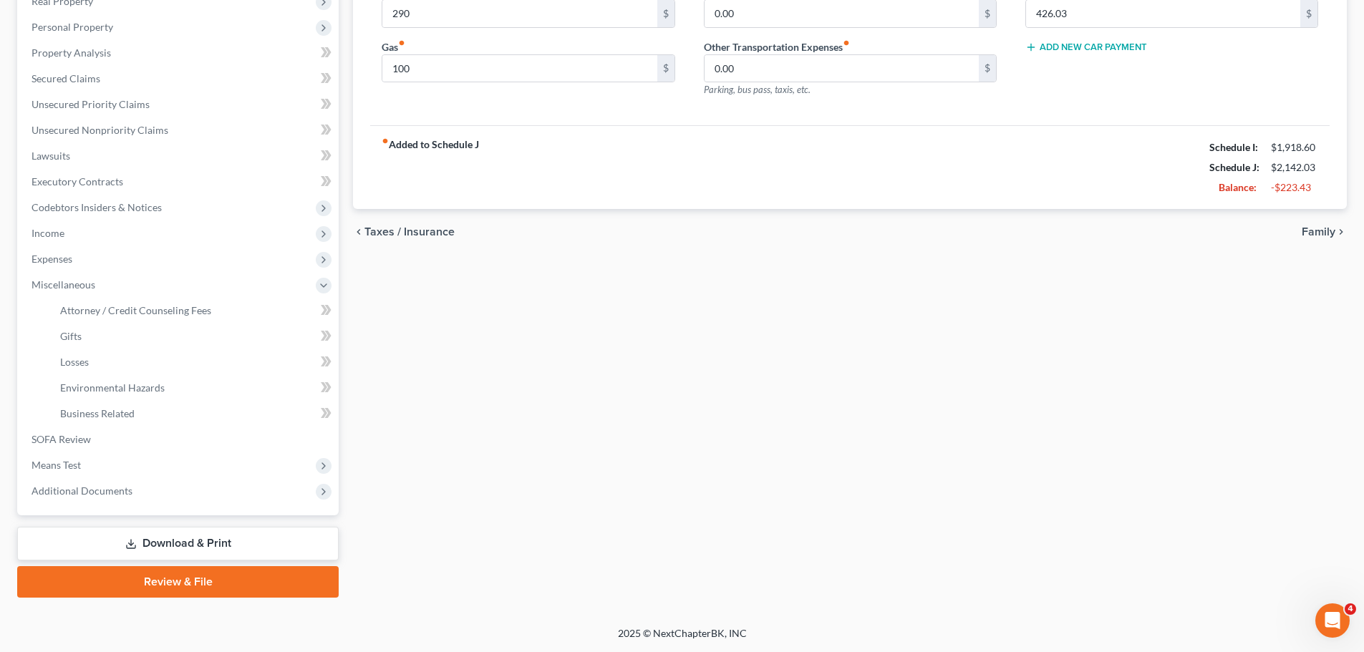
scroll to position [238, 0]
click at [107, 319] on link "Attorney / Credit Counseling Fees" at bounding box center [194, 311] width 290 height 26
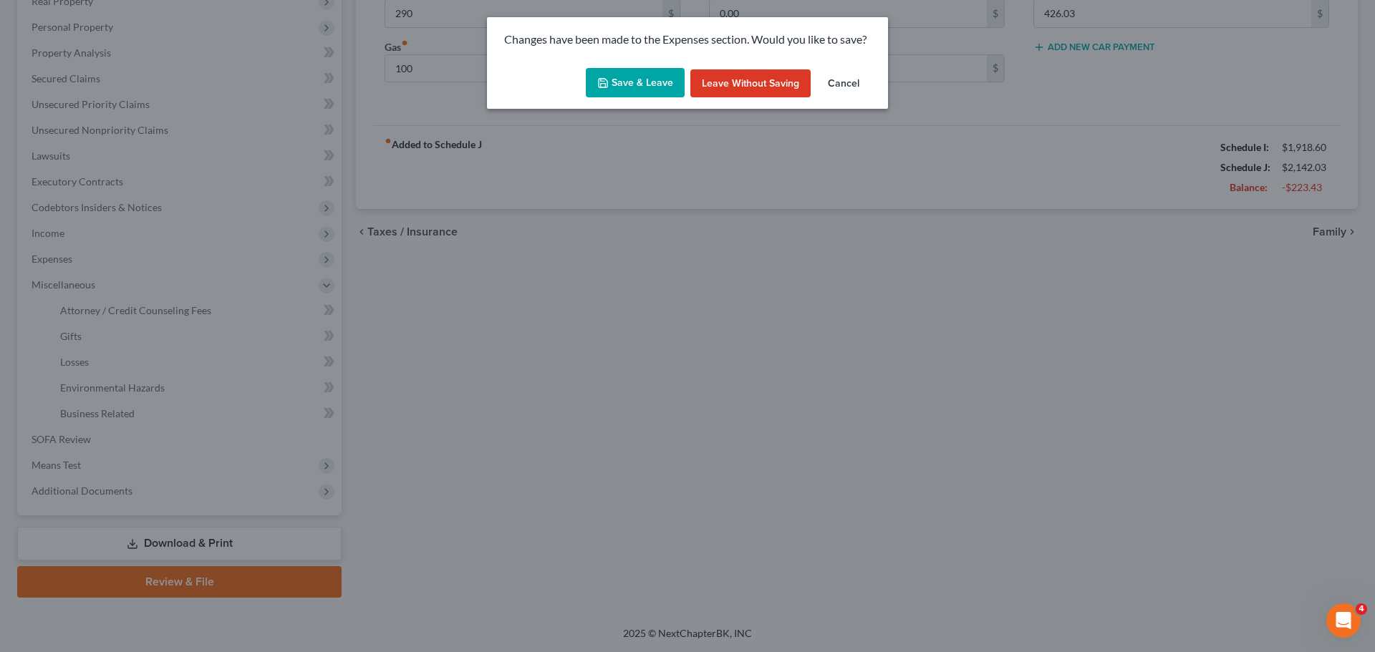
click at [637, 76] on button "Save & Leave" at bounding box center [635, 83] width 99 height 30
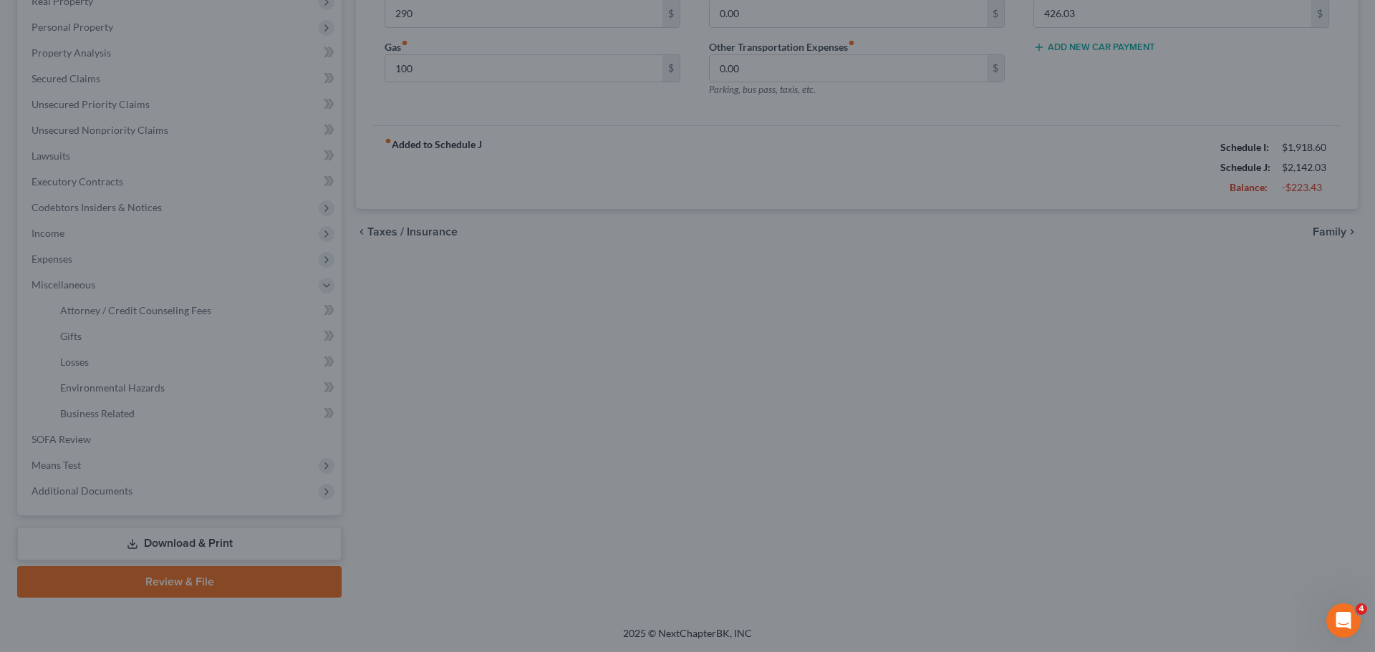
type input "290.00"
type input "100.00"
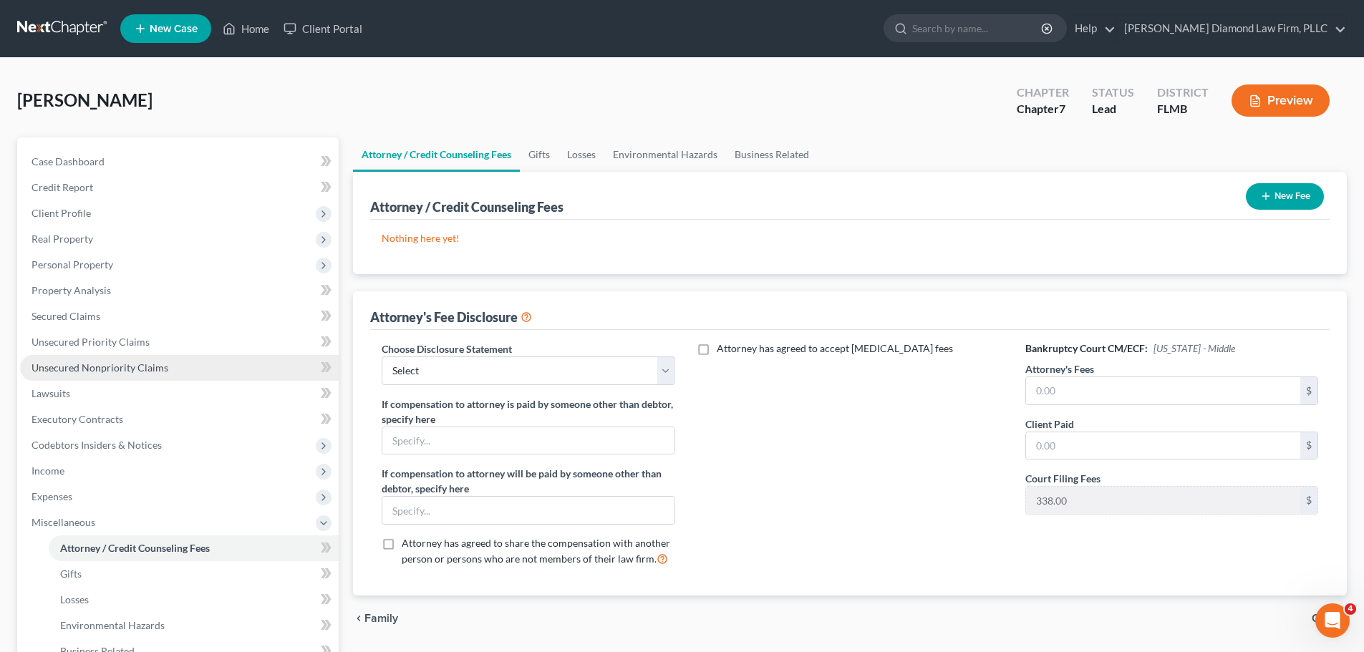
click at [102, 375] on link "Unsecured Nonpriority Claims" at bounding box center [179, 368] width 319 height 26
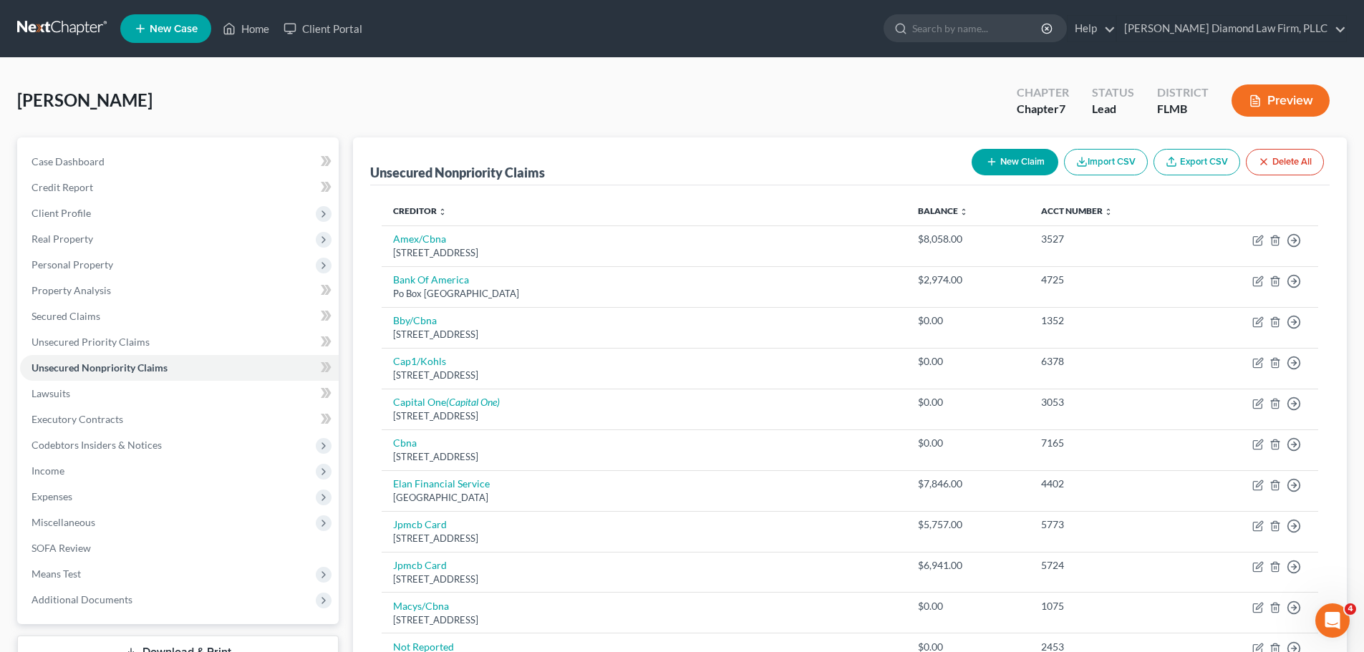
click at [57, 31] on link at bounding box center [63, 29] width 92 height 26
